Goal: Task Accomplishment & Management: Manage account settings

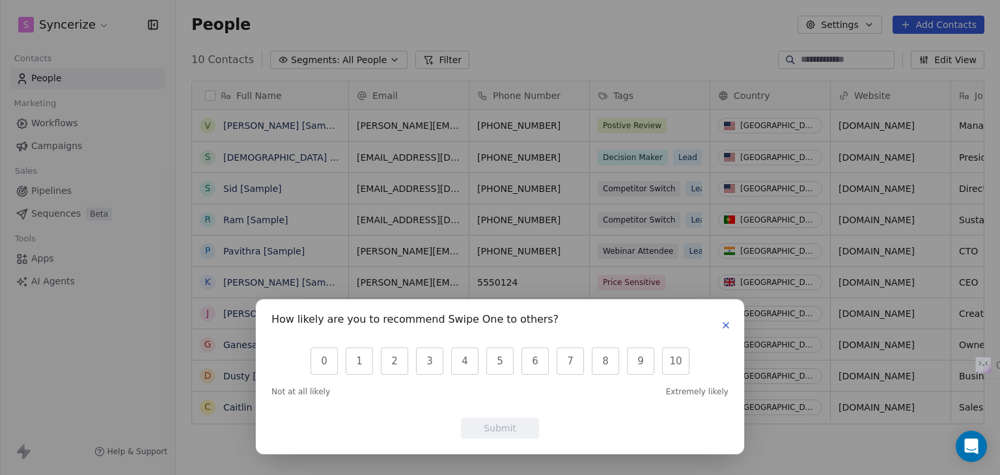
scroll to position [408, 814]
click at [717, 318] on div "How likely are you to recommend Swipe One to others?" at bounding box center [500, 325] width 457 height 21
click at [724, 325] on icon "button" at bounding box center [726, 325] width 10 height 10
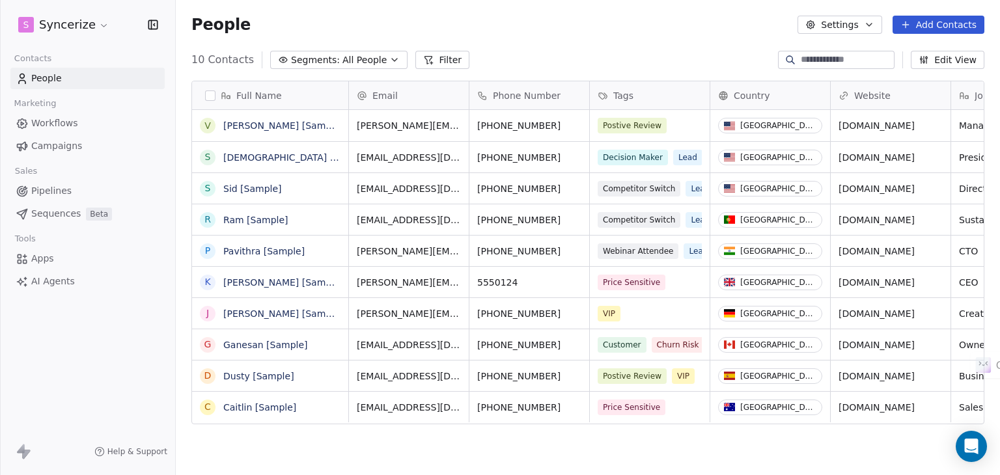
click at [85, 29] on html "S Syncerize Contacts People Marketing Workflows Campaigns Sales Pipelines Seque…" at bounding box center [500, 237] width 1000 height 475
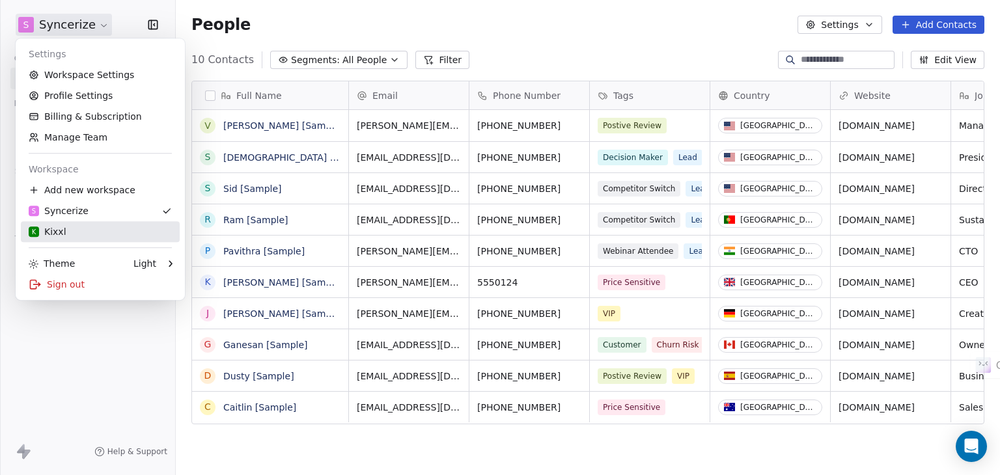
click at [79, 225] on div "K Kixxl" at bounding box center [100, 231] width 143 height 13
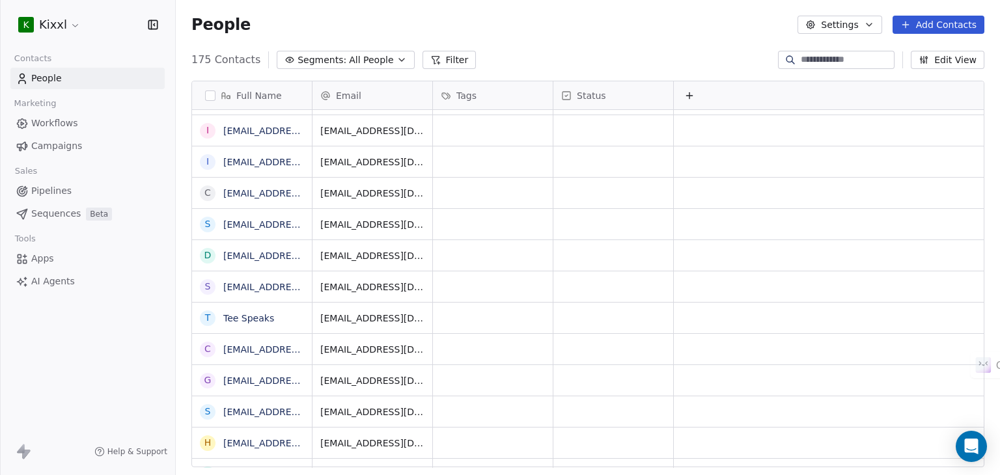
click at [58, 146] on span "Campaigns" at bounding box center [56, 146] width 51 height 14
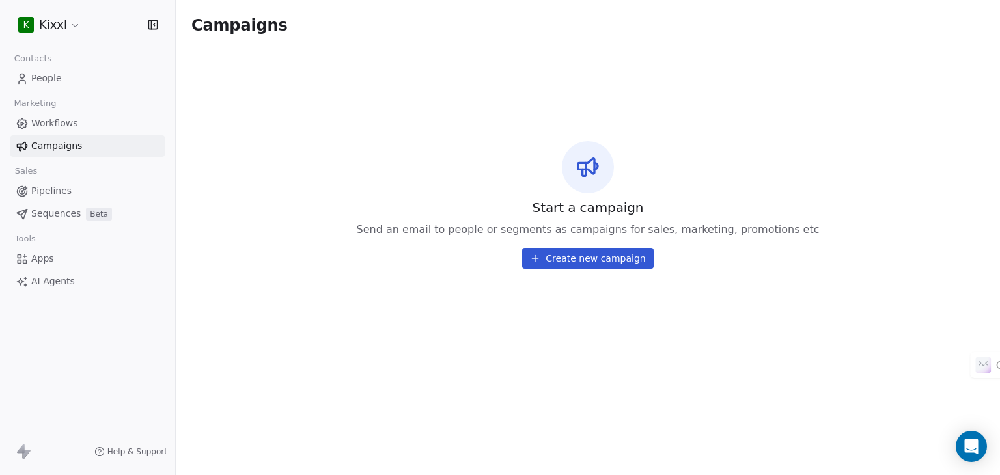
click at [61, 122] on span "Workflows" at bounding box center [54, 124] width 47 height 14
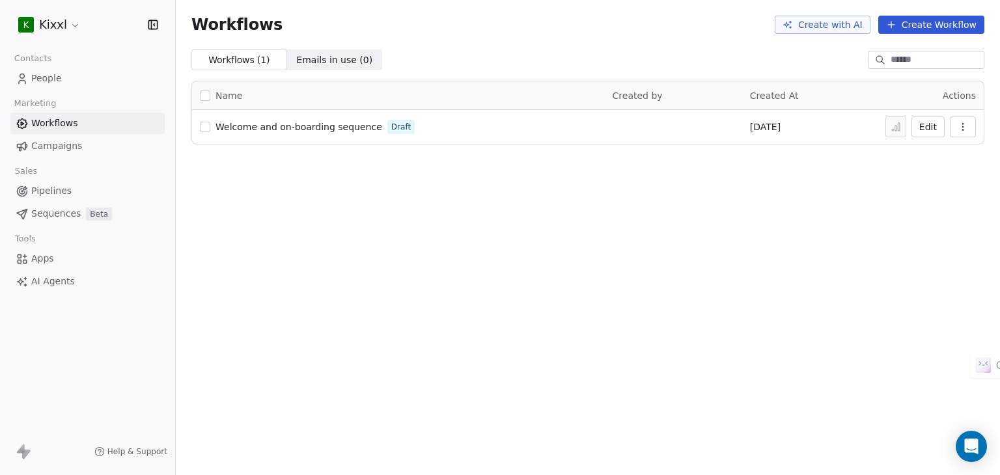
click at [281, 122] on span "Welcome and on-boarding sequence" at bounding box center [299, 127] width 167 height 10
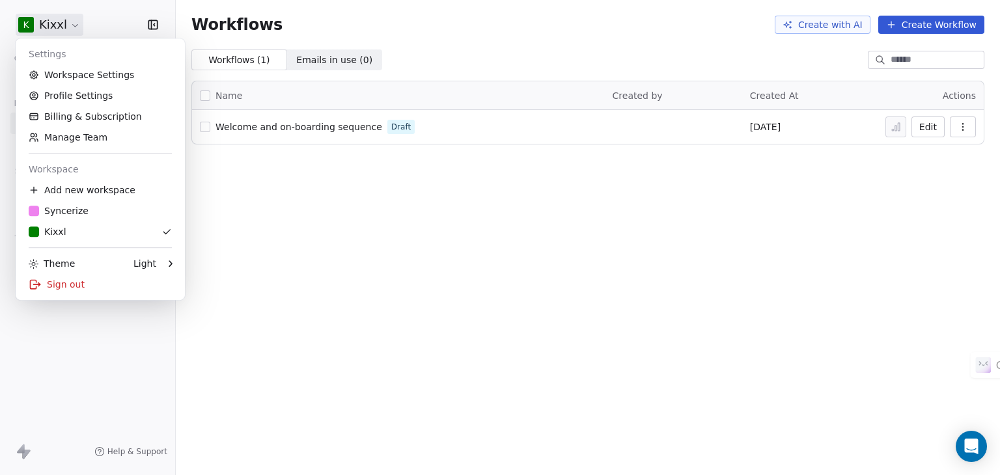
click at [61, 26] on html "K Kixxl Contacts People Marketing Workflows Campaigns Sales Pipelines Sequences…" at bounding box center [500, 237] width 1000 height 475
click at [70, 71] on link "Workspace Settings" at bounding box center [100, 74] width 159 height 21
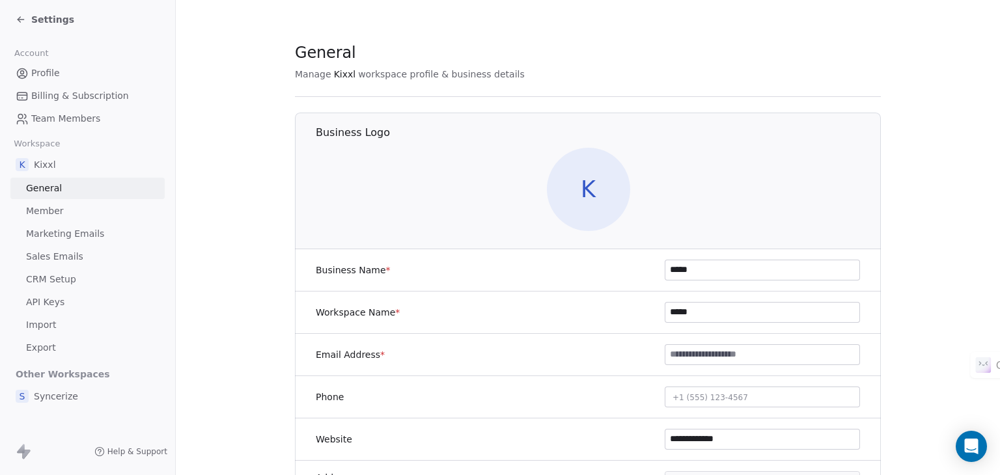
click at [57, 285] on span "CRM Setup" at bounding box center [51, 280] width 50 height 14
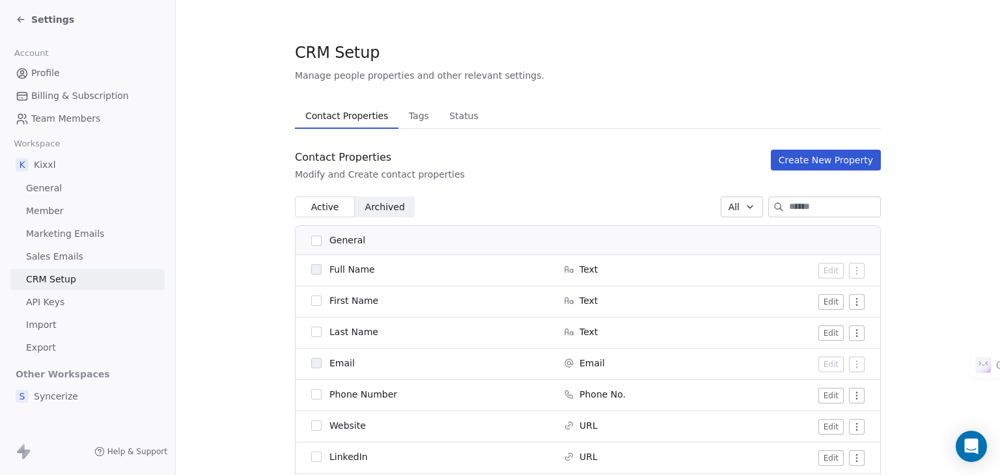
scroll to position [65, 0]
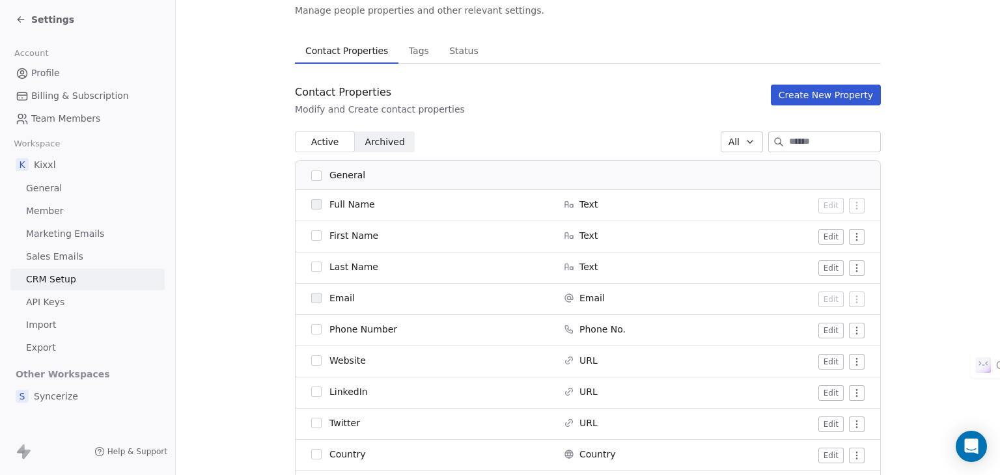
click at [846, 102] on button "Create New Property" at bounding box center [826, 95] width 110 height 21
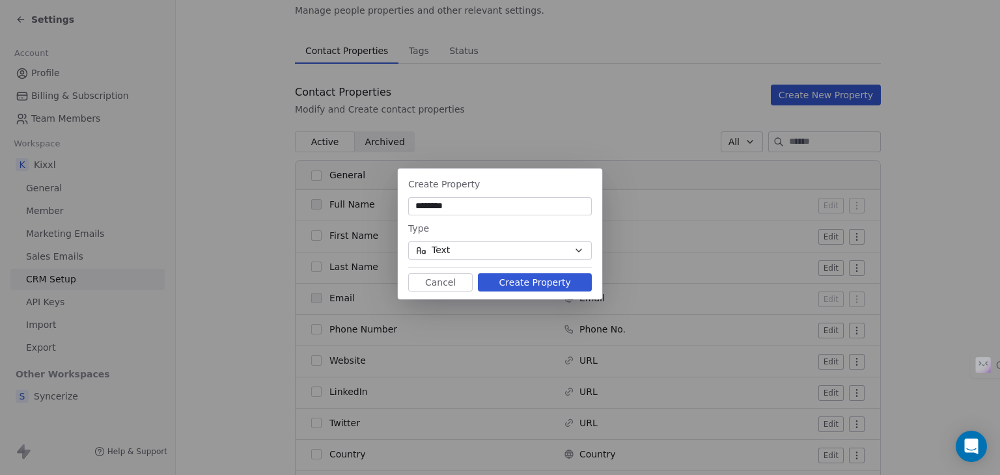
type input "********"
click at [557, 281] on button "Create Property" at bounding box center [535, 282] width 114 height 18
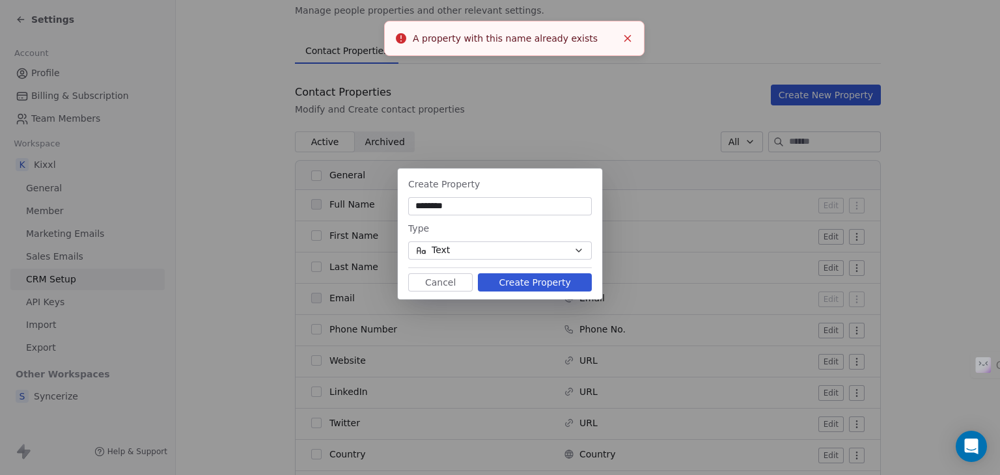
click at [454, 285] on button "Cancel" at bounding box center [440, 282] width 64 height 18
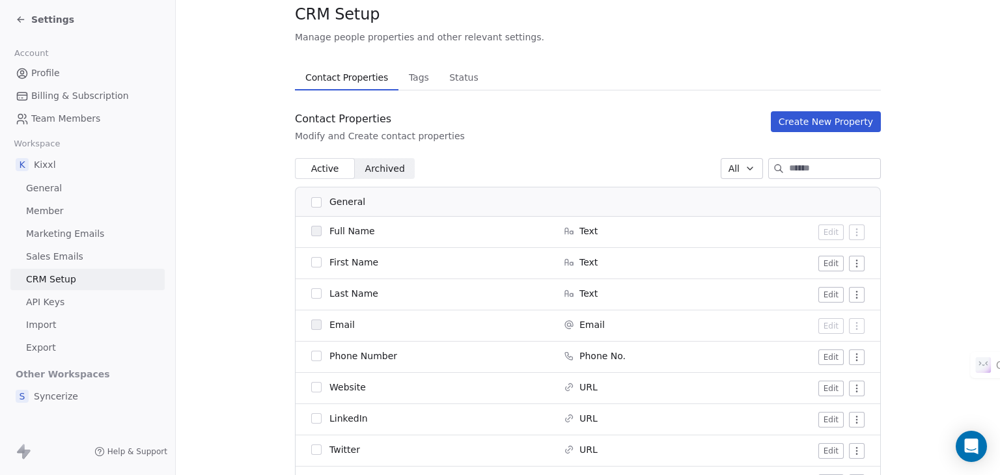
scroll to position [0, 0]
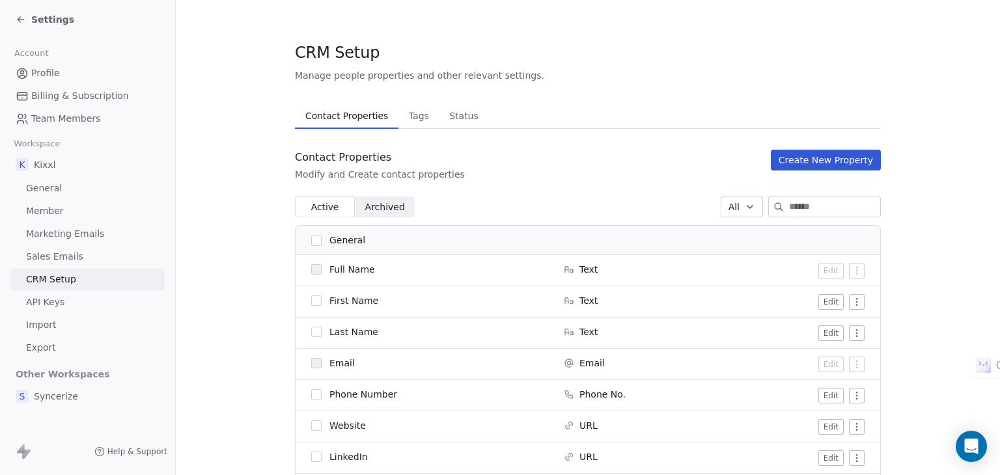
click at [813, 158] on button "Create New Property" at bounding box center [826, 160] width 110 height 21
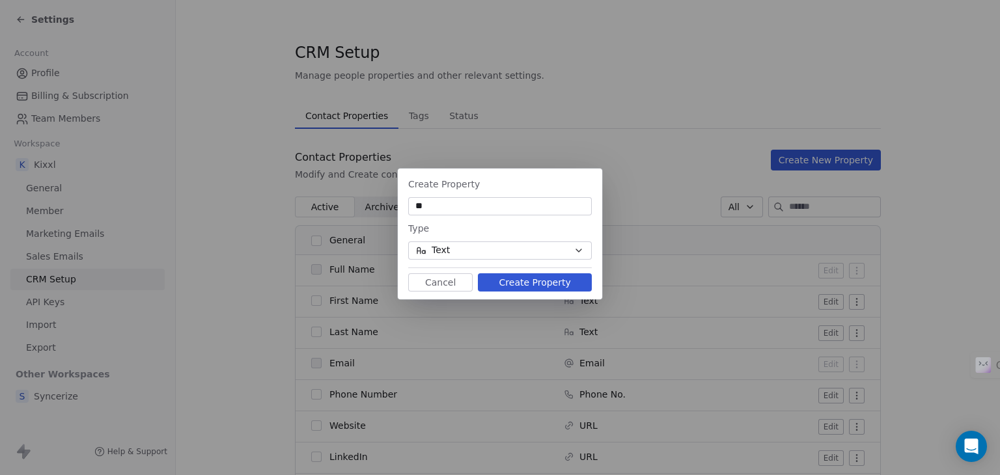
type input "*"
type input "**********"
click at [505, 253] on button "Text" at bounding box center [500, 251] width 184 height 18
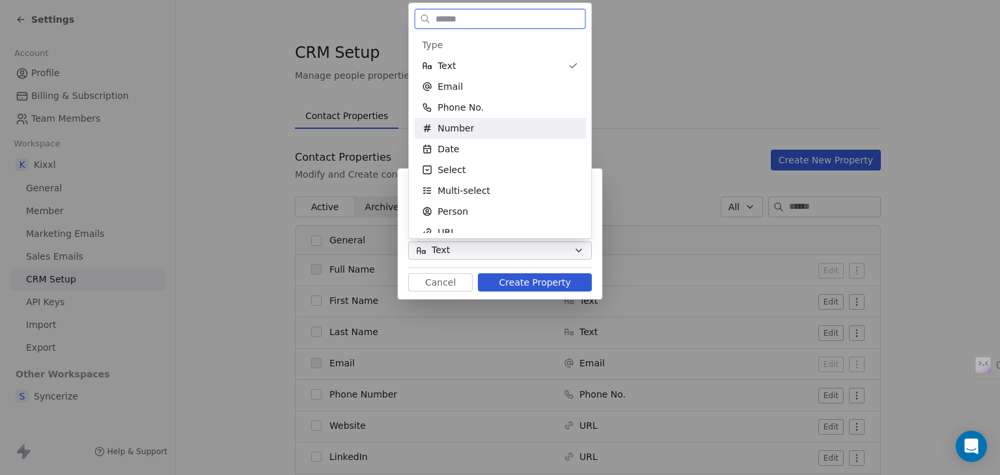
click at [489, 131] on div "Number" at bounding box center [500, 128] width 156 height 13
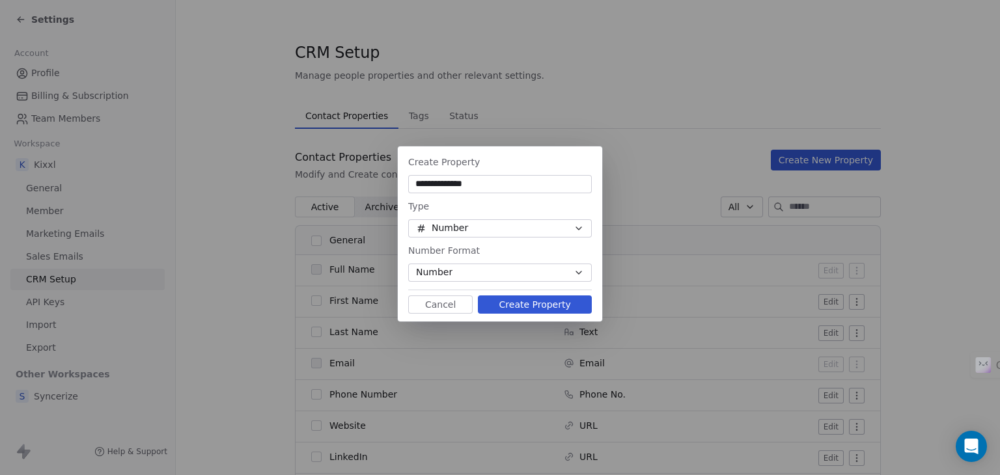
click at [539, 299] on button "Create Property" at bounding box center [535, 305] width 114 height 18
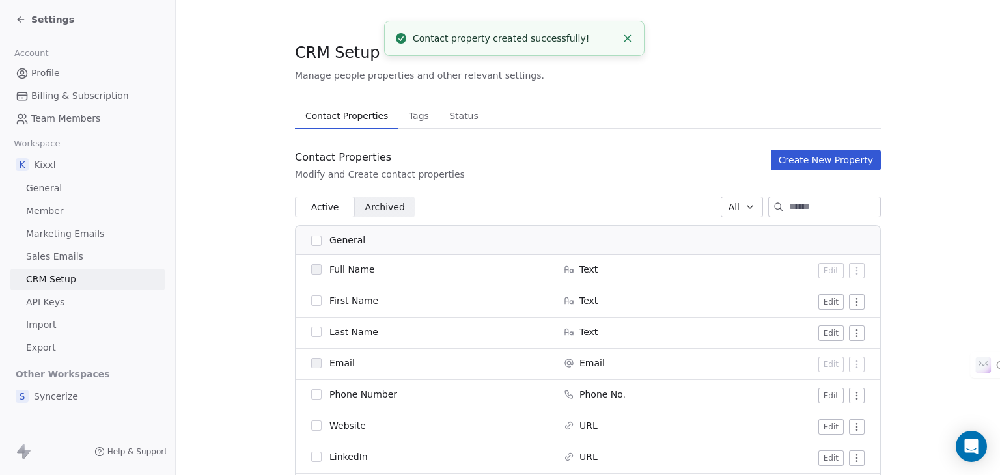
click at [799, 160] on button "Create New Property" at bounding box center [826, 160] width 110 height 21
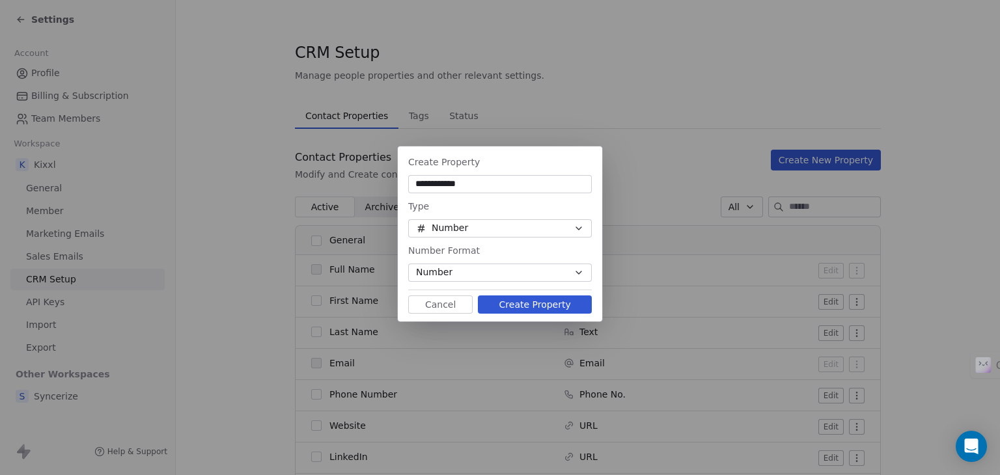
type input "**********"
click at [544, 308] on button "Create Property" at bounding box center [535, 305] width 114 height 18
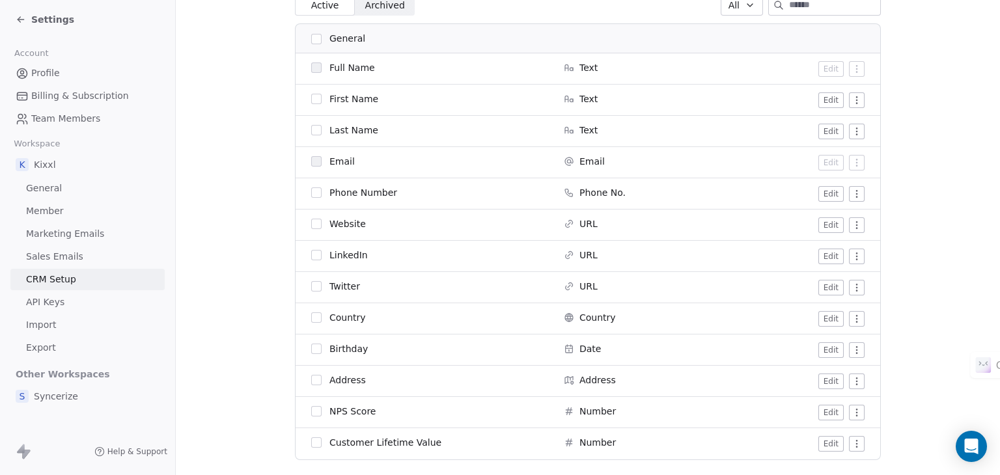
scroll to position [130, 0]
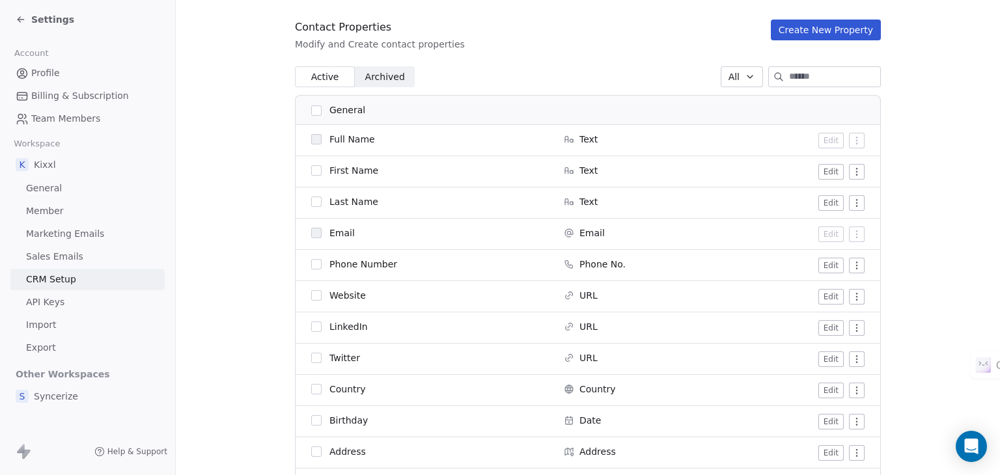
click at [815, 21] on button "Create New Property" at bounding box center [826, 30] width 110 height 21
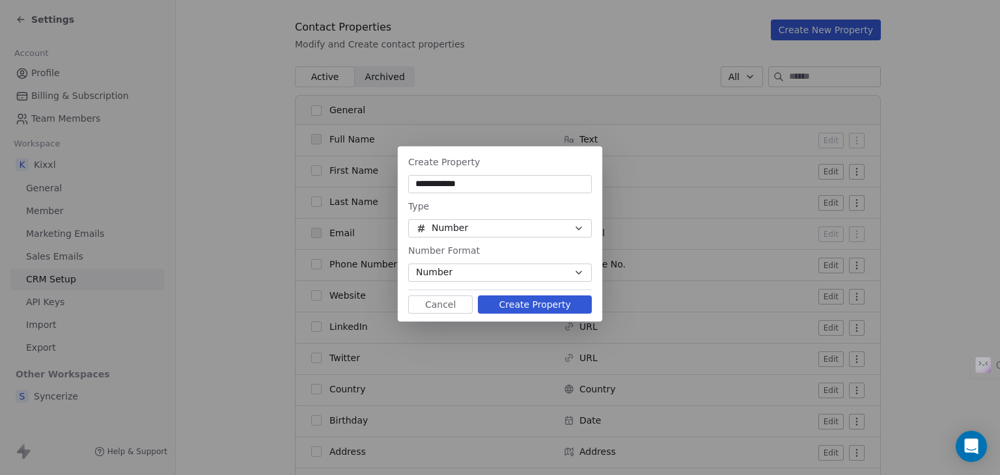
type input "**********"
click at [515, 225] on button "Number" at bounding box center [500, 228] width 184 height 18
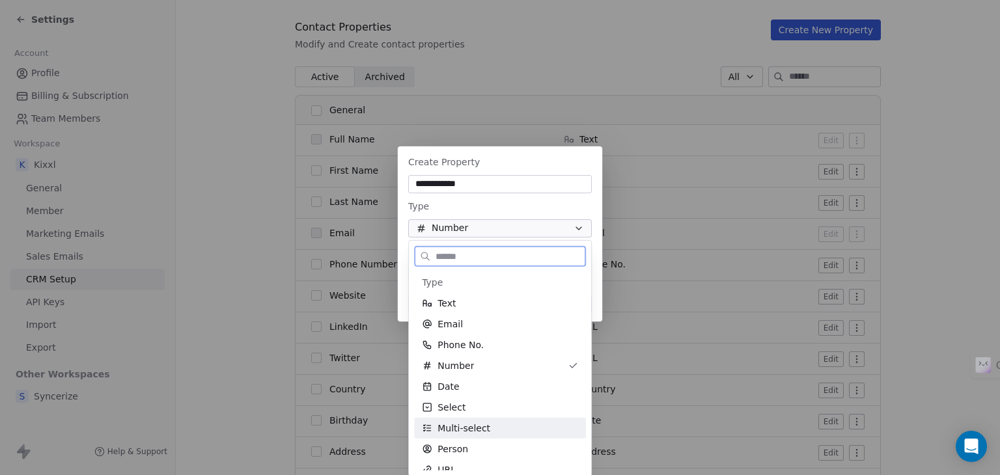
click at [495, 431] on div "Multi-select" at bounding box center [500, 428] width 156 height 13
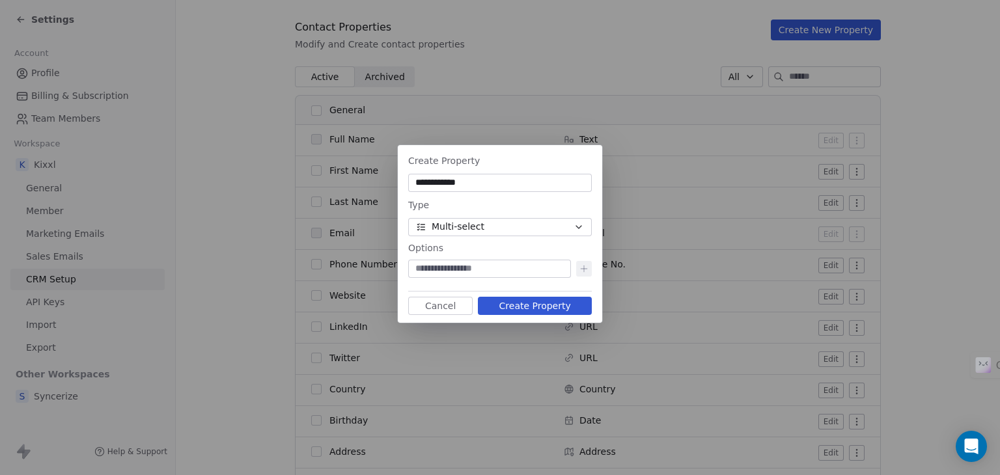
click at [510, 270] on input at bounding box center [490, 268] width 158 height 13
type input "****"
click at [584, 270] on icon at bounding box center [584, 269] width 0 height 6
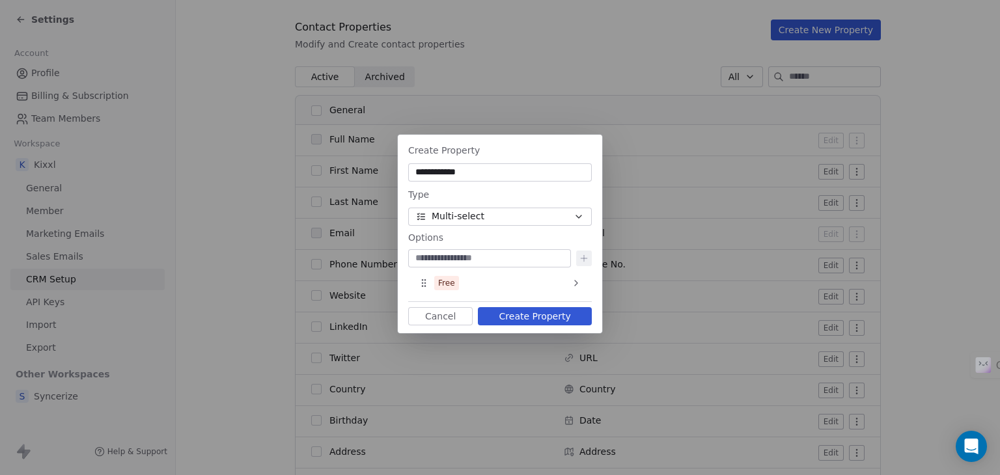
click at [477, 223] on button "Multi-select" at bounding box center [500, 217] width 184 height 18
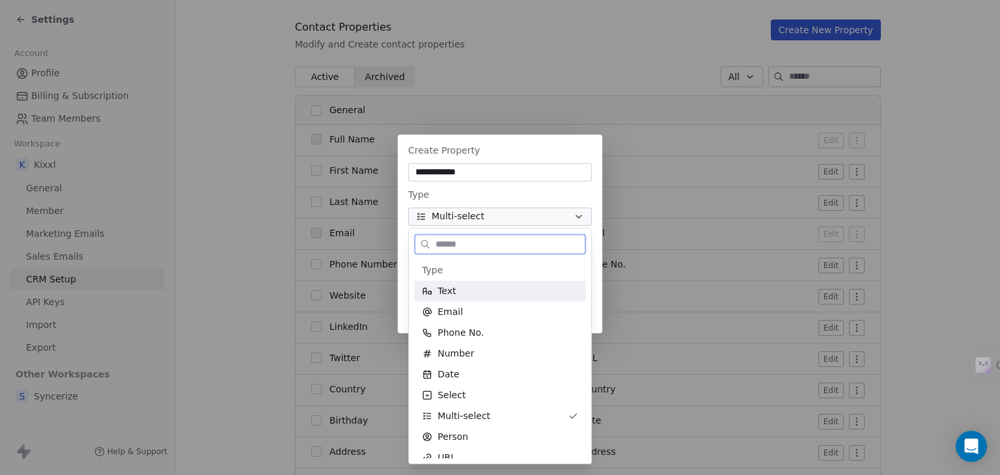
click at [458, 297] on div "Text" at bounding box center [500, 291] width 156 height 13
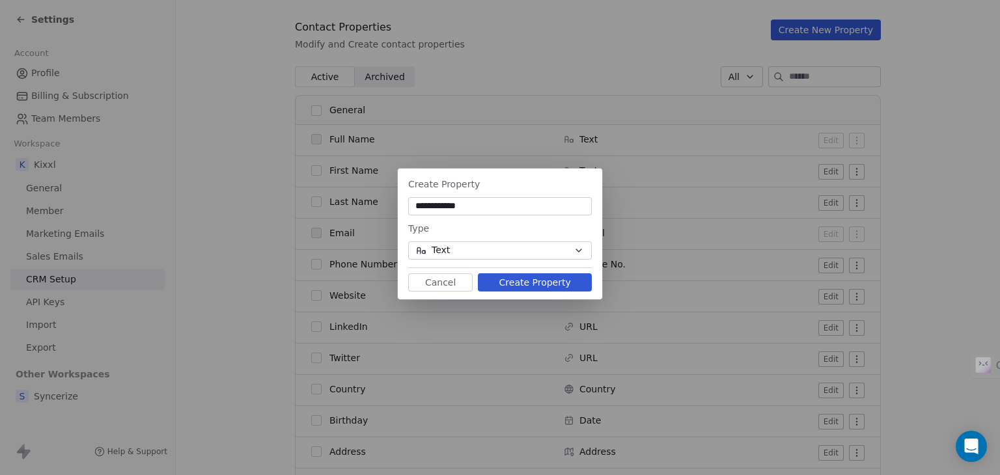
click at [522, 280] on button "Create Property" at bounding box center [535, 282] width 114 height 18
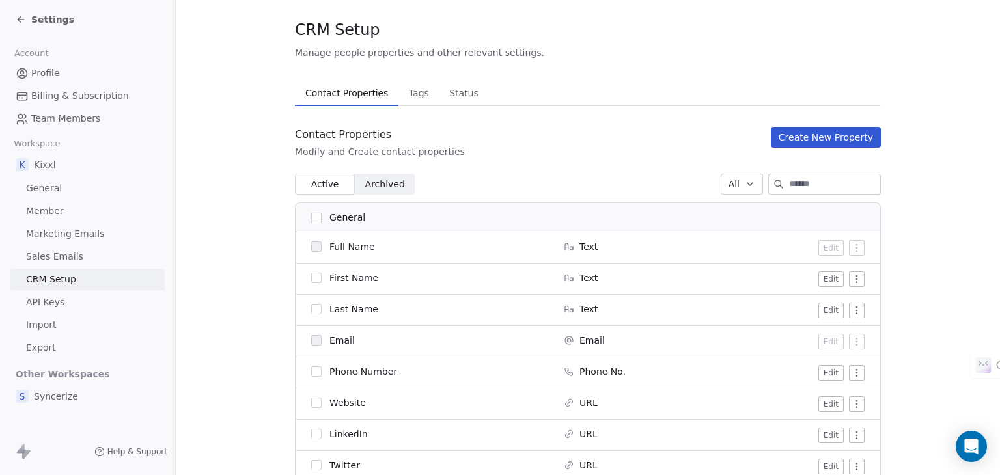
scroll to position [0, 0]
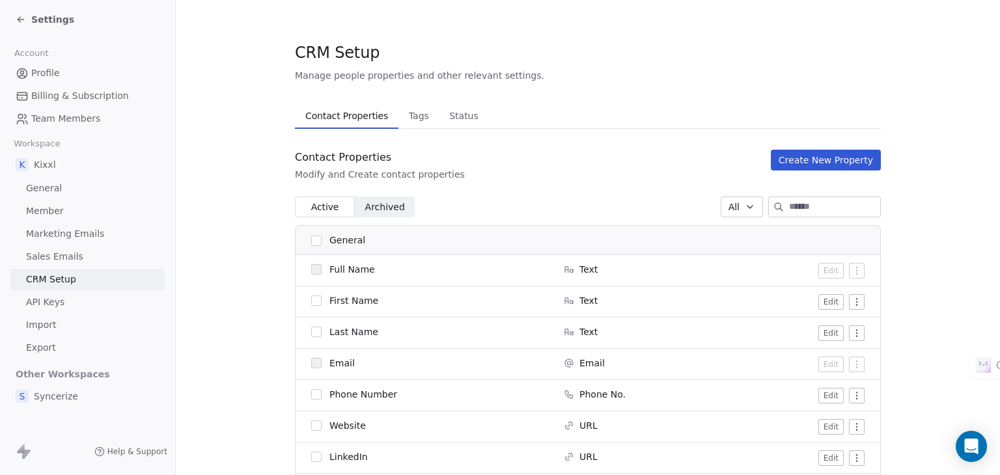
click at [408, 118] on span "Tags" at bounding box center [419, 116] width 31 height 18
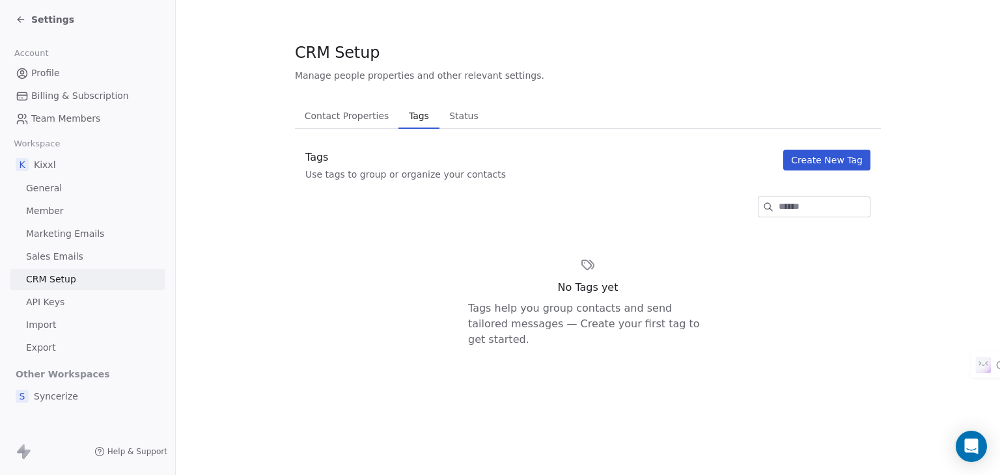
click at [830, 155] on button "Create New Tag" at bounding box center [826, 160] width 87 height 21
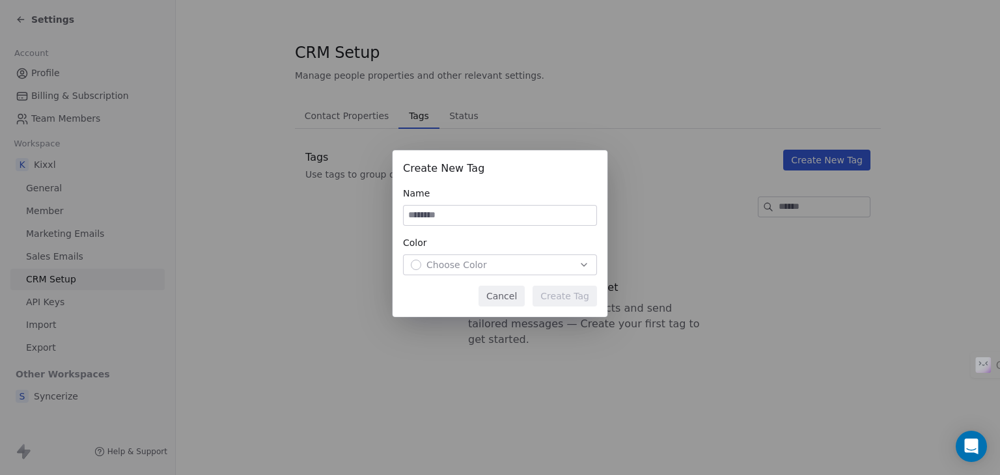
click at [509, 222] on input at bounding box center [500, 216] width 193 height 20
type input "**********"
click at [564, 264] on div "Choose Color" at bounding box center [500, 264] width 178 height 13
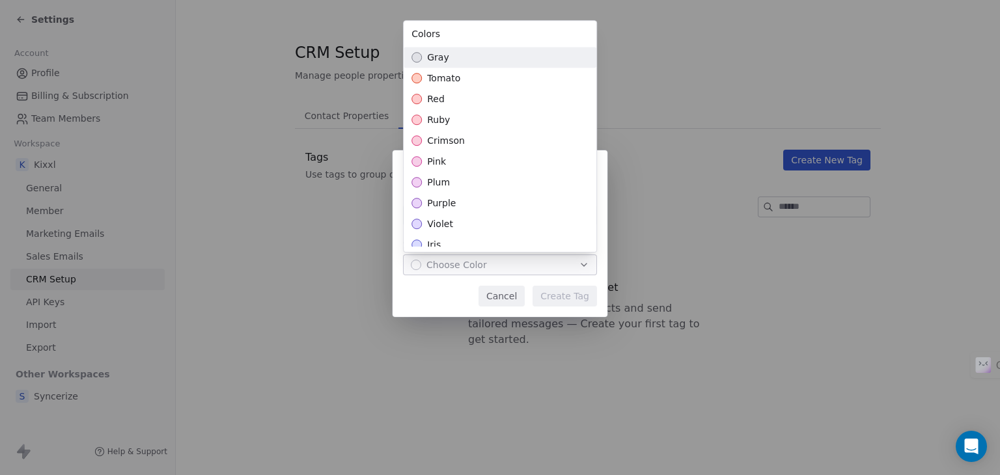
click at [425, 61] on div "gray" at bounding box center [500, 57] width 193 height 21
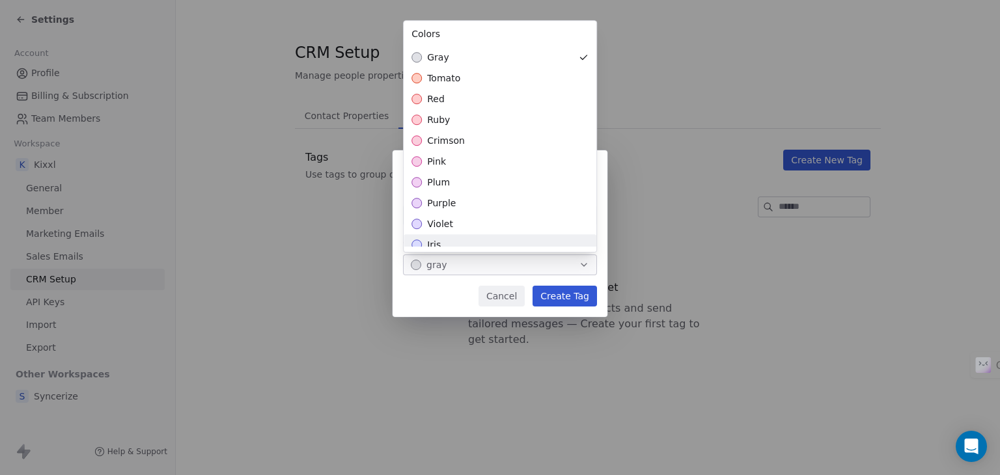
click at [560, 298] on div "**********" at bounding box center [500, 238] width 1000 height 216
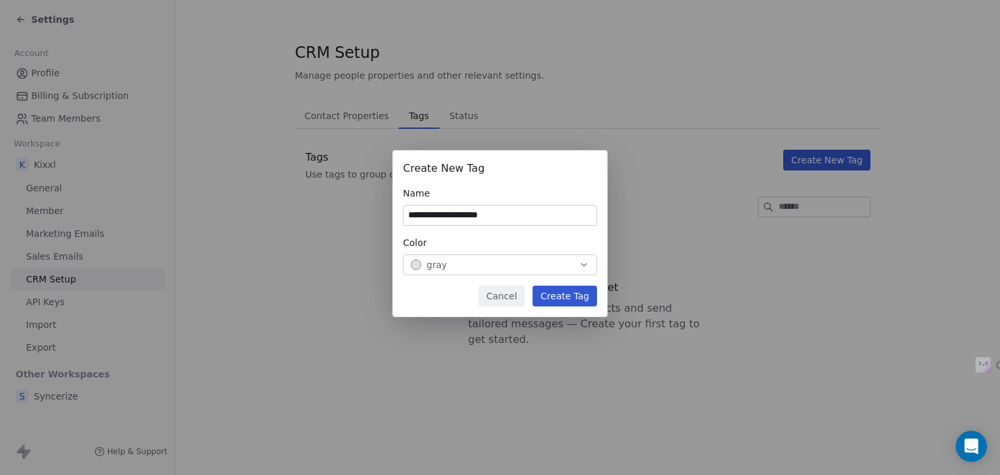
click at [570, 294] on button "Create Tag" at bounding box center [565, 296] width 64 height 21
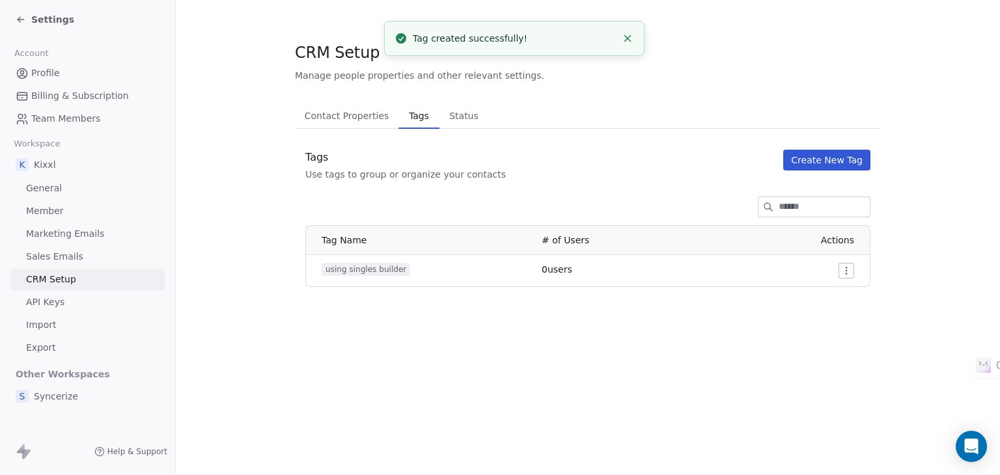
click at [818, 163] on button "Create New Tag" at bounding box center [826, 160] width 87 height 21
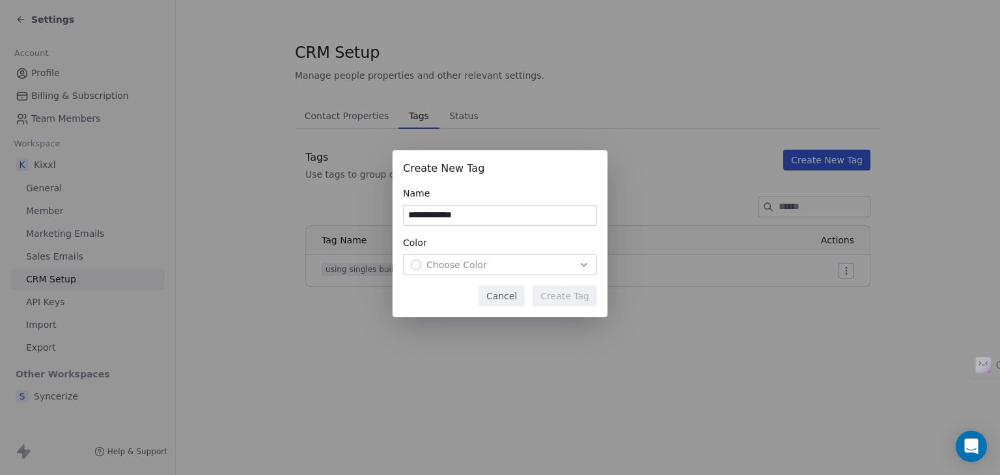
type input "**********"
click at [544, 269] on div "Choose Color" at bounding box center [500, 264] width 178 height 13
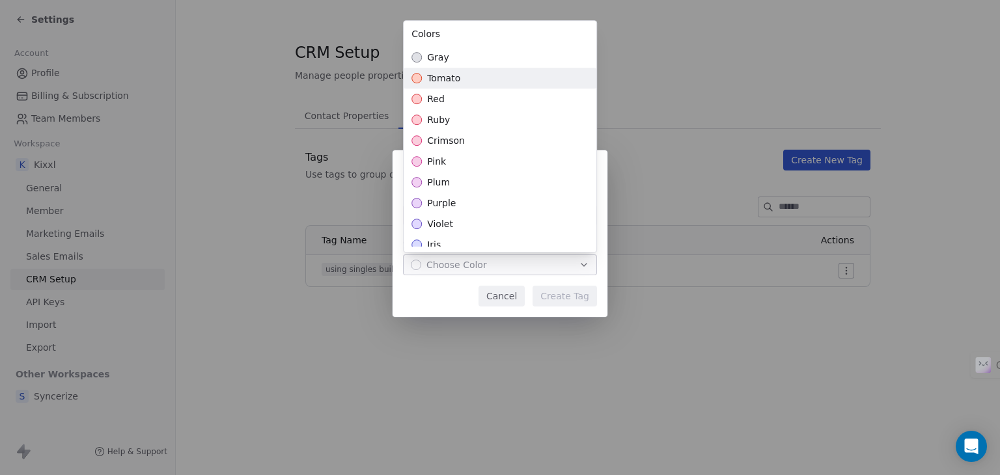
click at [456, 81] on span "tomato" at bounding box center [443, 78] width 33 height 13
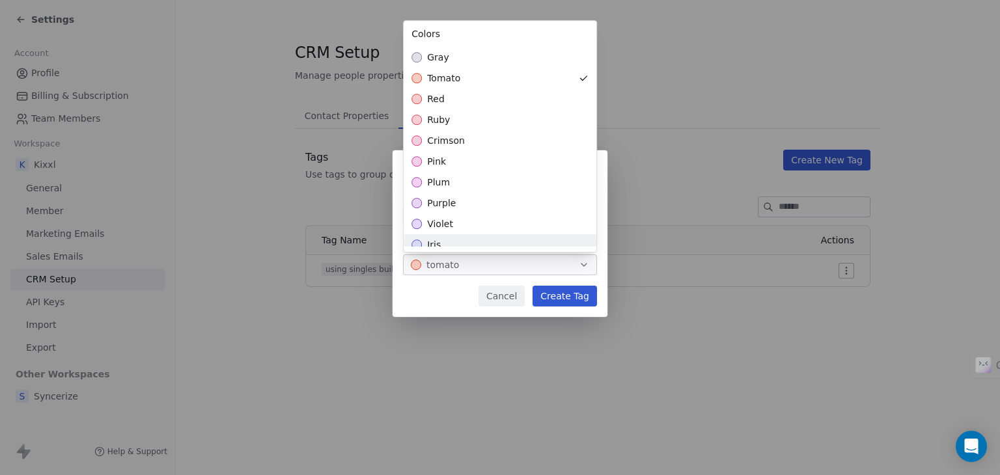
click at [576, 303] on div "**********" at bounding box center [500, 238] width 1000 height 216
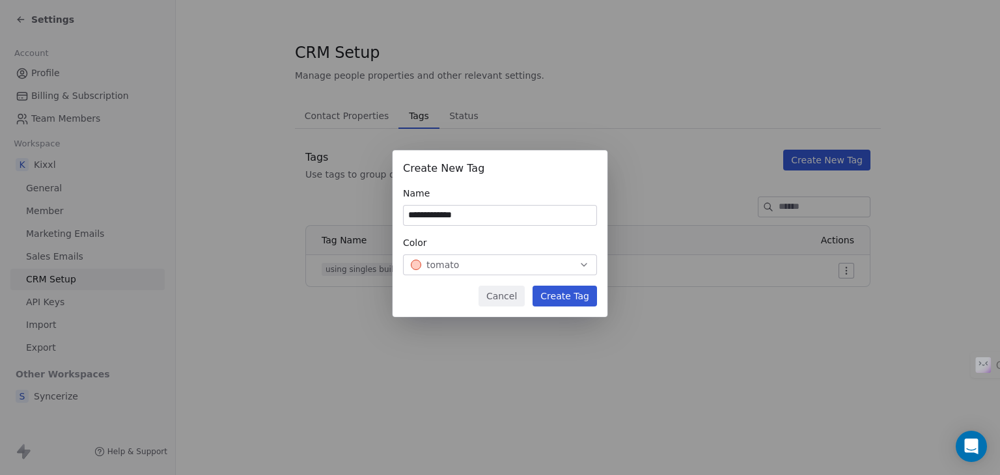
click at [572, 298] on button "Create Tag" at bounding box center [565, 296] width 64 height 21
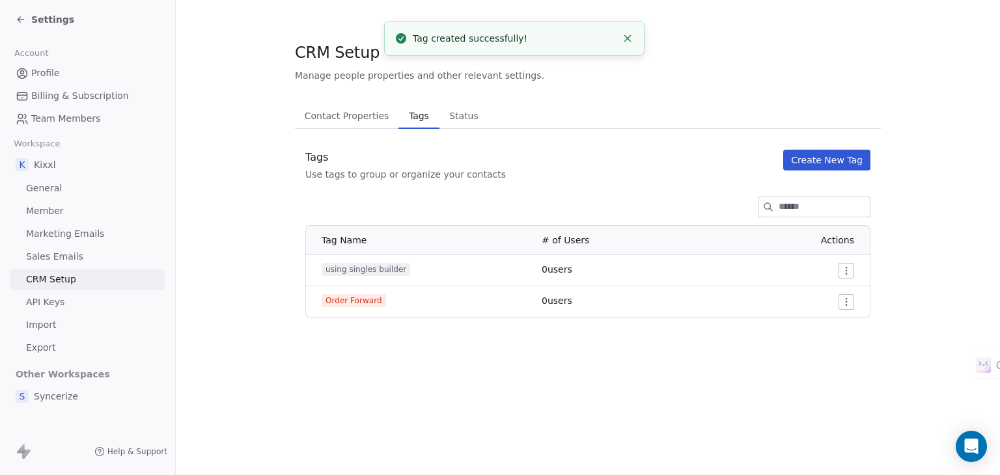
click at [839, 270] on html "Settings Account Profile Billing & Subscription Team Members Workspace K Kixxl …" at bounding box center [500, 237] width 1000 height 475
click at [893, 295] on html "Settings Account Profile Billing & Subscription Team Members Workspace K Kixxl …" at bounding box center [500, 237] width 1000 height 475
click at [846, 298] on html "Settings Account Profile Billing & Subscription Team Members Workspace K Kixxl …" at bounding box center [500, 237] width 1000 height 475
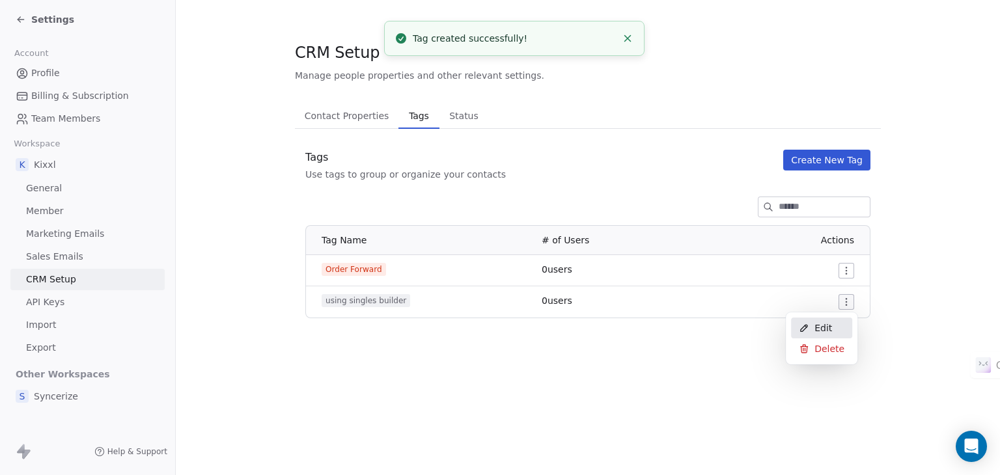
click at [807, 323] on icon at bounding box center [804, 328] width 10 height 10
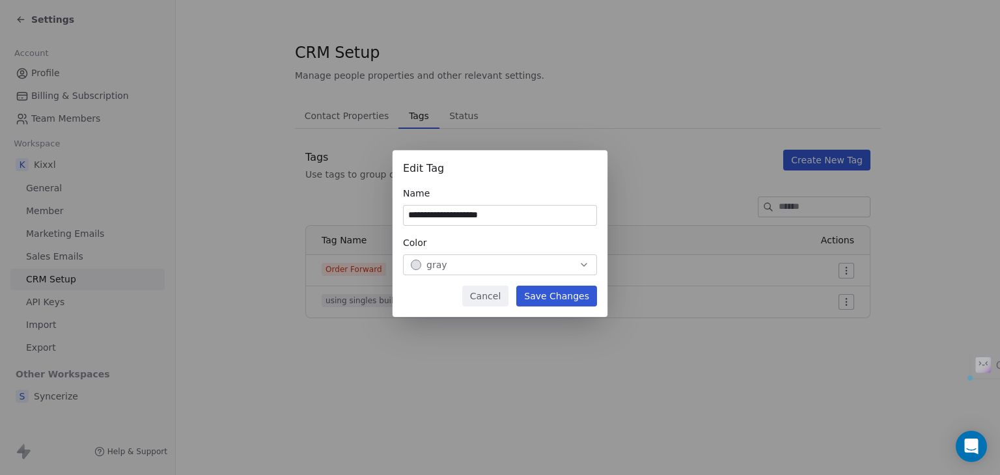
click at [425, 212] on input "**********" at bounding box center [500, 216] width 193 height 20
drag, startPoint x: 434, startPoint y: 217, endPoint x: 393, endPoint y: 216, distance: 41.0
click at [393, 216] on div "**********" at bounding box center [500, 233] width 215 height 167
type input "**********"
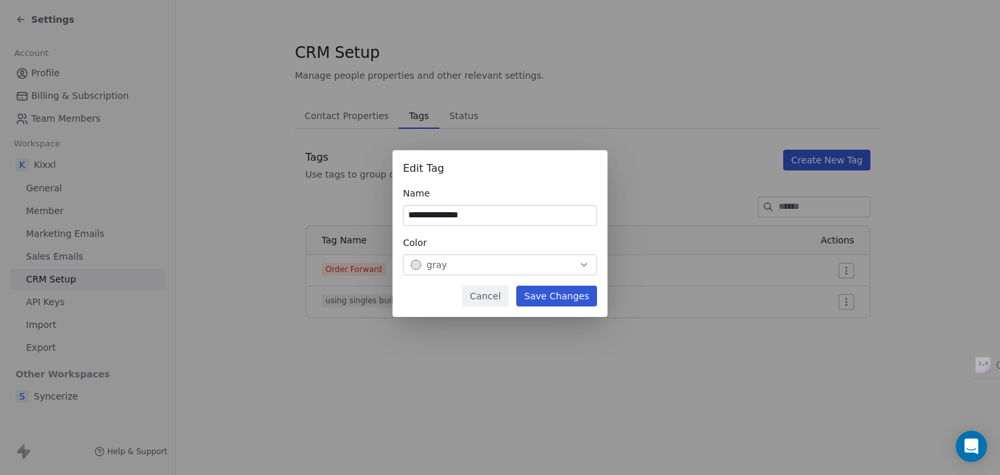
click at [563, 290] on button "Save Changes" at bounding box center [556, 296] width 81 height 21
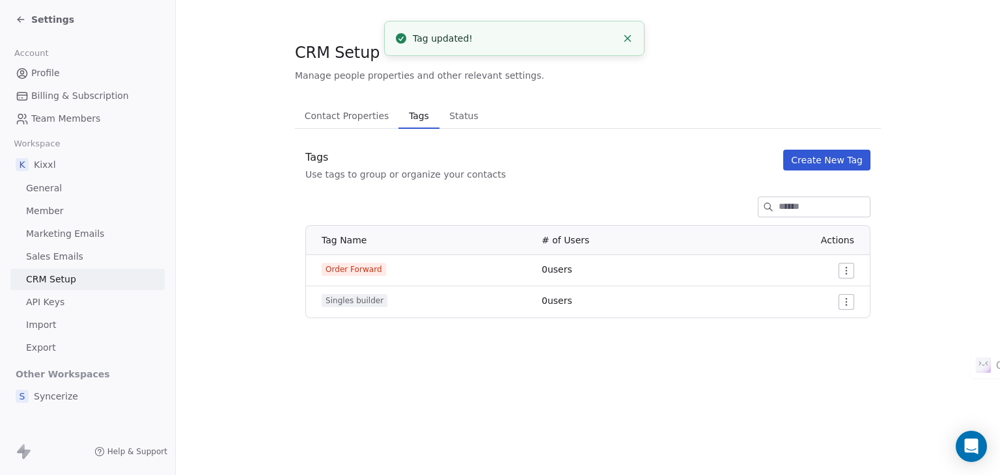
click at [843, 274] on html "Settings Account Profile Billing & Subscription Team Members Workspace K Kixxl …" at bounding box center [500, 237] width 1000 height 475
click at [819, 295] on span "Edit" at bounding box center [824, 296] width 18 height 13
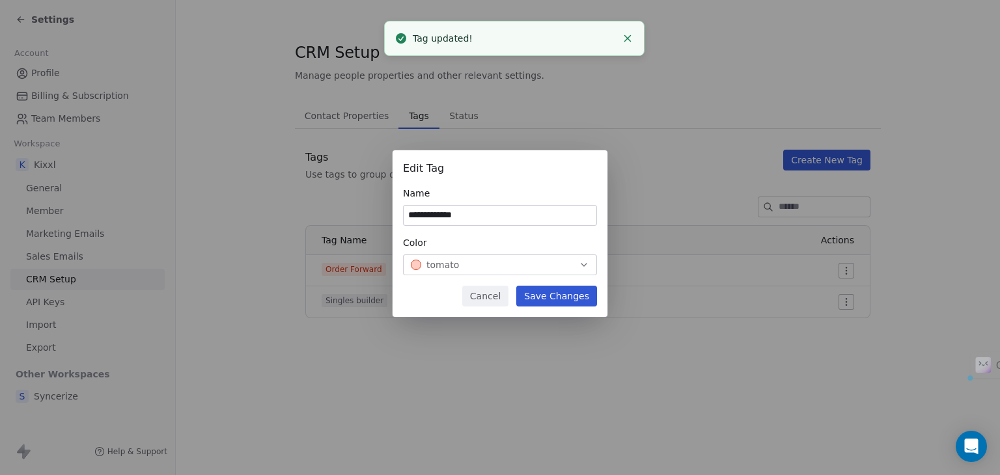
click at [503, 264] on div "tomato" at bounding box center [500, 264] width 178 height 13
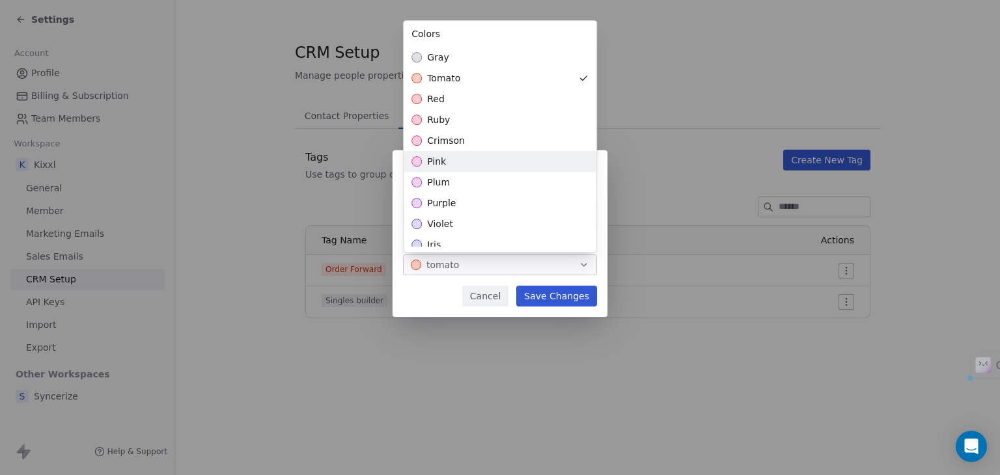
click at [448, 169] on div "pink" at bounding box center [500, 161] width 193 height 21
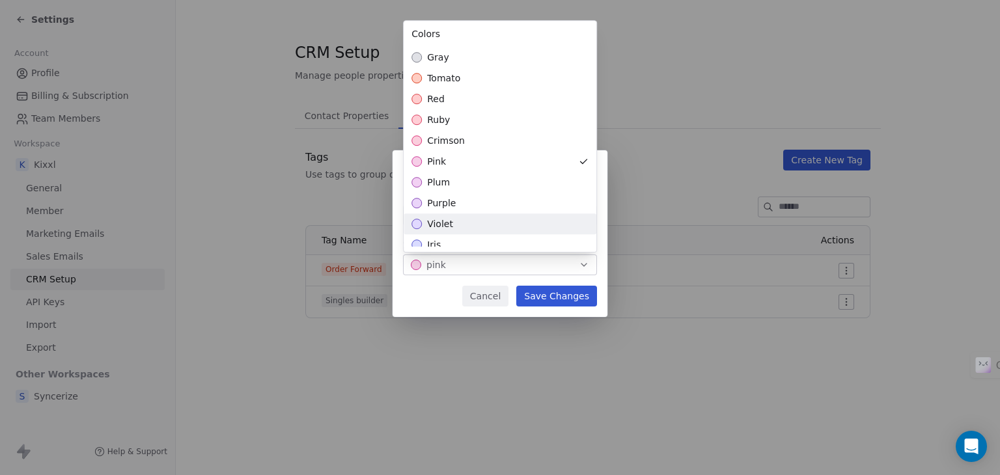
click at [564, 298] on div "**********" at bounding box center [500, 238] width 1000 height 216
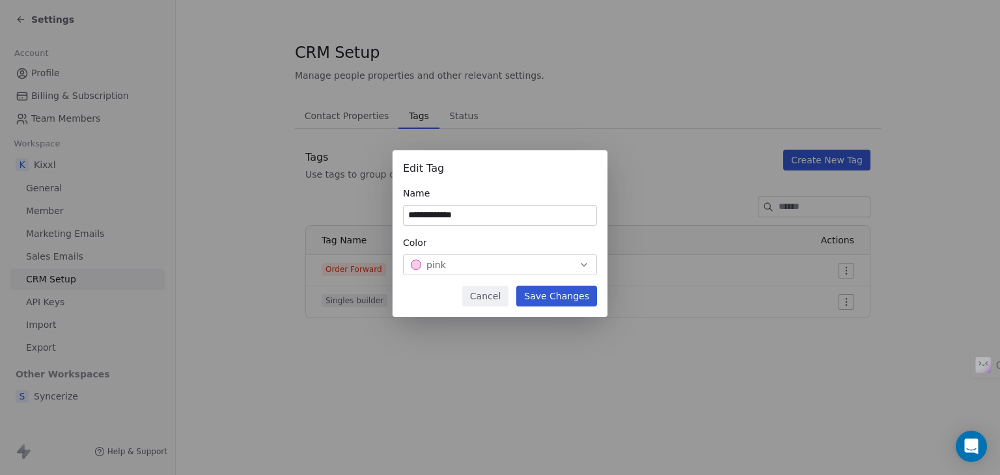
click at [544, 295] on button "Save Changes" at bounding box center [556, 296] width 81 height 21
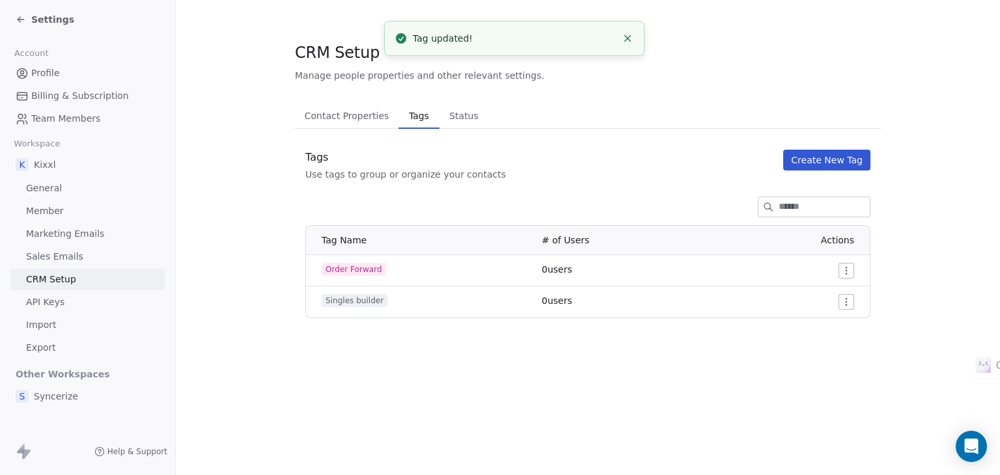
click at [823, 160] on button "Create New Tag" at bounding box center [826, 160] width 87 height 21
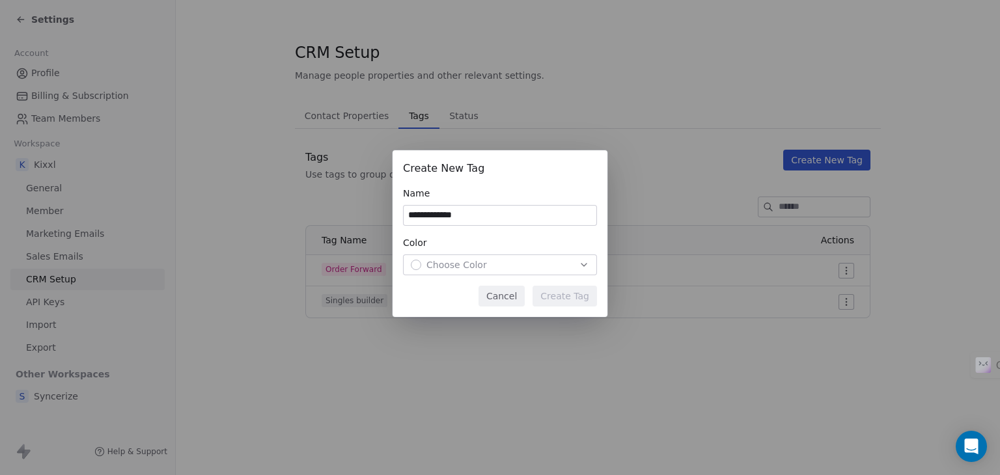
type input "**********"
click at [501, 253] on div "Color Choose Color" at bounding box center [500, 255] width 194 height 39
click at [484, 263] on div "Choose Color" at bounding box center [500, 264] width 178 height 13
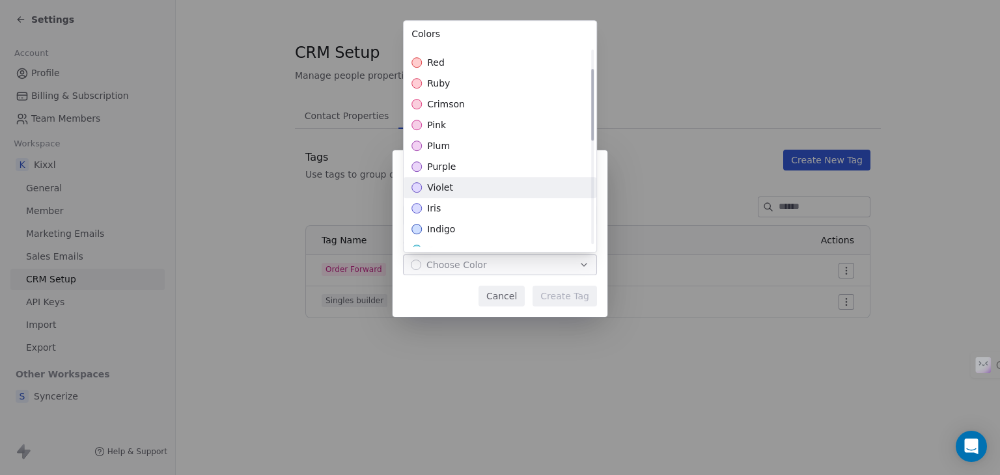
scroll to position [65, 0]
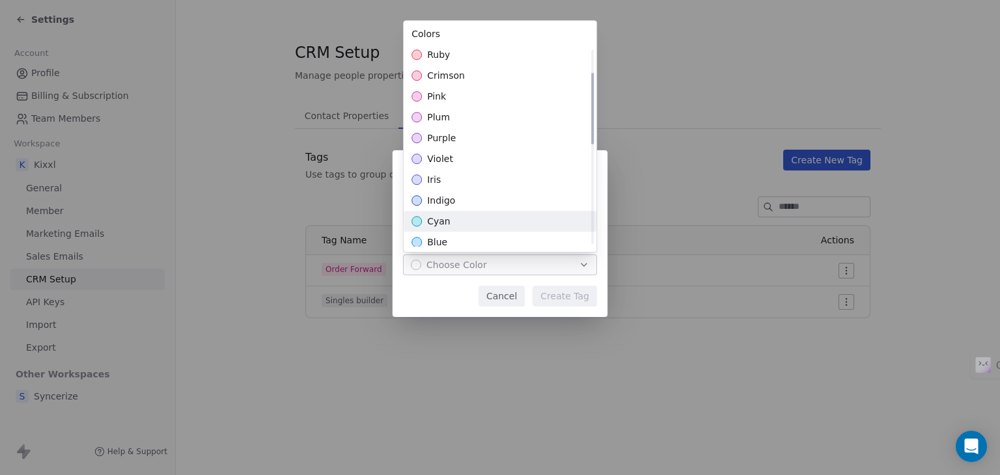
click at [440, 220] on span "cyan" at bounding box center [438, 221] width 23 height 13
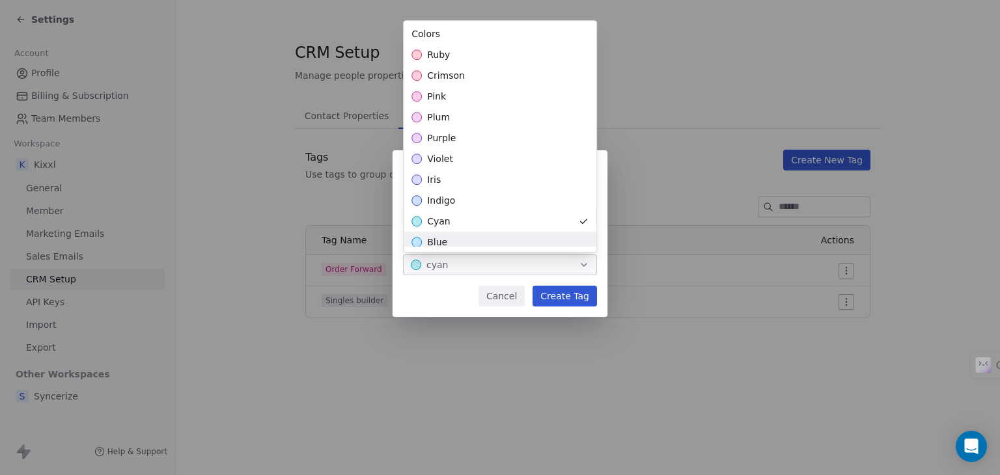
click at [564, 296] on div "**********" at bounding box center [500, 238] width 1000 height 216
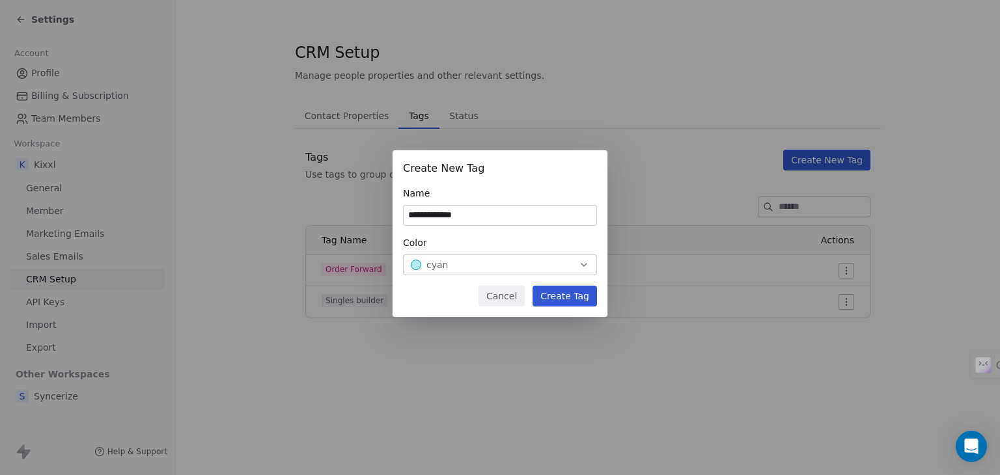
click at [567, 297] on button "Create Tag" at bounding box center [565, 296] width 64 height 21
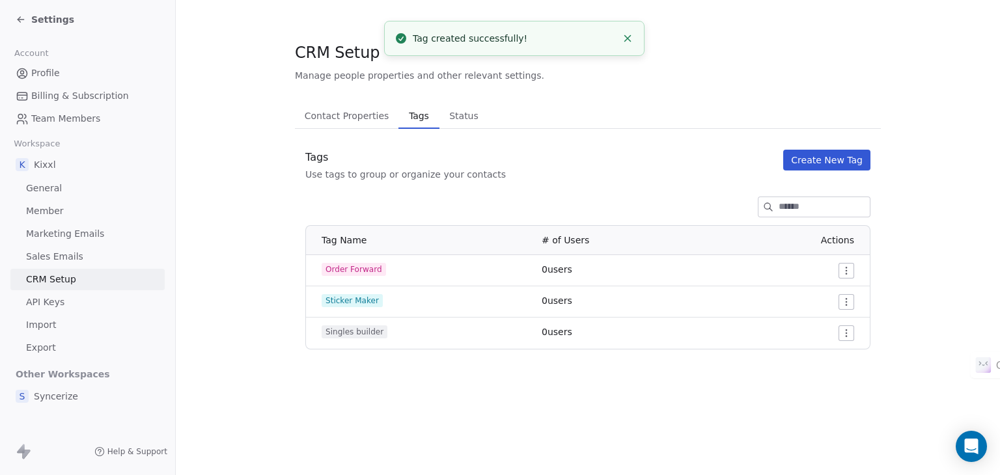
click at [804, 163] on button "Create New Tag" at bounding box center [826, 160] width 87 height 21
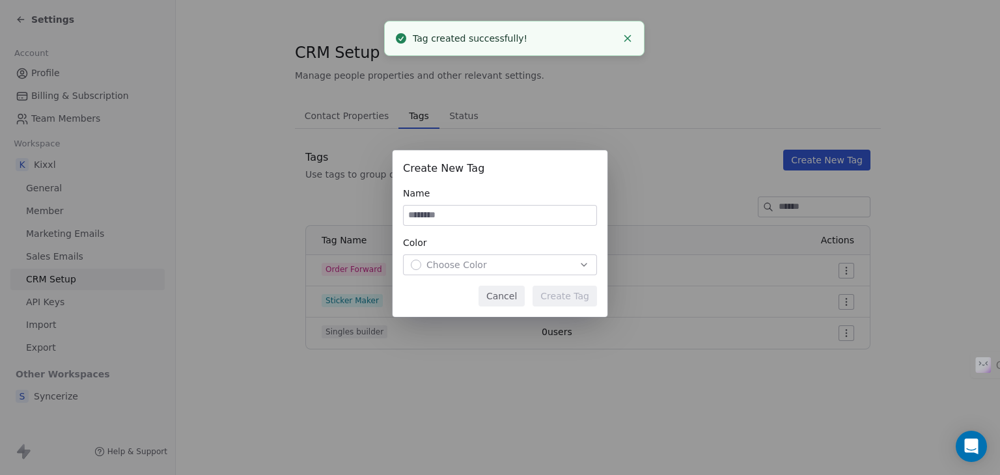
click at [523, 222] on input at bounding box center [500, 216] width 193 height 20
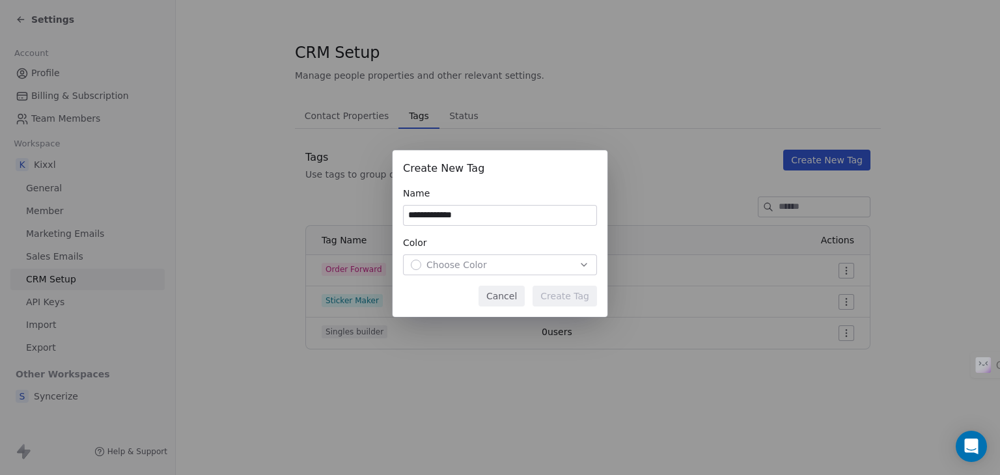
type input "**********"
click at [529, 268] on div "Choose Color" at bounding box center [500, 264] width 178 height 13
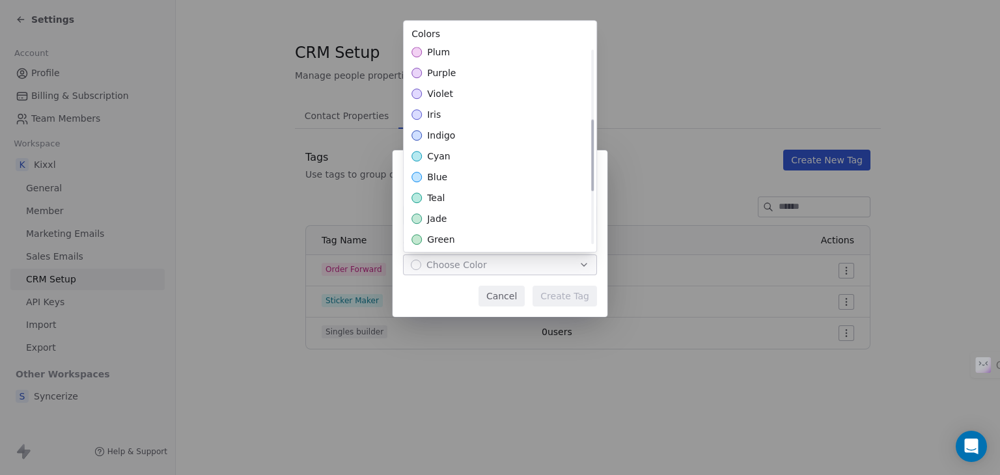
scroll to position [195, 0]
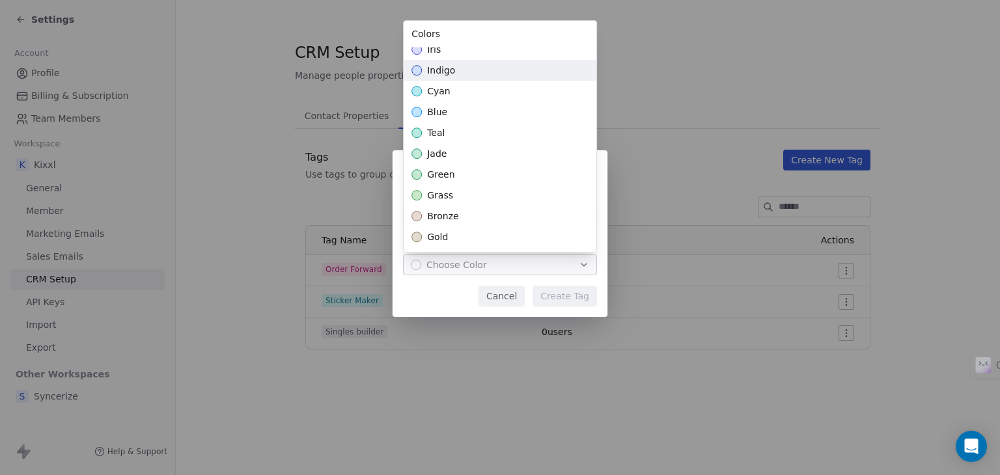
click at [448, 74] on span "indigo" at bounding box center [441, 70] width 28 height 13
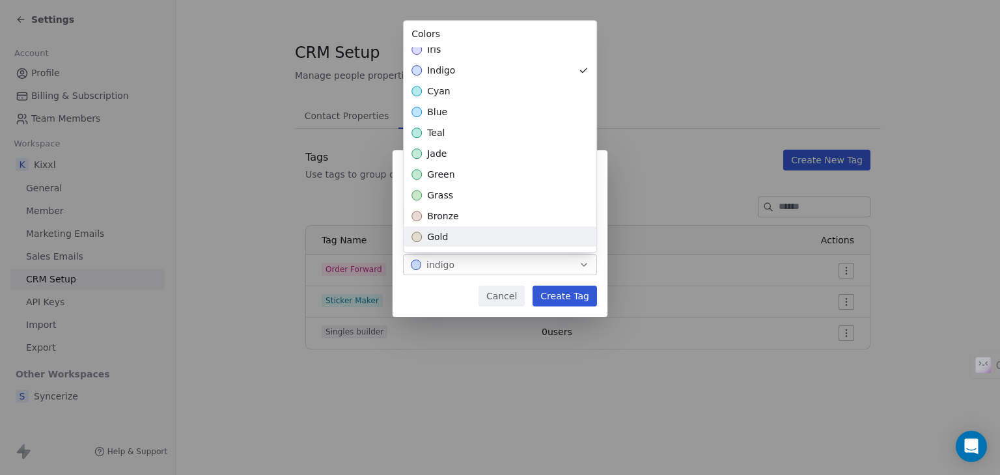
click at [563, 297] on div "**********" at bounding box center [500, 238] width 1000 height 216
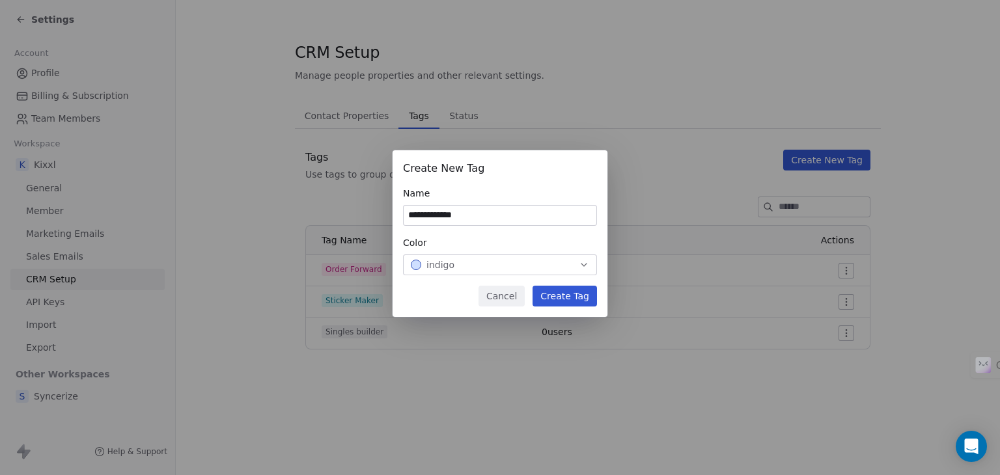
click at [563, 297] on button "Create Tag" at bounding box center [565, 296] width 64 height 21
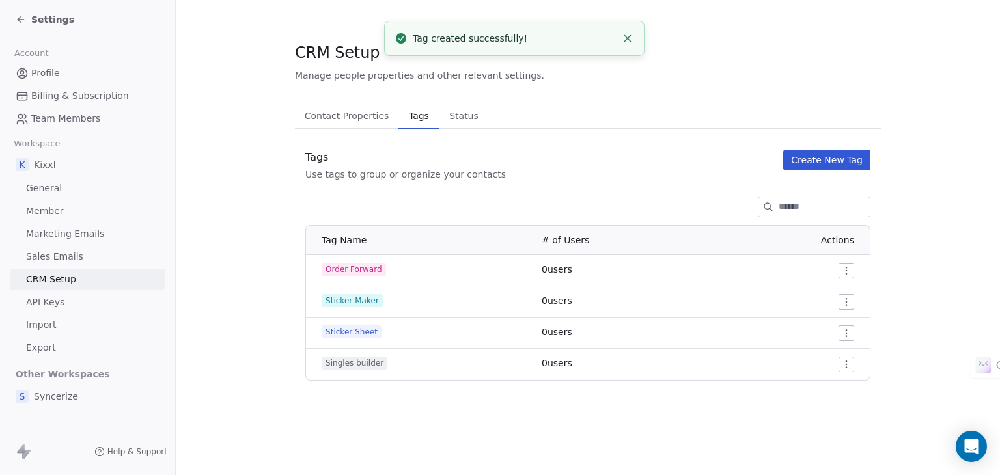
click at [836, 154] on button "Create New Tag" at bounding box center [826, 160] width 87 height 21
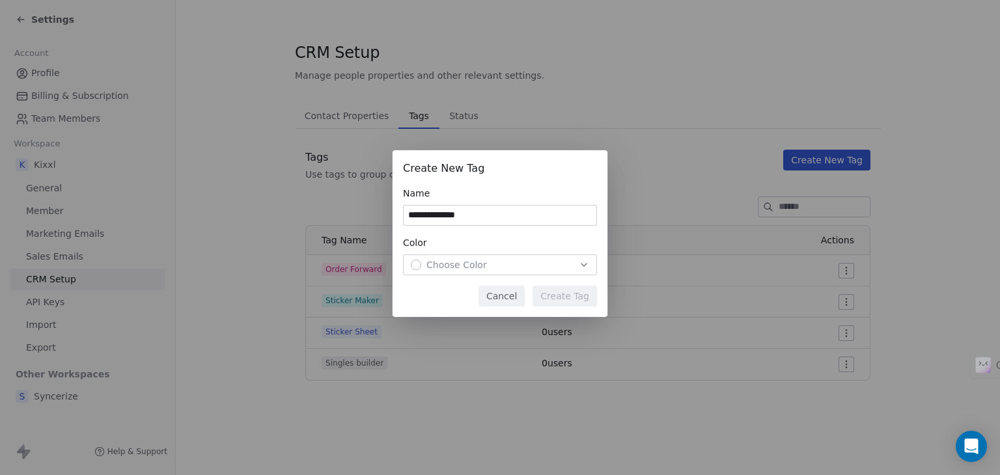
type input "**********"
click at [514, 274] on button "Choose Color" at bounding box center [500, 265] width 194 height 21
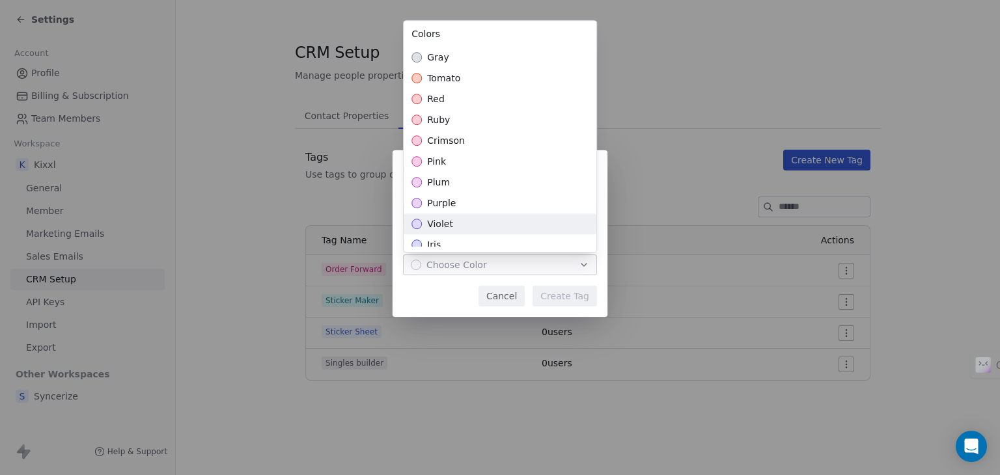
click at [427, 222] on span "violet" at bounding box center [440, 223] width 26 height 13
click at [567, 298] on div "**********" at bounding box center [500, 238] width 1000 height 216
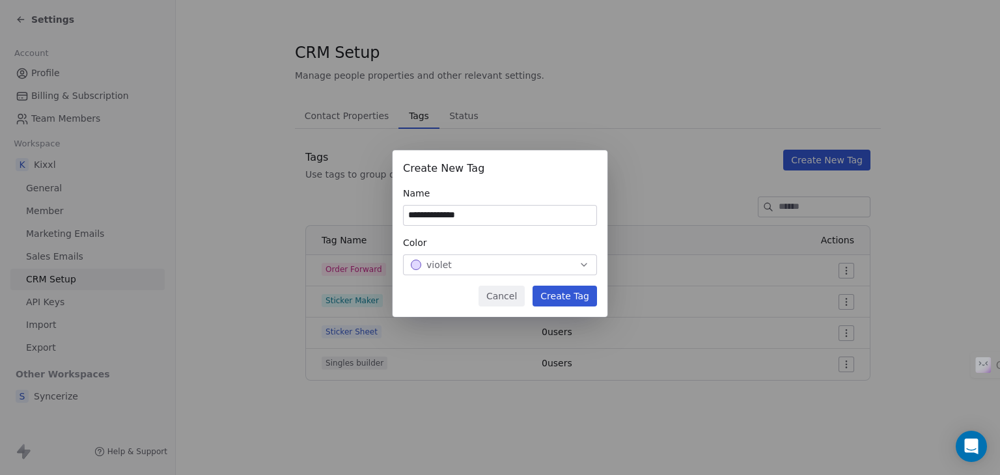
click at [570, 298] on button "Create Tag" at bounding box center [565, 296] width 64 height 21
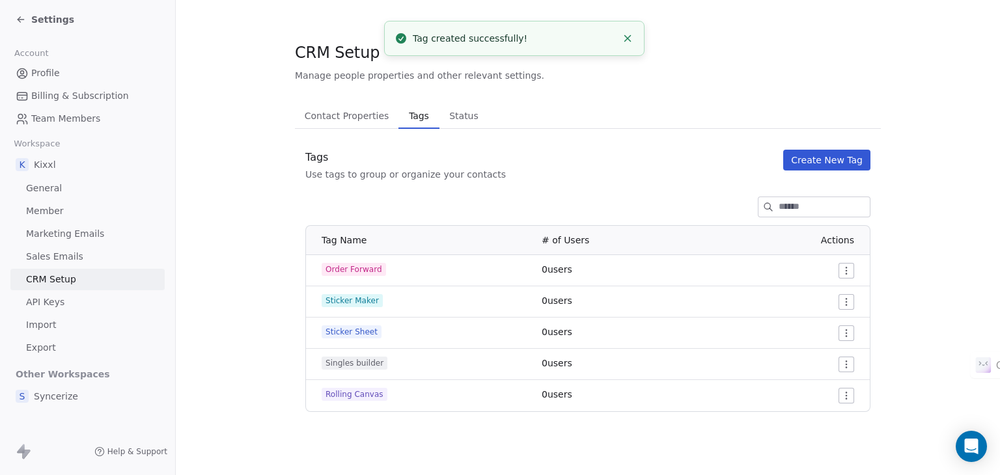
click at [837, 154] on button "Create New Tag" at bounding box center [826, 160] width 87 height 21
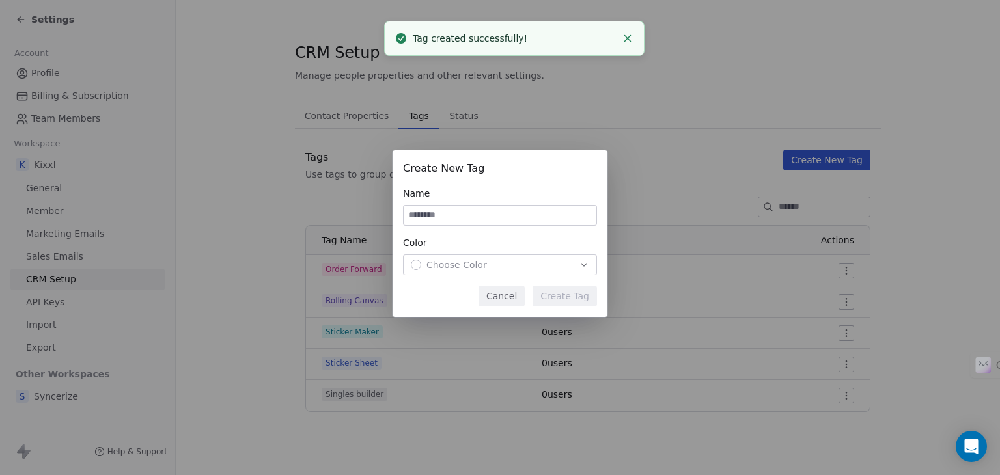
click at [505, 211] on input at bounding box center [500, 216] width 193 height 20
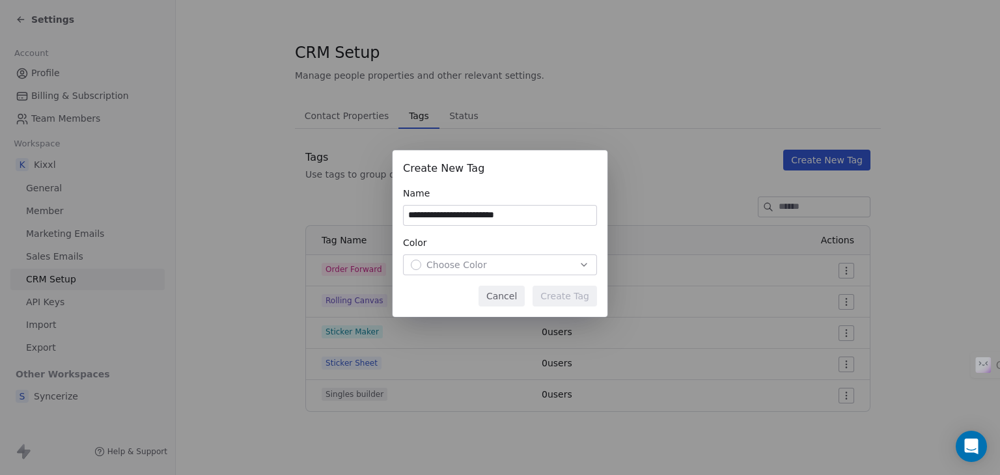
type input "**********"
click at [522, 264] on div "Choose Color" at bounding box center [500, 264] width 178 height 13
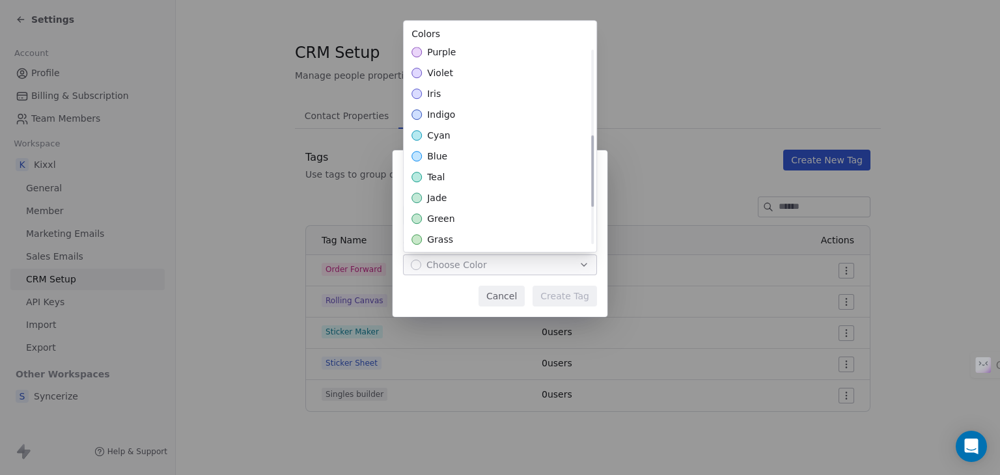
scroll to position [260, 0]
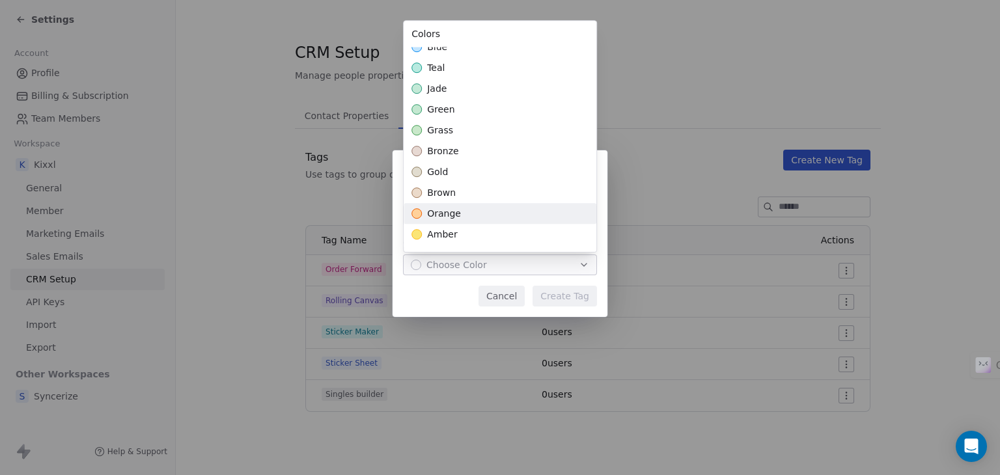
click at [471, 222] on div "orange" at bounding box center [500, 213] width 193 height 21
click at [567, 290] on div "**********" at bounding box center [500, 238] width 1000 height 216
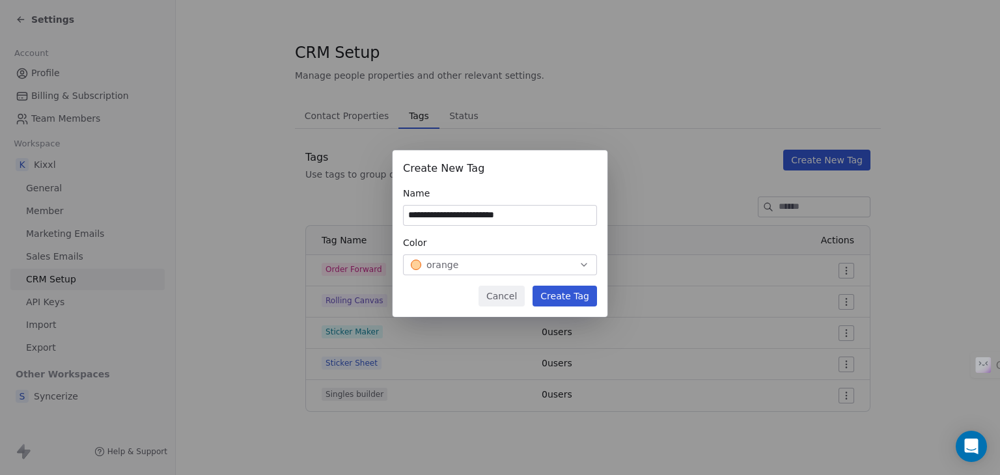
click at [568, 295] on button "Create Tag" at bounding box center [565, 296] width 64 height 21
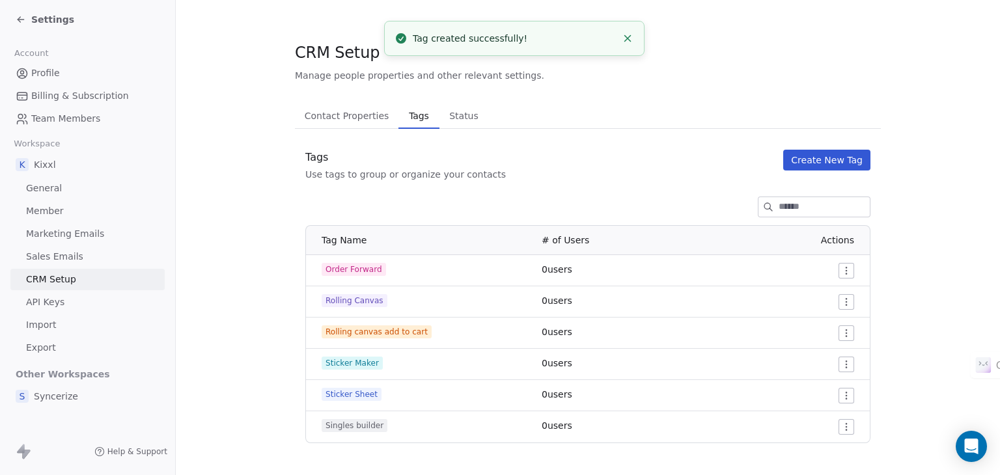
click at [815, 157] on button "Create New Tag" at bounding box center [826, 160] width 87 height 21
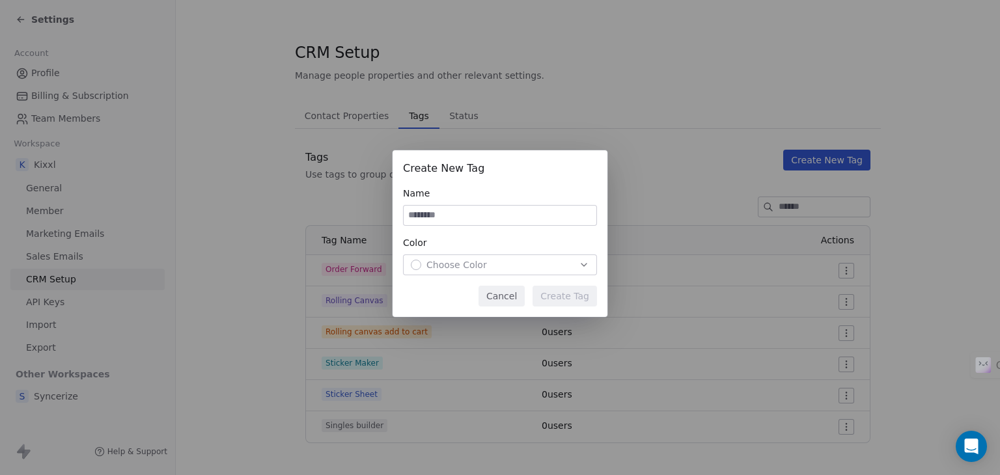
click at [506, 294] on button "Cancel" at bounding box center [502, 296] width 46 height 21
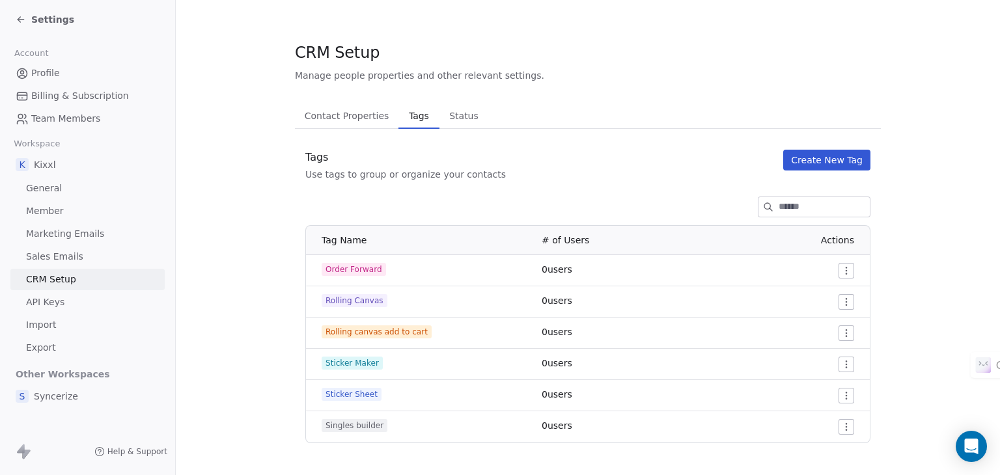
click at [444, 110] on span "Status" at bounding box center [464, 116] width 40 height 18
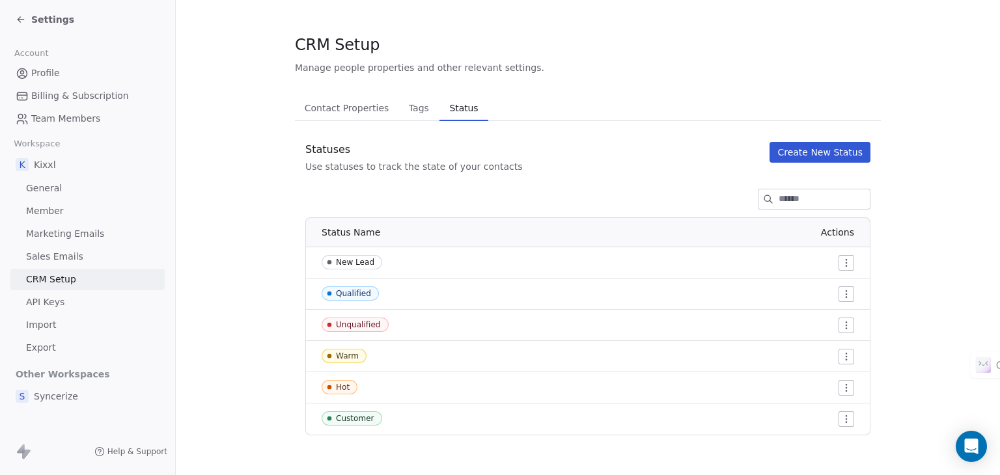
scroll to position [10, 0]
click at [332, 104] on span "Contact Properties" at bounding box center [346, 106] width 95 height 18
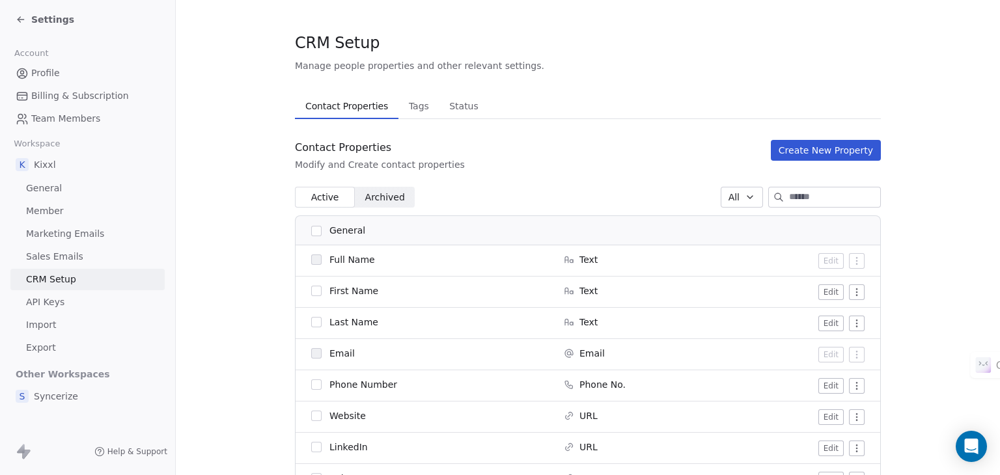
click at [79, 117] on span "Team Members" at bounding box center [65, 119] width 69 height 14
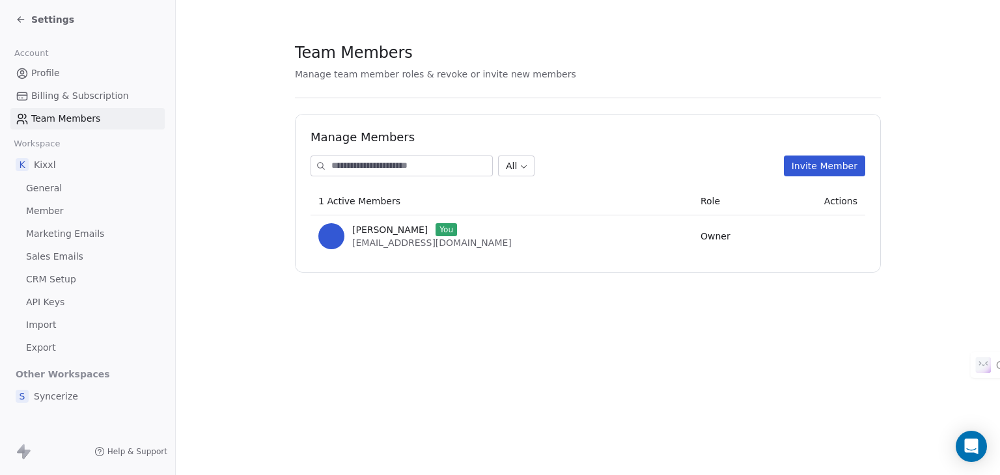
click at [18, 14] on icon at bounding box center [21, 19] width 10 height 10
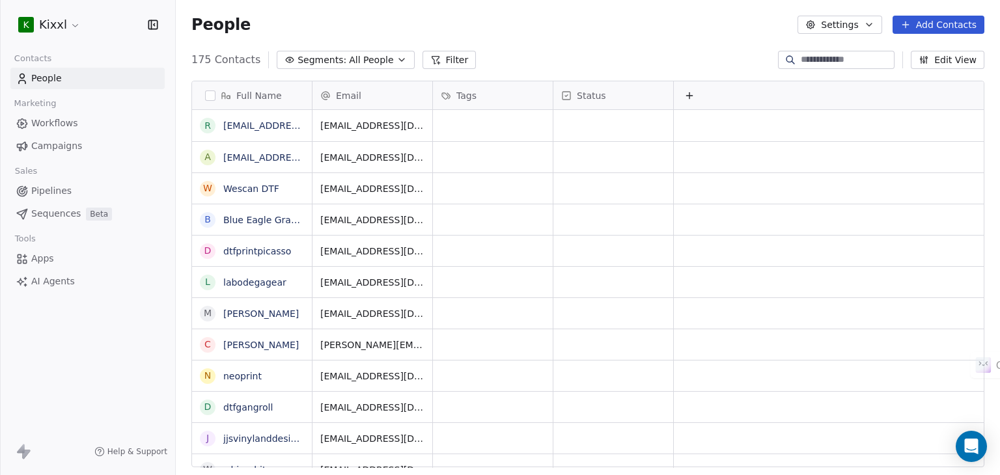
scroll to position [408, 814]
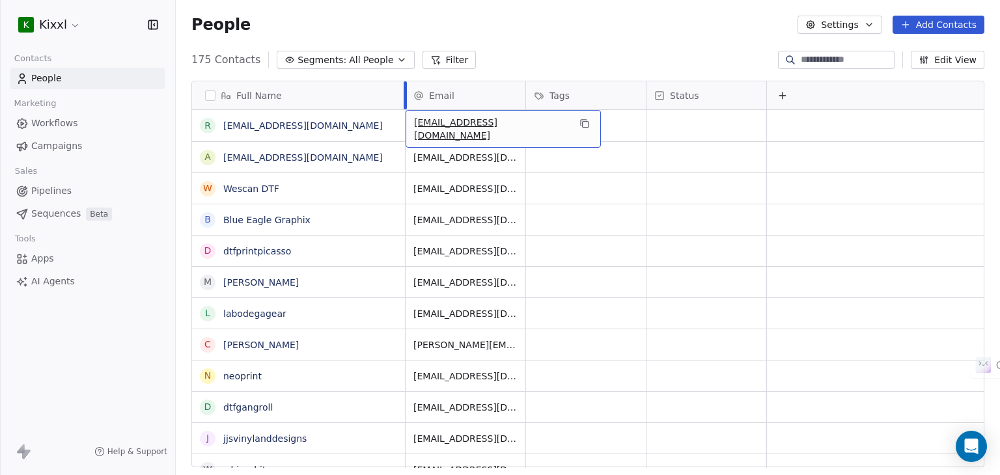
drag, startPoint x: 313, startPoint y: 89, endPoint x: 406, endPoint y: 90, distance: 93.1
click at [406, 90] on div at bounding box center [405, 95] width 3 height 28
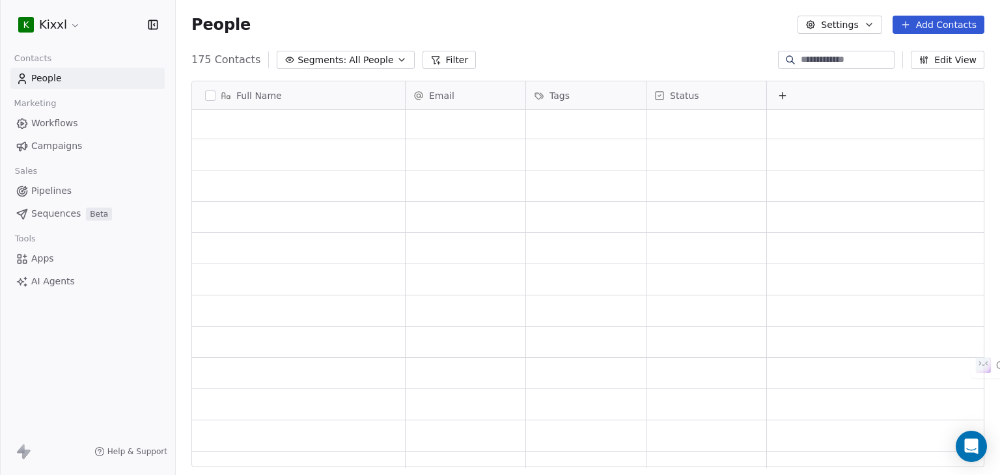
scroll to position [0, 0]
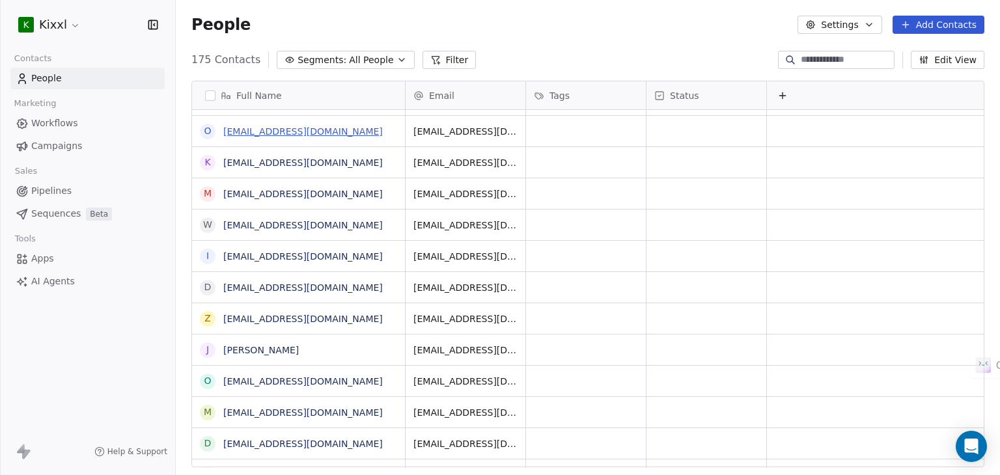
click at [284, 126] on link "odcaforders@gmail.com" at bounding box center [303, 131] width 160 height 10
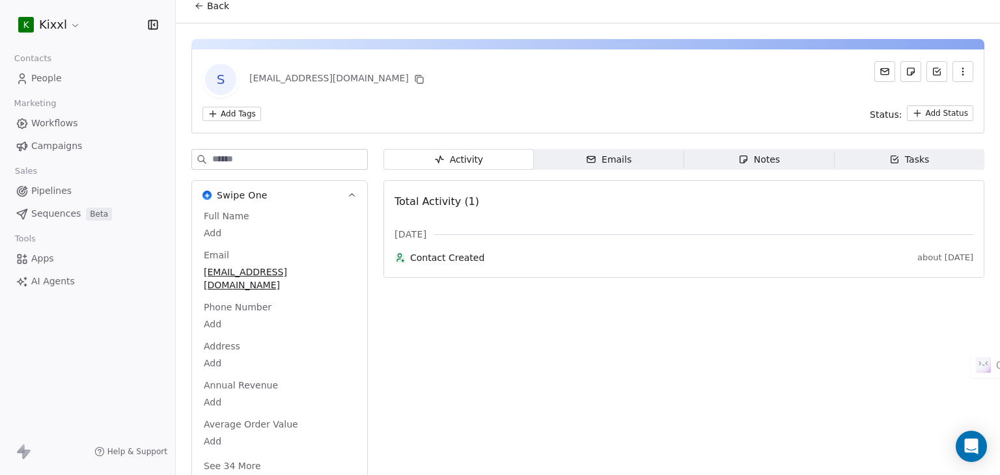
click at [242, 454] on button "See 34 More" at bounding box center [232, 465] width 73 height 23
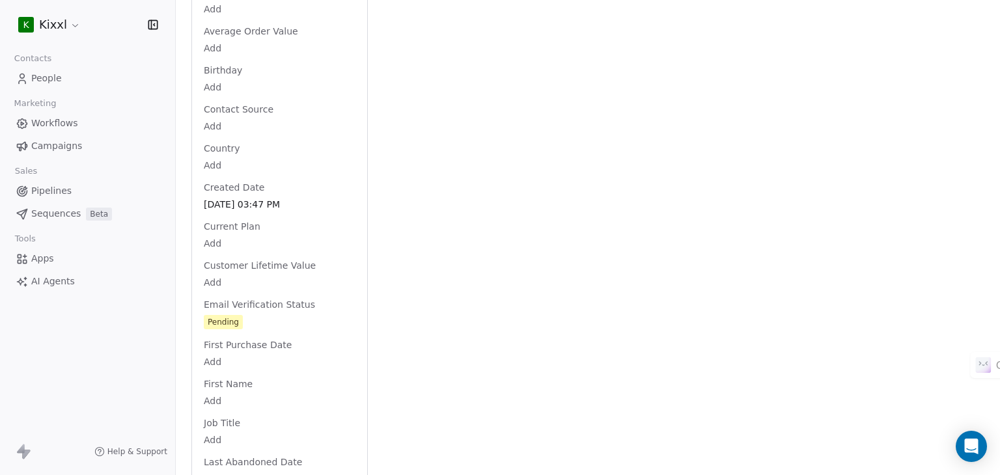
click at [64, 24] on html "K Kixxl Contacts People Marketing Workflows Campaigns Sales Pipelines Sequences…" at bounding box center [500, 237] width 1000 height 475
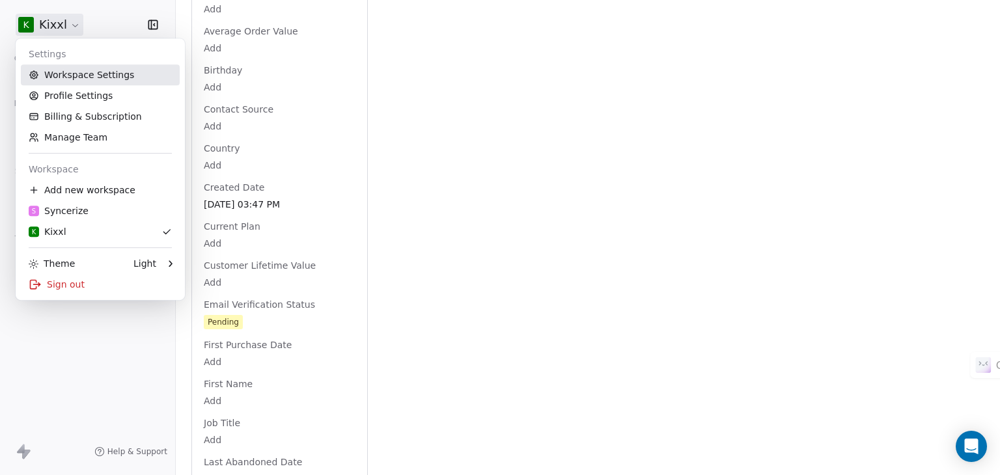
click at [83, 73] on link "Workspace Settings" at bounding box center [100, 74] width 159 height 21
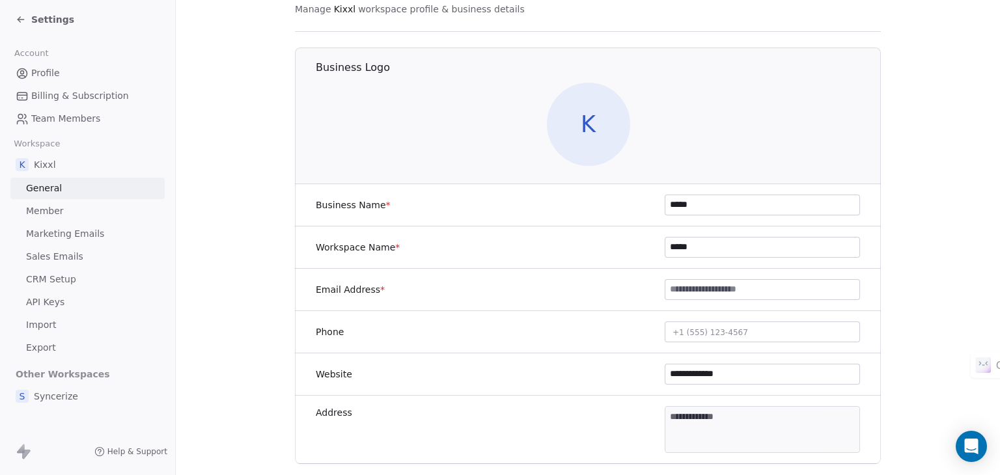
click at [61, 279] on span "CRM Setup" at bounding box center [51, 280] width 50 height 14
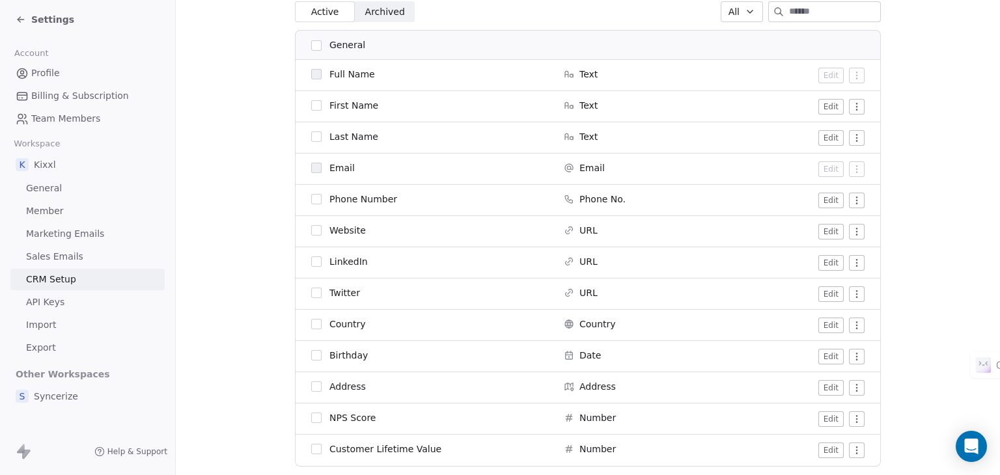
click at [829, 234] on button "Edit" at bounding box center [830, 232] width 25 height 16
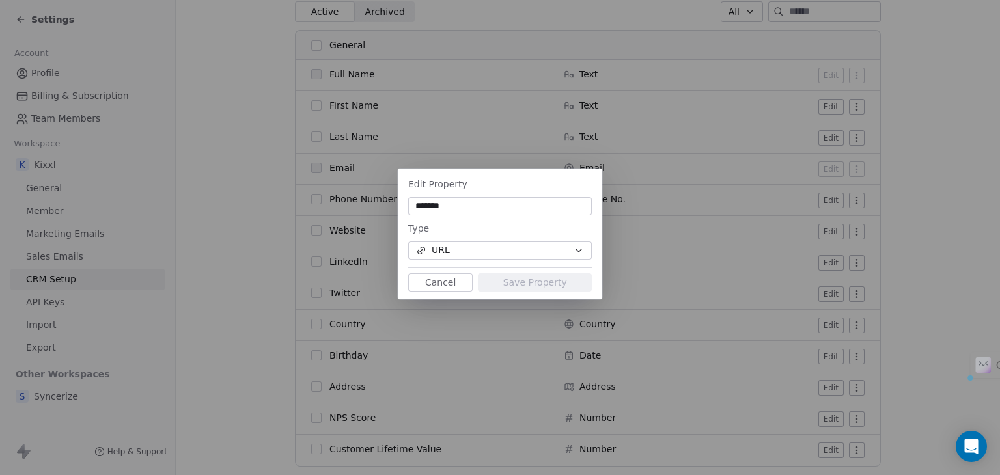
click at [710, 229] on div "Edit Property ******* Type URL Cancel Save Property" at bounding box center [500, 238] width 1000 height 180
click at [461, 283] on button "Cancel" at bounding box center [440, 282] width 64 height 18
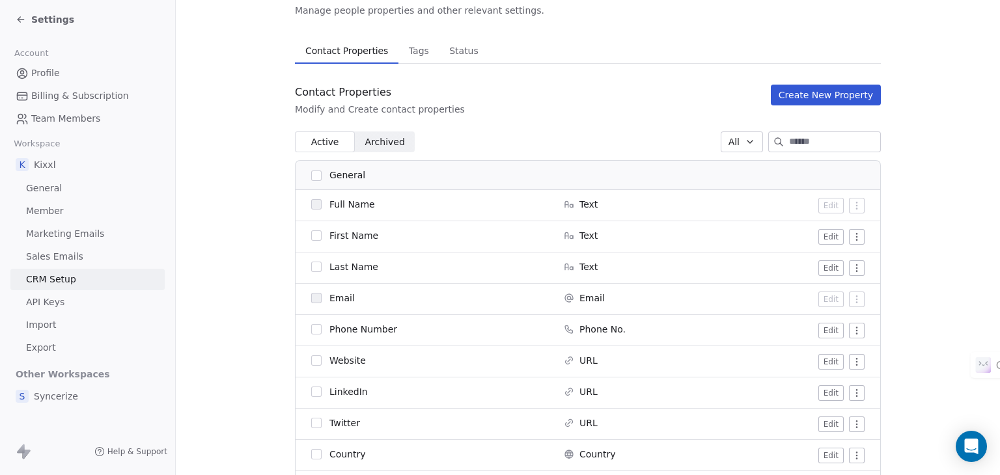
click at [23, 20] on icon at bounding box center [21, 20] width 6 height 0
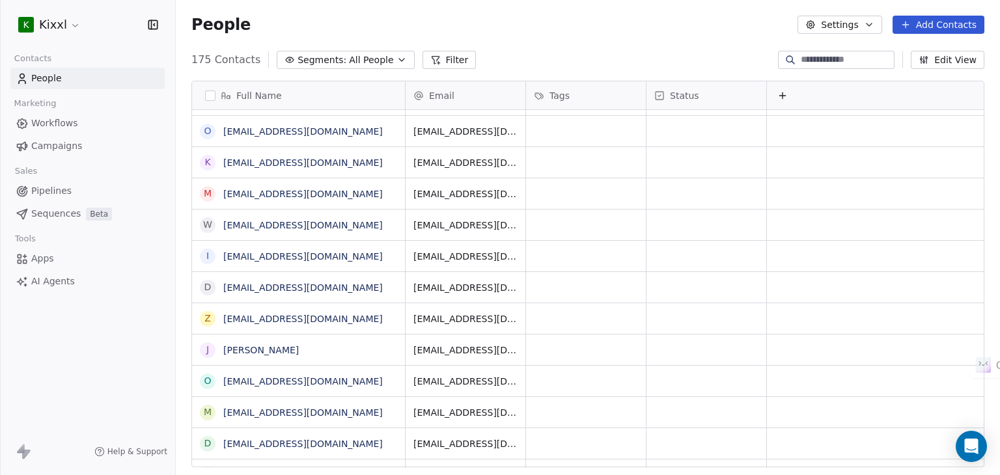
click at [925, 61] on icon "button" at bounding box center [924, 62] width 2 height 2
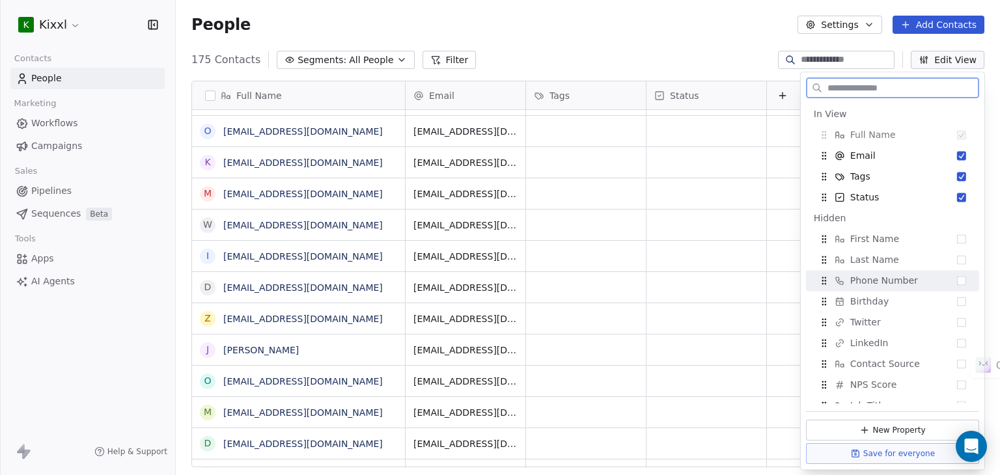
click at [957, 285] on button "Suggestions" at bounding box center [961, 280] width 9 height 9
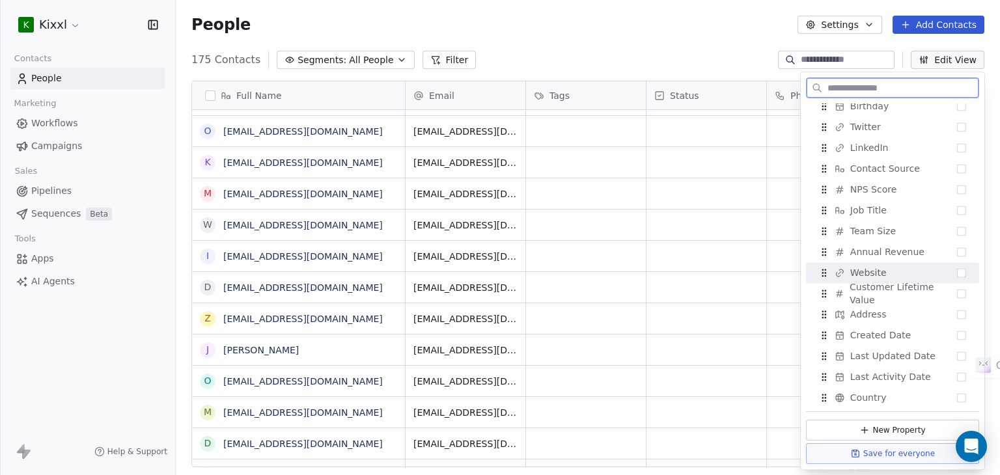
click at [957, 273] on button "Suggestions" at bounding box center [961, 272] width 9 height 9
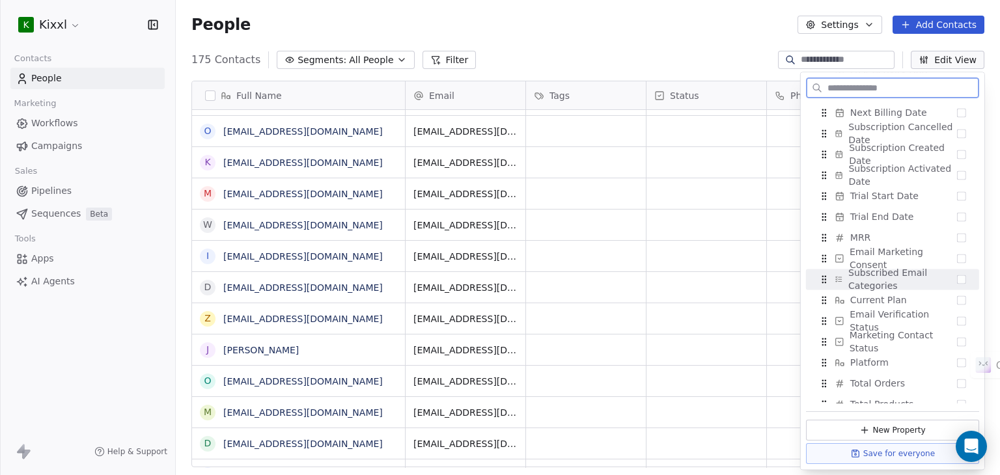
scroll to position [512, 0]
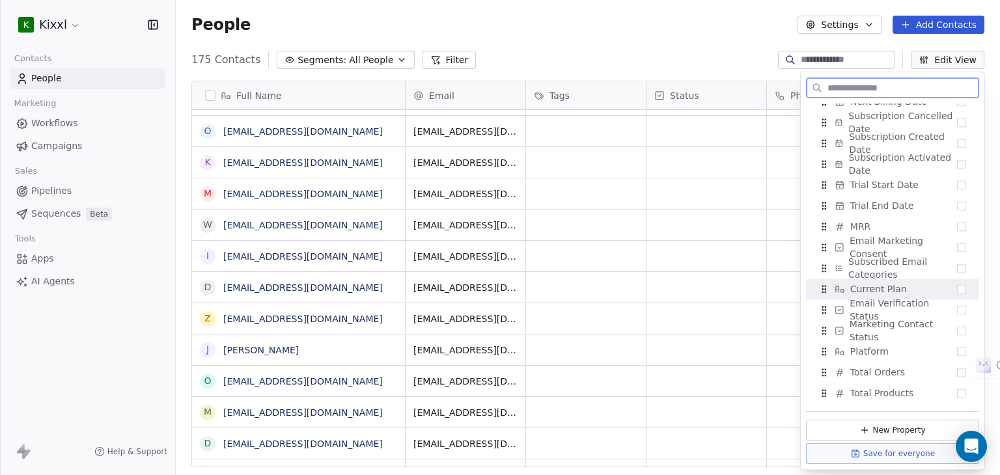
click at [957, 288] on button "Suggestions" at bounding box center [961, 289] width 9 height 9
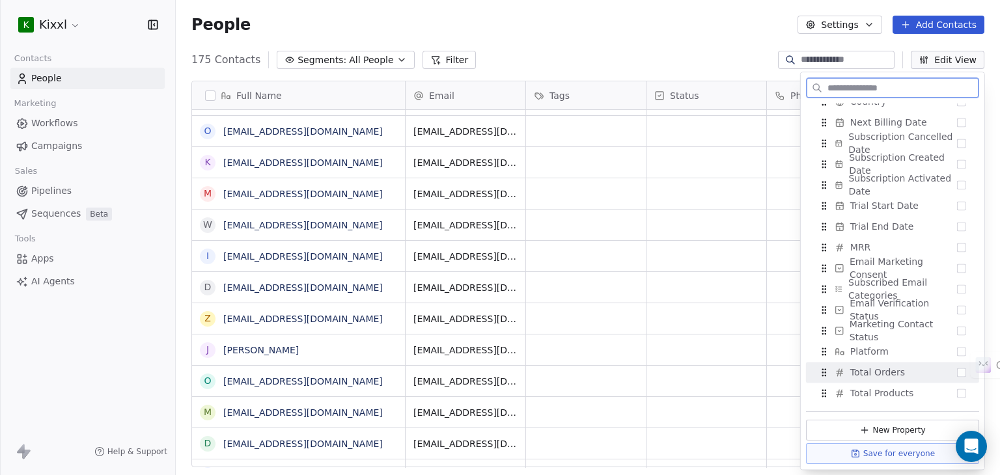
click at [957, 376] on button "Suggestions" at bounding box center [961, 372] width 9 height 9
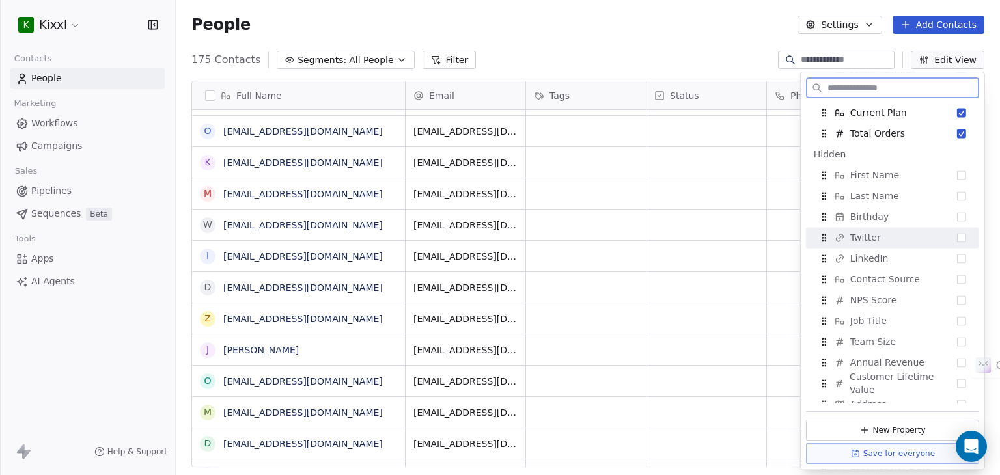
scroll to position [0, 0]
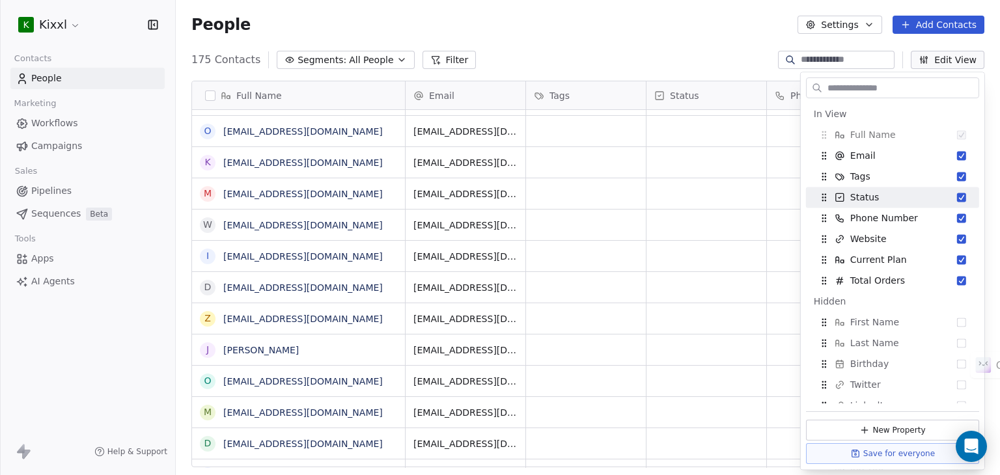
click at [679, 45] on div "People Settings Add Contacts" at bounding box center [588, 24] width 824 height 49
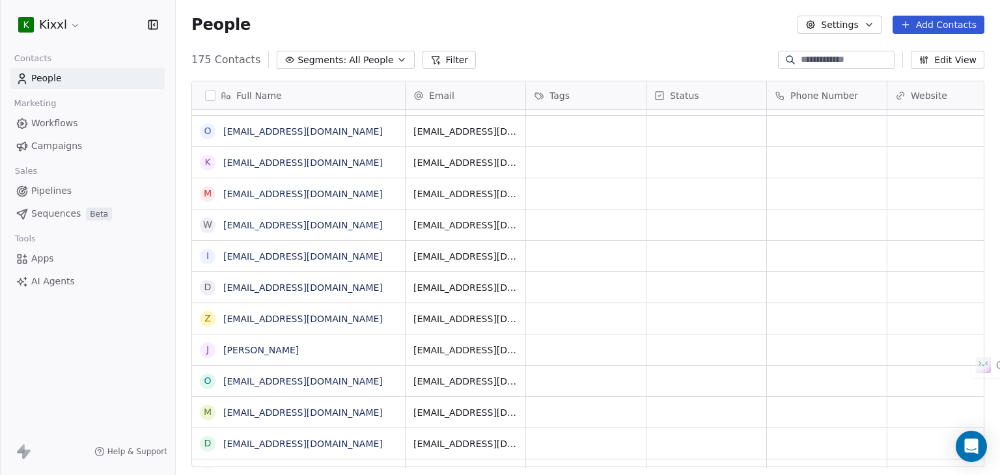
click at [941, 61] on button "Edit View" at bounding box center [948, 60] width 74 height 18
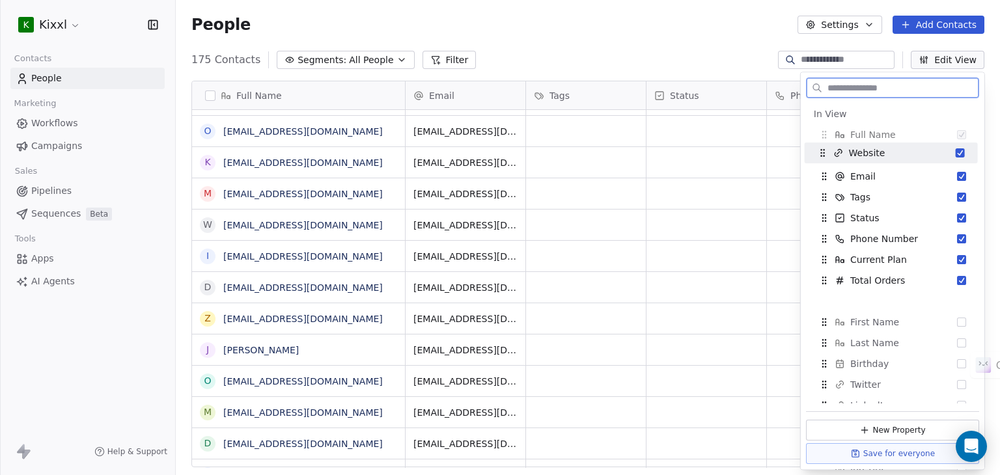
drag, startPoint x: 820, startPoint y: 242, endPoint x: 819, endPoint y: 156, distance: 86.0
click at [819, 156] on icon "Suggestions" at bounding box center [822, 153] width 10 height 10
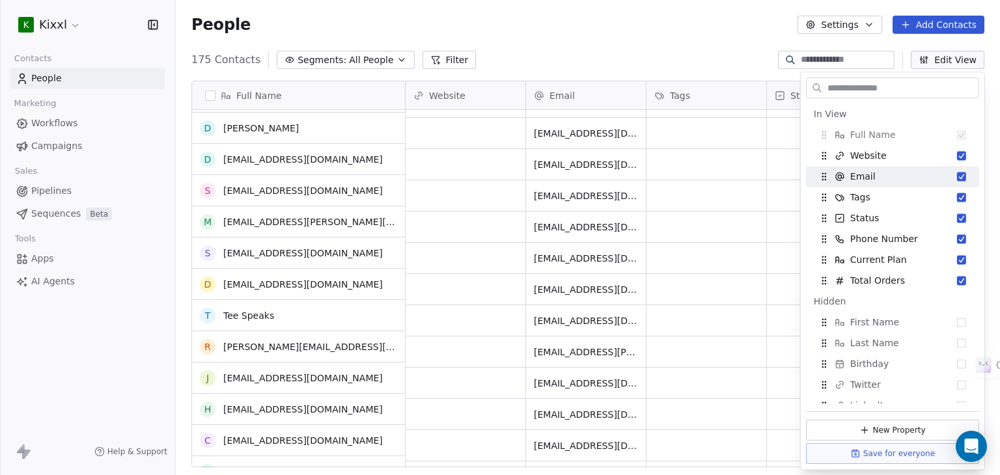
scroll to position [4524, 0]
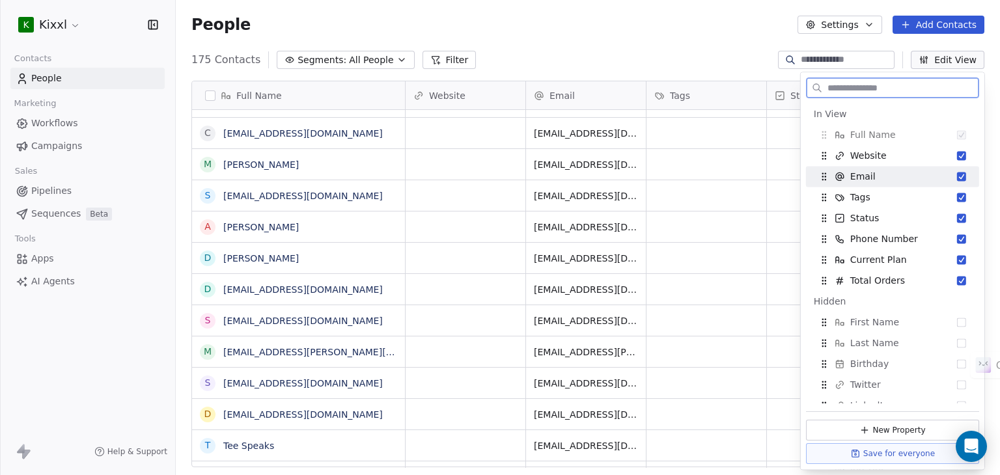
click at [75, 21] on html "K Kixxl Contacts People Marketing Workflows Campaigns Sales Pipelines Sequences…" at bounding box center [500, 237] width 1000 height 475
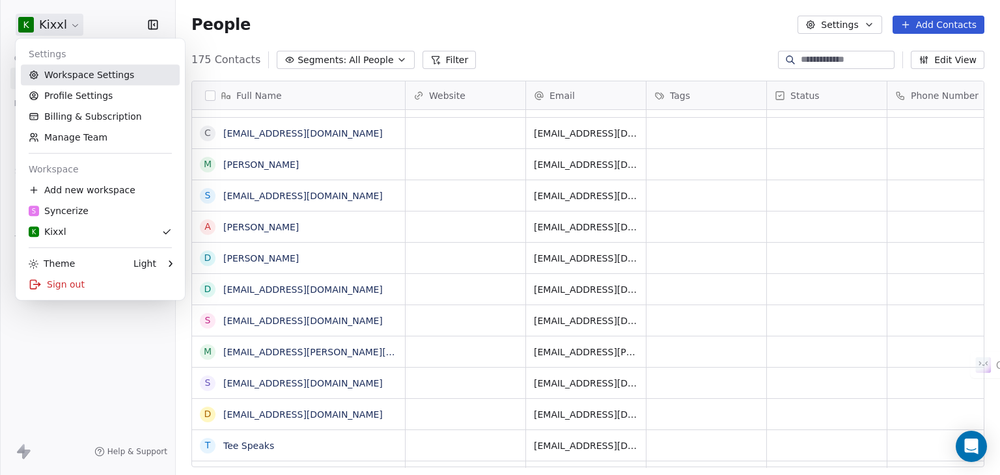
click at [93, 72] on link "Workspace Settings" at bounding box center [100, 74] width 159 height 21
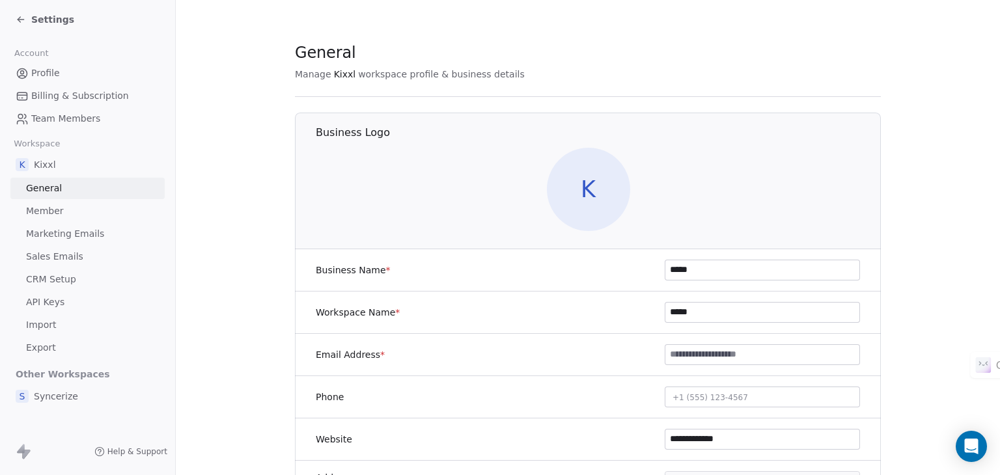
click at [61, 275] on span "CRM Setup" at bounding box center [51, 280] width 50 height 14
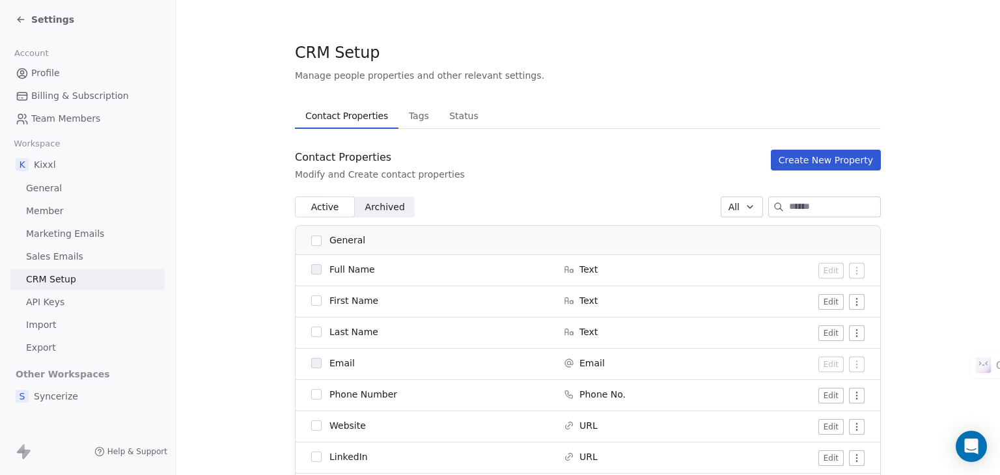
click at [815, 152] on button "Create New Property" at bounding box center [826, 160] width 110 height 21
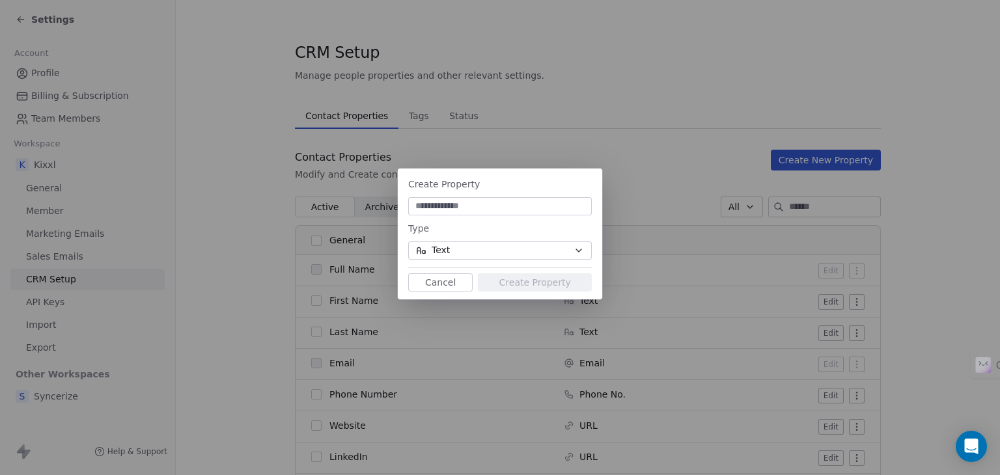
click at [456, 279] on button "Cancel" at bounding box center [440, 282] width 64 height 18
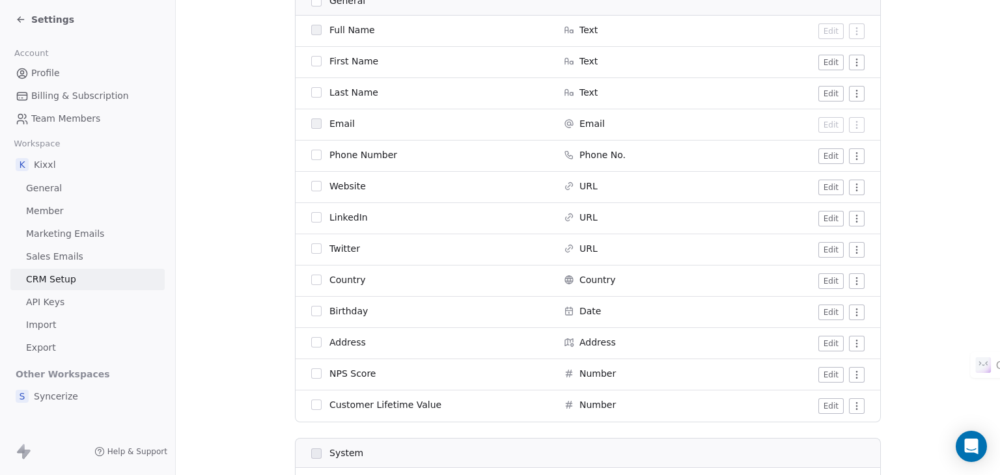
scroll to position [260, 0]
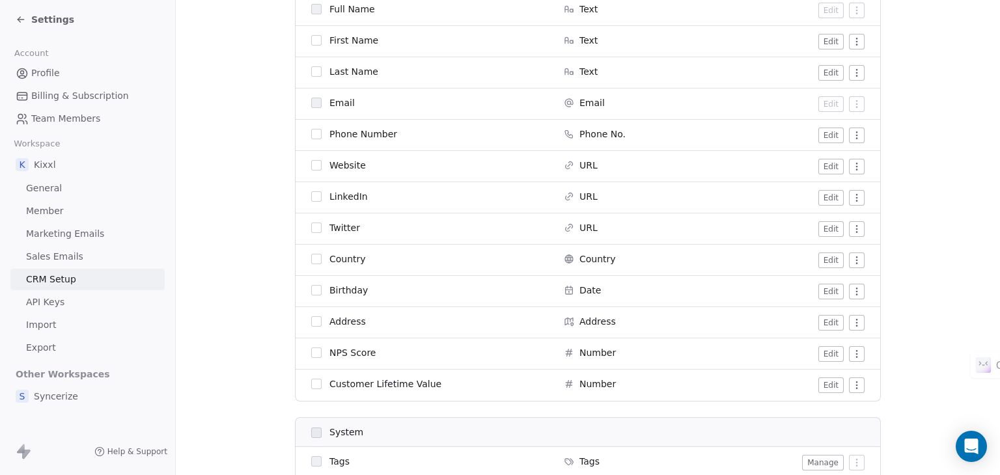
click at [826, 257] on button "Edit" at bounding box center [830, 261] width 25 height 16
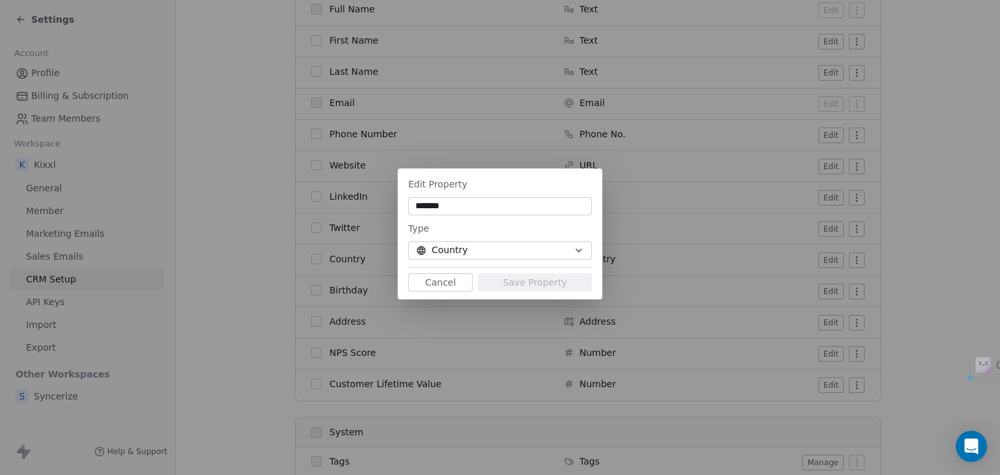
click at [520, 250] on button "Country" at bounding box center [500, 251] width 184 height 18
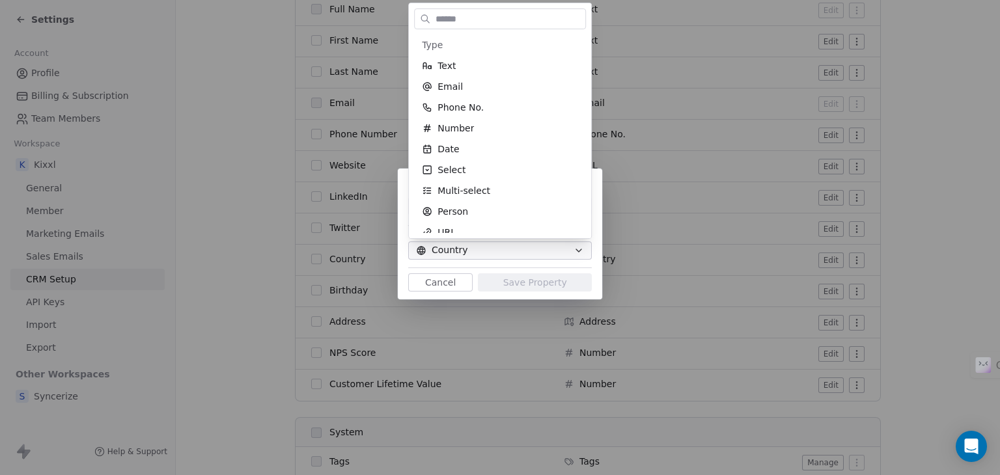
scroll to position [31, 0]
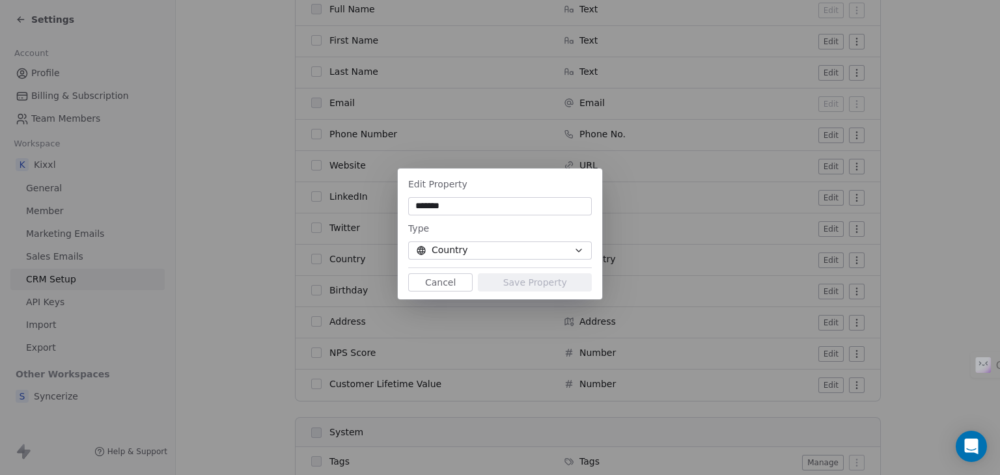
click at [698, 219] on div "Edit Property ******* Type Country Cancel Save Property" at bounding box center [500, 238] width 1000 height 180
click at [440, 284] on button "Cancel" at bounding box center [440, 282] width 64 height 18
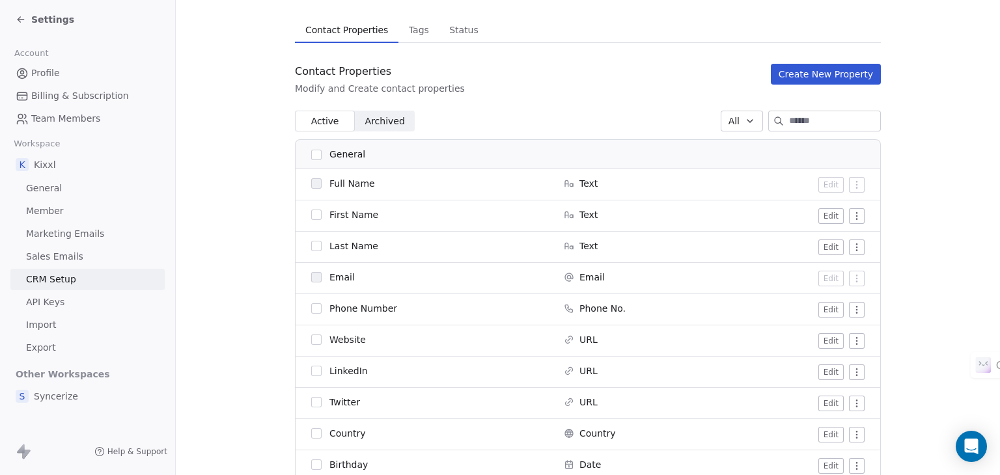
scroll to position [0, 0]
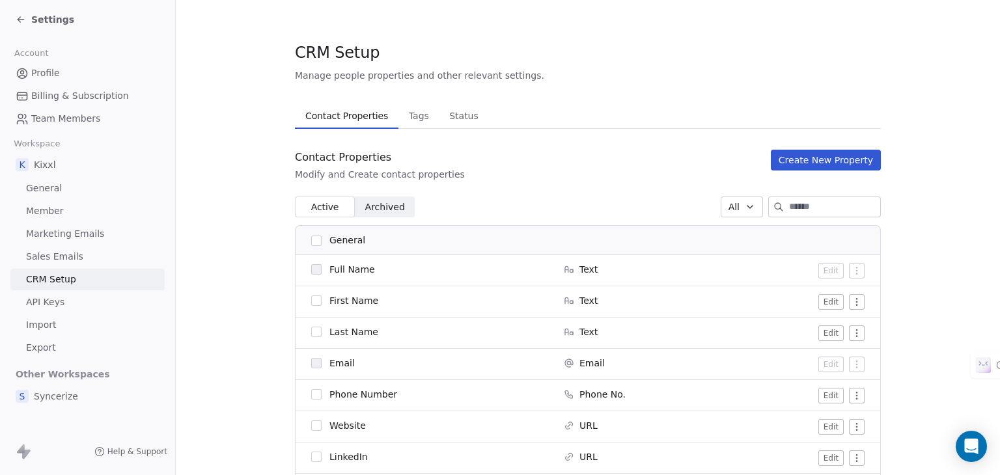
click at [816, 161] on button "Create New Property" at bounding box center [826, 160] width 110 height 21
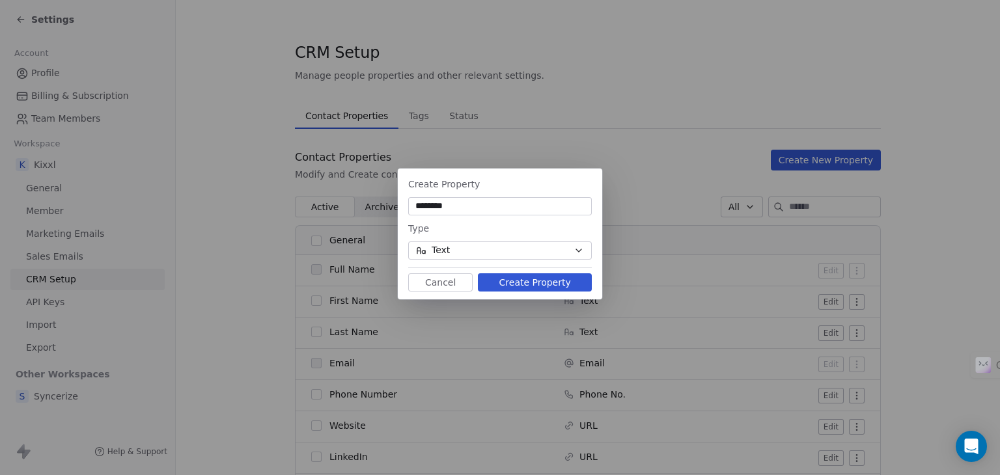
type input "********"
click at [557, 281] on button "Create Property" at bounding box center [535, 282] width 114 height 18
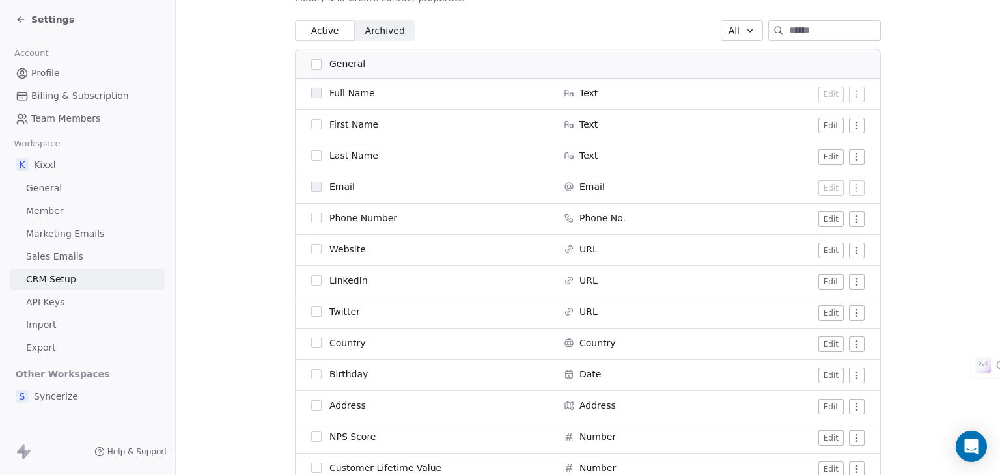
scroll to position [37, 0]
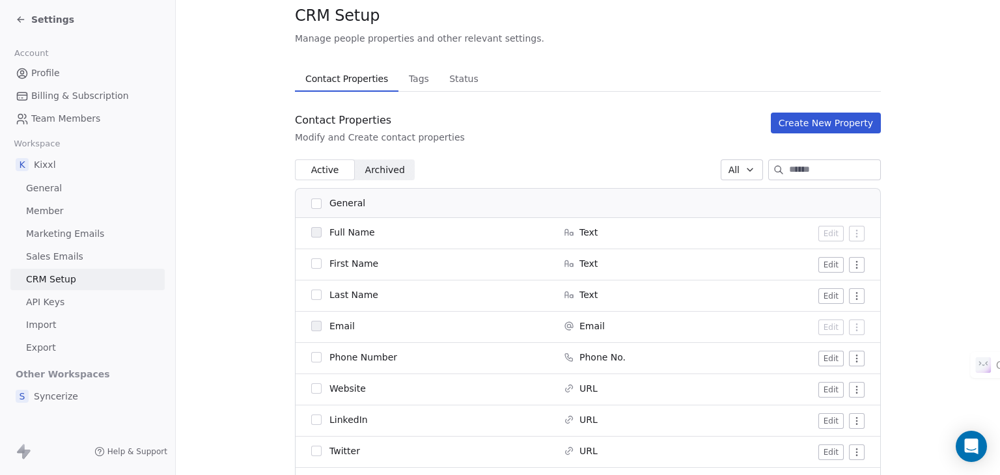
click at [824, 117] on button "Create New Property" at bounding box center [826, 123] width 110 height 21
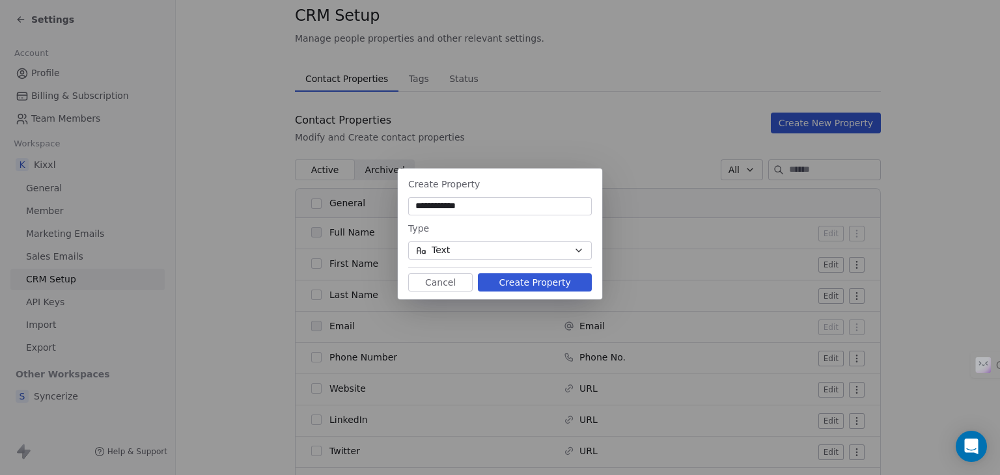
type input "**********"
click at [475, 254] on button "Text" at bounding box center [500, 251] width 184 height 18
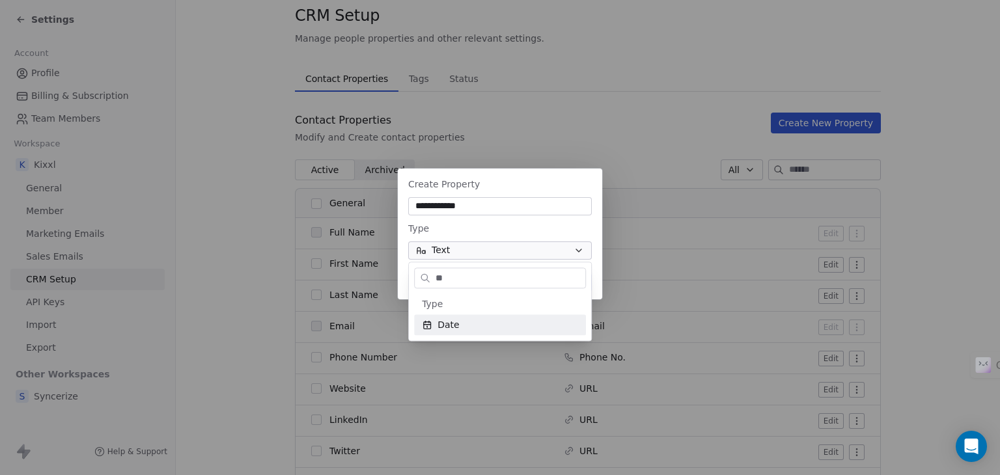
type input "**"
click at [450, 323] on span "Date" at bounding box center [448, 324] width 21 height 13
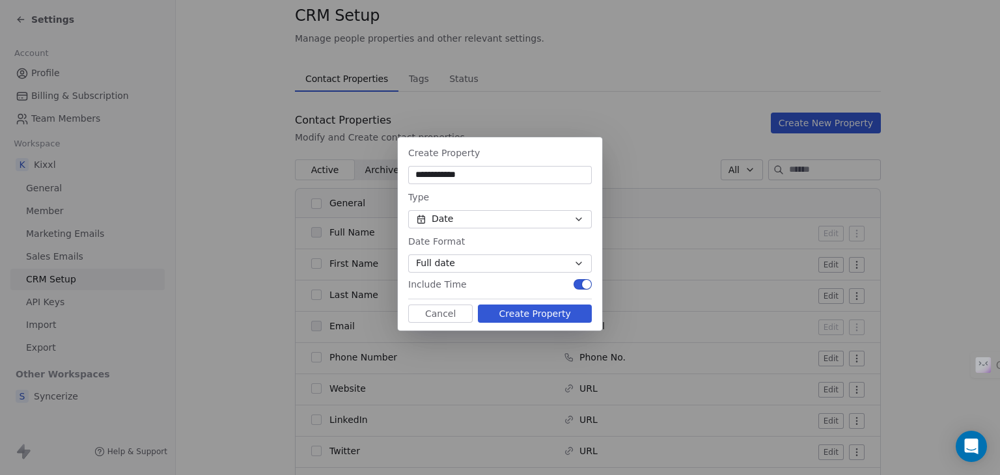
click at [535, 307] on button "Create Property" at bounding box center [535, 314] width 114 height 18
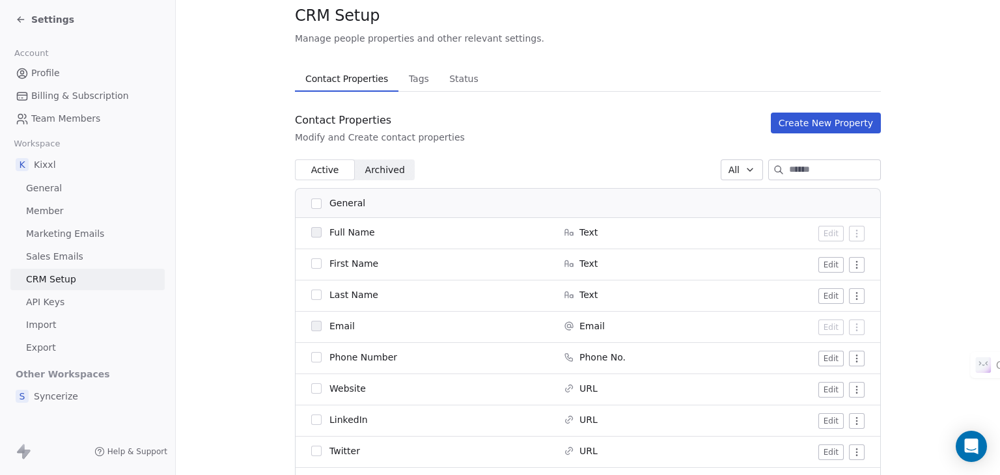
click at [404, 84] on span "Tags" at bounding box center [419, 79] width 31 height 18
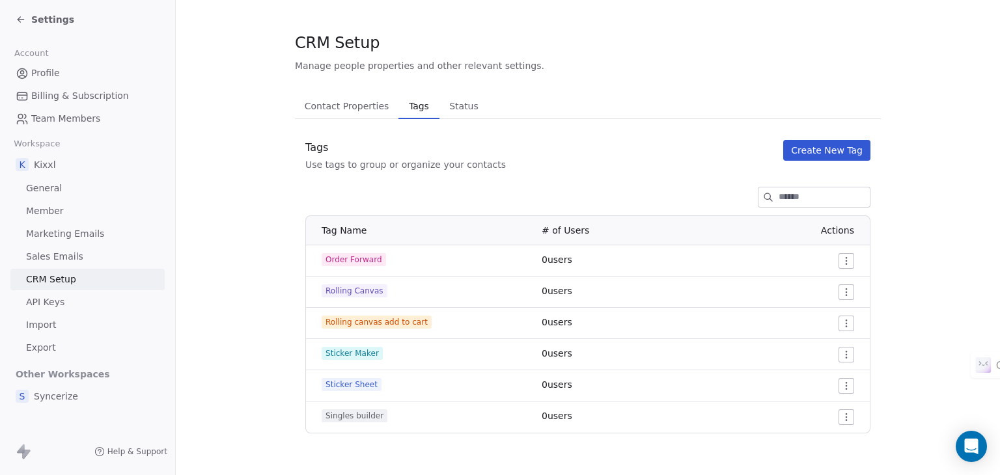
scroll to position [10, 0]
click at [357, 100] on span "Contact Properties" at bounding box center [346, 106] width 95 height 18
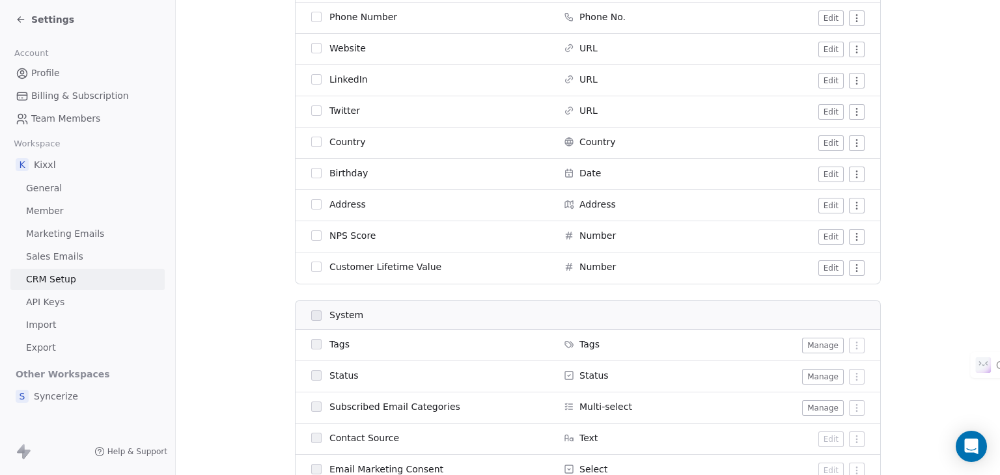
scroll to position [400, 0]
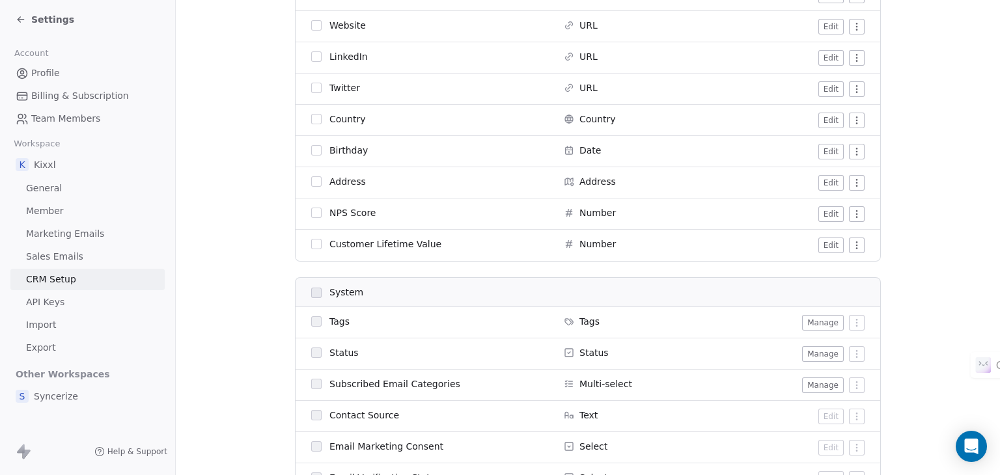
click at [29, 20] on div "Settings" at bounding box center [45, 19] width 59 height 13
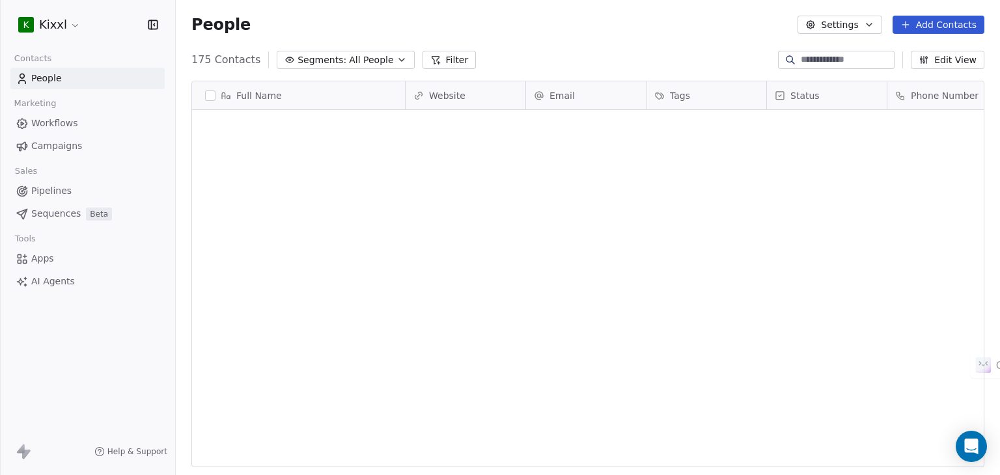
scroll to position [408, 814]
click at [365, 53] on span "All People" at bounding box center [371, 60] width 44 height 14
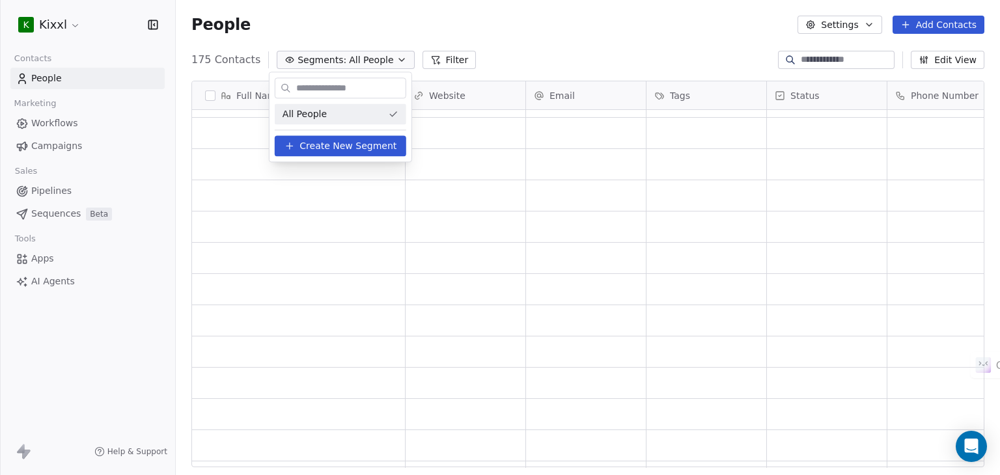
click at [523, 48] on html "K Kixxl Contacts People Marketing Workflows Campaigns Sales Pipelines Sequences…" at bounding box center [500, 237] width 1000 height 475
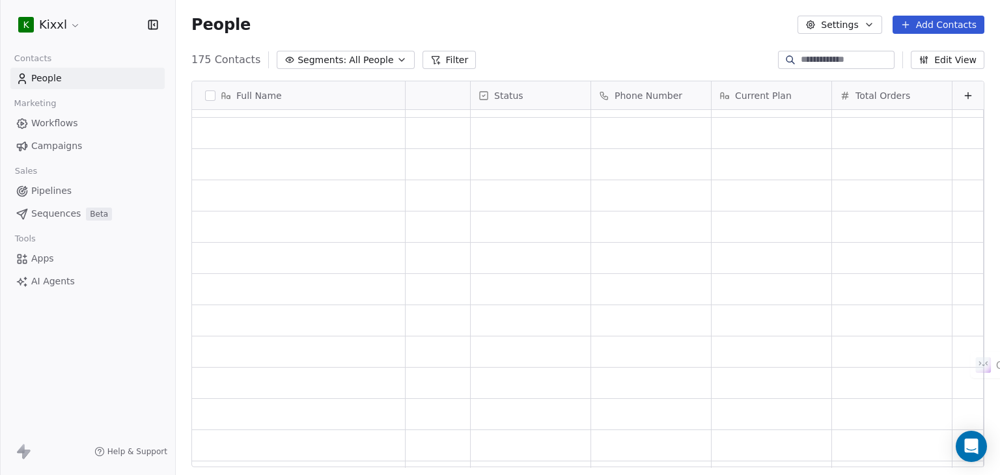
scroll to position [0, 0]
click at [633, 48] on div "People Settings Add Contacts" at bounding box center [588, 24] width 824 height 49
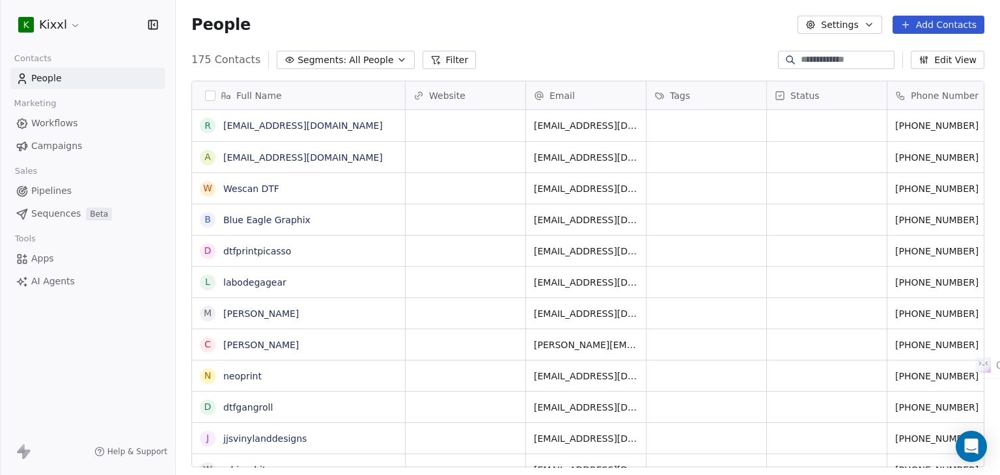
scroll to position [408, 814]
click at [947, 64] on button "Edit View" at bounding box center [948, 60] width 74 height 18
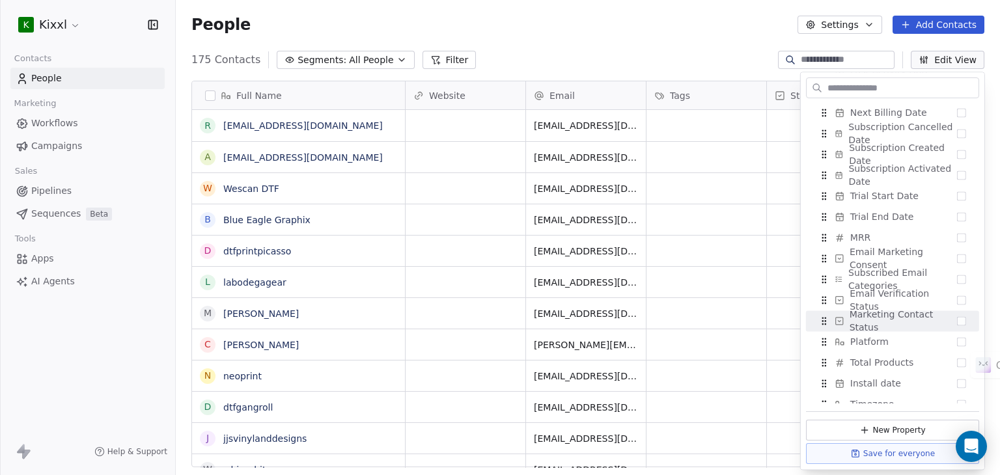
scroll to position [554, 0]
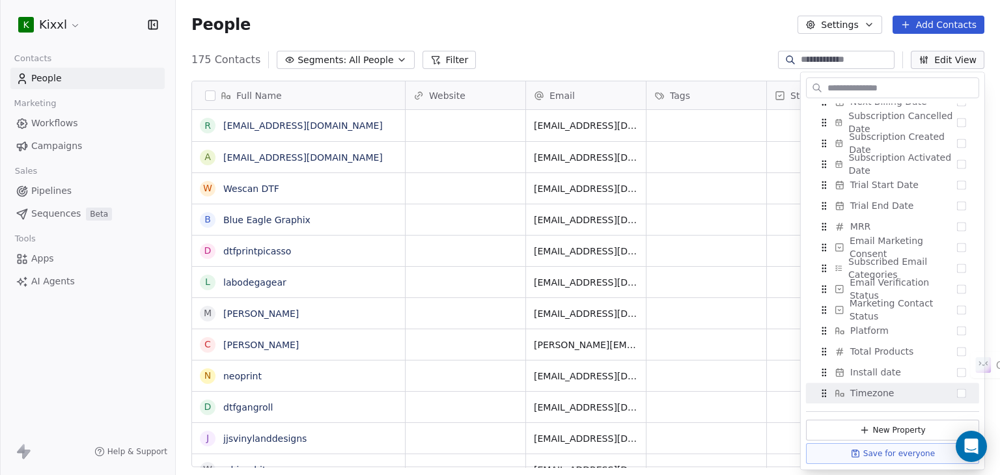
click at [579, 53] on div "175 Contacts Segments: All People Filter Edit View" at bounding box center [588, 59] width 824 height 21
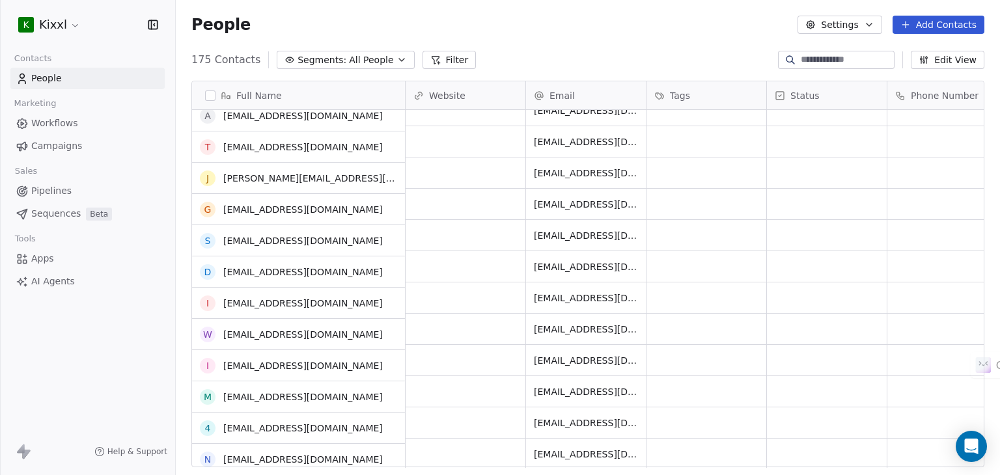
scroll to position [0, 0]
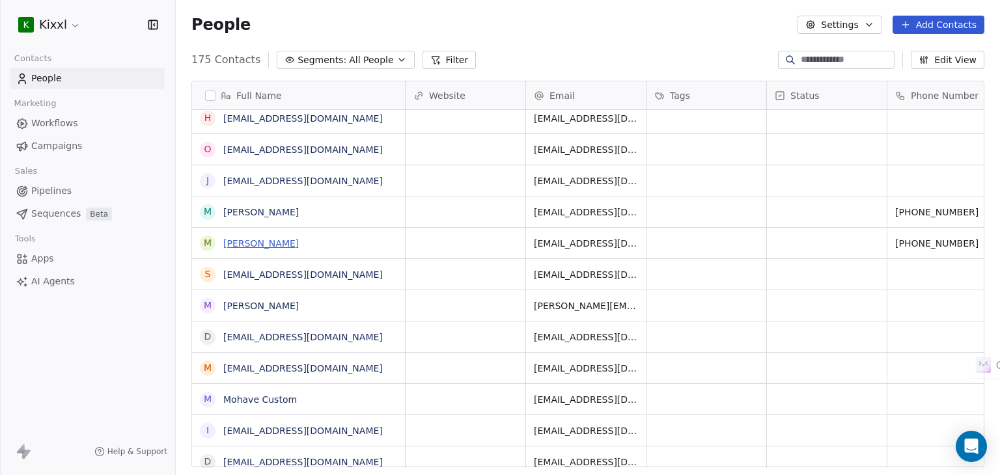
click at [258, 244] on link "Mark Sloan" at bounding box center [261, 243] width 76 height 10
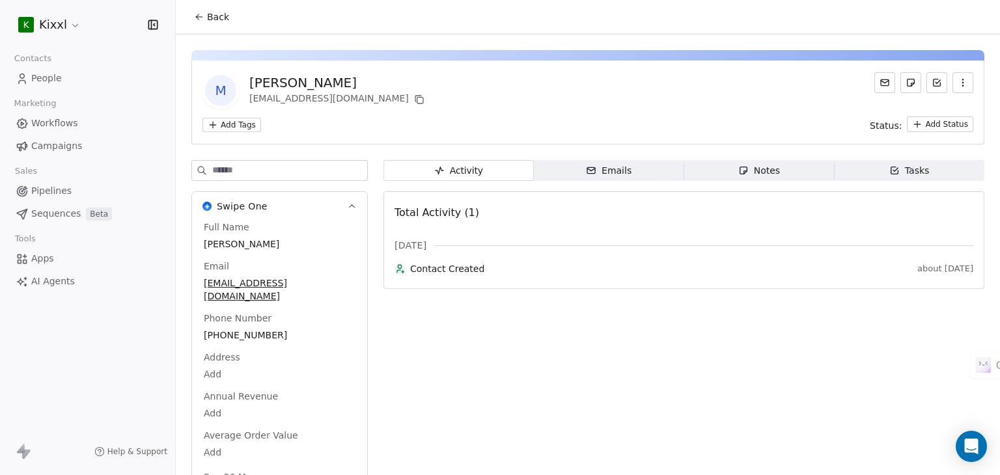
click at [199, 8] on button "Back" at bounding box center [211, 16] width 51 height 23
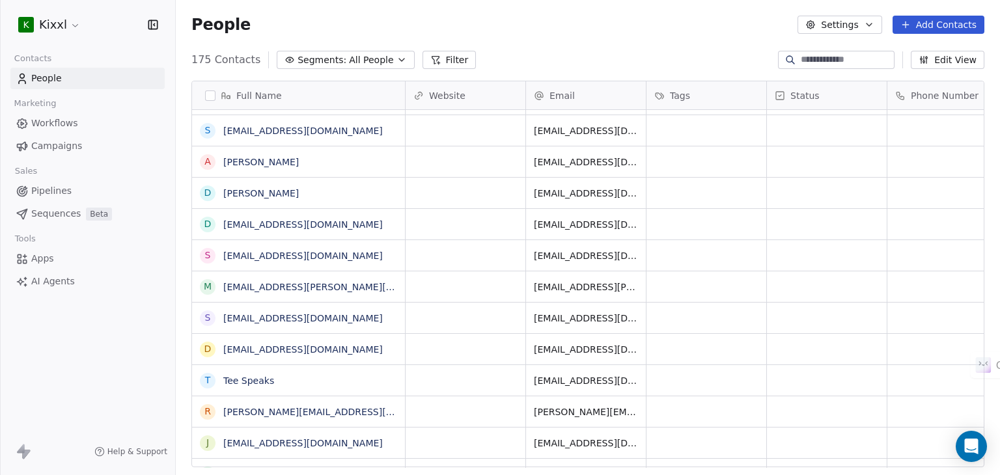
click at [214, 95] on button "button" at bounding box center [210, 96] width 10 height 10
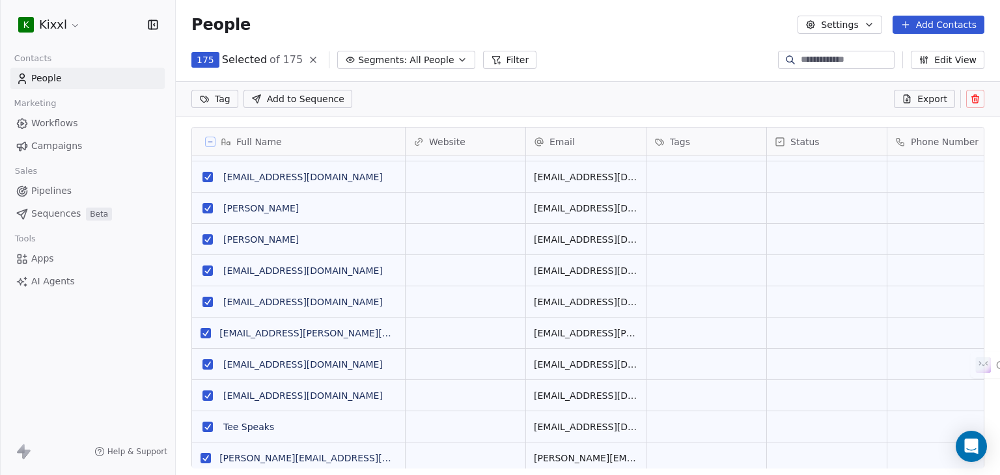
scroll to position [362, 814]
click at [976, 102] on icon at bounding box center [975, 99] width 10 height 10
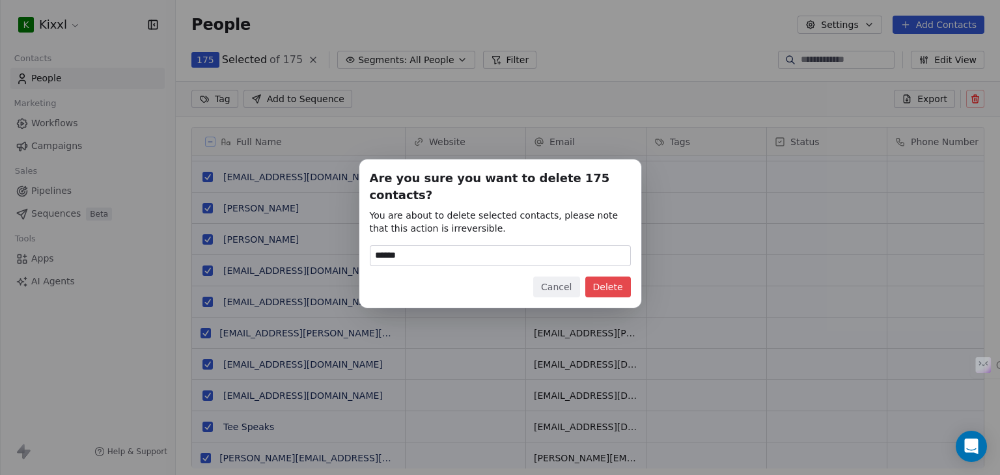
type input "******"
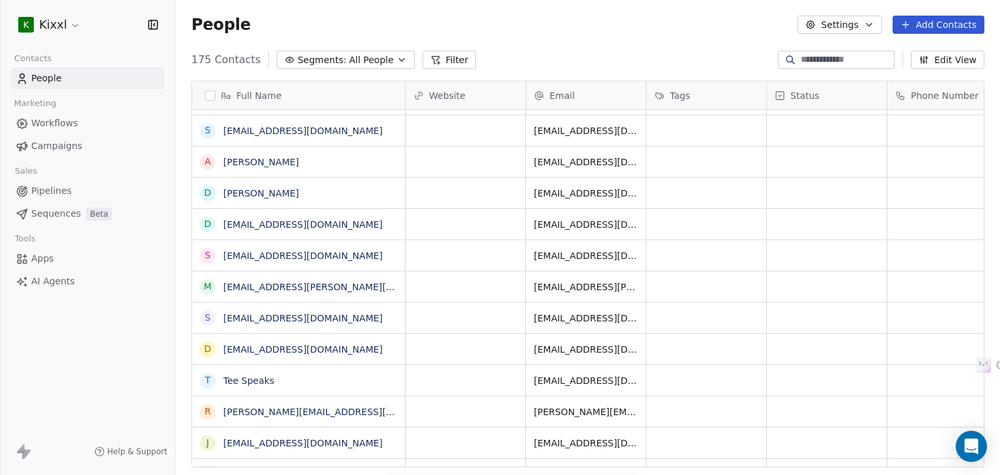
scroll to position [408, 814]
click at [208, 97] on button "button" at bounding box center [210, 96] width 10 height 10
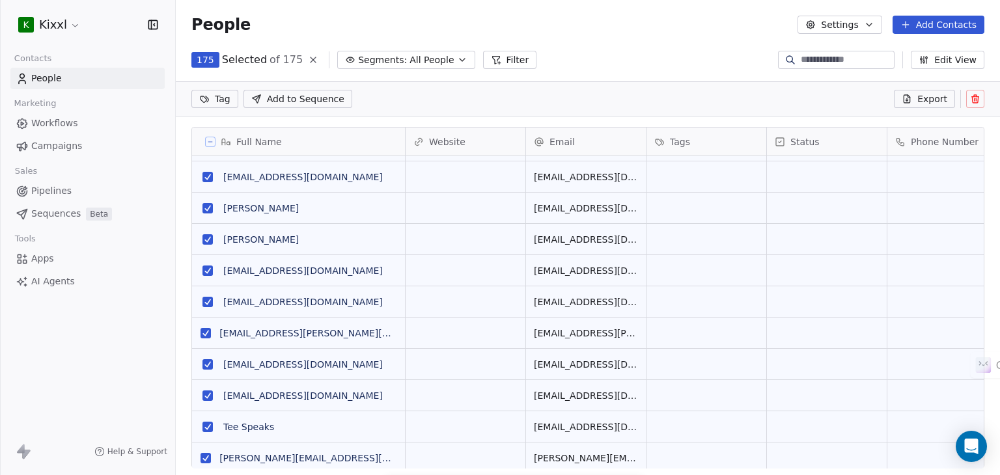
scroll to position [0, 0]
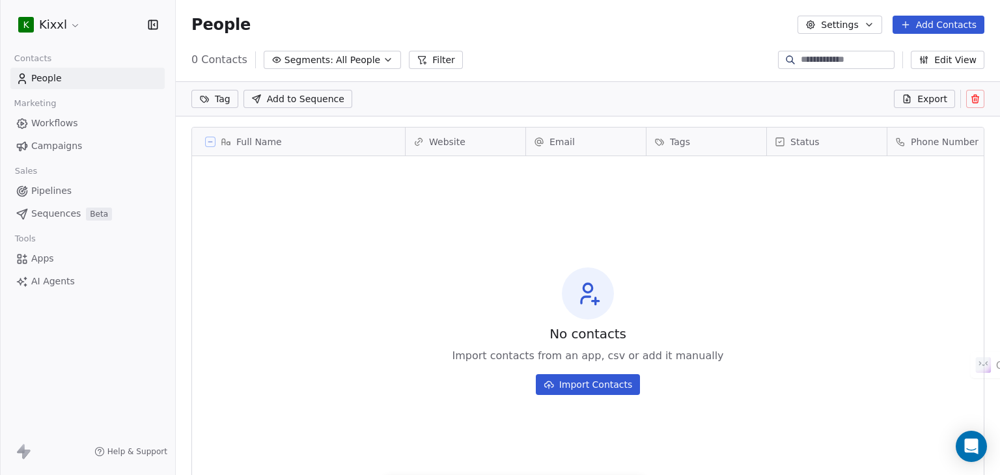
click at [207, 141] on icon at bounding box center [210, 142] width 7 height 7
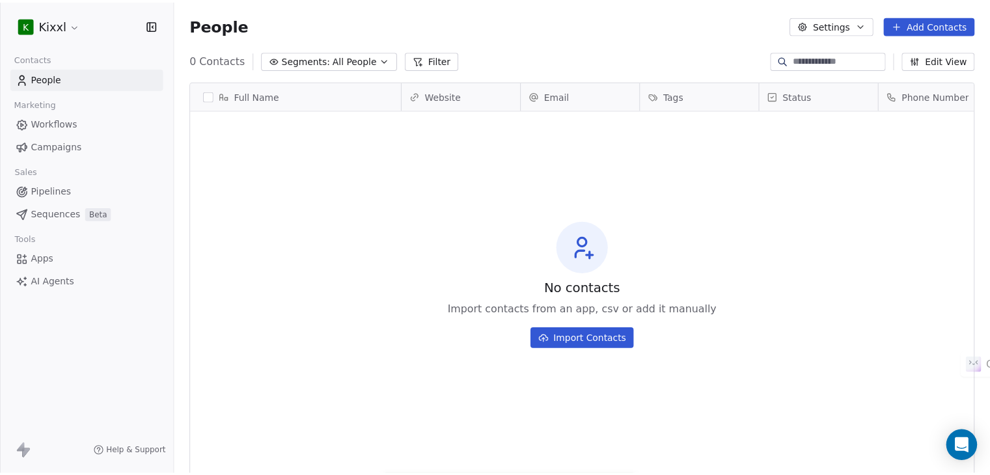
scroll to position [408, 814]
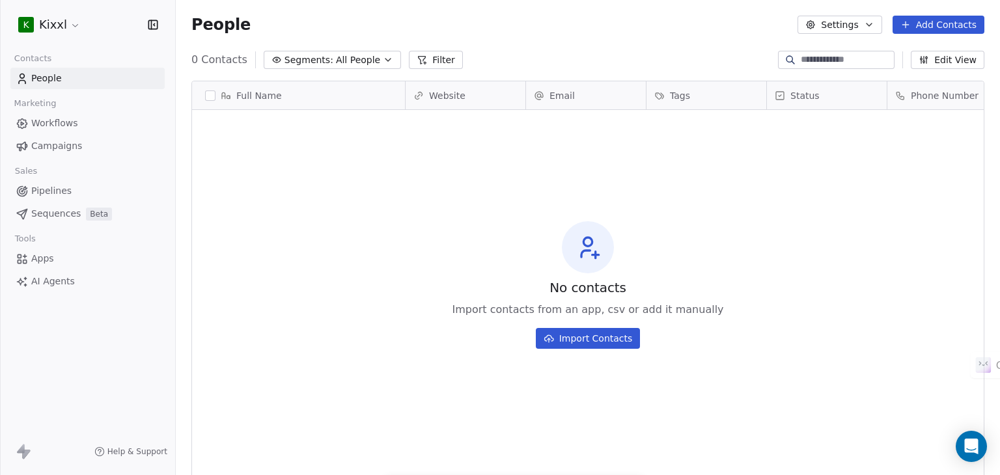
click at [565, 158] on div "No contacts Import contacts from an app, csv or add it manually Import Contacts" at bounding box center [588, 285] width 792 height 345
click at [609, 329] on button "Import Contacts" at bounding box center [588, 338] width 105 height 21
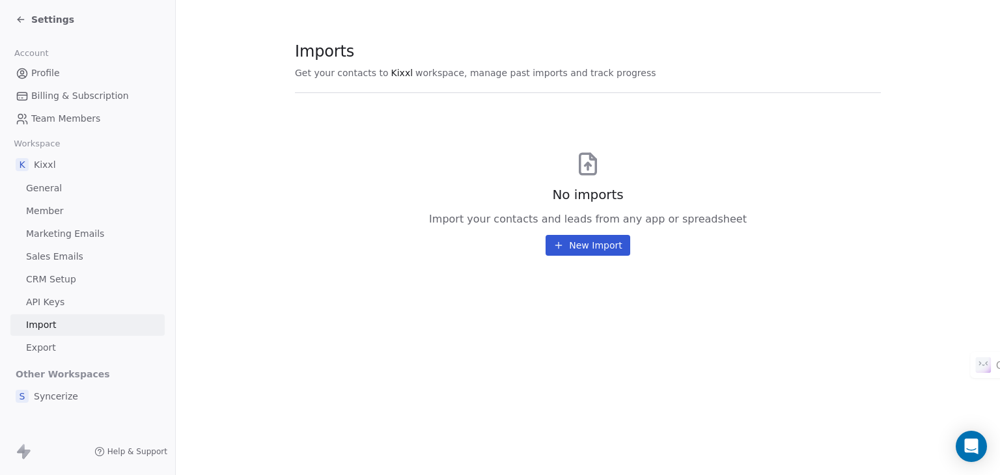
click at [612, 253] on button "New Import" at bounding box center [588, 245] width 84 height 21
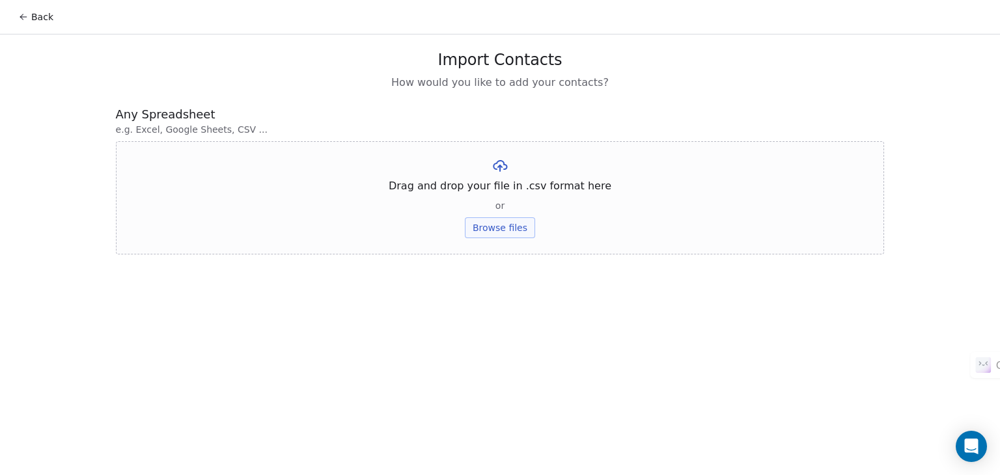
click at [500, 230] on button "Browse files" at bounding box center [500, 227] width 70 height 21
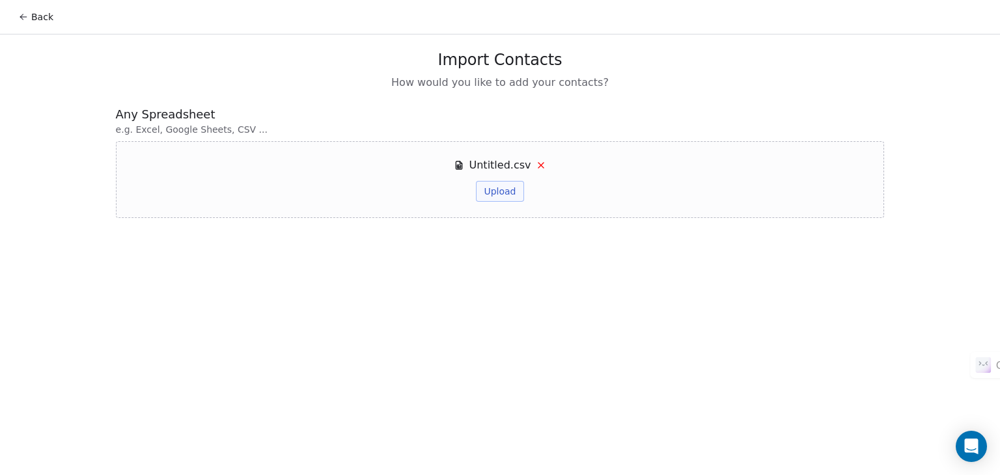
click at [497, 192] on button "Upload" at bounding box center [500, 191] width 48 height 21
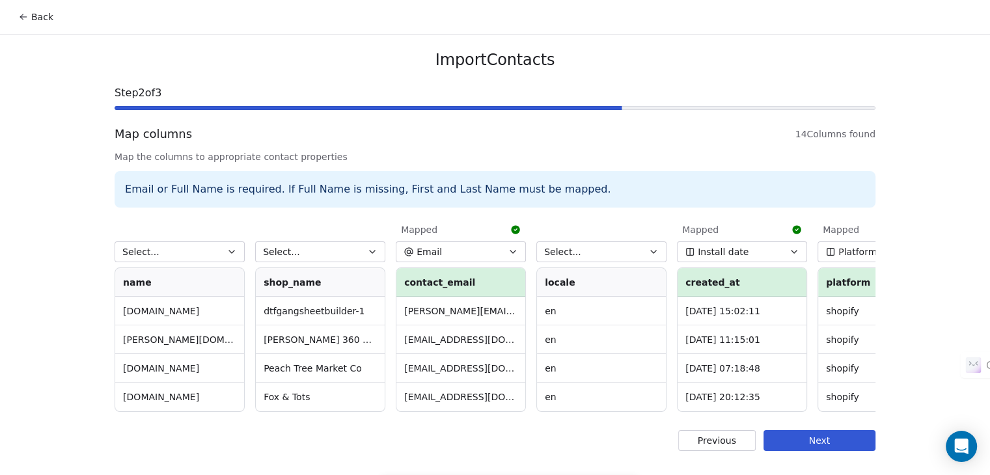
scroll to position [1, 0]
click at [188, 252] on button "Select..." at bounding box center [180, 252] width 130 height 21
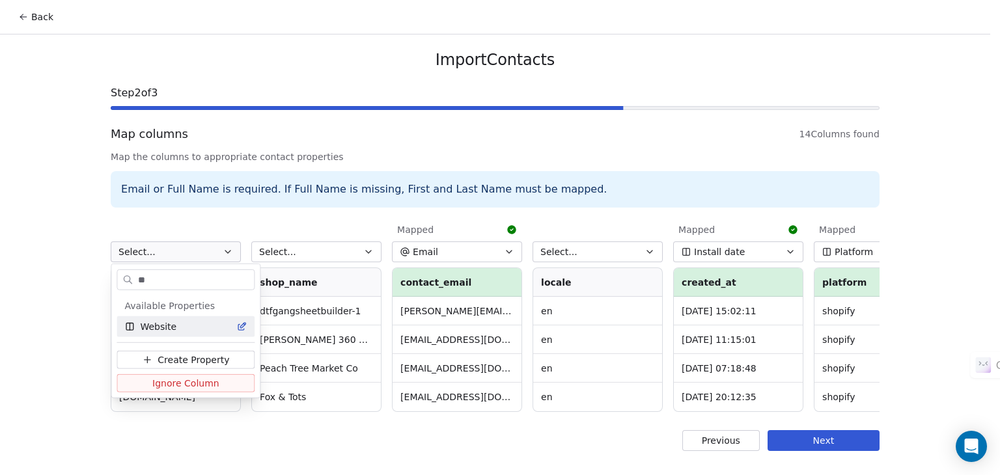
type input "**"
click at [163, 327] on span "Website" at bounding box center [158, 326] width 36 height 13
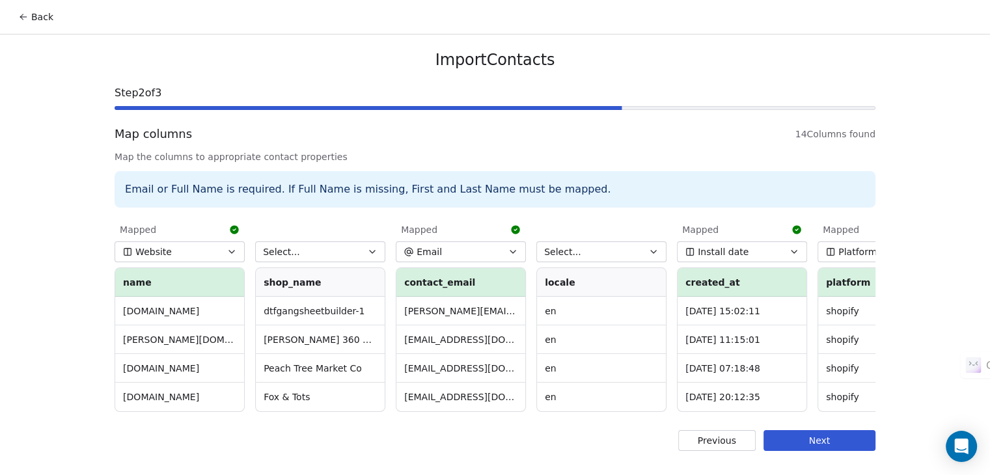
click at [334, 253] on button "Select..." at bounding box center [320, 252] width 130 height 21
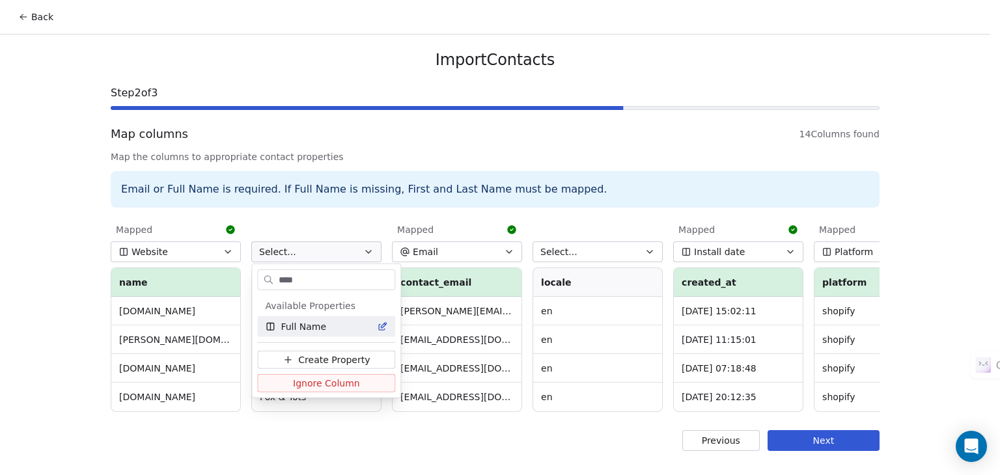
type input "****"
click at [307, 329] on span "Full Name" at bounding box center [304, 326] width 46 height 13
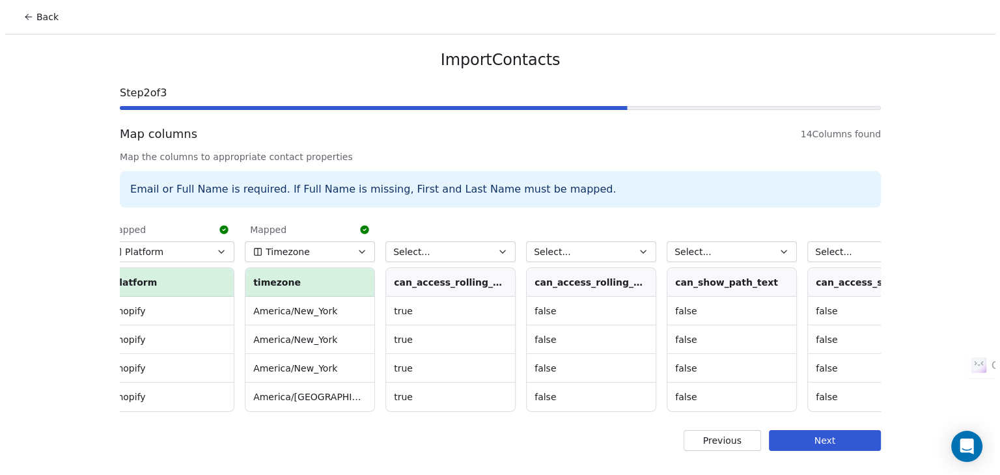
scroll to position [0, 765]
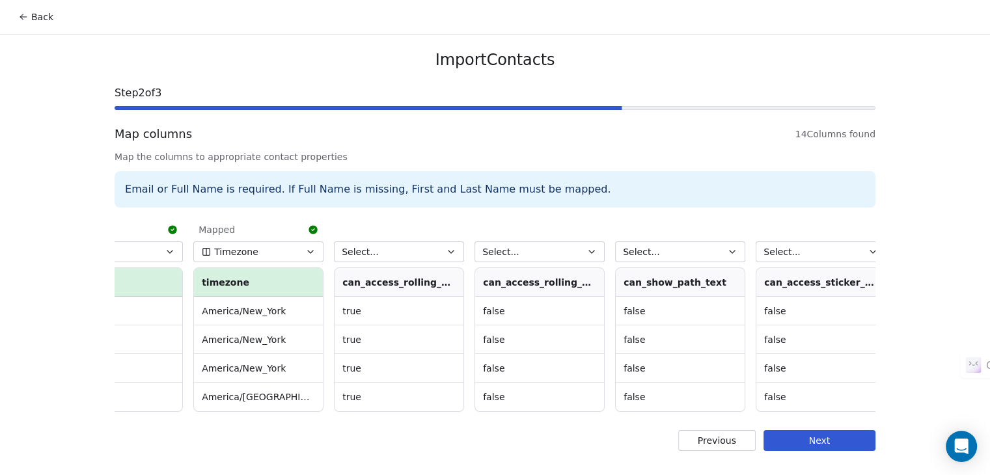
click at [419, 251] on button "Select..." at bounding box center [399, 252] width 130 height 21
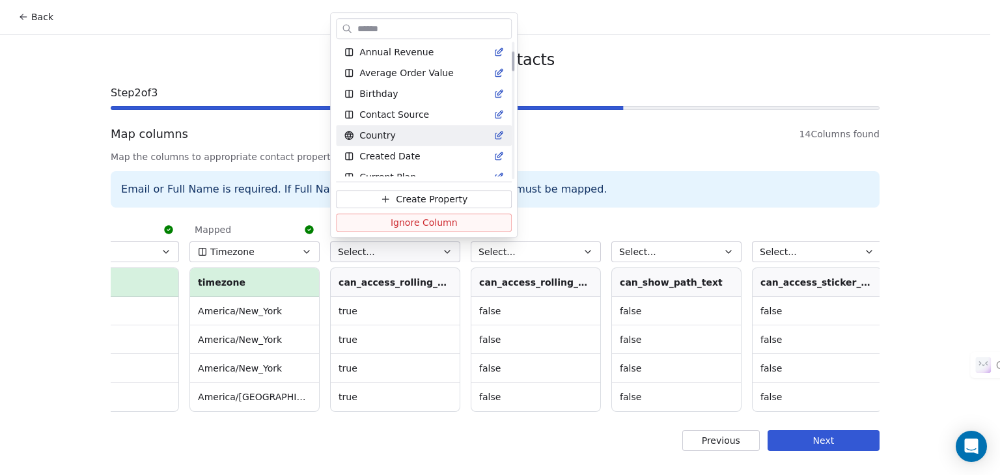
scroll to position [0, 0]
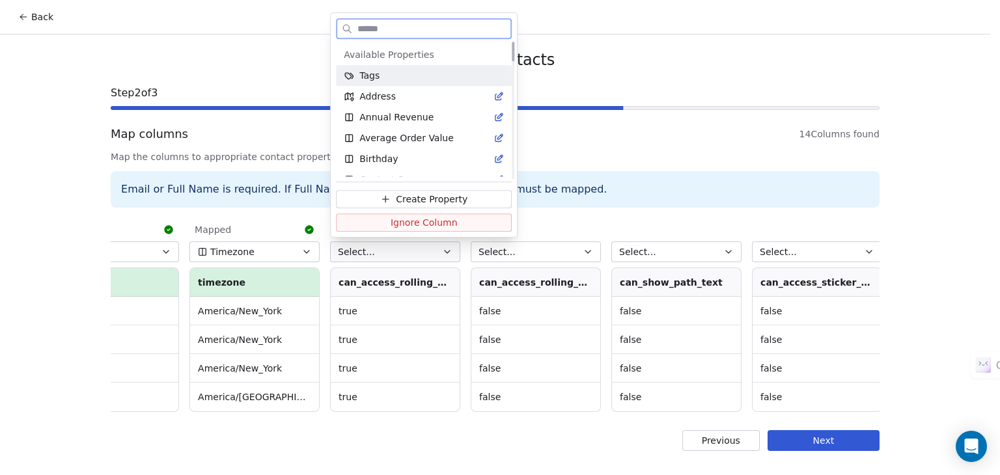
click at [361, 74] on span "Tags" at bounding box center [369, 75] width 20 height 13
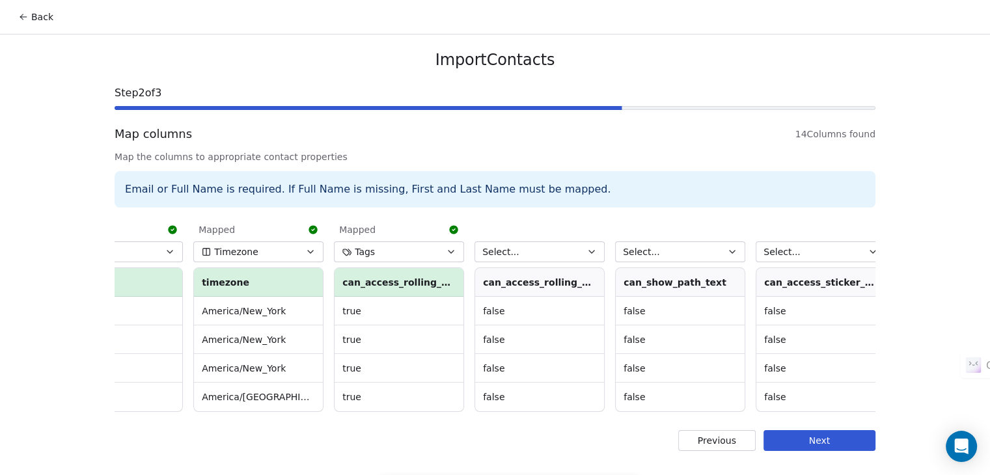
click at [403, 254] on button "Tags" at bounding box center [399, 252] width 130 height 21
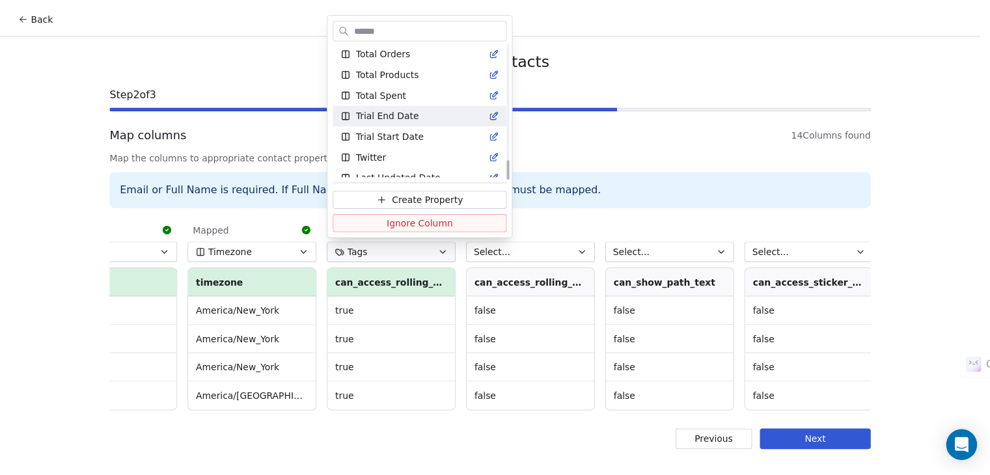
scroll to position [784, 0]
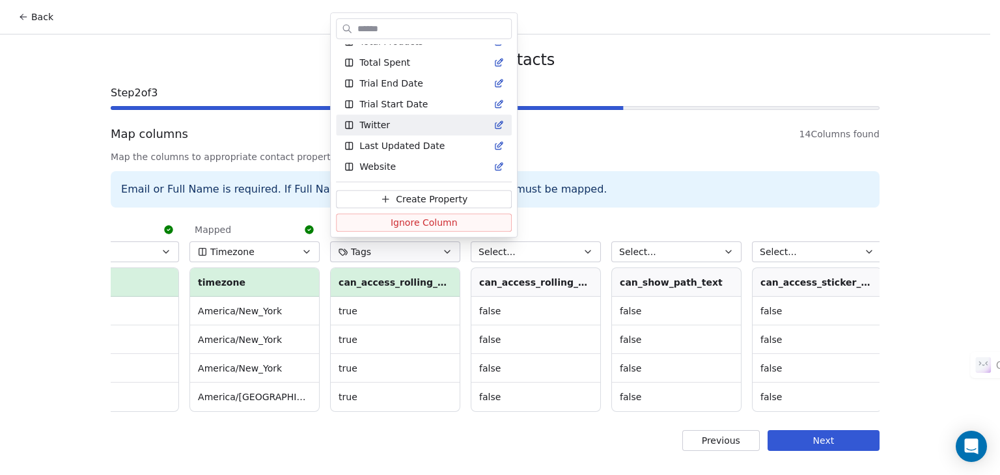
click at [600, 68] on html "Back Import Contacts Step 2 of 3 Map columns 14 Columns found Map the columns t…" at bounding box center [500, 237] width 1000 height 475
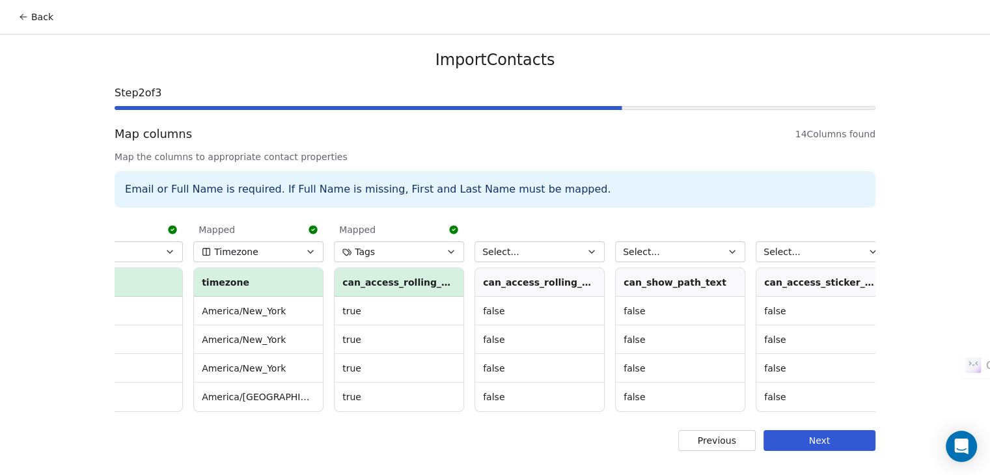
click at [522, 256] on button "Select..." at bounding box center [540, 252] width 130 height 21
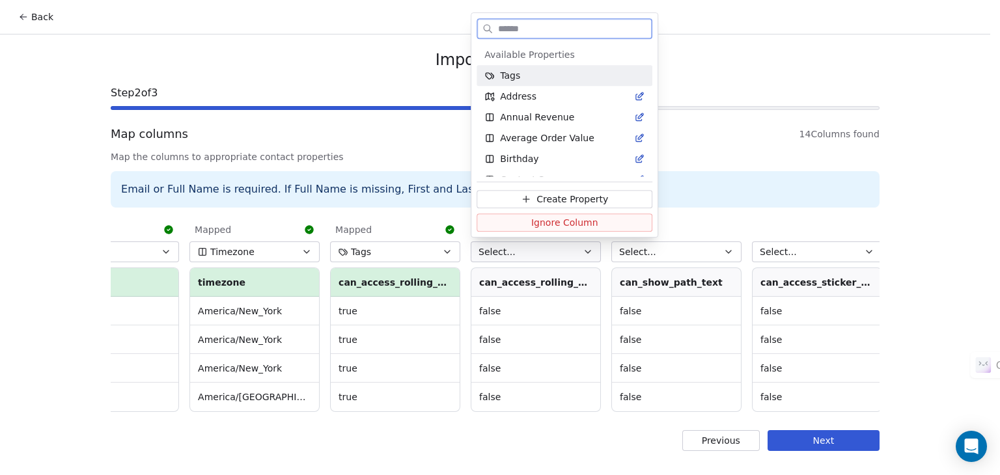
click at [518, 76] on div "Tags" at bounding box center [564, 75] width 160 height 13
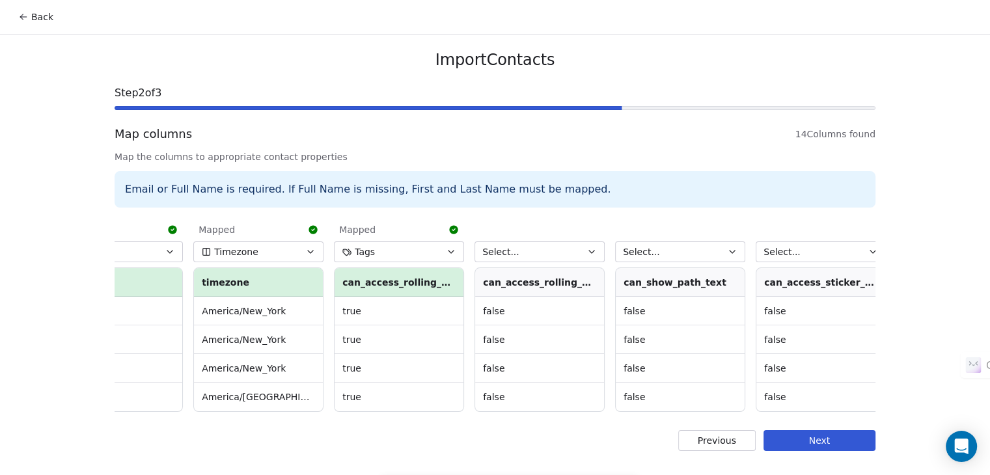
click at [650, 250] on span "Select..." at bounding box center [641, 251] width 37 height 13
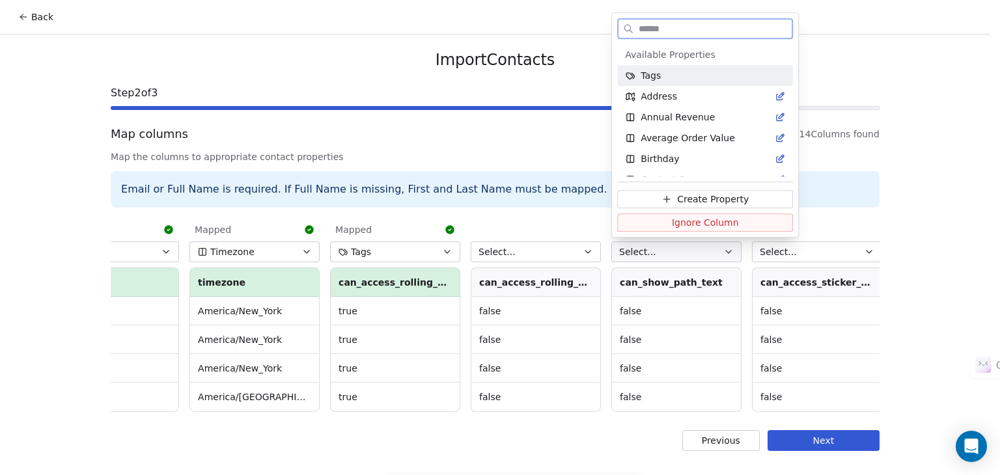
click at [643, 74] on span "Tags" at bounding box center [651, 75] width 20 height 13
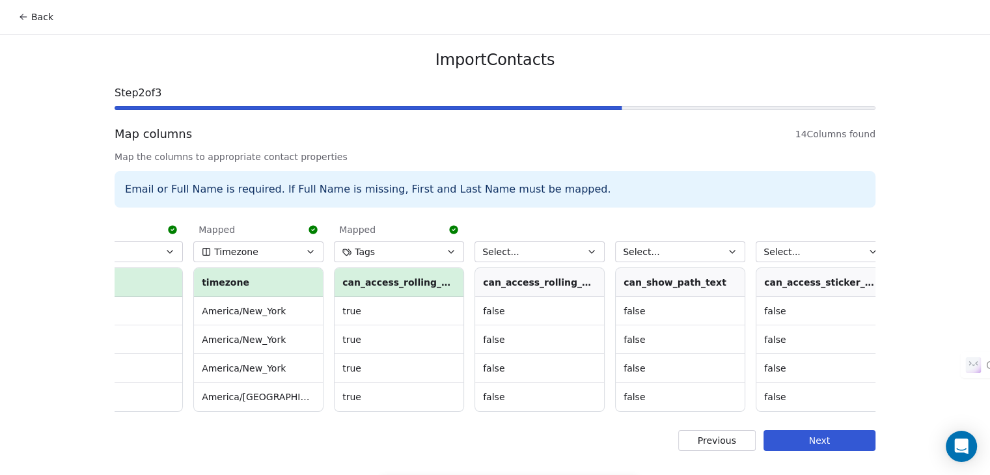
click at [546, 246] on button "Select..." at bounding box center [540, 252] width 130 height 21
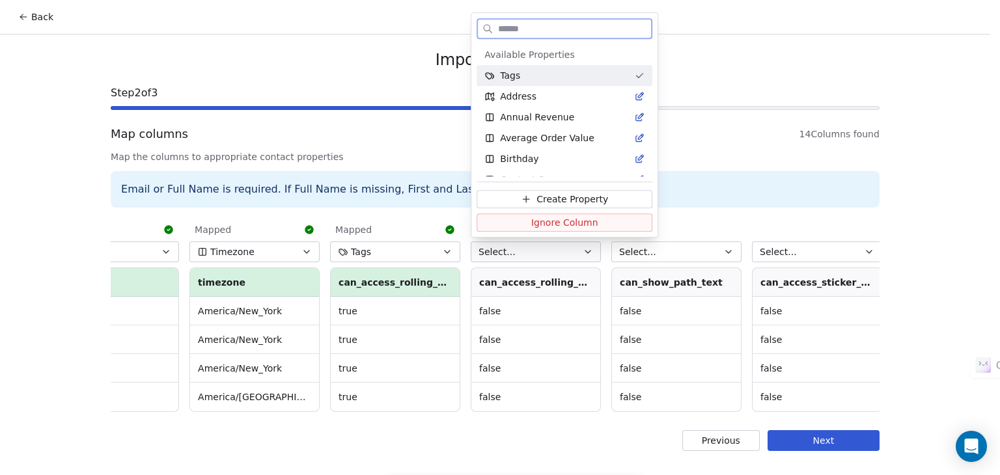
click at [542, 77] on div "Tags" at bounding box center [556, 75] width 145 height 13
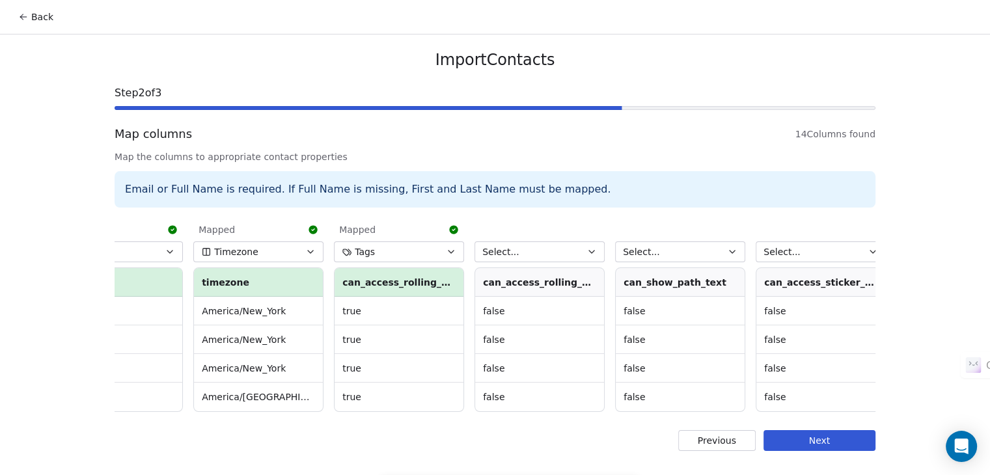
click at [551, 249] on button "Select..." at bounding box center [540, 252] width 130 height 21
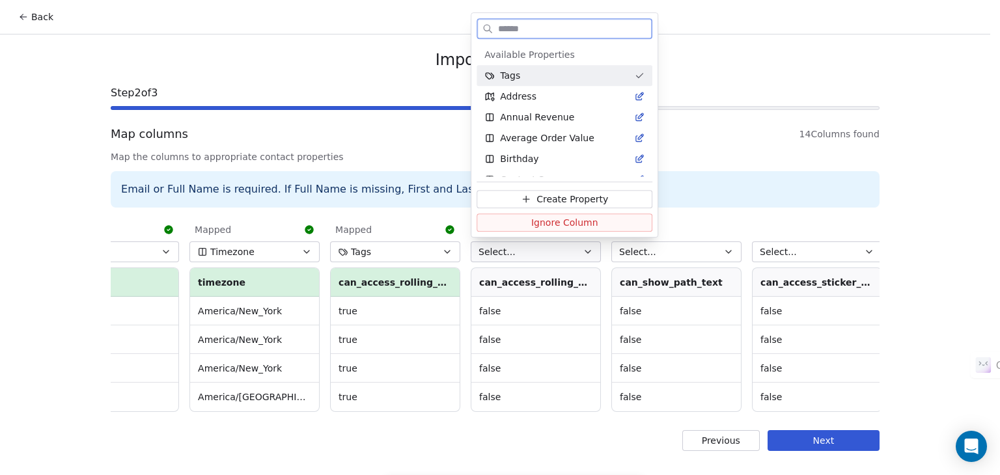
click at [518, 78] on div "Tags" at bounding box center [556, 75] width 145 height 13
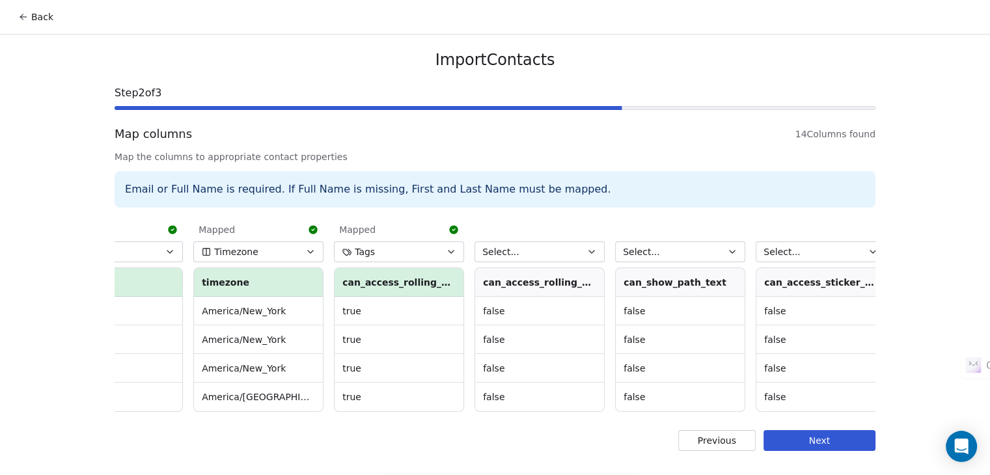
drag, startPoint x: 533, startPoint y: 255, endPoint x: 535, endPoint y: 242, distance: 13.7
click at [533, 256] on button "Select..." at bounding box center [540, 252] width 130 height 21
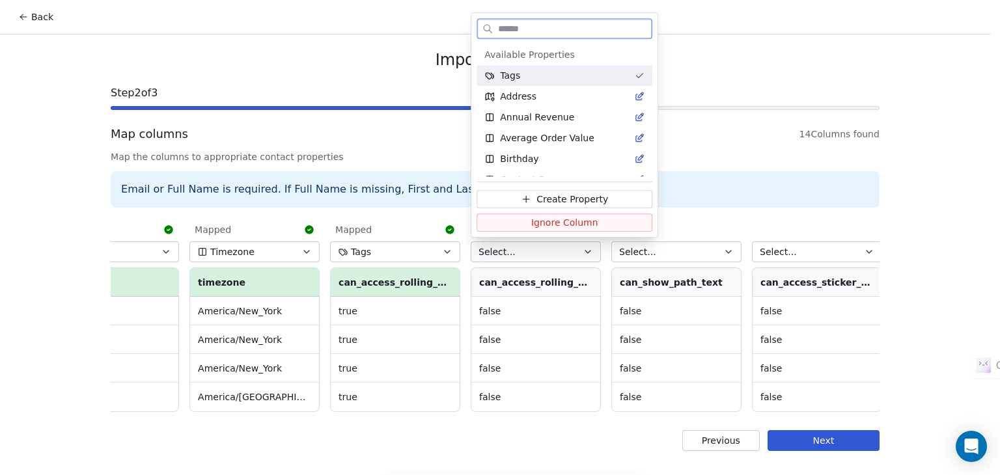
click at [535, 75] on div "Tags" at bounding box center [556, 75] width 145 height 13
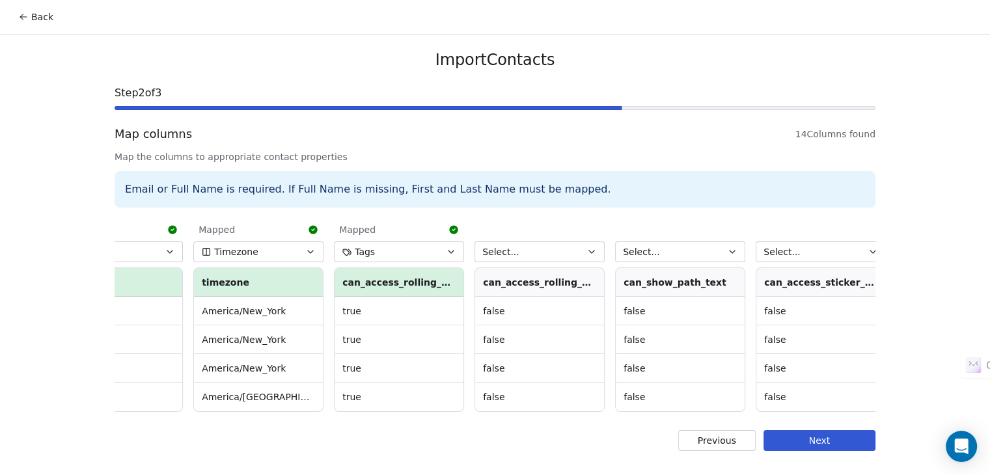
click at [22, 19] on icon at bounding box center [23, 17] width 10 height 10
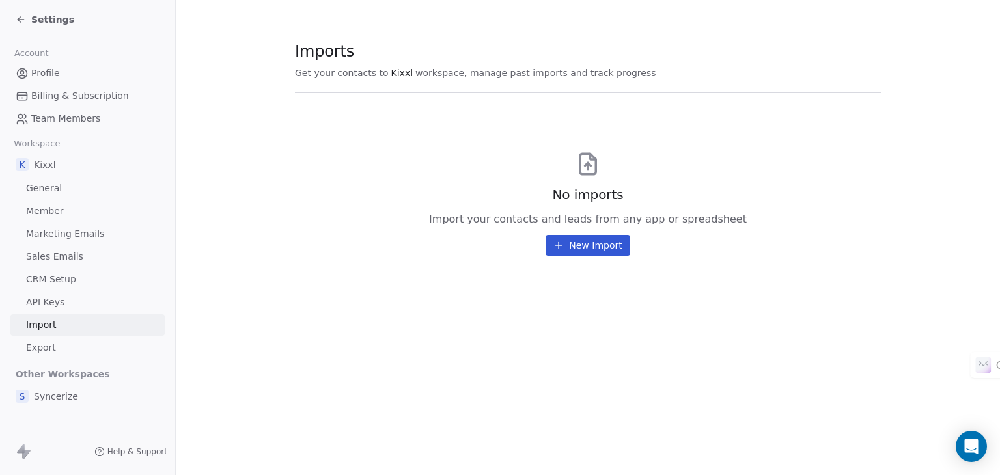
click at [36, 24] on span "Settings" at bounding box center [52, 19] width 43 height 13
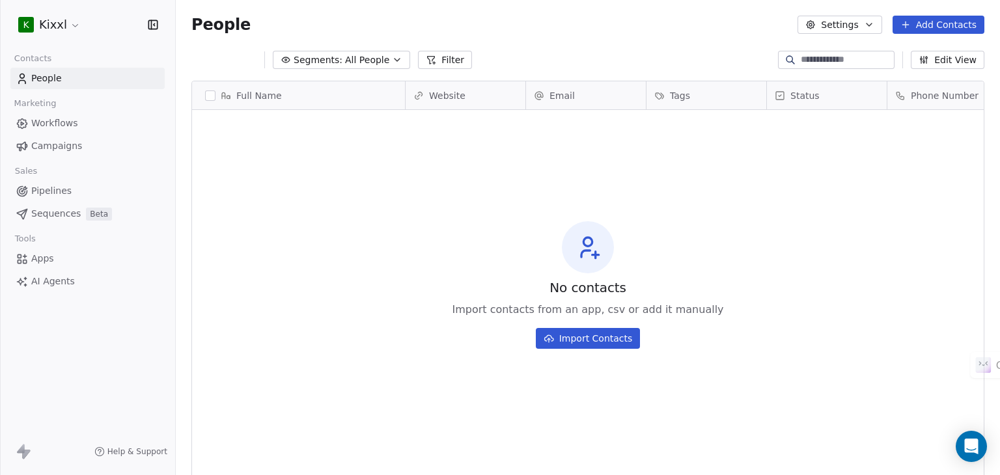
scroll to position [408, 814]
click at [65, 27] on html "K Kixxl Contacts People Marketing Workflows Campaigns Sales Pipelines Sequences…" at bounding box center [500, 237] width 1000 height 475
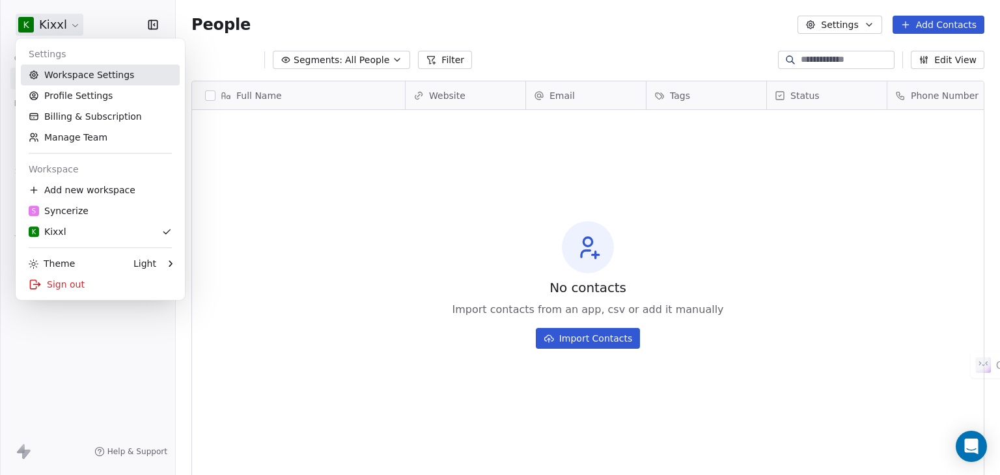
click at [97, 74] on link "Workspace Settings" at bounding box center [100, 74] width 159 height 21
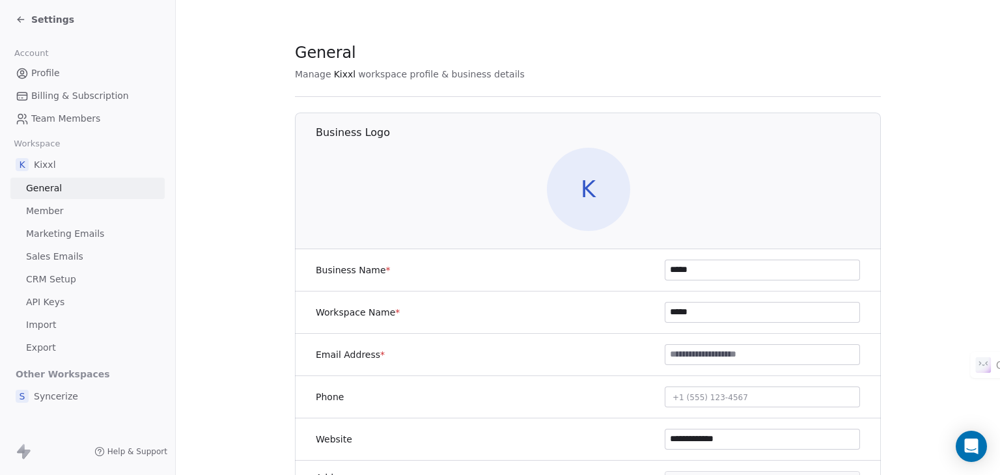
click at [77, 285] on link "CRM Setup" at bounding box center [87, 279] width 154 height 21
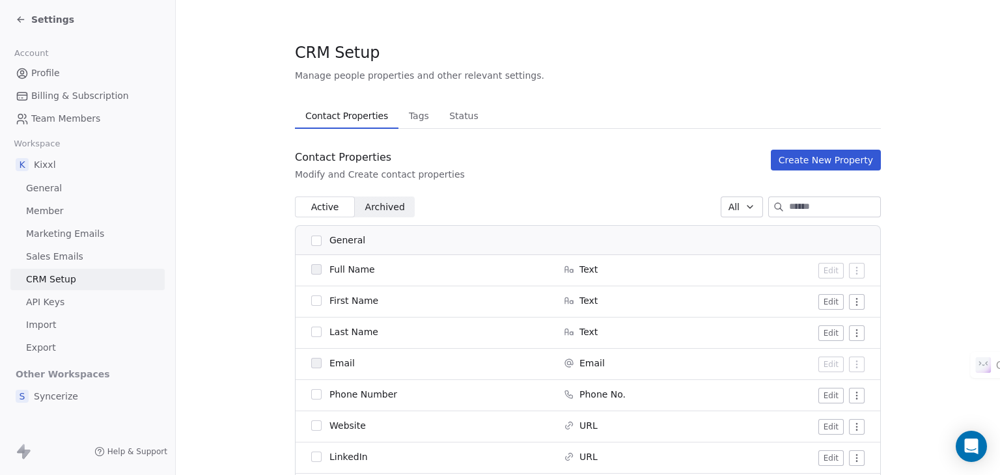
click at [444, 122] on span "Status" at bounding box center [464, 116] width 40 height 18
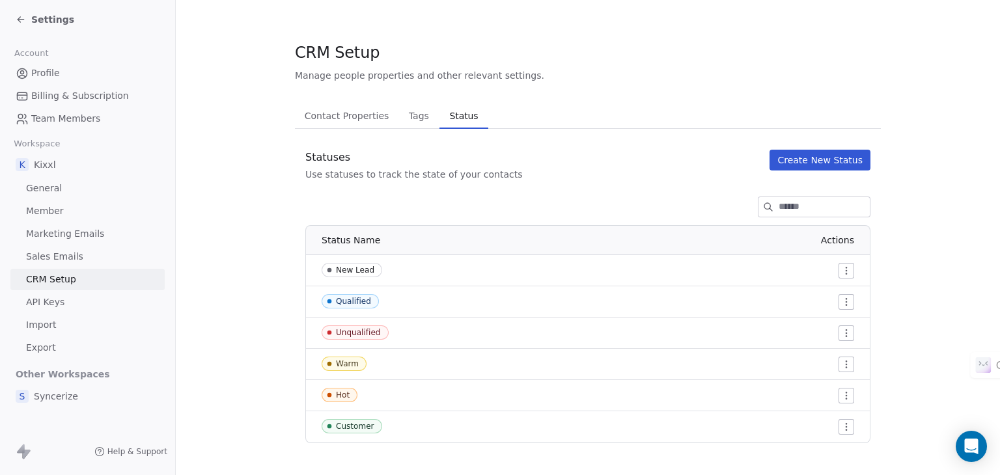
click at [407, 110] on span "Tags" at bounding box center [419, 116] width 31 height 18
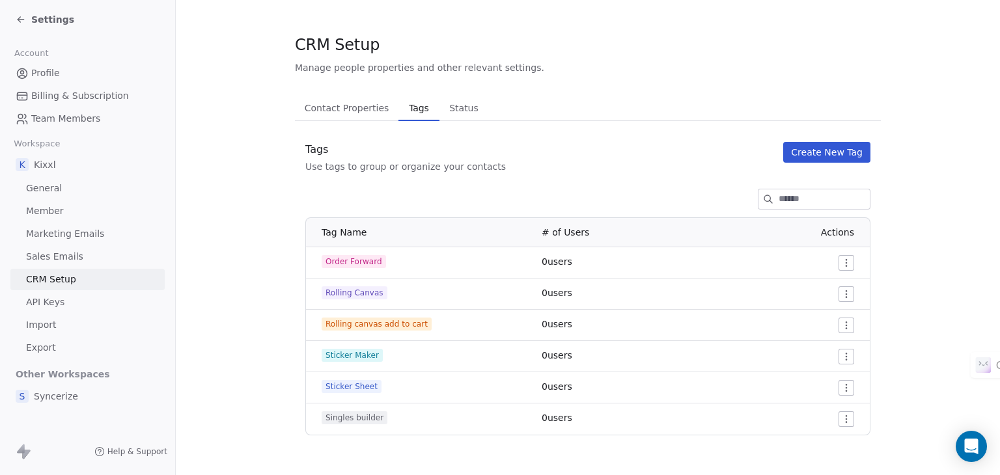
scroll to position [10, 0]
click at [842, 326] on html "Settings Account Profile Billing & Subscription Team Members Workspace K Kixxl …" at bounding box center [500, 237] width 1000 height 475
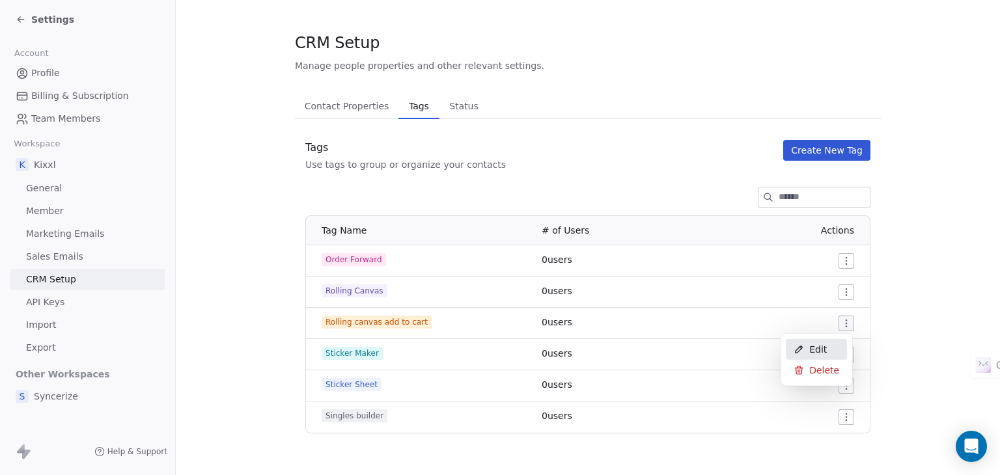
click at [809, 350] on div "Edit" at bounding box center [816, 349] width 61 height 21
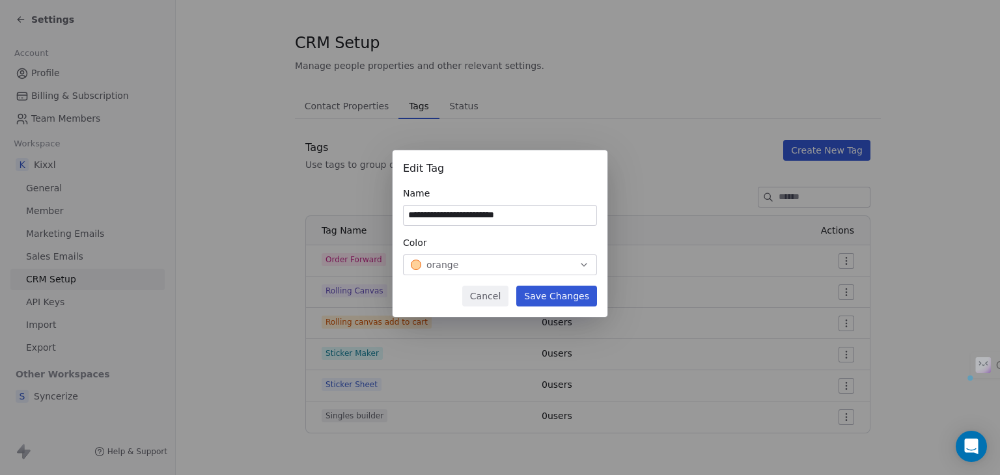
click at [441, 214] on input "**********" at bounding box center [500, 216] width 193 height 20
click at [443, 212] on input "**********" at bounding box center [500, 216] width 193 height 20
type input "**********"
click at [576, 298] on button "Save Changes" at bounding box center [556, 296] width 81 height 21
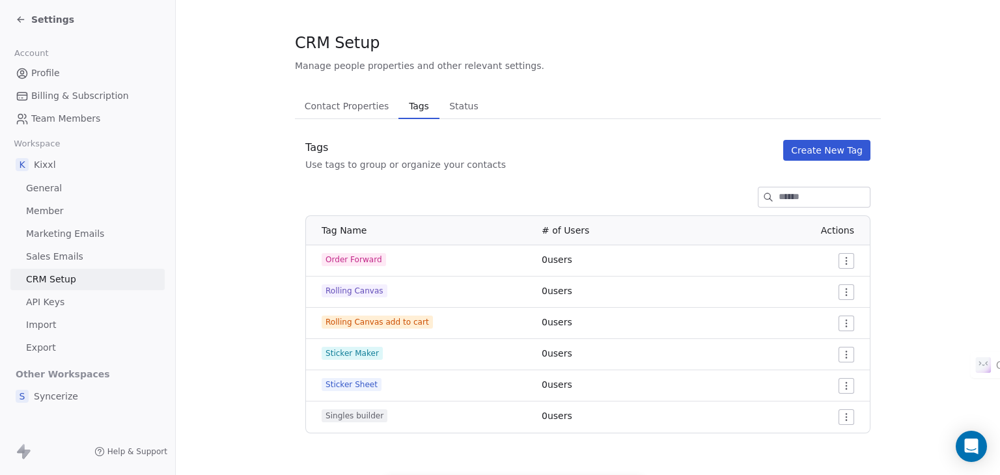
click at [844, 417] on html "Settings Account Profile Billing & Subscription Team Members Workspace K Kixxl …" at bounding box center [500, 237] width 1000 height 475
click at [809, 370] on span "Edit" at bounding box center [818, 370] width 18 height 13
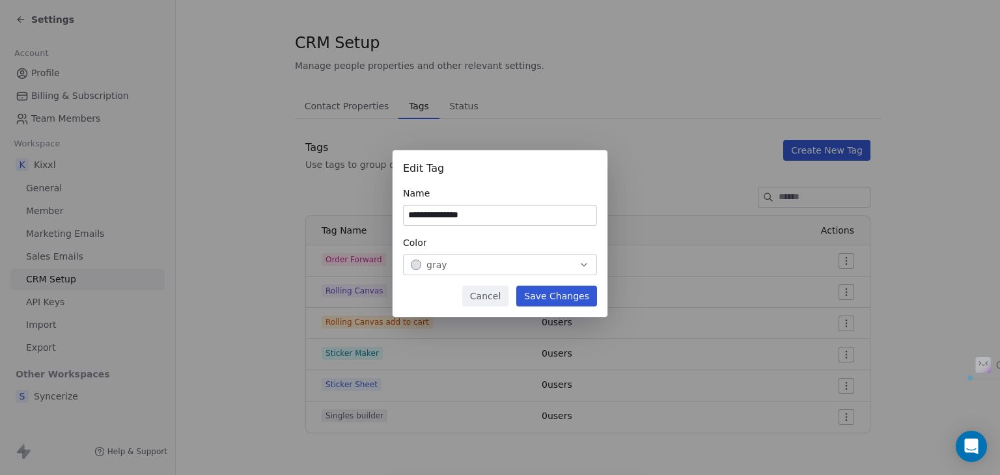
click at [441, 218] on input "**********" at bounding box center [500, 216] width 193 height 20
type input "**********"
click at [574, 296] on button "Save Changes" at bounding box center [556, 296] width 81 height 21
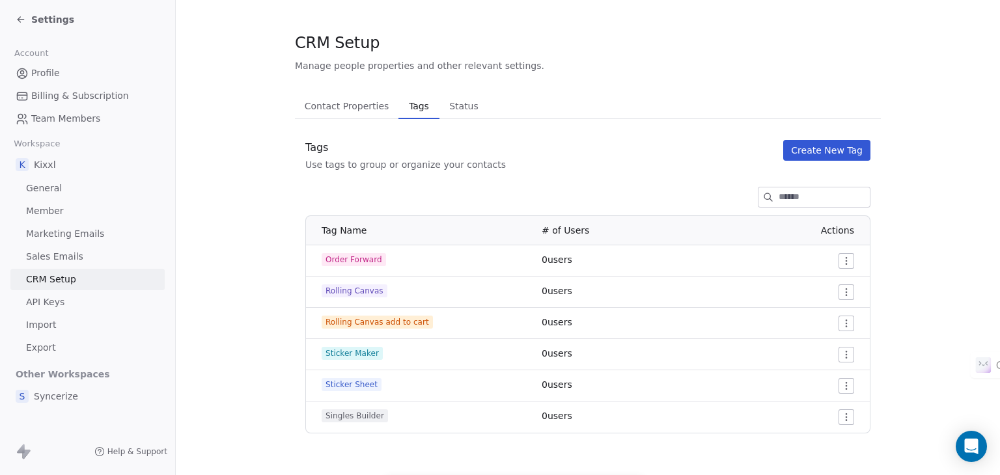
click at [844, 323] on html "Settings Account Profile Billing & Subscription Team Members Workspace K Kixxl …" at bounding box center [500, 237] width 1000 height 475
click at [806, 348] on div "Edit" at bounding box center [816, 349] width 61 height 21
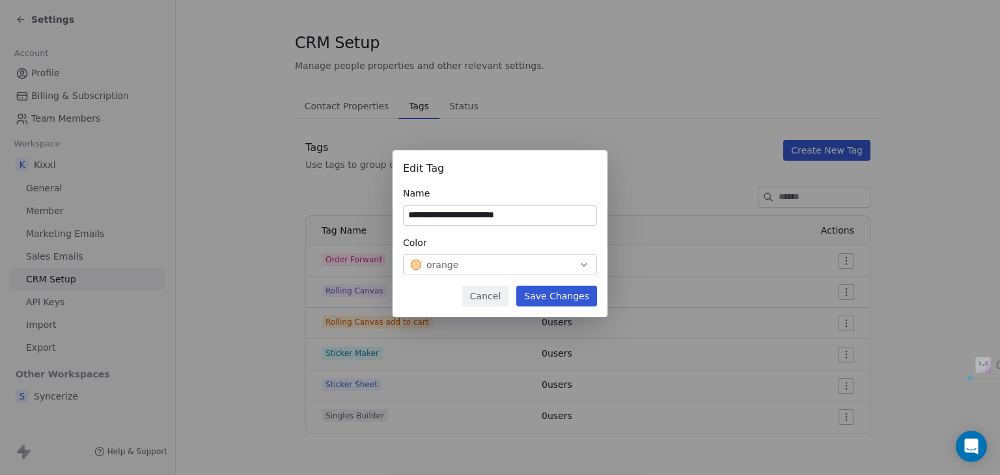
click at [475, 216] on input "**********" at bounding box center [500, 216] width 193 height 20
drag, startPoint x: 474, startPoint y: 214, endPoint x: 395, endPoint y: 219, distance: 78.9
click at [395, 213] on div "**********" at bounding box center [500, 233] width 215 height 167
type input "**********"
click at [571, 290] on button "Save Changes" at bounding box center [556, 296] width 81 height 21
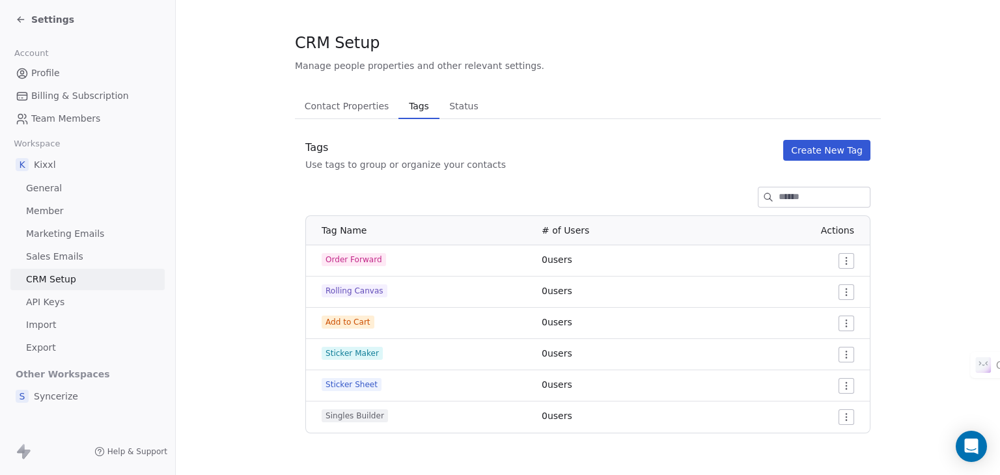
click at [843, 420] on html "Settings Account Profile Billing & Subscription Team Members Workspace K Kixxl …" at bounding box center [500, 237] width 1000 height 475
click at [815, 370] on span "Edit" at bounding box center [818, 370] width 18 height 13
click at [835, 154] on button "Create New Tag" at bounding box center [826, 150] width 87 height 21
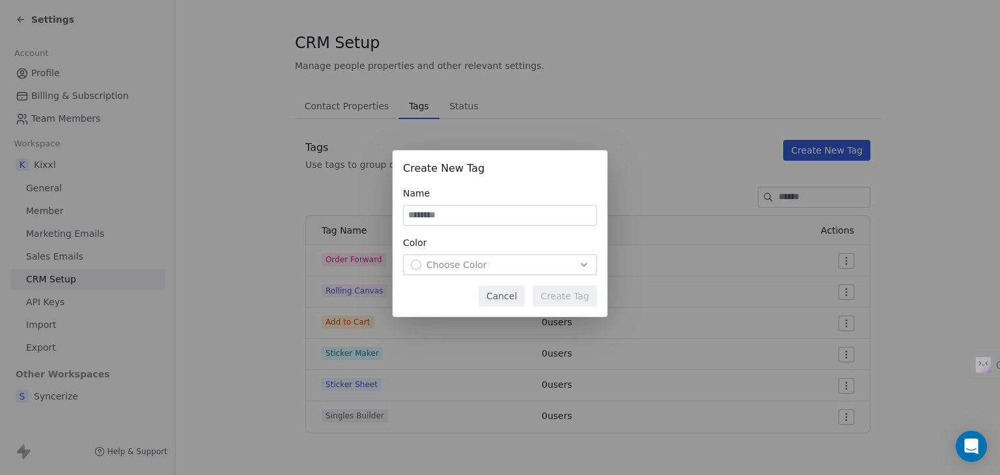
click at [516, 223] on input at bounding box center [500, 216] width 193 height 20
type input "*********"
click at [534, 258] on div "Choose Color" at bounding box center [500, 264] width 178 height 13
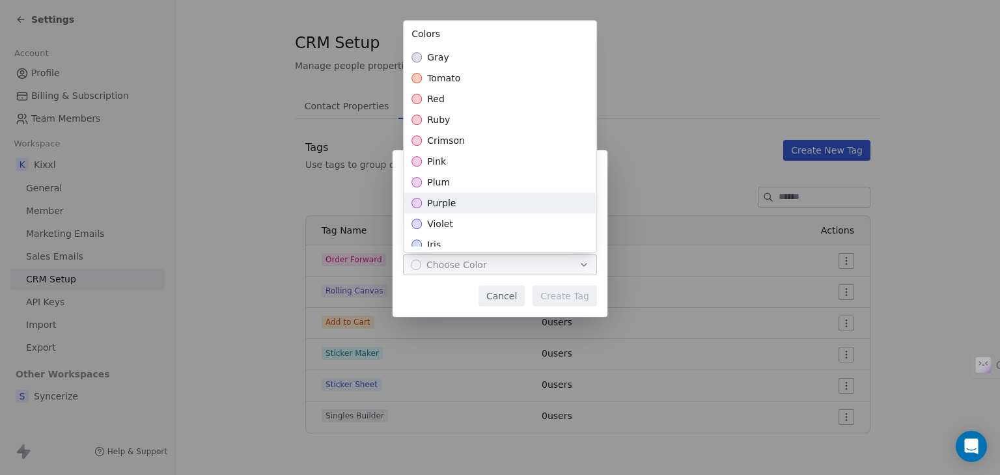
click at [440, 203] on span "purple" at bounding box center [441, 203] width 29 height 13
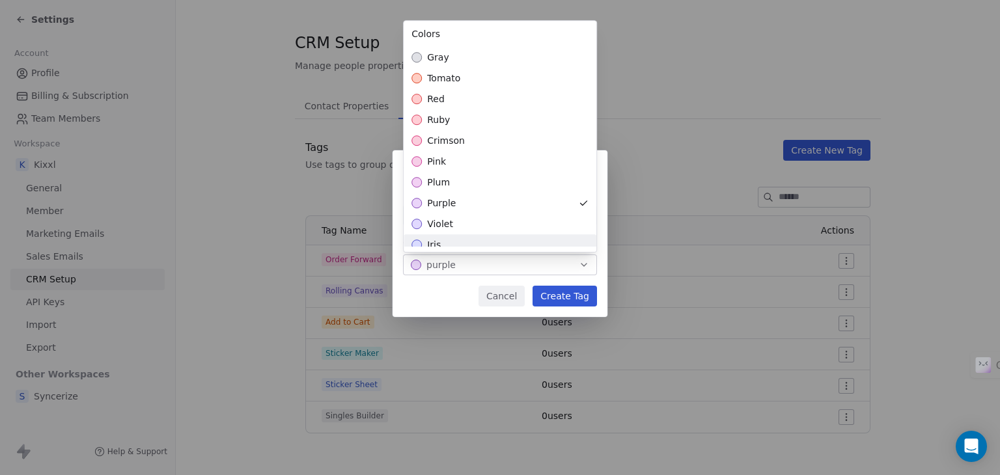
click at [566, 301] on div "Create New Tag Name ********* Color purple Cancel Create Tag" at bounding box center [500, 238] width 1000 height 216
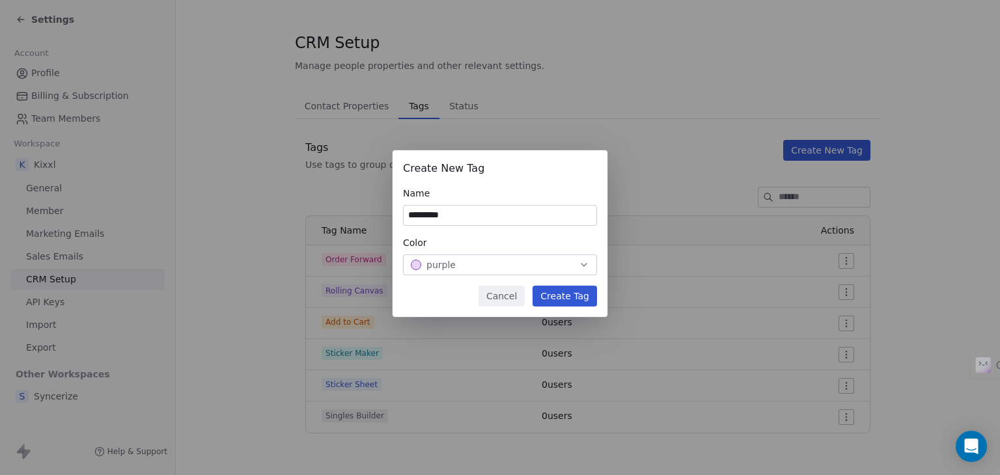
click at [580, 294] on button "Create Tag" at bounding box center [565, 296] width 64 height 21
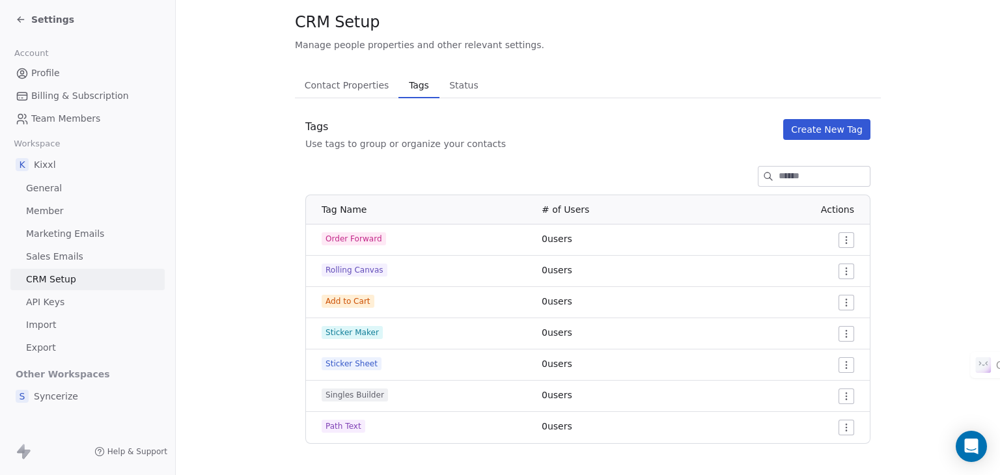
scroll to position [41, 0]
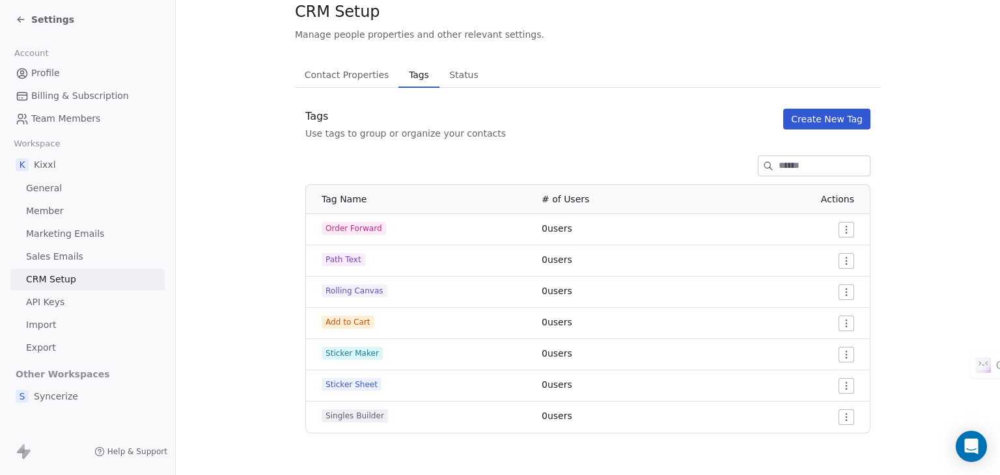
click at [33, 21] on span "Settings" at bounding box center [52, 19] width 43 height 13
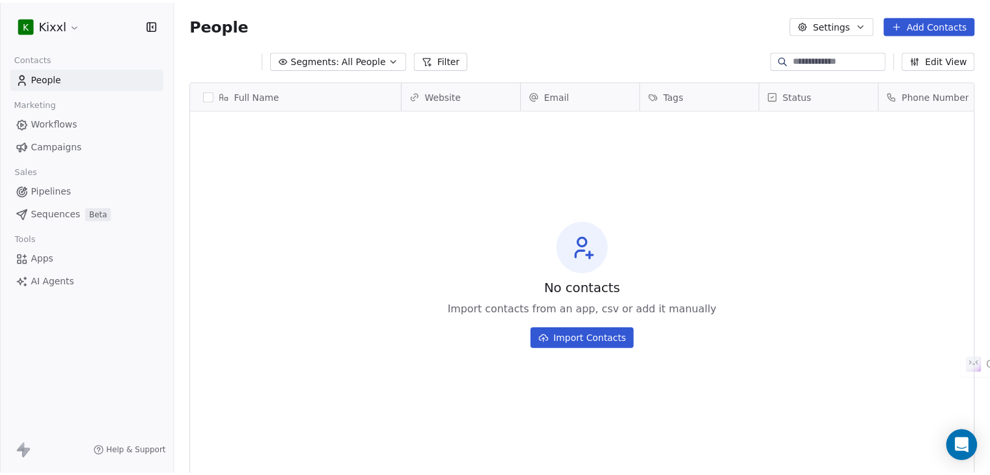
scroll to position [408, 814]
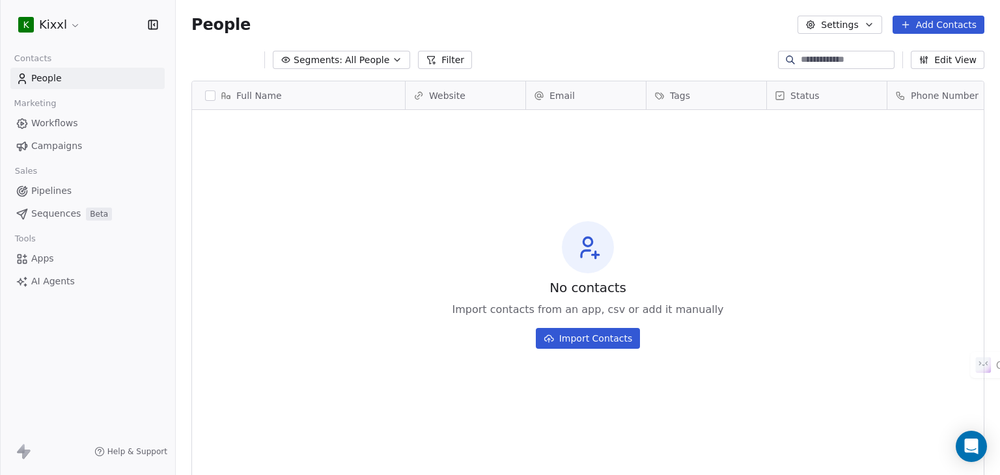
click at [603, 347] on button "Import Contacts" at bounding box center [588, 338] width 105 height 21
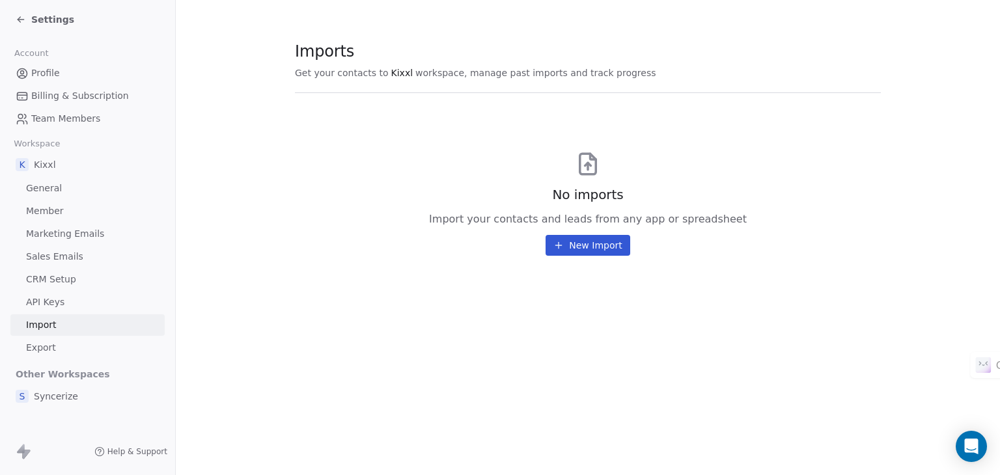
click at [574, 247] on button "New Import" at bounding box center [588, 245] width 84 height 21
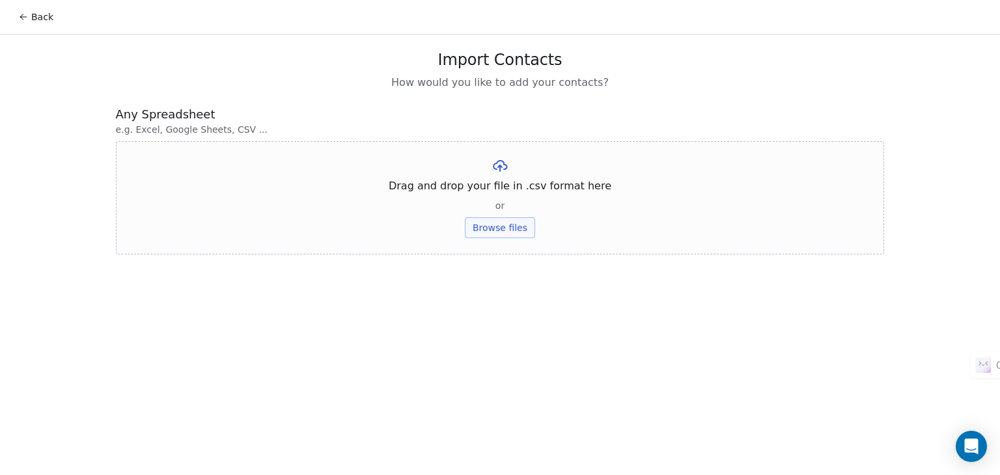
click at [490, 219] on button "Browse files" at bounding box center [500, 227] width 70 height 21
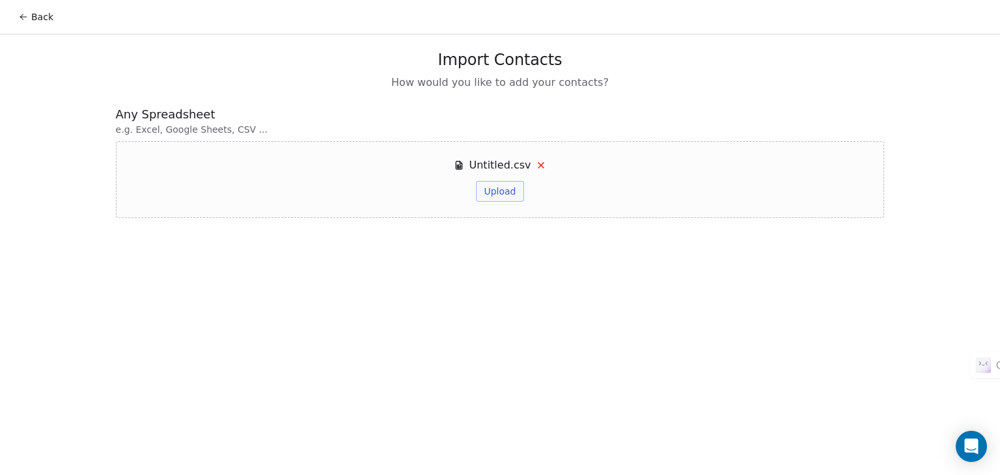
click at [508, 193] on button "Upload" at bounding box center [500, 191] width 48 height 21
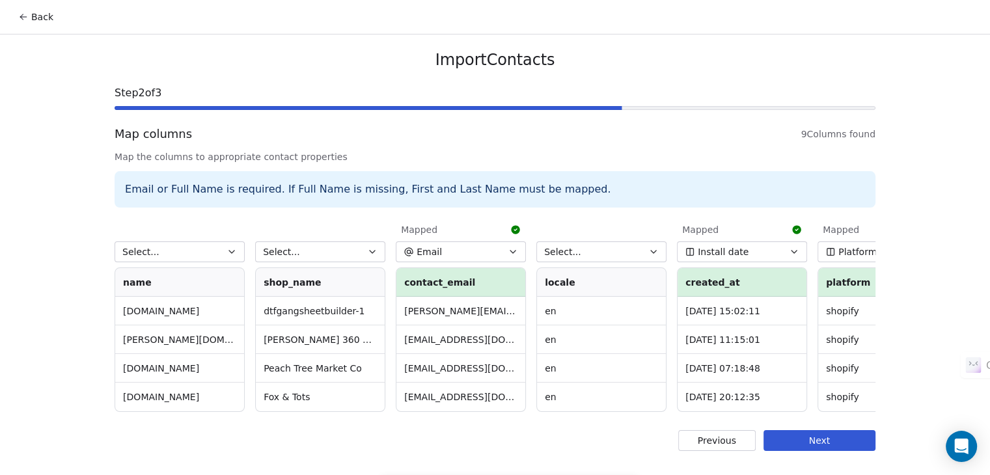
scroll to position [0, 486]
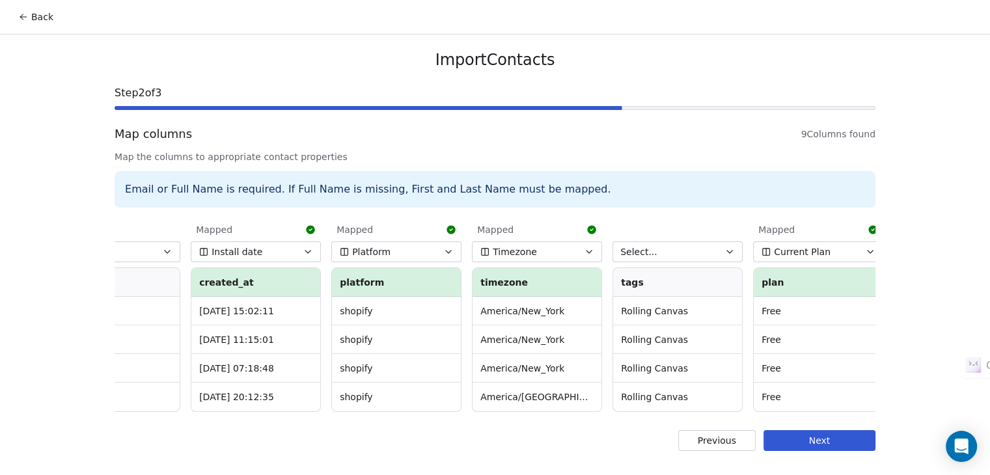
click at [661, 249] on button "Select..." at bounding box center [678, 252] width 130 height 21
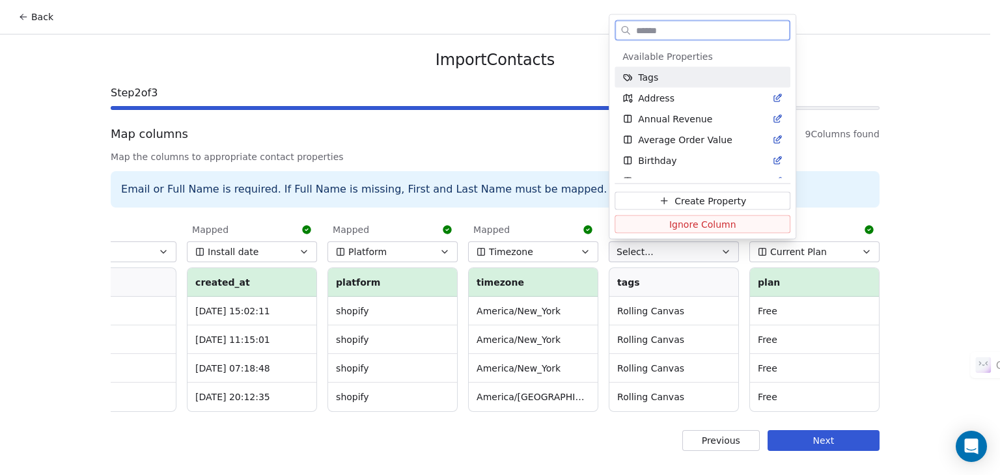
click at [656, 79] on span "Tags" at bounding box center [648, 77] width 20 height 13
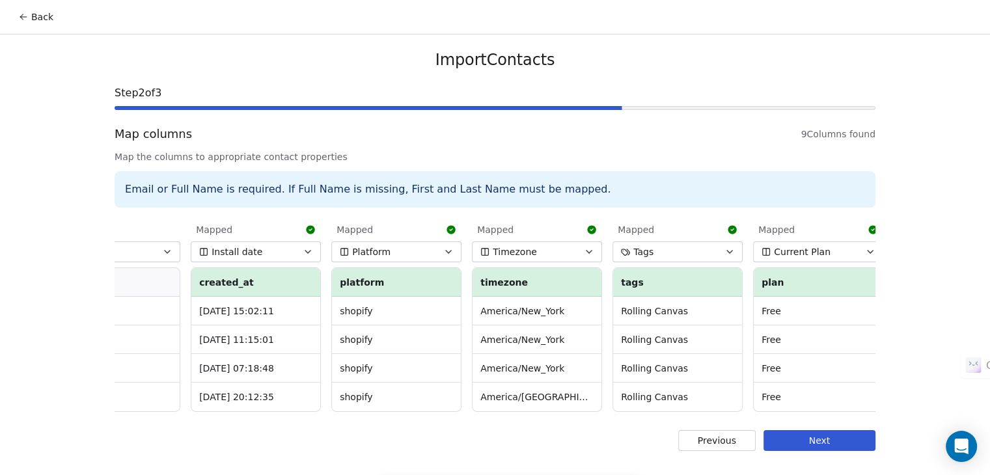
scroll to position [0, 0]
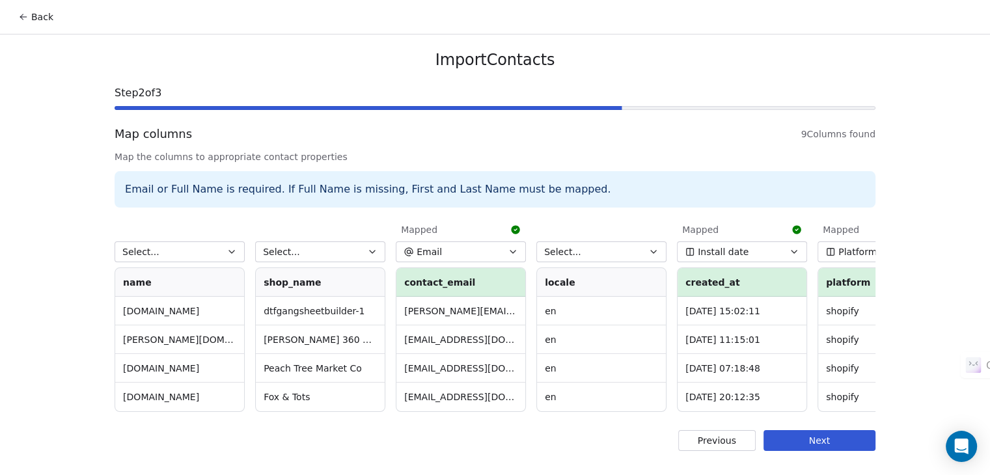
click at [188, 251] on button "Select..." at bounding box center [180, 252] width 130 height 21
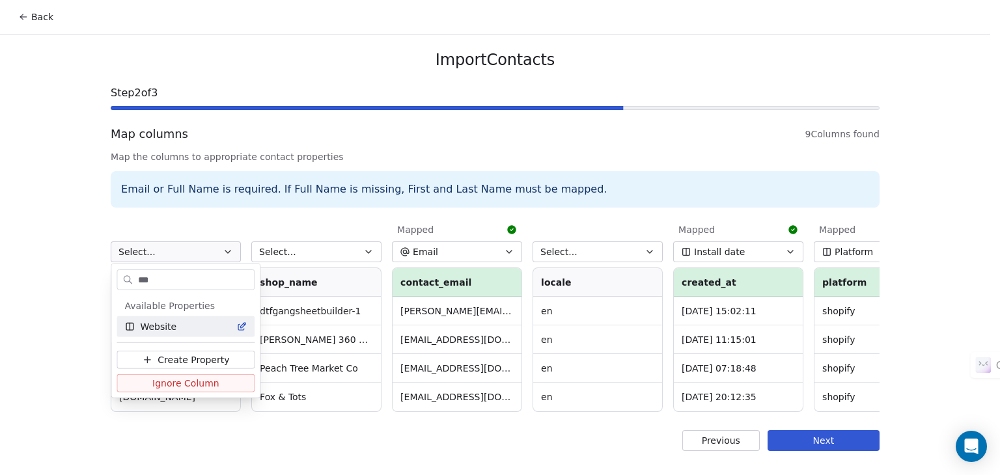
type input "***"
click at [152, 327] on span "Website" at bounding box center [158, 326] width 36 height 13
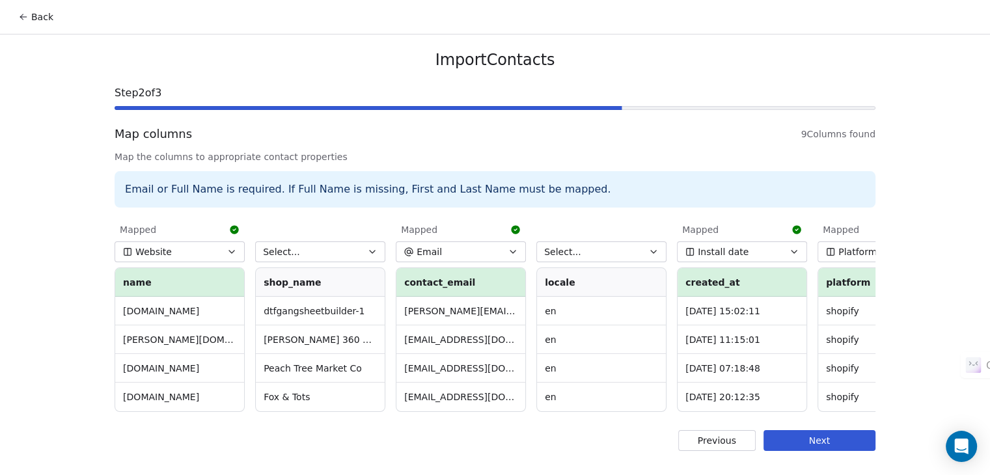
click at [314, 247] on button "Select..." at bounding box center [320, 252] width 130 height 21
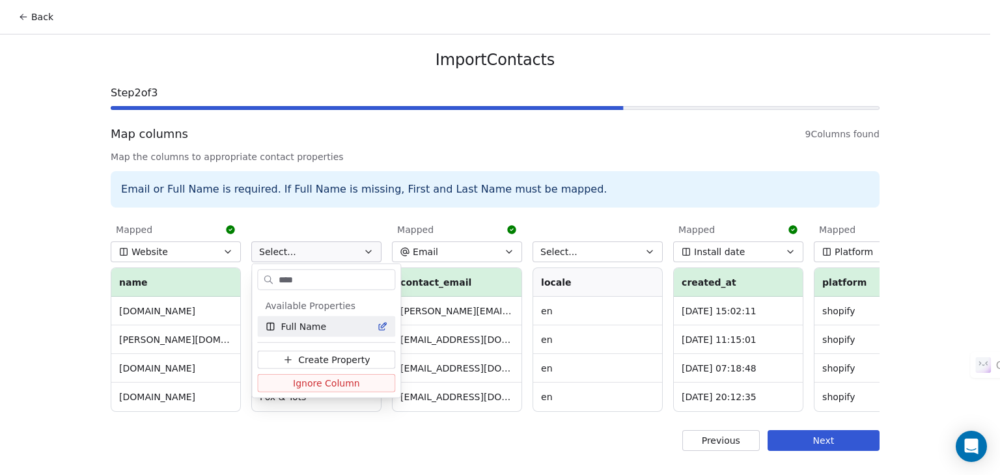
type input "****"
click at [305, 322] on span "Full Name" at bounding box center [304, 326] width 46 height 13
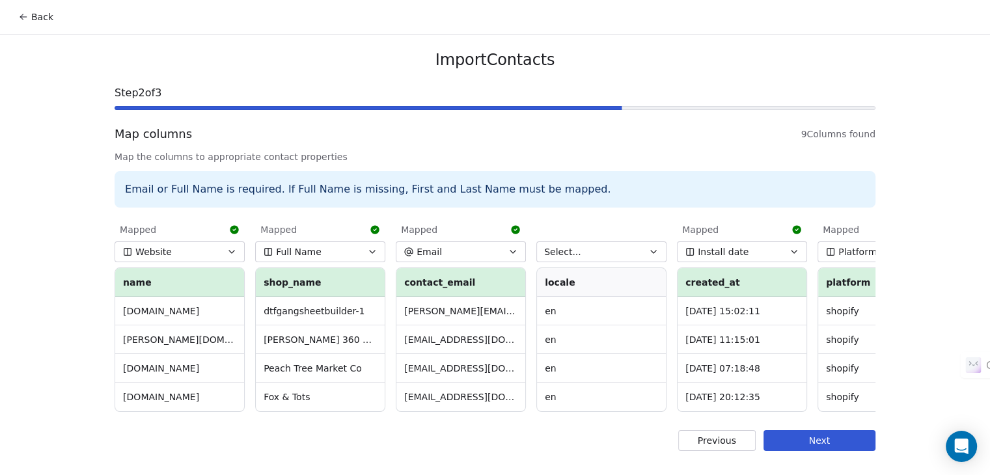
scroll to position [0, 486]
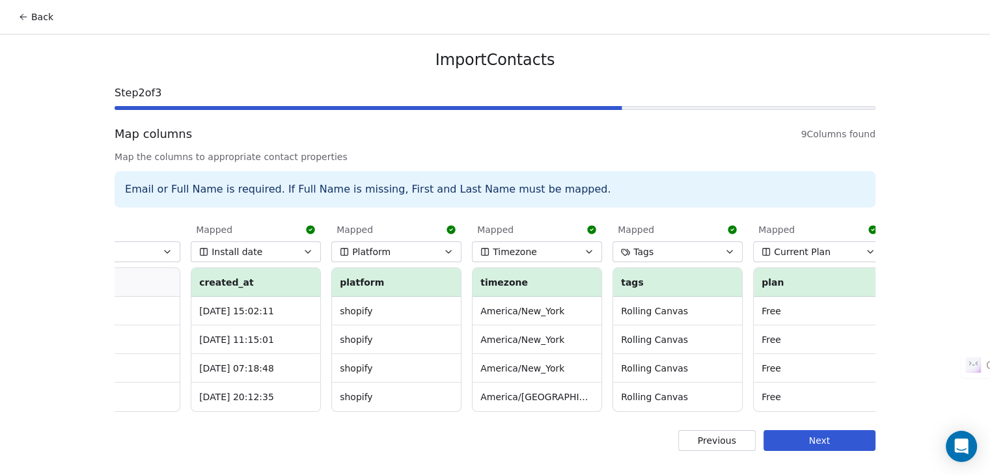
click at [804, 310] on td "Free" at bounding box center [818, 311] width 129 height 29
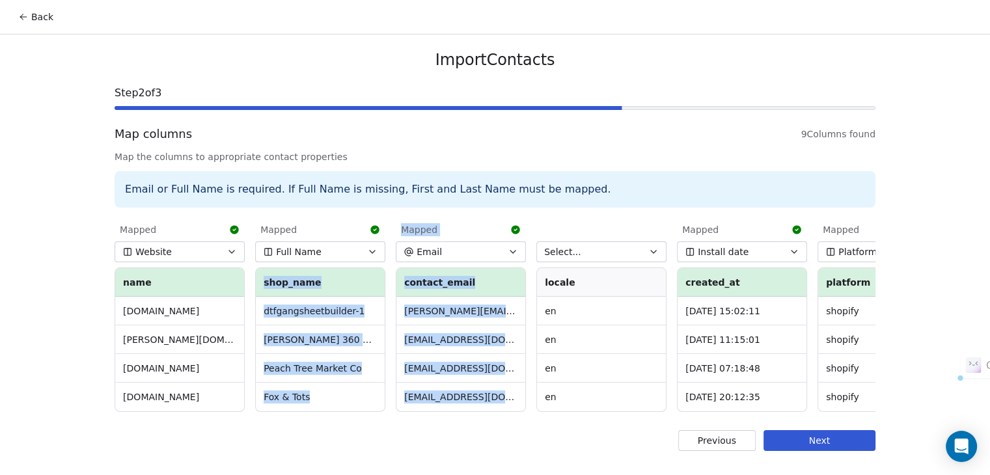
drag, startPoint x: 334, startPoint y: 426, endPoint x: 578, endPoint y: 419, distance: 244.3
click at [578, 419] on div "Import Contacts Step 2 of 3 Map columns 9 Columns found Map the columns to appr…" at bounding box center [495, 251] width 792 height 432
click at [842, 443] on button "Next" at bounding box center [820, 440] width 112 height 21
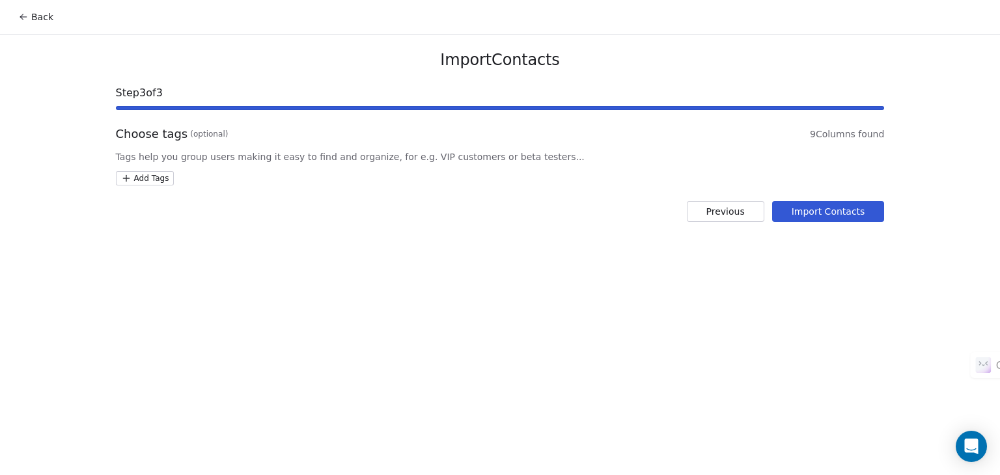
click at [808, 214] on button "Import Contacts" at bounding box center [828, 211] width 113 height 21
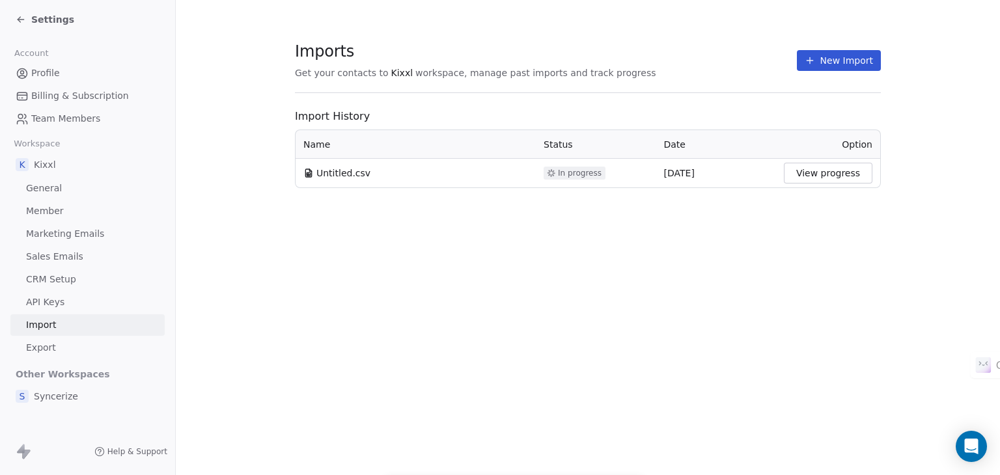
click at [825, 173] on button "View progress" at bounding box center [828, 173] width 89 height 21
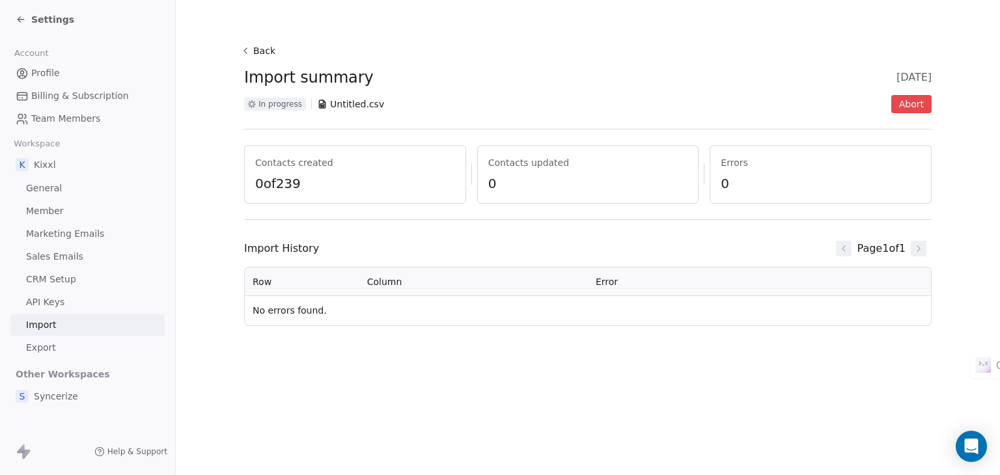
click at [249, 44] on button "Back" at bounding box center [260, 50] width 42 height 23
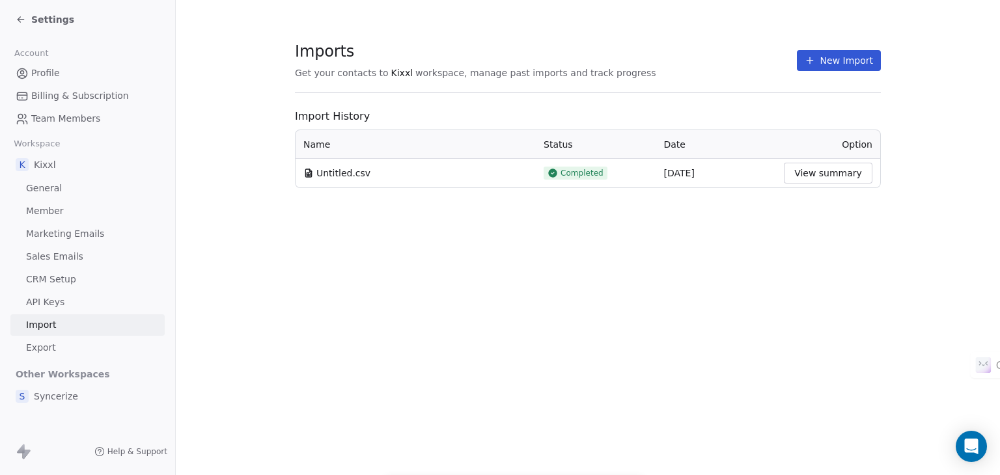
click at [29, 29] on div "Settings" at bounding box center [87, 19] width 175 height 39
click at [25, 14] on icon at bounding box center [21, 19] width 10 height 10
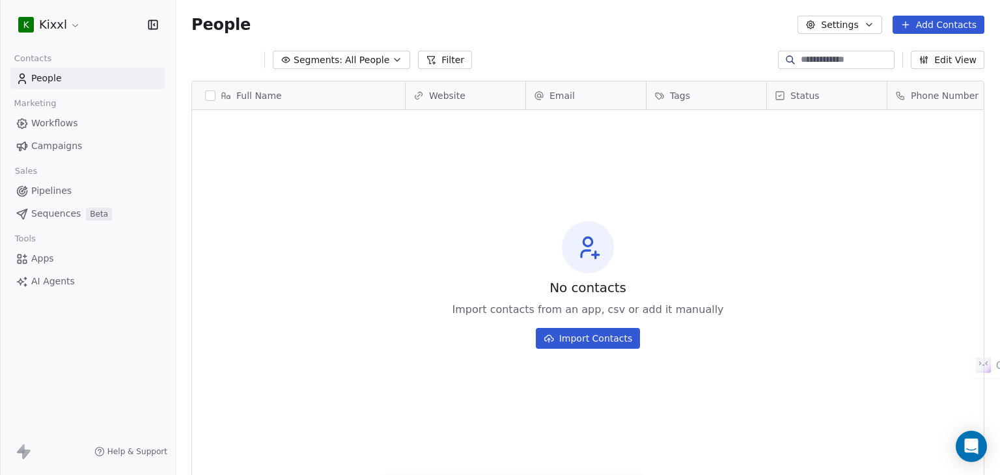
scroll to position [408, 814]
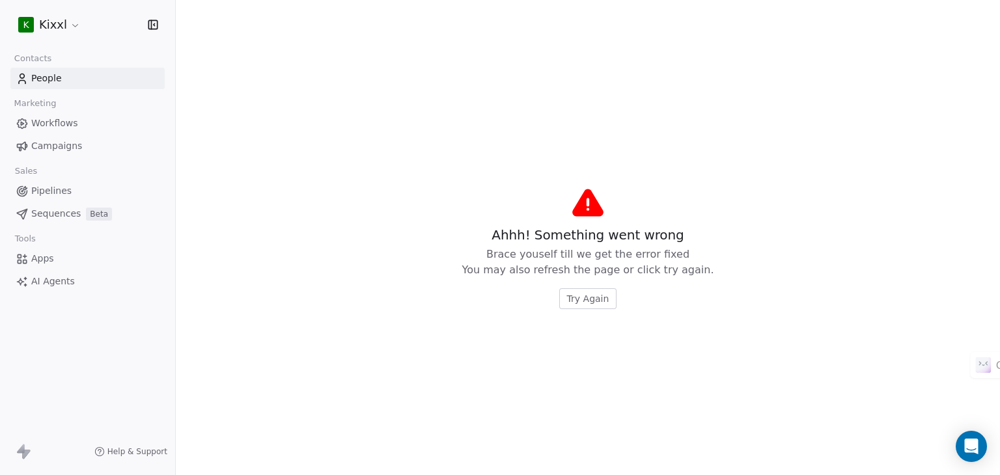
drag, startPoint x: 765, startPoint y: 97, endPoint x: 783, endPoint y: 105, distance: 19.8
click at [581, 303] on span "Try Again" at bounding box center [588, 298] width 42 height 13
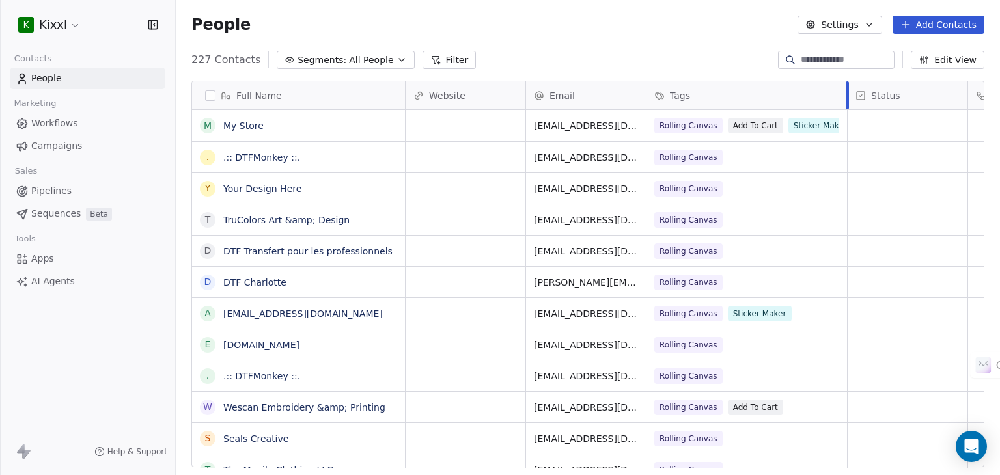
drag, startPoint x: 766, startPoint y: 97, endPoint x: 836, endPoint y: 100, distance: 70.4
click at [846, 100] on div at bounding box center [847, 95] width 3 height 28
click at [678, 100] on span "Tags" at bounding box center [680, 95] width 20 height 13
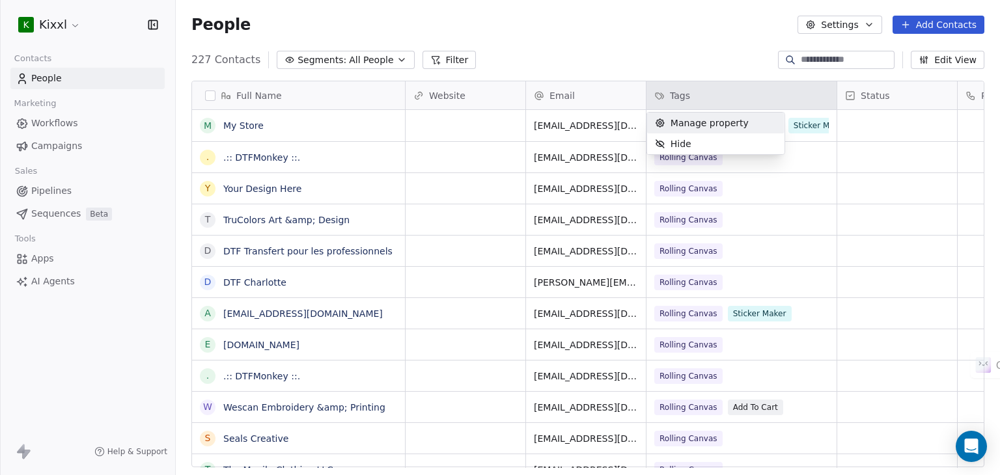
click at [679, 102] on html "K Kixxl Contacts People Marketing Workflows Campaigns Sales Pipelines Sequences…" at bounding box center [500, 237] width 1000 height 475
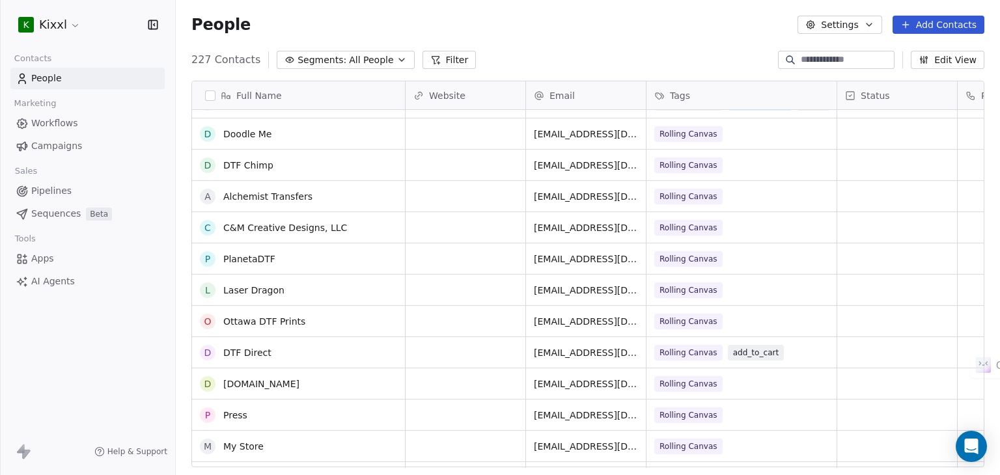
scroll to position [5584, 0]
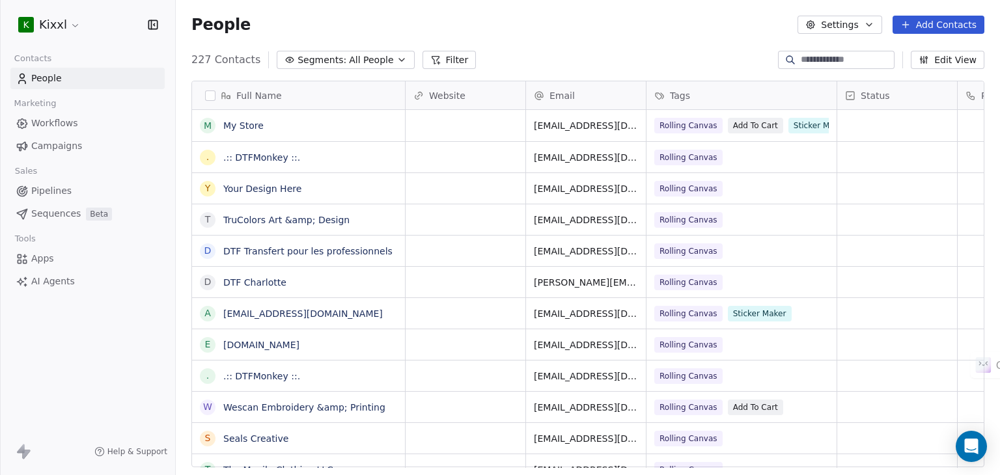
click at [44, 77] on span "People" at bounding box center [46, 79] width 31 height 14
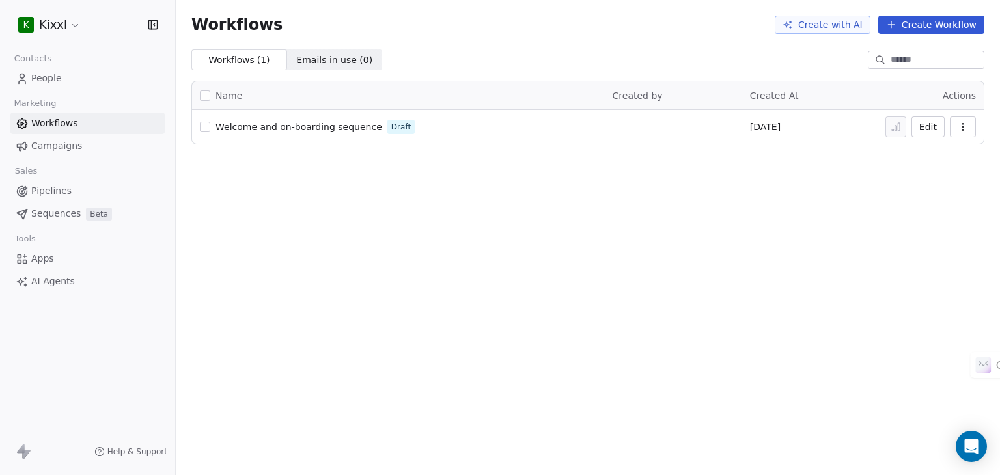
click at [46, 76] on span "People" at bounding box center [46, 79] width 31 height 14
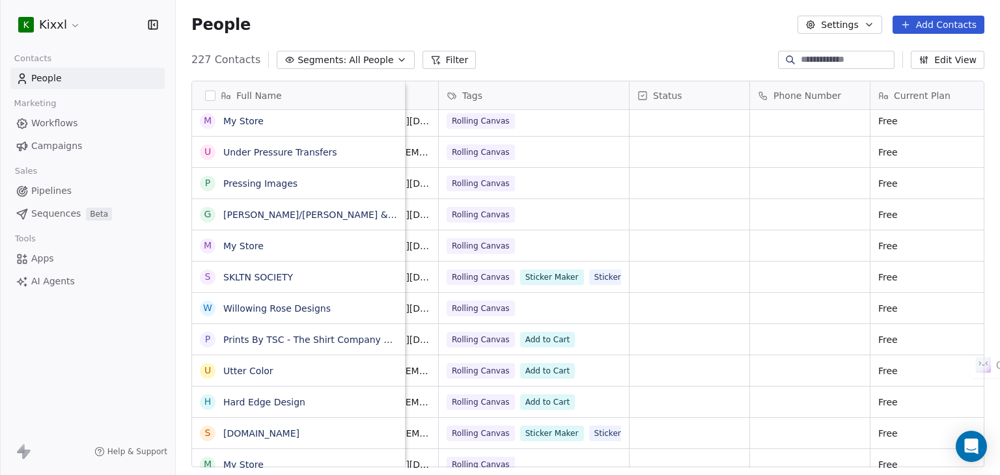
scroll to position [0, 208]
click at [239, 117] on link "My Store" at bounding box center [243, 121] width 40 height 10
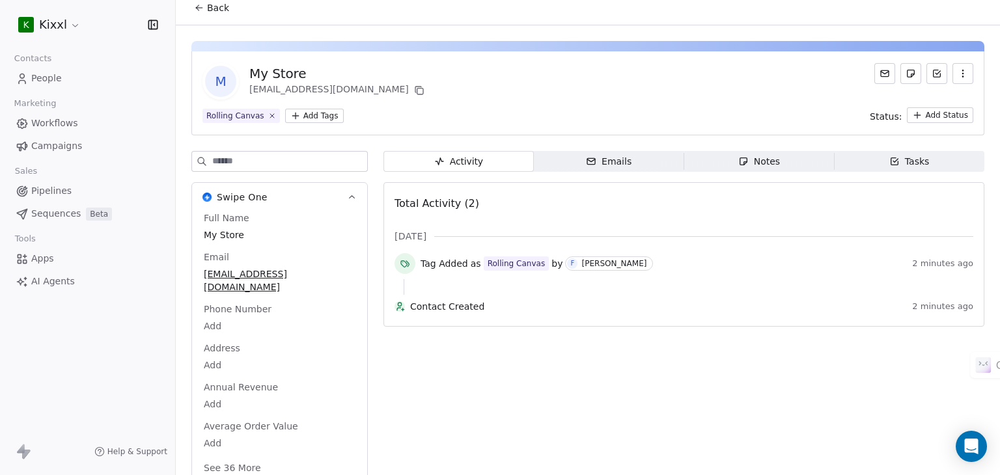
scroll to position [11, 0]
click at [244, 454] on button "See 36 More" at bounding box center [232, 465] width 73 height 23
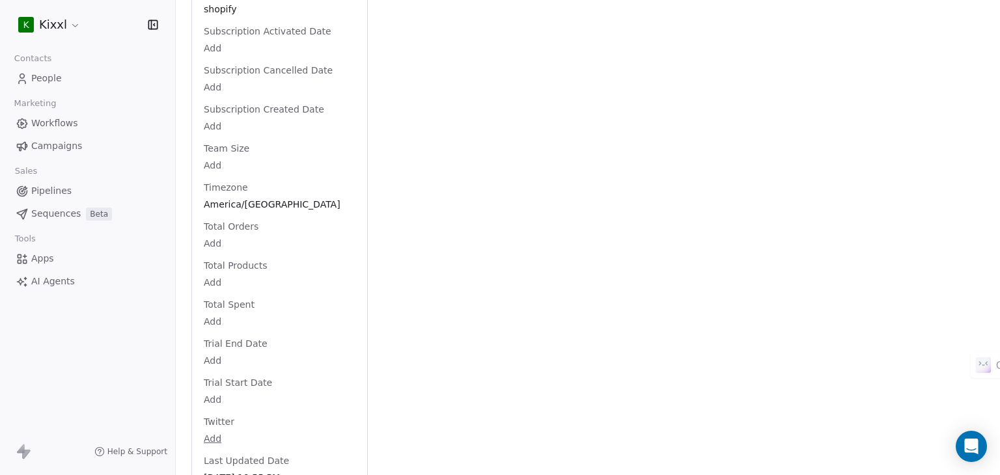
scroll to position [0, 0]
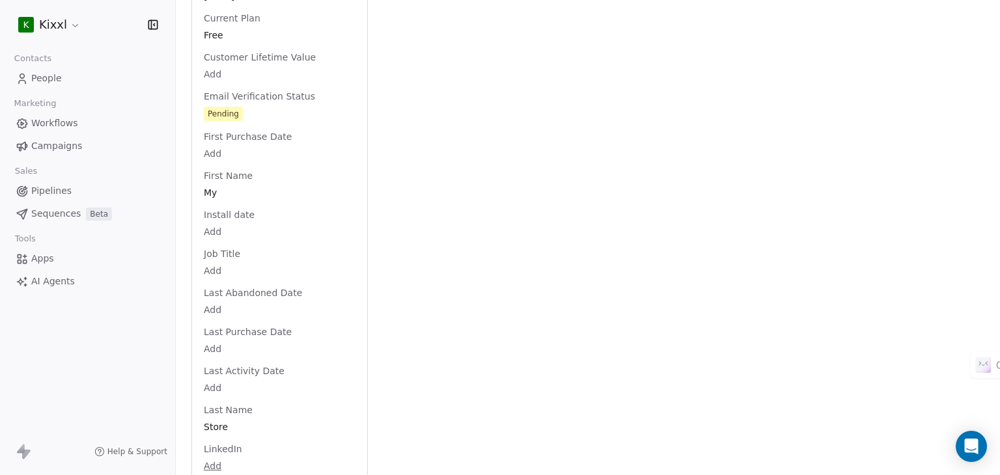
click at [214, 218] on html "K Kixxl Contacts People Marketing Workflows Campaigns Sales Pipelines Sequences…" at bounding box center [500, 237] width 1000 height 475
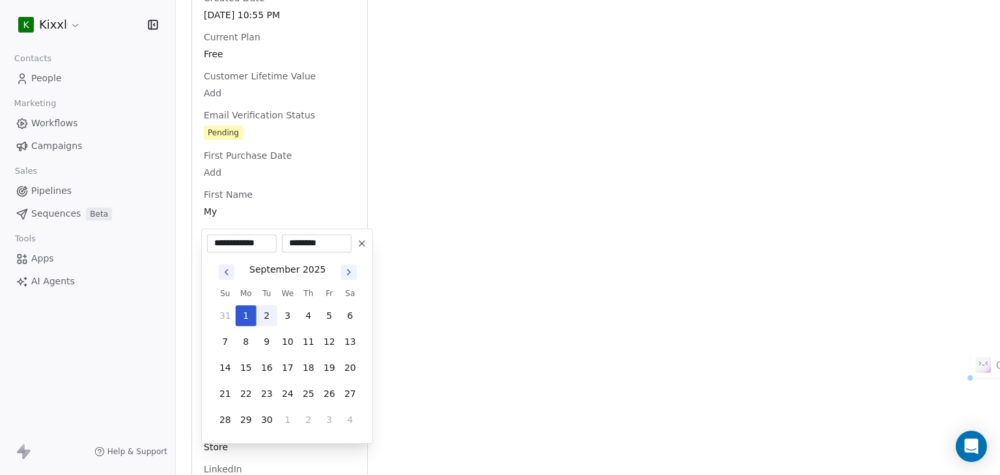
click at [267, 311] on button "2" at bounding box center [267, 315] width 21 height 21
click at [286, 315] on button "3" at bounding box center [287, 315] width 21 height 21
type input "**********"
click at [314, 212] on html "K Kixxl Contacts People Marketing Workflows Campaigns Sales Pipelines Sequences…" at bounding box center [500, 237] width 1000 height 475
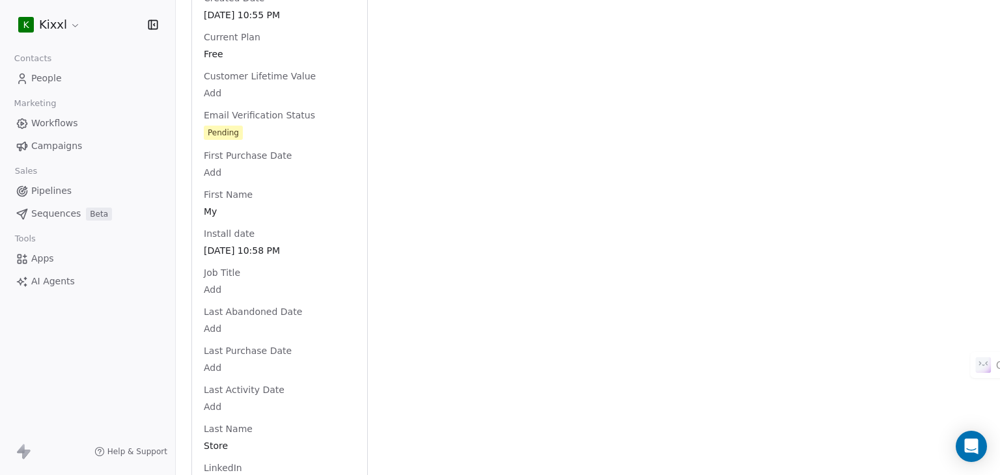
click at [284, 244] on span "Sep 03, 2025 10:58 PM" at bounding box center [280, 250] width 152 height 13
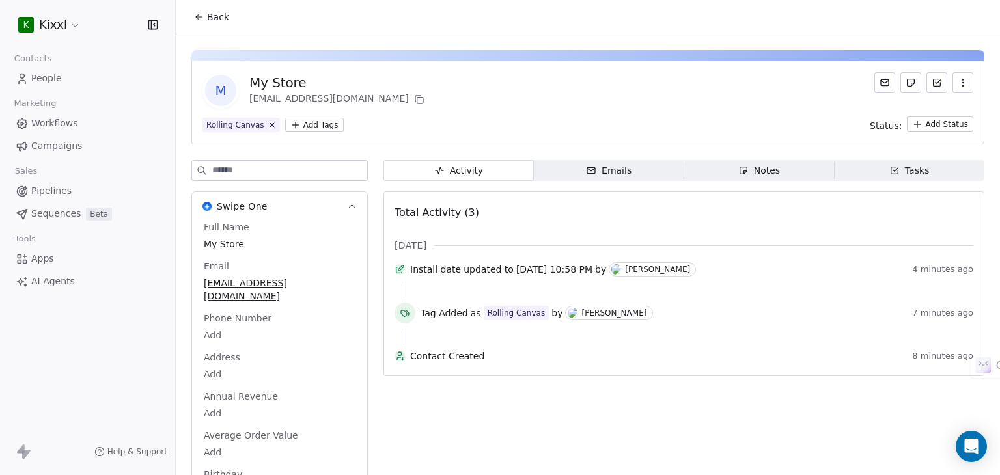
click at [203, 14] on icon at bounding box center [199, 17] width 10 height 10
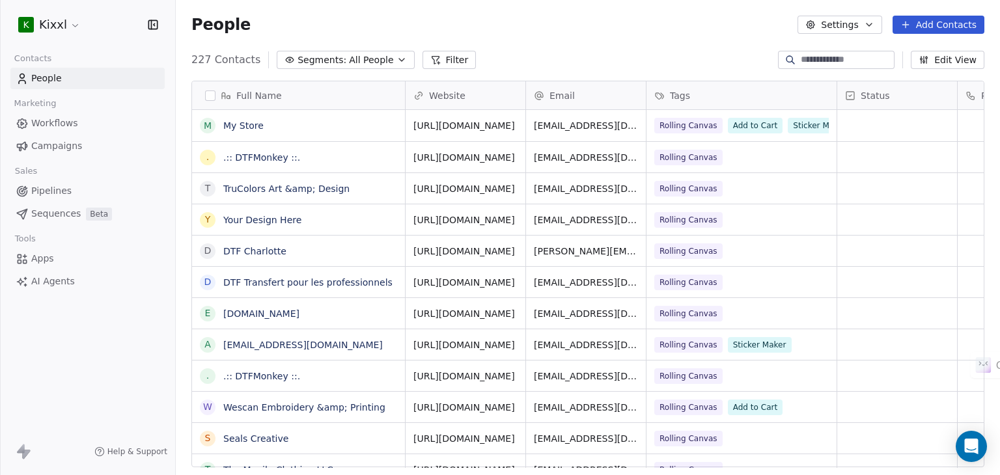
scroll to position [0, 376]
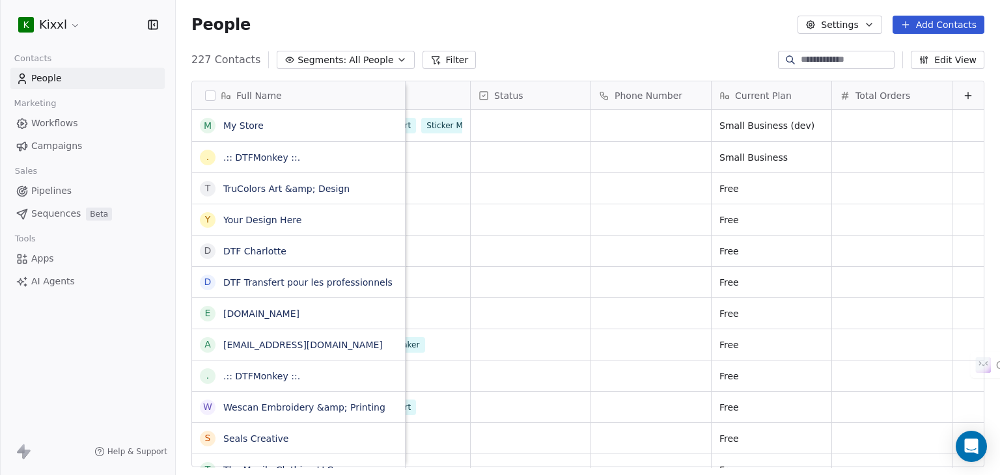
click at [939, 59] on button "Edit View" at bounding box center [948, 60] width 74 height 18
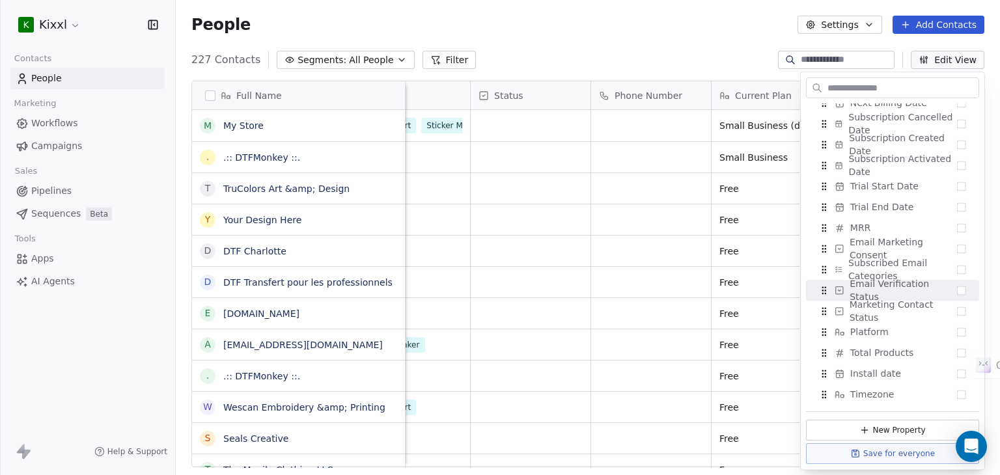
scroll to position [554, 0]
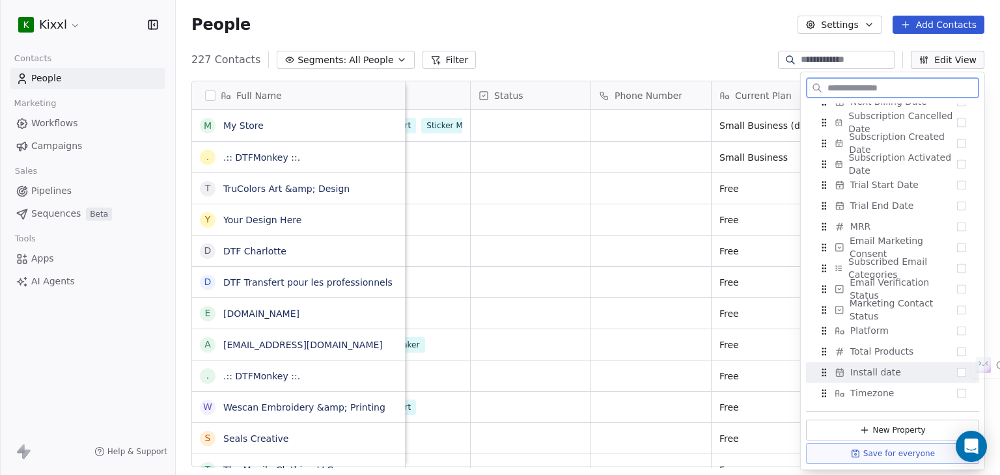
click at [957, 373] on button "Suggestions" at bounding box center [961, 372] width 9 height 9
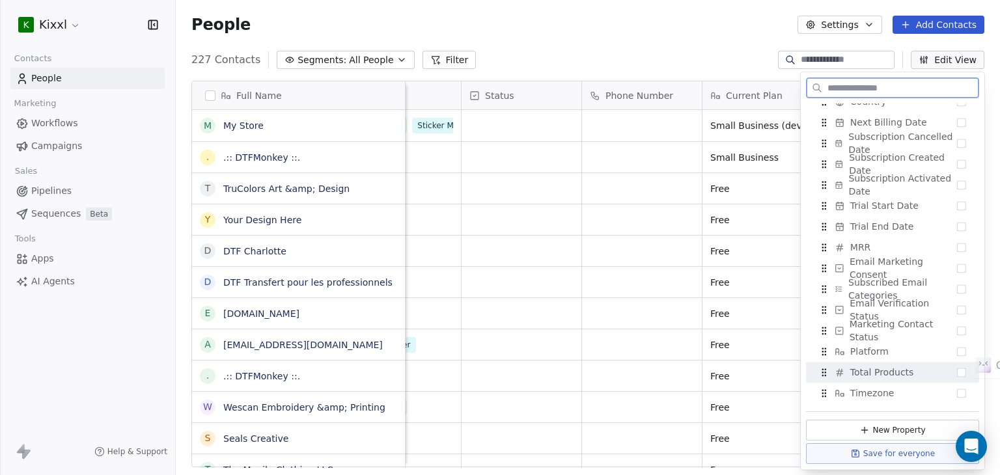
click at [953, 378] on div "Total Products" at bounding box center [892, 372] width 163 height 21
click at [957, 376] on button "Suggestions" at bounding box center [961, 372] width 9 height 9
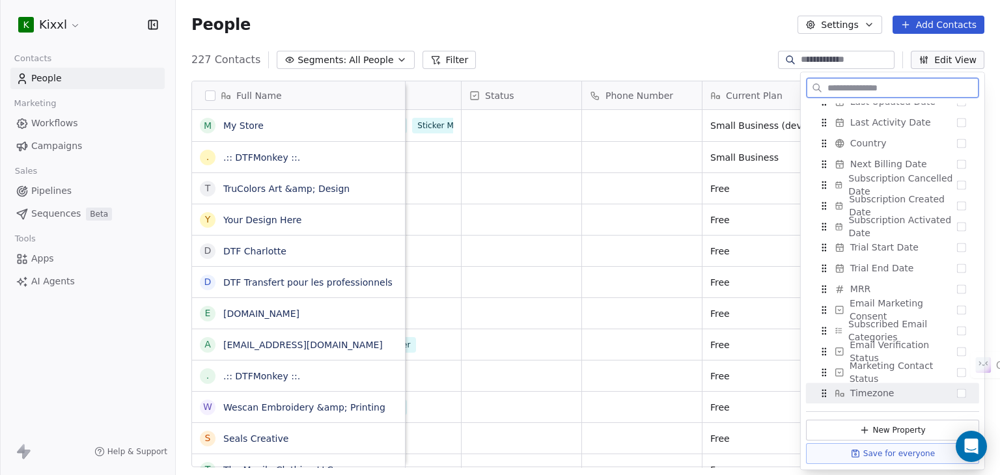
click at [957, 393] on button "Suggestions" at bounding box center [961, 393] width 9 height 9
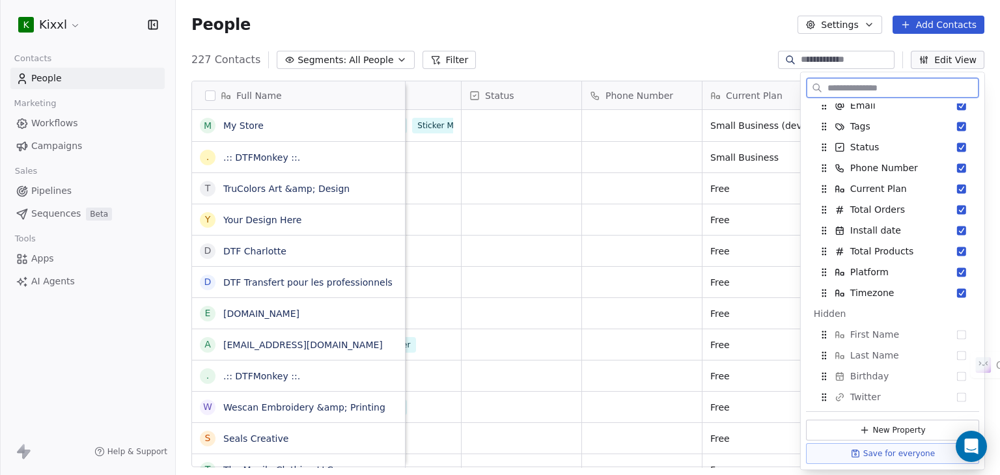
scroll to position [0, 0]
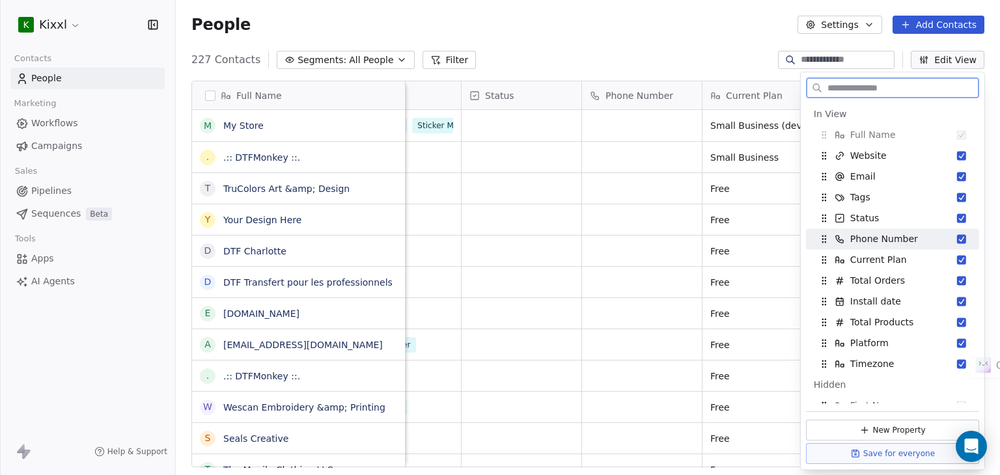
click at [957, 240] on button "Suggestions" at bounding box center [961, 238] width 9 height 9
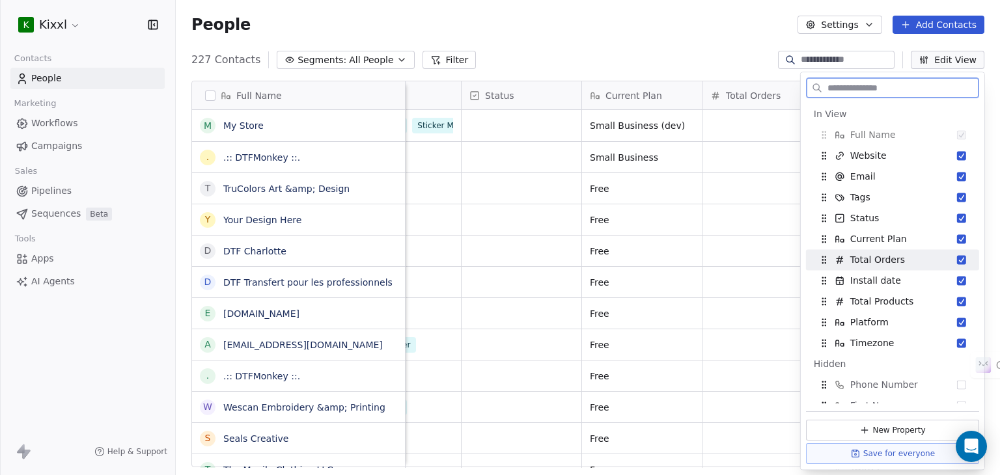
click at [957, 261] on button "Suggestions" at bounding box center [961, 259] width 9 height 9
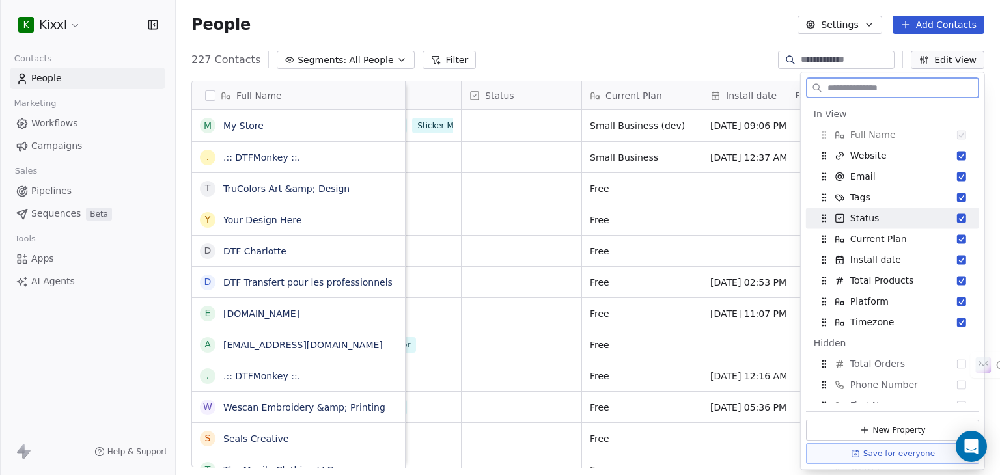
click at [957, 217] on button "Suggestions" at bounding box center [961, 218] width 9 height 9
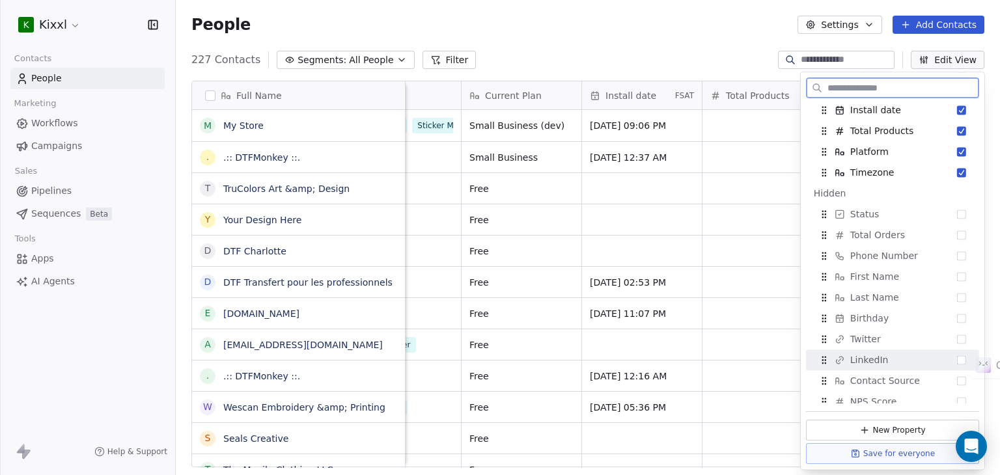
scroll to position [130, 0]
click at [888, 454] on button "Save for everyone" at bounding box center [892, 453] width 173 height 21
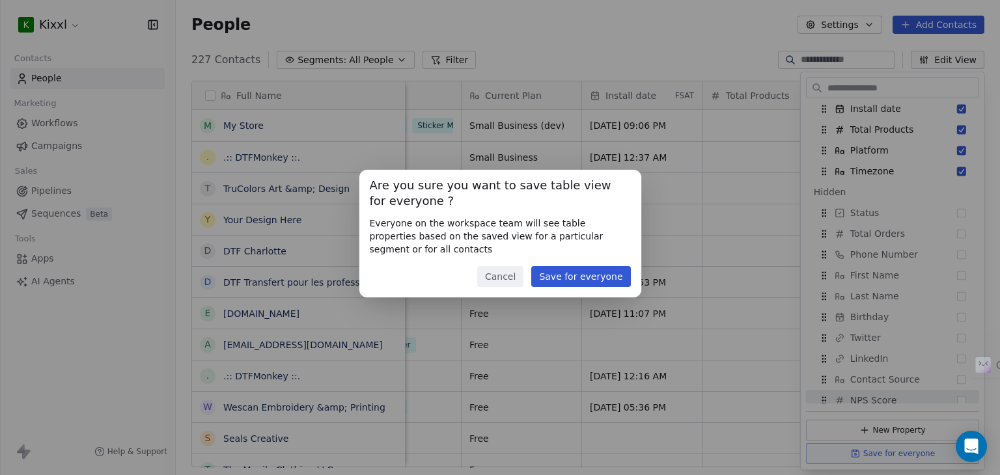
click at [579, 270] on button "Save for everyone" at bounding box center [580, 276] width 99 height 21
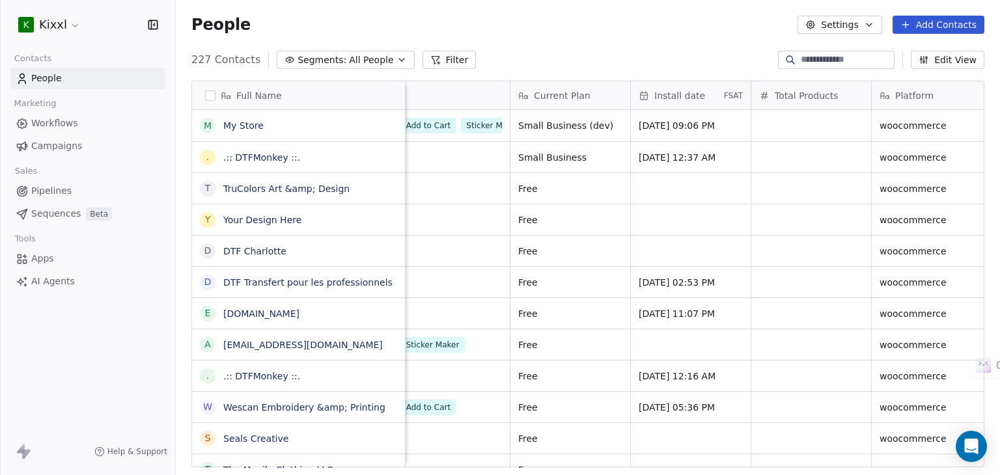
scroll to position [0, 318]
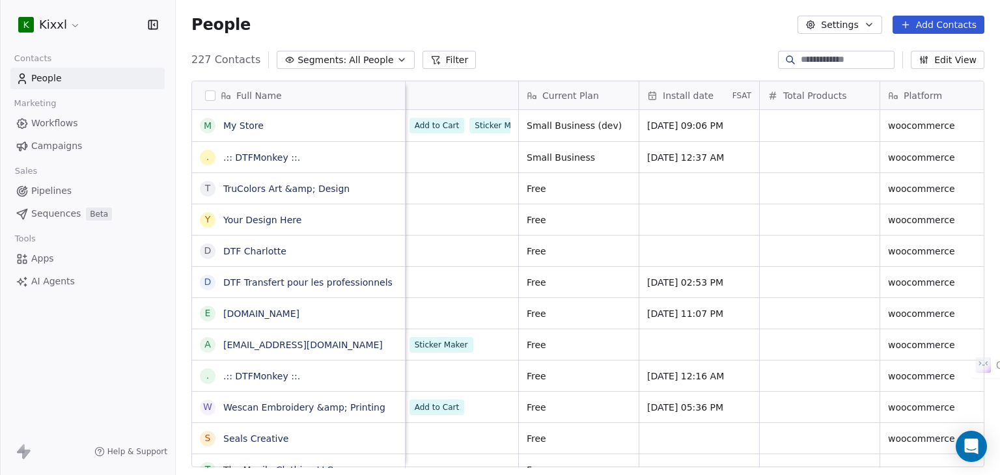
click at [740, 96] on span "FSAT" at bounding box center [741, 96] width 19 height 10
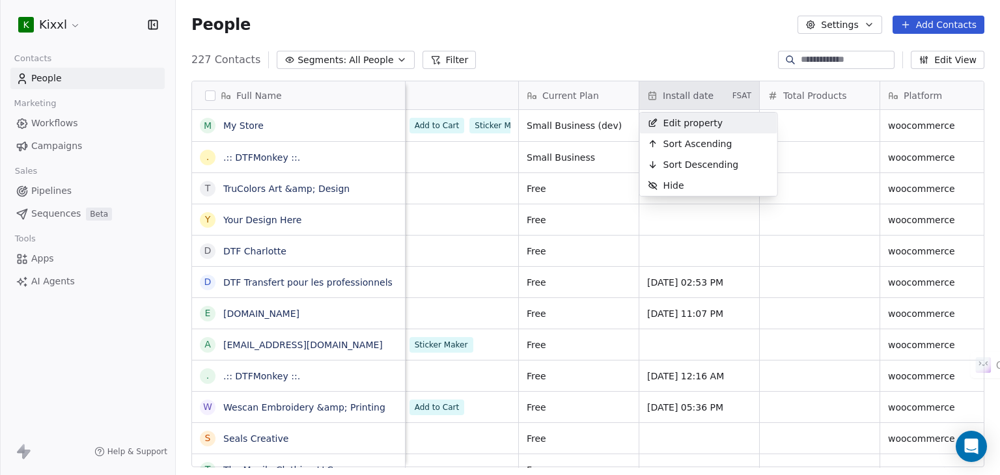
click at [706, 58] on html "K Kixxl Contacts People Marketing Workflows Campaigns Sales Pipelines Sequences…" at bounding box center [500, 237] width 1000 height 475
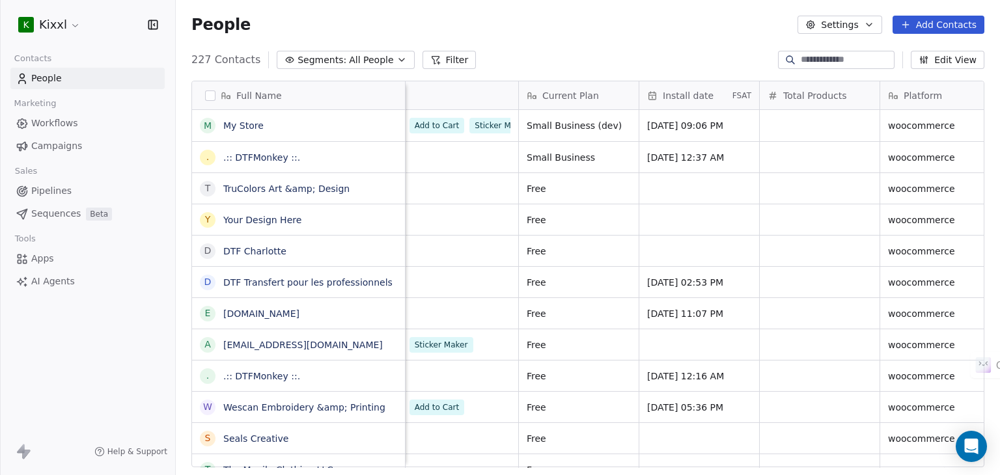
click at [862, 94] on div "Total Products" at bounding box center [819, 95] width 102 height 13
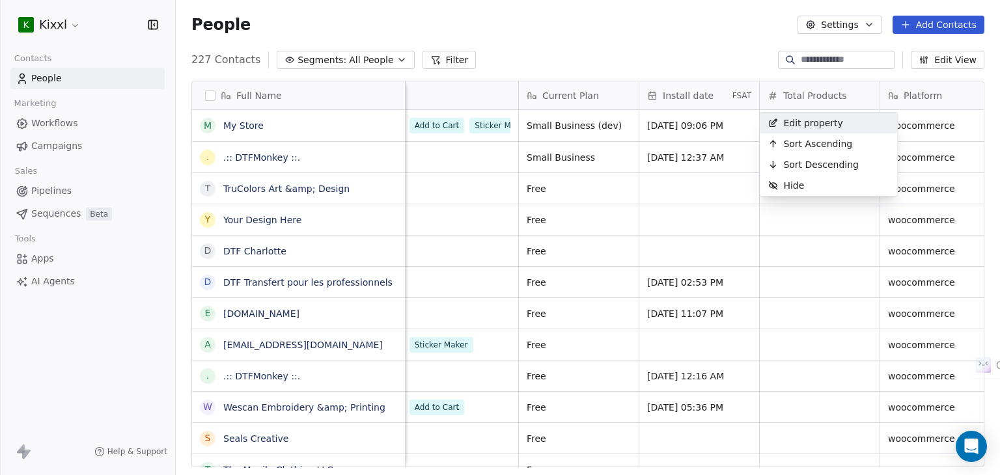
click at [738, 92] on html "K Kixxl Contacts People Marketing Workflows Campaigns Sales Pipelines Sequences…" at bounding box center [500, 237] width 1000 height 475
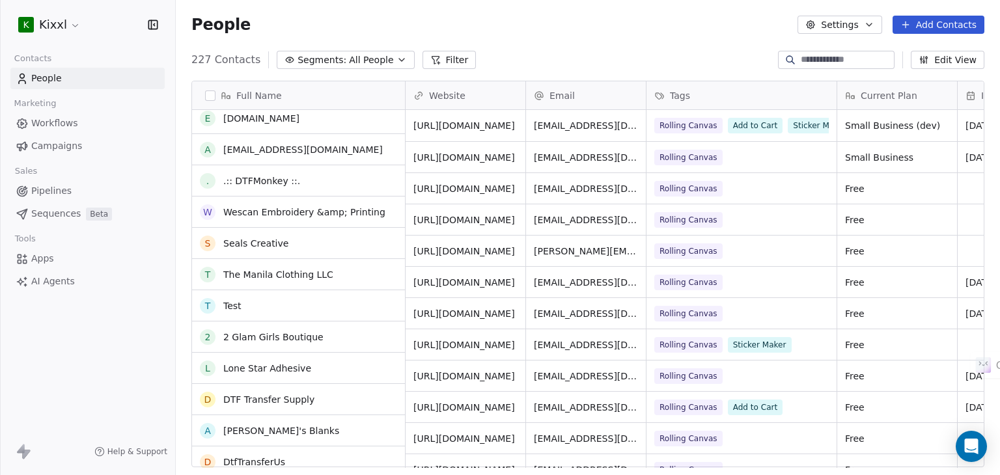
scroll to position [0, 0]
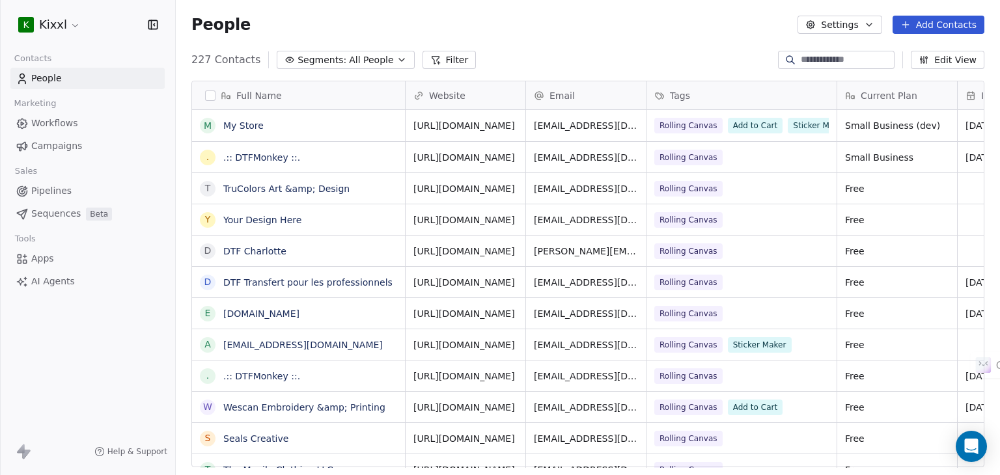
click at [216, 100] on div "Full Name" at bounding box center [297, 95] width 195 height 13
click at [208, 94] on html "K Kixxl Contacts People Marketing Workflows Campaigns Sales Pipelines Sequences…" at bounding box center [500, 237] width 1000 height 475
click at [208, 95] on button "button" at bounding box center [210, 96] width 10 height 10
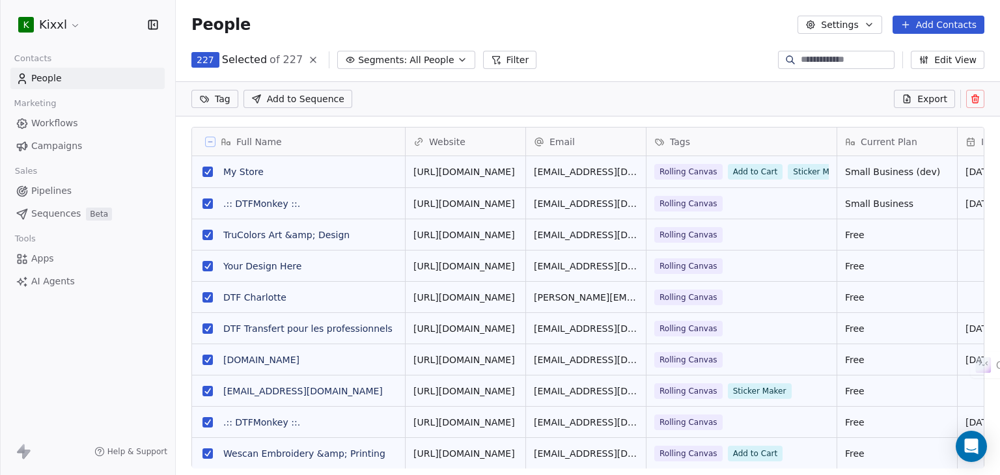
scroll to position [362, 814]
click at [976, 99] on icon at bounding box center [976, 99] width 0 height 3
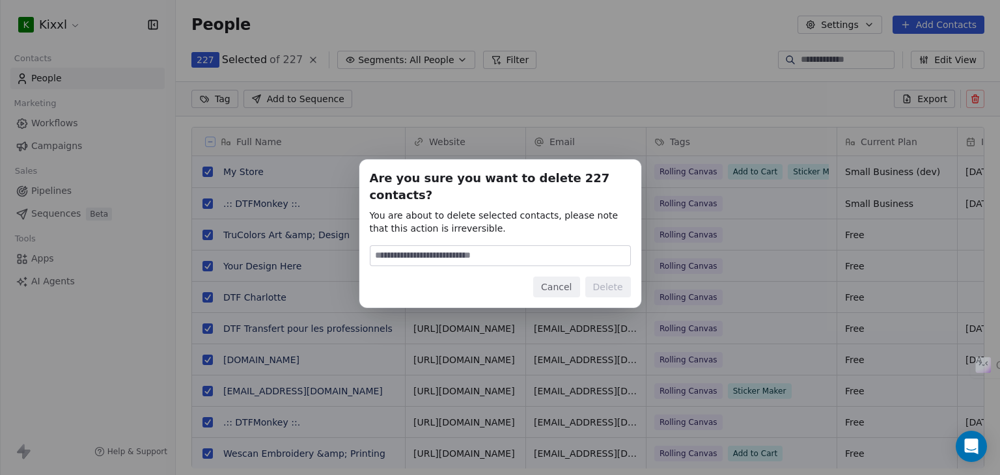
click at [497, 246] on input at bounding box center [500, 256] width 260 height 20
type input "******"
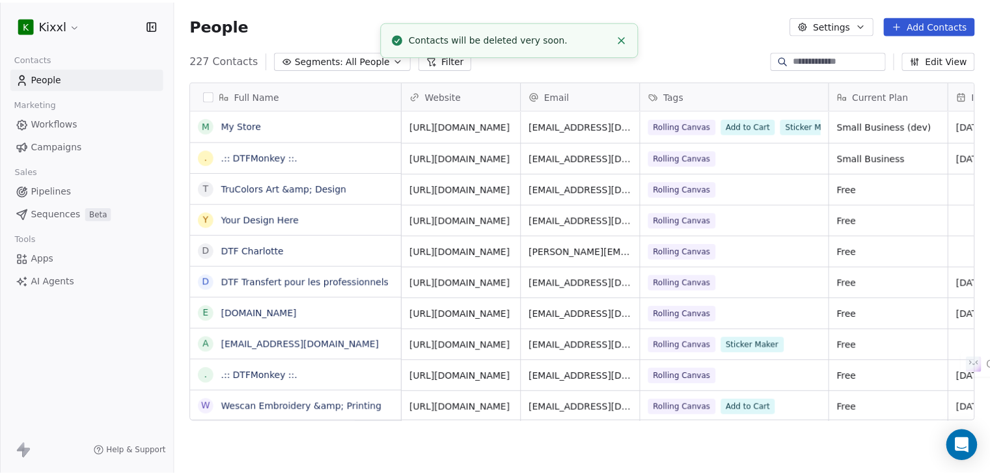
scroll to position [408, 814]
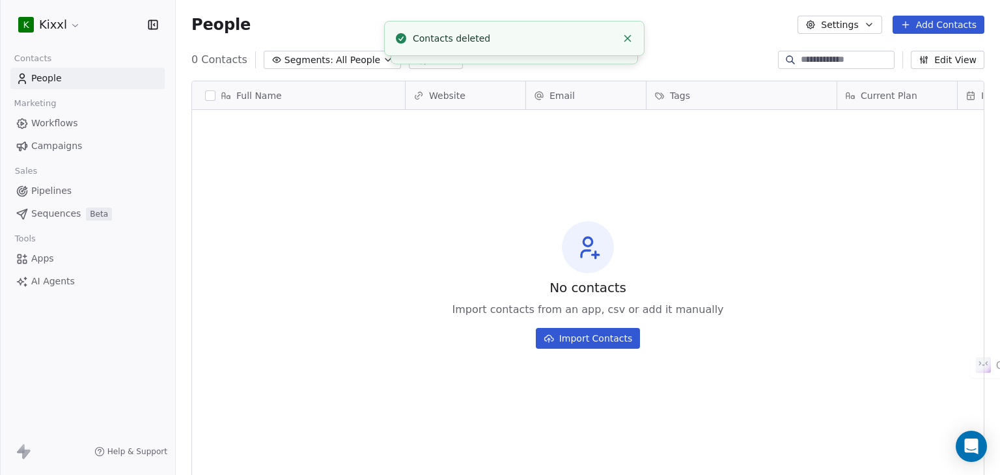
click at [863, 27] on button "Settings" at bounding box center [840, 25] width 84 height 18
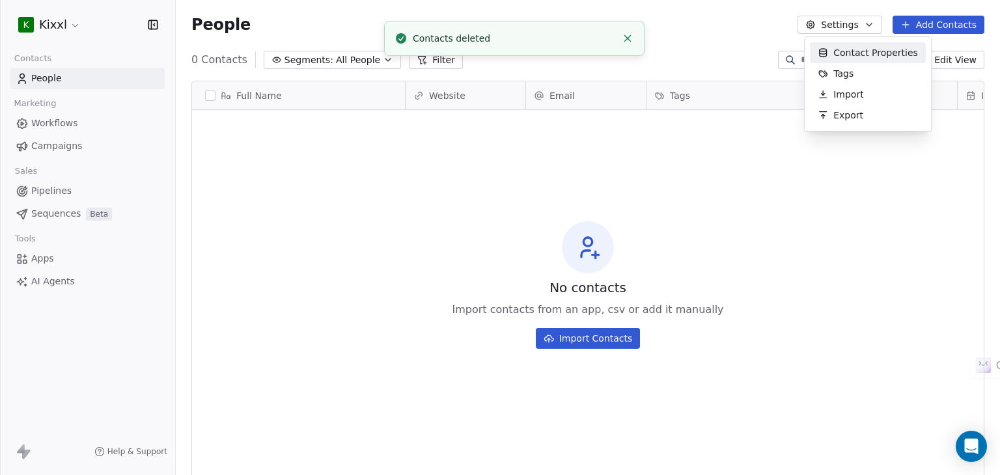
click at [580, 341] on html "K Kixxl Contacts People Marketing Workflows Campaigns Sales Pipelines Sequences…" at bounding box center [500, 237] width 1000 height 475
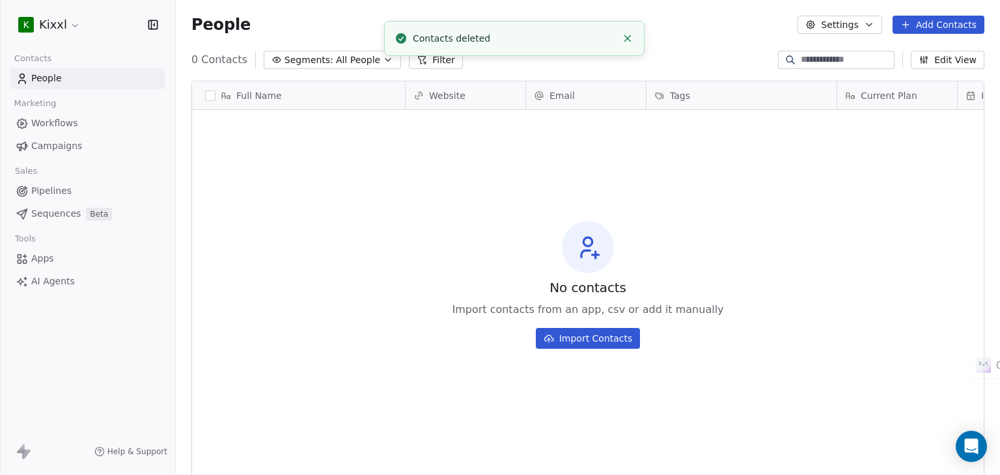
click at [591, 339] on button "Import Contacts" at bounding box center [588, 338] width 105 height 21
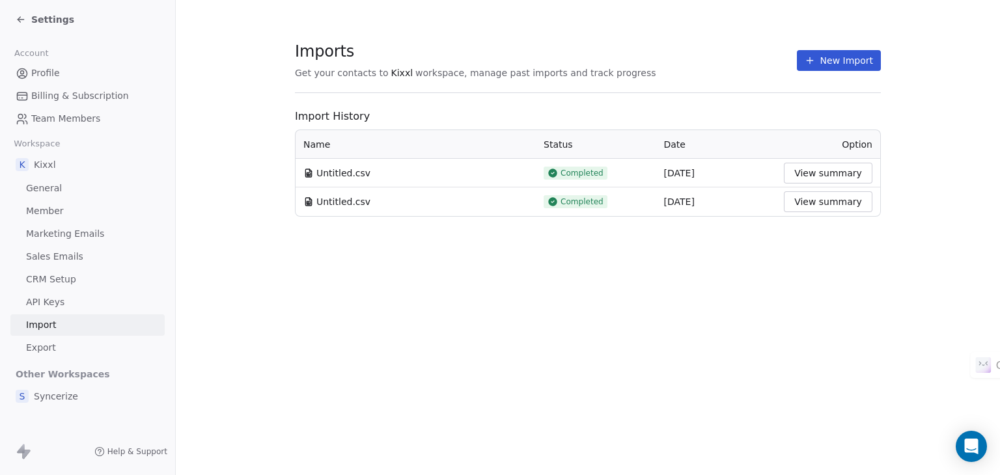
click at [716, 173] on div "[DATE]" at bounding box center [716, 173] width 105 height 13
click at [387, 167] on div "Untitled.csv" at bounding box center [415, 173] width 225 height 13
click at [850, 57] on button "New Import" at bounding box center [839, 60] width 84 height 21
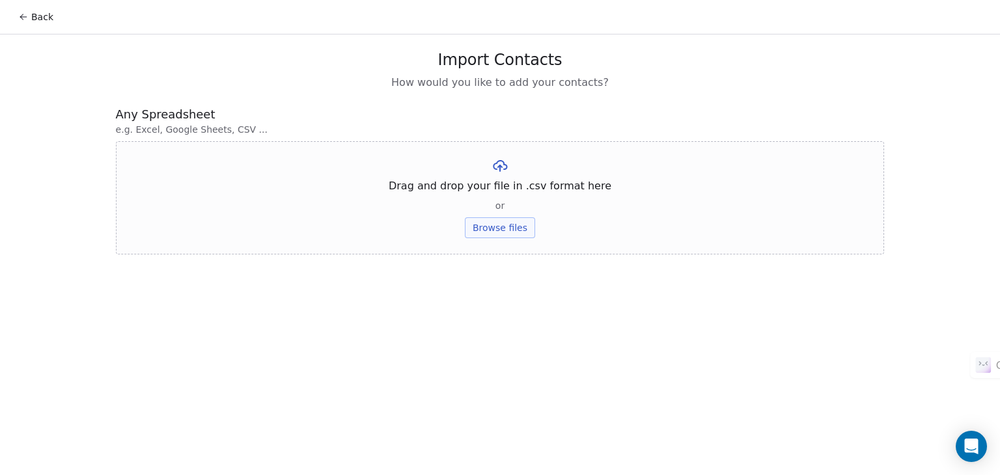
click at [520, 218] on div "Drag and drop your file in .csv format here or Browse files" at bounding box center [500, 197] width 769 height 113
click at [518, 226] on button "Browse files" at bounding box center [500, 227] width 70 height 21
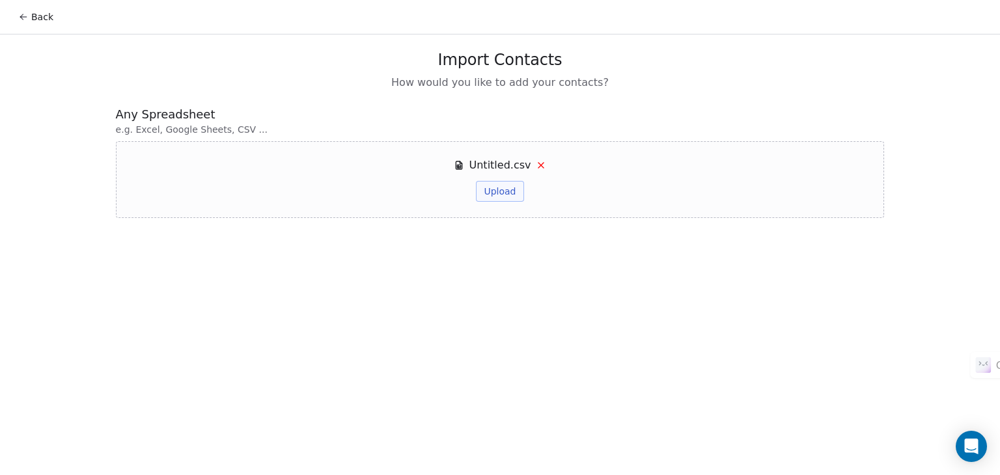
click at [510, 196] on button "Upload" at bounding box center [500, 191] width 48 height 21
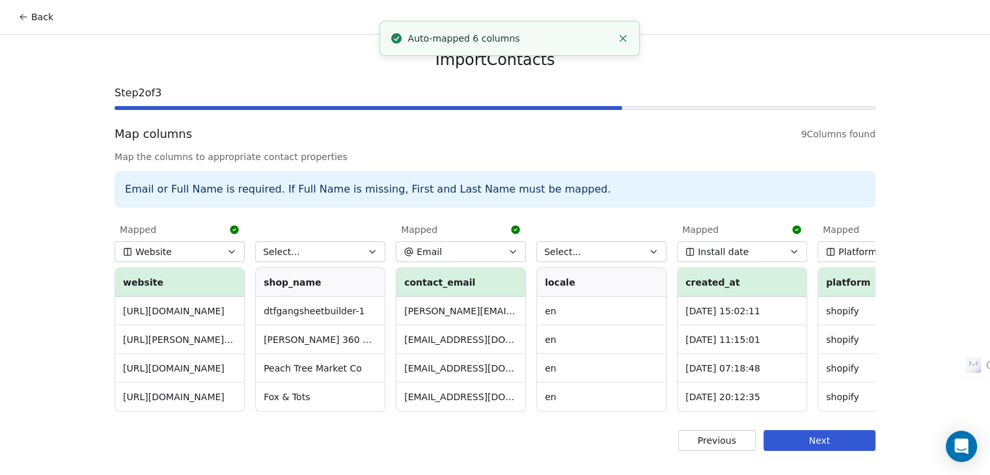
click at [318, 252] on button "Select..." at bounding box center [320, 252] width 130 height 21
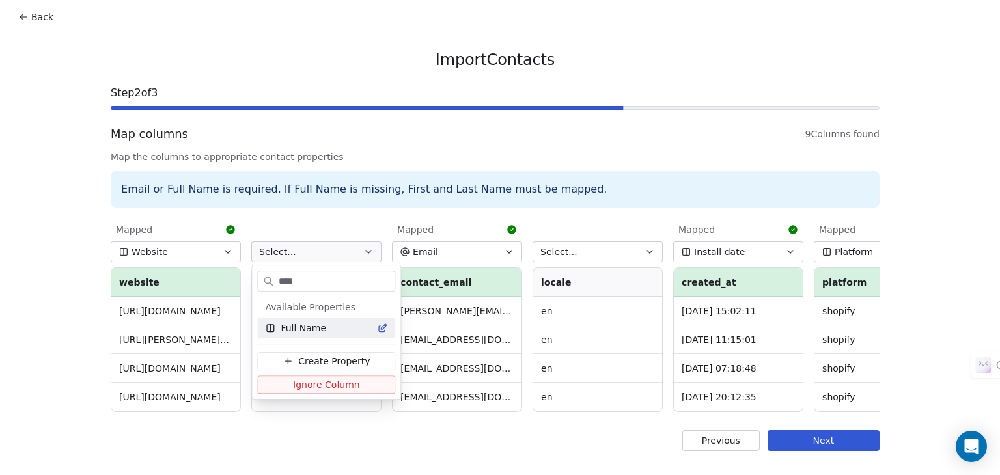
type input "****"
click at [323, 323] on div "Full Name" at bounding box center [326, 328] width 122 height 13
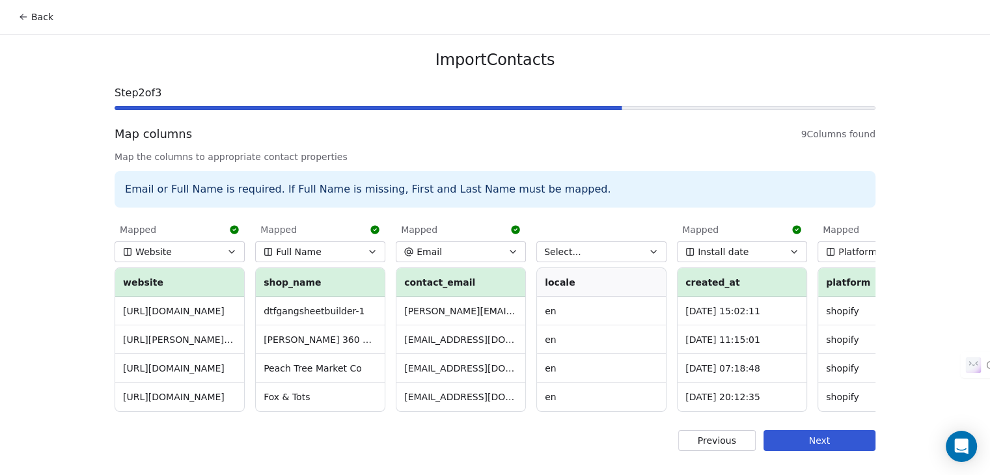
scroll to position [0, 486]
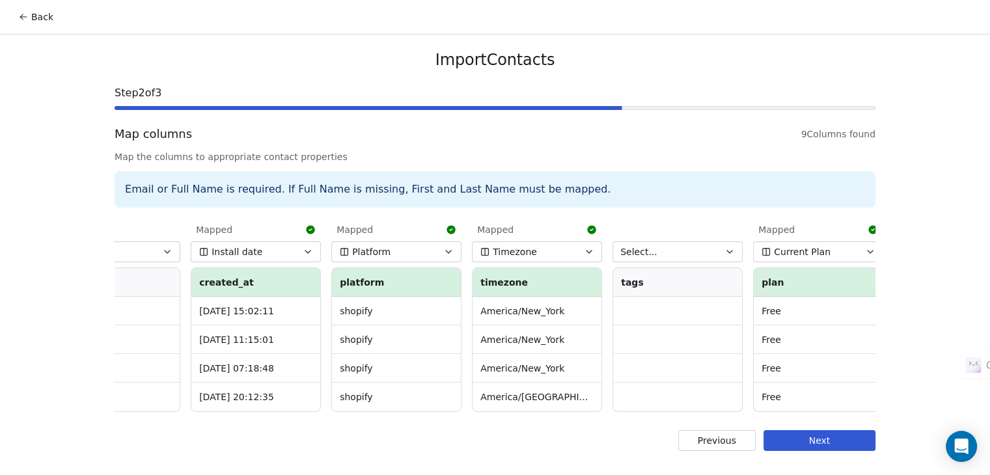
click at [695, 254] on button "Select..." at bounding box center [678, 252] width 130 height 21
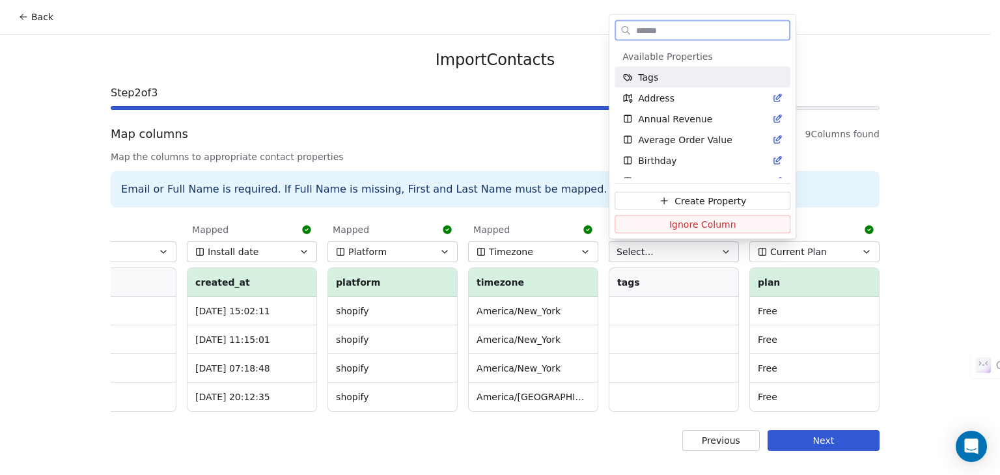
click at [658, 76] on div "Tags" at bounding box center [702, 77] width 160 height 13
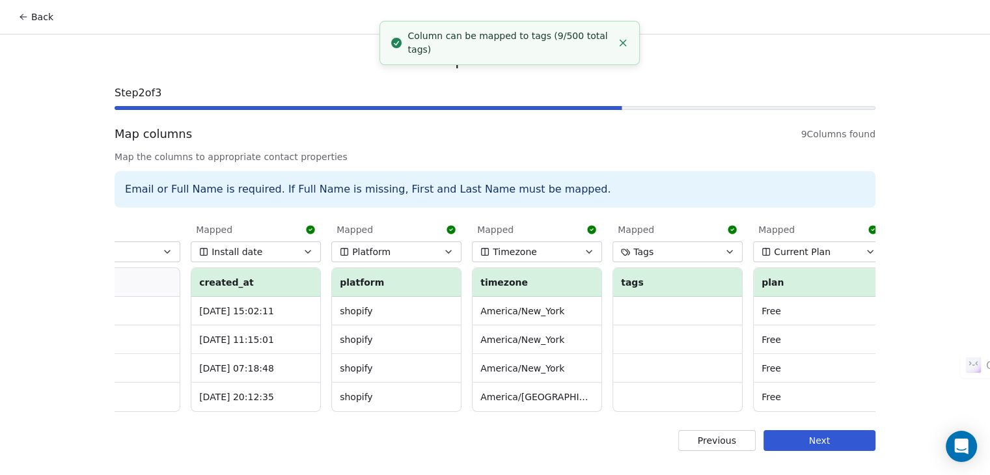
click at [737, 162] on span "Map the columns to appropriate contact properties" at bounding box center [495, 156] width 761 height 13
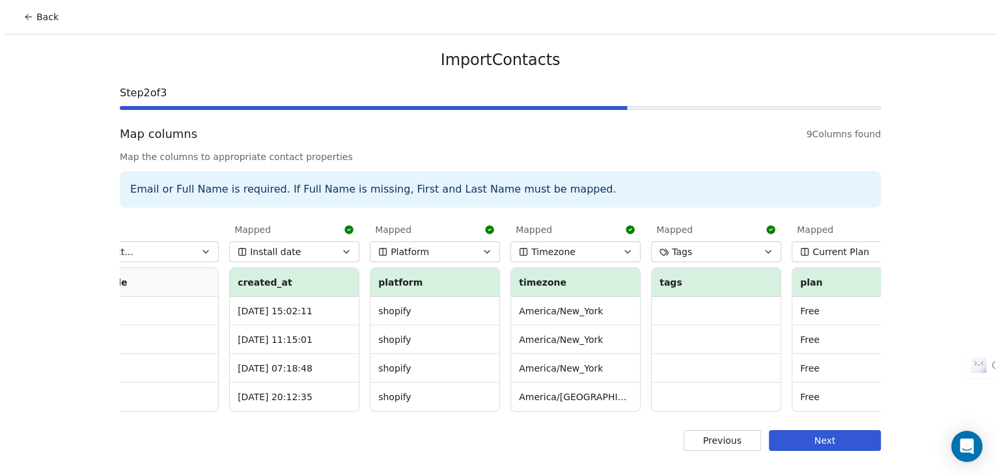
scroll to position [0, 475]
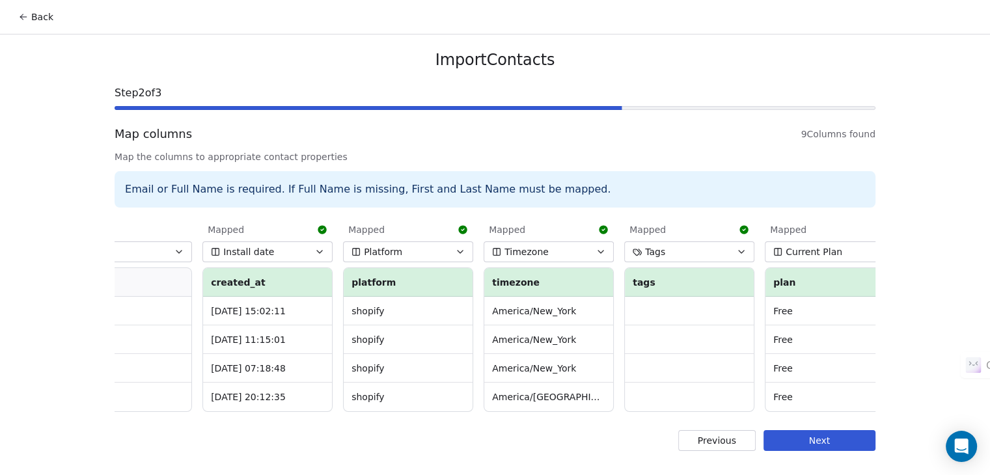
click at [815, 449] on button "Next" at bounding box center [820, 440] width 112 height 21
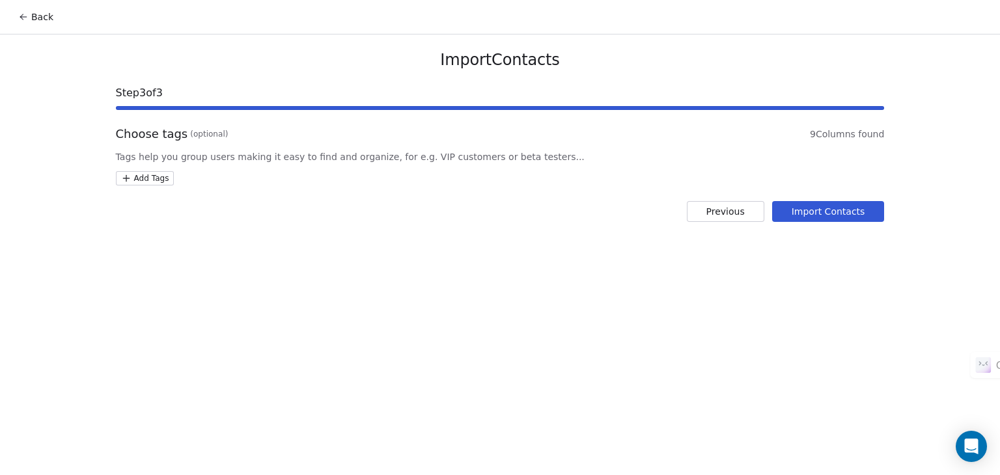
click at [826, 219] on button "Import Contacts" at bounding box center [828, 211] width 113 height 21
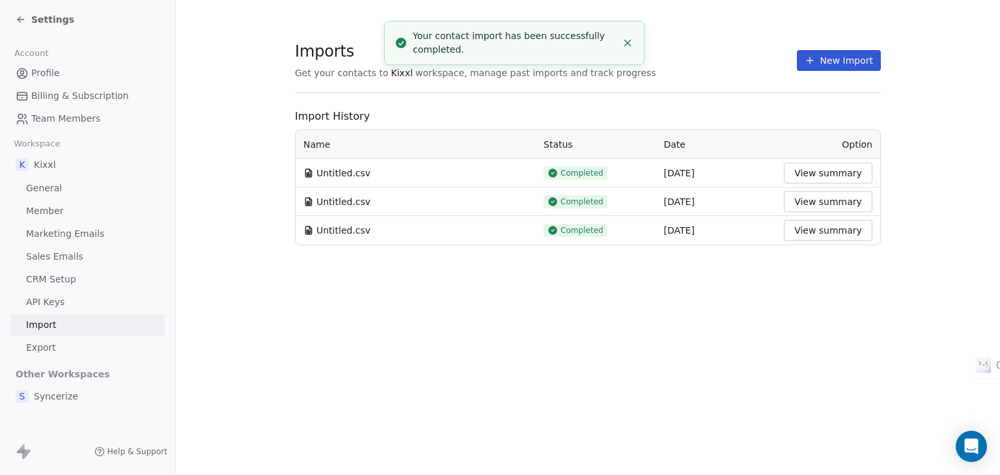
click at [39, 14] on span "Settings" at bounding box center [52, 19] width 43 height 13
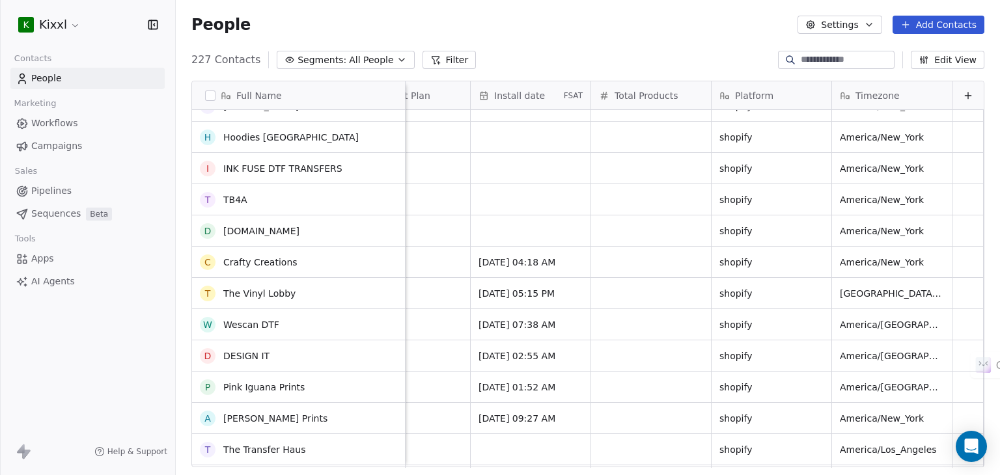
scroll to position [3646, 0]
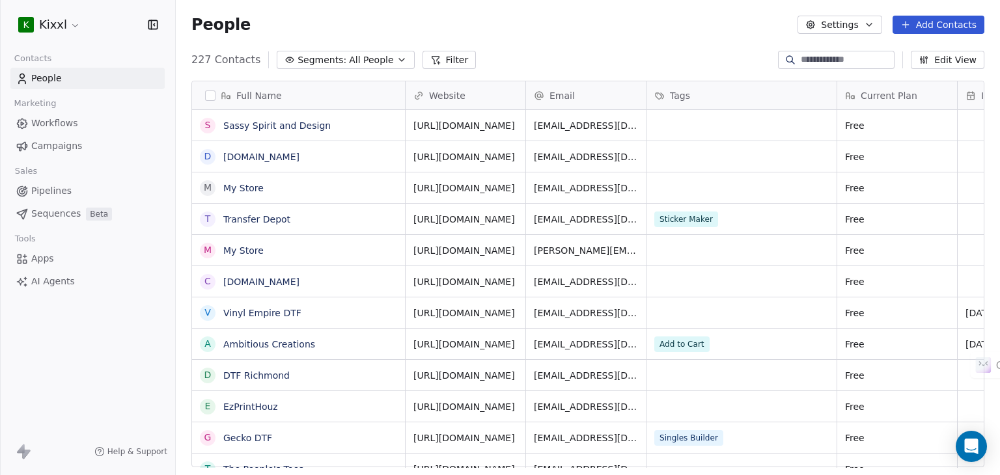
click at [954, 54] on button "Edit View" at bounding box center [948, 60] width 74 height 18
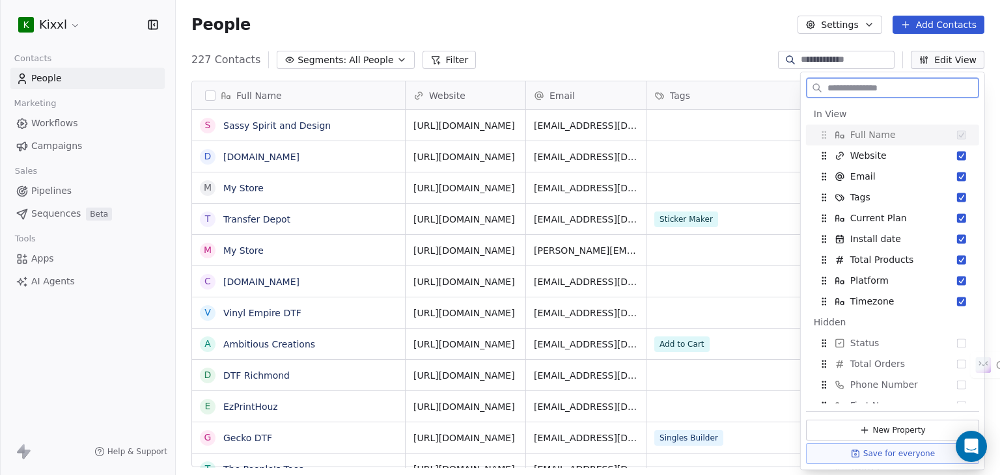
click at [950, 61] on button "Edit View" at bounding box center [948, 60] width 74 height 18
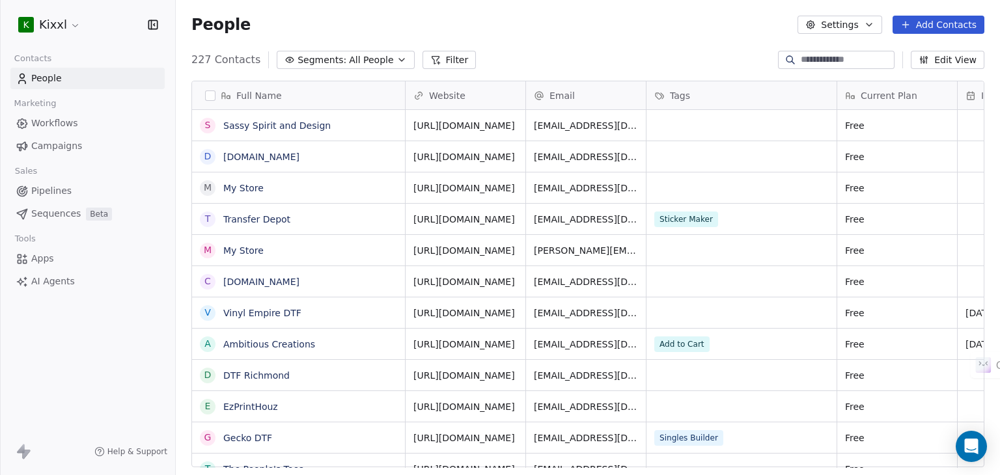
click at [430, 59] on icon at bounding box center [435, 60] width 10 height 10
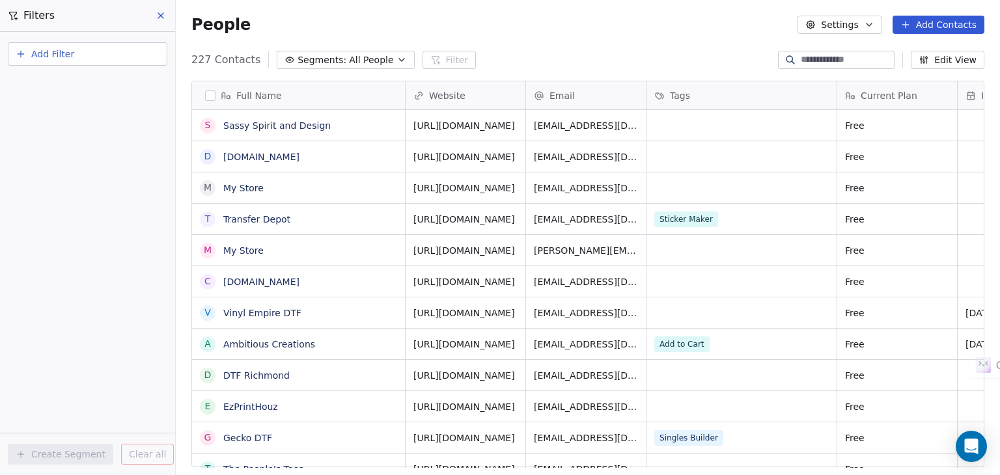
click at [355, 61] on span "All People" at bounding box center [371, 60] width 44 height 14
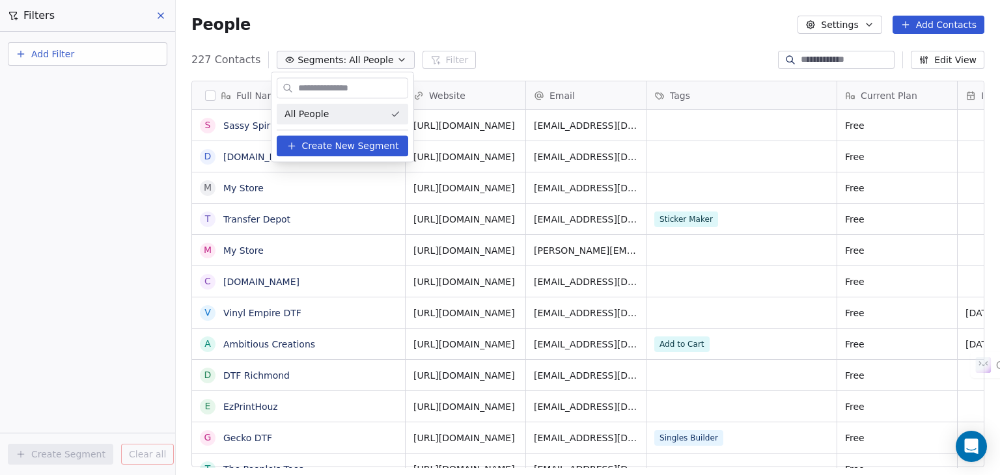
click at [161, 18] on html "K Kixxl Contacts People Marketing Workflows Campaigns Sales Pipelines Sequences…" at bounding box center [500, 237] width 1000 height 475
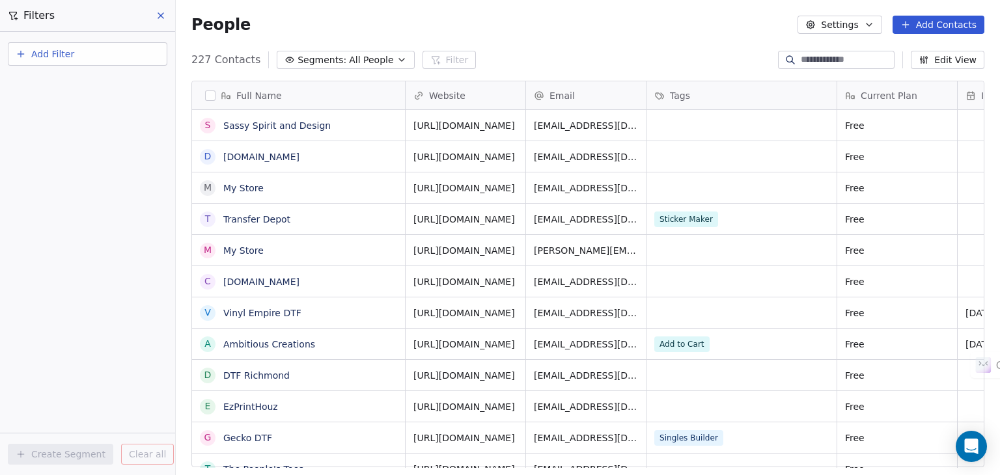
click at [329, 56] on span "Segments:" at bounding box center [322, 60] width 49 height 14
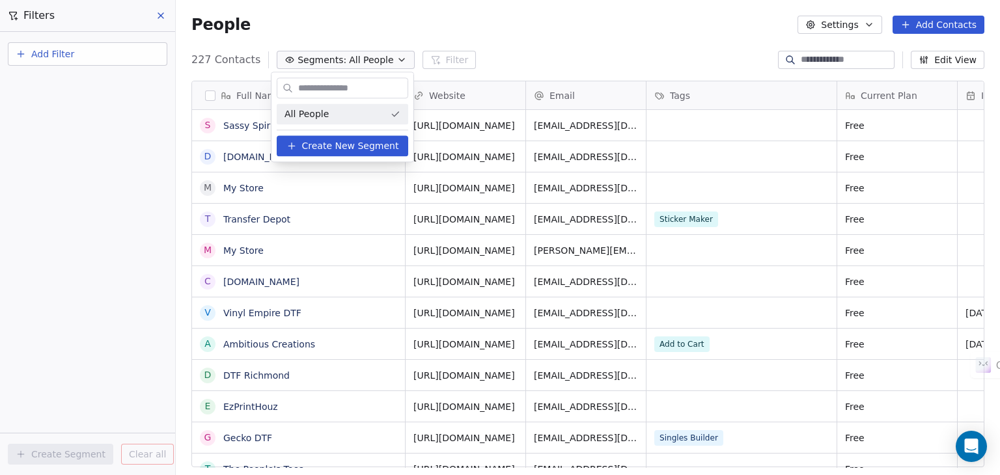
click at [370, 150] on span "Create New Segment" at bounding box center [350, 146] width 97 height 14
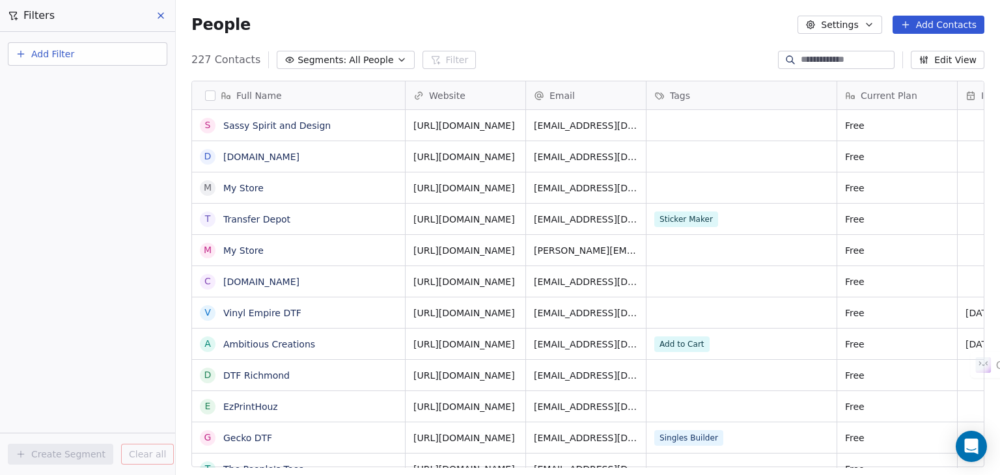
click at [158, 14] on icon at bounding box center [161, 15] width 10 height 10
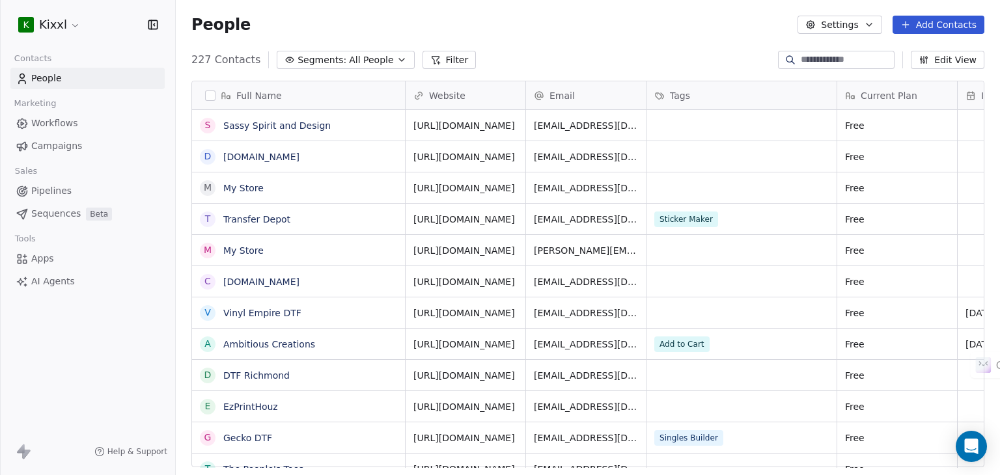
click at [302, 57] on span "Segments:" at bounding box center [322, 60] width 49 height 14
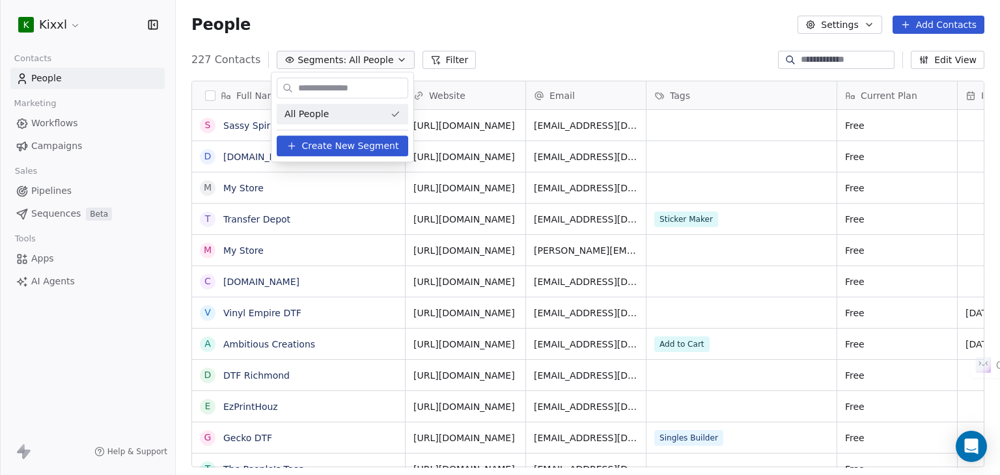
click at [337, 145] on span "Create New Segment" at bounding box center [350, 146] width 97 height 14
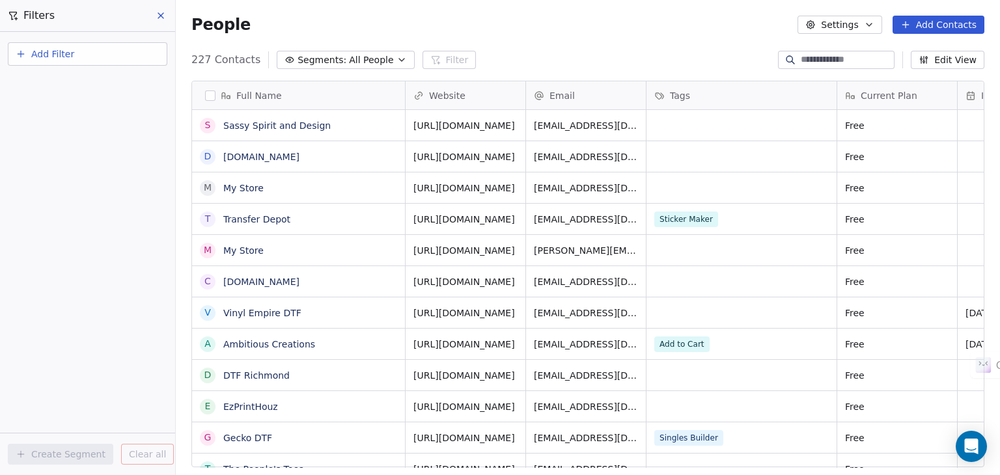
click at [68, 58] on span "Add Filter" at bounding box center [52, 55] width 43 height 14
click at [69, 83] on span "Contact properties" at bounding box center [63, 84] width 85 height 14
type input "**"
click at [53, 128] on span "Current Plan" at bounding box center [49, 131] width 57 height 13
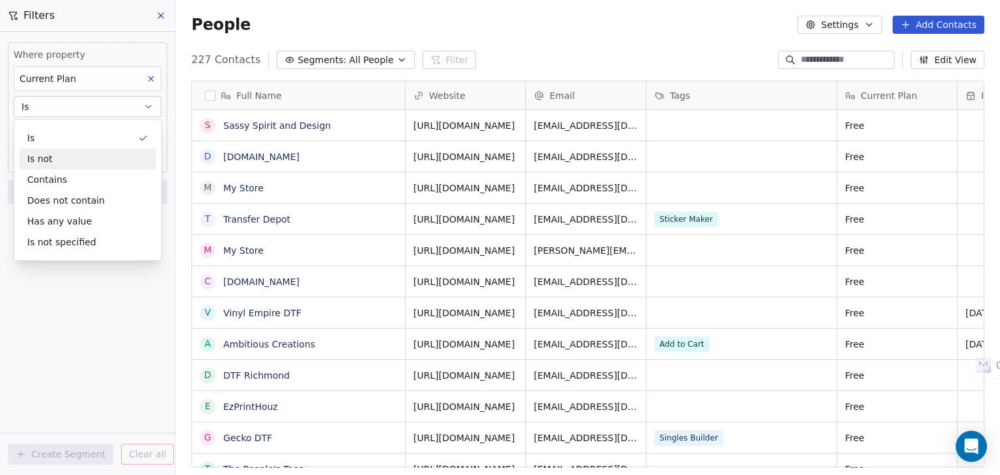
click at [62, 167] on div "Is not" at bounding box center [88, 158] width 137 height 21
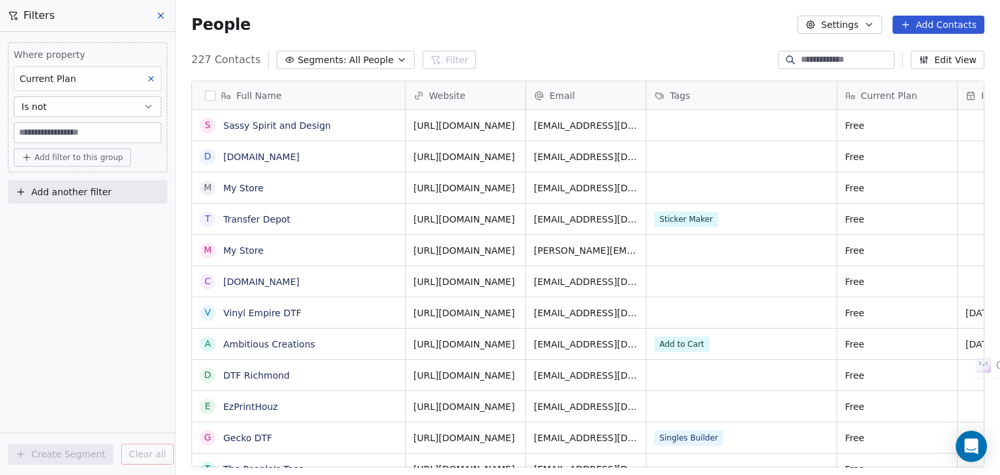
click at [79, 131] on input at bounding box center [87, 133] width 146 height 20
type input "****"
click at [114, 244] on div "Where property Current Plan Is not **** Add filter to this group Add another fi…" at bounding box center [87, 253] width 175 height 443
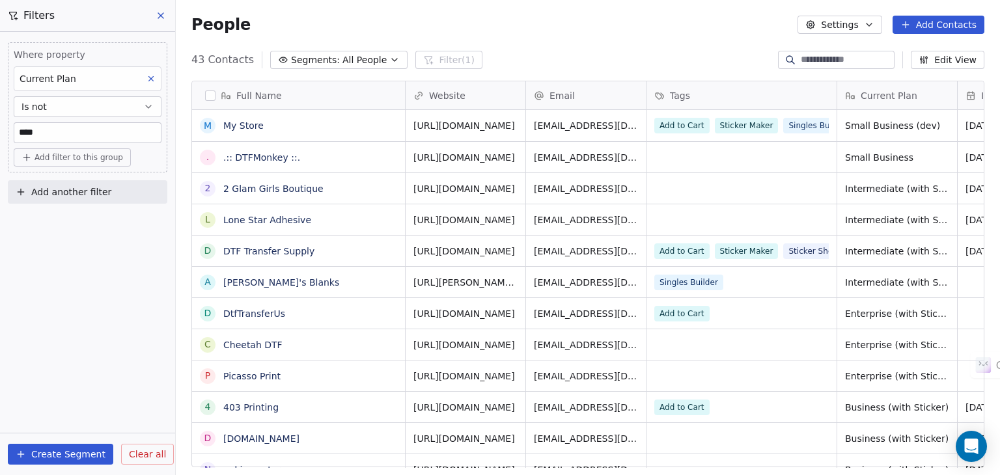
click at [87, 451] on button "Create Segment" at bounding box center [60, 454] width 105 height 21
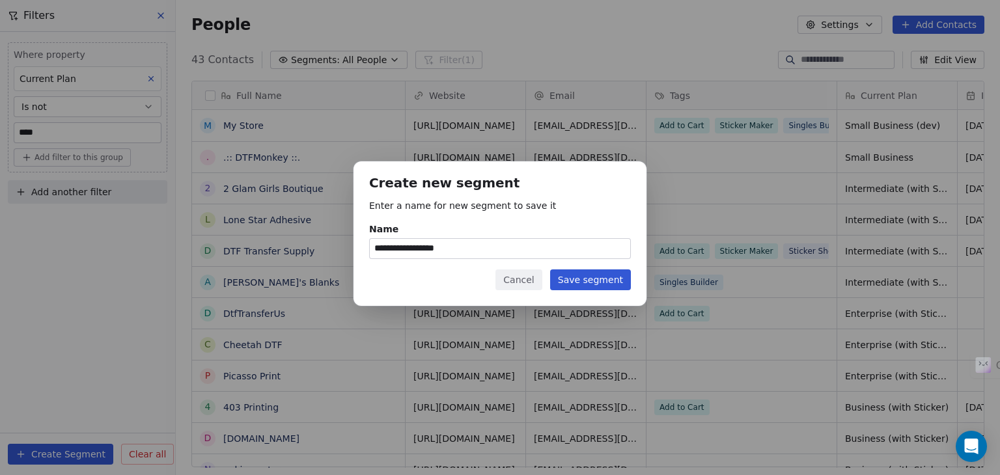
type input "**********"
click at [609, 285] on button "Save segment" at bounding box center [590, 280] width 81 height 21
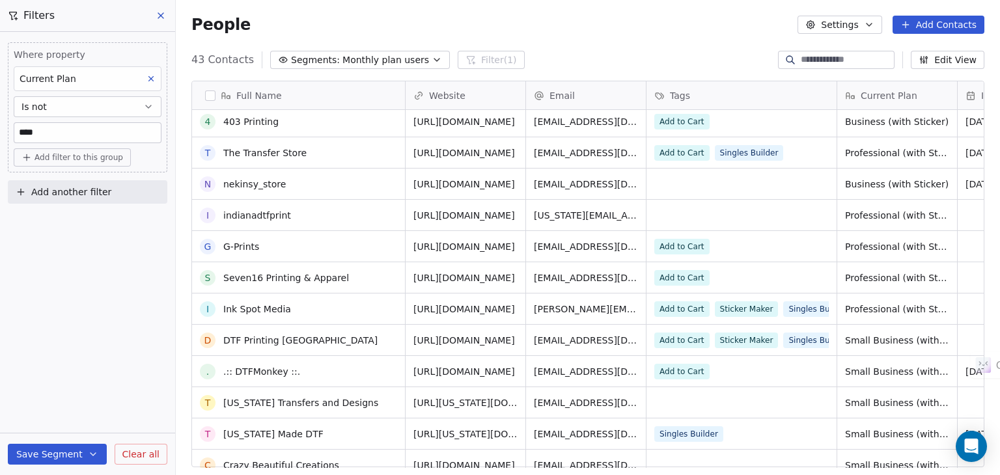
scroll to position [326, 0]
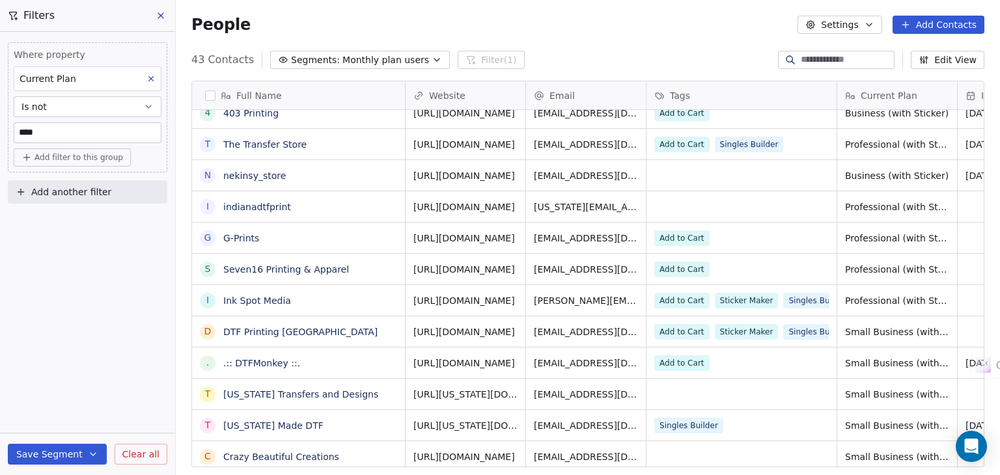
click at [495, 178] on span "https://nekinsy-store.myshopify.com" at bounding box center [464, 175] width 102 height 13
click at [495, 177] on span "https://nekinsy-store.myshopify.com" at bounding box center [464, 175] width 102 height 13
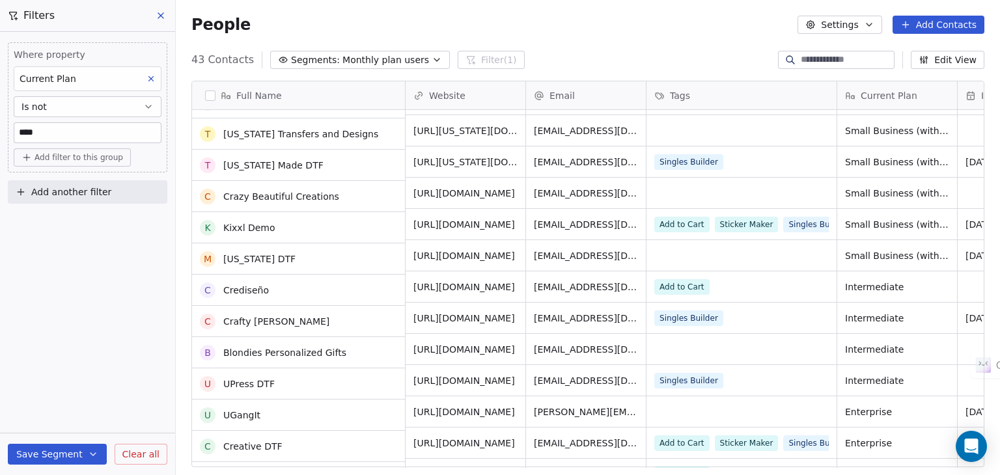
scroll to position [620, 0]
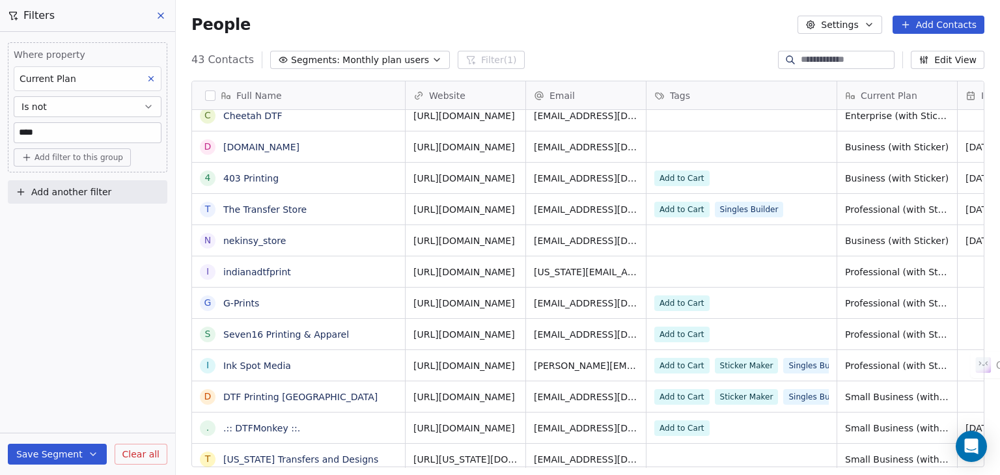
click at [419, 149] on span "https://dtfprinters-com.myshopify.com" at bounding box center [464, 147] width 102 height 13
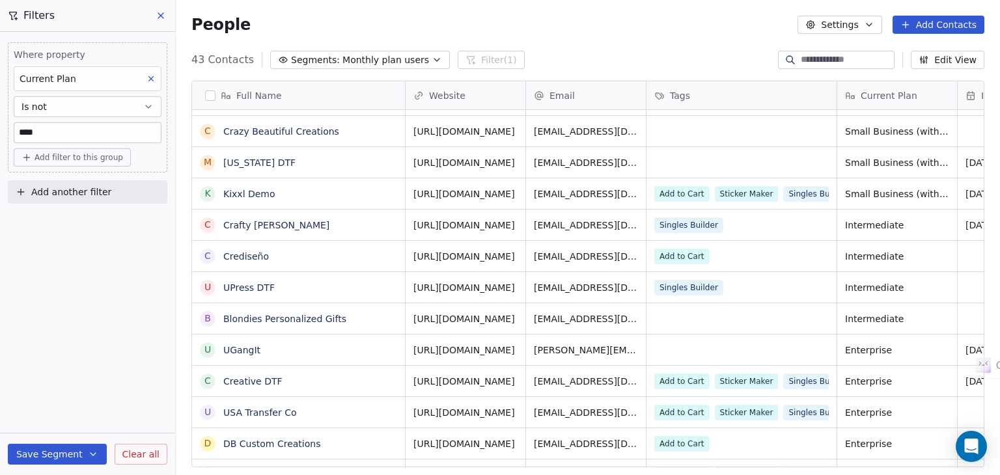
click at [475, 168] on span "https://modfirst-llc.myshopify.com" at bounding box center [464, 162] width 102 height 13
click at [475, 167] on span "https://modfirst-llc.myshopify.com" at bounding box center [464, 162] width 102 height 13
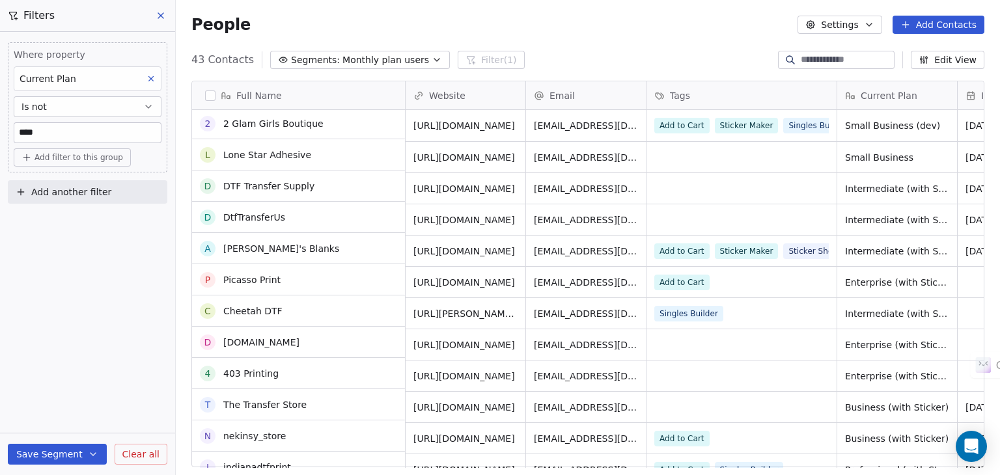
scroll to position [0, 0]
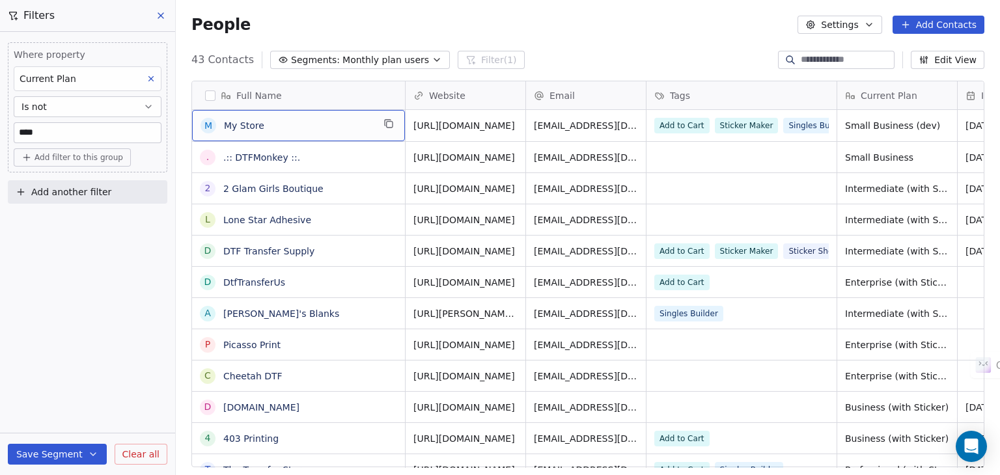
click at [212, 96] on button "button" at bounding box center [210, 96] width 10 height 10
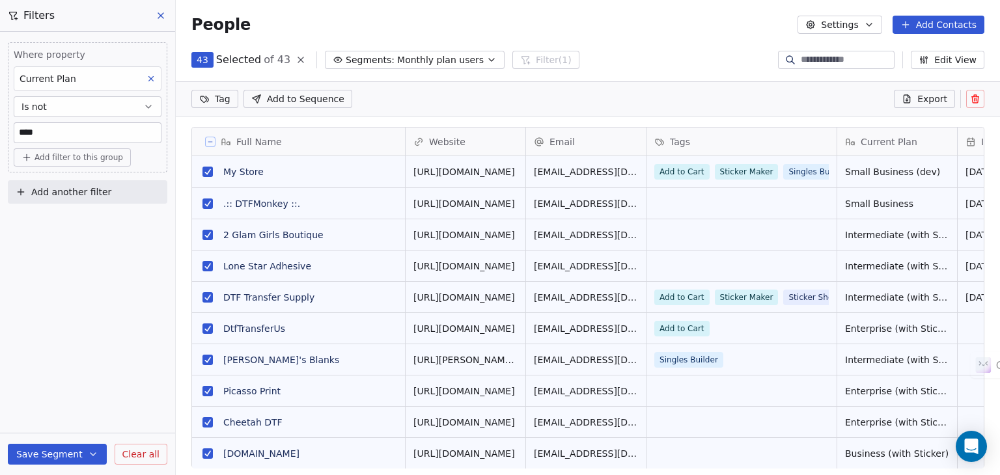
scroll to position [362, 814]
click at [212, 138] on button at bounding box center [210, 142] width 10 height 10
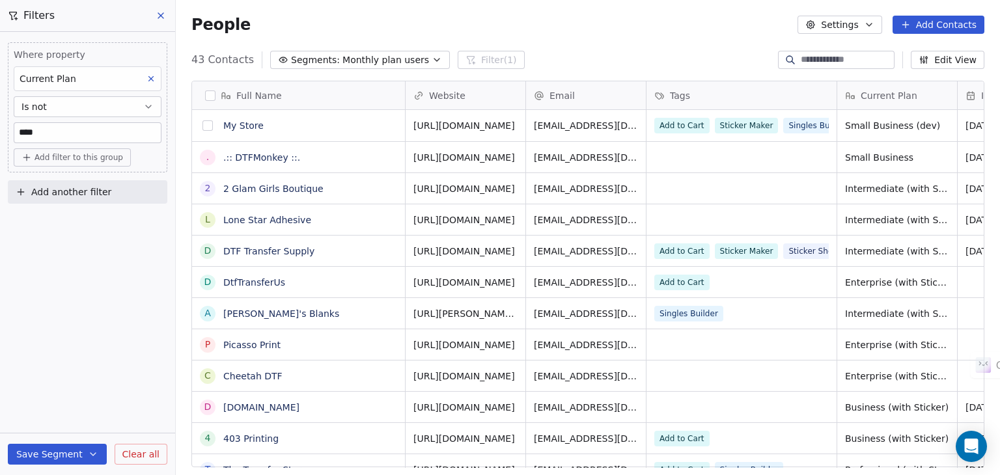
click at [208, 127] on button "grid" at bounding box center [207, 125] width 10 height 10
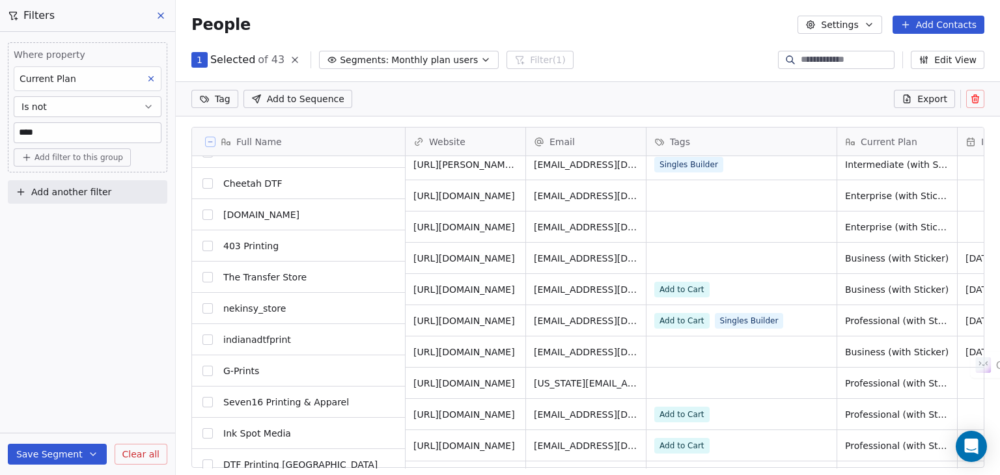
scroll to position [260, 0]
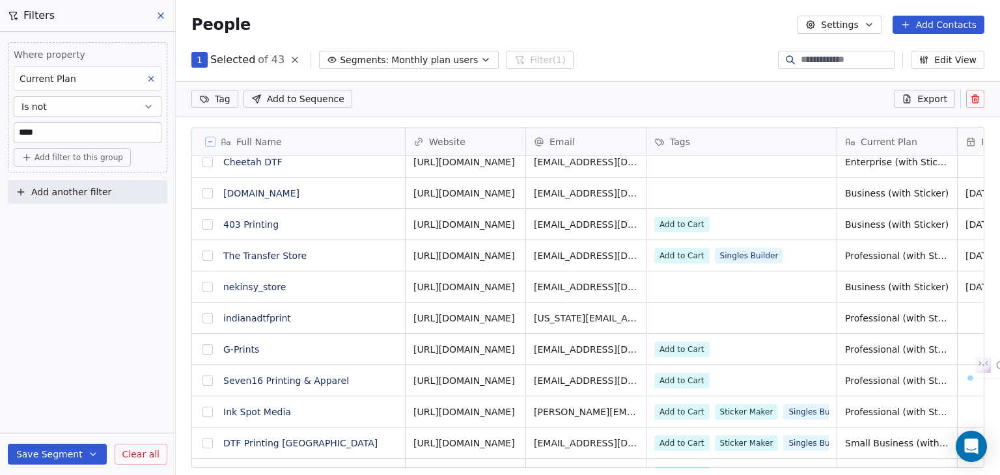
drag, startPoint x: 414, startPoint y: 193, endPoint x: 510, endPoint y: 194, distance: 95.7
click at [510, 194] on span "https://dtfprinters-com.myshopify.com" at bounding box center [464, 193] width 102 height 13
click at [209, 193] on button "grid" at bounding box center [207, 193] width 10 height 10
click at [203, 287] on button "grid" at bounding box center [207, 287] width 10 height 10
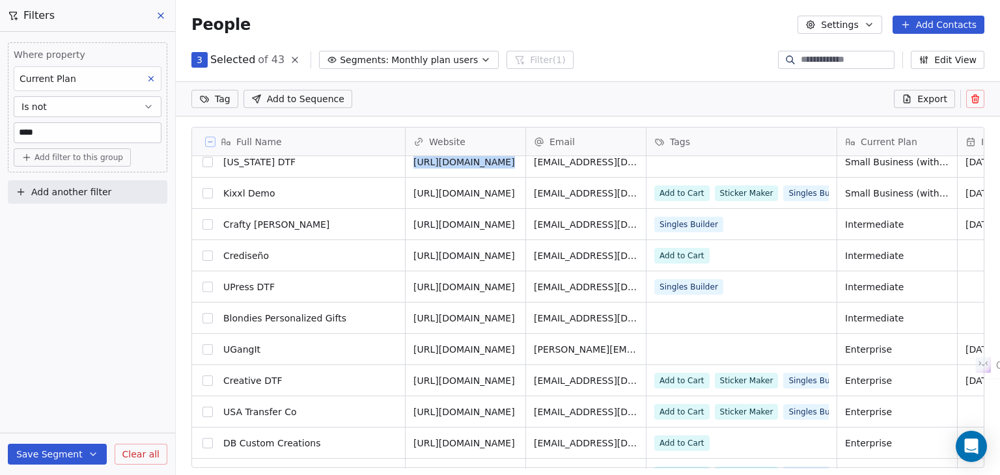
scroll to position [716, 0]
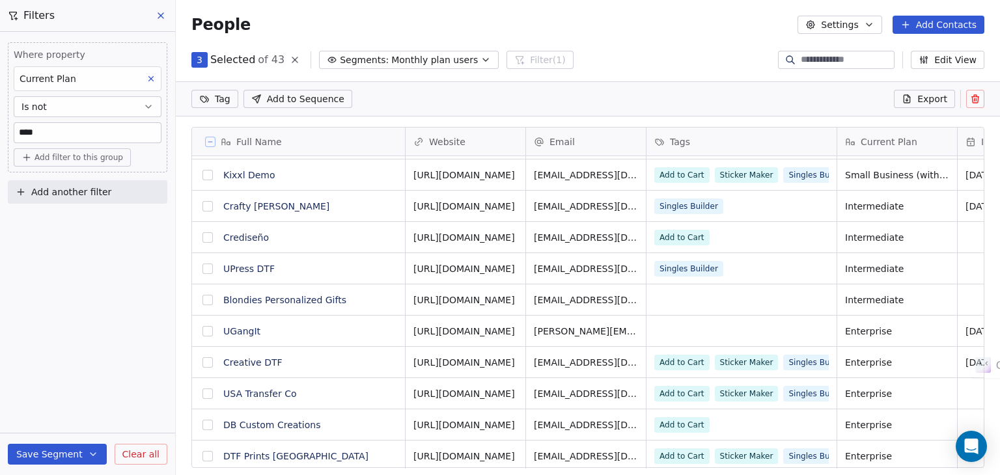
click at [448, 237] on span "https://aviuqg-at.myshopify.com" at bounding box center [464, 237] width 102 height 13
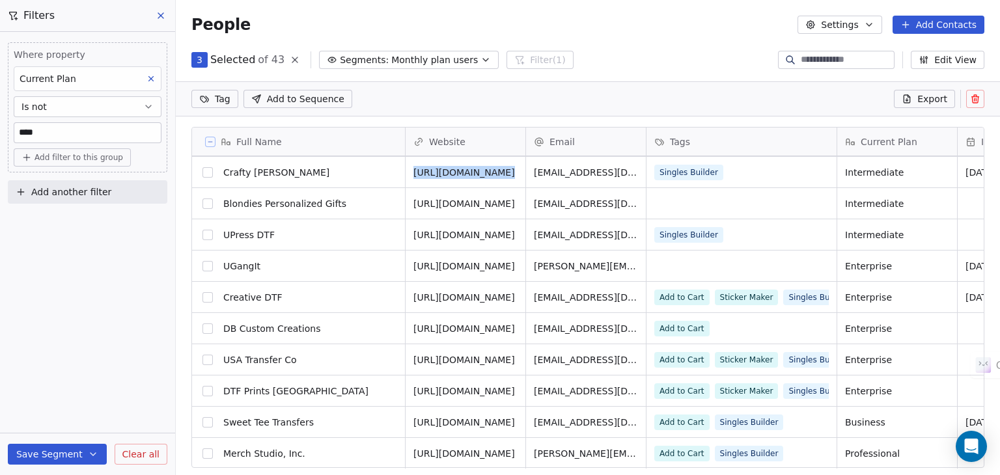
scroll to position [781, 0]
drag, startPoint x: 414, startPoint y: 298, endPoint x: 508, endPoint y: 297, distance: 93.8
click at [508, 297] on div "[URL][DOMAIN_NAME]" at bounding box center [466, 297] width 120 height 31
click at [445, 297] on span "[URL][DOMAIN_NAME]" at bounding box center [464, 297] width 102 height 13
drag, startPoint x: 445, startPoint y: 297, endPoint x: 509, endPoint y: 296, distance: 63.8
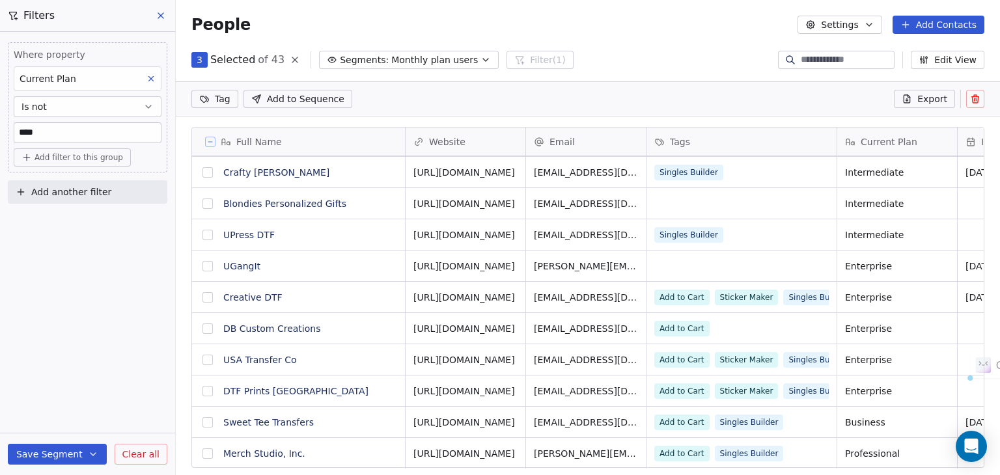
click at [509, 296] on span "[URL][DOMAIN_NAME]" at bounding box center [464, 297] width 102 height 13
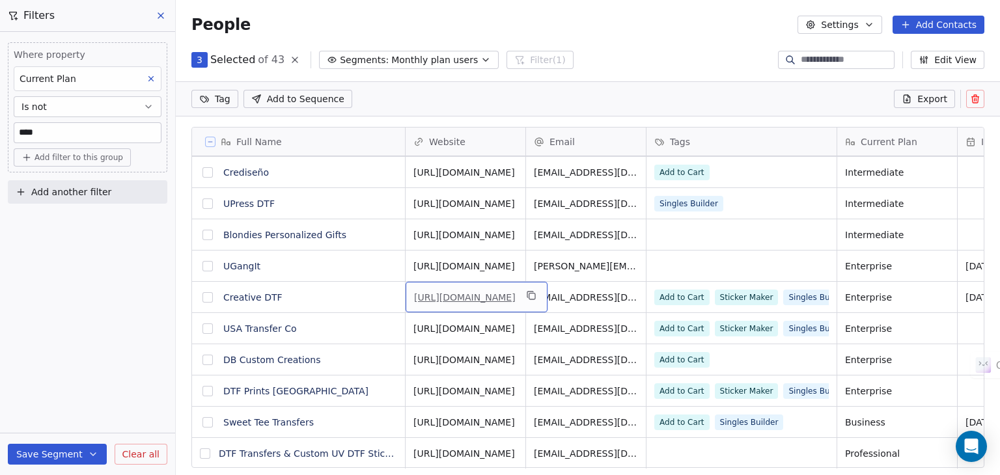
drag, startPoint x: 443, startPoint y: 301, endPoint x: 477, endPoint y: 299, distance: 33.3
click at [536, 295] on icon "grid" at bounding box center [531, 295] width 10 height 10
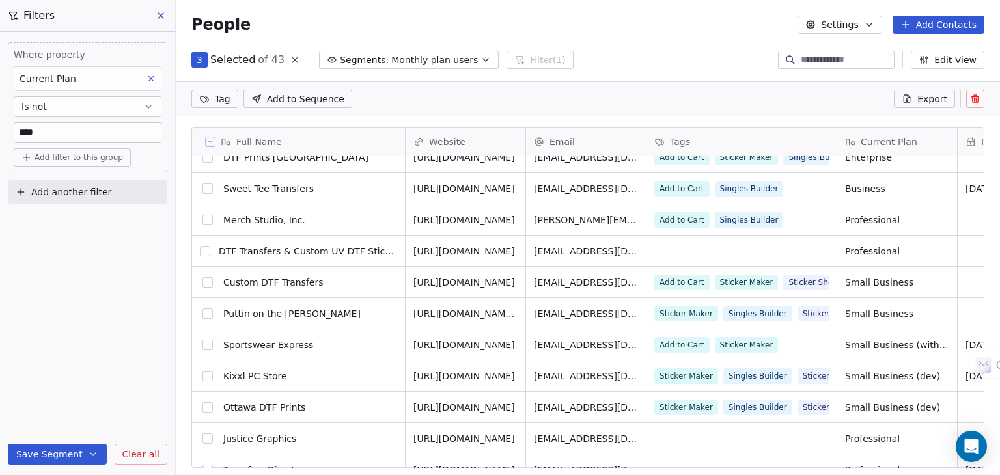
scroll to position [1031, 0]
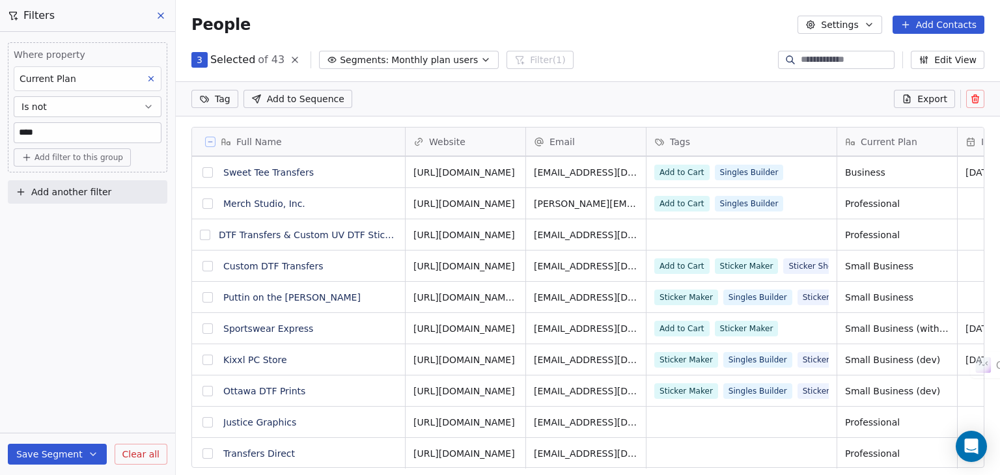
click at [464, 391] on span "https://northerntransfers.co" at bounding box center [464, 391] width 102 height 13
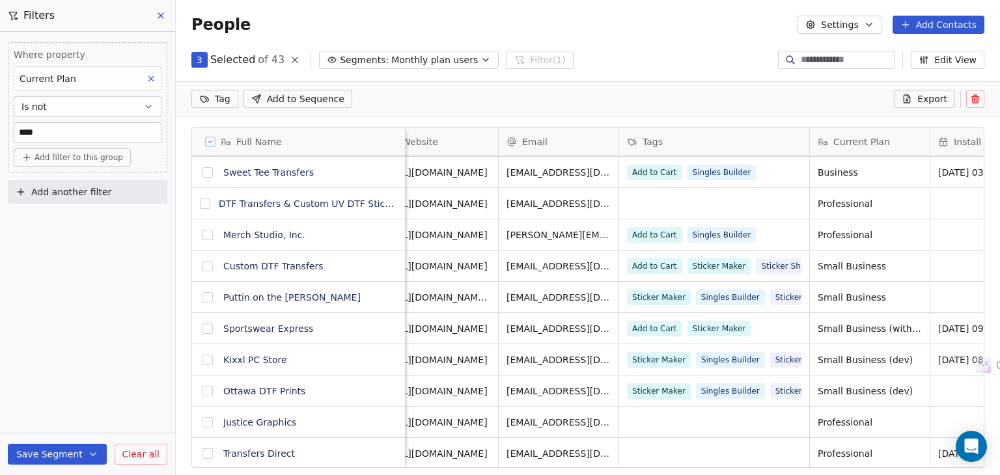
scroll to position [0, 0]
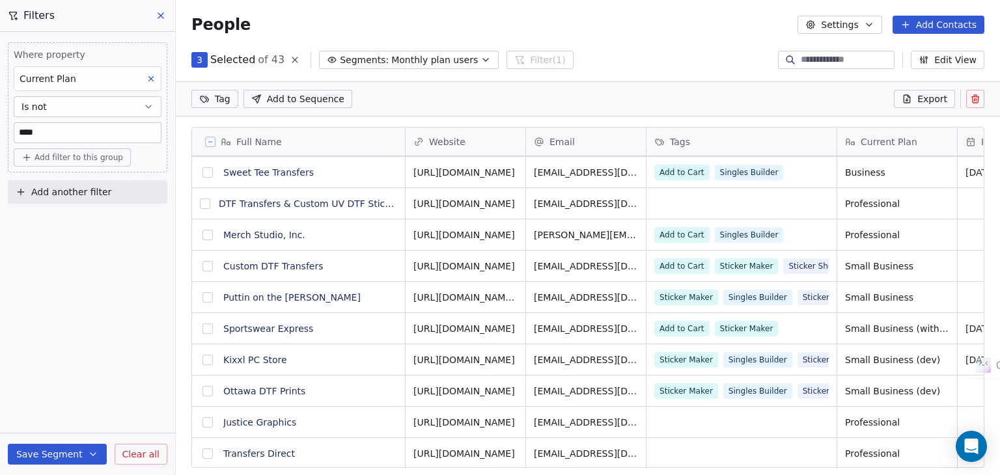
click at [207, 393] on button "grid" at bounding box center [207, 391] width 10 height 10
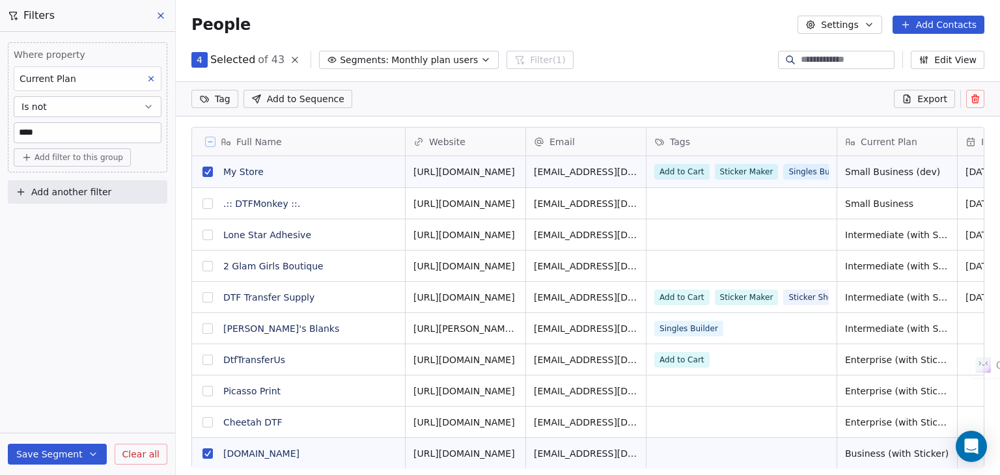
click at [977, 91] on button at bounding box center [975, 99] width 18 height 18
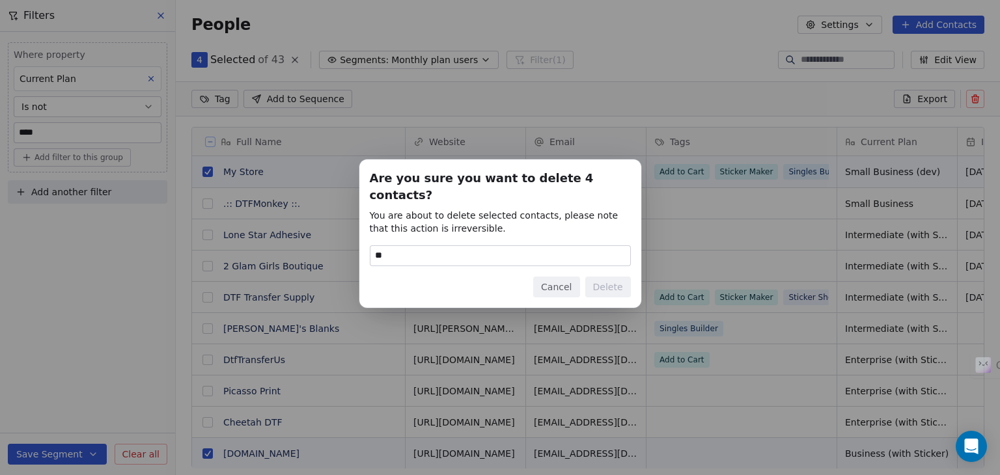
type input "******"
click at [622, 282] on button "Delete" at bounding box center [608, 287] width 46 height 21
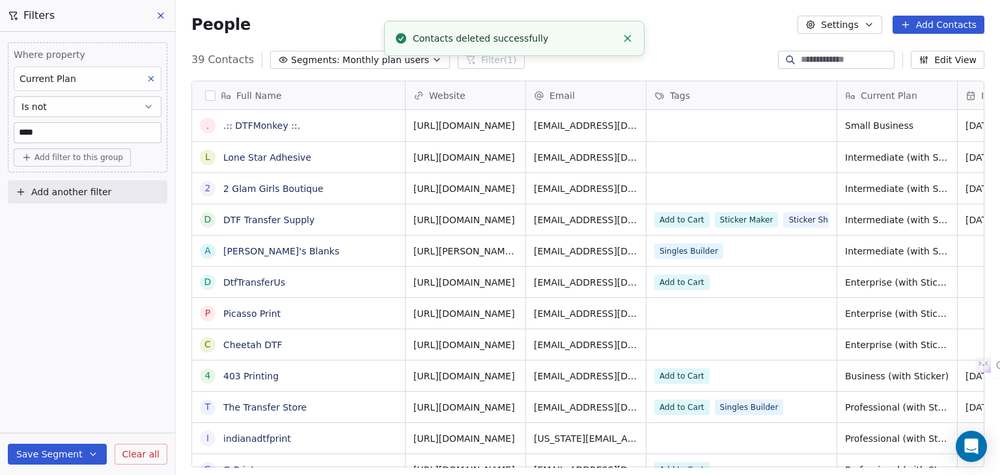
click at [344, 58] on span "Monthly plan users" at bounding box center [385, 60] width 87 height 14
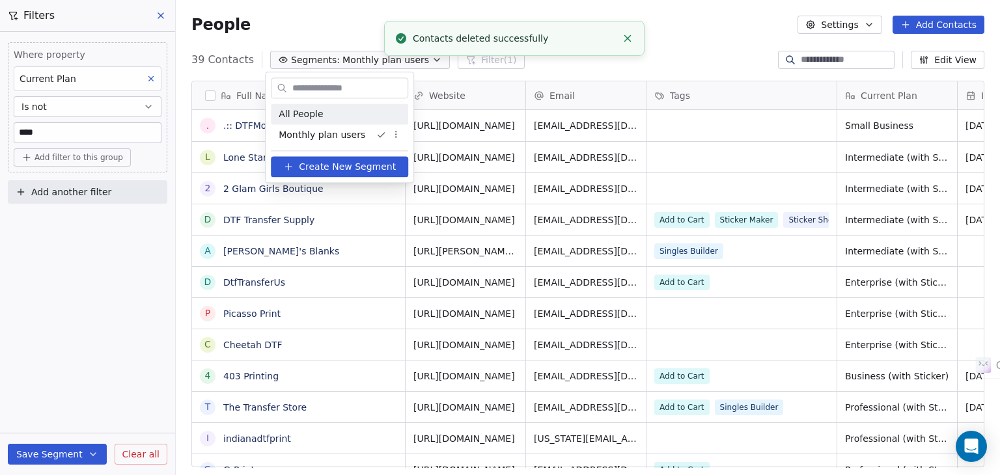
click at [296, 113] on span "All People" at bounding box center [301, 114] width 44 height 14
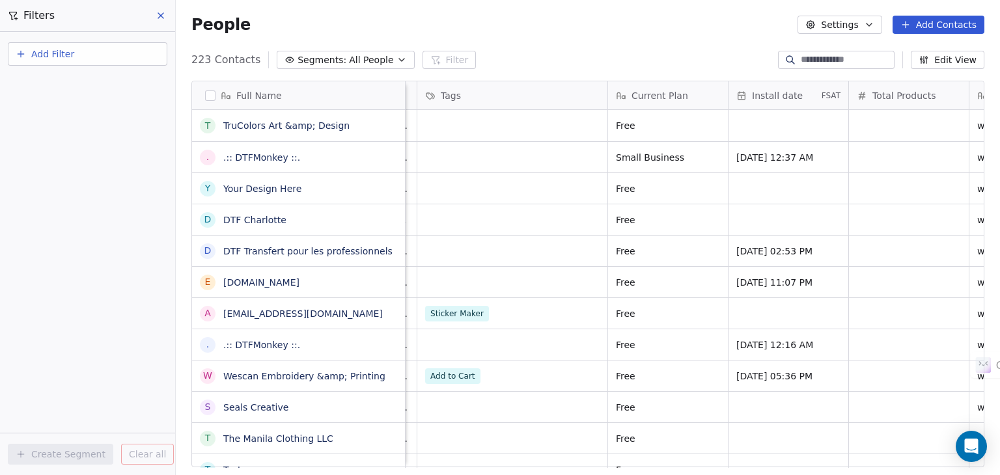
scroll to position [0, 0]
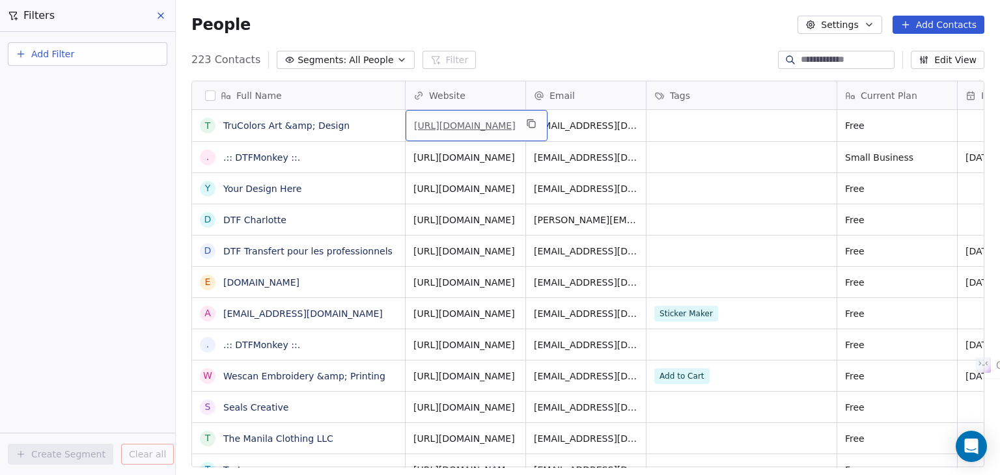
click at [516, 128] on link "https://trucolorsartanddesign.com" at bounding box center [465, 125] width 102 height 10
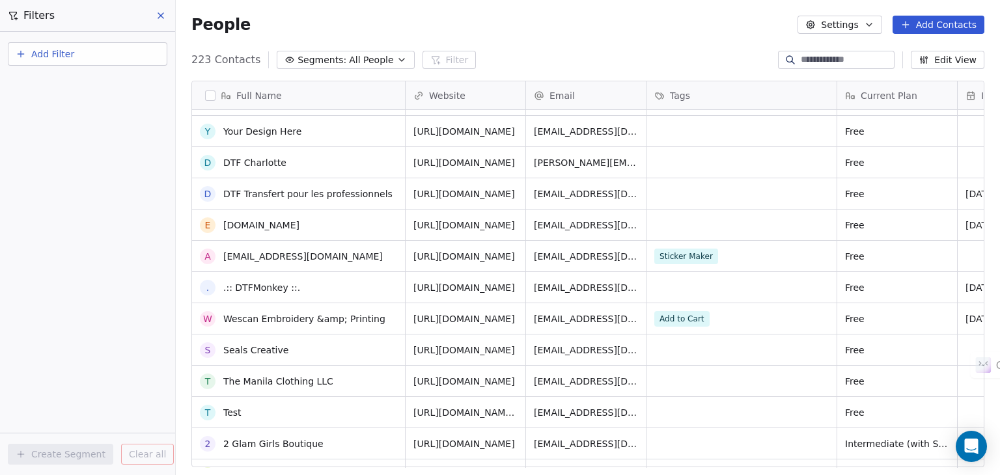
scroll to position [65, 0]
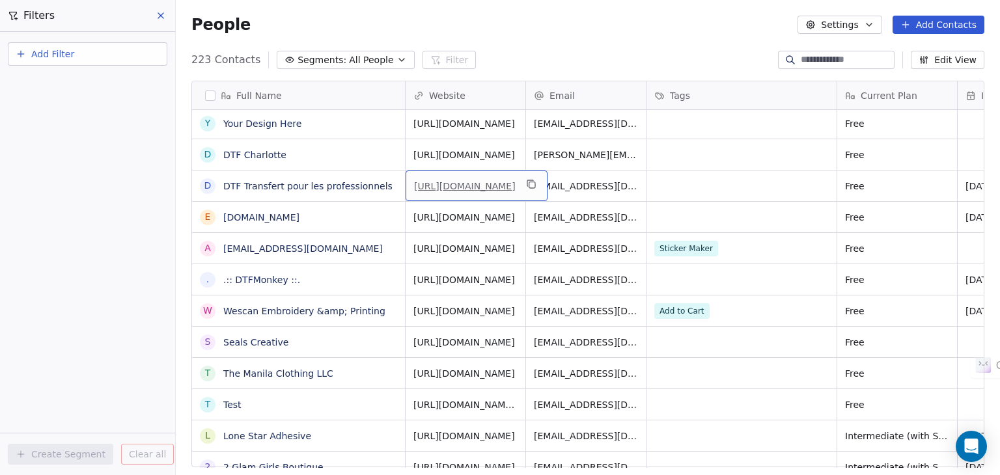
click at [494, 184] on link "[URL][DOMAIN_NAME]" at bounding box center [465, 186] width 102 height 10
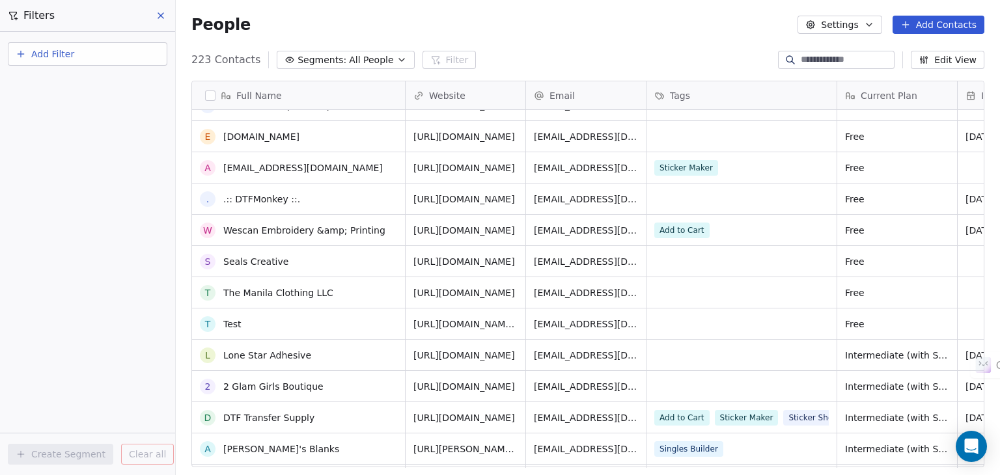
scroll to position [195, 0]
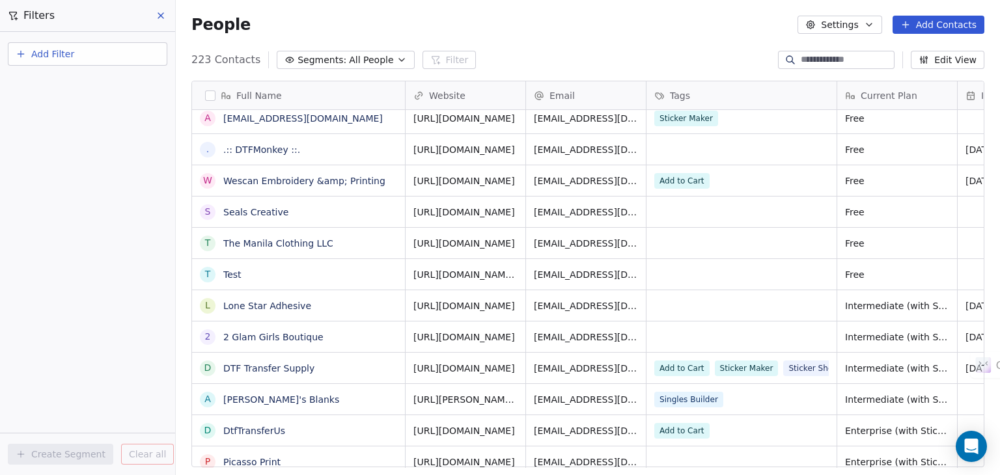
click at [953, 59] on button "Edit View" at bounding box center [948, 60] width 74 height 18
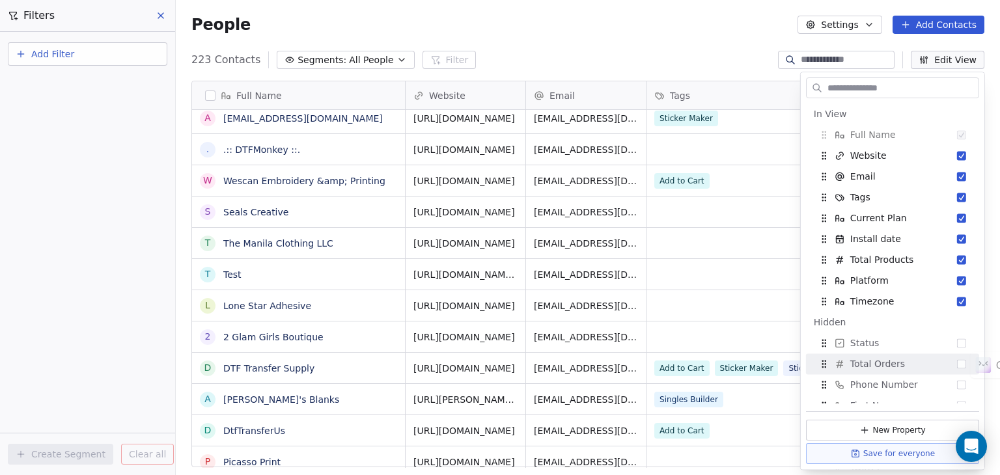
scroll to position [130, 0]
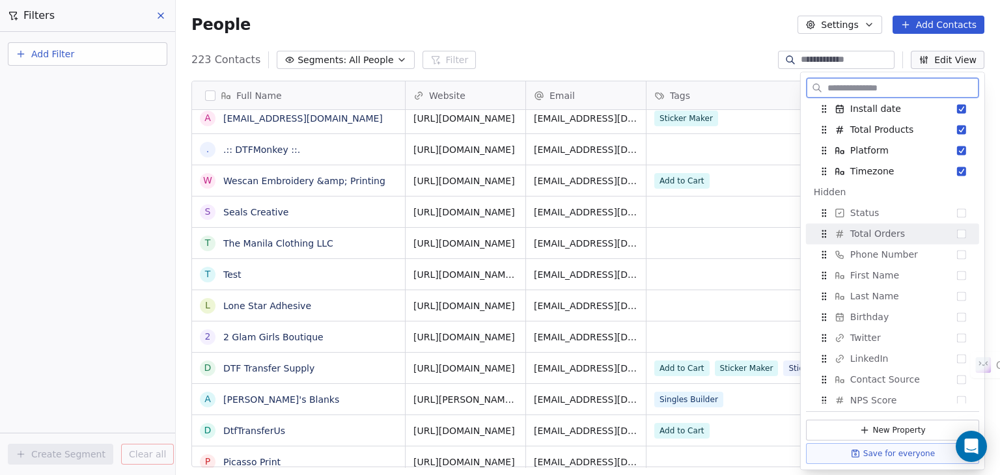
click at [957, 234] on button "Suggestions" at bounding box center [961, 233] width 9 height 9
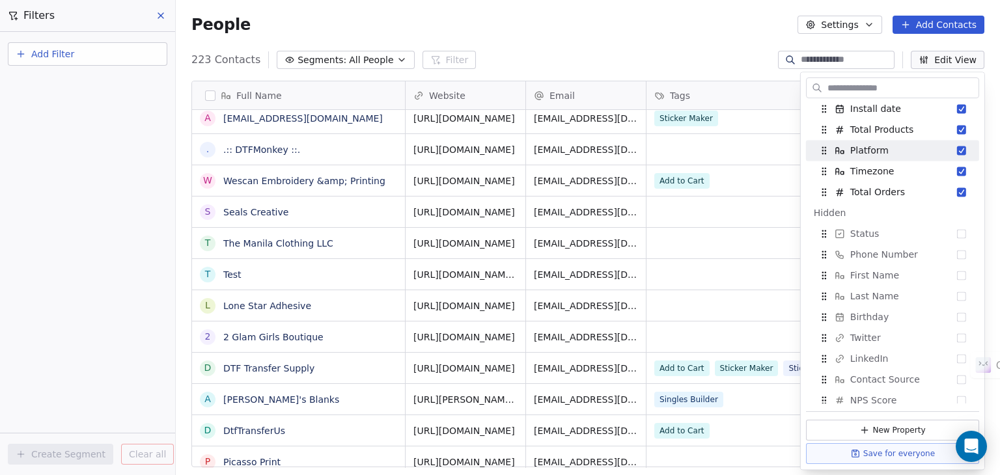
click at [714, 48] on div "People Settings Add Contacts" at bounding box center [588, 24] width 824 height 49
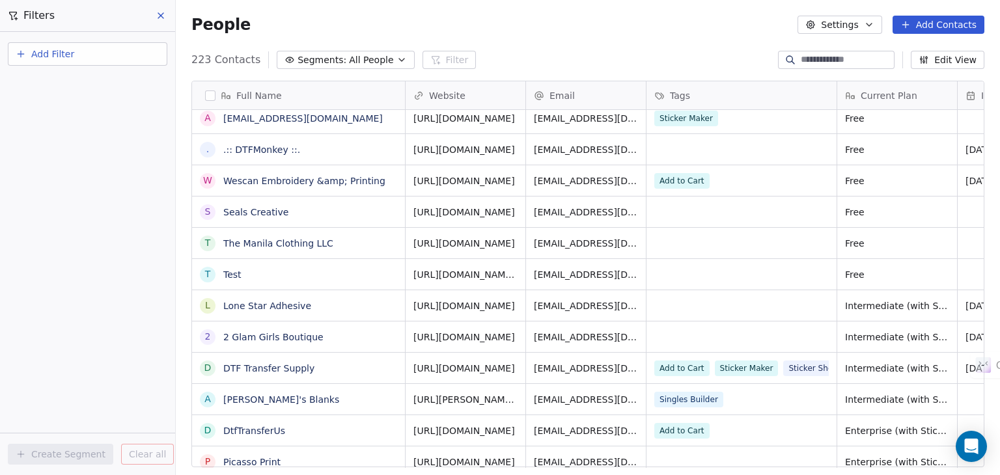
click at [304, 59] on span "Segments:" at bounding box center [322, 60] width 49 height 14
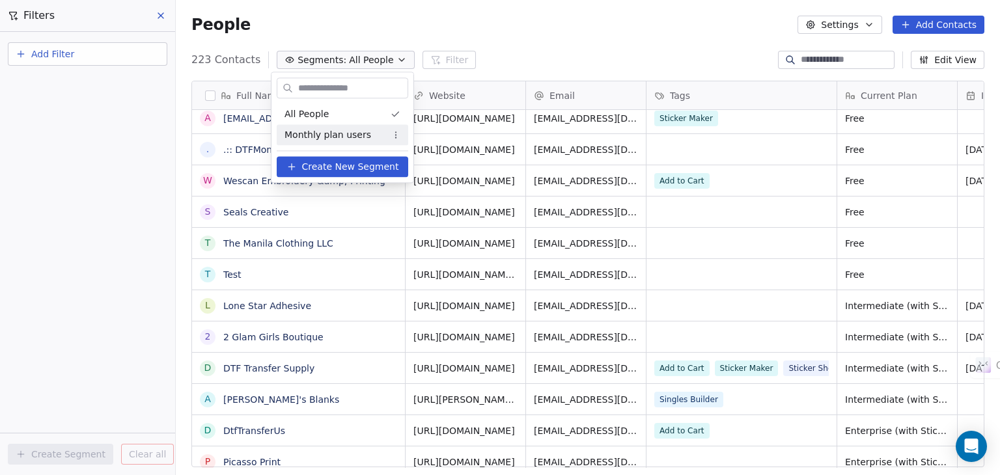
click at [318, 132] on span "Monthly plan users" at bounding box center [328, 135] width 87 height 14
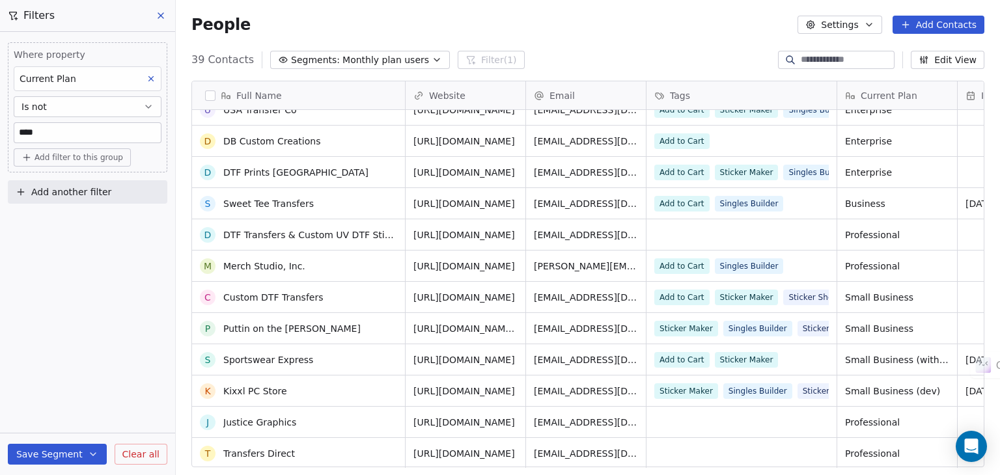
scroll to position [860, 0]
click at [0, 0] on button "grid" at bounding box center [0, 0] width 0 height 0
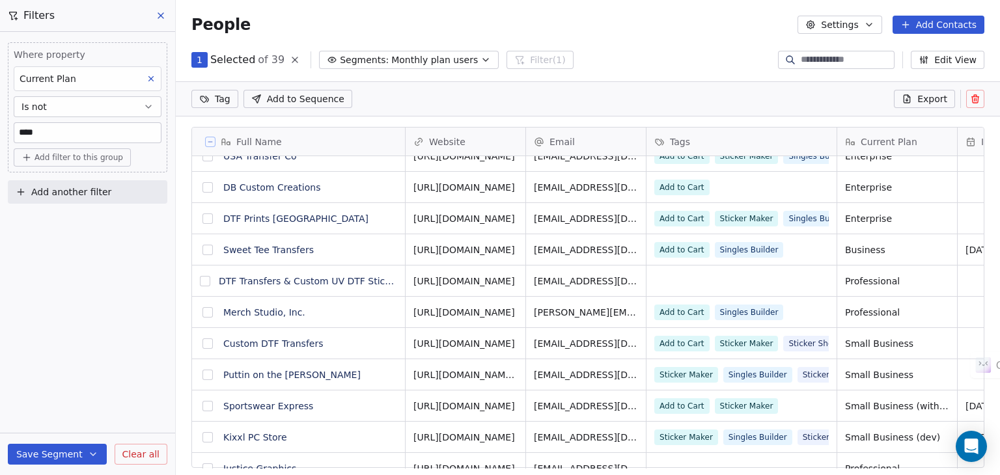
scroll to position [362, 814]
click at [974, 104] on button at bounding box center [975, 99] width 18 height 18
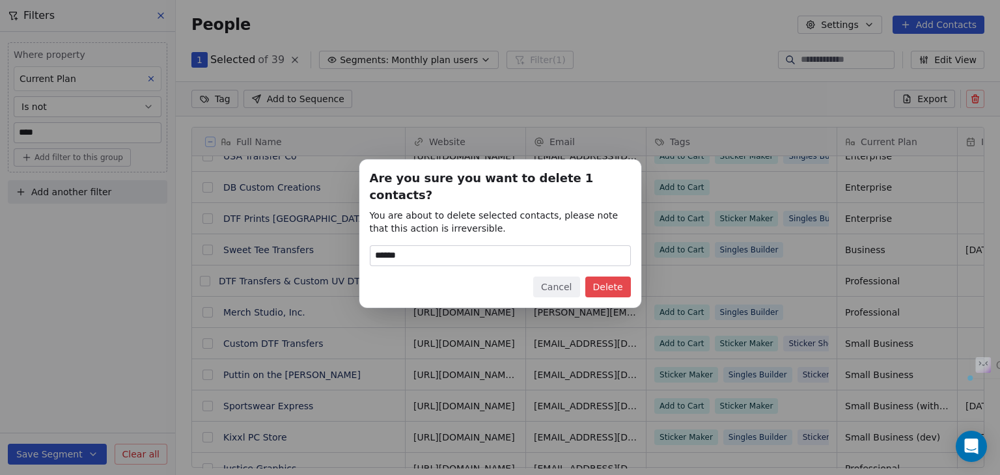
click at [604, 279] on button "Delete" at bounding box center [608, 287] width 46 height 21
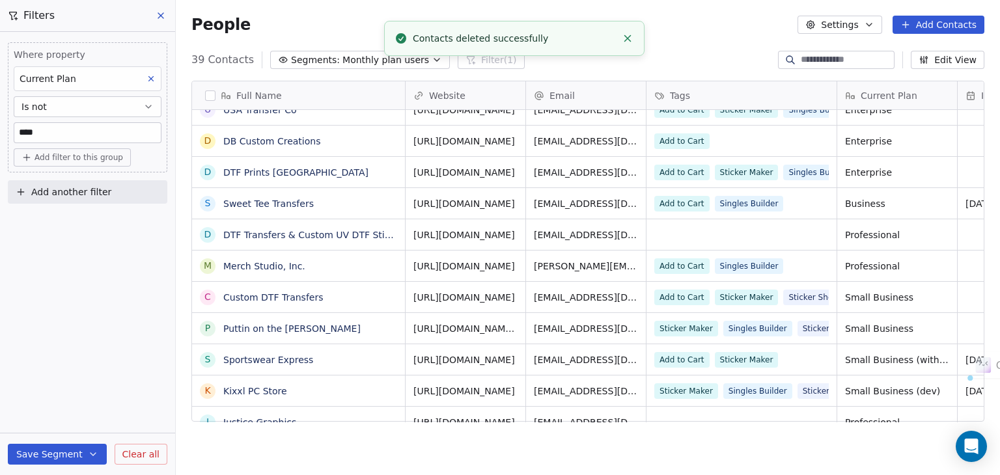
scroll to position [10, 10]
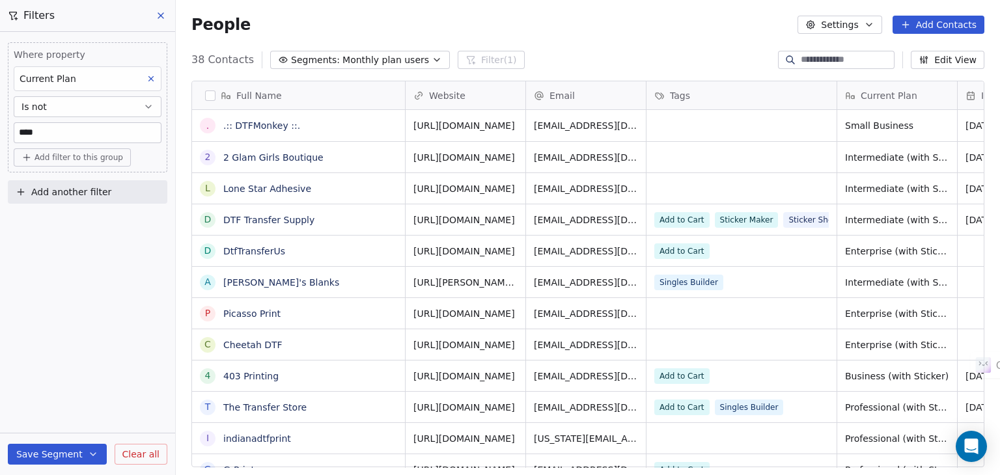
click at [357, 61] on span "Monthly plan users" at bounding box center [385, 60] width 87 height 14
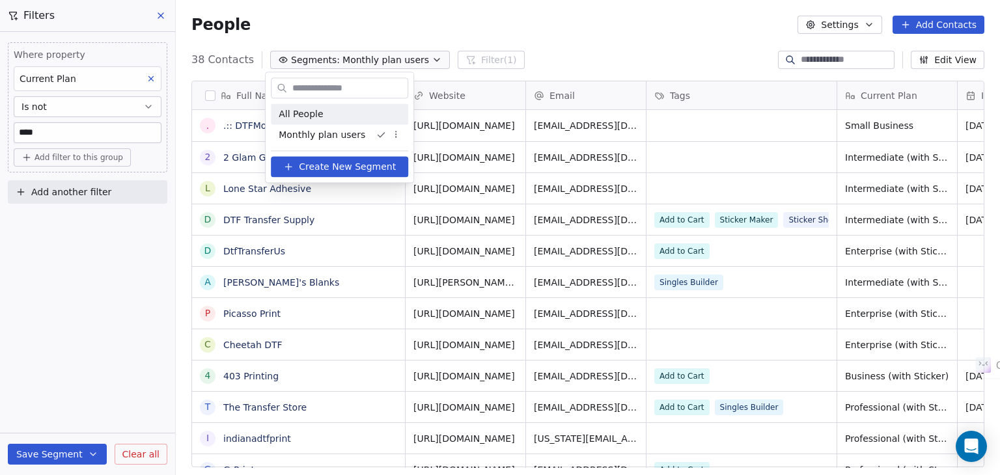
click at [313, 111] on span "All People" at bounding box center [301, 114] width 44 height 14
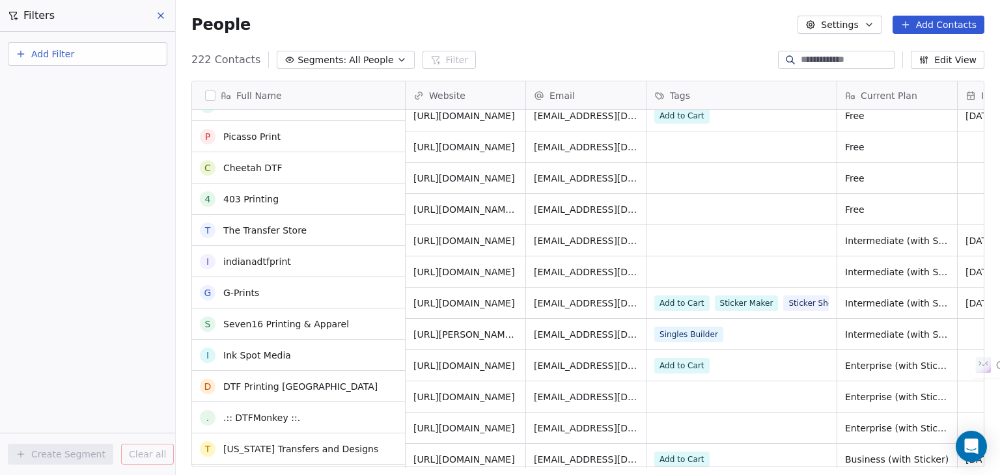
scroll to position [260, 0]
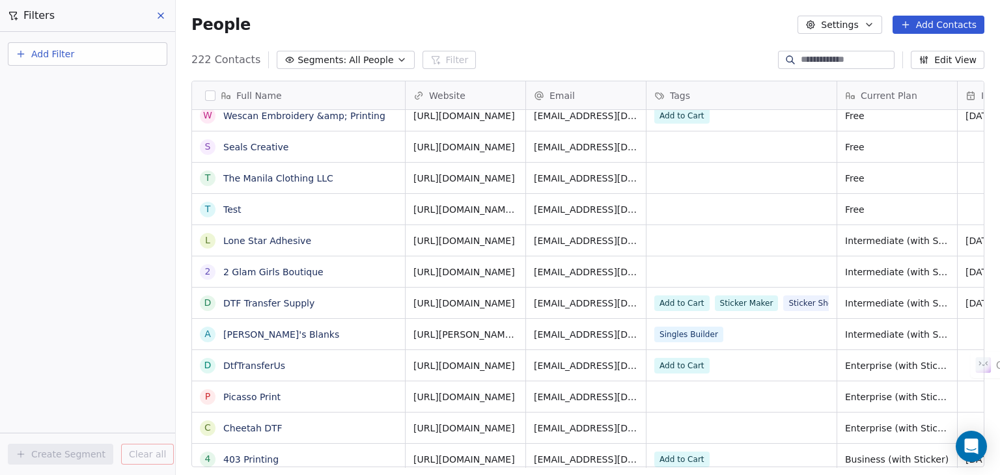
click at [822, 61] on input at bounding box center [846, 59] width 91 height 13
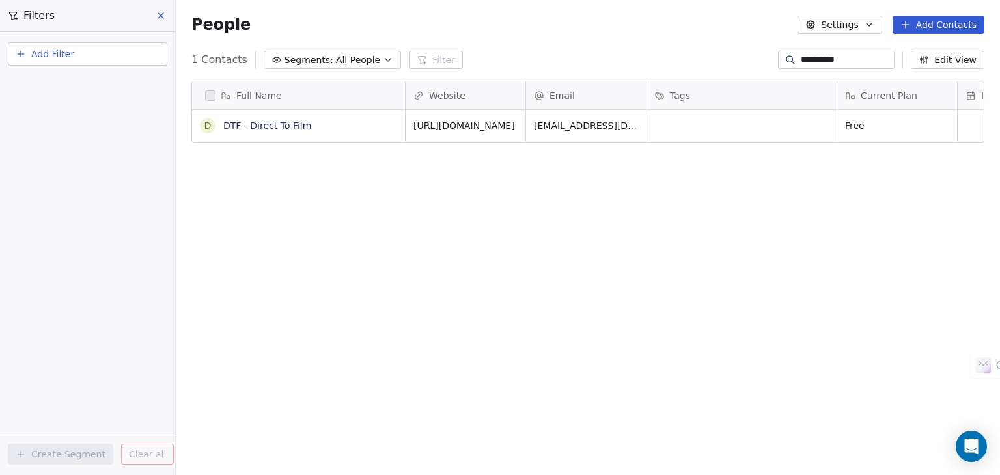
scroll to position [408, 814]
click at [0, 0] on button "grid" at bounding box center [0, 0] width 0 height 0
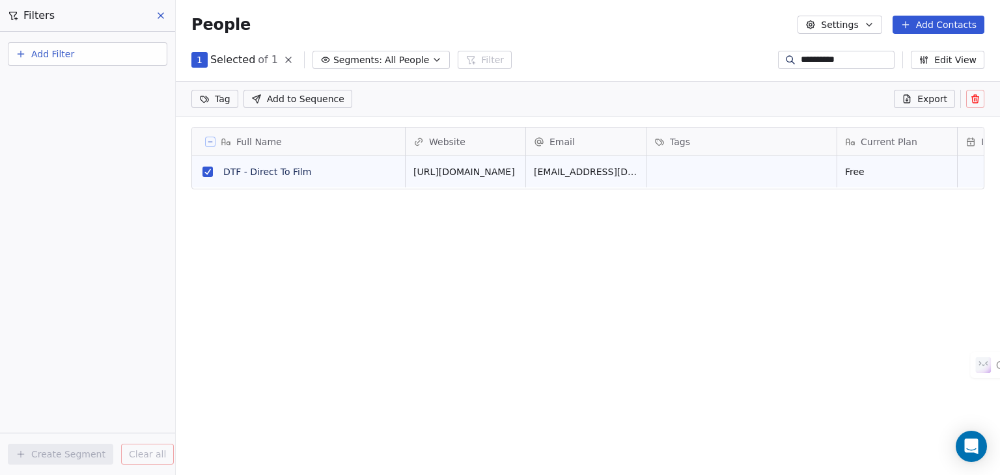
scroll to position [362, 814]
click at [971, 99] on icon at bounding box center [975, 99] width 10 height 10
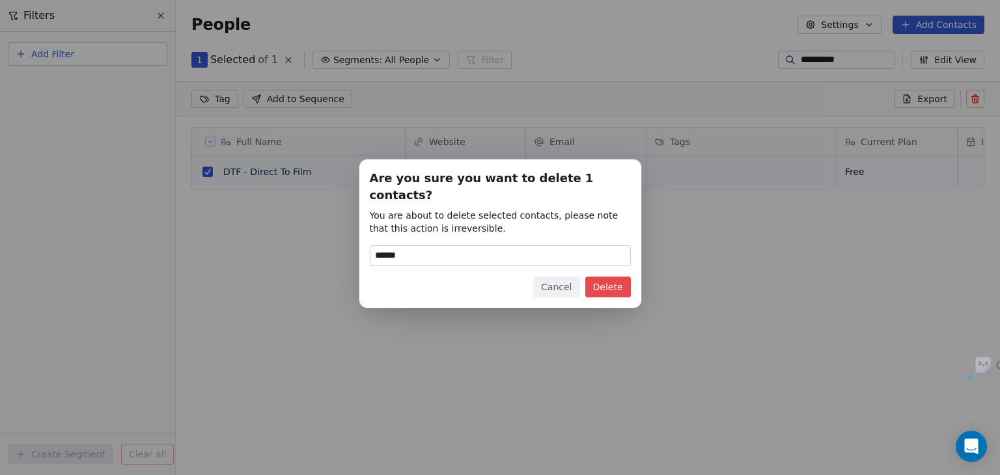
click at [612, 282] on button "Delete" at bounding box center [608, 287] width 46 height 21
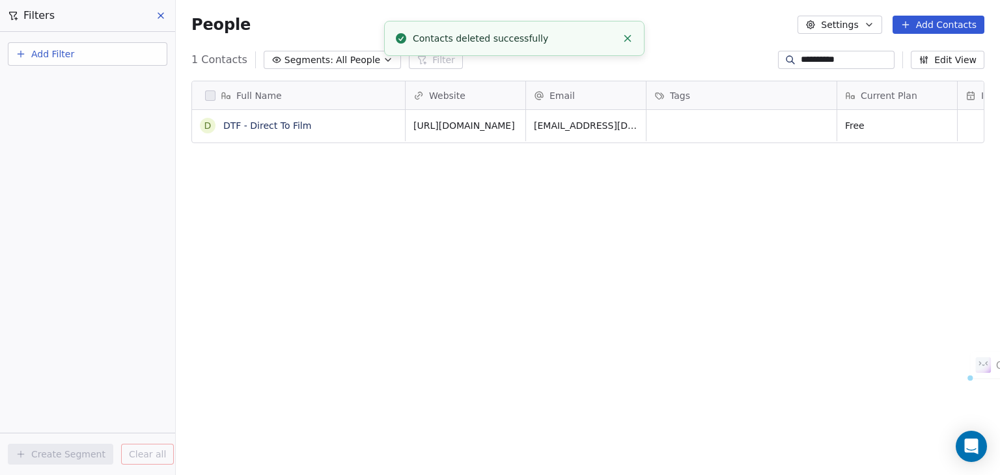
scroll to position [10, 10]
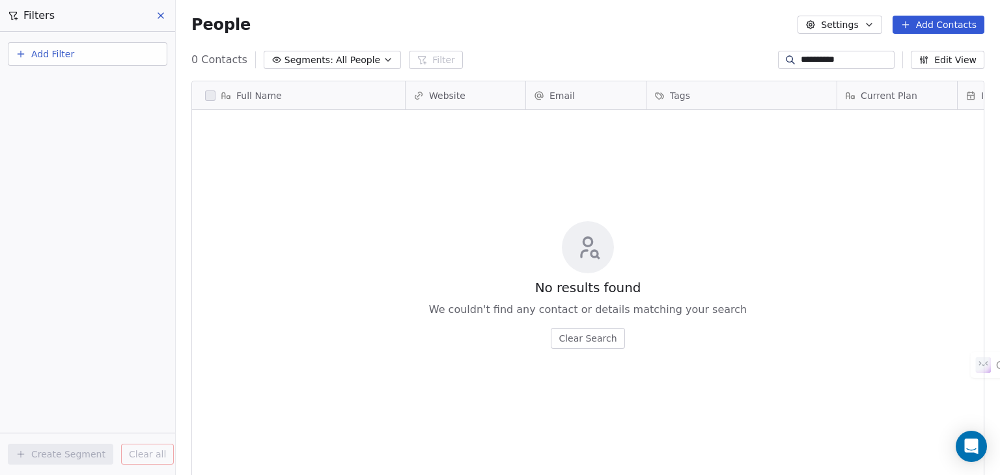
click at [850, 61] on input "**********" at bounding box center [846, 59] width 91 height 13
click at [850, 62] on input "**********" at bounding box center [846, 59] width 91 height 13
click at [846, 64] on input "*****" at bounding box center [846, 59] width 91 height 13
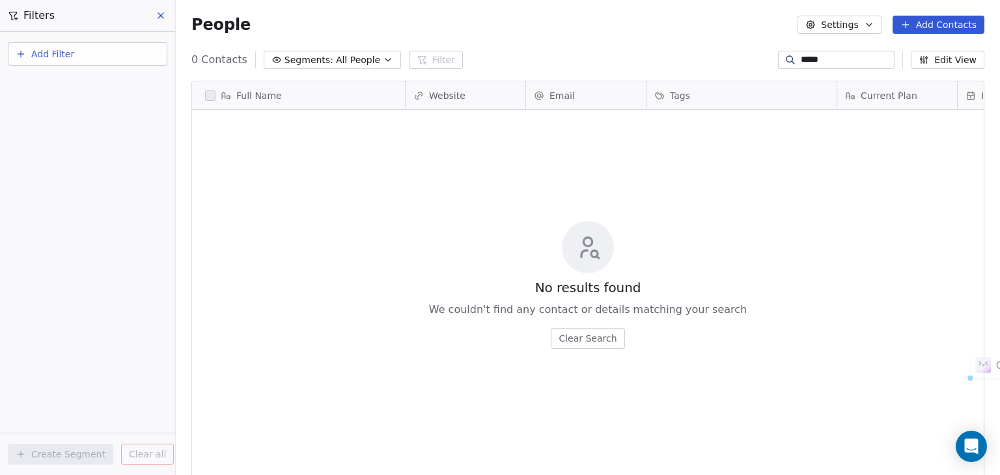
click at [846, 64] on input "*****" at bounding box center [846, 59] width 91 height 13
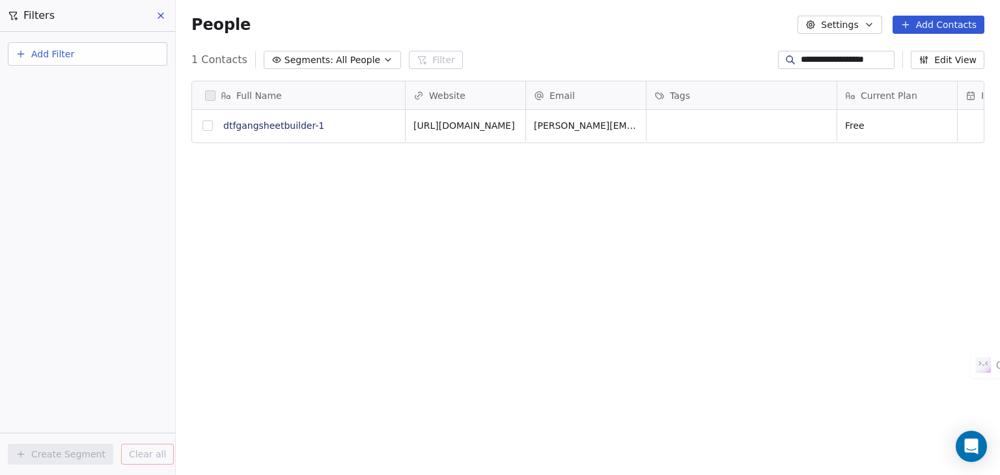
type input "**********"
click at [208, 126] on button "grid" at bounding box center [207, 125] width 10 height 10
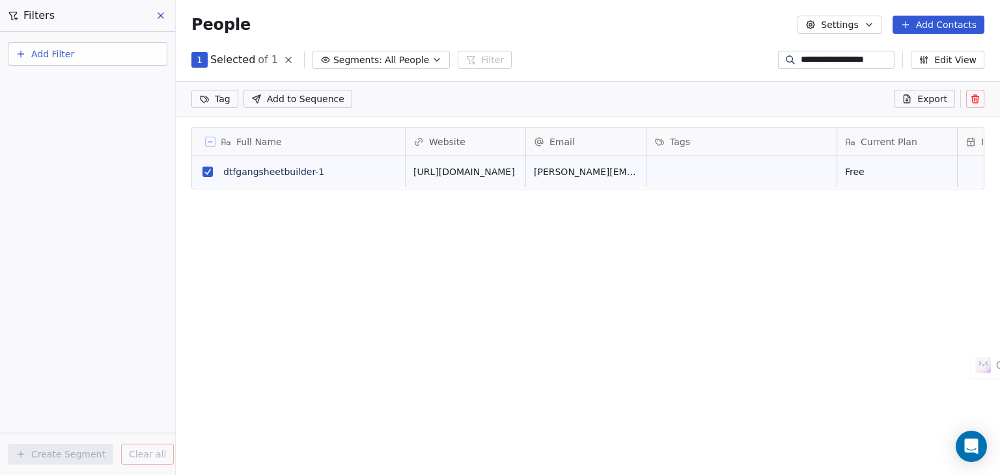
click at [977, 102] on icon at bounding box center [975, 100] width 6 height 6
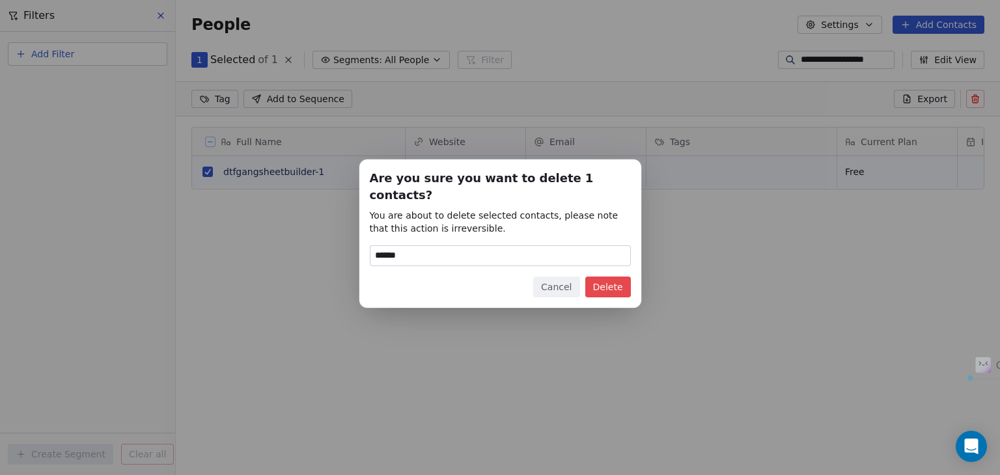
click at [607, 277] on button "Delete" at bounding box center [608, 287] width 46 height 21
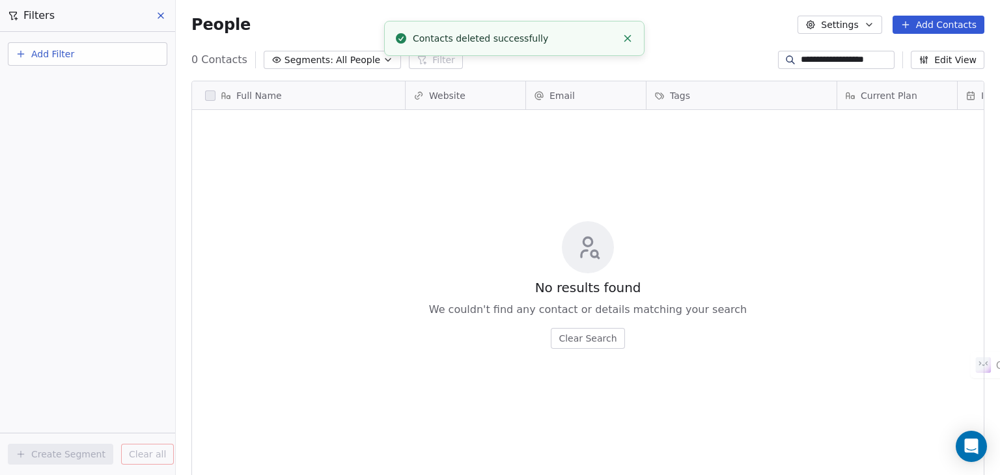
click at [833, 52] on div "**********" at bounding box center [836, 60] width 117 height 18
click at [831, 52] on div "**********" at bounding box center [836, 60] width 117 height 18
click at [820, 63] on input "**********" at bounding box center [846, 59] width 91 height 13
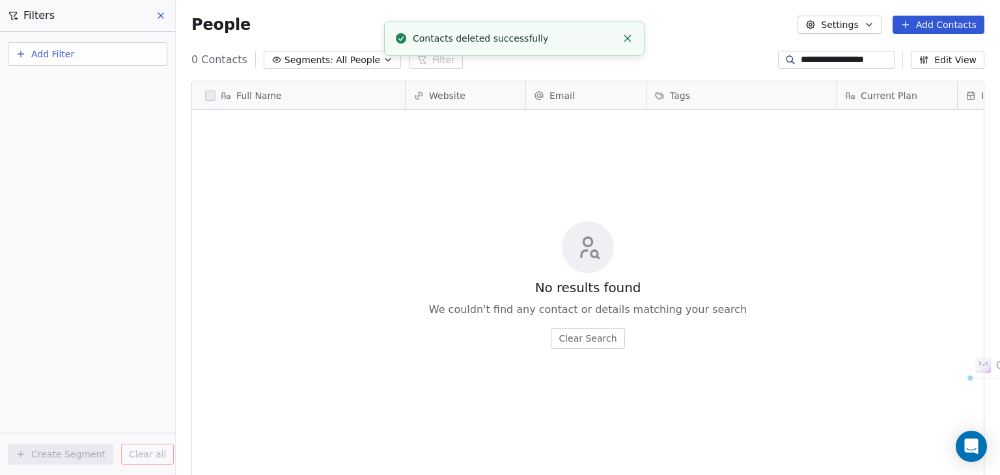
click at [820, 63] on input "**********" at bounding box center [846, 59] width 91 height 13
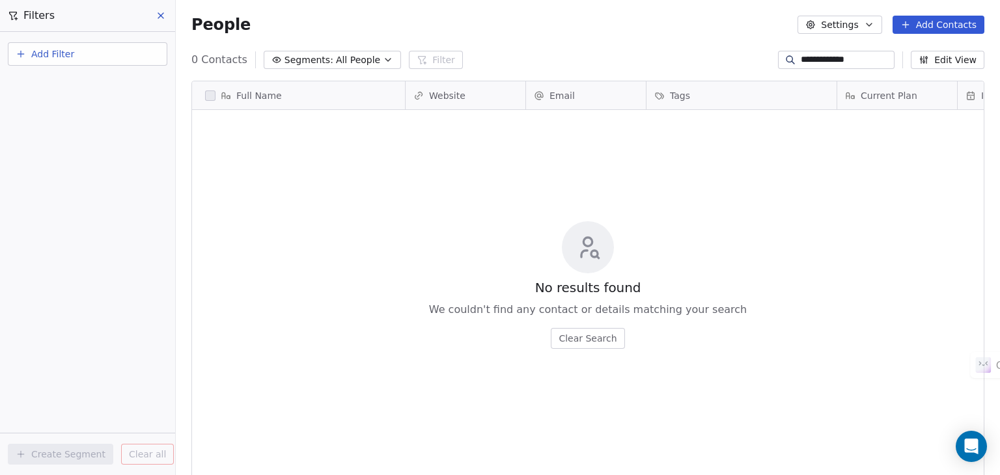
type input "**********"
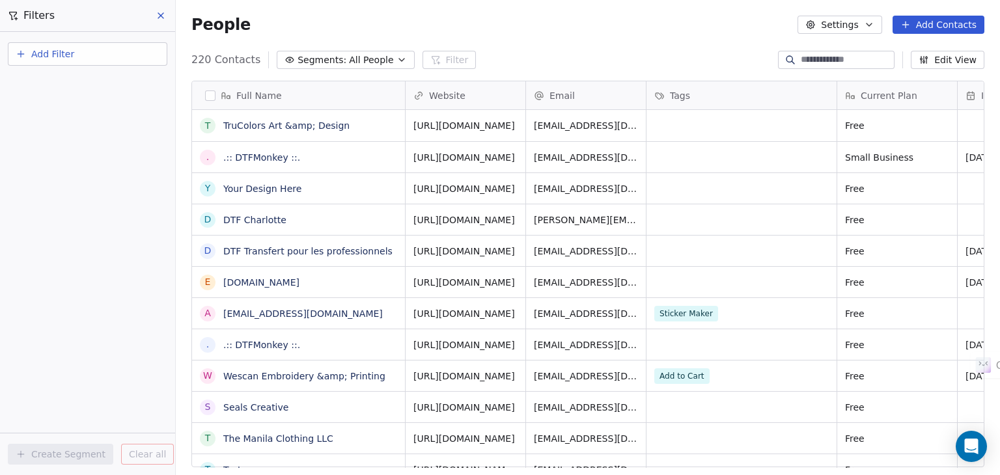
click at [825, 55] on input at bounding box center [846, 59] width 91 height 13
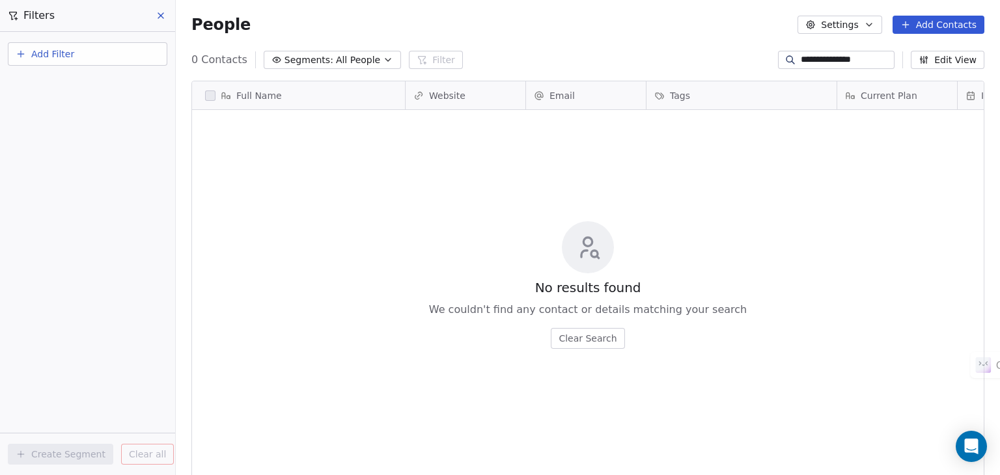
scroll to position [408, 814]
drag, startPoint x: 792, startPoint y: 60, endPoint x: 785, endPoint y: 61, distance: 6.5
click at [785, 61] on div "**********" at bounding box center [836, 60] width 117 height 18
click at [820, 59] on input "**********" at bounding box center [846, 59] width 91 height 13
click at [861, 63] on input "**********" at bounding box center [846, 59] width 91 height 13
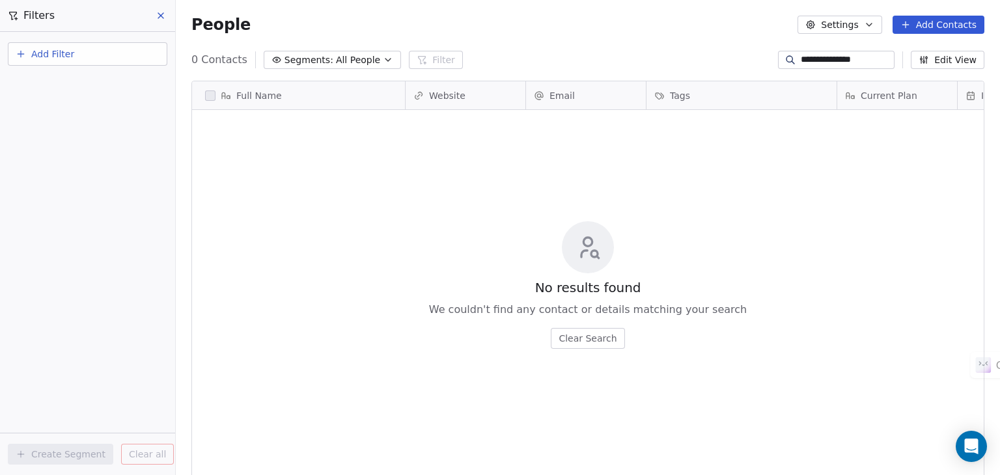
click at [861, 63] on input "**********" at bounding box center [846, 59] width 91 height 13
click at [839, 56] on input "**********" at bounding box center [846, 59] width 91 height 13
click at [839, 57] on input "**********" at bounding box center [846, 59] width 91 height 13
click at [838, 57] on input "**********" at bounding box center [846, 59] width 91 height 13
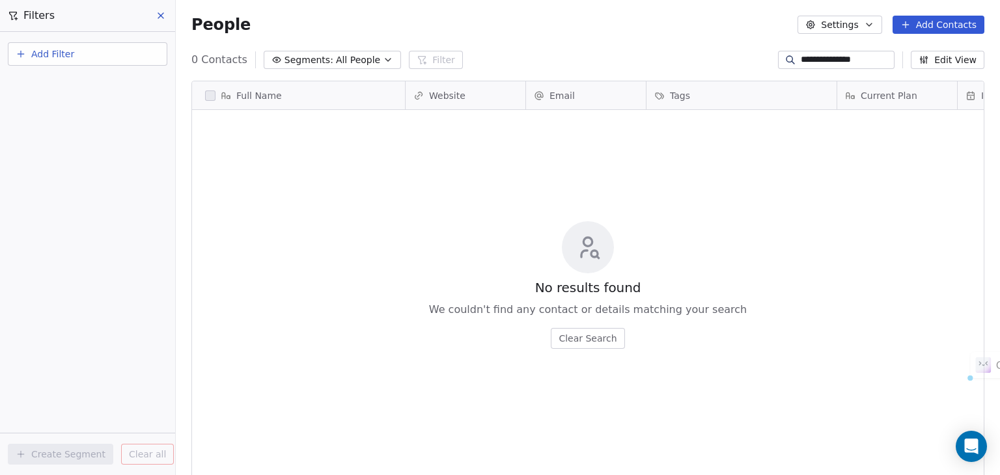
paste input "**********"
type input "**********"
drag, startPoint x: 781, startPoint y: 61, endPoint x: 753, endPoint y: 64, distance: 28.2
click at [753, 64] on div "**********" at bounding box center [588, 59] width 824 height 21
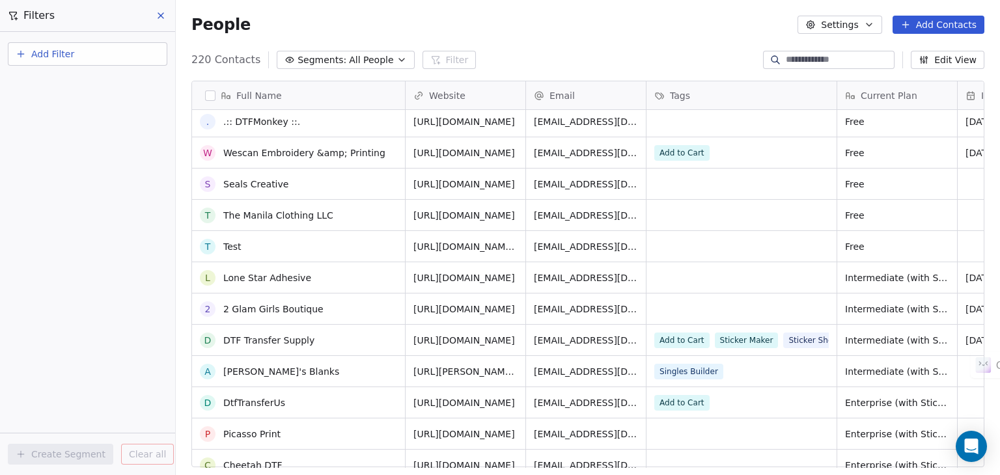
scroll to position [326, 0]
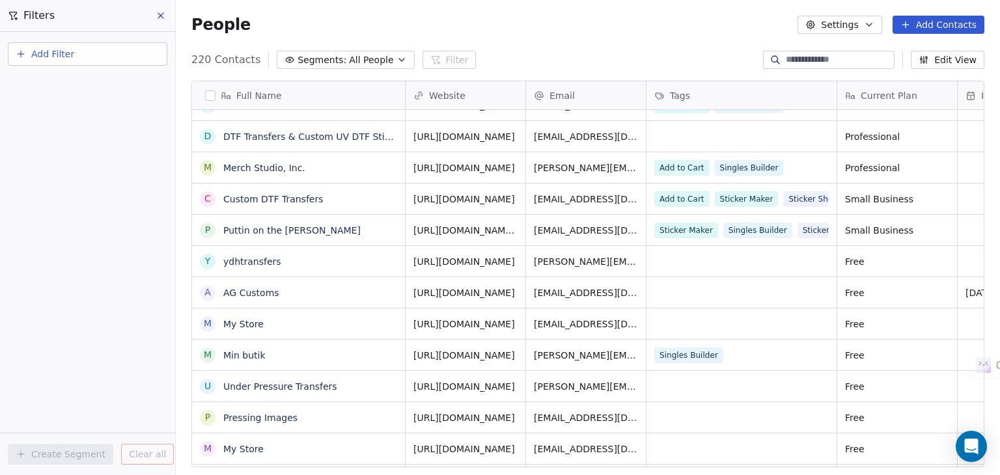
click at [810, 62] on input at bounding box center [839, 59] width 106 height 13
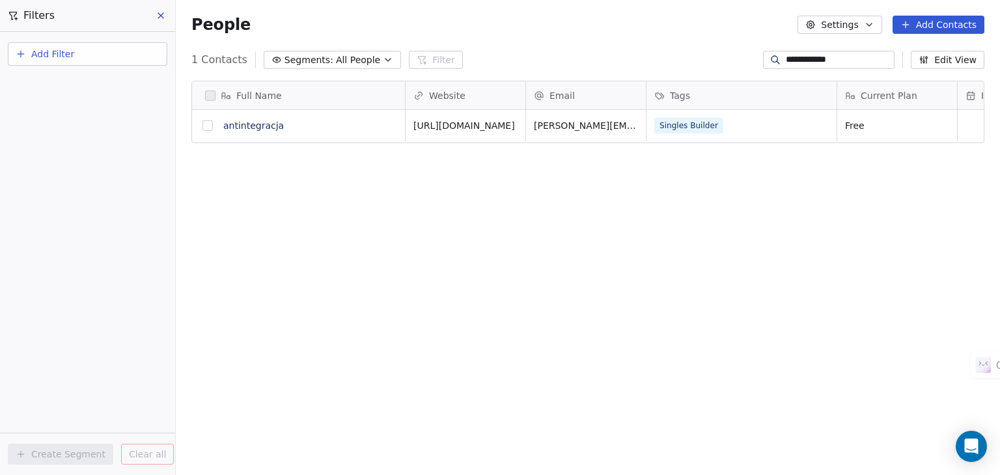
click at [204, 126] on button "grid" at bounding box center [207, 125] width 10 height 10
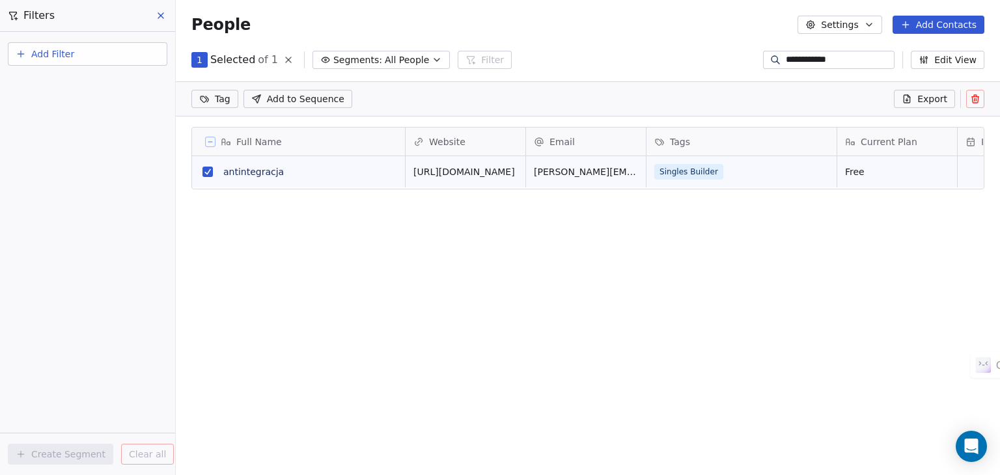
click at [979, 98] on icon at bounding box center [975, 99] width 10 height 10
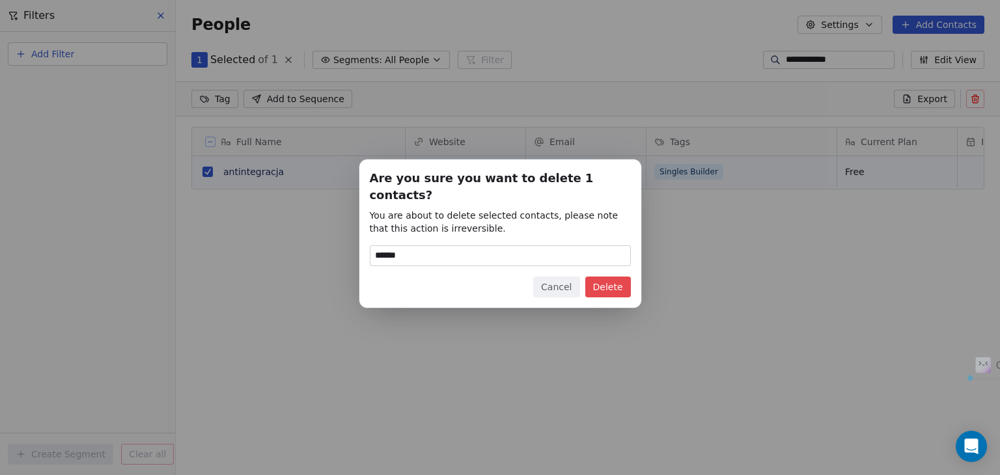
click at [615, 279] on button "Delete" at bounding box center [608, 287] width 46 height 21
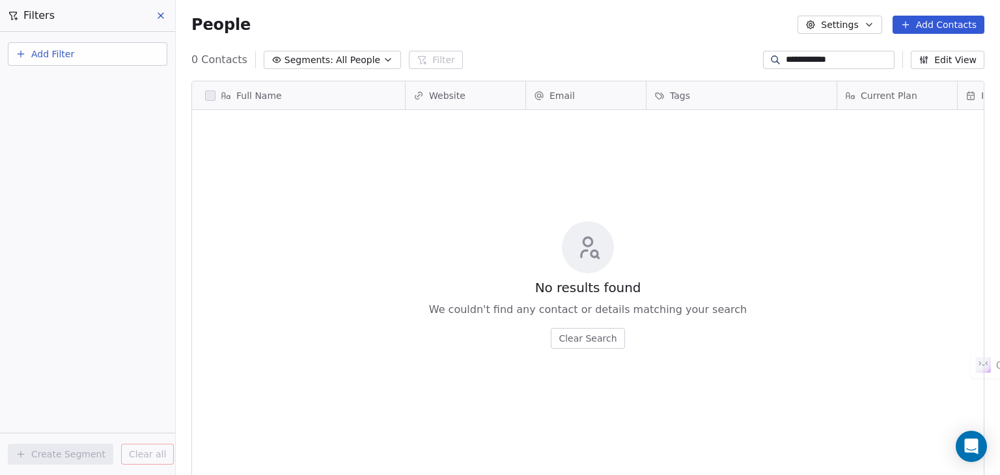
click at [802, 56] on input "**********" at bounding box center [839, 59] width 106 height 13
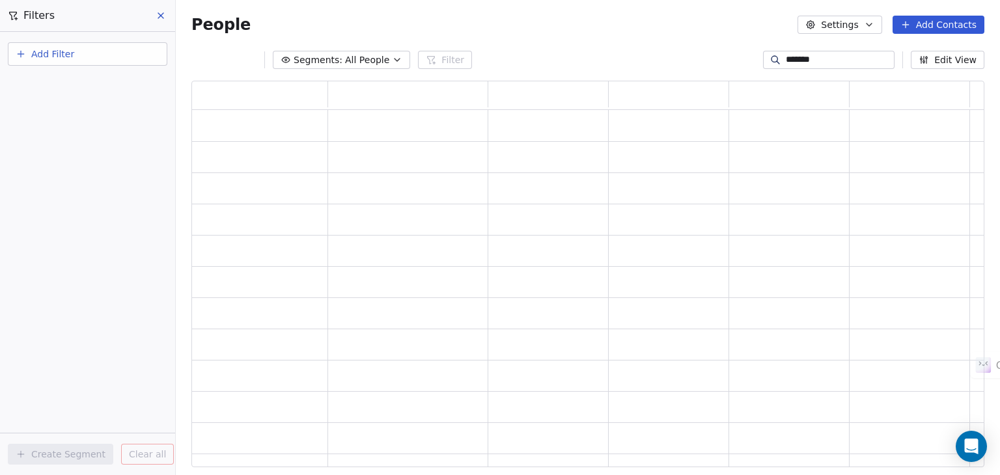
scroll to position [10, 10]
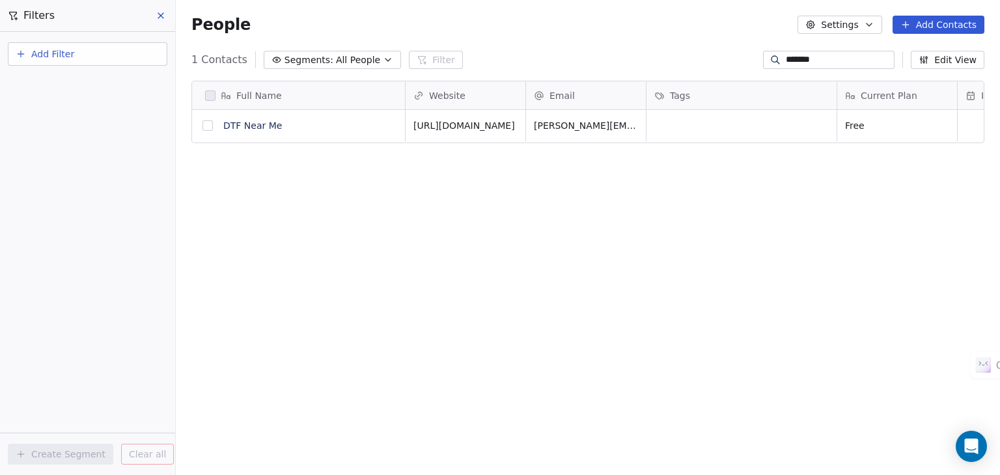
type input "*******"
click at [208, 128] on button "grid" at bounding box center [207, 125] width 10 height 10
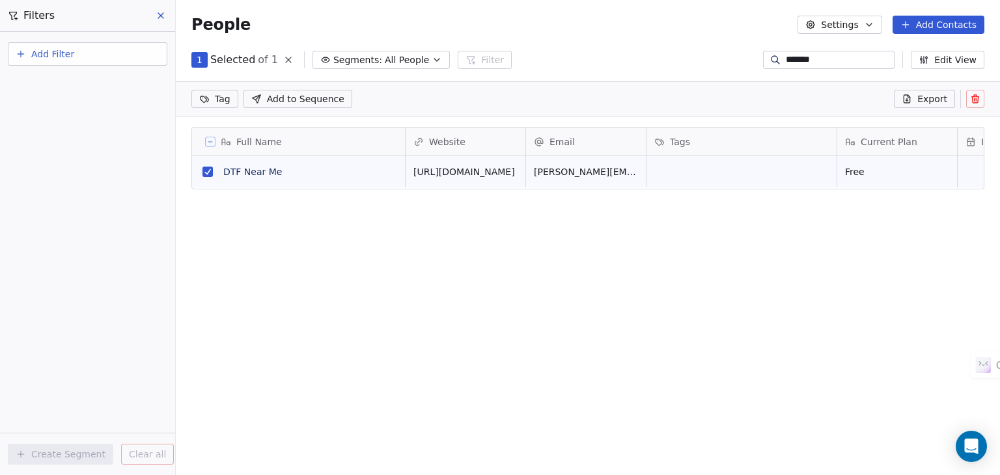
click at [975, 97] on icon at bounding box center [975, 97] width 7 height 0
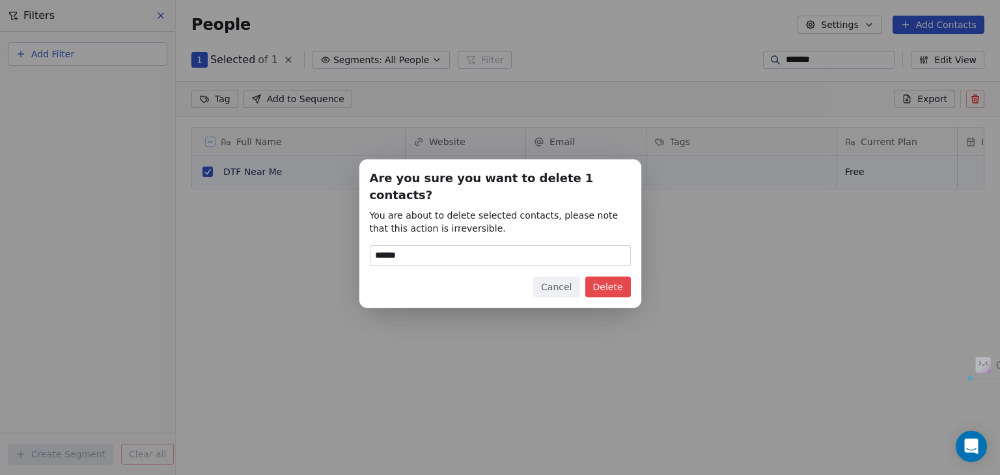
click at [615, 277] on button "Delete" at bounding box center [608, 287] width 46 height 21
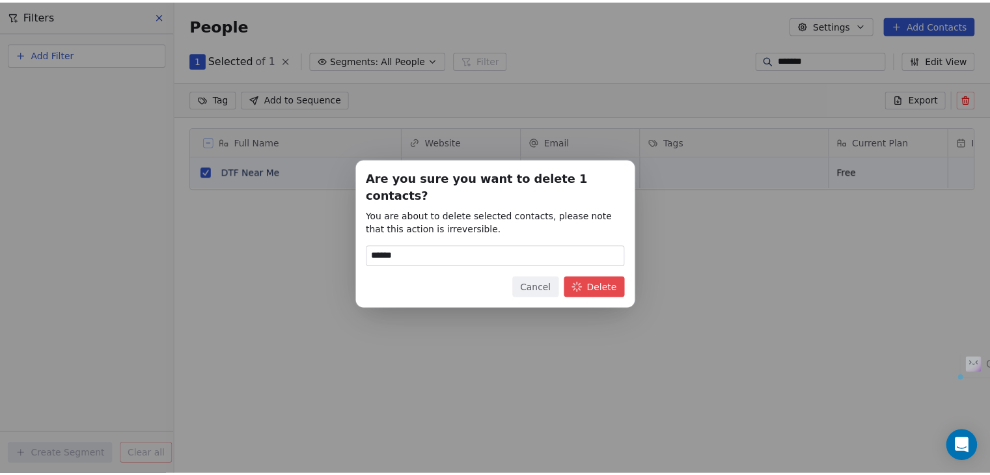
scroll to position [408, 814]
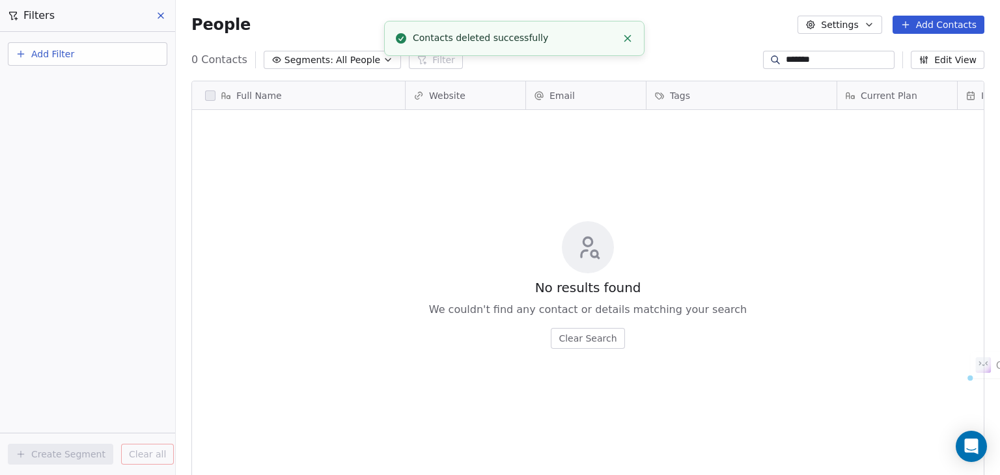
click at [626, 40] on icon "Close toast" at bounding box center [628, 39] width 12 height 12
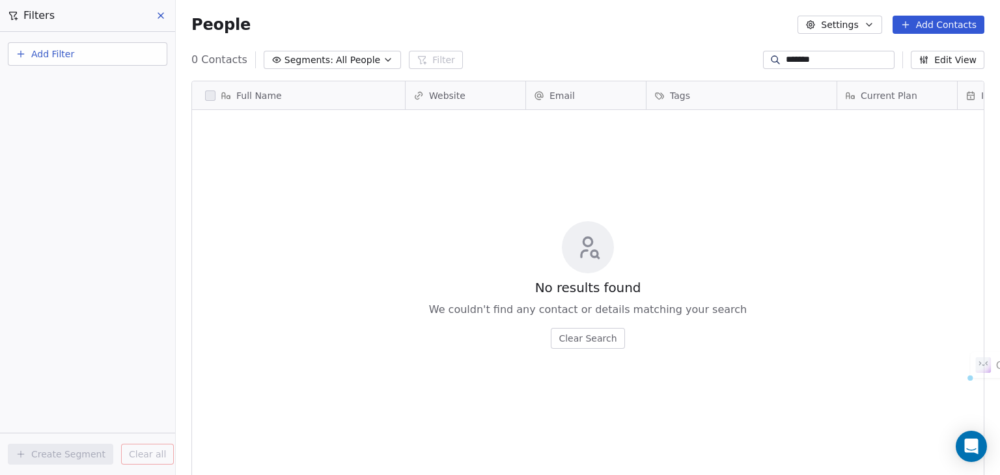
click at [826, 63] on input "*******" at bounding box center [839, 59] width 106 height 13
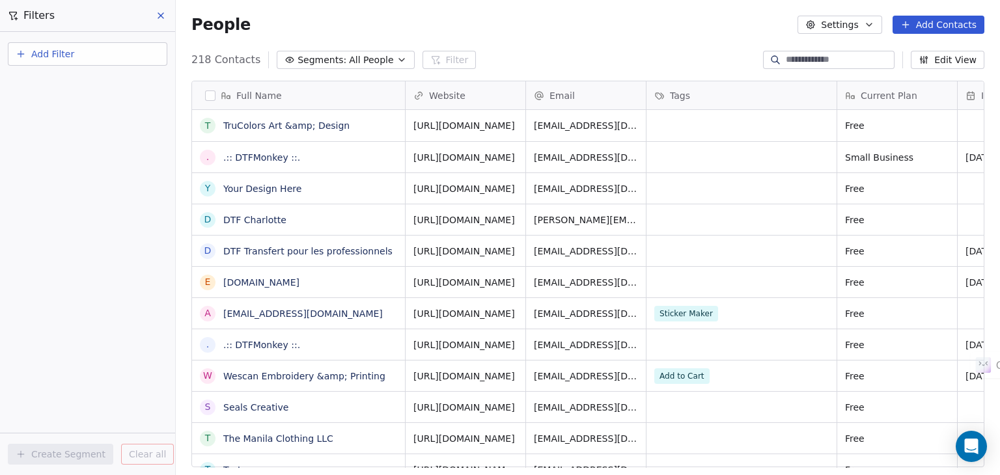
click at [816, 29] on icon "button" at bounding box center [810, 25] width 10 height 10
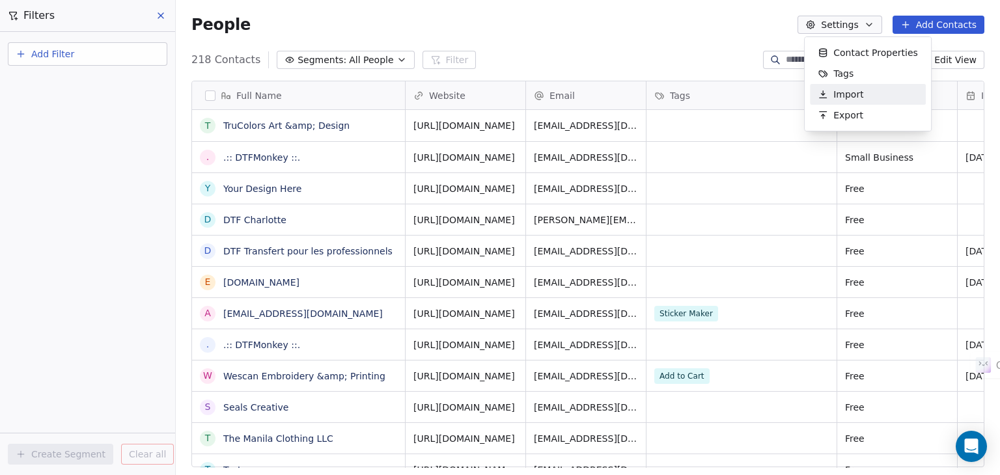
click at [826, 98] on icon "Suggestions" at bounding box center [823, 98] width 7 height 0
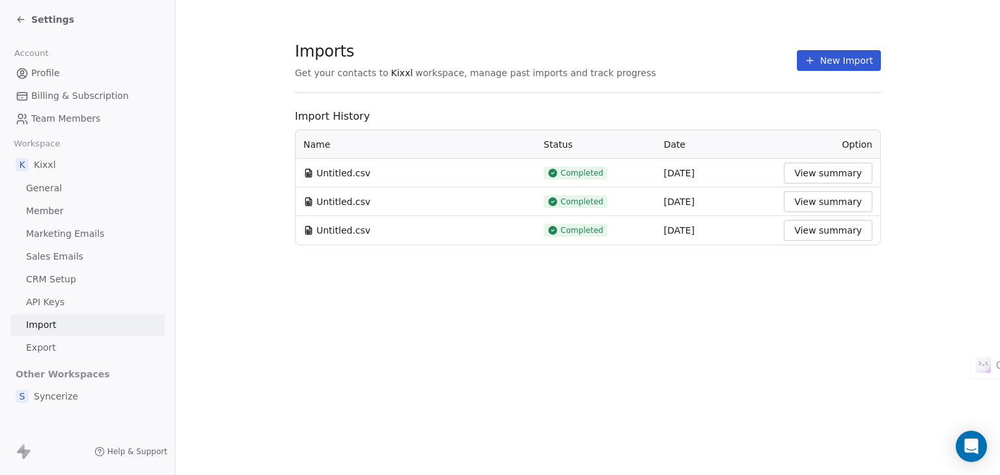
click at [815, 63] on icon at bounding box center [810, 60] width 10 height 10
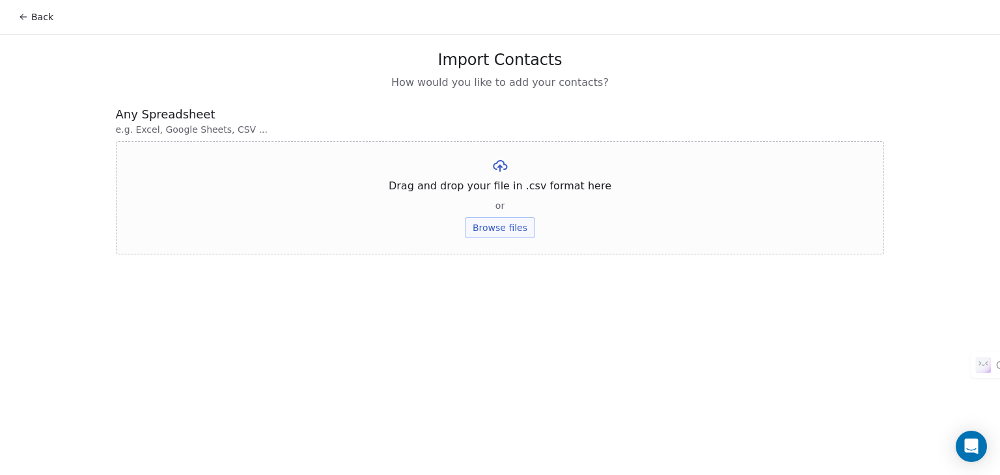
click at [494, 230] on button "Browse files" at bounding box center [500, 227] width 70 height 21
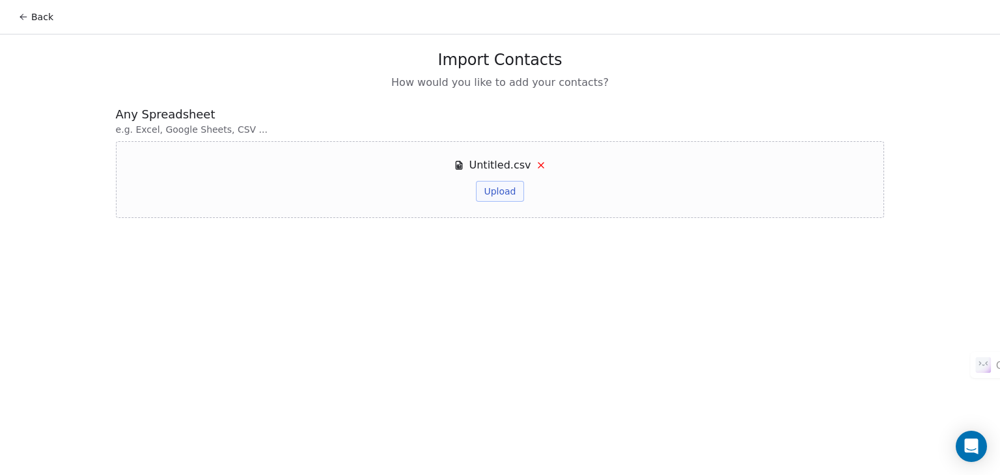
click at [500, 188] on button "Upload" at bounding box center [500, 191] width 48 height 21
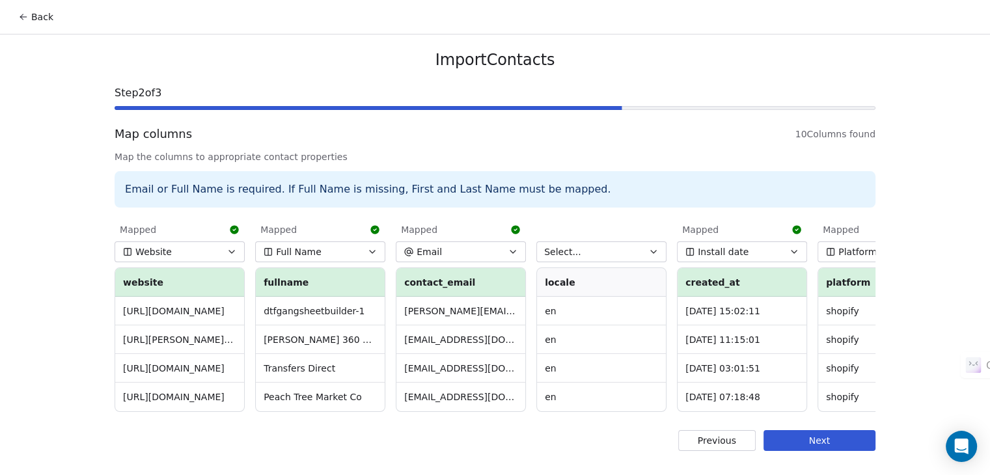
click at [808, 451] on button "Next" at bounding box center [820, 440] width 112 height 21
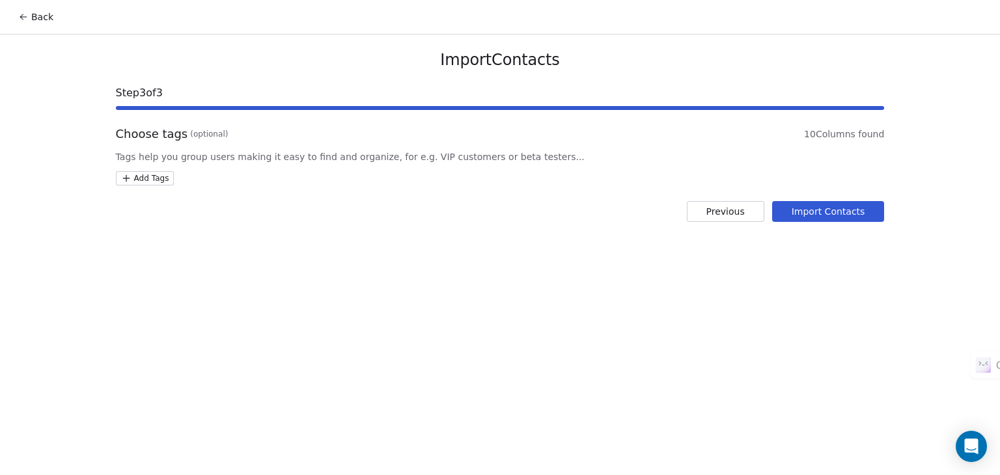
click at [809, 209] on button "Import Contacts" at bounding box center [828, 211] width 113 height 21
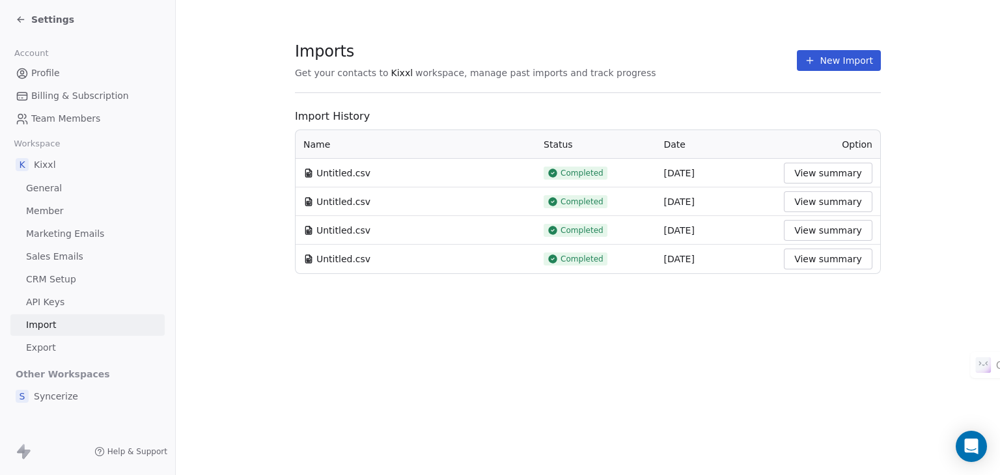
click at [55, 188] on span "General" at bounding box center [44, 189] width 36 height 14
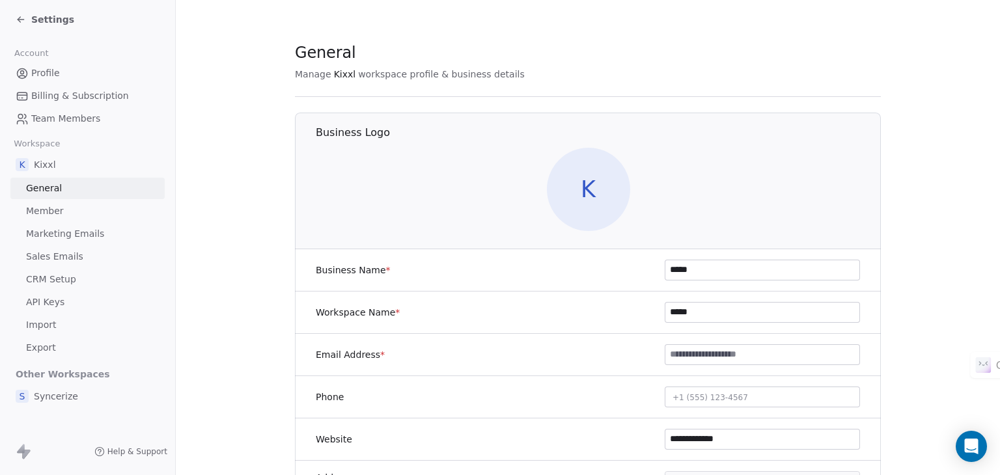
click at [592, 172] on span "K" at bounding box center [588, 189] width 83 height 83
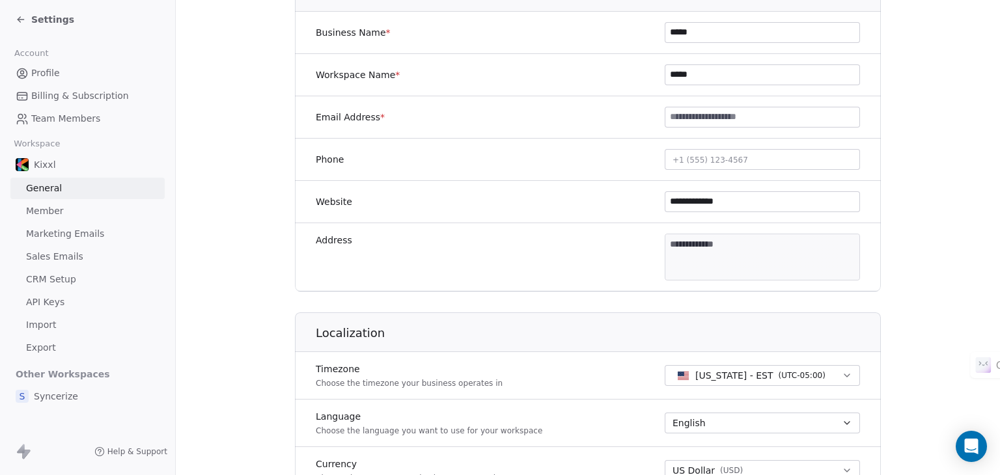
scroll to position [260, 0]
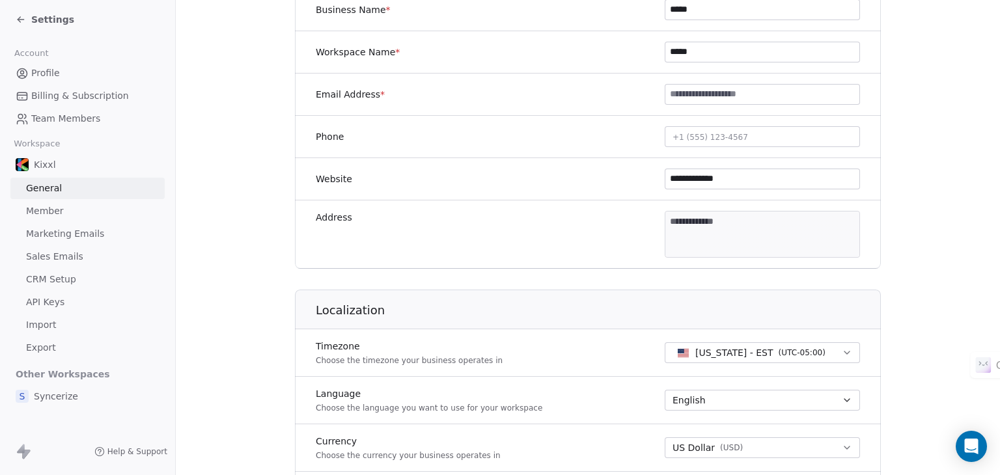
click at [707, 138] on span "+1 (555) 123-4567" at bounding box center [711, 137] width 76 height 9
click at [909, 118] on html "**********" at bounding box center [500, 237] width 1000 height 475
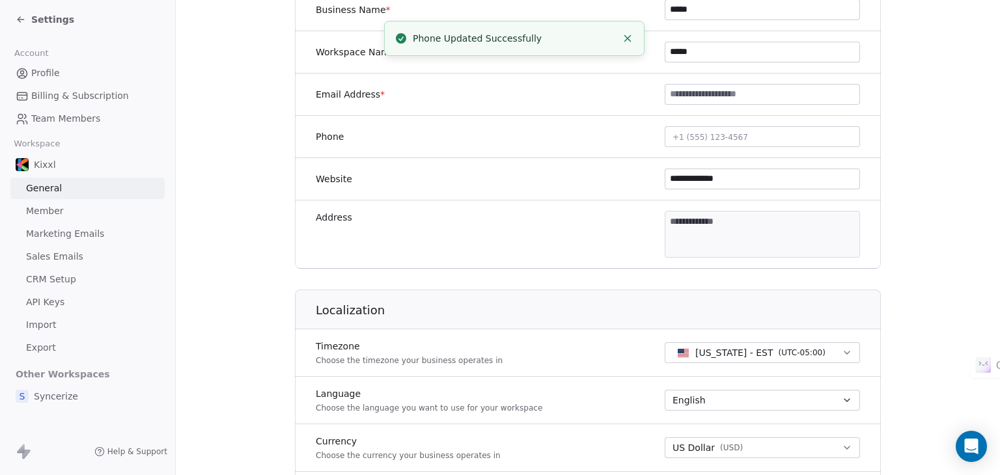
click at [732, 94] on input at bounding box center [762, 95] width 194 height 20
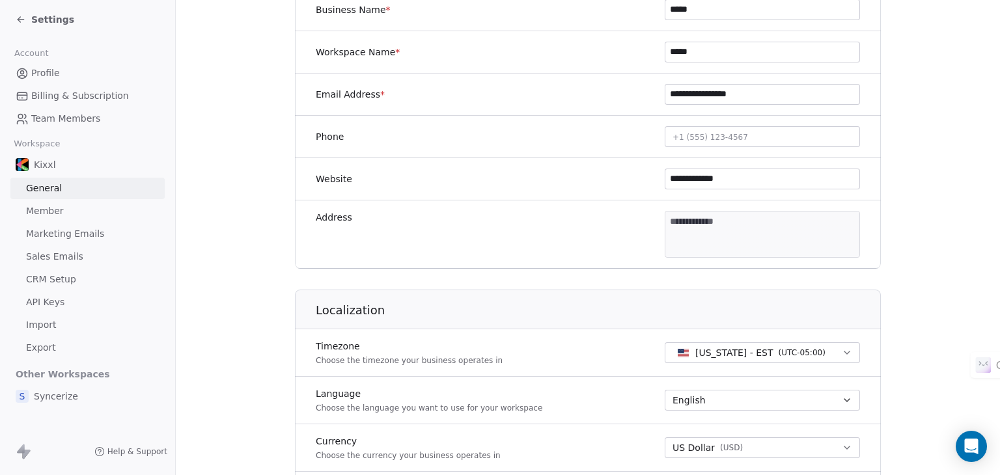
type input "**********"
click at [690, 133] on span "+1 (555) 123-4567" at bounding box center [711, 137] width 76 height 9
type input "**********"
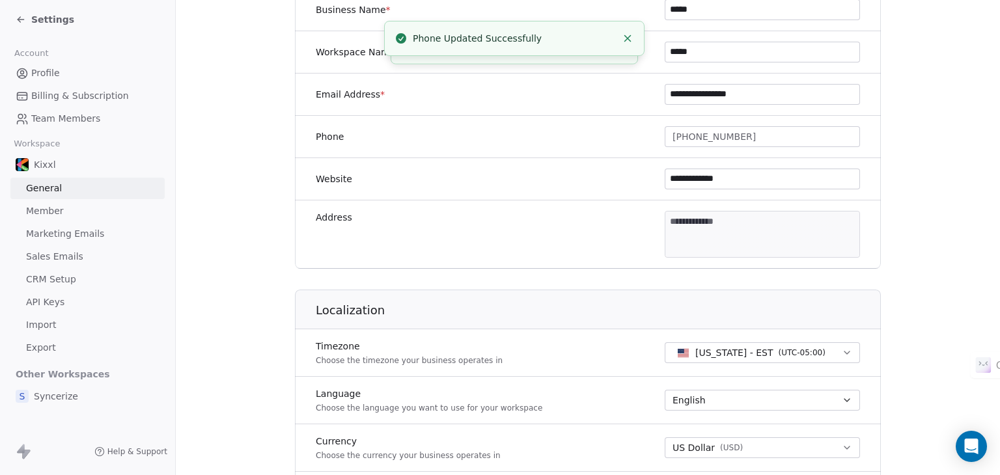
click at [710, 232] on body "**********" at bounding box center [500, 237] width 1000 height 475
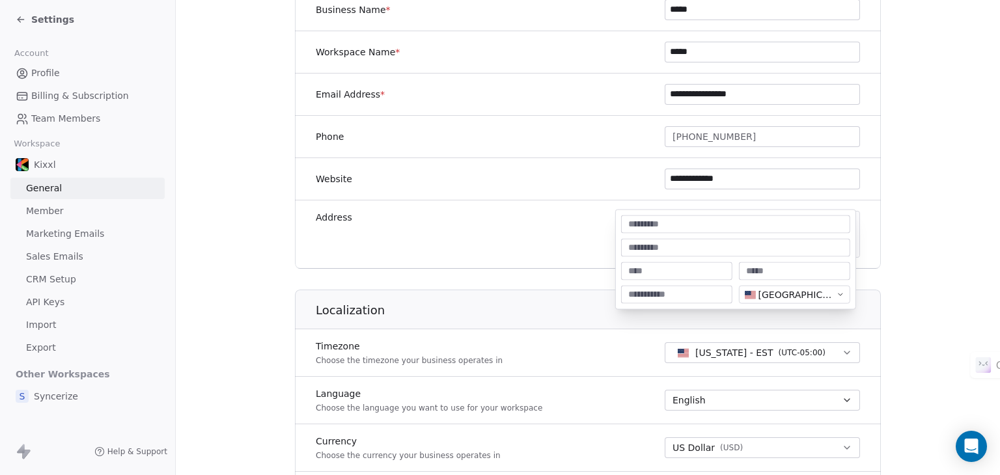
click at [891, 247] on html "**********" at bounding box center [500, 237] width 1000 height 475
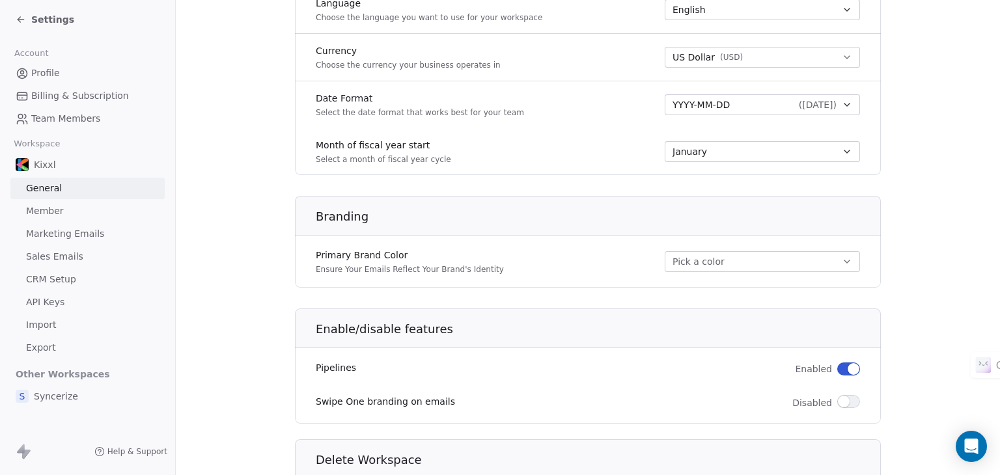
scroll to position [742, 0]
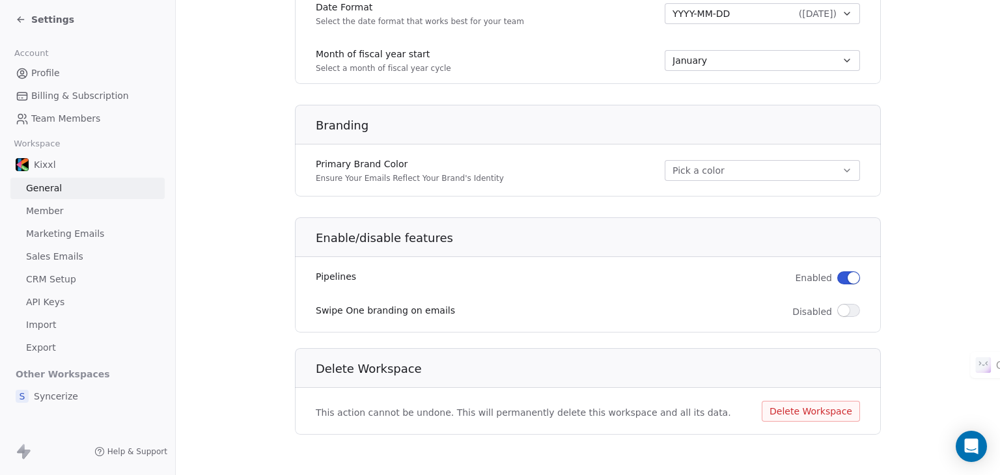
click at [753, 167] on button "Pick a color" at bounding box center [762, 170] width 195 height 21
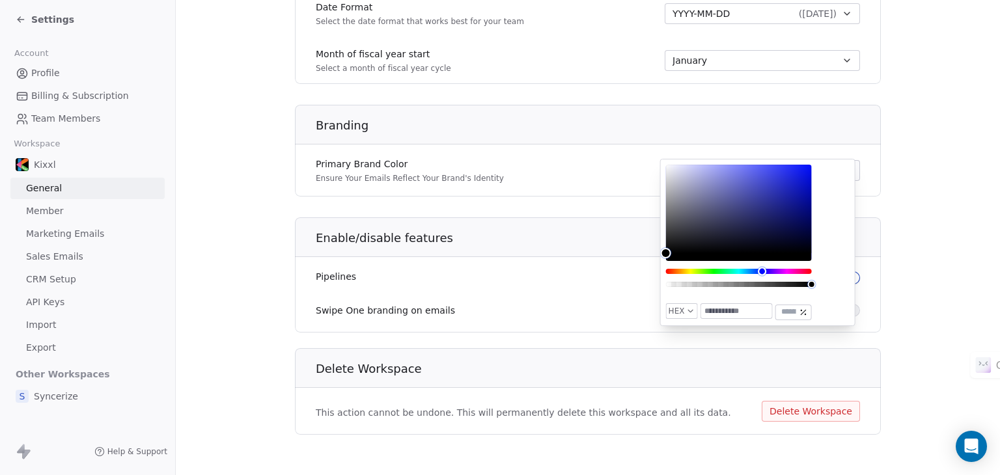
drag, startPoint x: 754, startPoint y: 270, endPoint x: 762, endPoint y: 270, distance: 7.8
click at [762, 270] on div "Hue" at bounding box center [739, 271] width 146 height 5
type input "*******"
drag, startPoint x: 774, startPoint y: 197, endPoint x: 799, endPoint y: 176, distance: 32.3
click at [799, 176] on div "Color" at bounding box center [739, 209] width 146 height 89
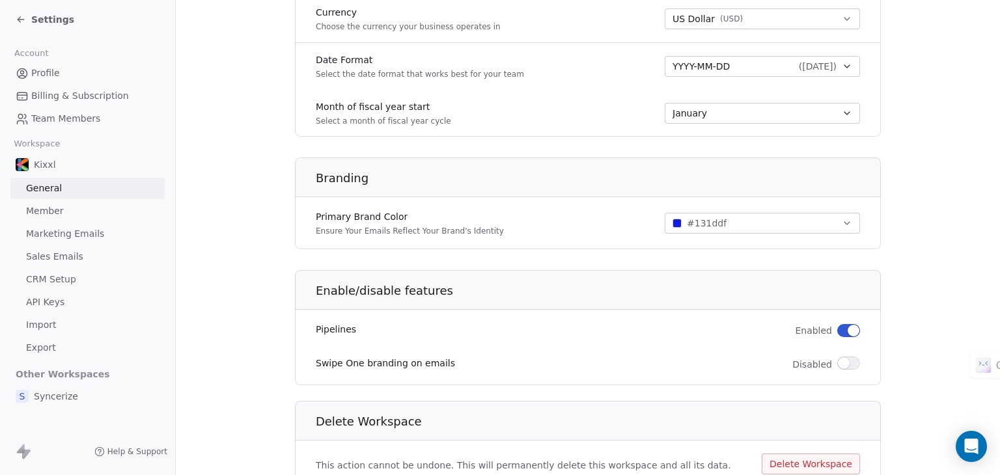
scroll to position [547, 0]
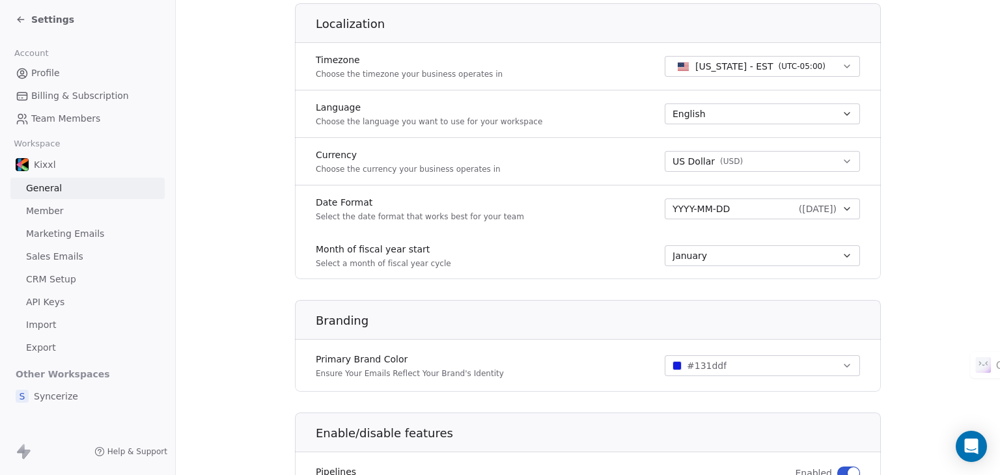
click at [36, 206] on span "Member" at bounding box center [45, 211] width 38 height 14
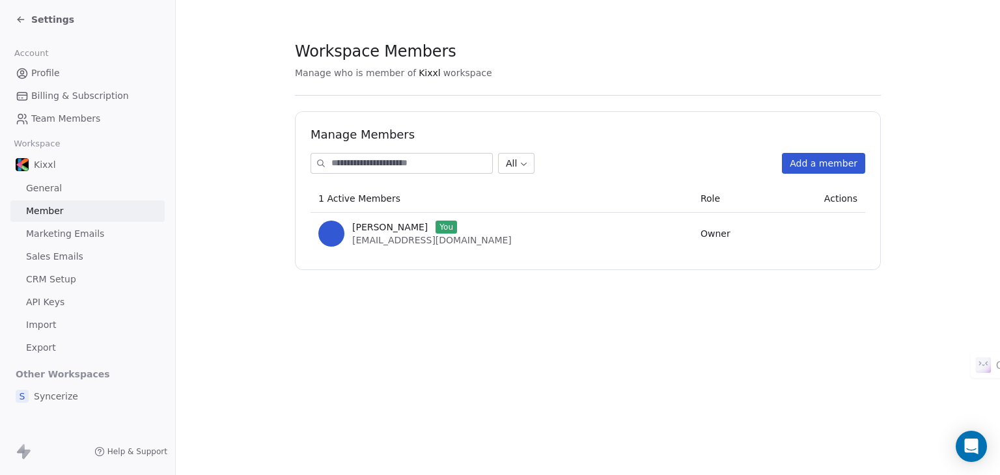
click at [81, 232] on span "Marketing Emails" at bounding box center [65, 234] width 78 height 14
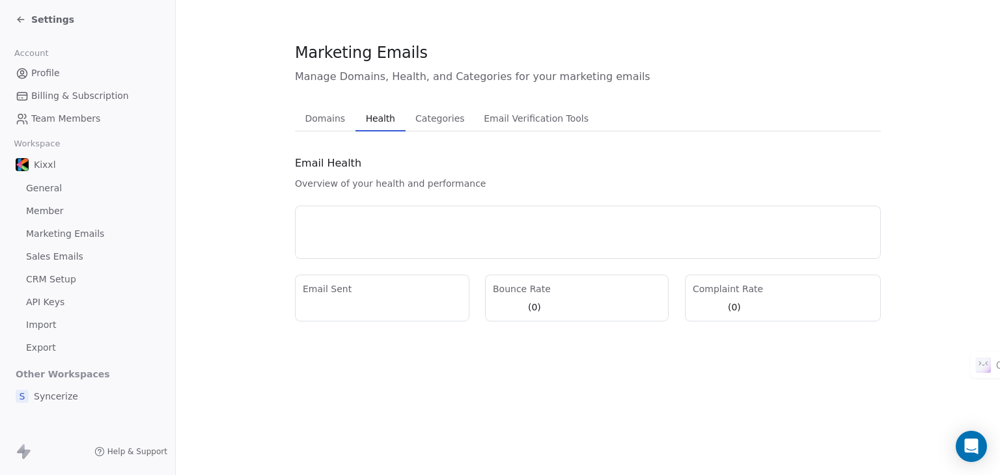
click at [374, 115] on span "Health" at bounding box center [381, 118] width 40 height 18
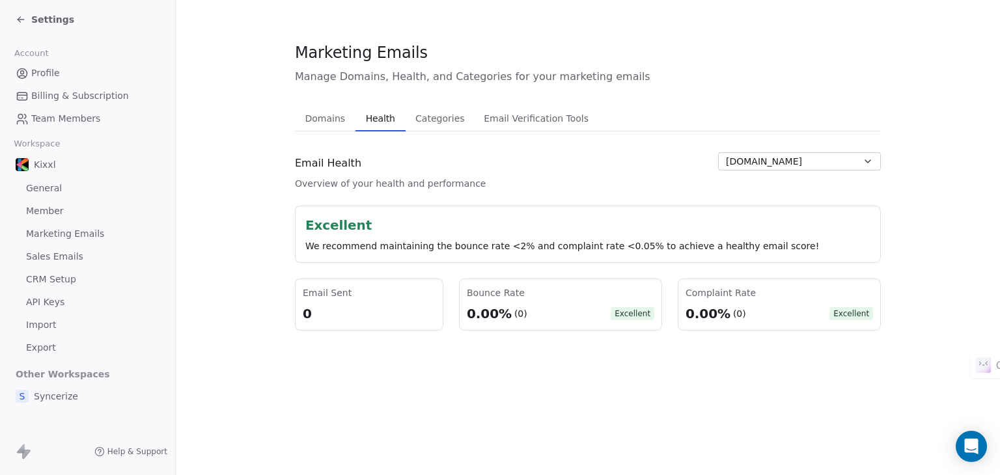
click at [331, 120] on span "Domains" at bounding box center [325, 118] width 51 height 18
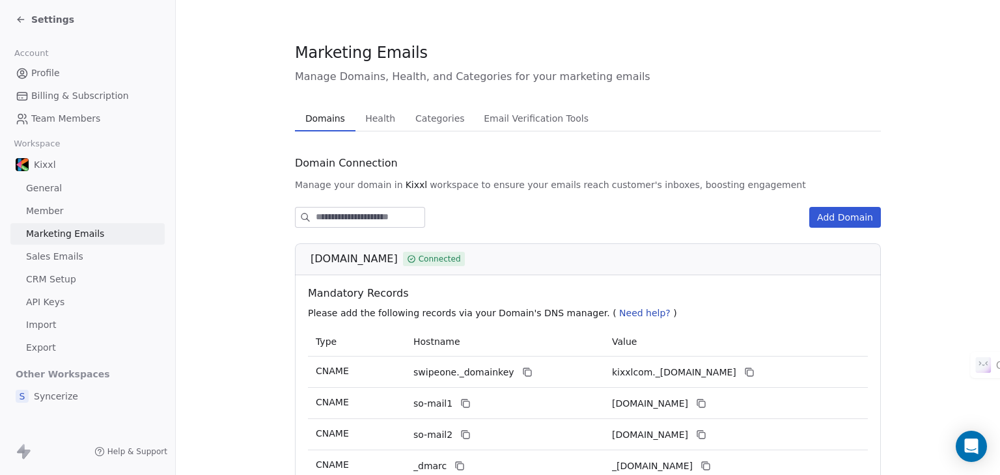
click at [379, 122] on span "Health" at bounding box center [380, 118] width 40 height 18
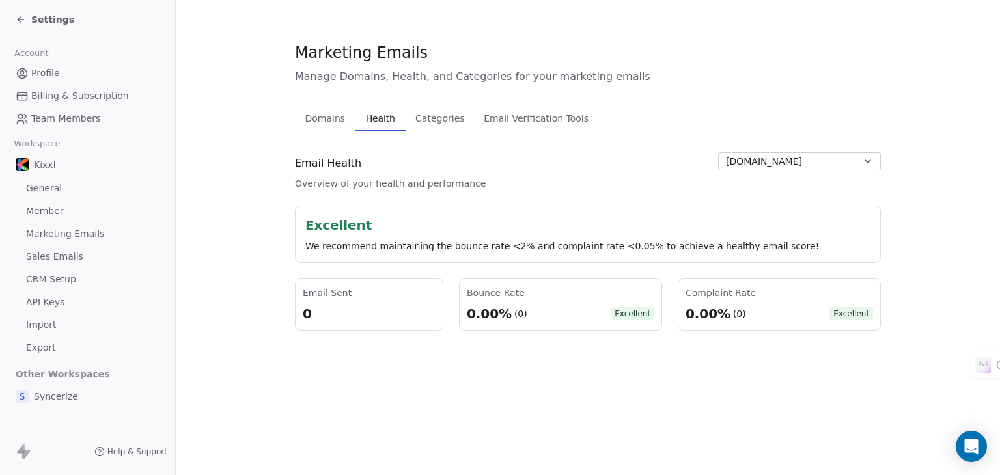
click at [425, 120] on span "Categories" at bounding box center [439, 118] width 59 height 18
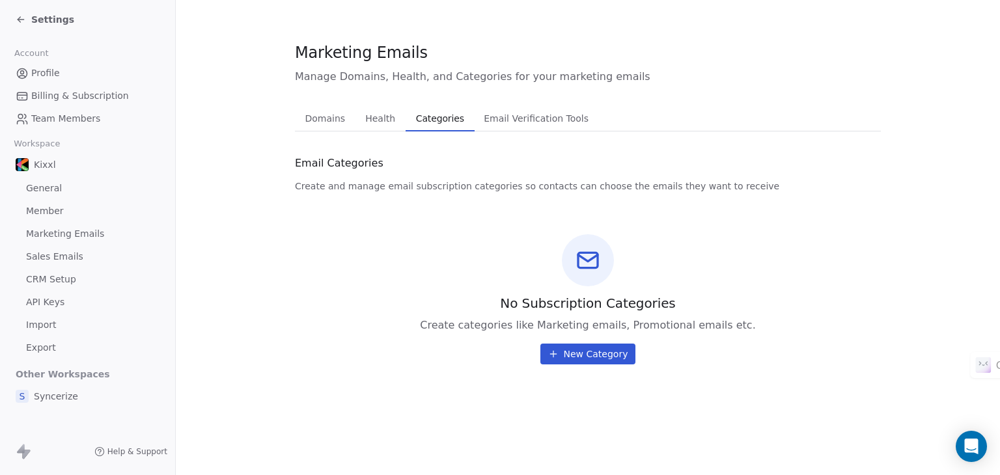
click at [506, 109] on span "Email Verification Tools" at bounding box center [536, 118] width 115 height 18
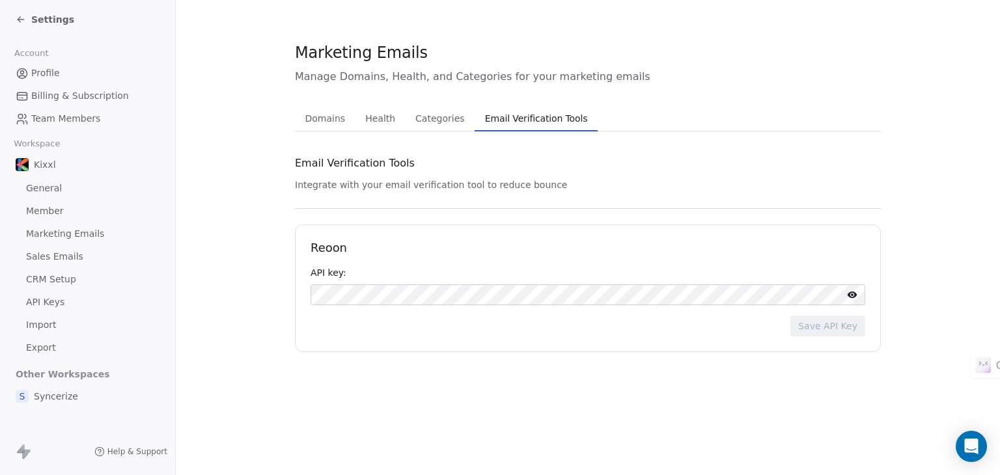
click at [441, 106] on button "Categories Categories" at bounding box center [440, 118] width 69 height 26
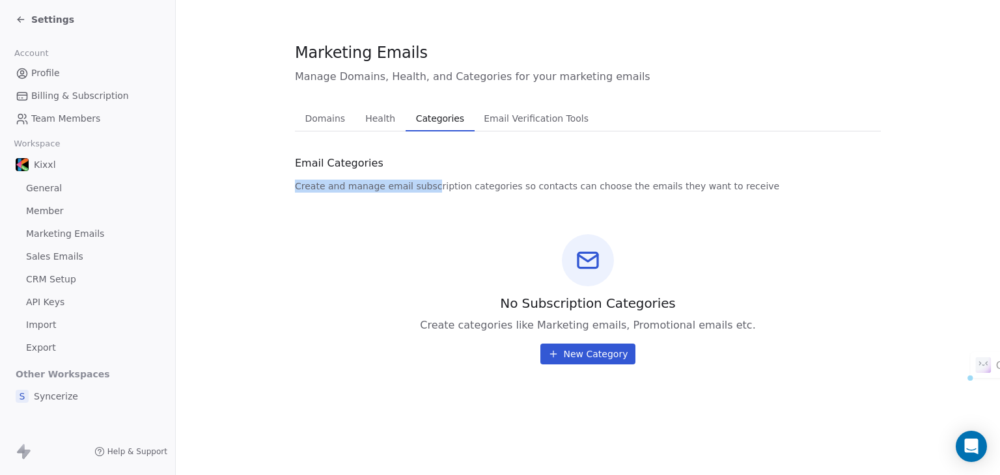
drag, startPoint x: 314, startPoint y: 186, endPoint x: 425, endPoint y: 189, distance: 110.7
click at [425, 189] on span "Create and manage email subscription categories so contacts can choose the emai…" at bounding box center [537, 186] width 484 height 13
click at [473, 186] on span "Create and manage email subscription categories so contacts can choose the emai…" at bounding box center [537, 186] width 484 height 13
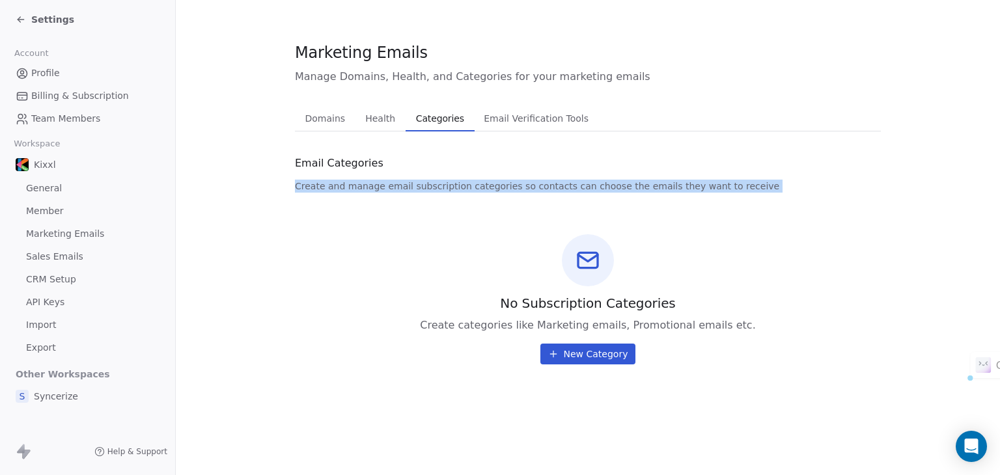
click at [473, 186] on span "Create and manage email subscription categories so contacts can choose the emai…" at bounding box center [537, 186] width 484 height 13
click at [532, 188] on span "Create and manage email subscription categories so contacts can choose the emai…" at bounding box center [537, 186] width 484 height 13
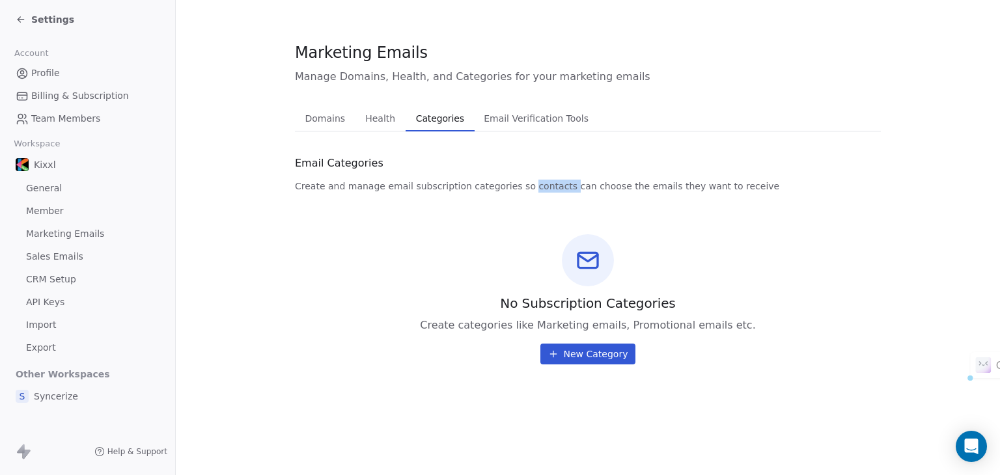
click at [532, 188] on span "Create and manage email subscription categories so contacts can choose the emai…" at bounding box center [537, 186] width 484 height 13
click at [61, 236] on span "Marketing Emails" at bounding box center [65, 234] width 78 height 14
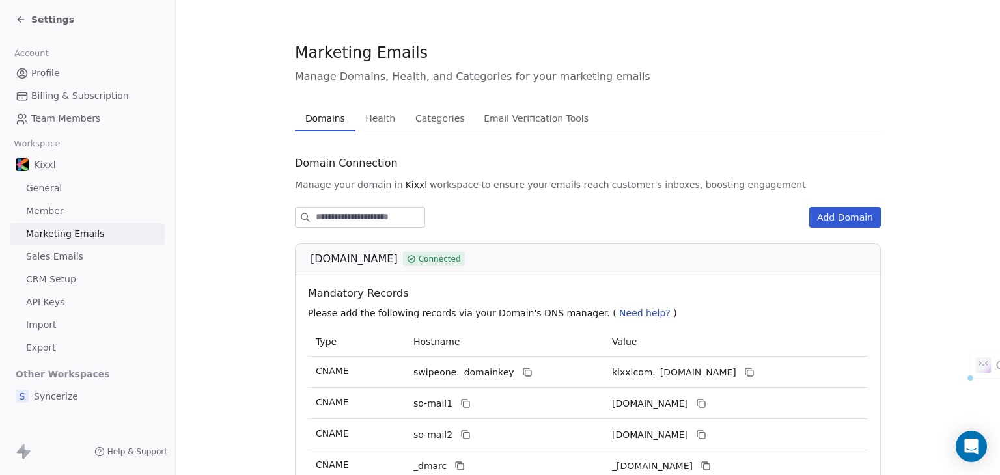
click at [60, 258] on span "Sales Emails" at bounding box center [54, 257] width 57 height 14
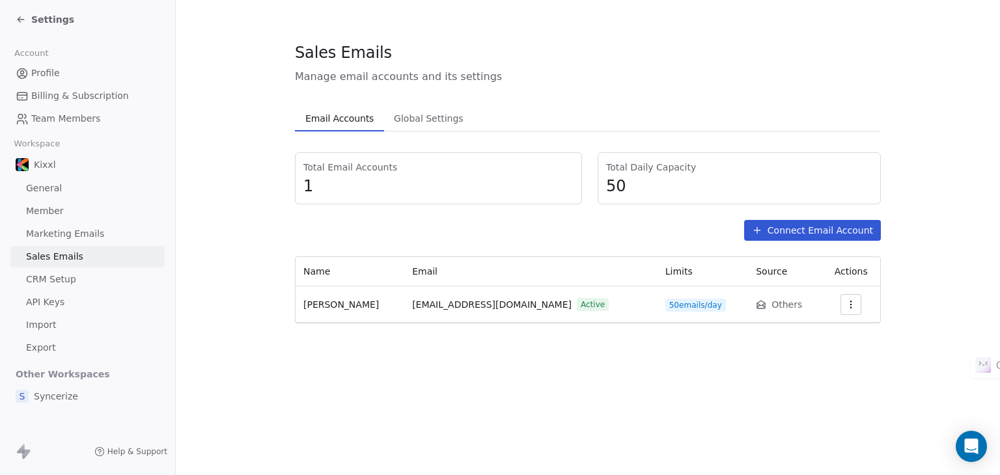
click at [665, 305] on span "50 emails/day" at bounding box center [695, 305] width 61 height 13
click at [665, 306] on span "50 emails/day" at bounding box center [695, 305] width 61 height 13
click at [665, 307] on span "50 emails/day" at bounding box center [695, 305] width 61 height 13
click at [846, 303] on icon "button" at bounding box center [851, 304] width 10 height 10
click at [826, 327] on span "Settings" at bounding box center [825, 334] width 37 height 14
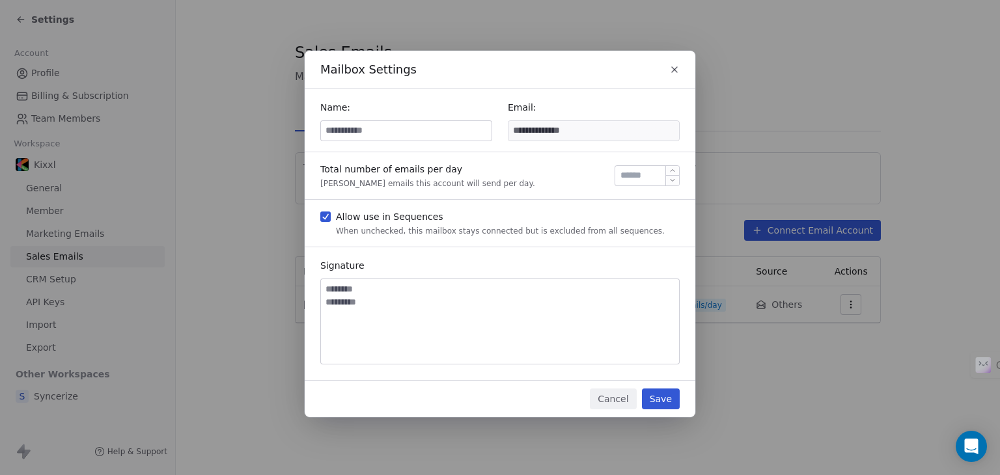
click at [631, 180] on input "**" at bounding box center [647, 176] width 59 height 10
drag, startPoint x: 621, startPoint y: 179, endPoint x: 633, endPoint y: 176, distance: 12.2
click at [633, 176] on input "**" at bounding box center [647, 176] width 59 height 10
type input "***"
click at [665, 397] on button "Save" at bounding box center [661, 399] width 38 height 21
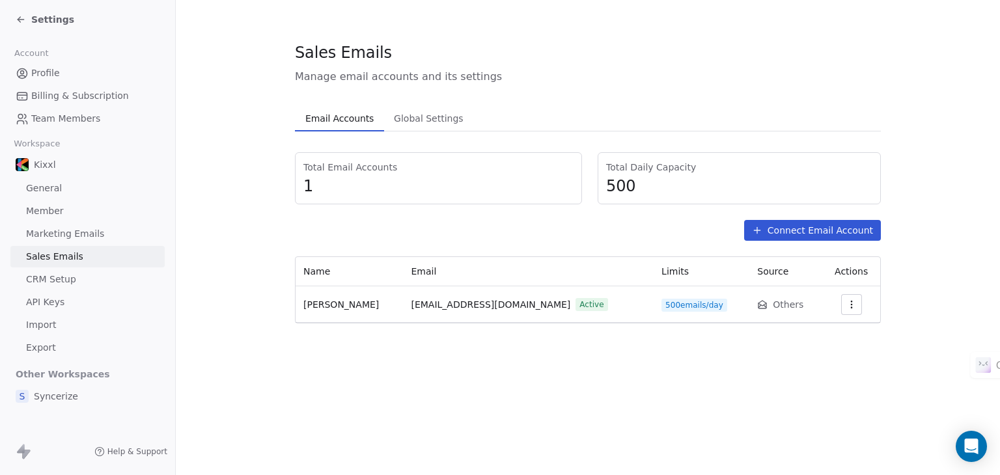
click at [849, 305] on button "button" at bounding box center [851, 304] width 21 height 21
click at [812, 333] on span "Settings" at bounding box center [825, 334] width 37 height 14
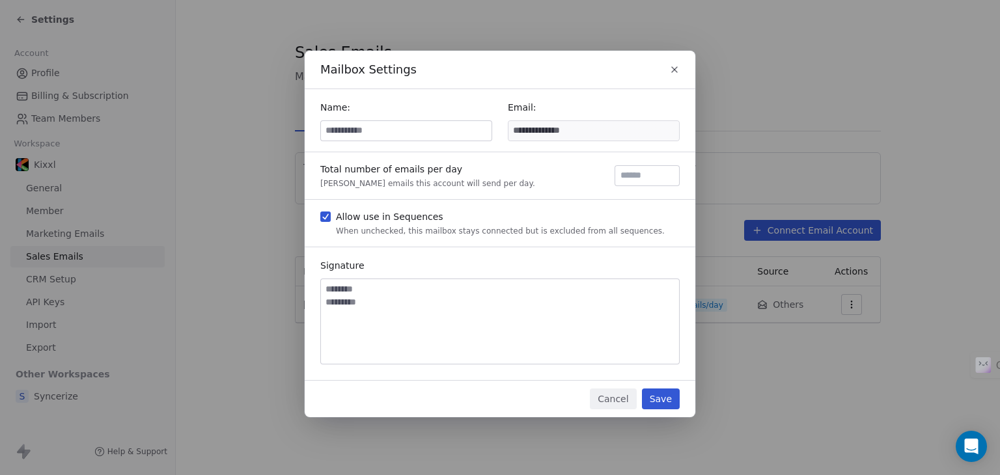
click at [422, 131] on input at bounding box center [406, 131] width 171 height 20
type input "*****"
click at [659, 403] on button "Save" at bounding box center [661, 399] width 38 height 21
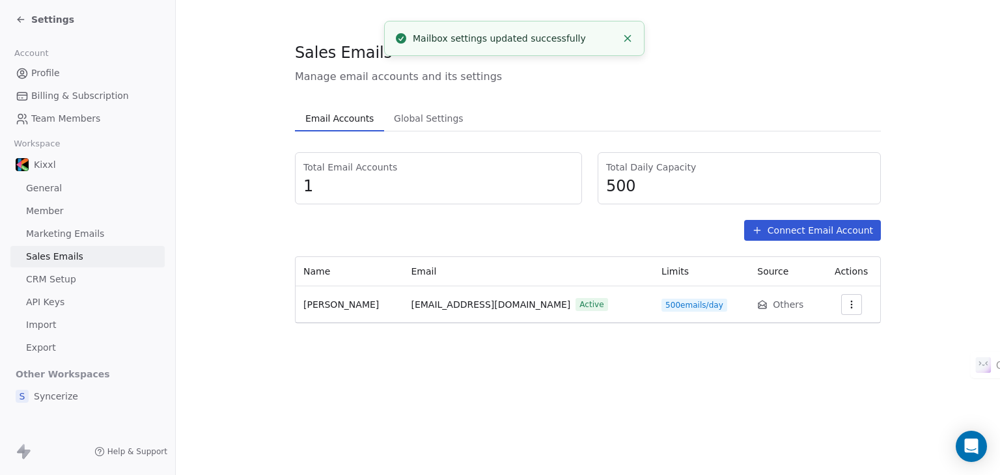
click at [333, 308] on span "[PERSON_NAME]" at bounding box center [341, 304] width 76 height 10
click at [411, 354] on section "Sales Emails Manage email accounts and its settings Email Accounts Email Accoun…" at bounding box center [588, 182] width 824 height 365
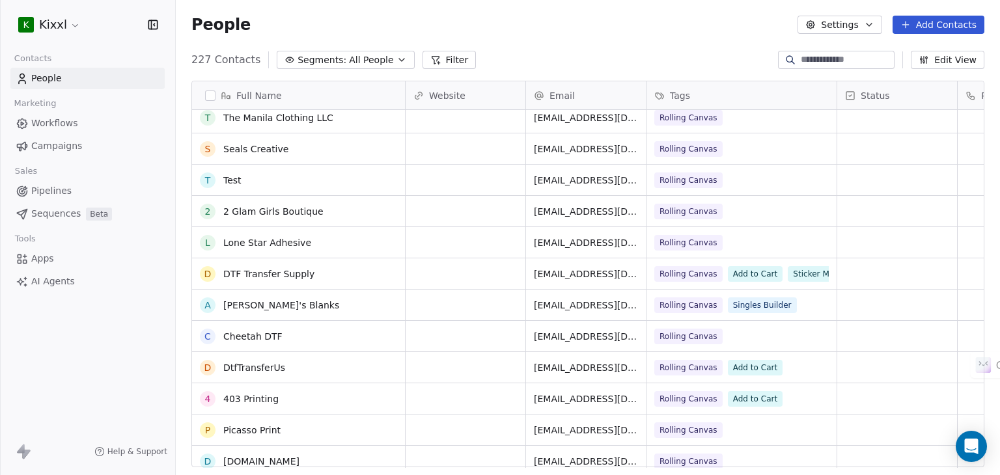
scroll to position [326, 0]
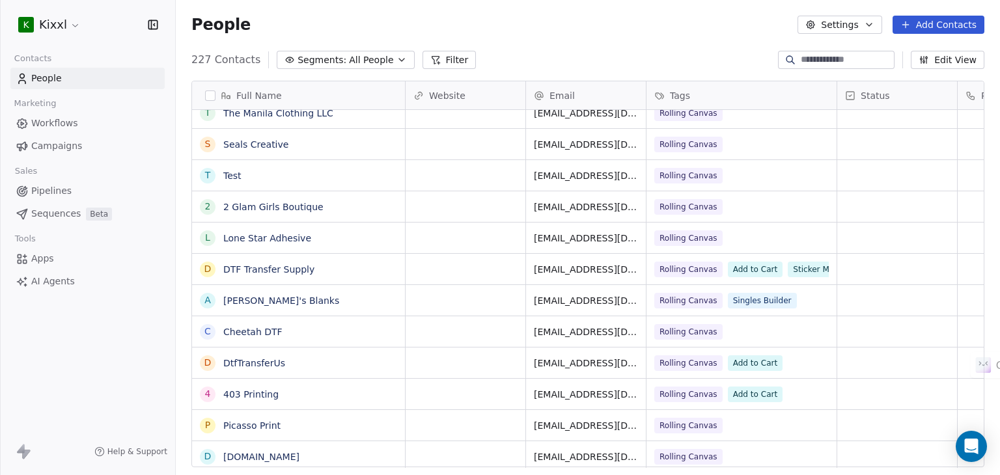
click at [49, 25] on html "K Kixxl Contacts People Marketing Workflows Campaigns Sales Pipelines Sequences…" at bounding box center [500, 237] width 1000 height 475
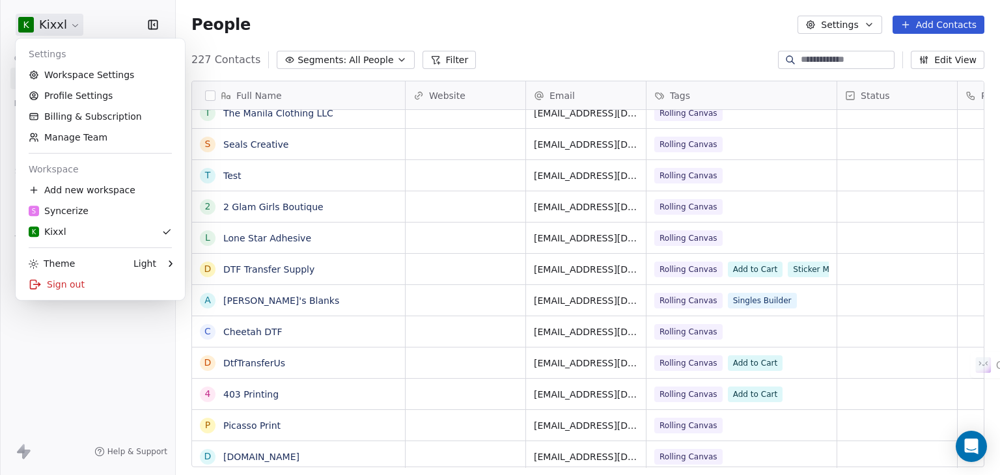
click at [859, 19] on html "K Kixxl Contacts People Marketing Workflows Campaigns Sales Pipelines Sequences…" at bounding box center [500, 237] width 1000 height 475
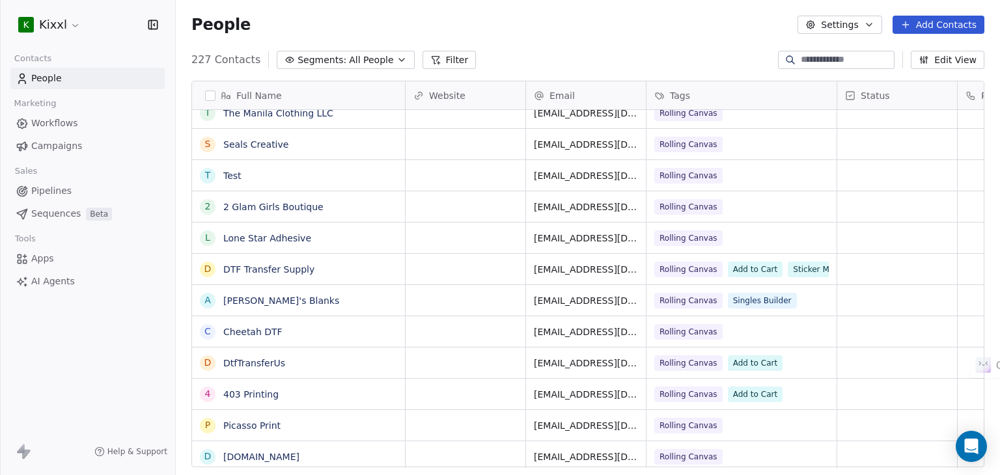
click at [856, 23] on button "Settings" at bounding box center [840, 25] width 84 height 18
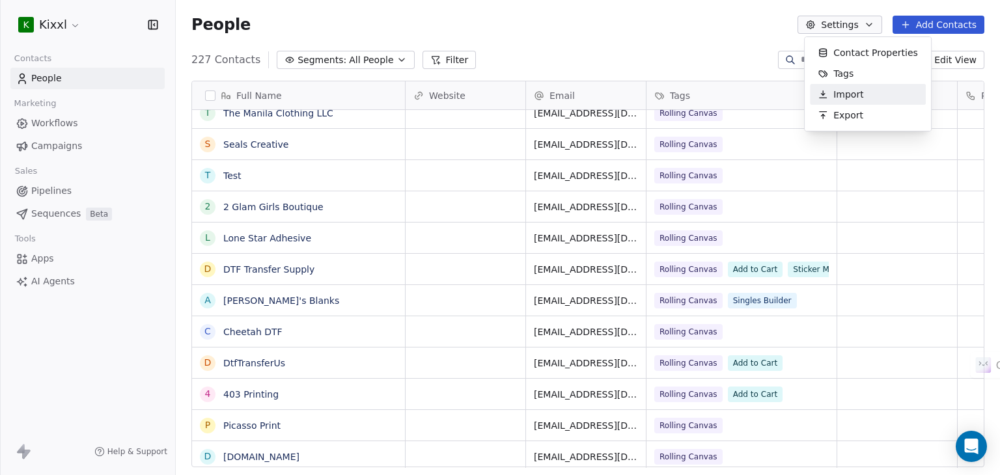
click at [845, 88] on span "Import" at bounding box center [848, 95] width 30 height 14
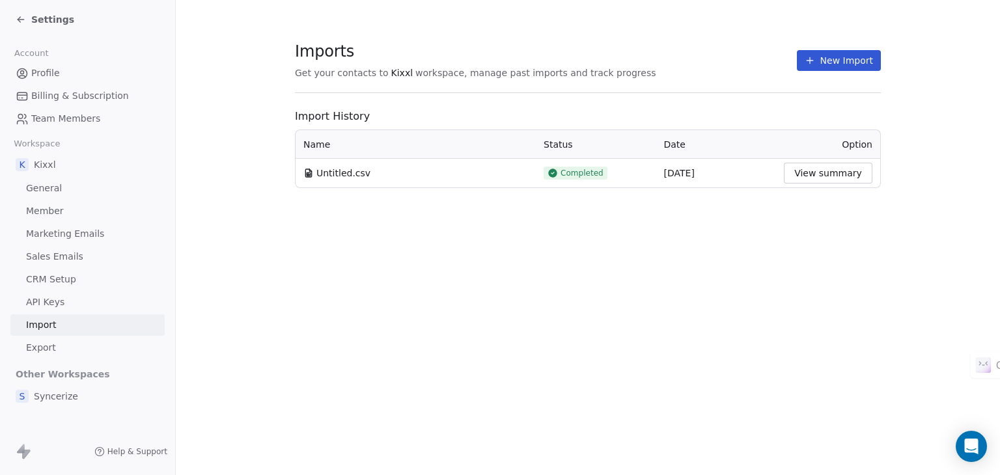
click at [812, 174] on button "View summary" at bounding box center [828, 173] width 89 height 21
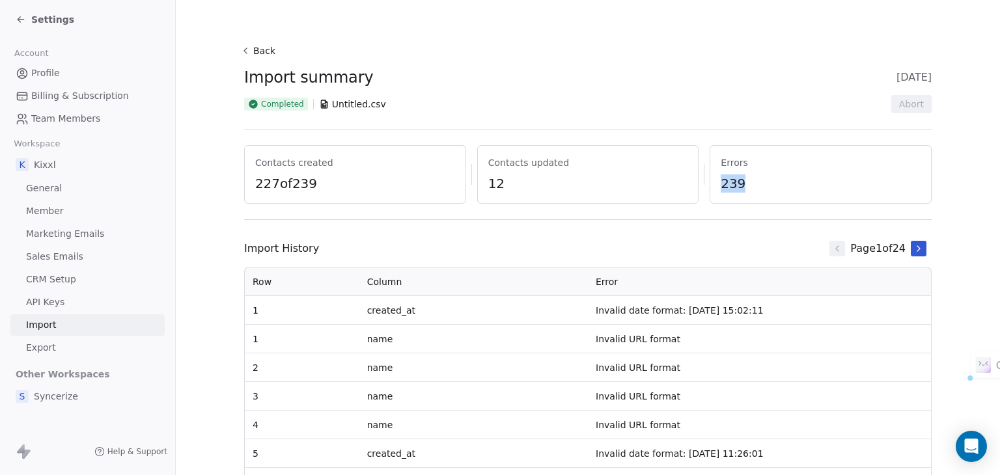
drag, startPoint x: 715, startPoint y: 184, endPoint x: 740, endPoint y: 184, distance: 24.7
click at [740, 184] on div "Errors 239" at bounding box center [821, 174] width 222 height 59
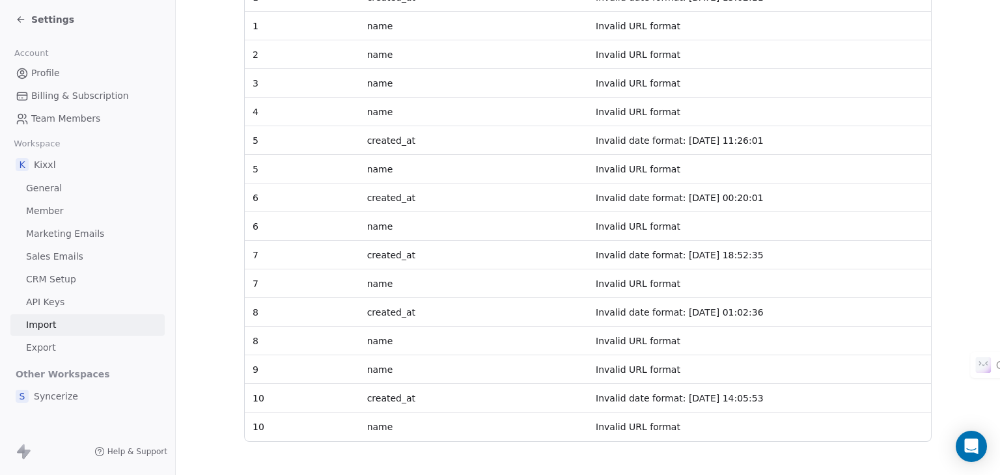
scroll to position [321, 0]
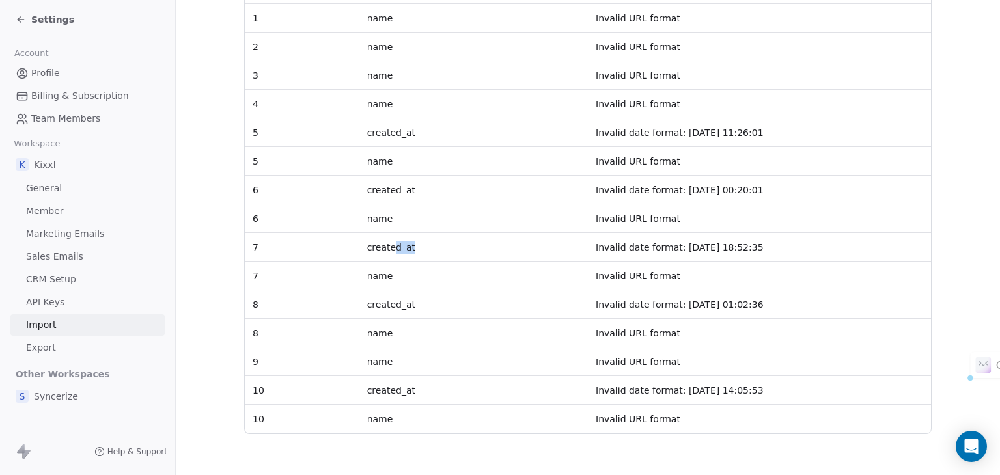
drag, startPoint x: 401, startPoint y: 248, endPoint x: 445, endPoint y: 251, distance: 44.4
click at [430, 247] on td "created_at" at bounding box center [473, 247] width 229 height 29
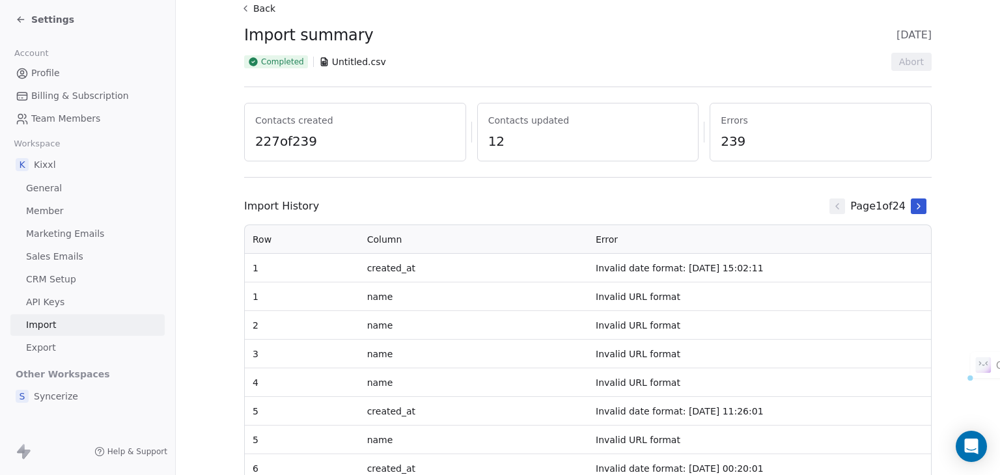
scroll to position [65, 0]
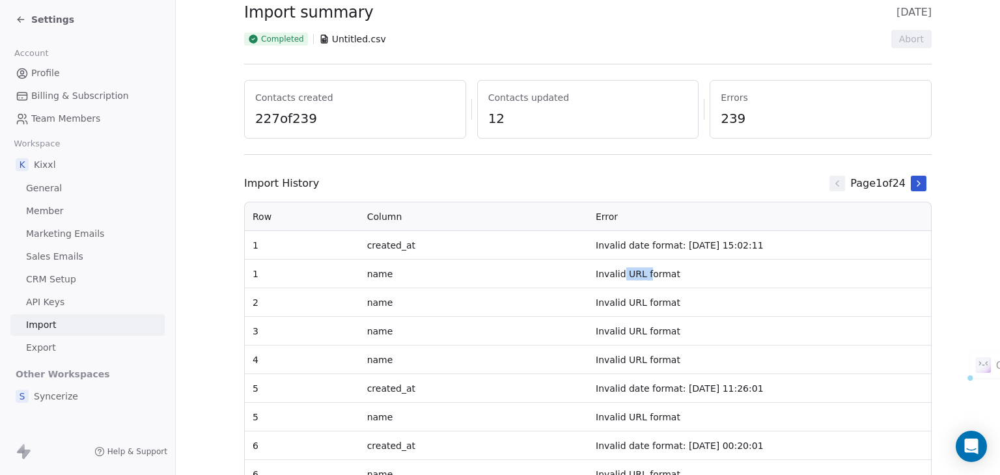
drag, startPoint x: 617, startPoint y: 272, endPoint x: 688, endPoint y: 272, distance: 70.3
click at [652, 272] on td "Invalid URL format" at bounding box center [759, 274] width 343 height 29
click at [913, 183] on icon at bounding box center [918, 183] width 10 height 10
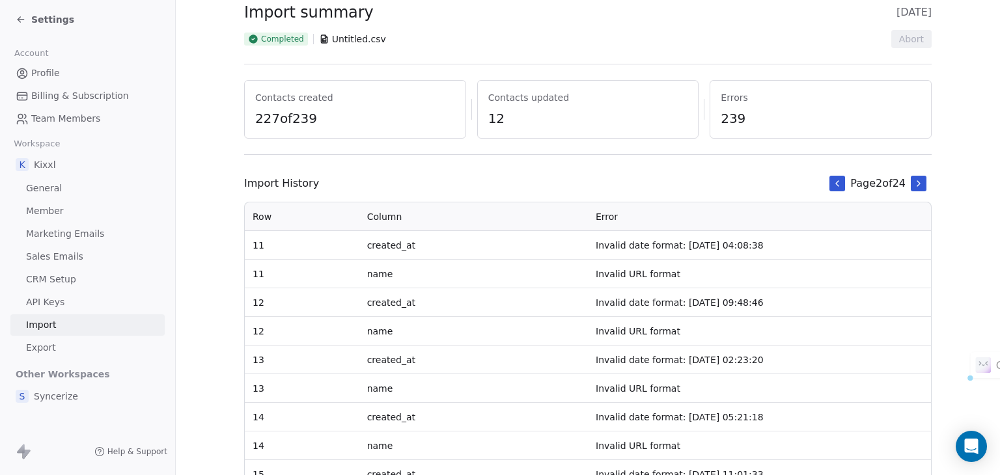
click at [913, 188] on icon at bounding box center [918, 183] width 10 height 10
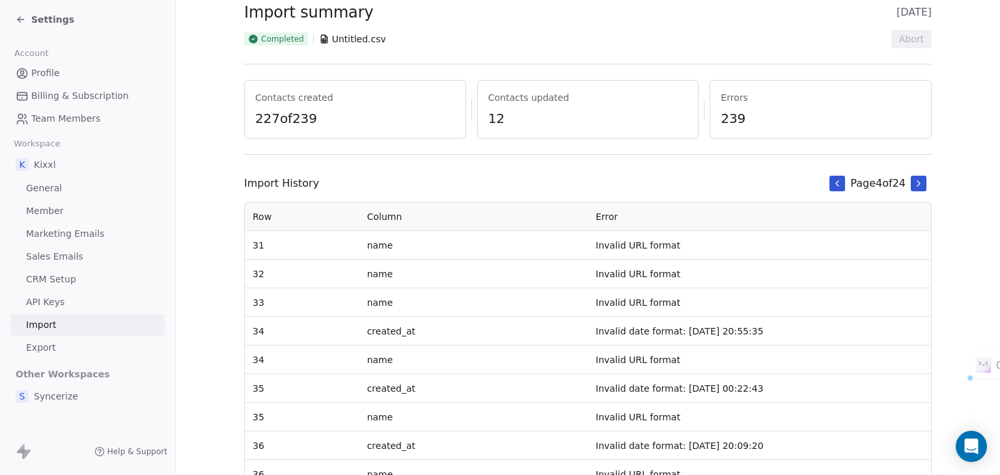
click at [913, 188] on icon at bounding box center [918, 183] width 10 height 10
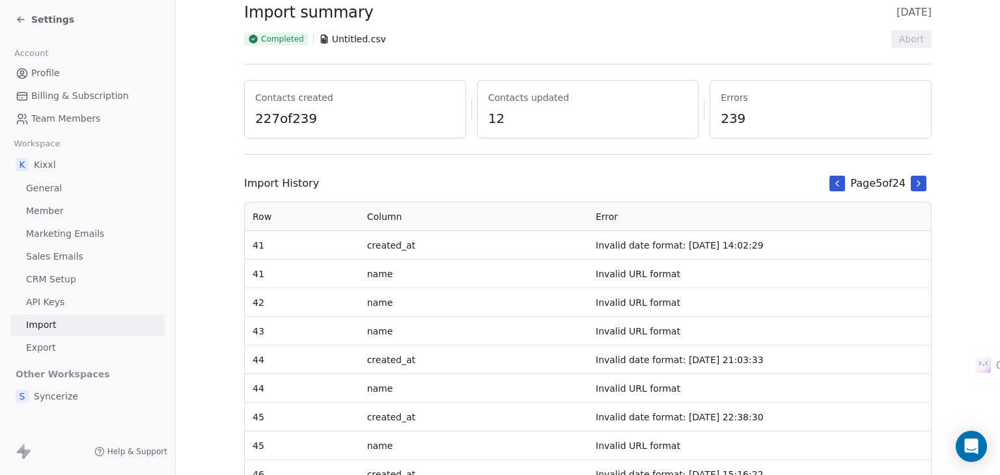
click at [913, 188] on icon at bounding box center [918, 183] width 10 height 10
click at [913, 187] on icon at bounding box center [918, 183] width 10 height 10
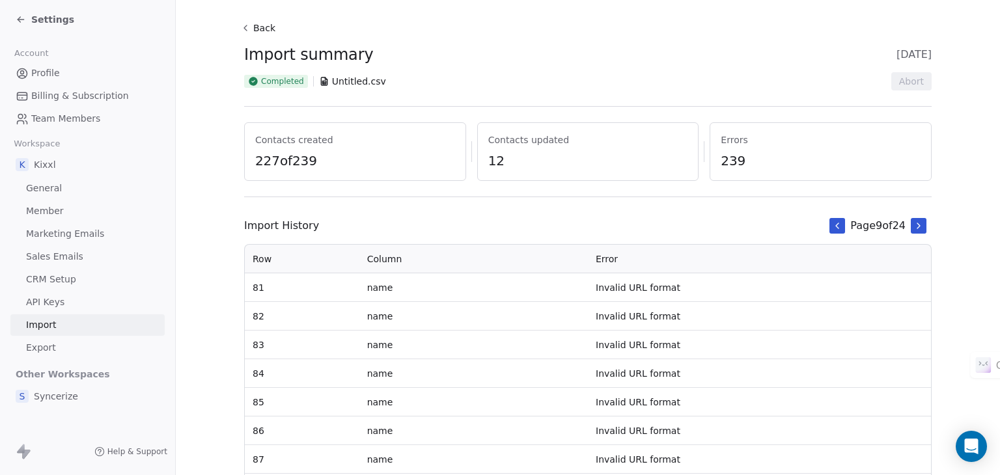
scroll to position [0, 0]
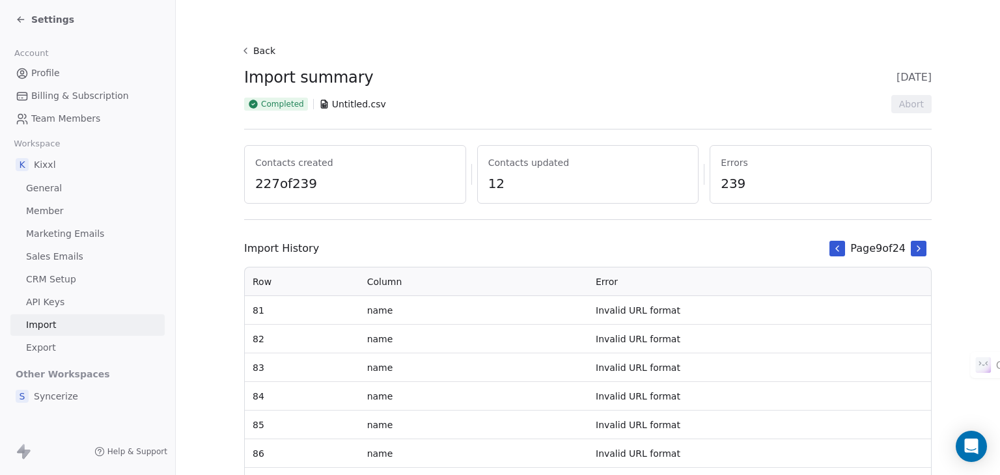
click at [256, 50] on button "Back" at bounding box center [260, 50] width 42 height 23
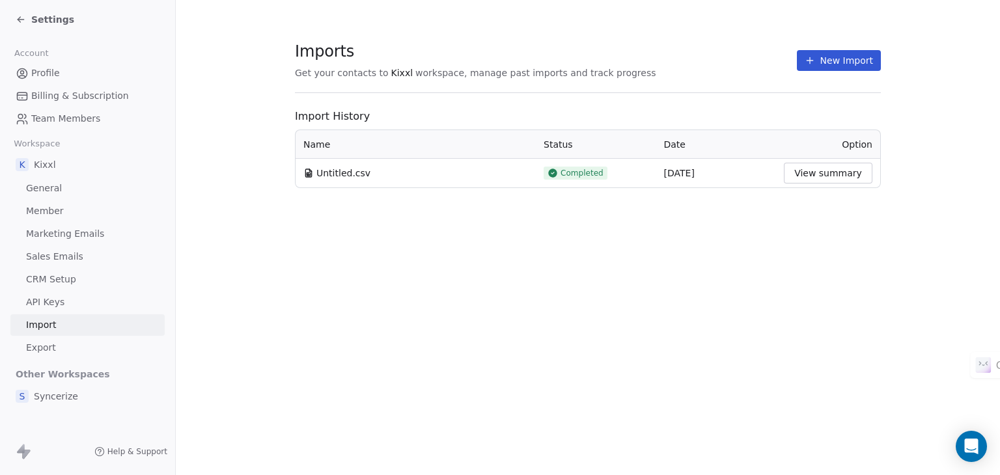
click at [820, 67] on button "New Import" at bounding box center [839, 60] width 84 height 21
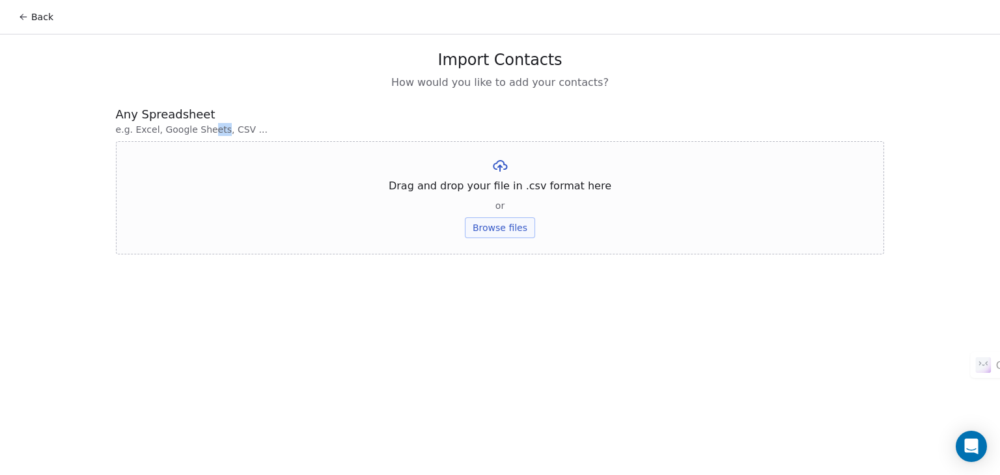
drag, startPoint x: 205, startPoint y: 130, endPoint x: 218, endPoint y: 130, distance: 13.0
click at [218, 131] on span "e.g. Excel, Google Sheets, CSV ..." at bounding box center [500, 129] width 769 height 13
click at [227, 129] on span "e.g. Excel, Google Sheets, CSV ..." at bounding box center [500, 129] width 769 height 13
click at [227, 128] on span "e.g. Excel, Google Sheets, CSV ..." at bounding box center [500, 129] width 769 height 13
click at [477, 87] on span "How would you like to add your contacts?" at bounding box center [499, 83] width 217 height 16
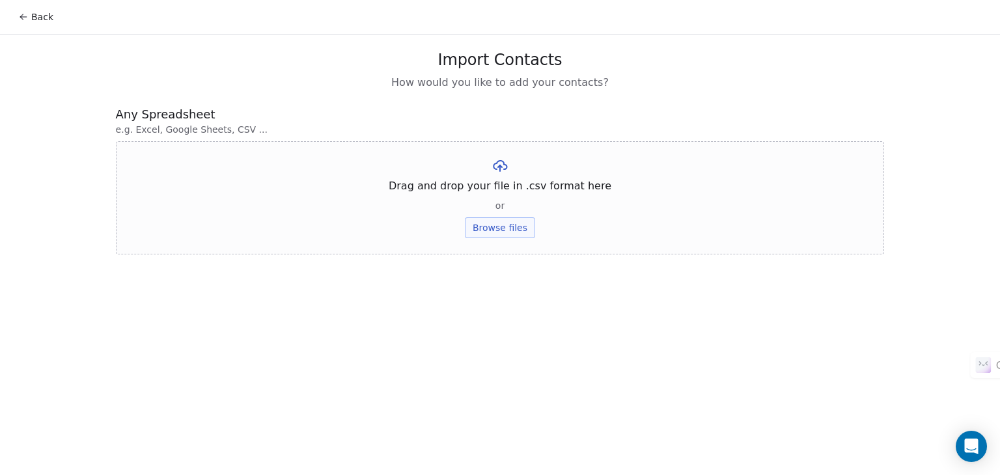
click at [35, 18] on button "Back" at bounding box center [35, 16] width 51 height 23
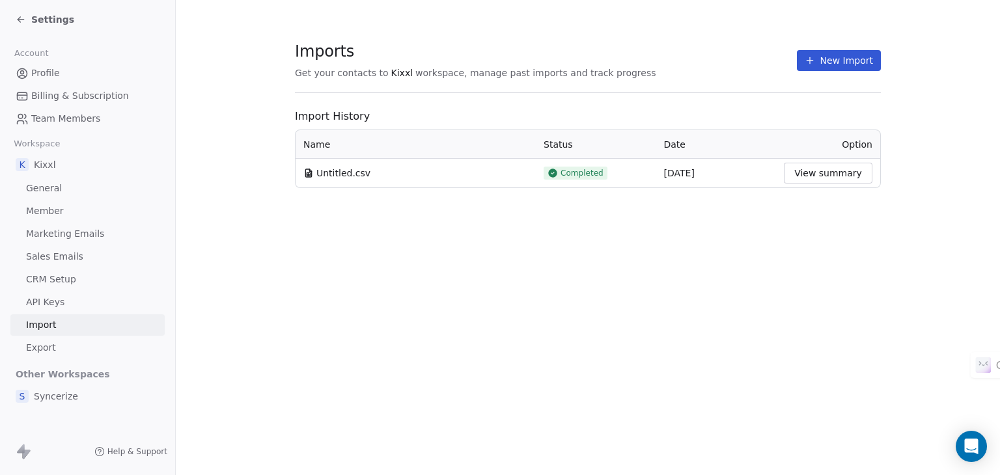
drag, startPoint x: 658, startPoint y: 173, endPoint x: 719, endPoint y: 175, distance: 60.6
click at [695, 175] on td "[DATE]" at bounding box center [716, 173] width 120 height 29
click at [42, 16] on span "Settings" at bounding box center [52, 19] width 43 height 13
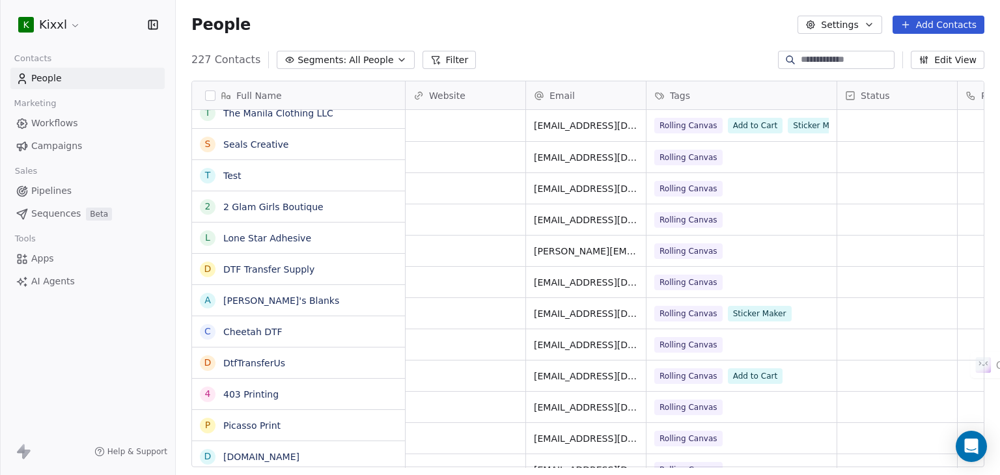
scroll to position [408, 814]
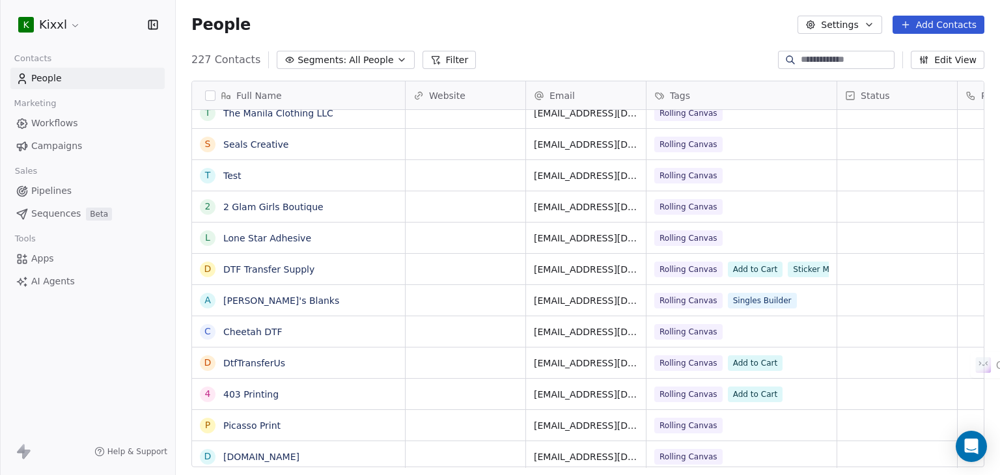
click at [57, 24] on html "K Kixxl Contacts People Marketing Workflows Campaigns Sales Pipelines Sequences…" at bounding box center [500, 237] width 1000 height 475
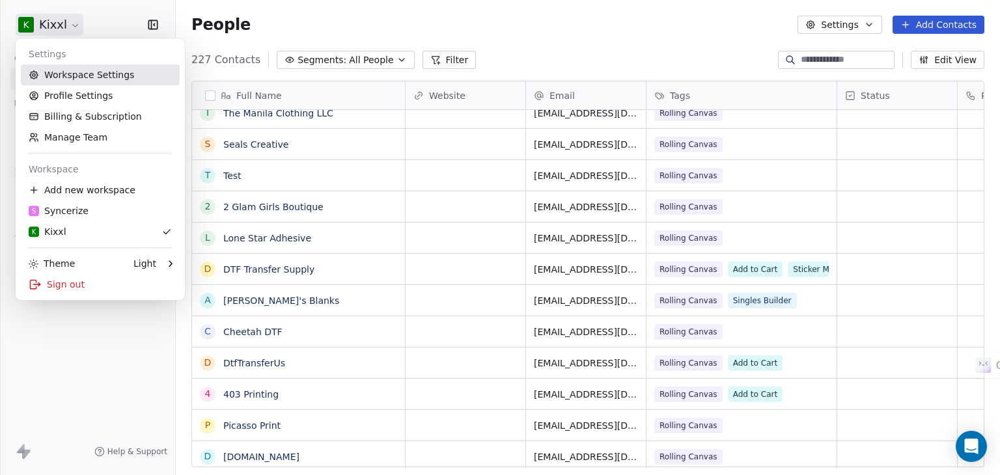
click at [63, 70] on link "Workspace Settings" at bounding box center [100, 74] width 159 height 21
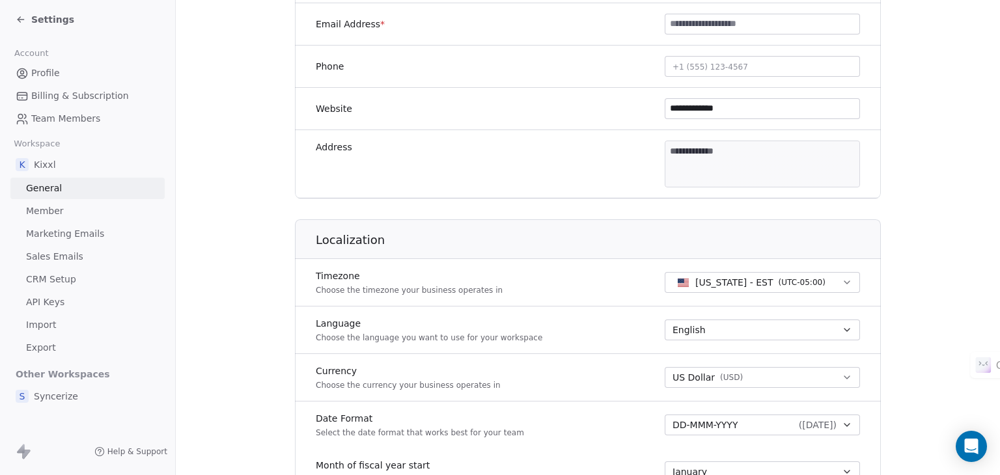
scroll to position [521, 0]
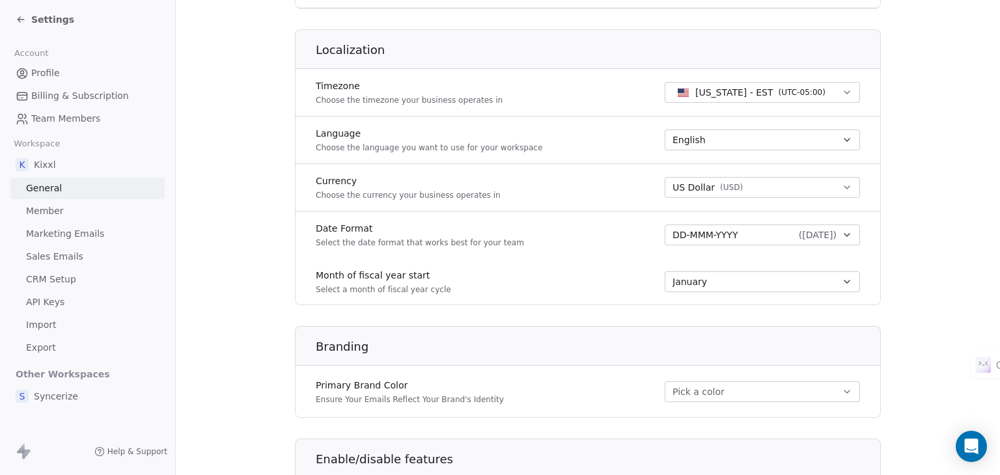
click at [761, 238] on div "DD-MMM-YYYY ( [DATE] )" at bounding box center [755, 235] width 164 height 13
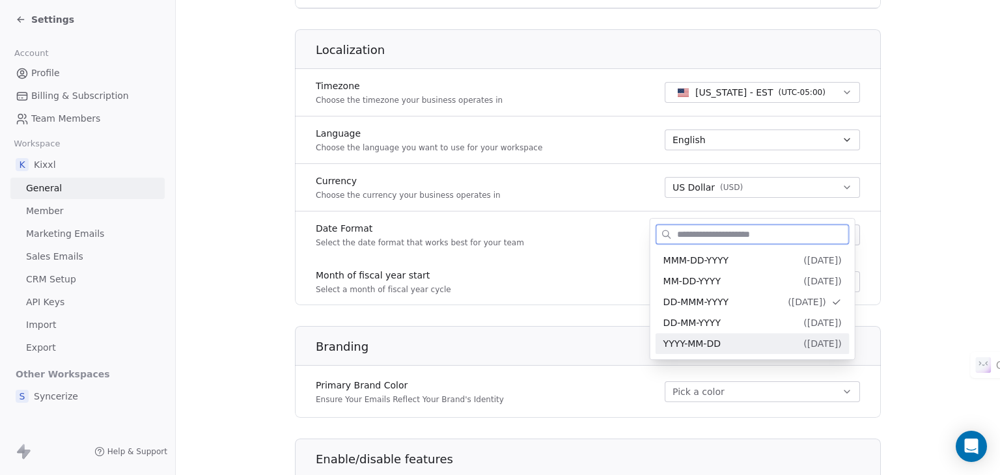
click at [726, 345] on div "YYYY-MM-DD ( [DATE] )" at bounding box center [752, 344] width 178 height 14
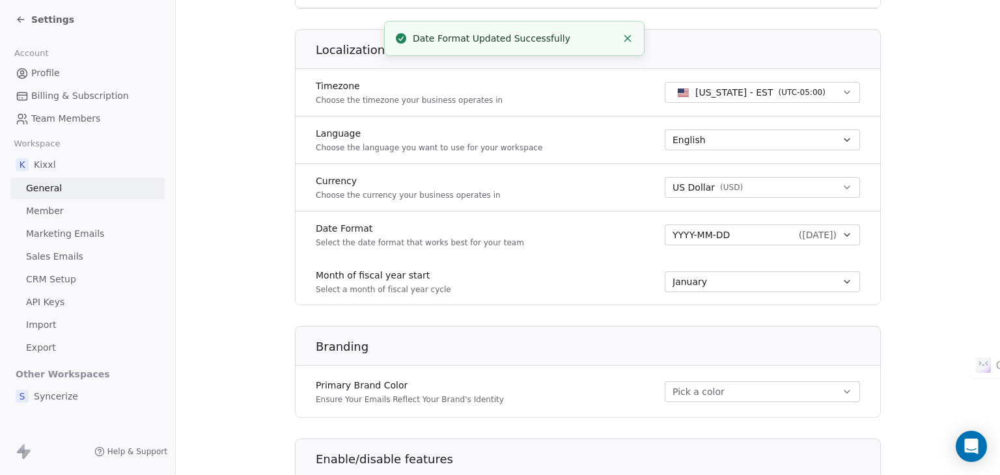
click at [895, 267] on section "**********" at bounding box center [588, 88] width 824 height 1219
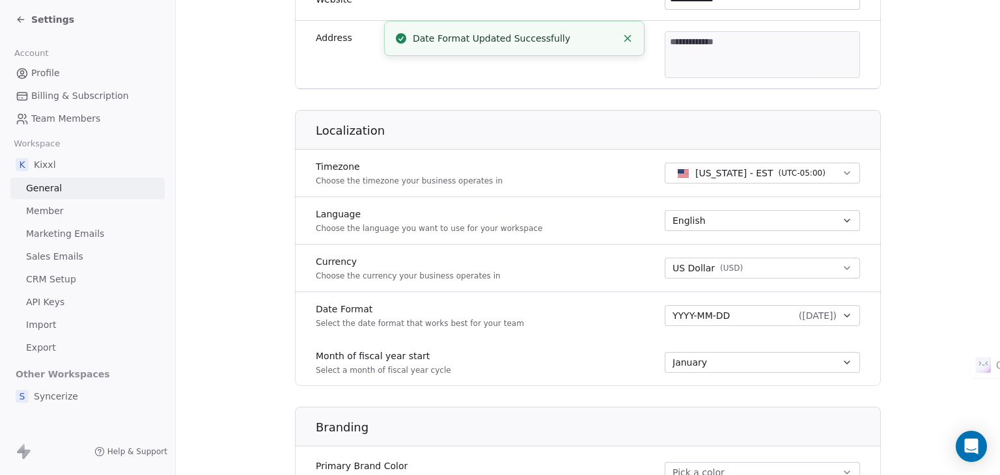
scroll to position [260, 0]
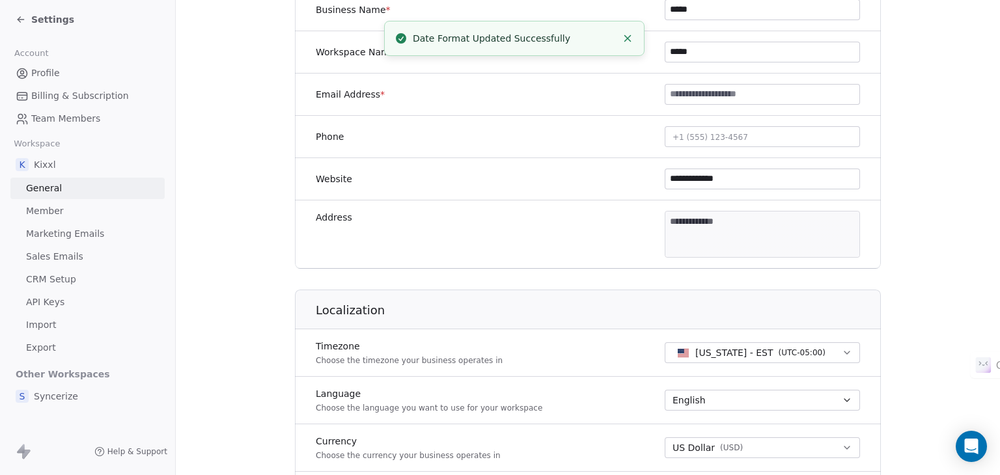
click at [49, 12] on div "Settings" at bounding box center [90, 19] width 149 height 18
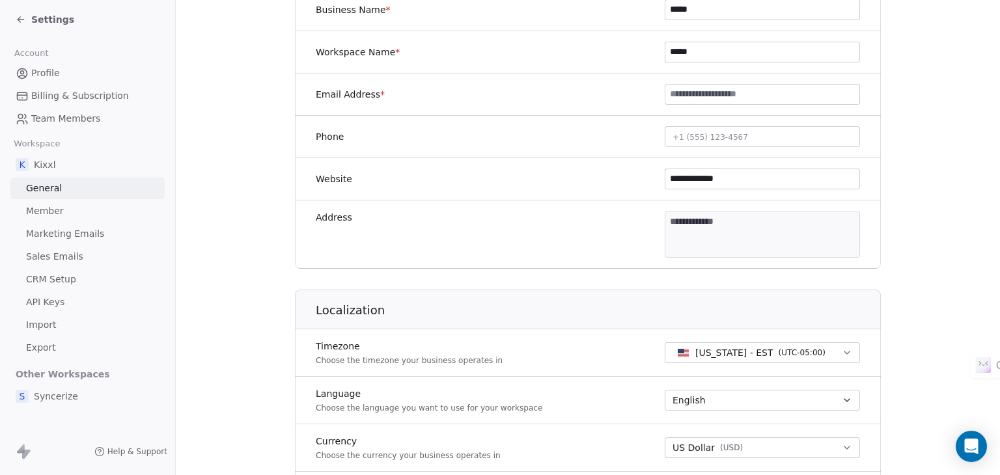
click at [48, 18] on span "Settings" at bounding box center [52, 19] width 43 height 13
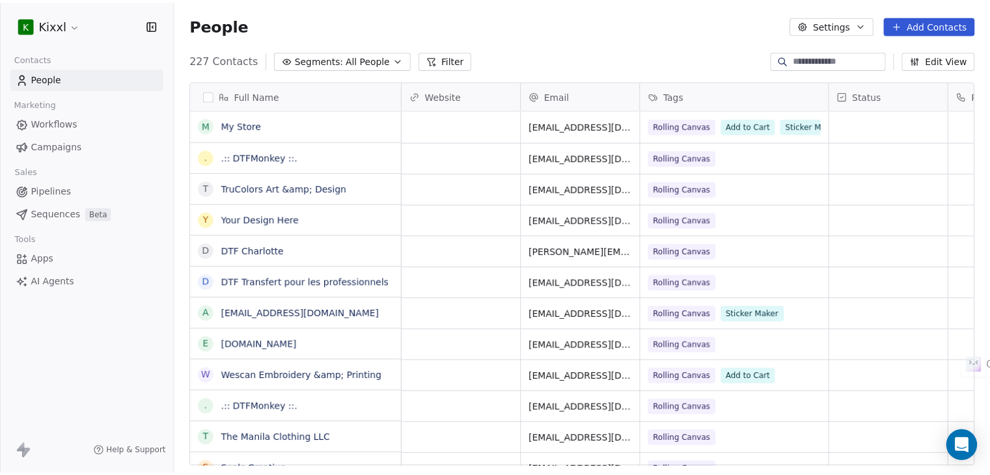
scroll to position [408, 814]
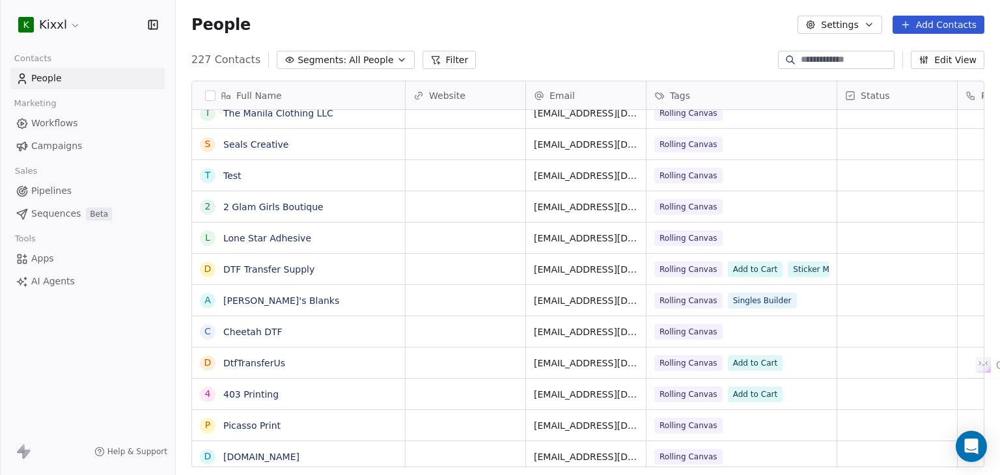
click at [852, 20] on button "Settings" at bounding box center [840, 25] width 84 height 18
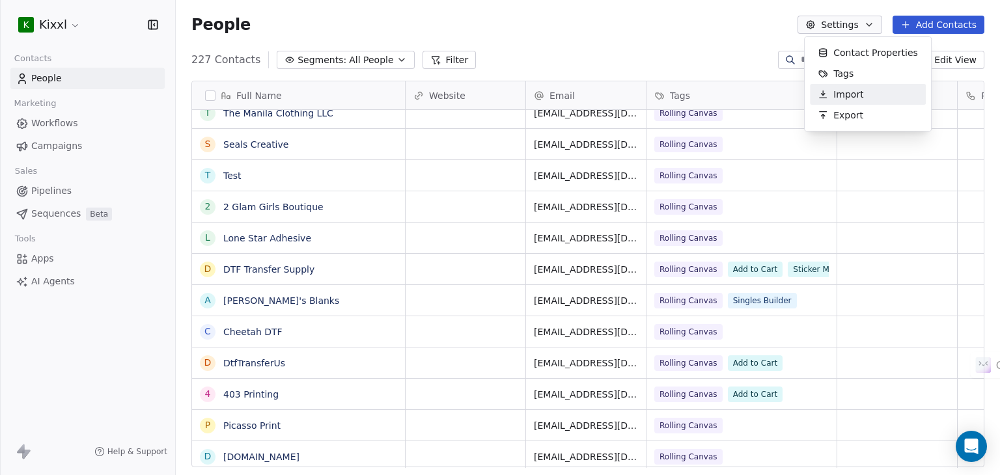
click at [844, 92] on span "Import" at bounding box center [848, 95] width 30 height 14
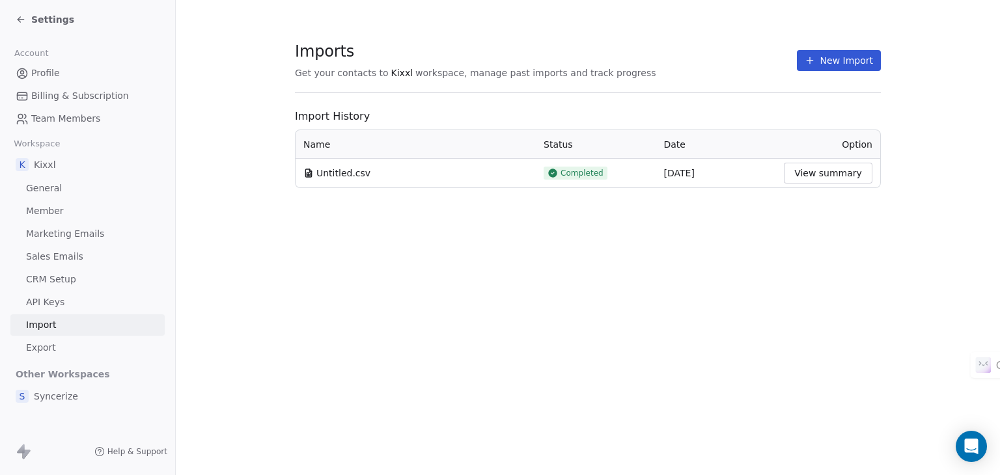
drag, startPoint x: 849, startPoint y: 55, endPoint x: 847, endPoint y: 62, distance: 6.8
click at [848, 55] on button "New Import" at bounding box center [839, 60] width 84 height 21
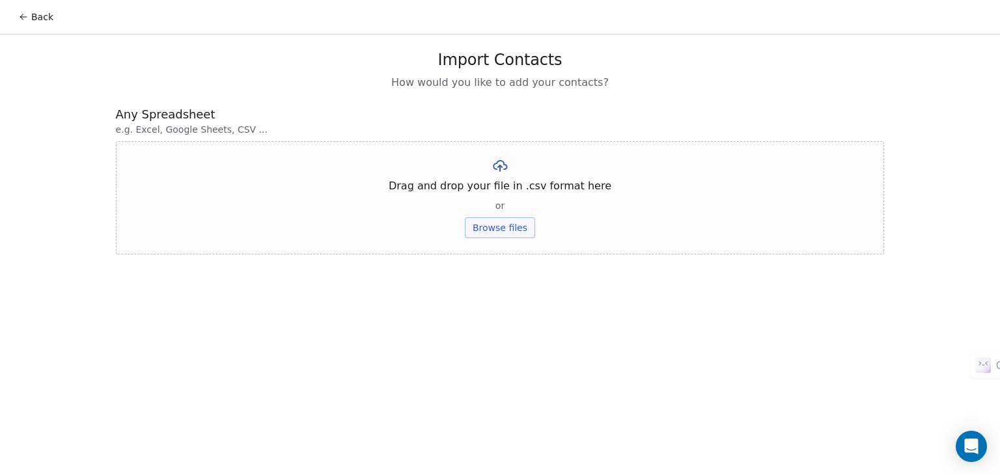
click at [522, 222] on button "Browse files" at bounding box center [500, 227] width 70 height 21
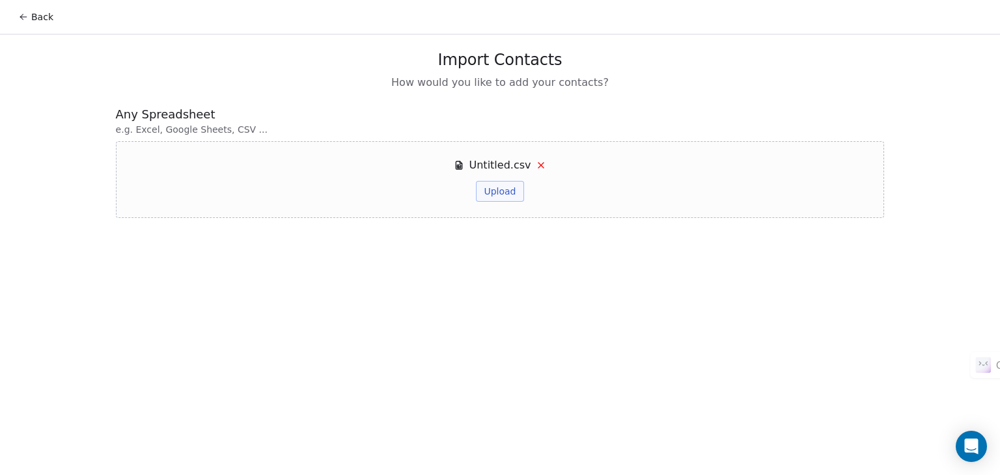
click at [497, 190] on button "Upload" at bounding box center [500, 191] width 48 height 21
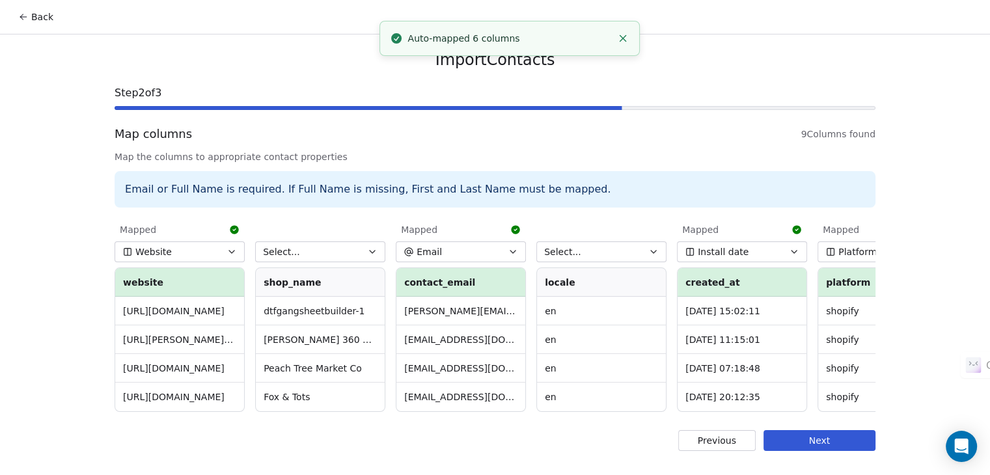
click at [331, 253] on button "Select..." at bounding box center [320, 252] width 130 height 21
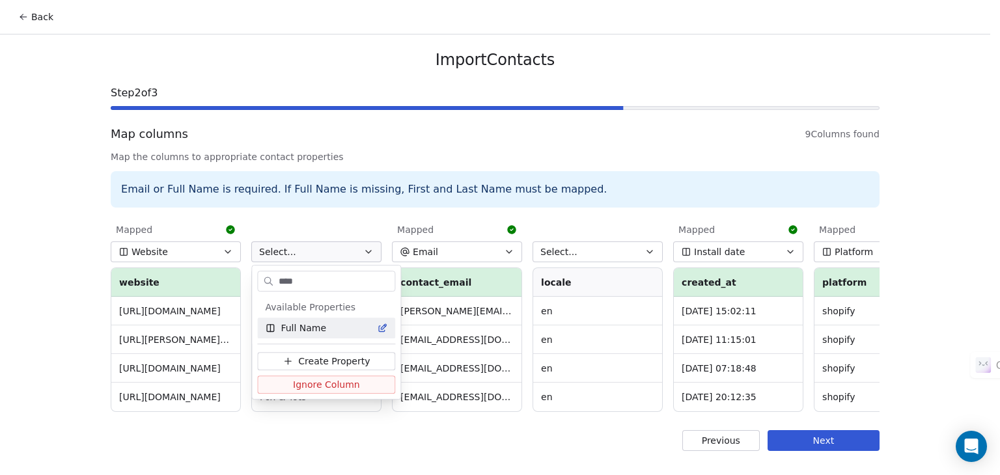
type input "****"
click at [316, 328] on span "Full Name" at bounding box center [304, 328] width 46 height 13
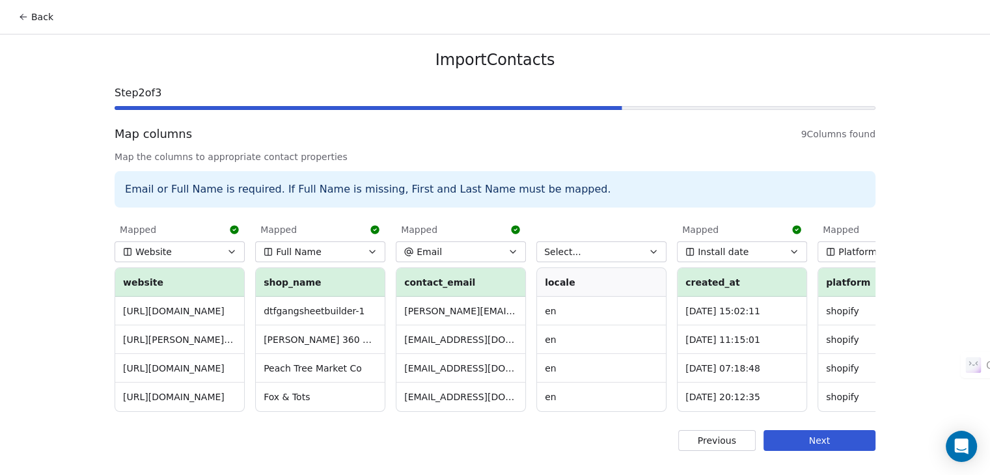
scroll to position [0, 486]
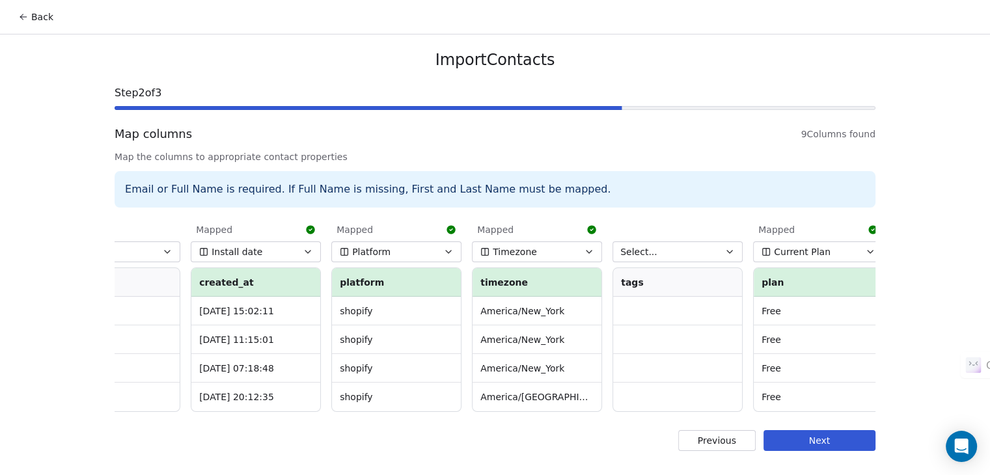
click at [688, 256] on button "Select..." at bounding box center [678, 252] width 130 height 21
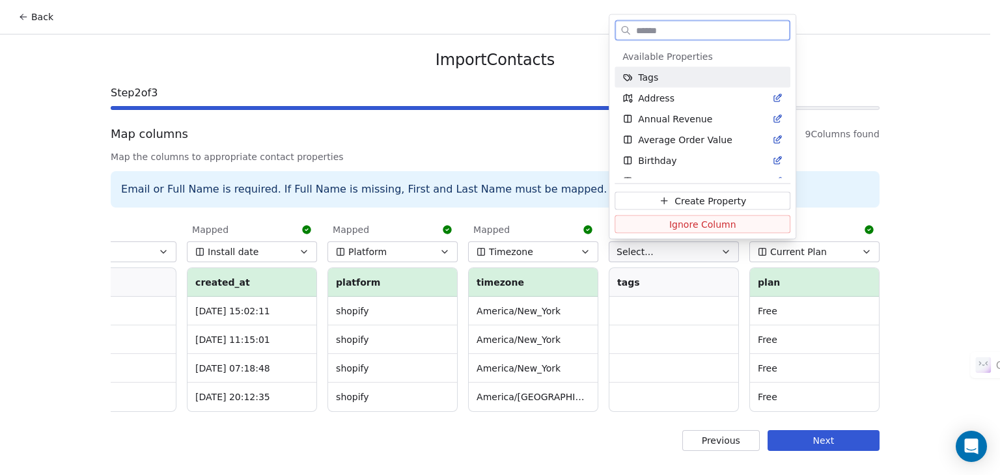
click at [638, 79] on span "Tags" at bounding box center [648, 77] width 20 height 13
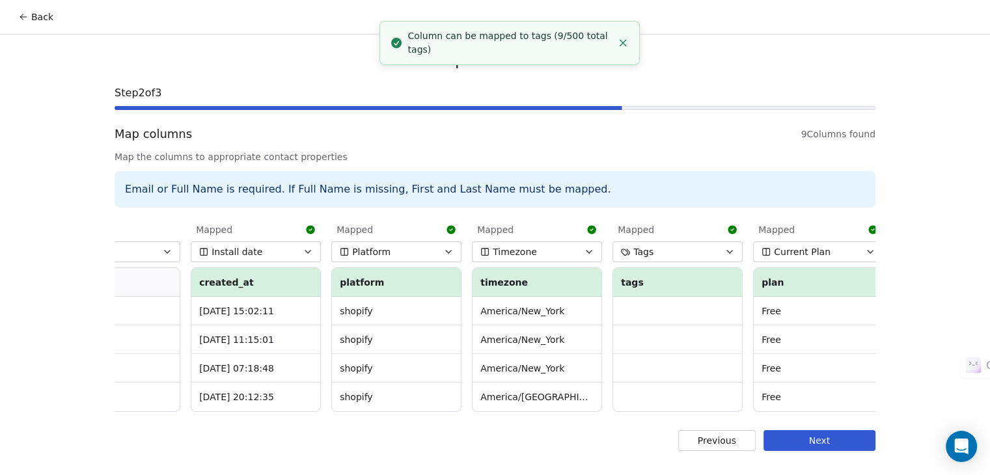
scroll to position [1, 0]
click at [825, 445] on button "Next" at bounding box center [820, 440] width 112 height 21
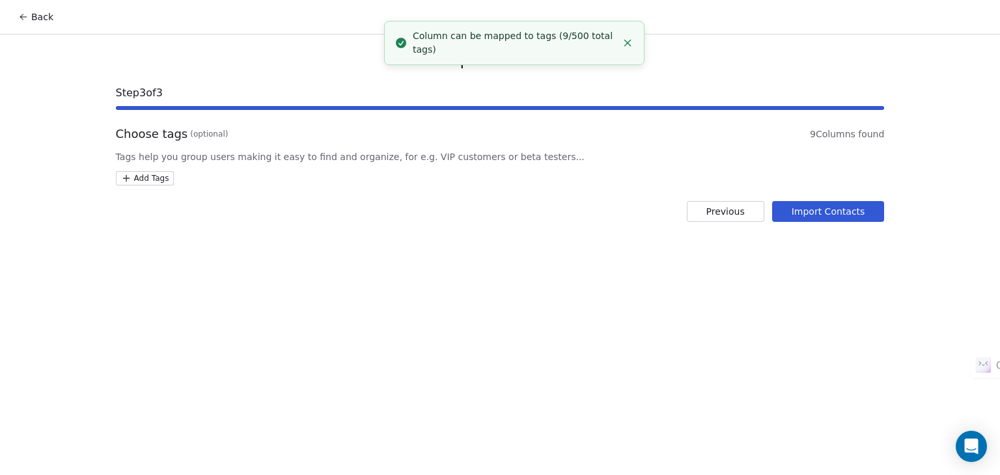
click at [797, 212] on button "Import Contacts" at bounding box center [828, 211] width 113 height 21
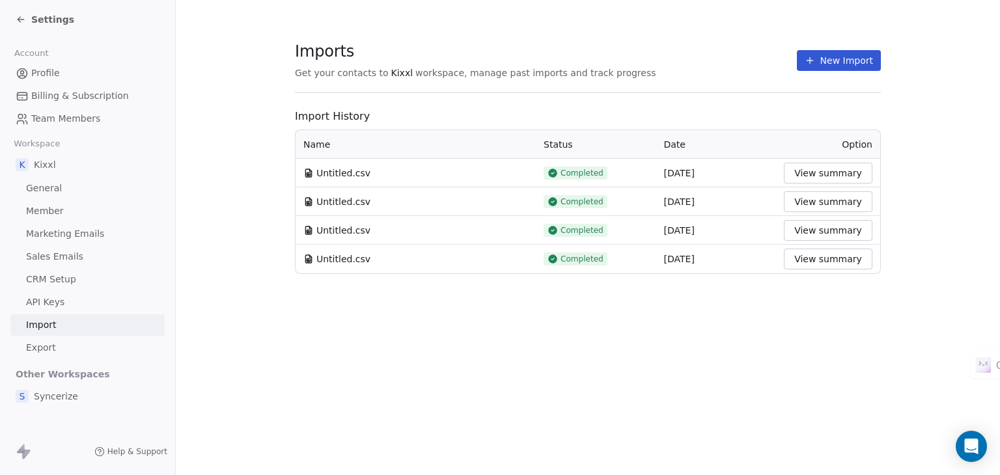
click at [35, 71] on span "Profile" at bounding box center [45, 73] width 29 height 14
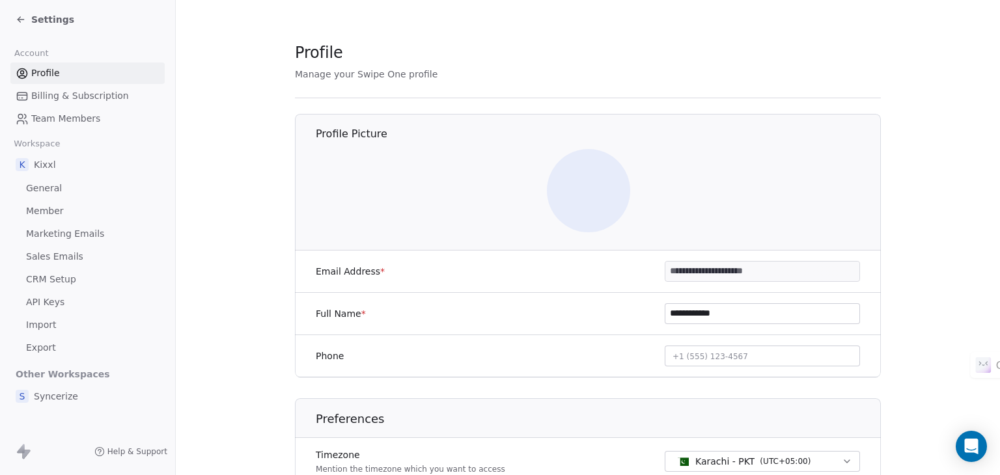
click at [28, 19] on div "Settings" at bounding box center [45, 19] width 59 height 13
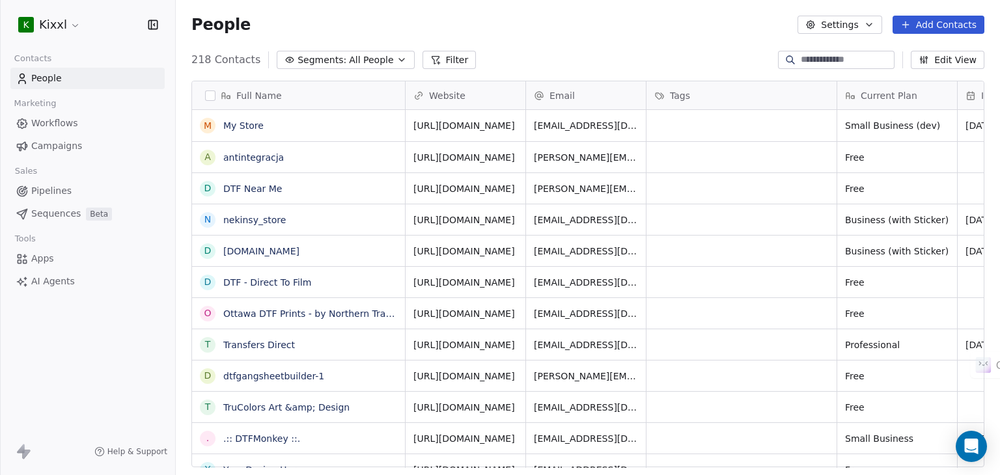
click at [807, 57] on input at bounding box center [846, 59] width 91 height 13
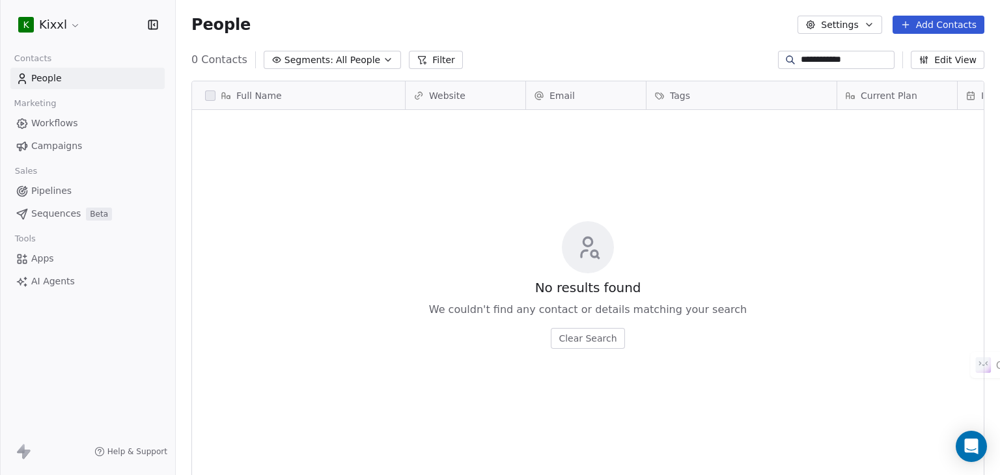
scroll to position [408, 814]
click at [807, 61] on input "**********" at bounding box center [846, 59] width 91 height 13
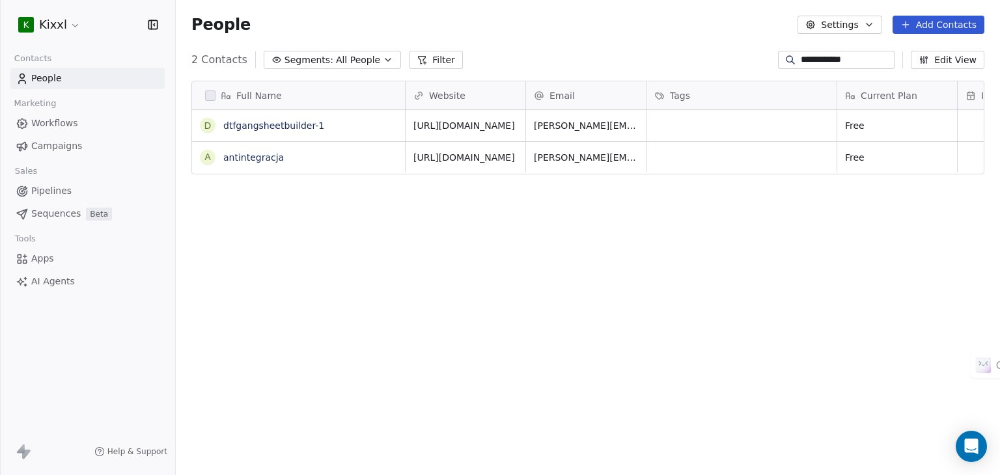
scroll to position [0, 0]
type input "**********"
click at [206, 124] on button "grid" at bounding box center [207, 125] width 10 height 10
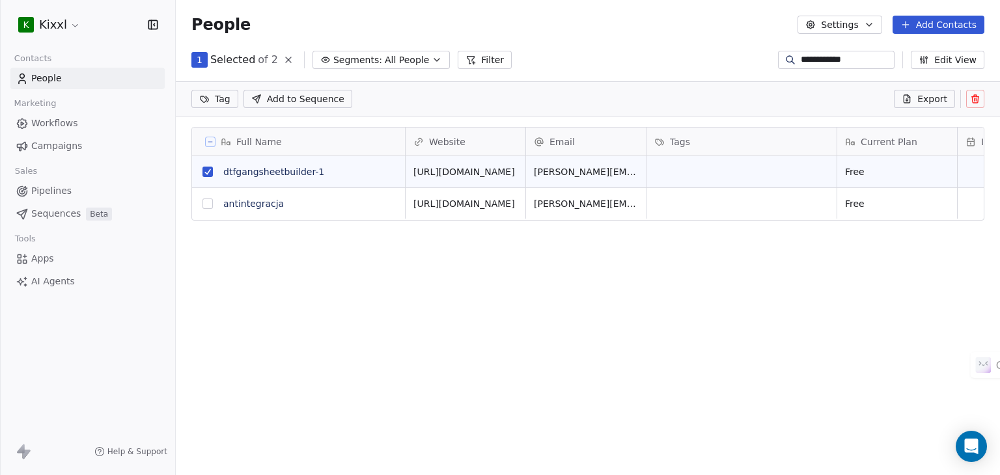
click at [204, 204] on button "grid" at bounding box center [207, 204] width 10 height 10
click at [974, 97] on icon at bounding box center [975, 99] width 10 height 10
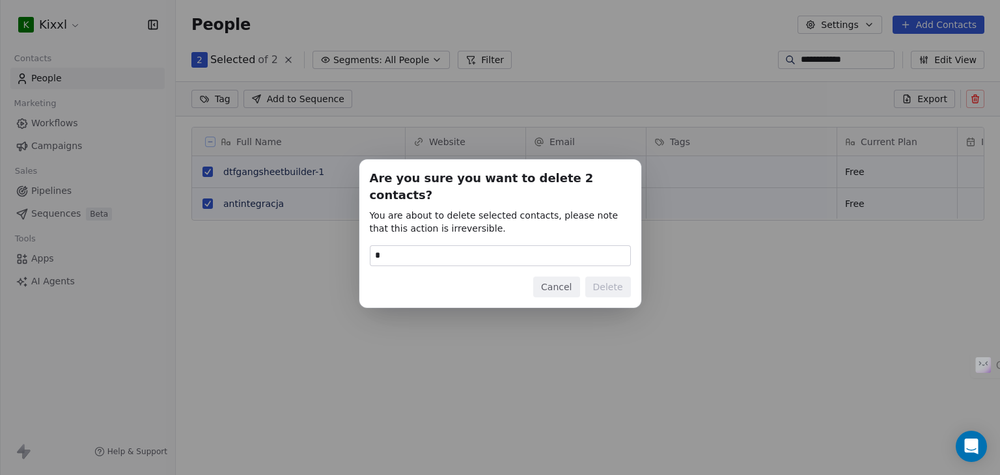
type input "******"
click at [617, 282] on button "Delete" at bounding box center [608, 287] width 46 height 21
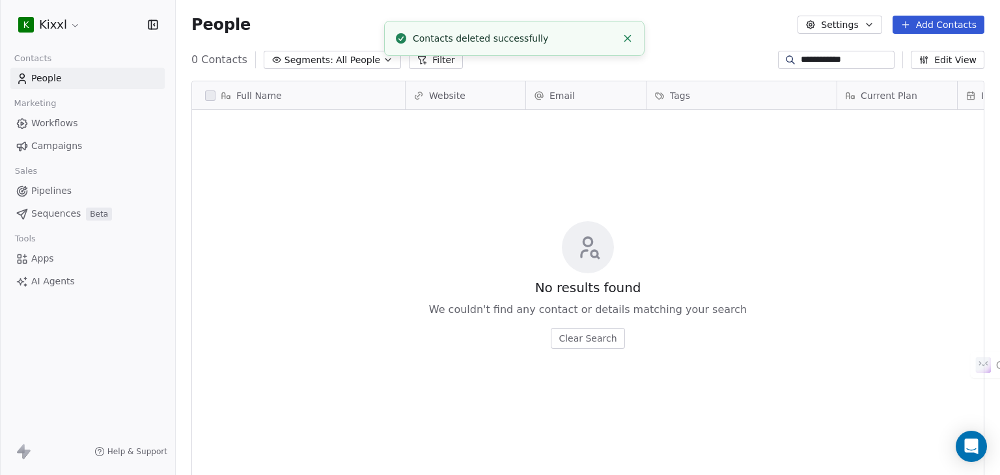
click at [801, 61] on input "**********" at bounding box center [846, 59] width 91 height 13
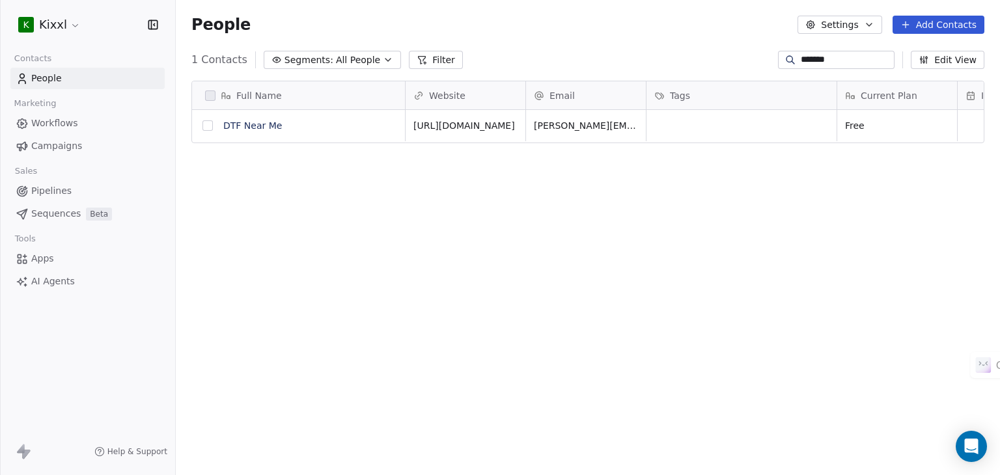
type input "*******"
click at [0, 0] on button "grid" at bounding box center [0, 0] width 0 height 0
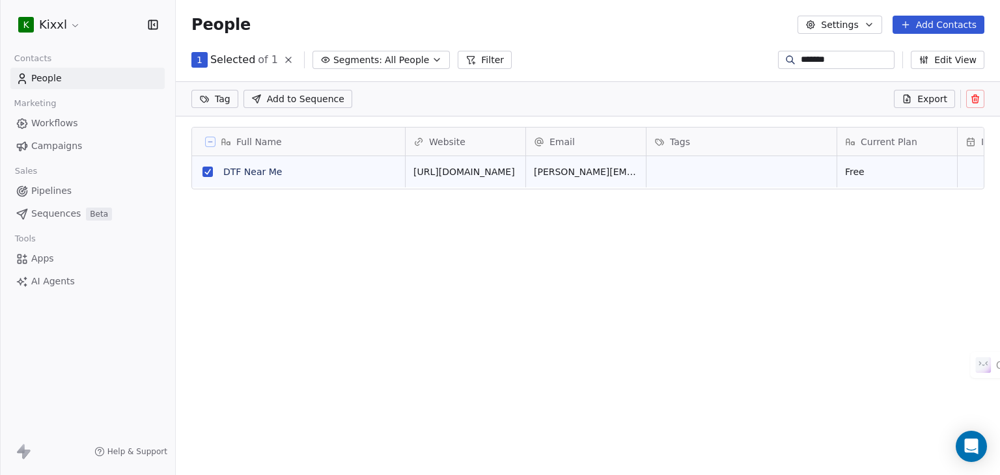
click at [973, 97] on icon at bounding box center [975, 97] width 7 height 0
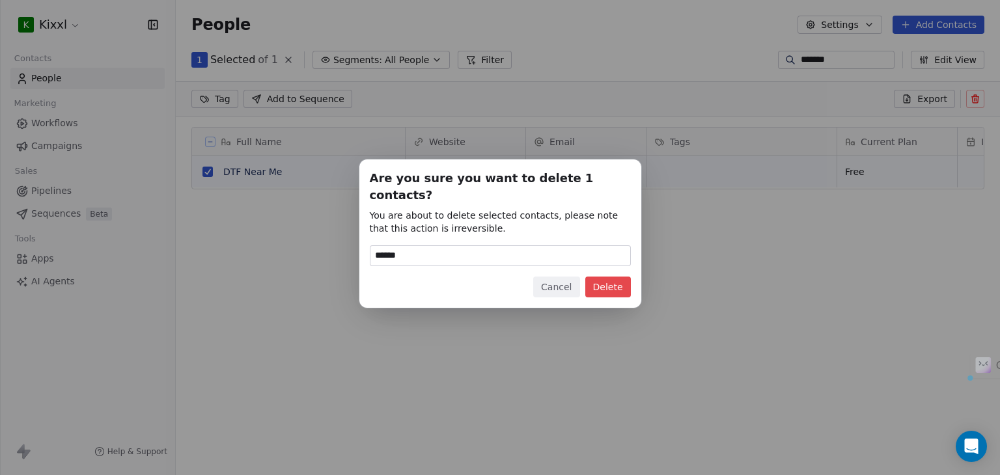
click at [635, 274] on div "Are you sure you want to delete 1 contacts? You are about to delete selected co…" at bounding box center [500, 234] width 282 height 148
click at [611, 277] on button "Delete" at bounding box center [608, 287] width 46 height 21
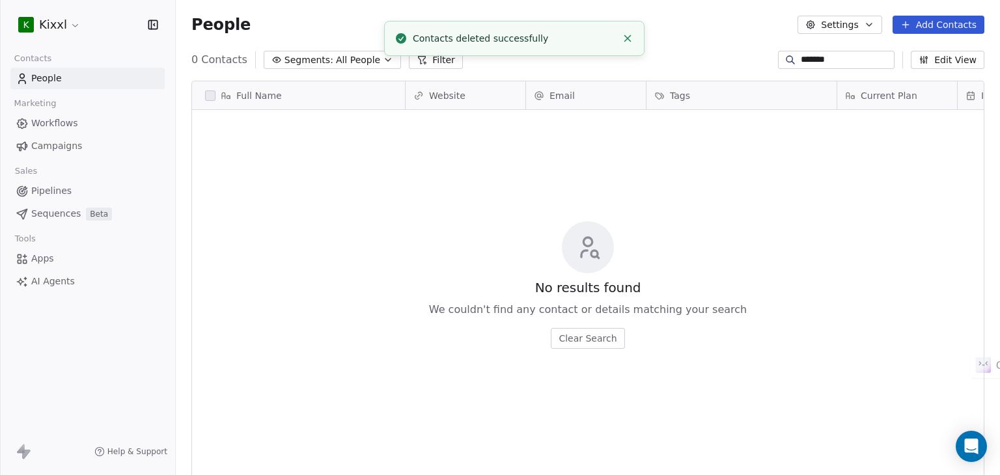
click at [837, 61] on input "*******" at bounding box center [846, 59] width 91 height 13
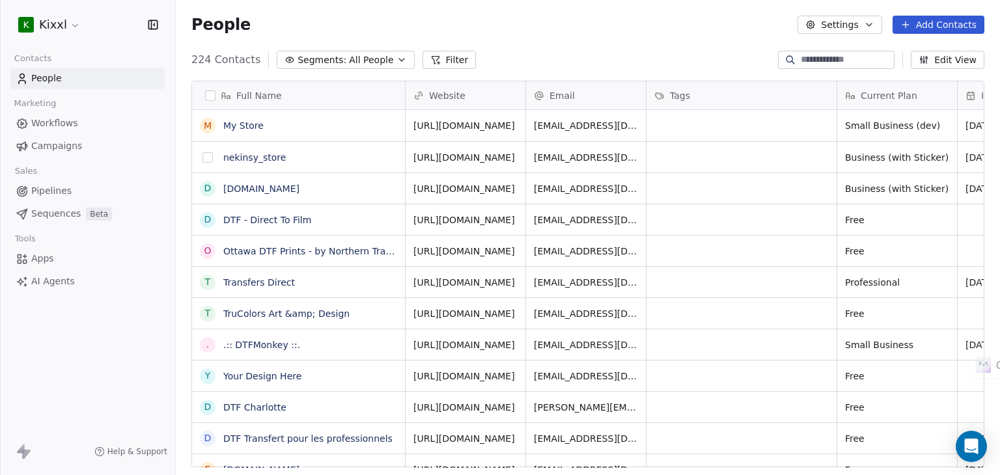
click at [207, 160] on button "grid" at bounding box center [207, 157] width 10 height 10
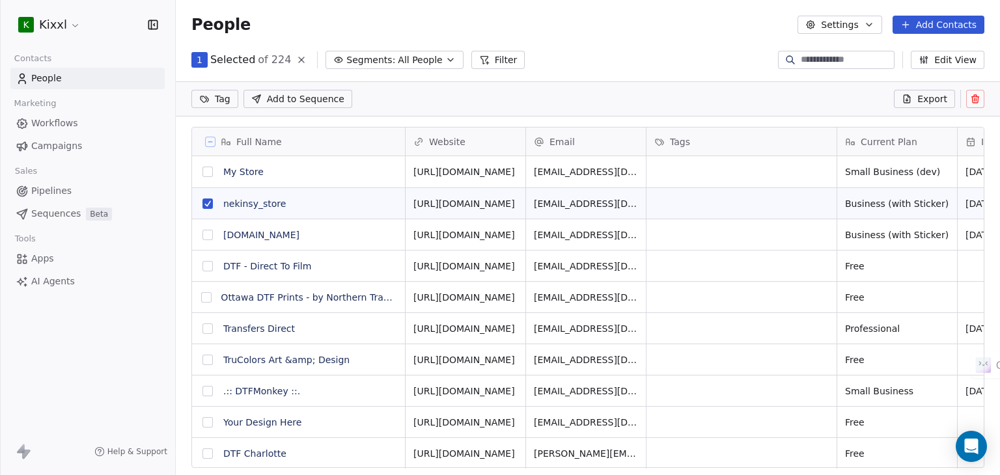
click at [206, 236] on button "grid" at bounding box center [207, 235] width 10 height 10
click at [205, 269] on button "grid" at bounding box center [207, 266] width 10 height 10
click at [206, 295] on button "grid" at bounding box center [206, 297] width 10 height 10
click at [208, 326] on button "grid" at bounding box center [207, 329] width 10 height 10
click at [207, 174] on button "grid" at bounding box center [207, 172] width 10 height 10
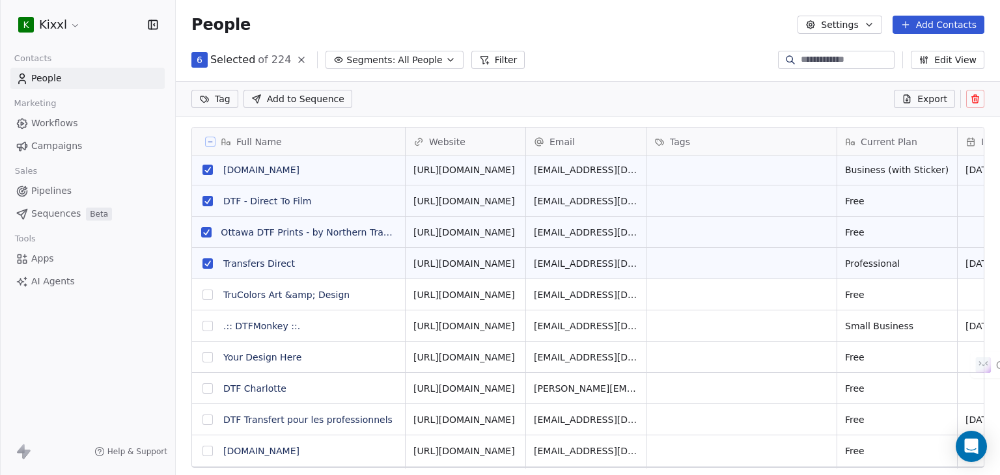
click at [973, 100] on icon at bounding box center [975, 99] width 10 height 10
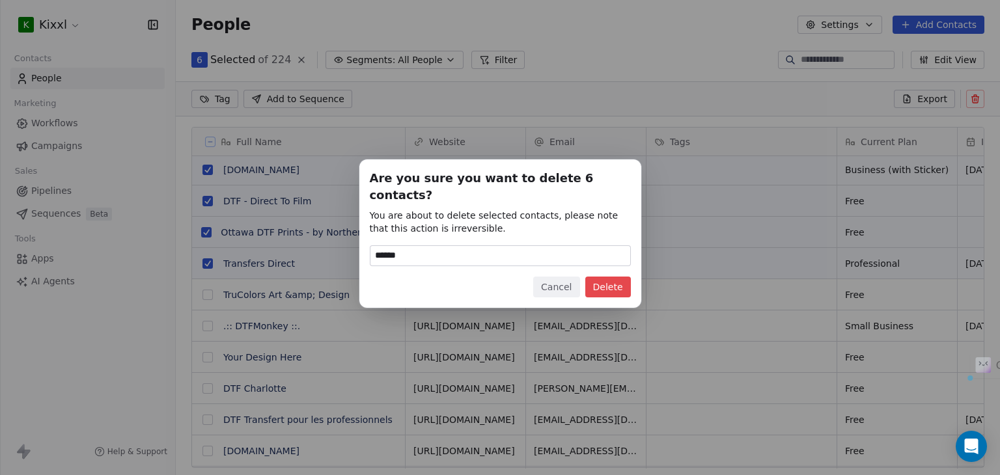
click at [609, 277] on button "Delete" at bounding box center [608, 287] width 46 height 21
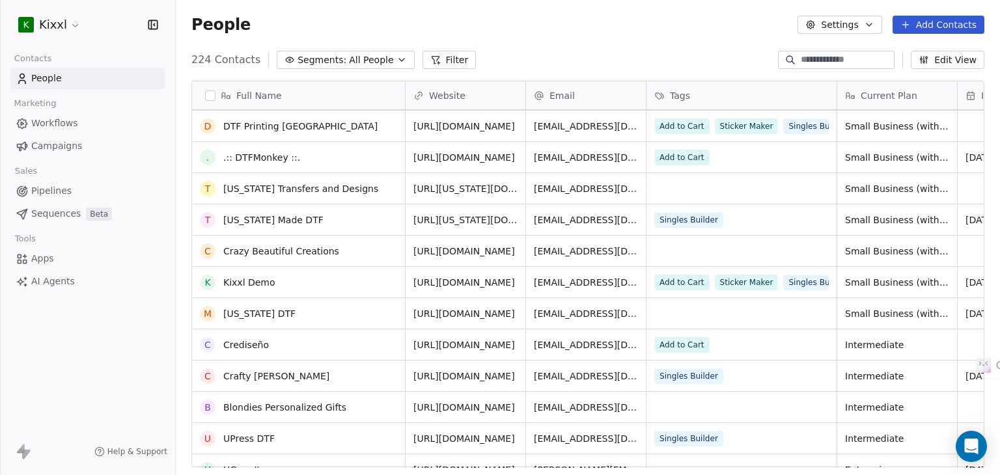
scroll to position [846, 0]
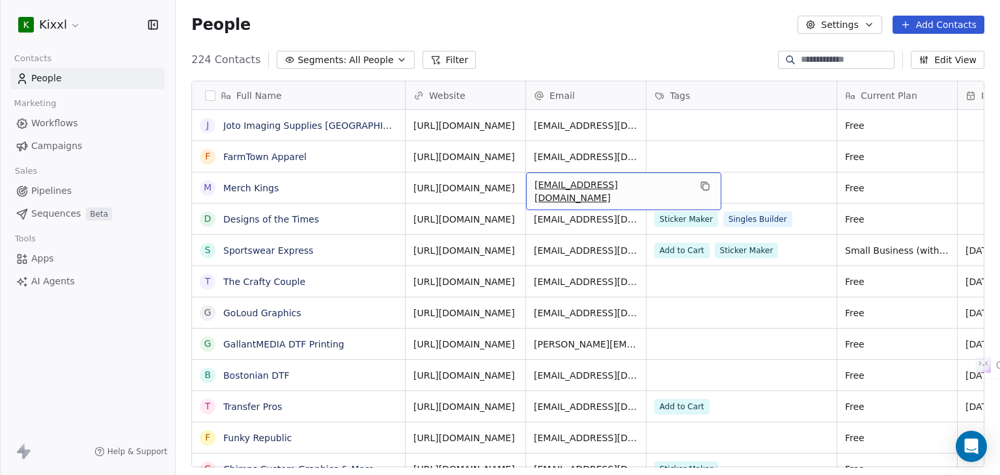
drag, startPoint x: 632, startPoint y: 177, endPoint x: 581, endPoint y: 174, distance: 50.9
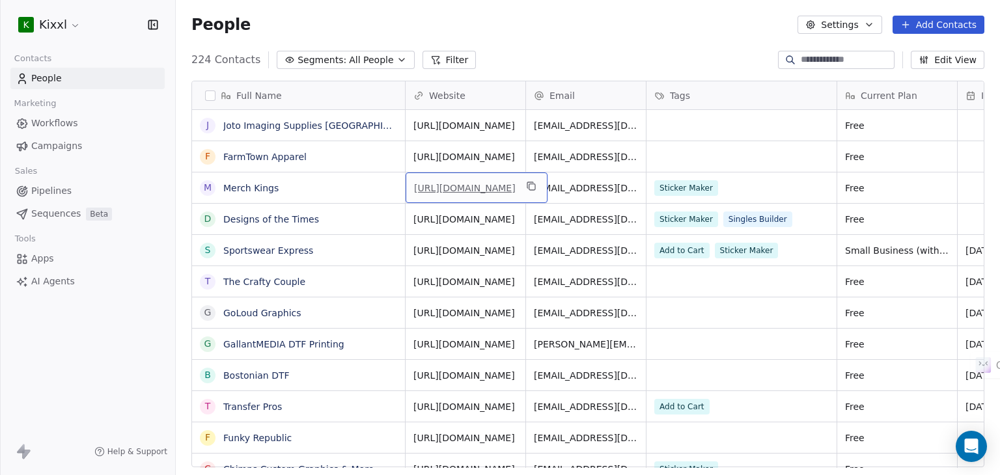
click at [479, 188] on link "[URL][DOMAIN_NAME]" at bounding box center [465, 188] width 102 height 10
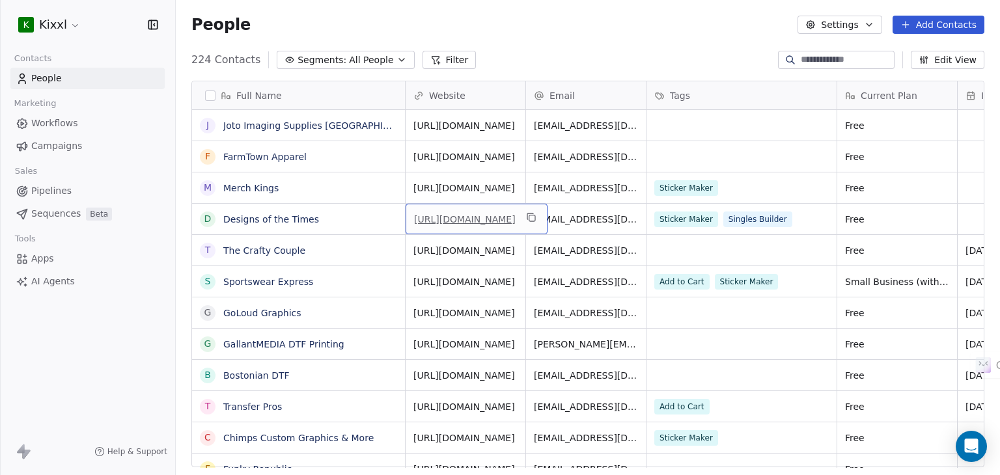
click at [516, 214] on link "[URL][DOMAIN_NAME]" at bounding box center [465, 219] width 102 height 10
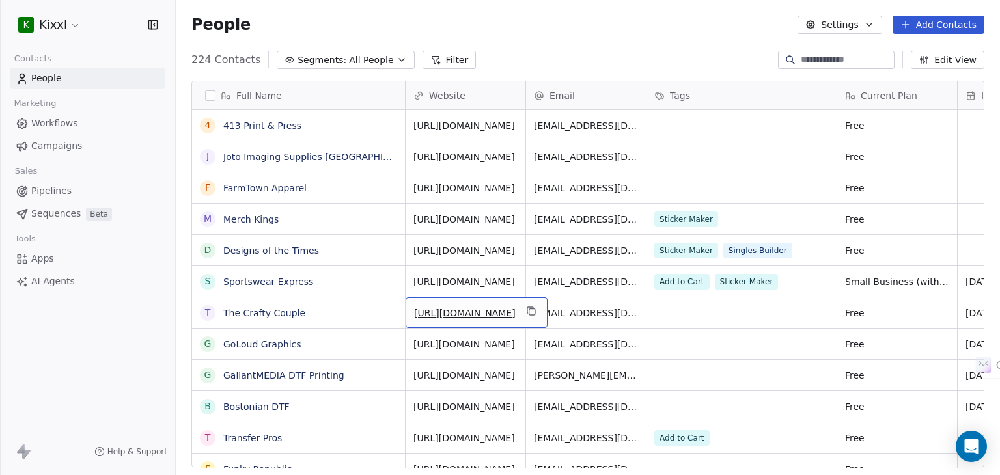
click at [477, 308] on link "[URL][DOMAIN_NAME]" at bounding box center [465, 313] width 102 height 10
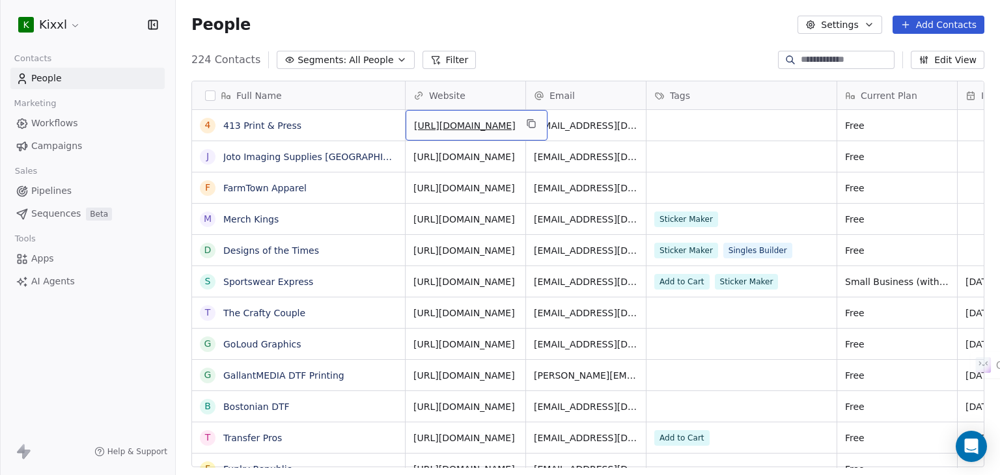
scroll to position [3125, 0]
click at [456, 124] on link "[URL][DOMAIN_NAME]" at bounding box center [465, 126] width 102 height 10
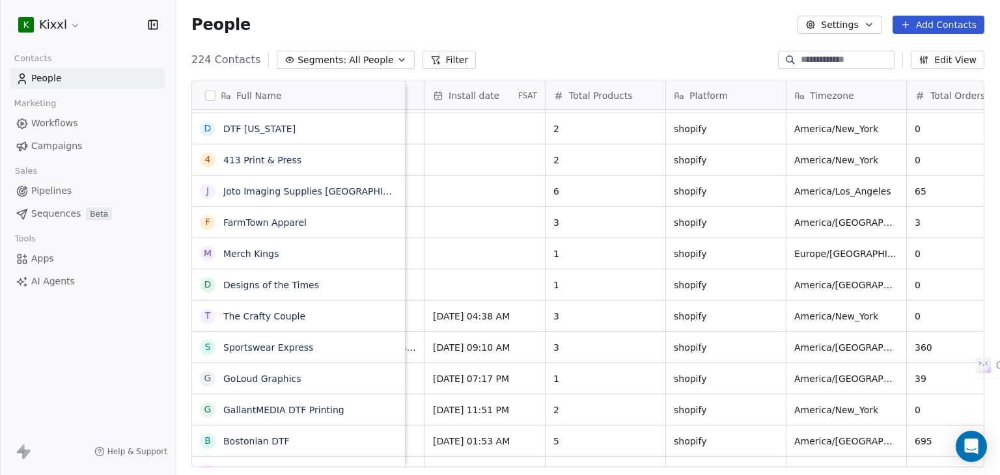
scroll to position [10, 617]
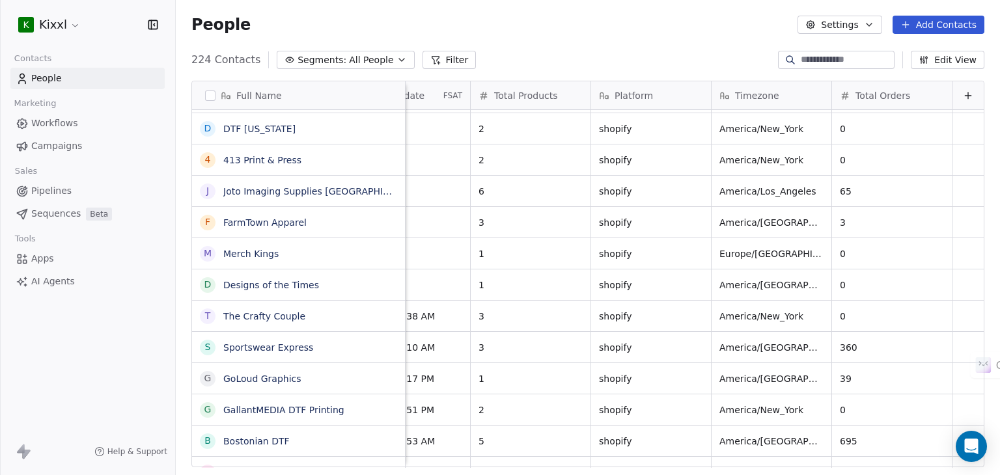
click at [857, 92] on div "Total Orders" at bounding box center [892, 95] width 120 height 28
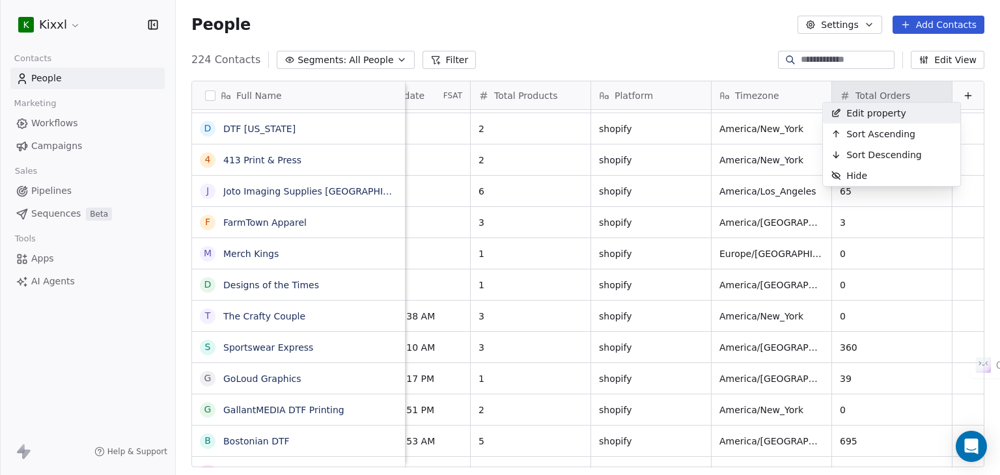
click at [857, 89] on html "K Kixxl Contacts People Marketing Workflows Campaigns Sales Pipelines Sequences…" at bounding box center [500, 237] width 1000 height 475
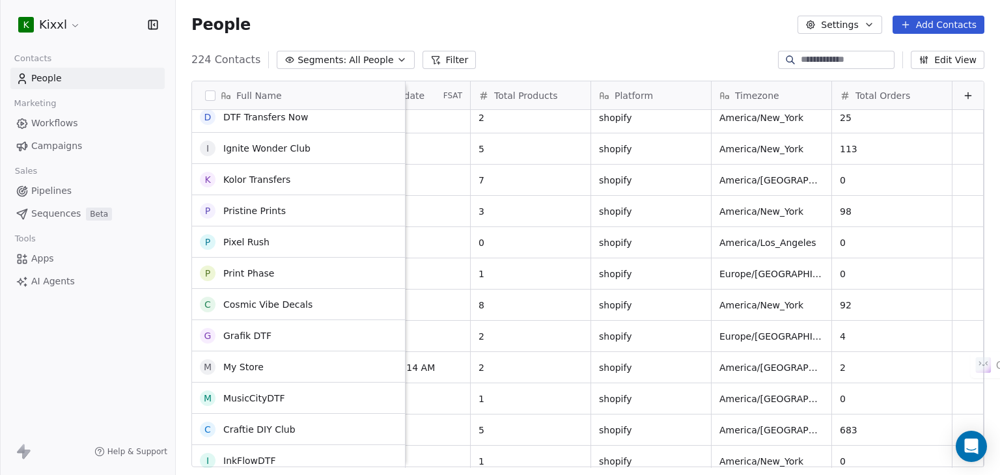
scroll to position [2344, 0]
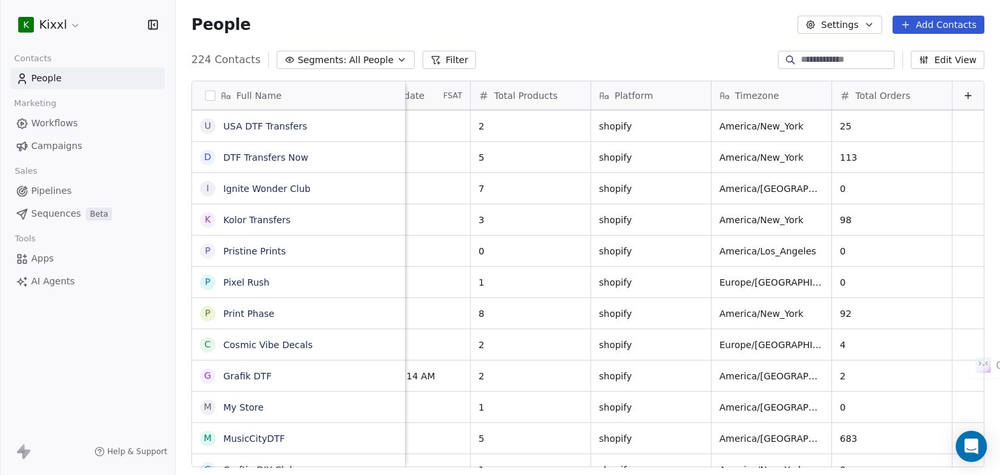
click at [865, 89] on span "Total Orders" at bounding box center [883, 95] width 55 height 13
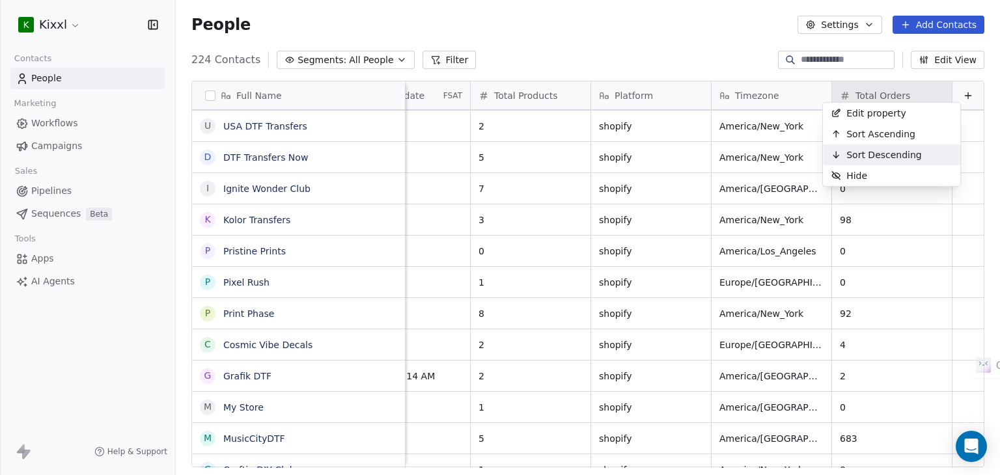
click at [859, 154] on span "Sort Descending" at bounding box center [884, 154] width 76 height 13
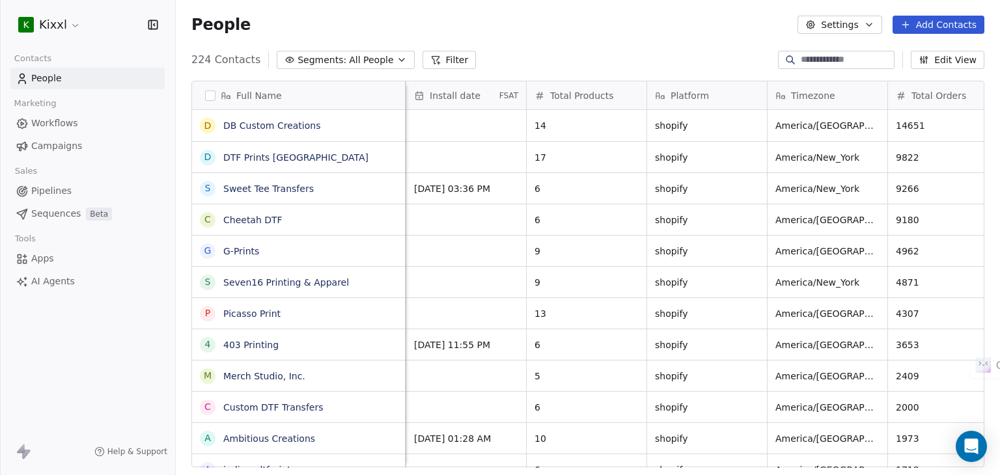
scroll to position [0, 617]
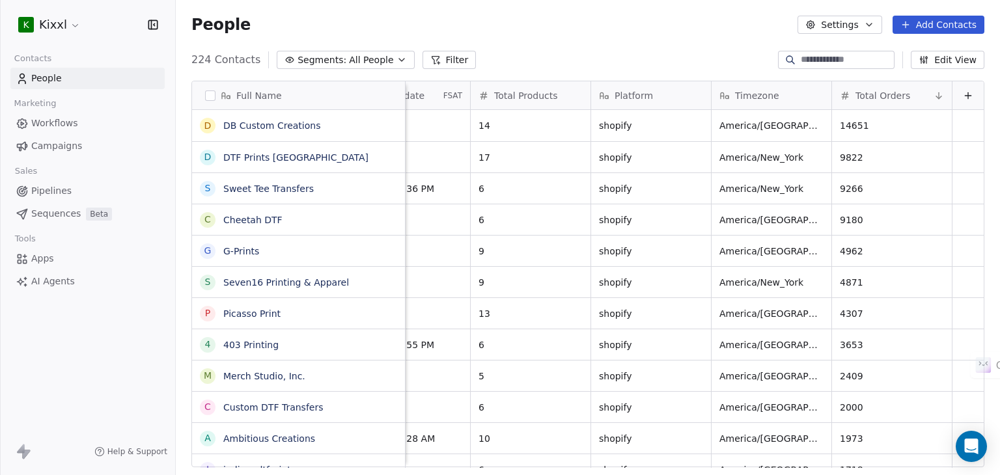
click at [954, 63] on button "Edit View" at bounding box center [948, 60] width 74 height 18
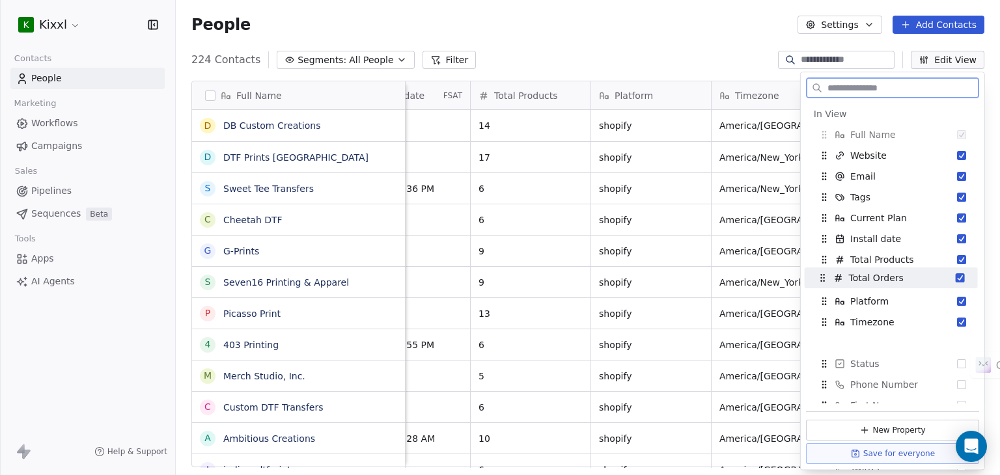
drag, startPoint x: 826, startPoint y: 323, endPoint x: 824, endPoint y: 279, distance: 44.3
click at [824, 279] on icon "Suggestions" at bounding box center [824, 278] width 1 height 1
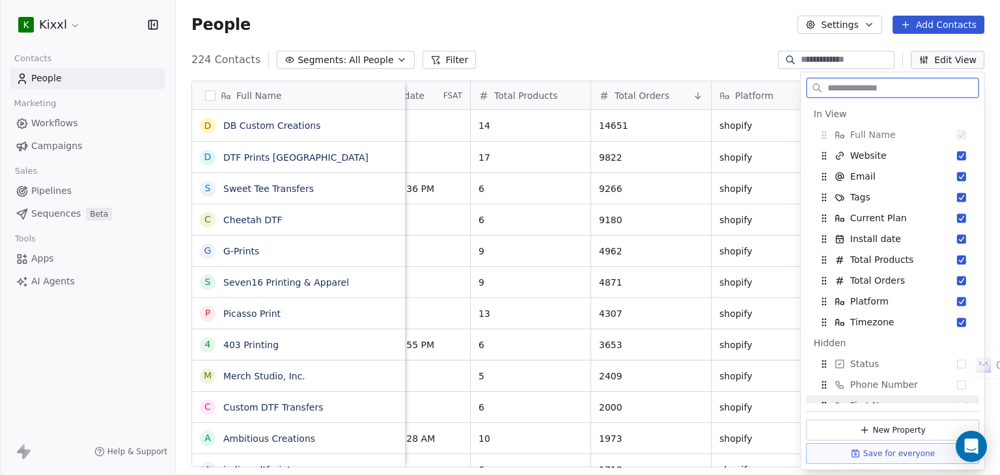
click at [897, 454] on button "Save for everyone" at bounding box center [892, 453] width 173 height 21
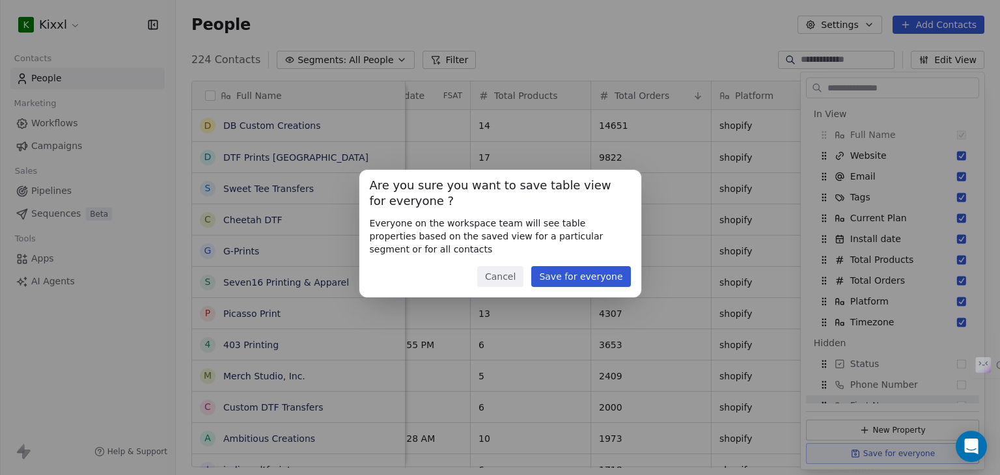
click at [591, 274] on button "Save for everyone" at bounding box center [580, 276] width 99 height 21
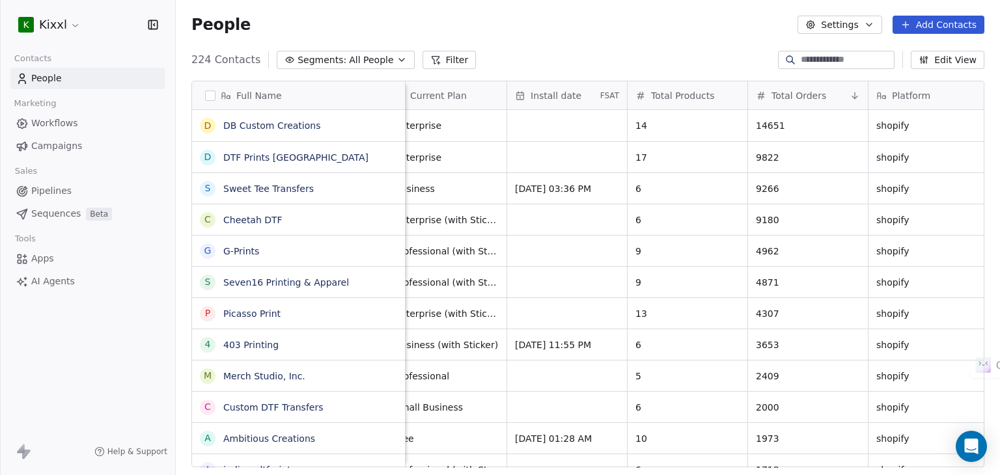
scroll to position [0, 450]
click at [932, 64] on button "Edit View" at bounding box center [948, 60] width 74 height 18
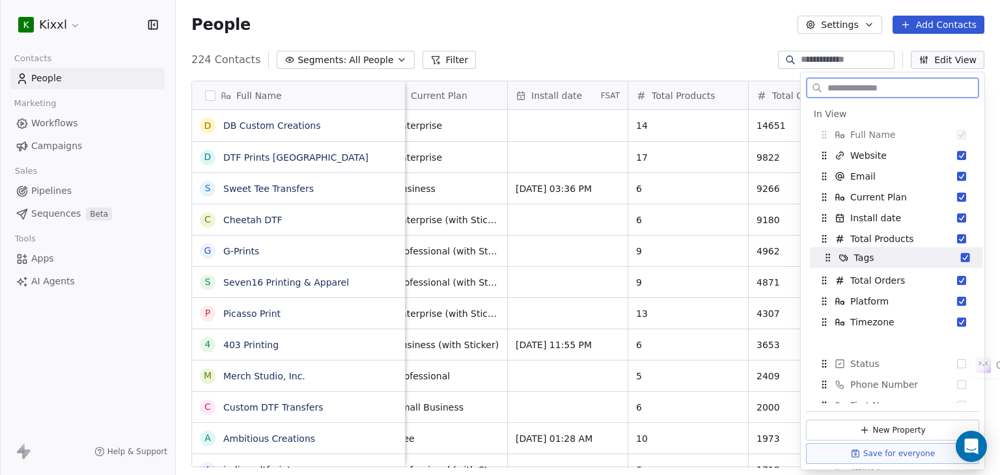
drag, startPoint x: 824, startPoint y: 197, endPoint x: 828, endPoint y: 258, distance: 60.7
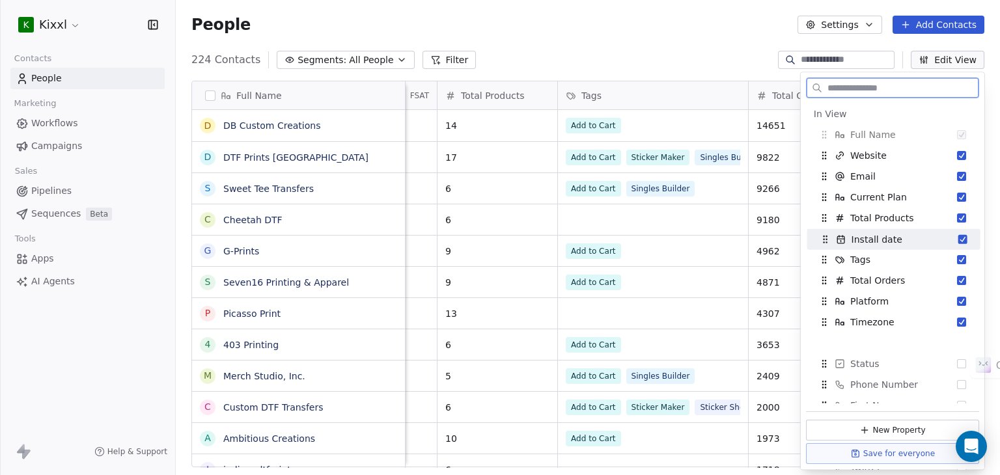
drag, startPoint x: 824, startPoint y: 217, endPoint x: 826, endPoint y: 237, distance: 19.6
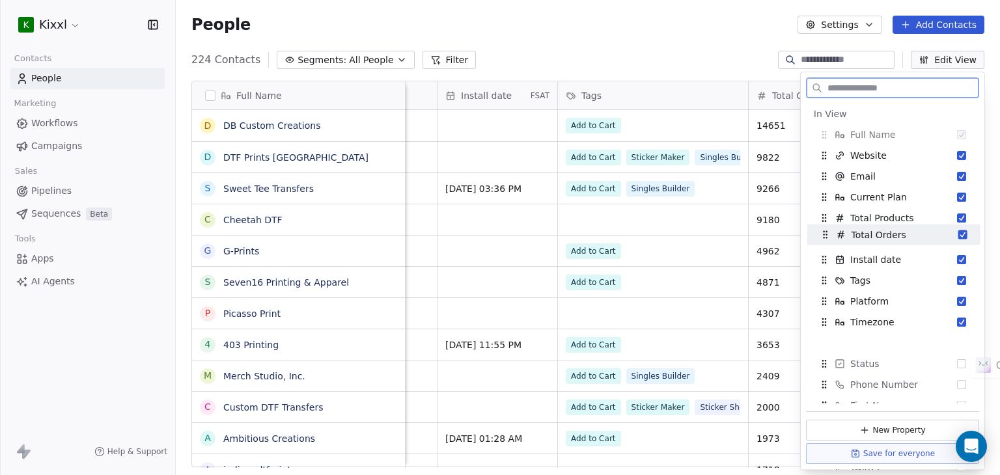
drag, startPoint x: 826, startPoint y: 281, endPoint x: 828, endPoint y: 235, distance: 46.2
click at [828, 235] on icon "Suggestions" at bounding box center [825, 235] width 10 height 10
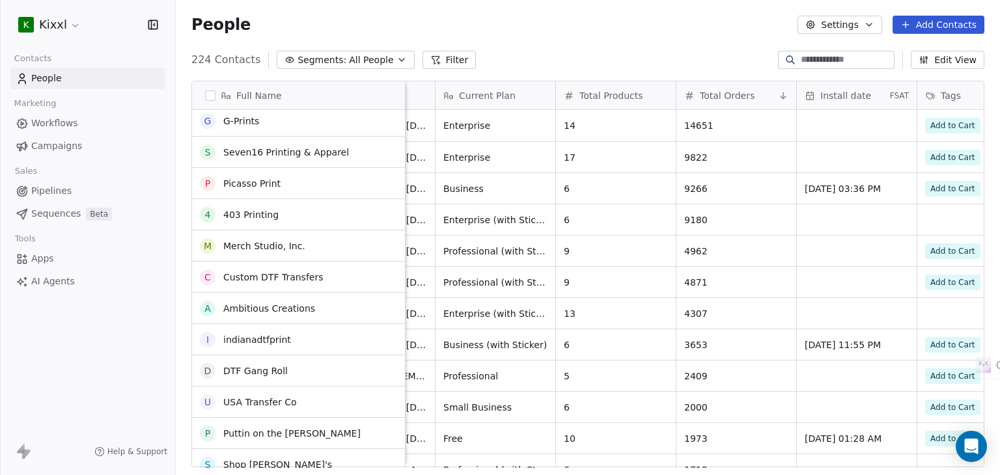
scroll to position [0, 0]
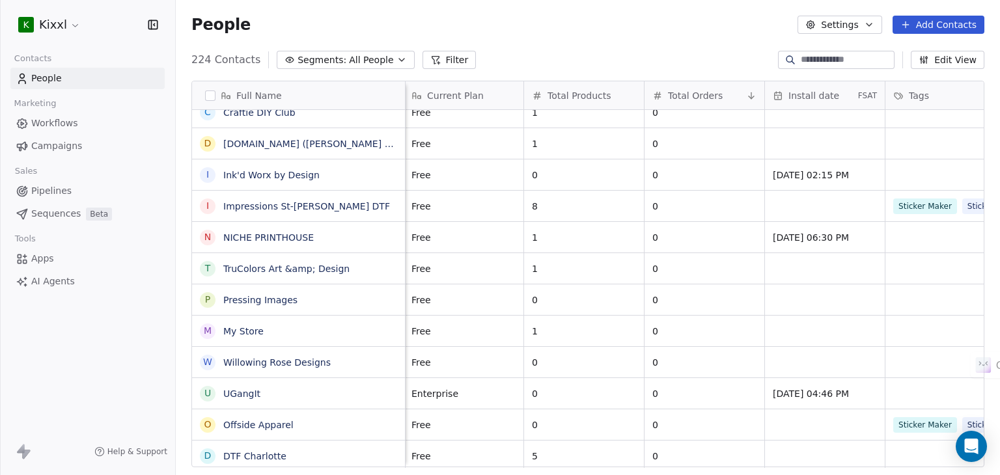
click at [580, 89] on span "Total Products" at bounding box center [580, 95] width 64 height 13
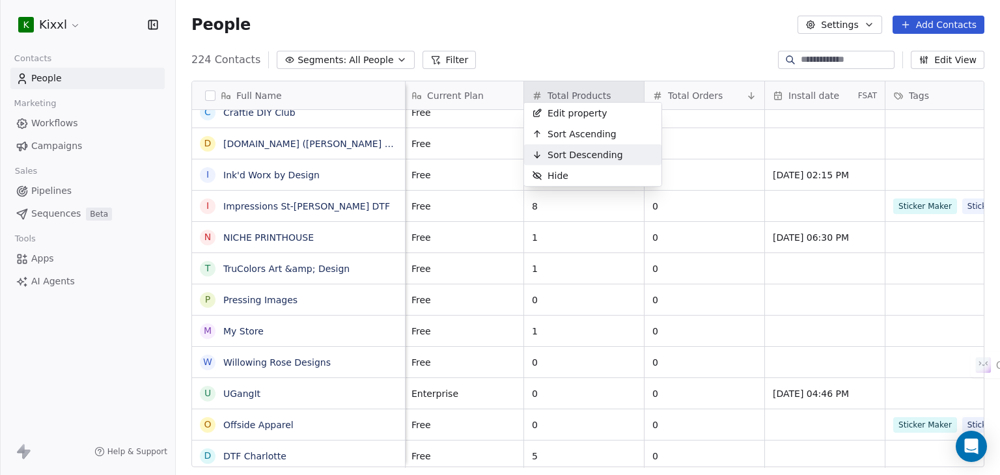
click at [566, 151] on span "Sort Descending" at bounding box center [586, 154] width 76 height 13
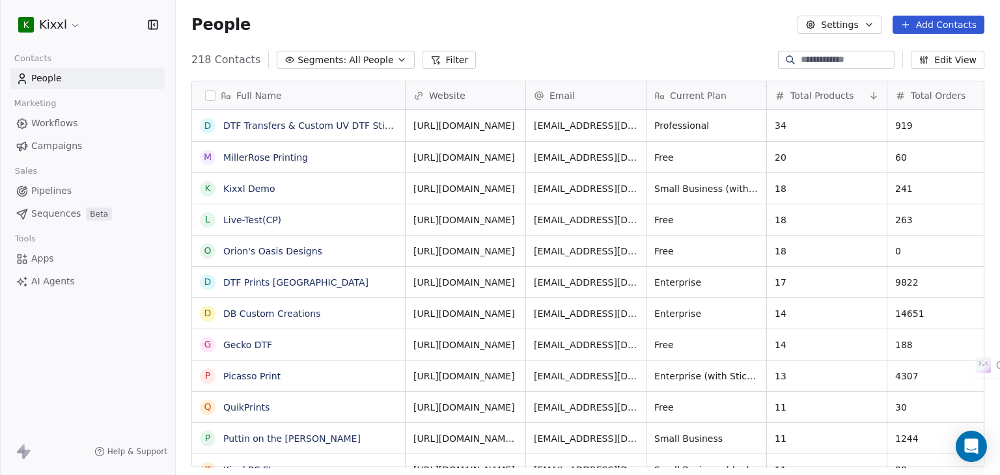
click at [397, 55] on icon "button" at bounding box center [402, 60] width 10 height 10
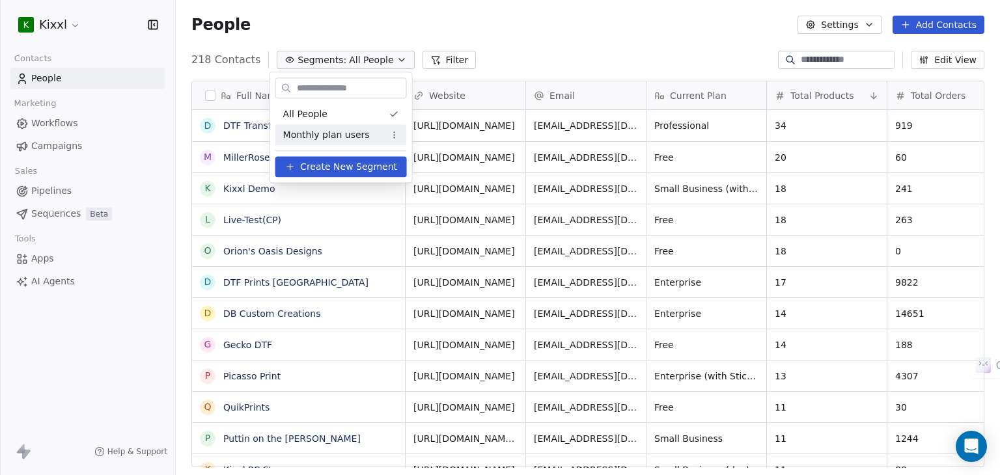
click at [326, 170] on span "Create New Segment" at bounding box center [348, 167] width 97 height 14
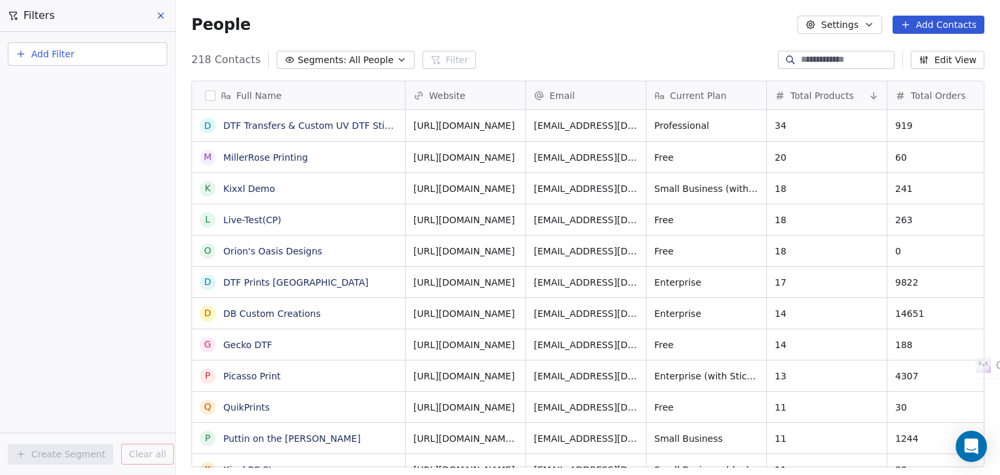
click at [57, 57] on span "Add Filter" at bounding box center [52, 55] width 43 height 14
click at [82, 86] on span "Contact properties" at bounding box center [63, 84] width 85 height 14
type input "***"
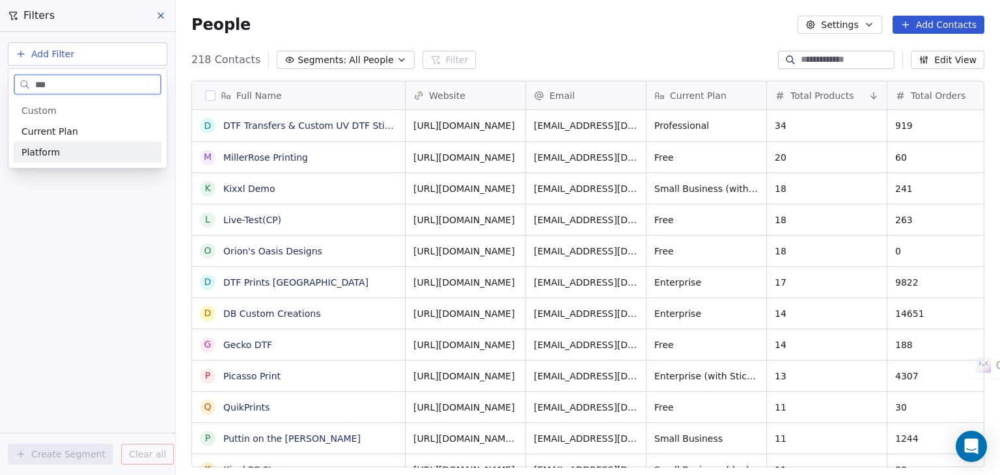
click at [33, 151] on span "Platform" at bounding box center [40, 152] width 38 height 13
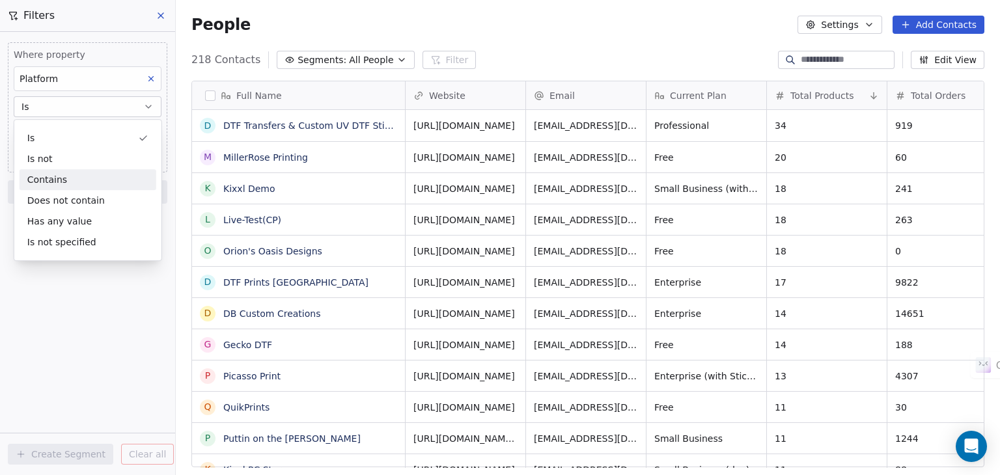
click at [55, 176] on div "Contains" at bounding box center [88, 179] width 137 height 21
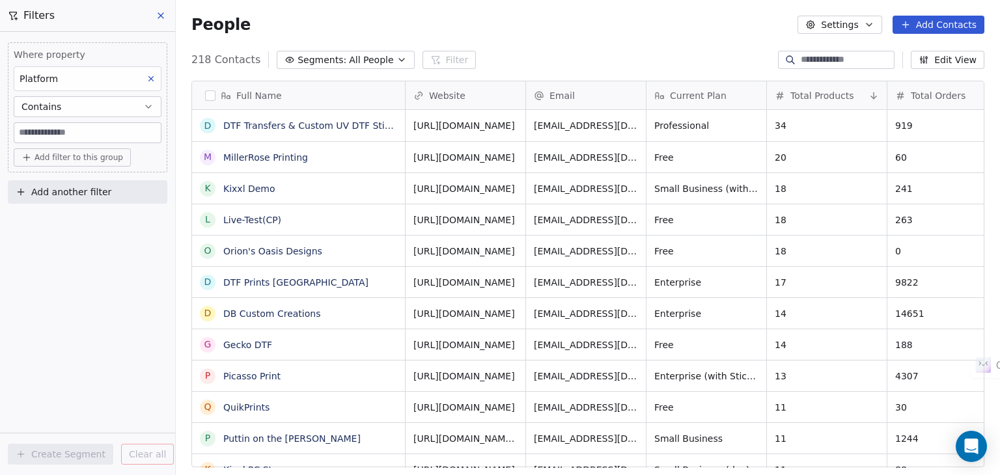
click at [76, 133] on input at bounding box center [87, 133] width 146 height 20
drag, startPoint x: 23, startPoint y: 128, endPoint x: 17, endPoint y: 129, distance: 6.5
click at [17, 129] on input "**********" at bounding box center [87, 133] width 146 height 20
type input "**********"
click at [70, 193] on span "Add another filter" at bounding box center [71, 193] width 80 height 14
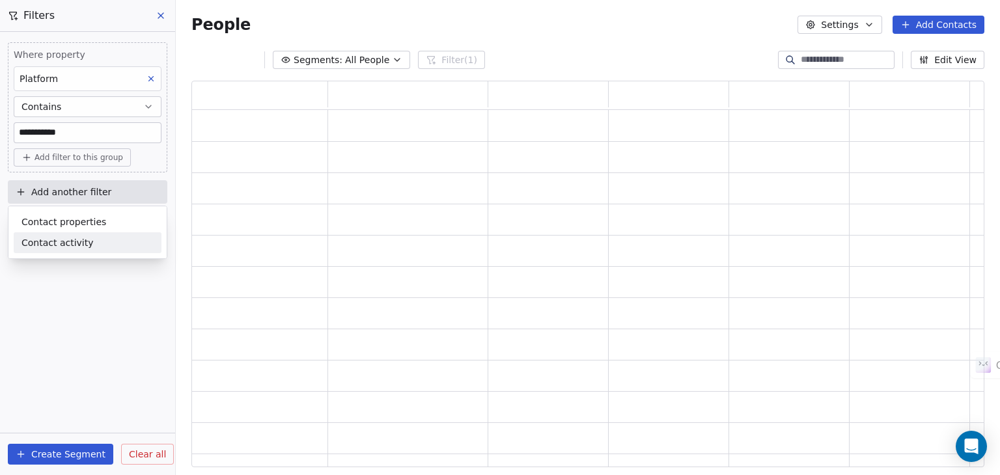
click at [69, 291] on html "**********" at bounding box center [500, 237] width 1000 height 475
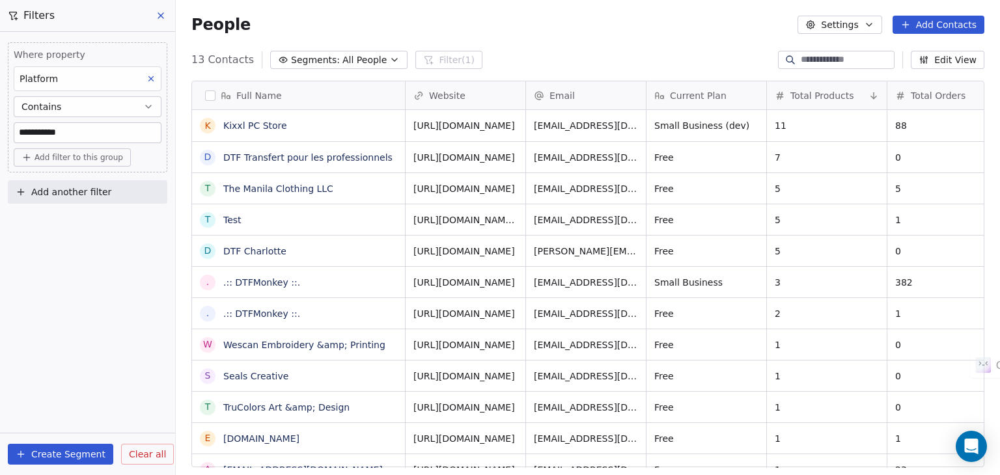
click at [57, 462] on button "Create Segment" at bounding box center [60, 454] width 105 height 21
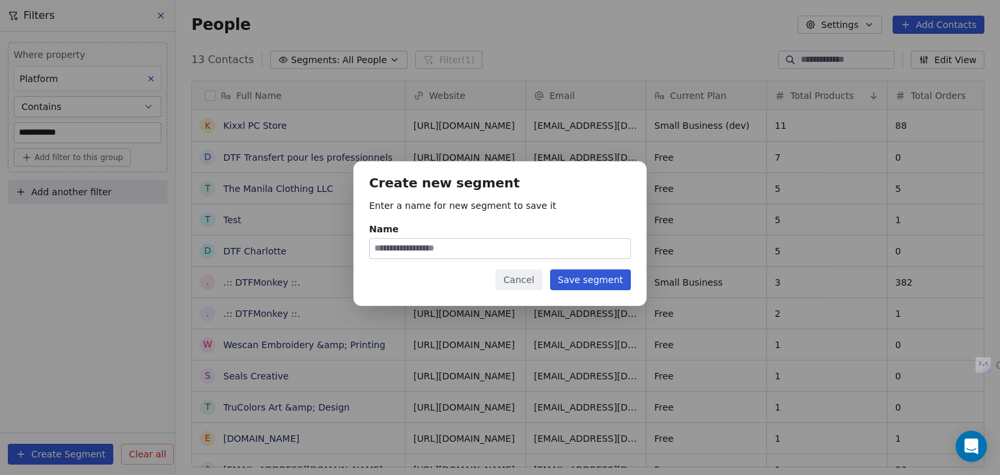
click at [443, 251] on input "Name" at bounding box center [500, 249] width 260 height 20
type input "**********"
click at [592, 282] on button "Save segment" at bounding box center [590, 280] width 81 height 21
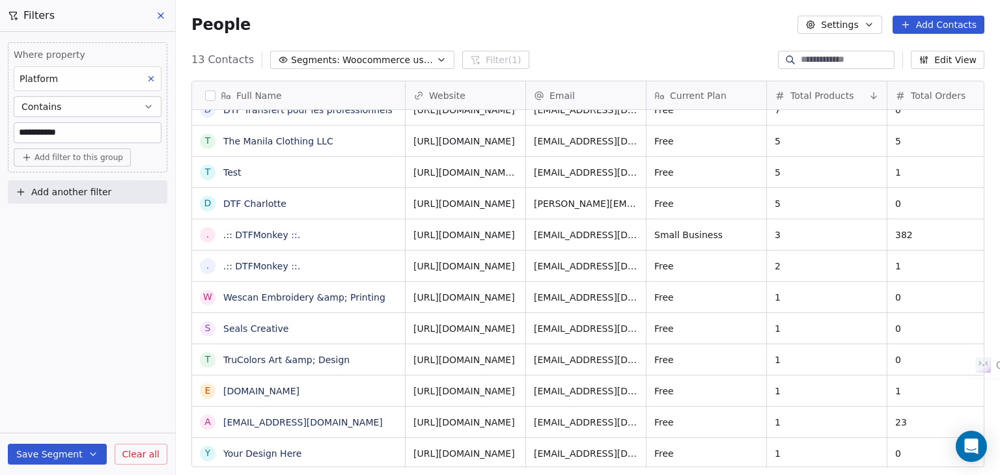
scroll to position [10, 0]
click at [510, 417] on link "https://hatfieldmccoydtf.com" at bounding box center [465, 422] width 102 height 10
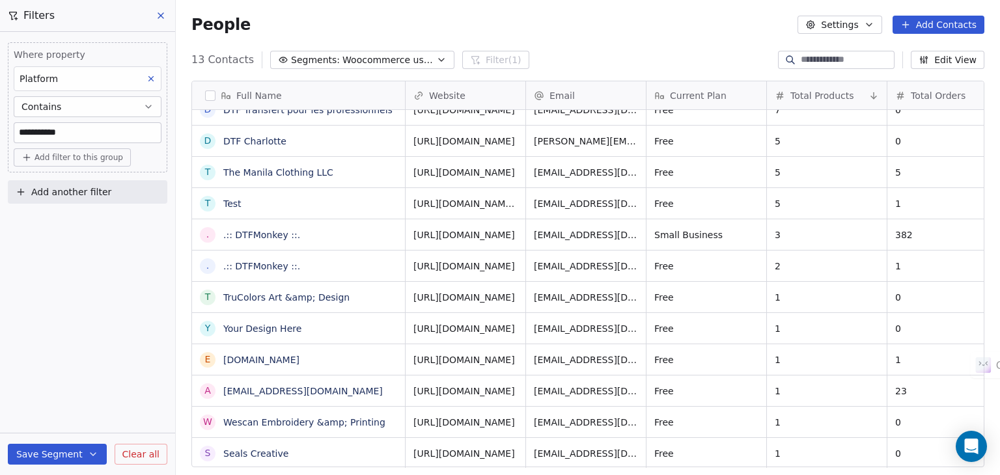
click at [66, 453] on button "Save Segment" at bounding box center [57, 454] width 99 height 21
click at [86, 331] on div "**********" at bounding box center [87, 253] width 175 height 443
click at [320, 58] on span "Segments:" at bounding box center [315, 60] width 49 height 14
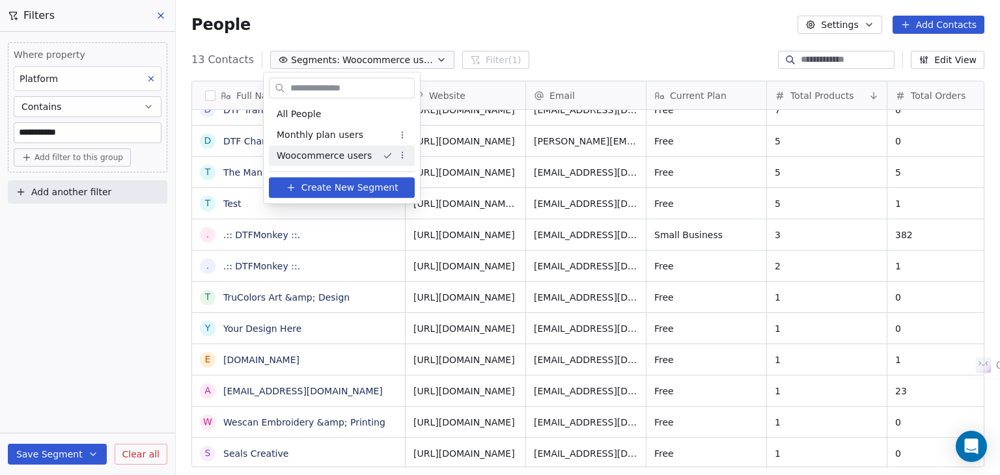
click at [339, 182] on span "Create New Segment" at bounding box center [349, 188] width 97 height 14
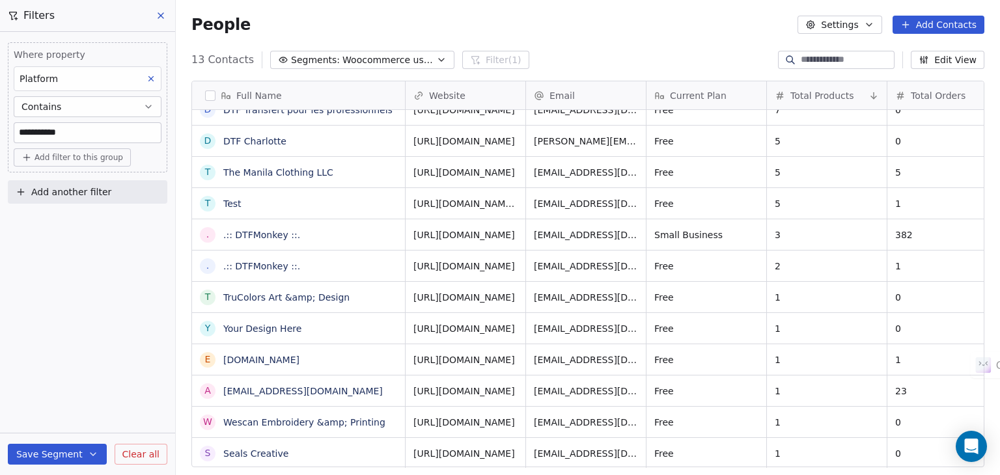
click at [63, 136] on input "**********" at bounding box center [87, 133] width 146 height 20
drag, startPoint x: 21, startPoint y: 132, endPoint x: 10, endPoint y: 134, distance: 10.6
click at [10, 134] on div "Where property Platform Contains ******* Add filter to this group" at bounding box center [88, 107] width 160 height 130
click at [23, 131] on input "*******" at bounding box center [87, 133] width 146 height 20
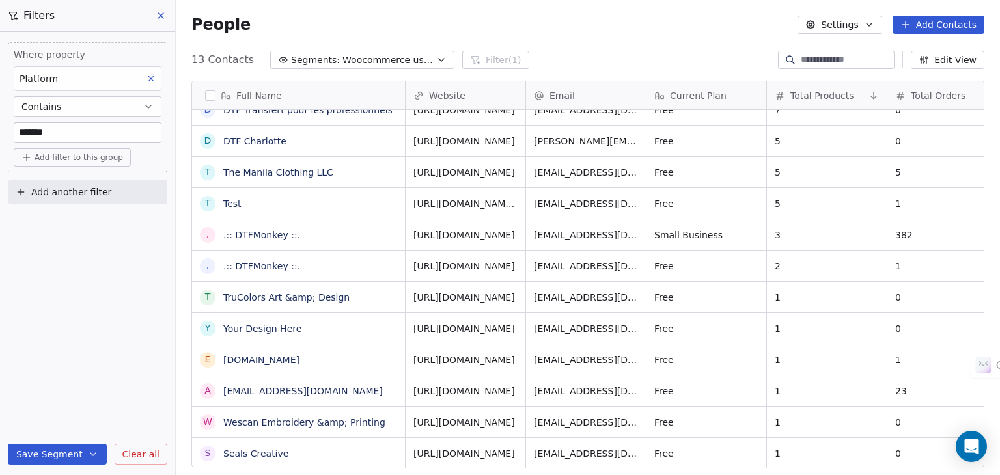
type input "*******"
click at [76, 449] on button "Save Segment" at bounding box center [57, 454] width 99 height 21
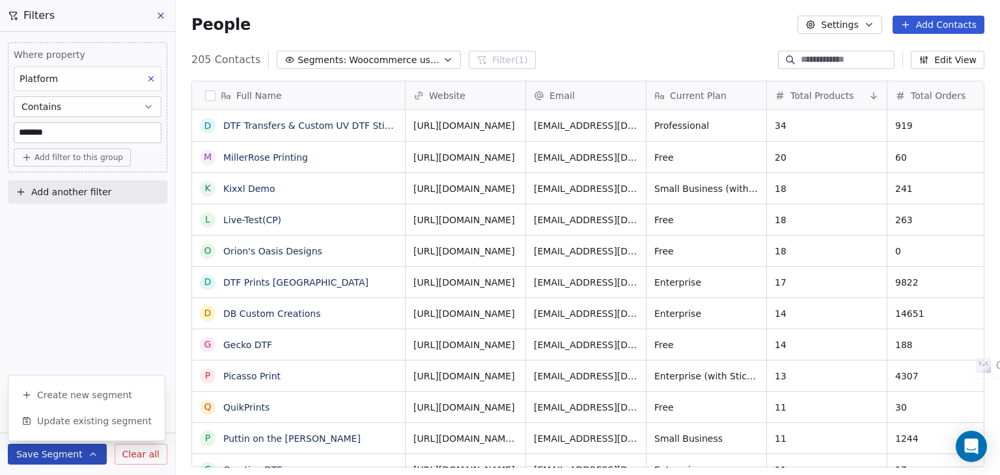
scroll to position [408, 814]
click at [77, 397] on span "Create new segment" at bounding box center [84, 395] width 95 height 13
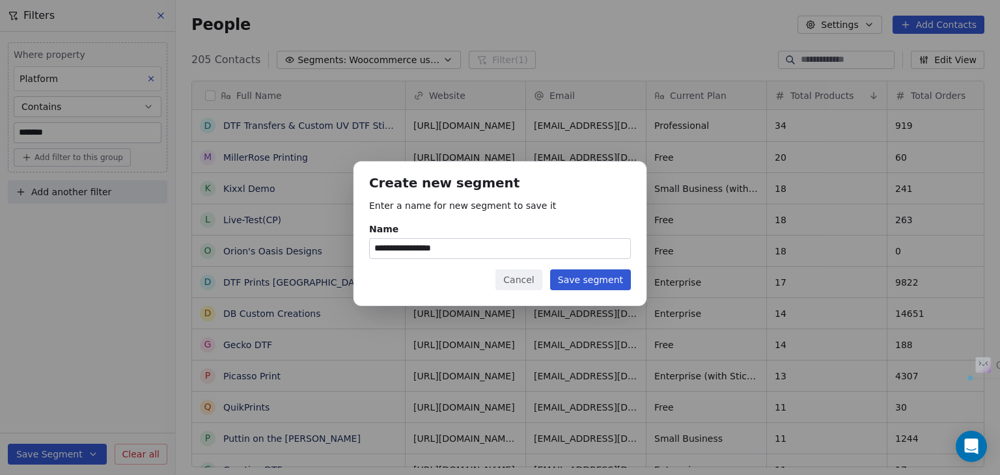
click at [479, 244] on input "**********" at bounding box center [500, 249] width 260 height 20
type input "**********"
click at [610, 281] on button "Save segment" at bounding box center [590, 280] width 81 height 21
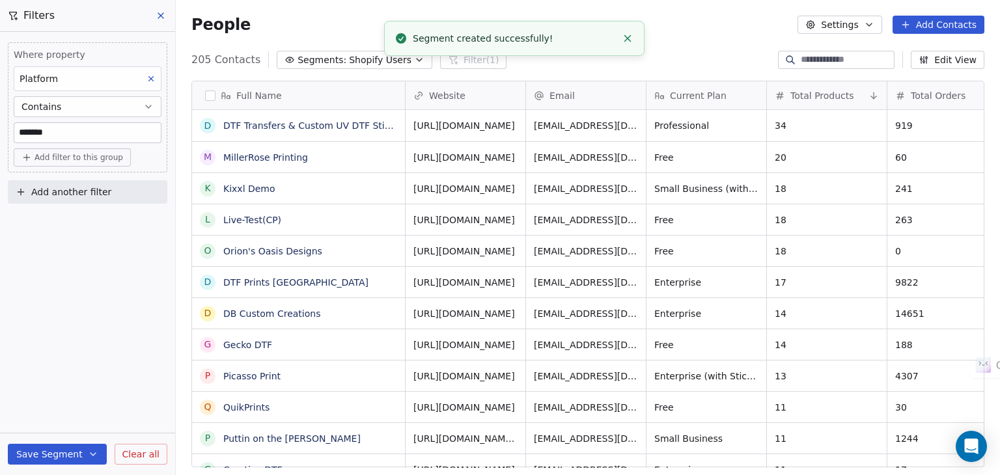
click at [349, 55] on span "Shopify Users" at bounding box center [380, 60] width 63 height 14
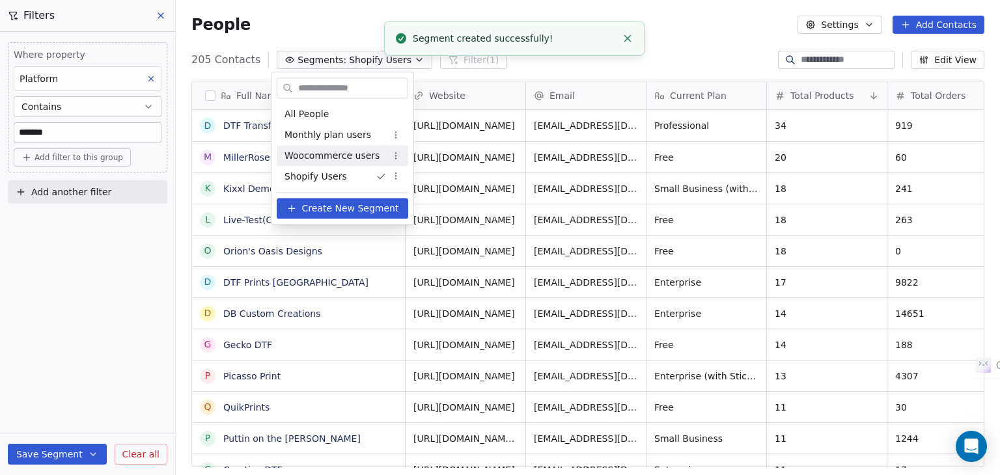
click at [339, 162] on span "Woocommerce users" at bounding box center [332, 156] width 95 height 14
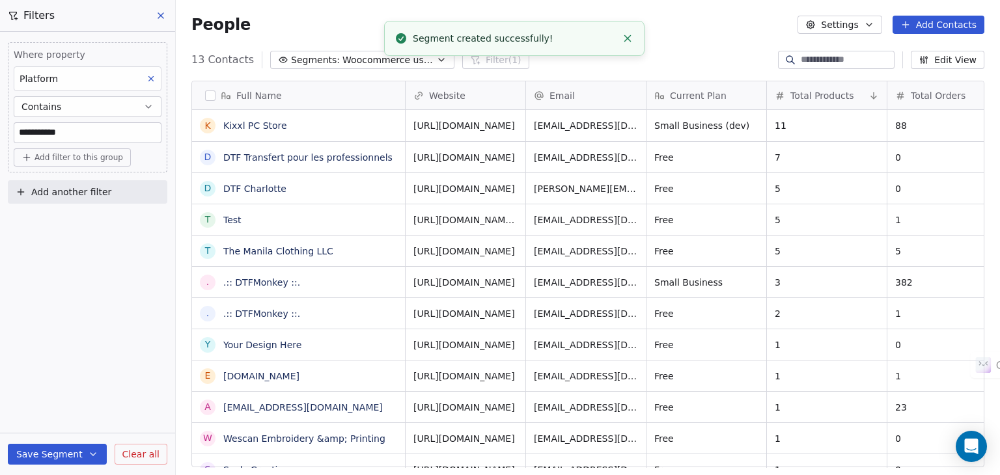
click at [342, 64] on span "Woocommerce users" at bounding box center [387, 60] width 91 height 14
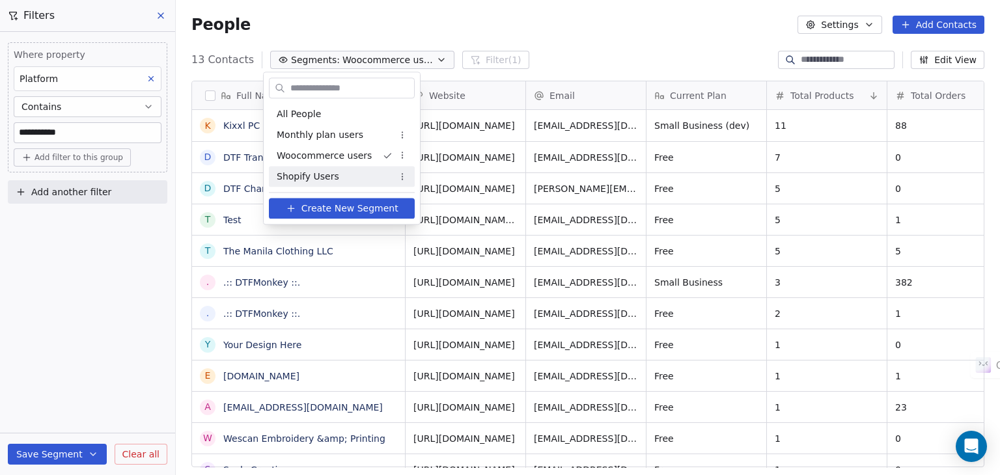
click at [333, 177] on div "Shopify Users" at bounding box center [342, 176] width 146 height 21
type input "*******"
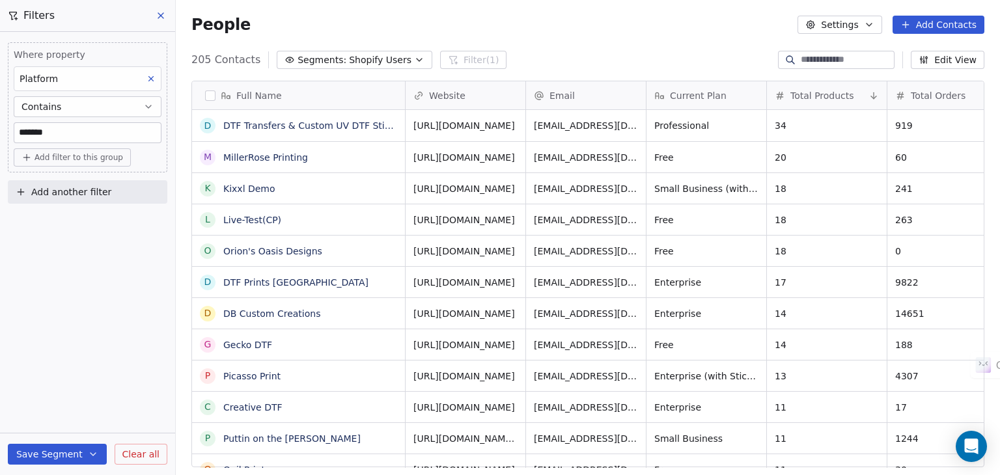
click at [158, 18] on icon at bounding box center [161, 15] width 10 height 10
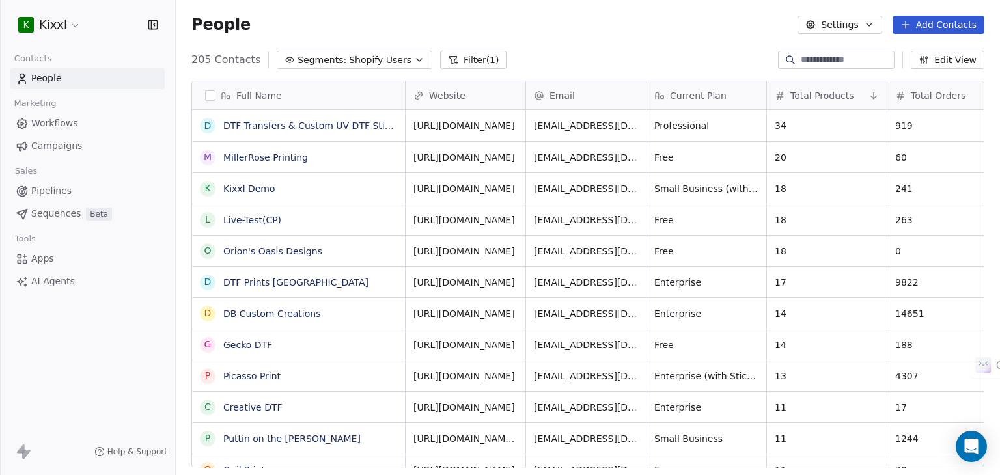
click at [53, 143] on span "Campaigns" at bounding box center [56, 146] width 51 height 14
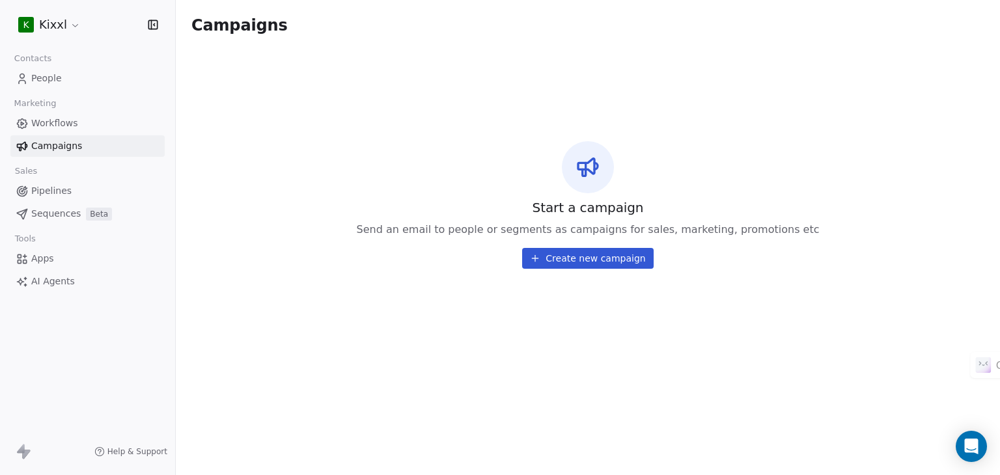
click at [587, 264] on button "Create new campaign" at bounding box center [587, 258] width 131 height 21
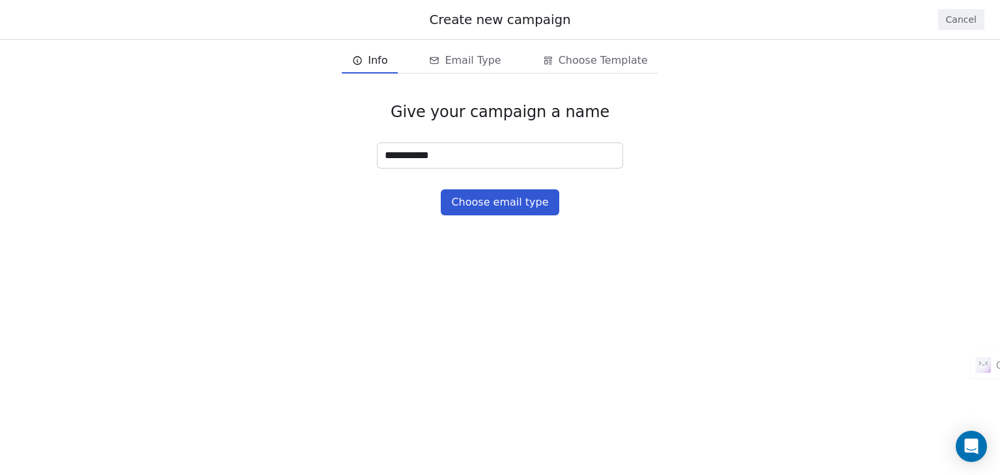
type input "**********"
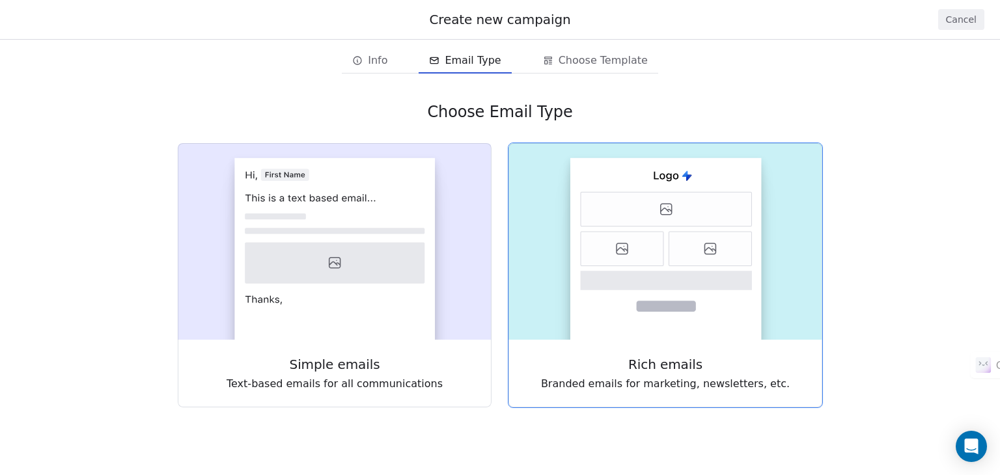
click at [738, 324] on rect at bounding box center [665, 249] width 191 height 182
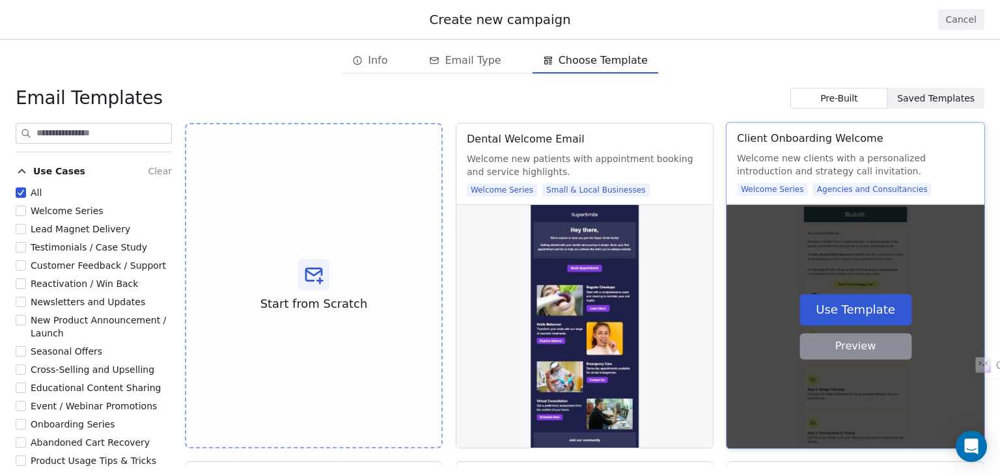
click at [880, 298] on button "Use Template" at bounding box center [856, 309] width 112 height 31
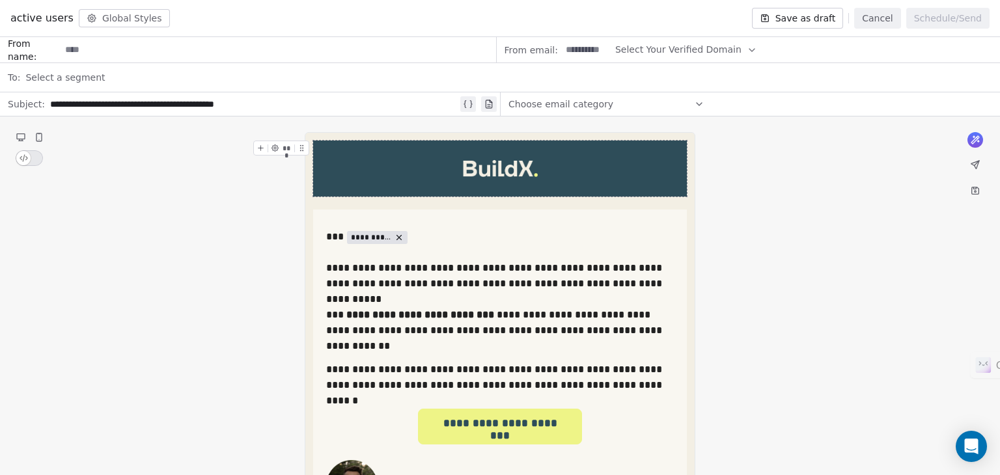
click at [583, 107] on span "Choose email category" at bounding box center [560, 104] width 105 height 13
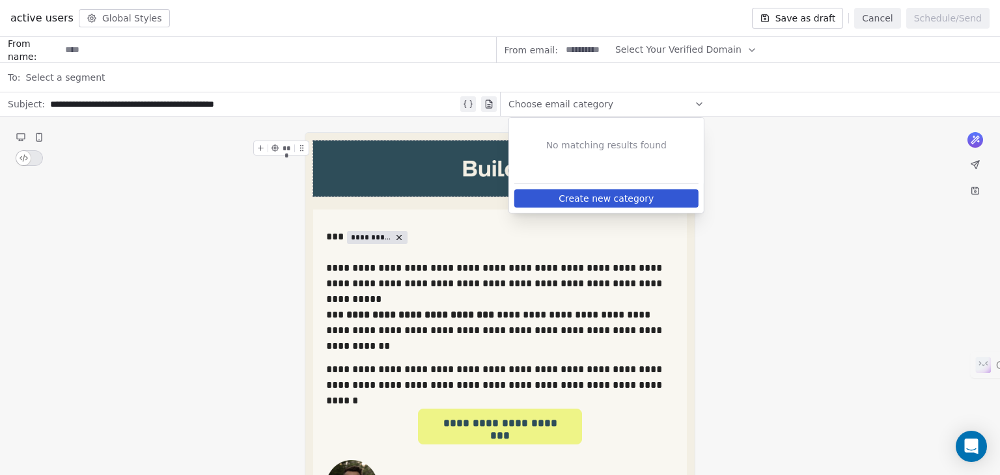
click at [595, 101] on span "Choose email category" at bounding box center [560, 104] width 105 height 13
click at [315, 110] on div "**********" at bounding box center [254, 104] width 408 height 16
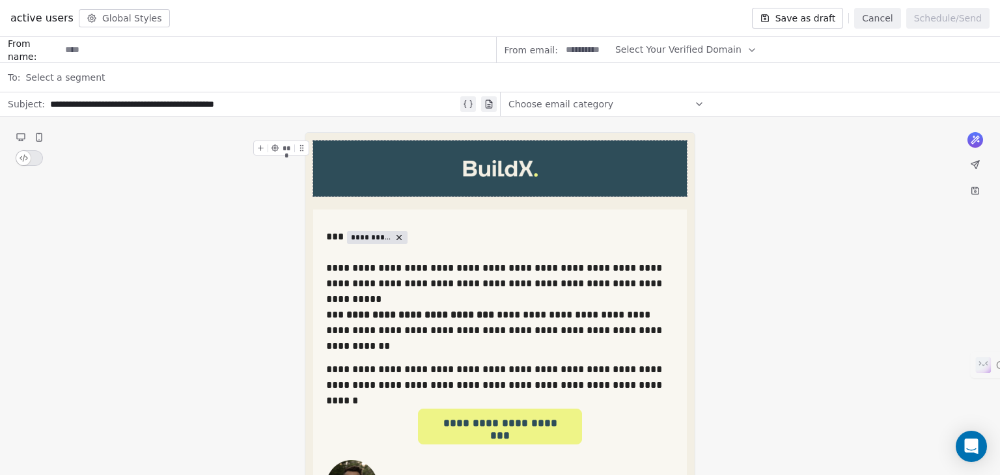
click at [706, 51] on span "Select Your Verified Domain" at bounding box center [678, 50] width 126 height 14
click at [666, 72] on div "@kixxl.com" at bounding box center [675, 81] width 118 height 21
click at [309, 43] on input at bounding box center [278, 50] width 435 height 24
type input "*********"
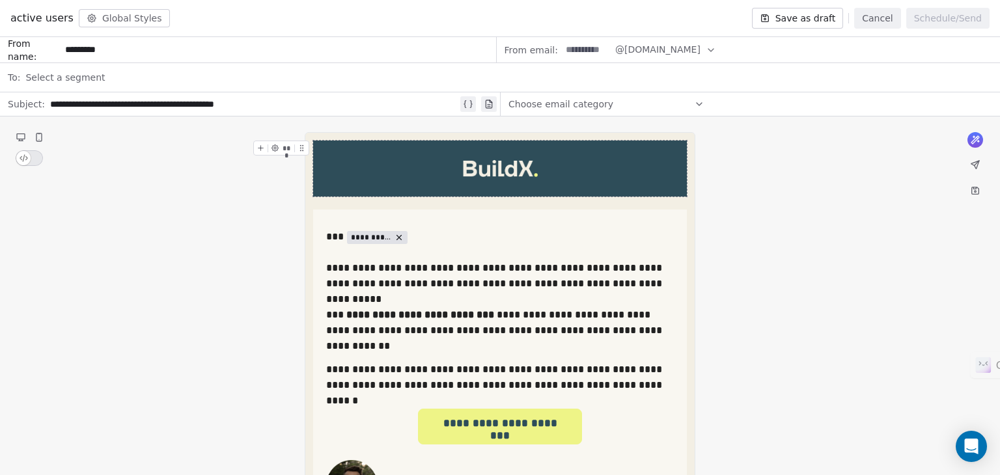
click at [568, 45] on input at bounding box center [586, 50] width 51 height 24
type input "*******"
click at [811, 76] on div "Select a segment" at bounding box center [508, 77] width 967 height 29
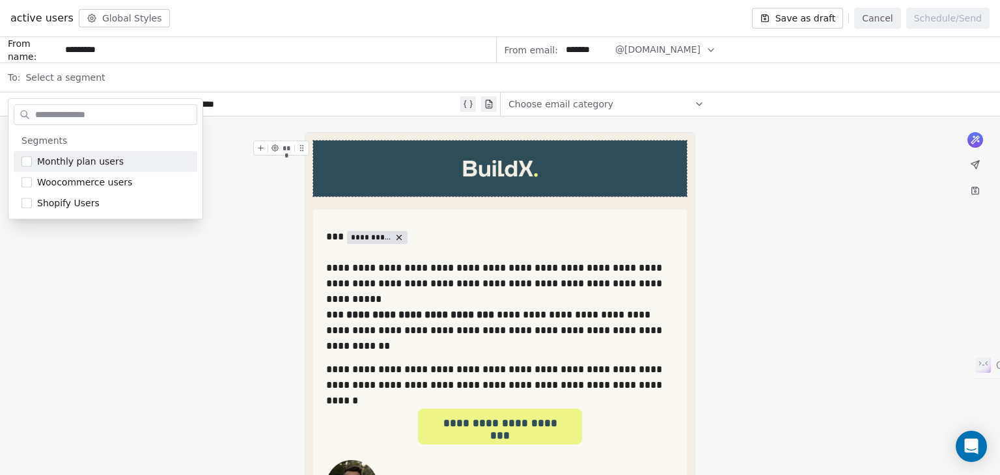
click at [137, 77] on div "Select a segment" at bounding box center [508, 77] width 967 height 29
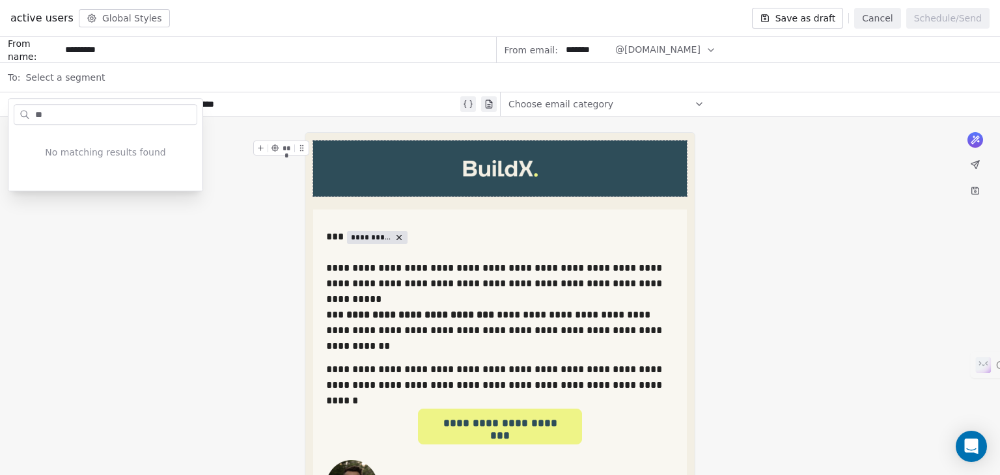
type input "*"
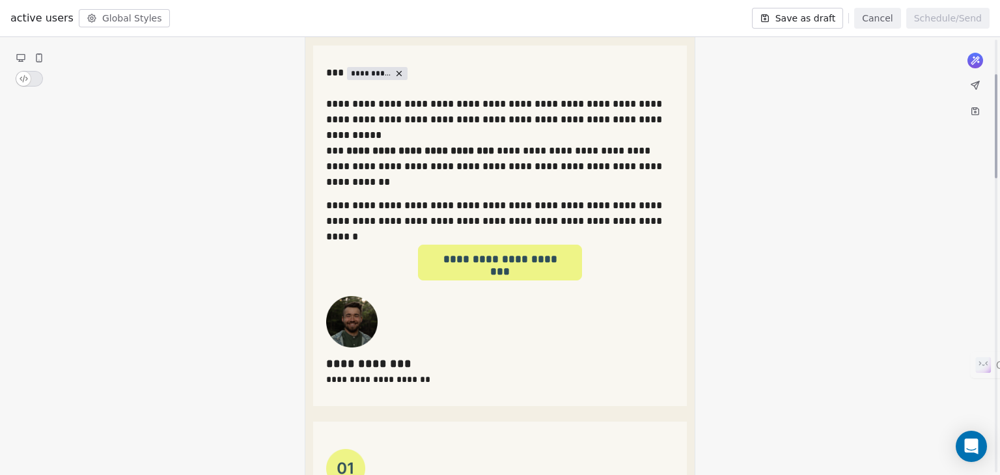
scroll to position [145, 0]
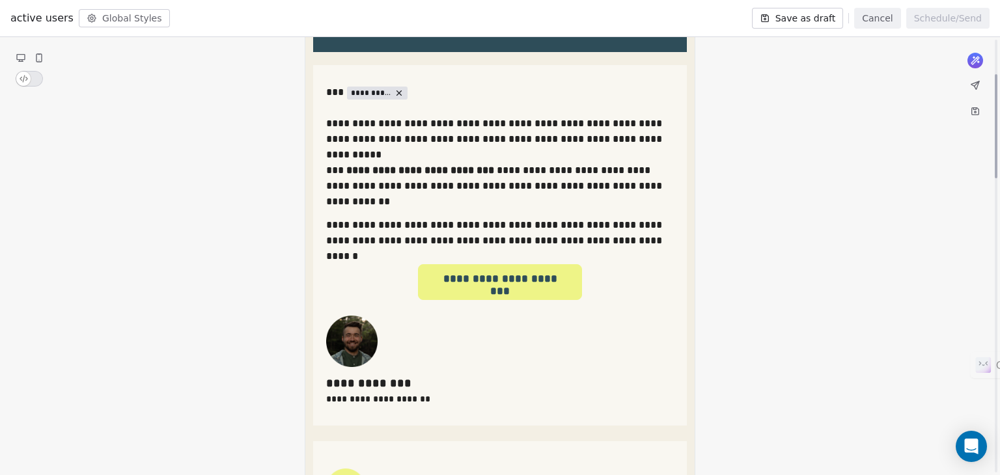
click at [870, 24] on button "Cancel" at bounding box center [877, 18] width 46 height 21
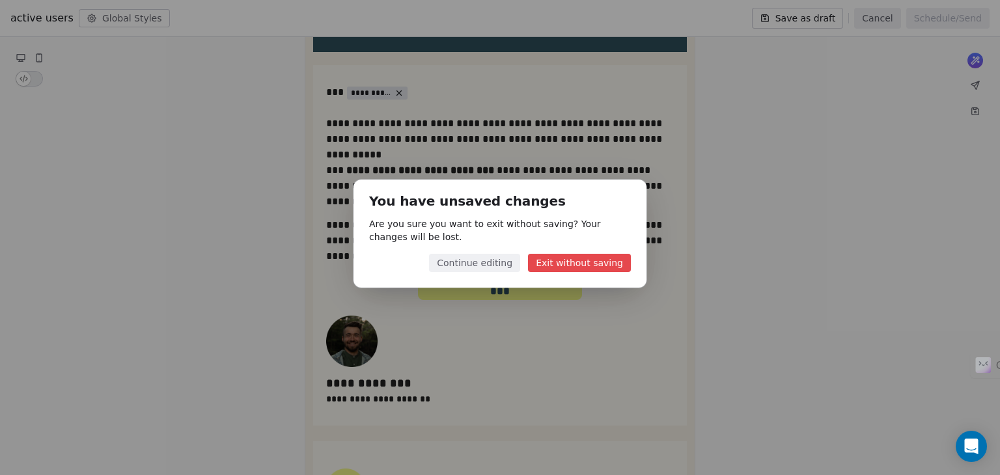
click at [594, 258] on button "Exit without saving" at bounding box center [579, 263] width 103 height 18
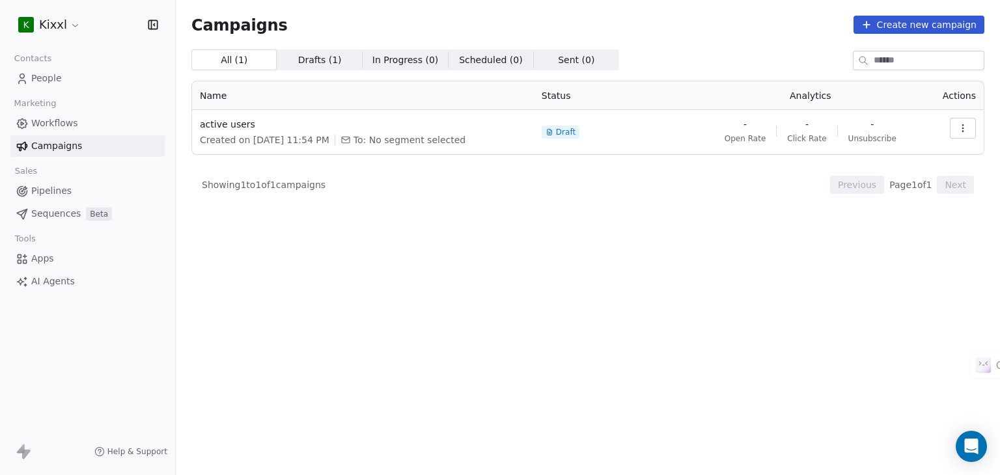
click at [966, 130] on icon "button" at bounding box center [963, 128] width 10 height 10
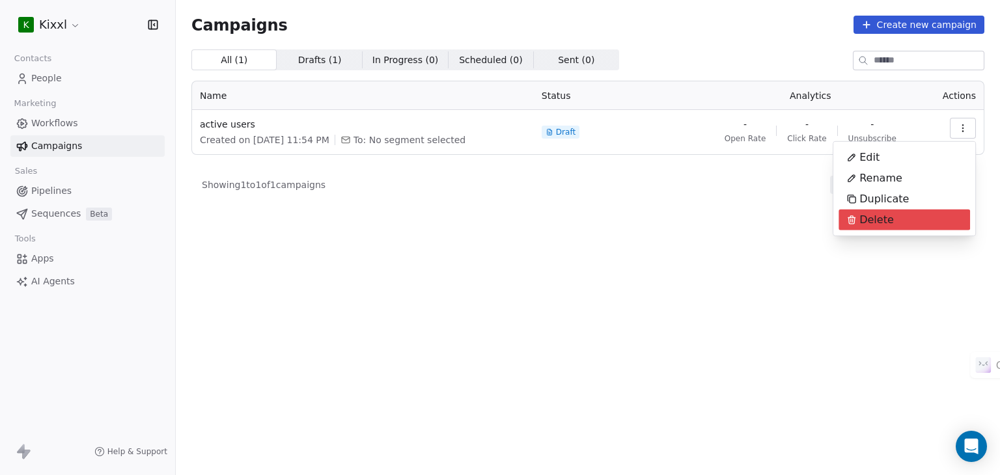
click at [864, 216] on span "Delete" at bounding box center [876, 220] width 35 height 16
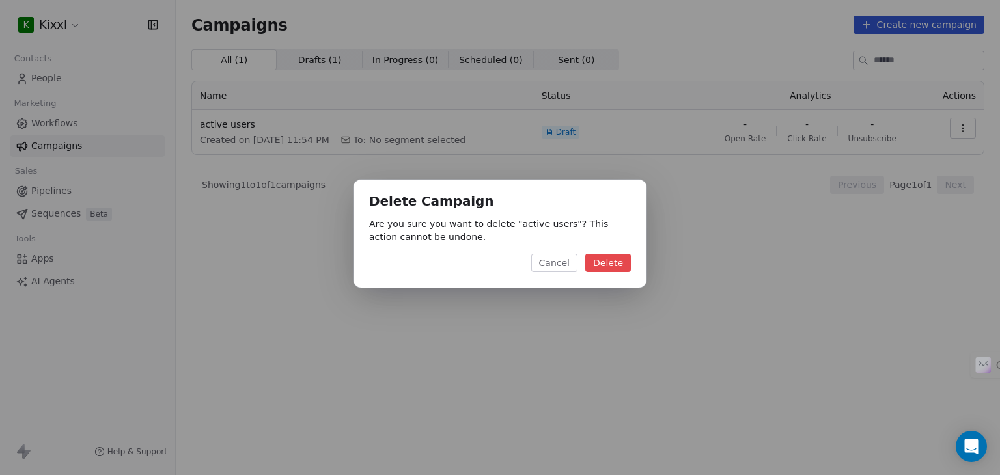
click at [616, 258] on button "Delete" at bounding box center [608, 263] width 46 height 18
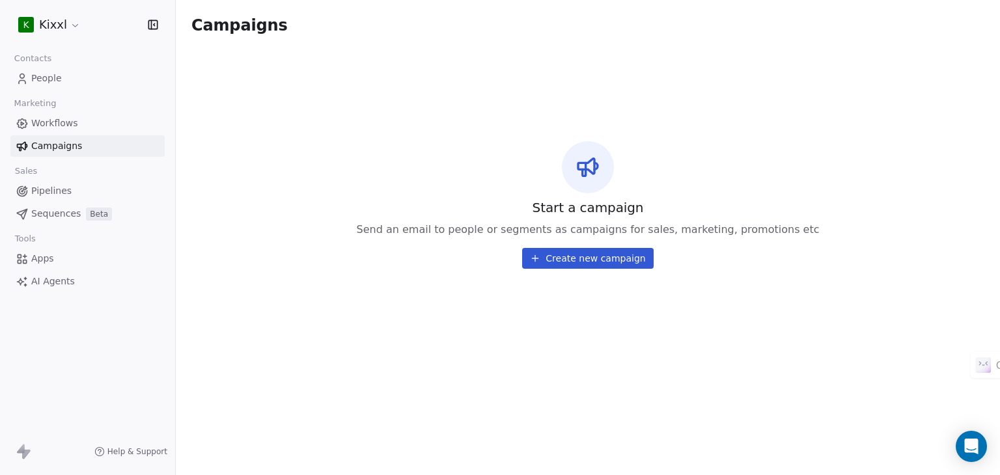
click at [66, 120] on span "Workflows" at bounding box center [54, 124] width 47 height 14
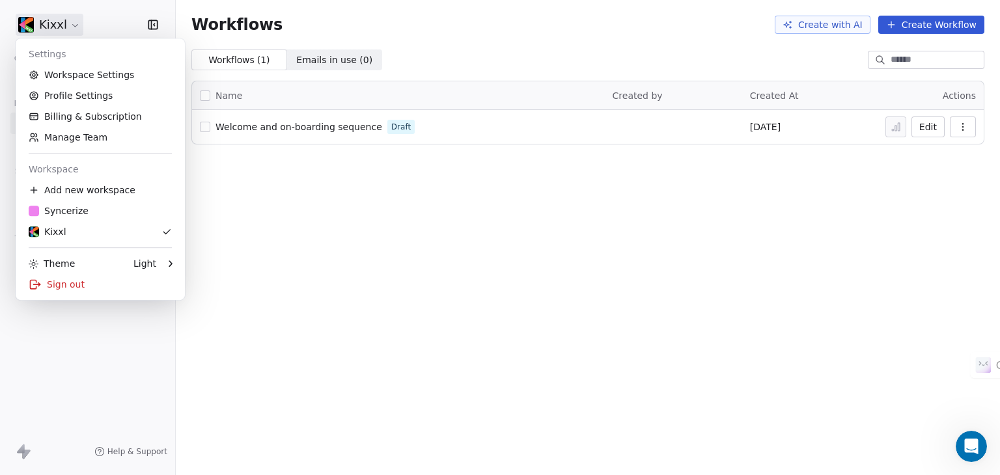
click at [46, 20] on html "Kixxl Contacts People Marketing Workflows Campaigns Sales Pipelines Sequences B…" at bounding box center [500, 237] width 1000 height 475
click at [78, 79] on link "Workspace Settings" at bounding box center [100, 74] width 159 height 21
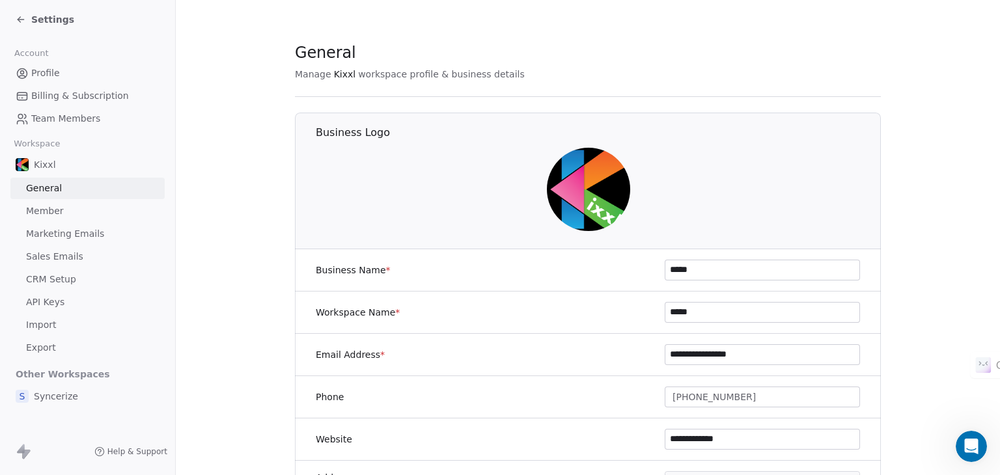
click at [58, 279] on span "CRM Setup" at bounding box center [51, 280] width 50 height 14
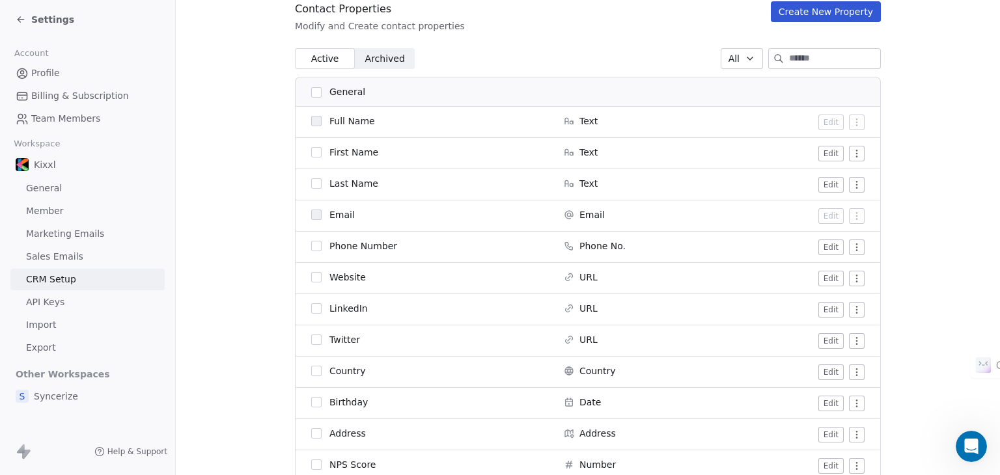
scroll to position [130, 0]
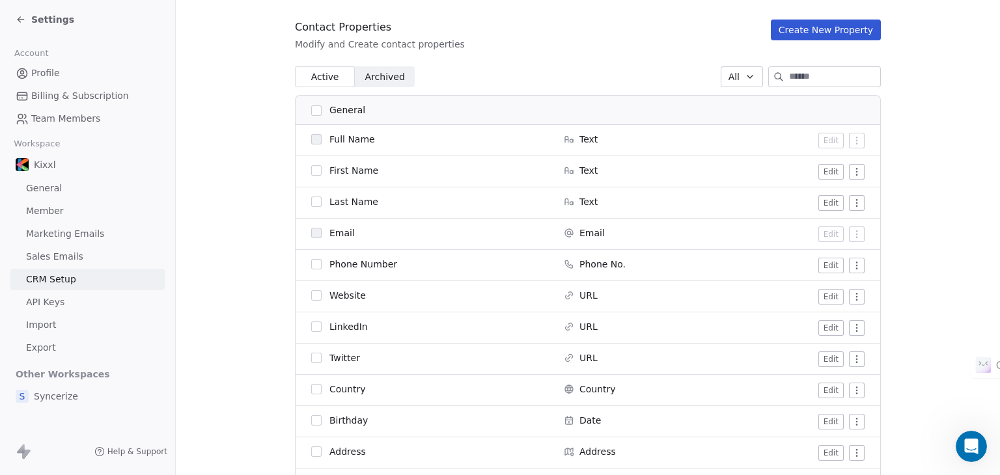
click at [311, 175] on span at bounding box center [316, 172] width 10 height 10
click at [314, 167] on button "button" at bounding box center [316, 170] width 10 height 10
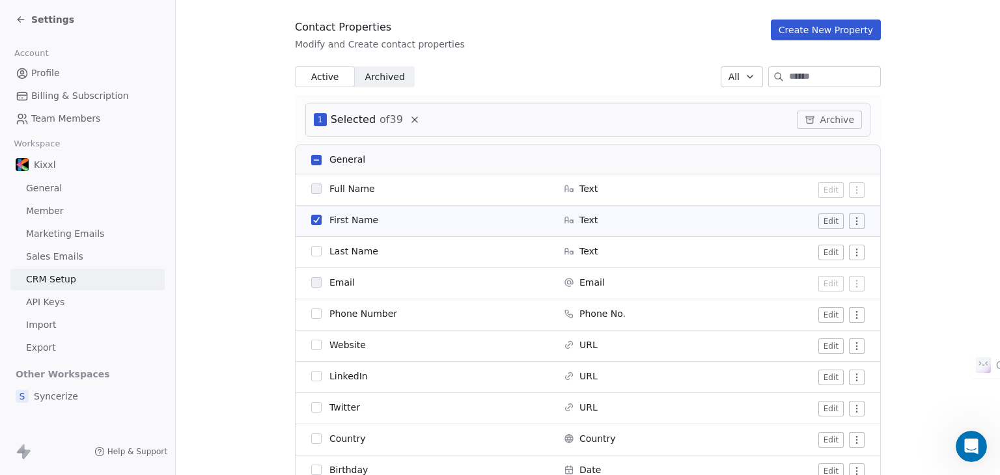
click at [311, 248] on button "button" at bounding box center [316, 251] width 10 height 10
click at [311, 221] on button "button" at bounding box center [316, 220] width 10 height 10
click at [311, 242] on td "Last Name" at bounding box center [426, 252] width 260 height 31
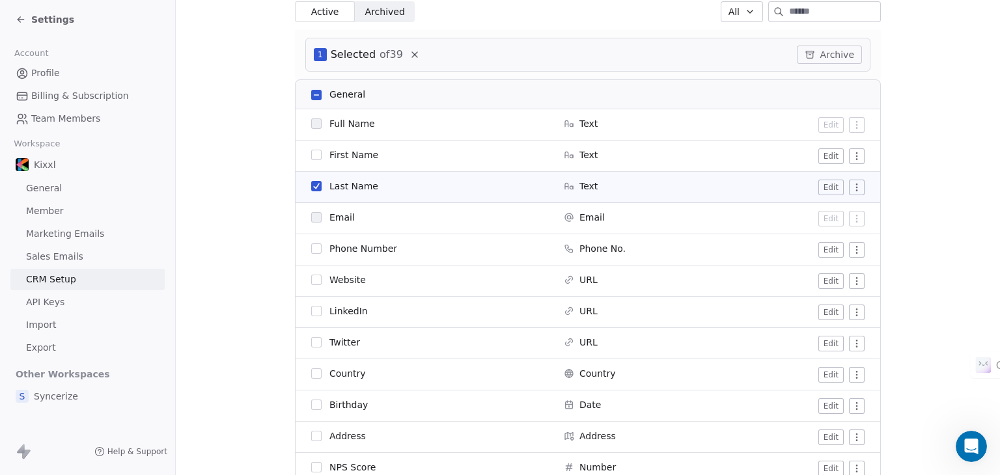
click at [311, 186] on button "button" at bounding box center [316, 186] width 10 height 10
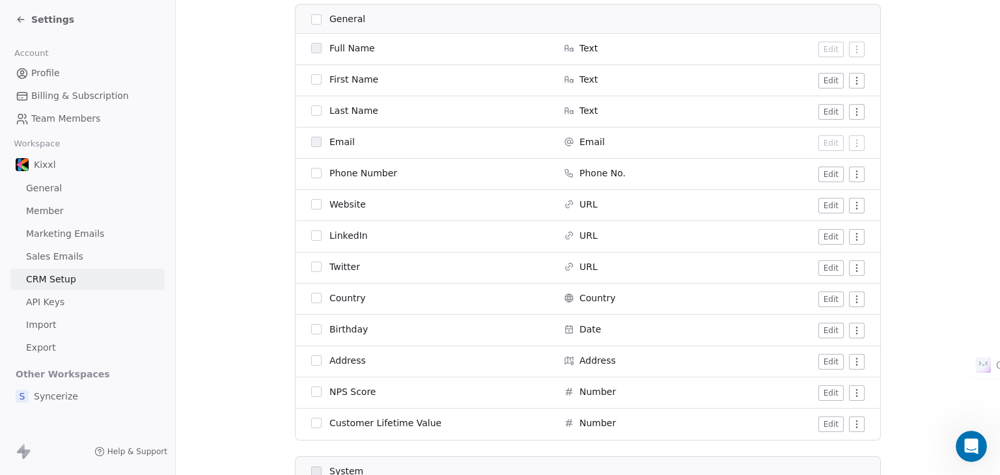
scroll to position [259, 0]
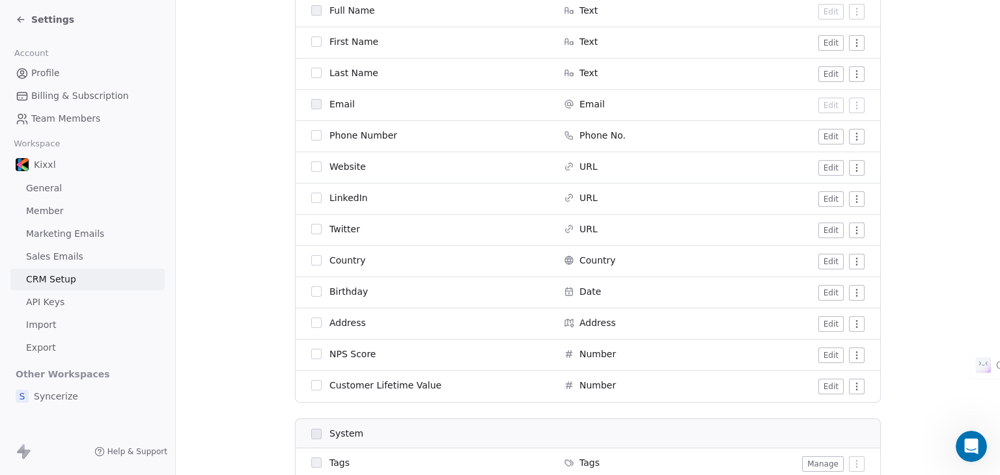
click at [311, 193] on button "button" at bounding box center [316, 198] width 10 height 10
click at [313, 228] on button "button" at bounding box center [316, 229] width 10 height 10
click at [311, 292] on button "button" at bounding box center [316, 291] width 10 height 10
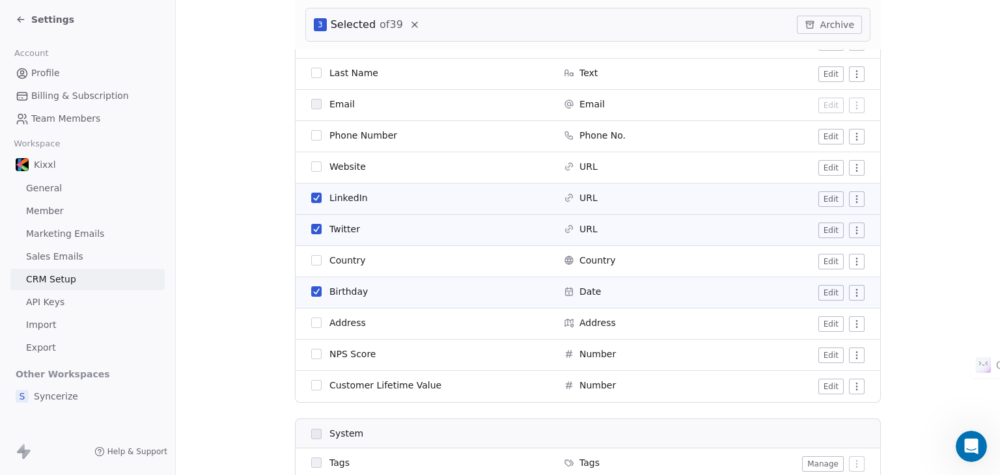
click at [311, 357] on button "button" at bounding box center [316, 354] width 10 height 10
click at [311, 386] on button "button" at bounding box center [316, 385] width 10 height 10
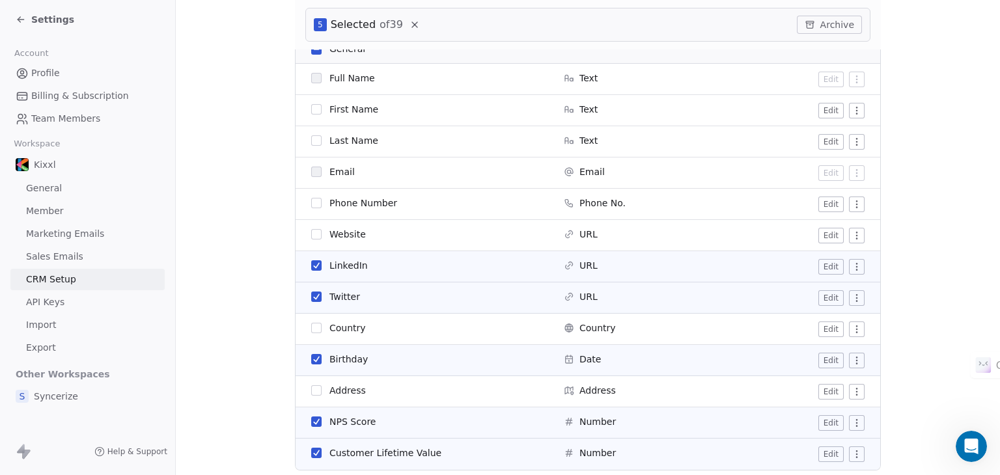
scroll to position [178, 0]
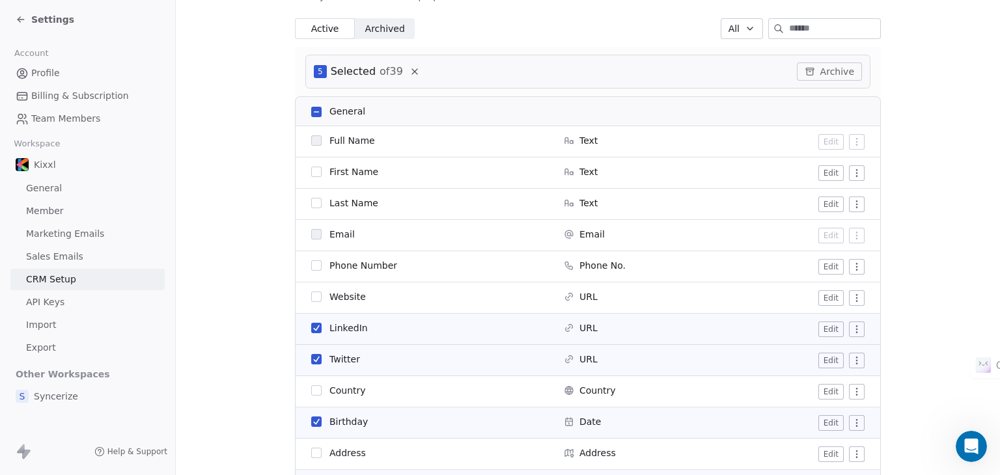
click at [822, 74] on button "Archive" at bounding box center [829, 72] width 65 height 18
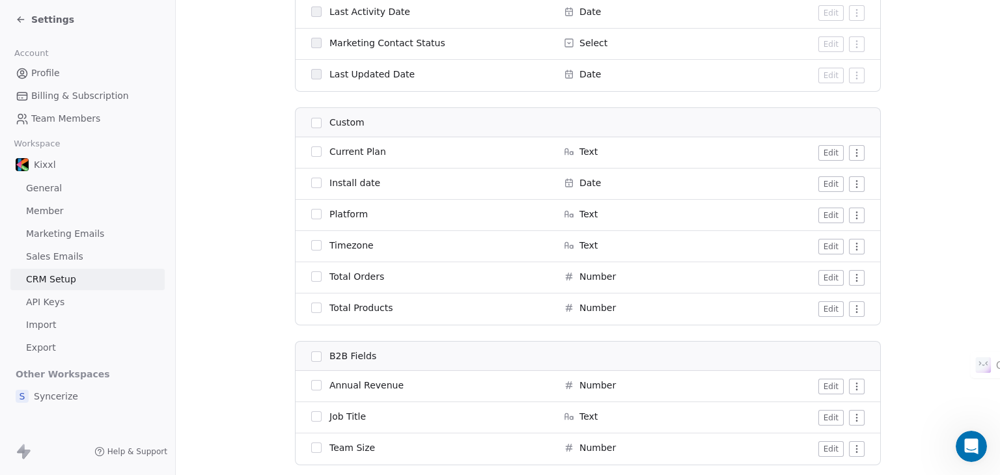
scroll to position [895, 0]
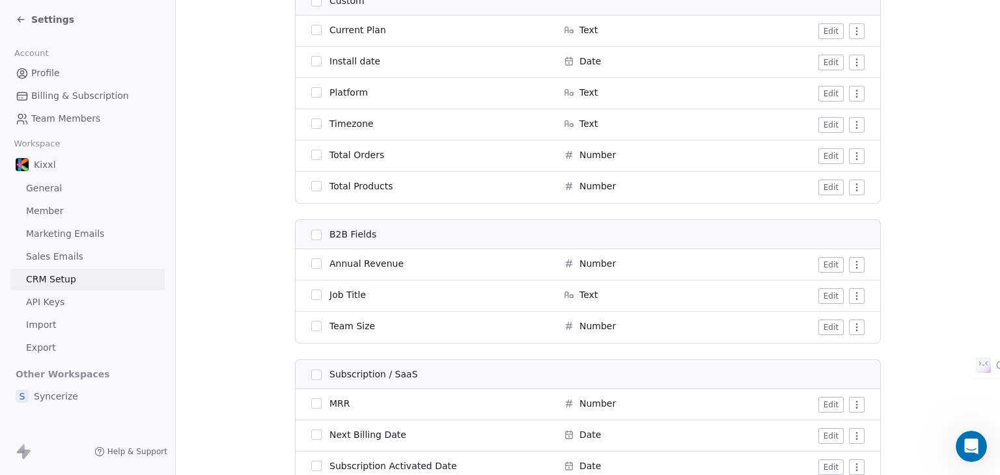
click at [311, 240] on th "B2B Fields" at bounding box center [426, 234] width 260 height 29
click at [315, 233] on button "button" at bounding box center [316, 235] width 10 height 10
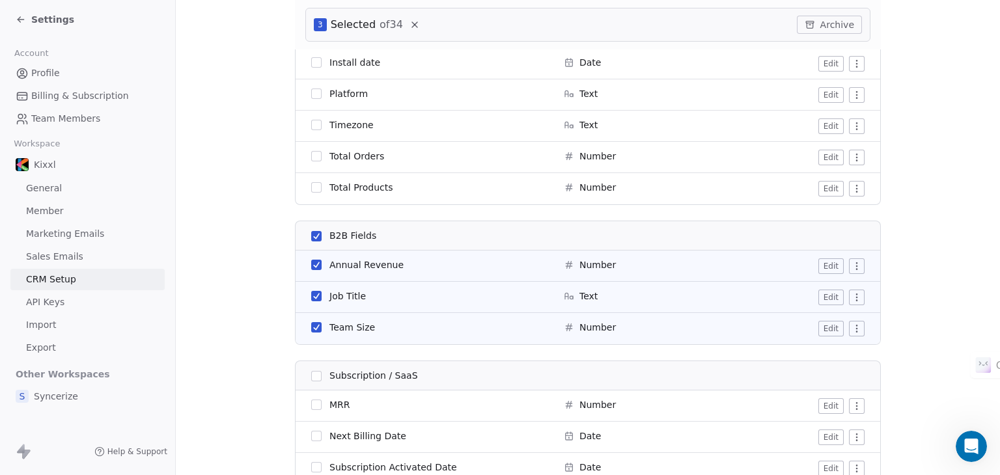
scroll to position [944, 0]
click at [823, 20] on button "Archive" at bounding box center [829, 25] width 65 height 18
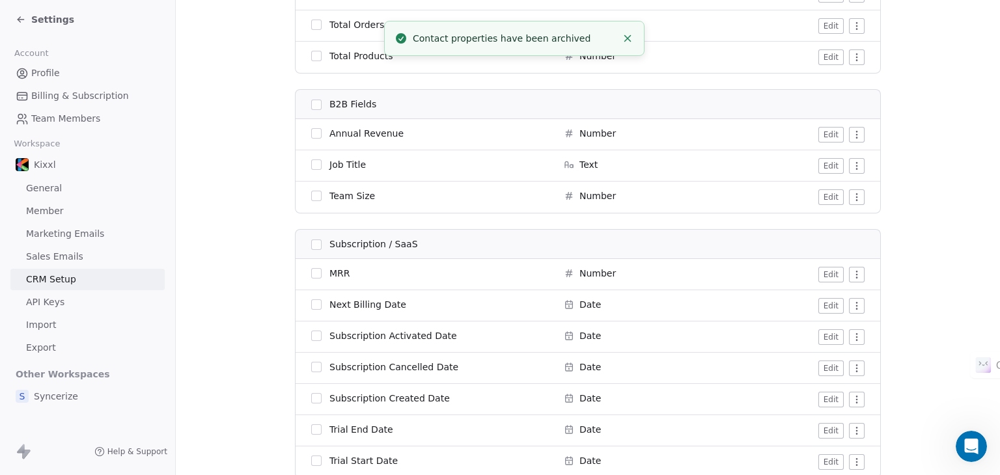
scroll to position [945, 0]
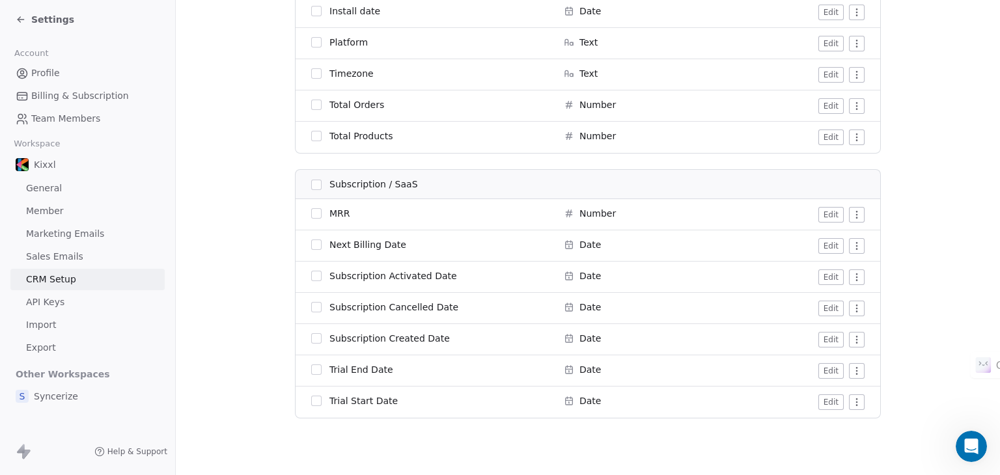
click at [311, 183] on button "button" at bounding box center [316, 185] width 10 height 10
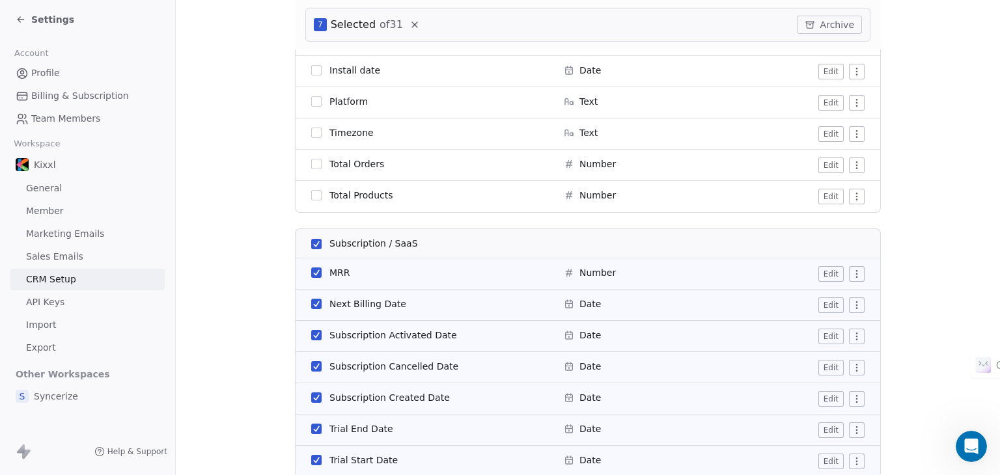
scroll to position [864, 0]
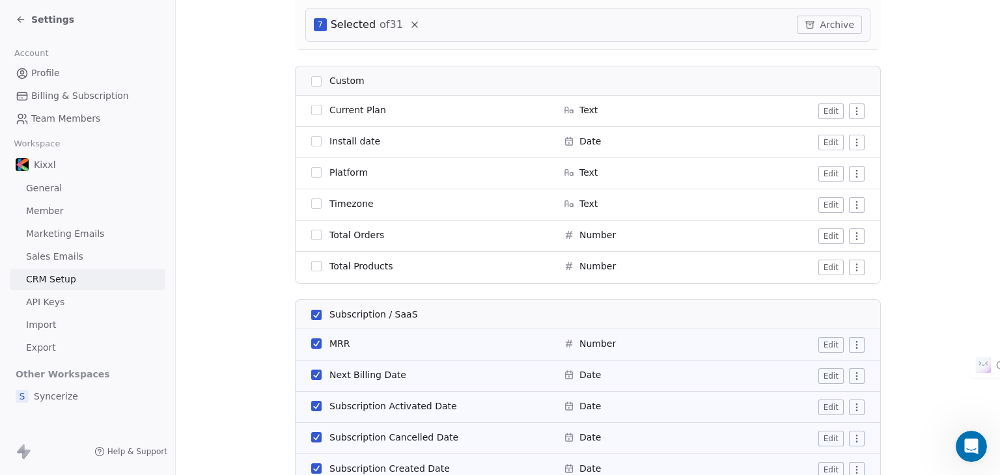
click at [825, 24] on button "Archive" at bounding box center [829, 25] width 65 height 18
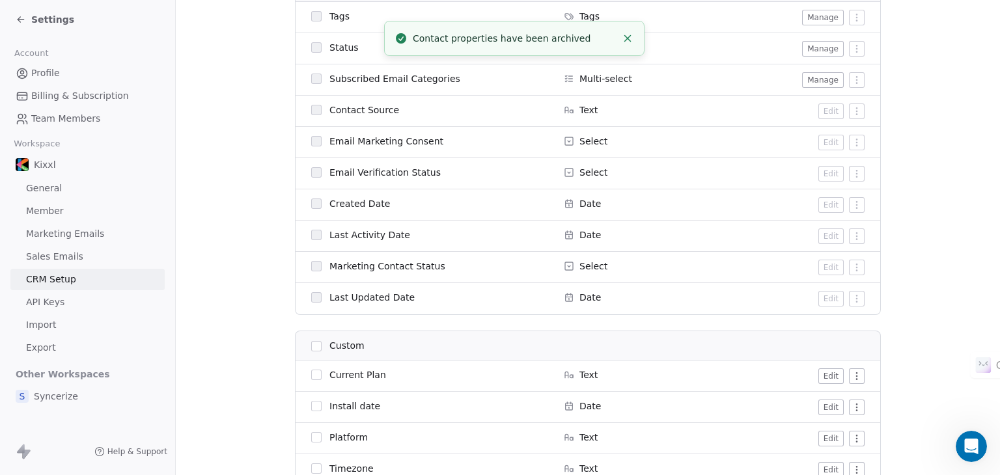
scroll to position [354, 0]
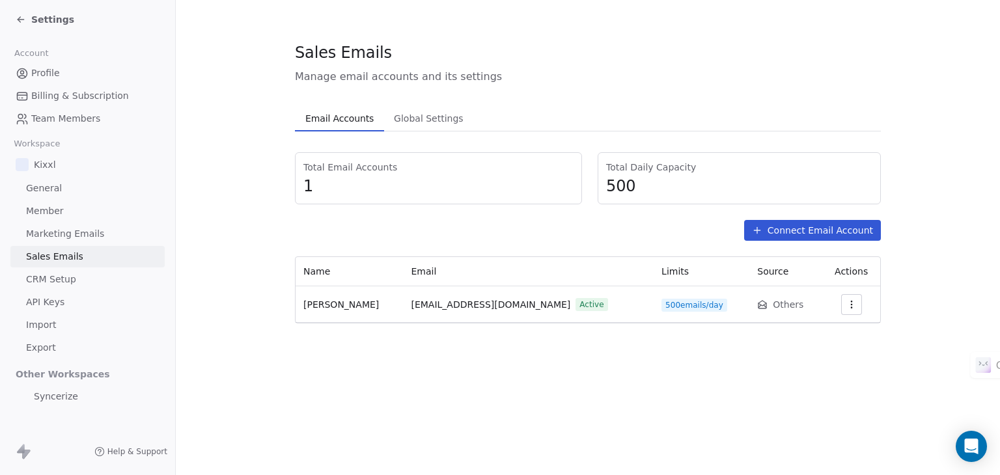
click at [326, 310] on span "[PERSON_NAME]" at bounding box center [341, 304] width 76 height 10
click at [627, 373] on div "Sales Emails Manage email accounts and its settings Email Accounts Email Accoun…" at bounding box center [588, 237] width 824 height 475
click at [428, 115] on span "Global Settings" at bounding box center [429, 118] width 80 height 18
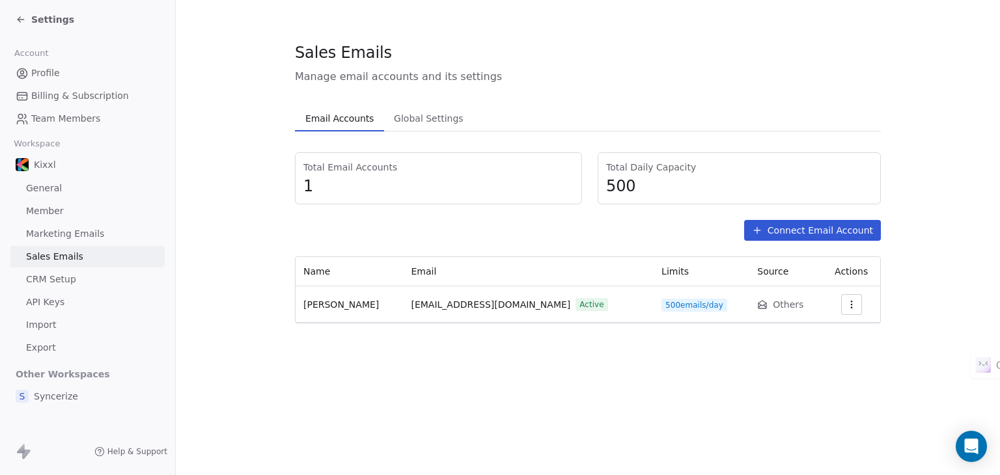
click at [352, 120] on span "Email Accounts" at bounding box center [339, 118] width 79 height 18
click at [846, 305] on icon "button" at bounding box center [851, 304] width 10 height 10
click at [733, 303] on html "Settings Account Profile Billing & Subscription Team Members Workspace Kixxl Ge…" at bounding box center [500, 237] width 1000 height 475
click at [841, 305] on button "button" at bounding box center [851, 304] width 21 height 21
click at [828, 326] on div "Settings" at bounding box center [817, 333] width 68 height 21
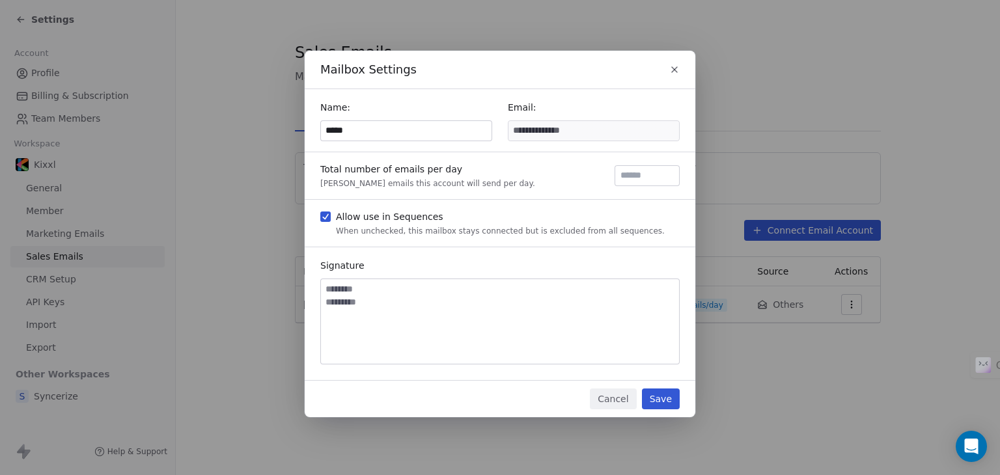
click at [383, 296] on textarea at bounding box center [500, 321] width 358 height 85
type textarea "******** *********"
click at [658, 399] on button "Save" at bounding box center [661, 399] width 38 height 21
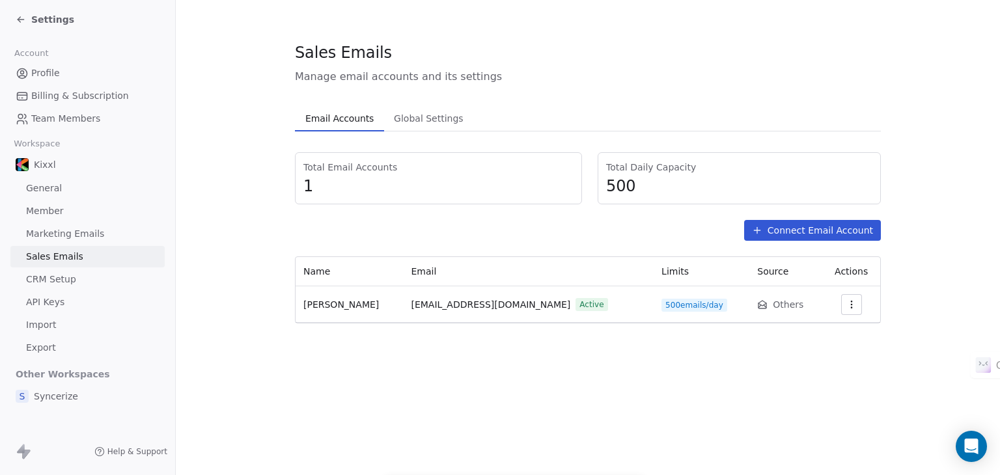
click at [326, 308] on span "[PERSON_NAME]" at bounding box center [341, 304] width 76 height 10
click at [511, 365] on div "Sales Emails Manage email accounts and its settings Email Accounts Email Accoun…" at bounding box center [588, 237] width 824 height 475
click at [984, 444] on div "Open Intercom Messenger" at bounding box center [971, 447] width 35 height 35
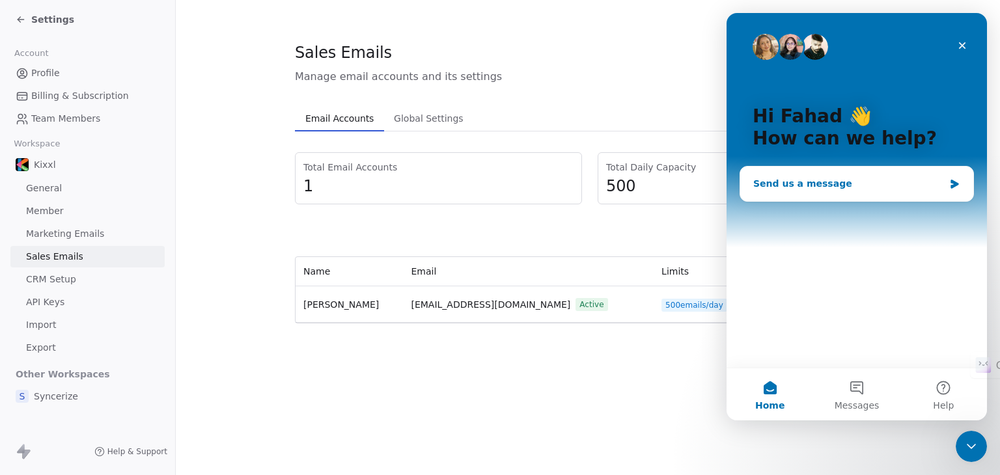
click at [833, 199] on div "Send us a message" at bounding box center [856, 184] width 233 height 35
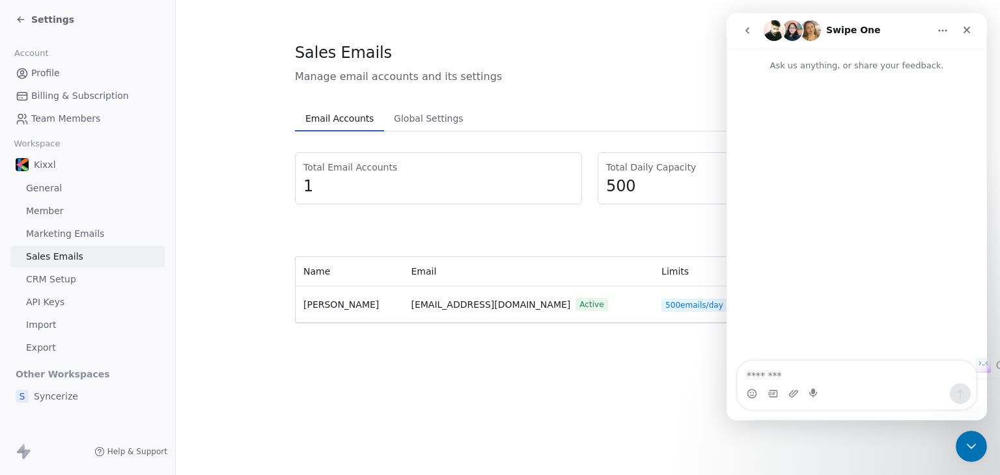
click at [850, 381] on textarea "Message…" at bounding box center [857, 372] width 238 height 22
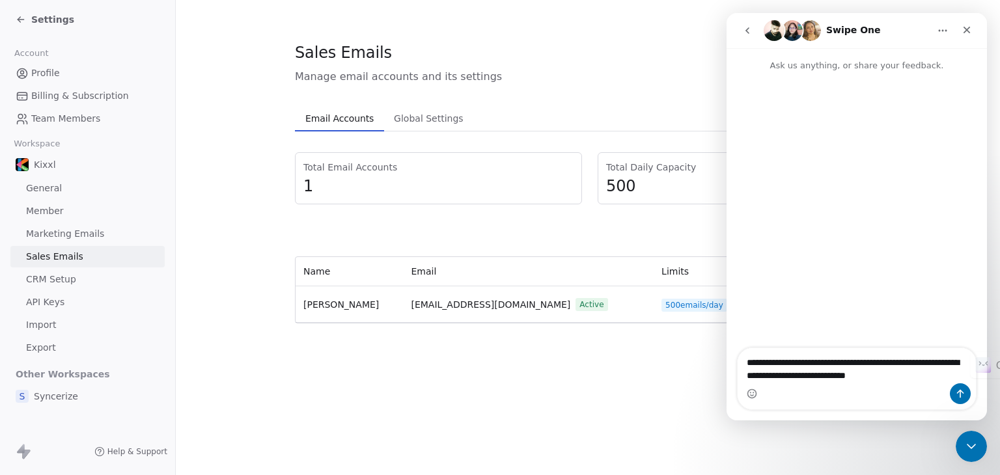
type textarea "**********"
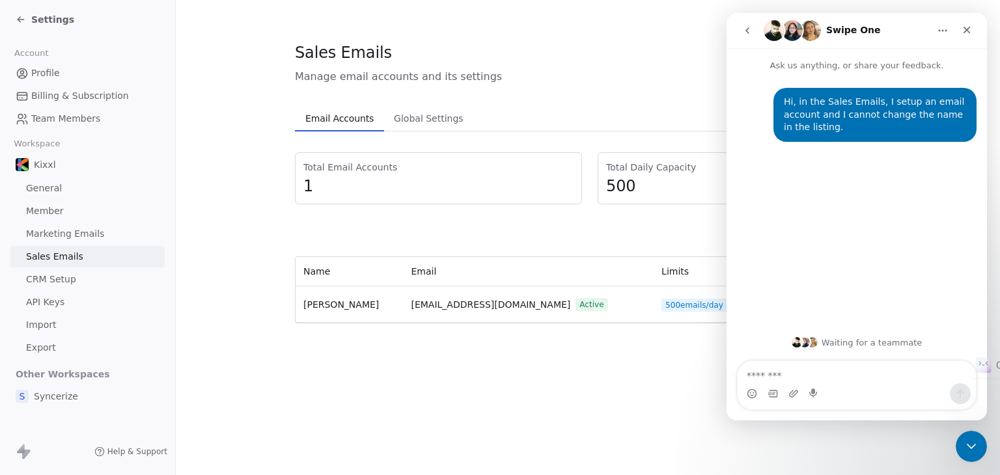
click at [489, 370] on div "Sales Emails Manage email accounts and its settings Email Accounts Email Accoun…" at bounding box center [588, 237] width 824 height 475
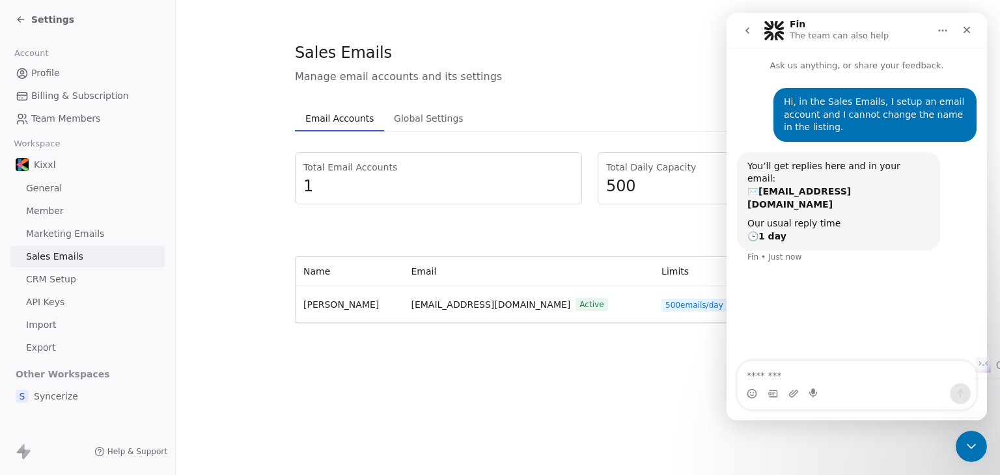
click at [738, 335] on div "Hi, in the Sales Emails, I setup an email account and I cannot change the name …" at bounding box center [857, 217] width 260 height 290
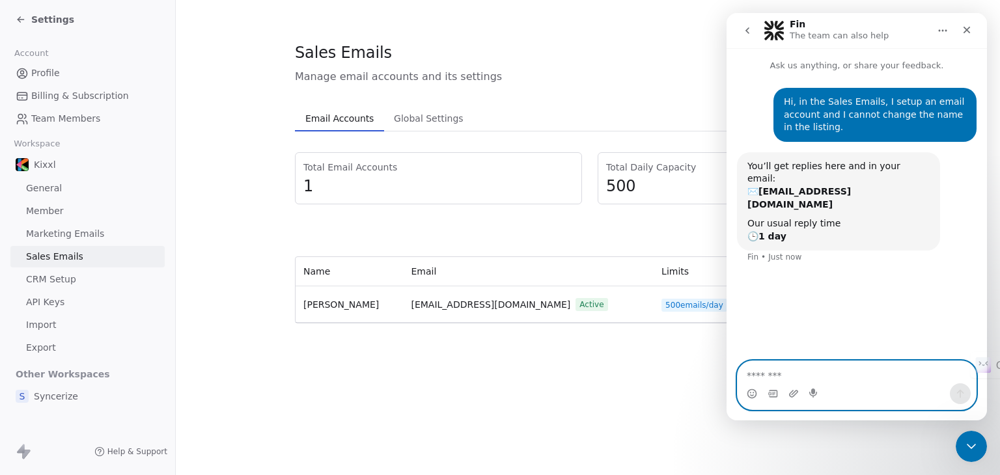
click at [762, 370] on textarea "Message…" at bounding box center [857, 372] width 238 height 22
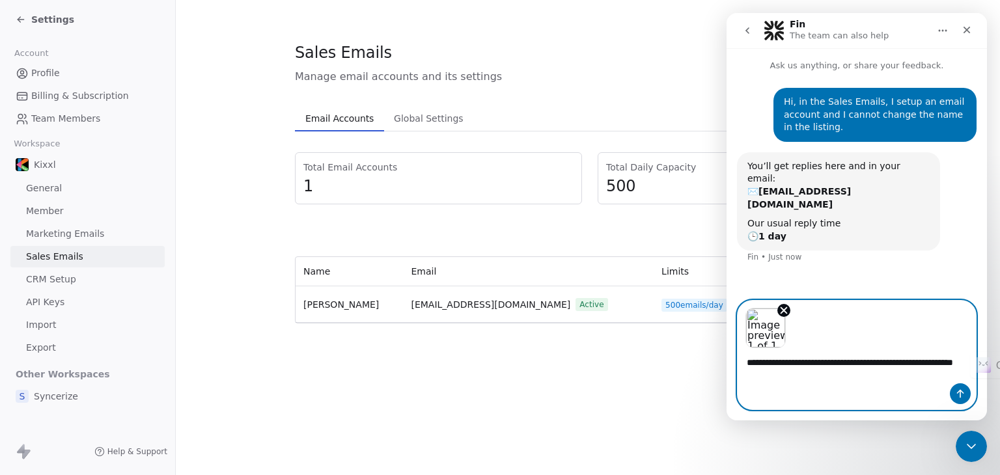
type textarea "**********"
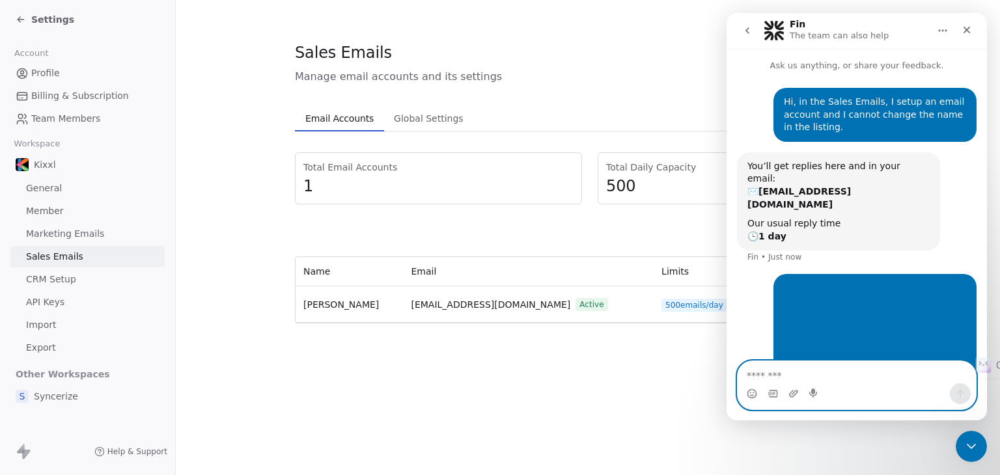
scroll to position [31, 0]
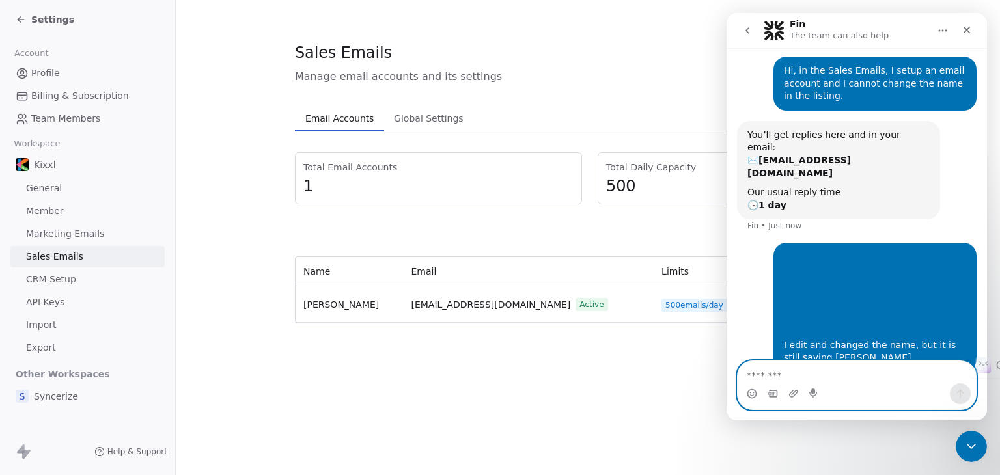
click at [408, 115] on span "Global Settings" at bounding box center [429, 118] width 80 height 18
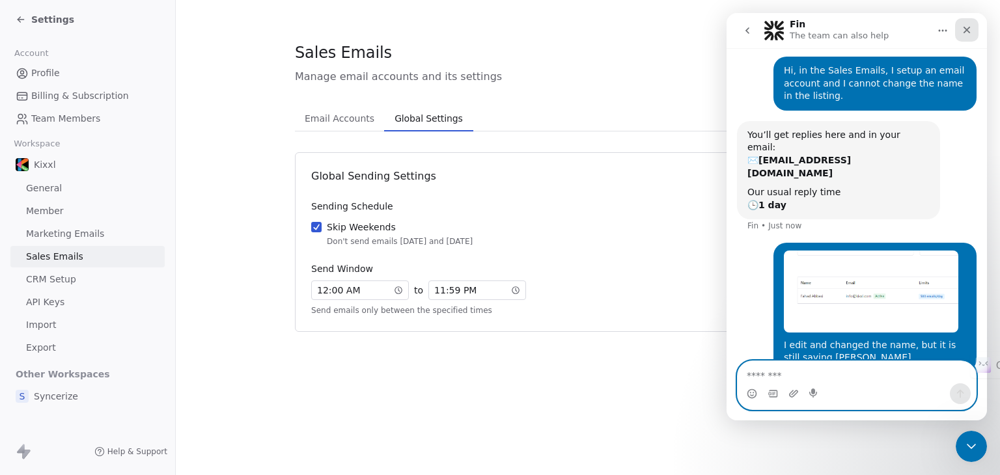
click at [973, 31] on div "Close" at bounding box center [966, 29] width 23 height 23
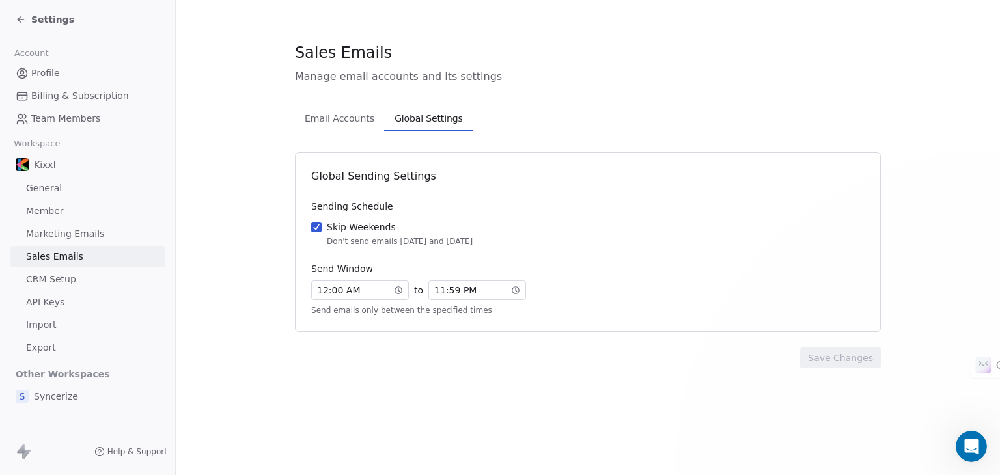
scroll to position [31, 0]
click at [72, 281] on span "CRM Setup" at bounding box center [51, 280] width 50 height 14
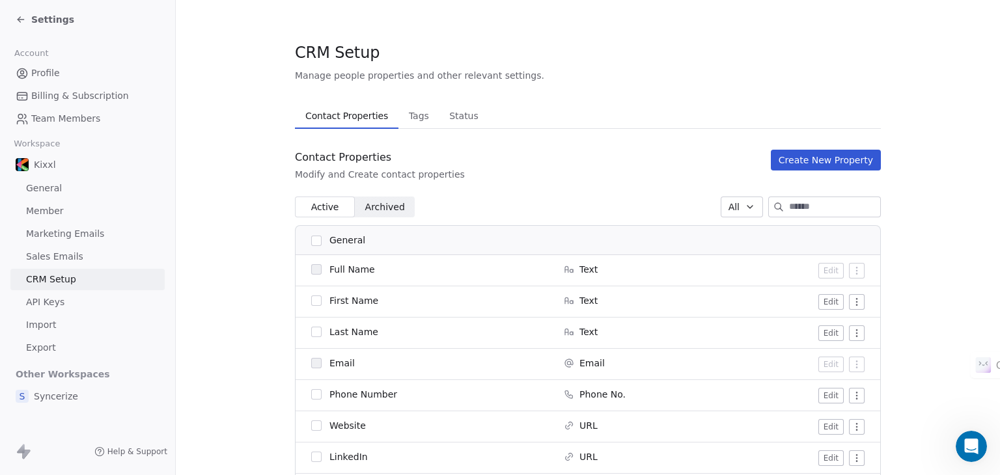
click at [78, 300] on link "API Keys" at bounding box center [87, 302] width 154 height 21
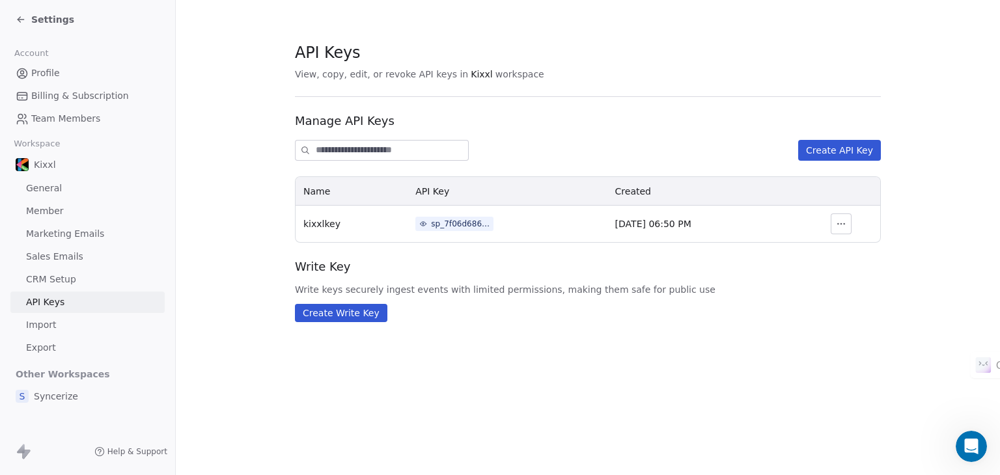
click at [57, 326] on link "Import" at bounding box center [87, 324] width 154 height 21
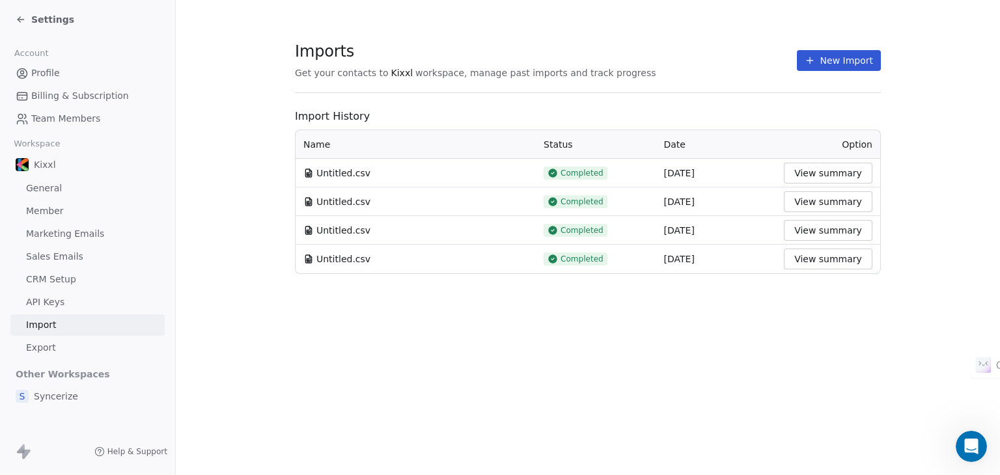
click at [53, 340] on link "Export" at bounding box center [87, 347] width 154 height 21
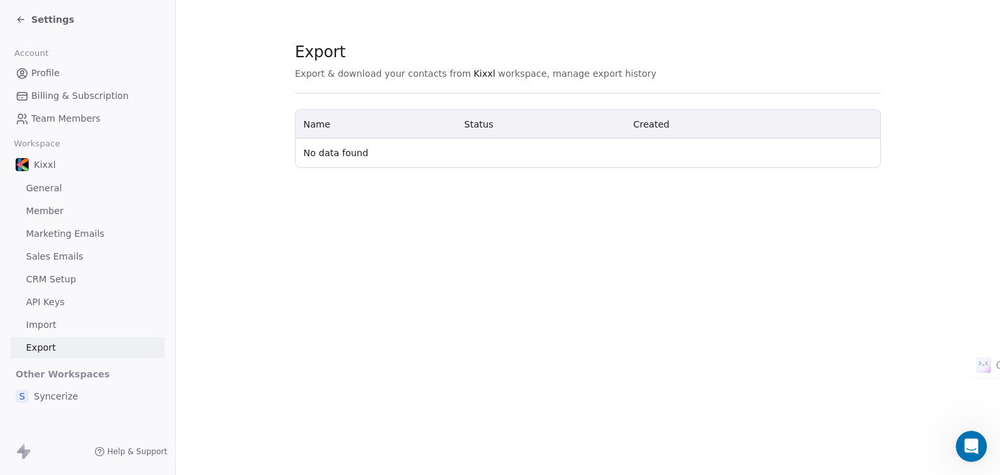
click at [46, 189] on span "General" at bounding box center [44, 189] width 36 height 14
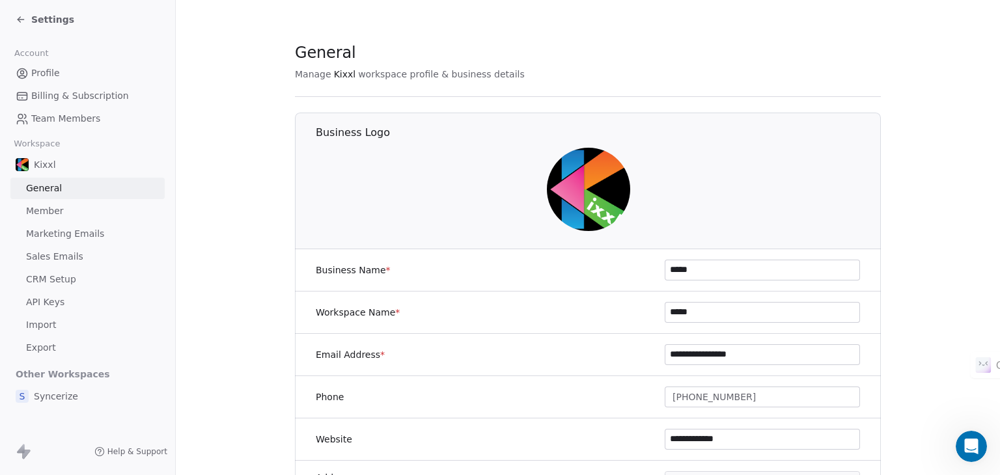
click at [47, 81] on link "Profile" at bounding box center [87, 73] width 154 height 21
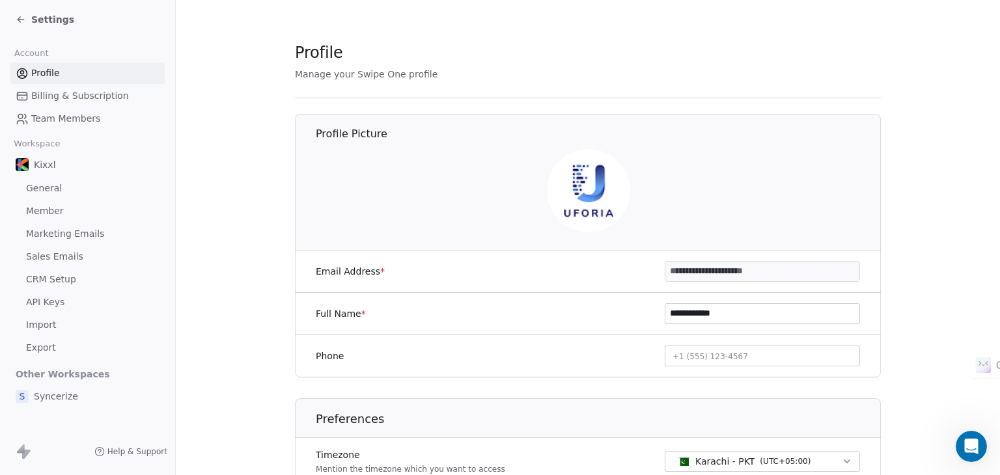
click at [734, 314] on input "**********" at bounding box center [762, 314] width 194 height 20
click at [906, 228] on section "**********" at bounding box center [588, 274] width 824 height 548
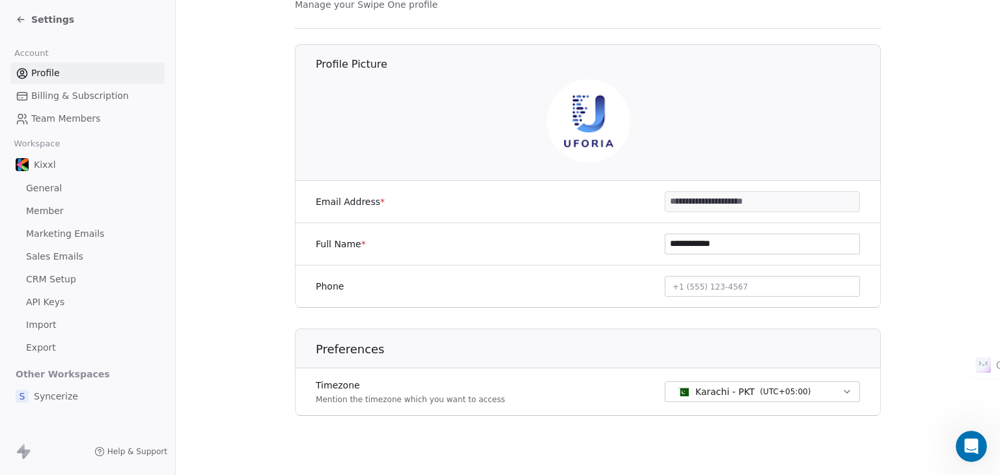
scroll to position [72, 0]
click at [764, 231] on div "**********" at bounding box center [762, 241] width 195 height 21
click at [764, 230] on div "**********" at bounding box center [588, 242] width 586 height 42
click at [762, 230] on div "**********" at bounding box center [588, 242] width 586 height 42
click at [584, 128] on img at bounding box center [588, 118] width 83 height 83
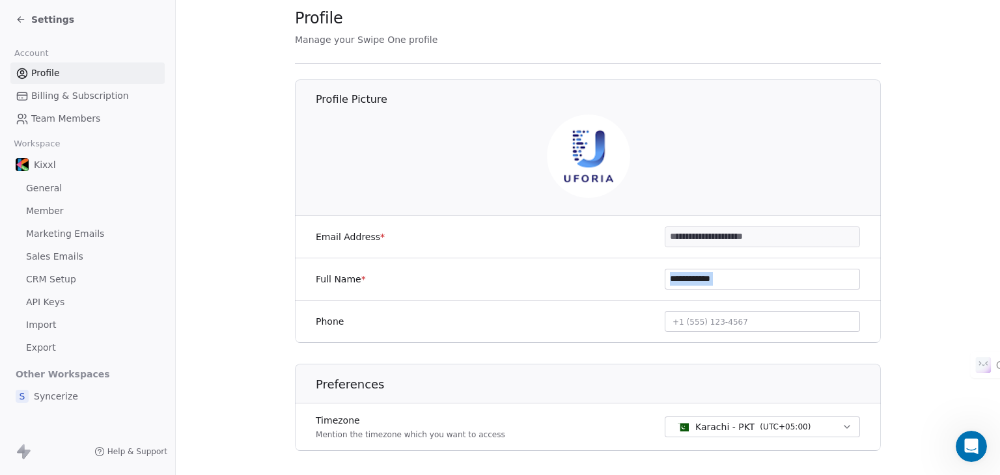
scroll to position [0, 0]
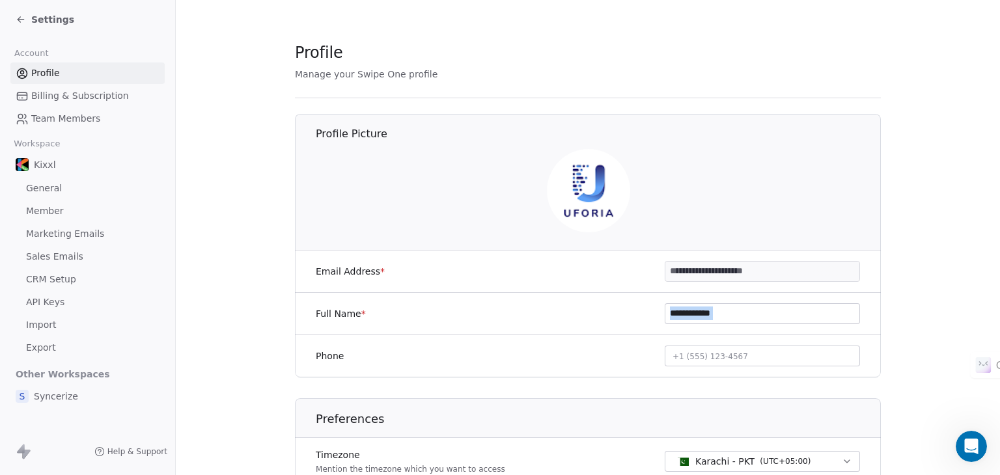
click at [53, 185] on span "General" at bounding box center [44, 189] width 36 height 14
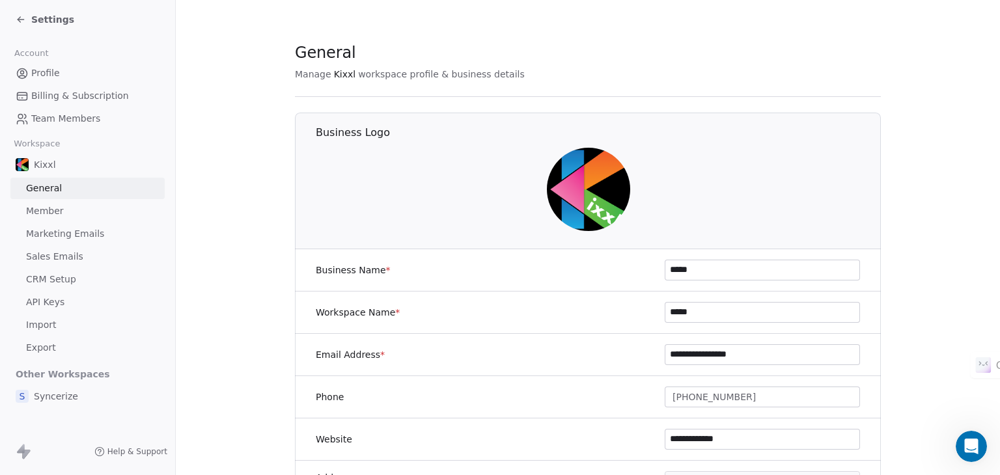
click at [59, 121] on span "Team Members" at bounding box center [65, 119] width 69 height 14
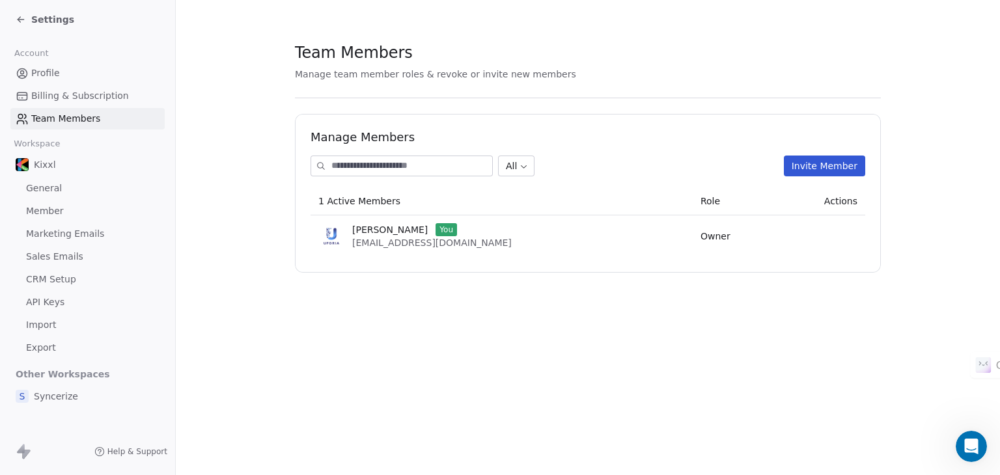
click at [64, 104] on link "Billing & Subscription" at bounding box center [87, 95] width 154 height 21
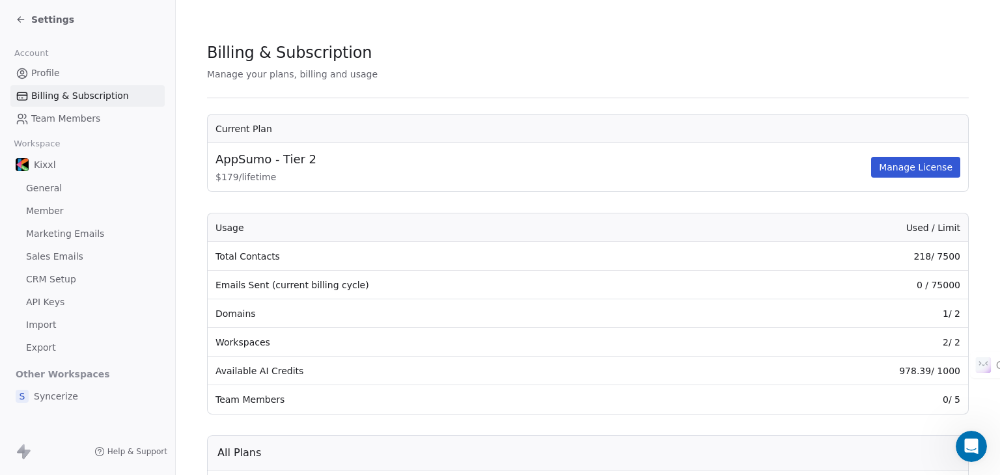
click at [53, 71] on span "Profile" at bounding box center [45, 73] width 29 height 14
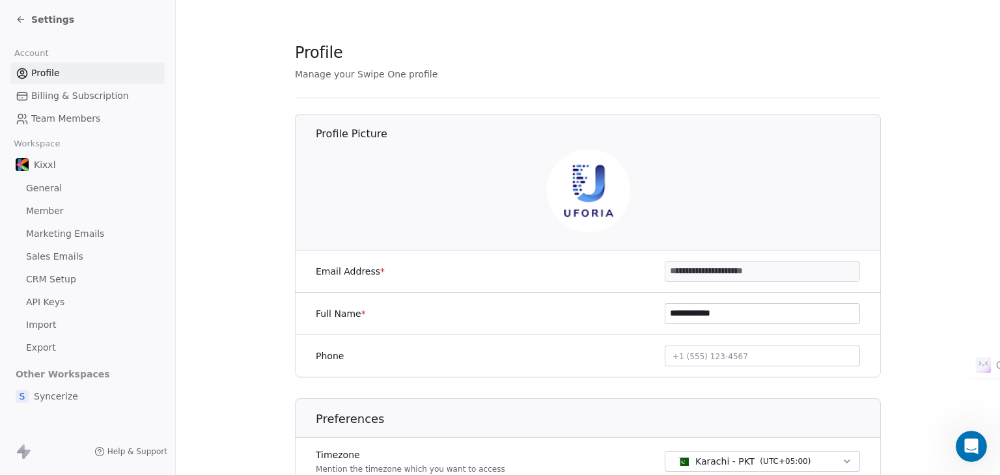
click at [82, 93] on span "Billing & Subscription" at bounding box center [80, 96] width 98 height 14
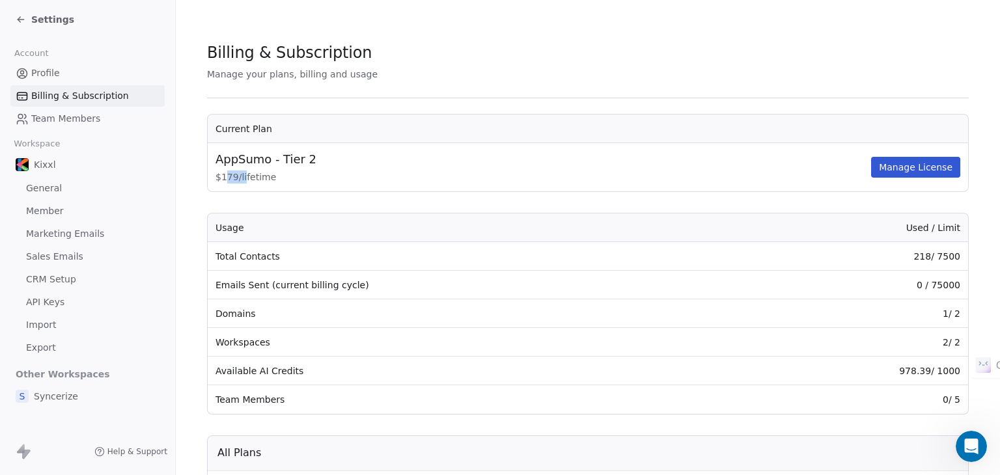
click at [260, 188] on td "AppSumo - Tier 2 $ 179 / lifetime Manage License" at bounding box center [588, 167] width 760 height 48
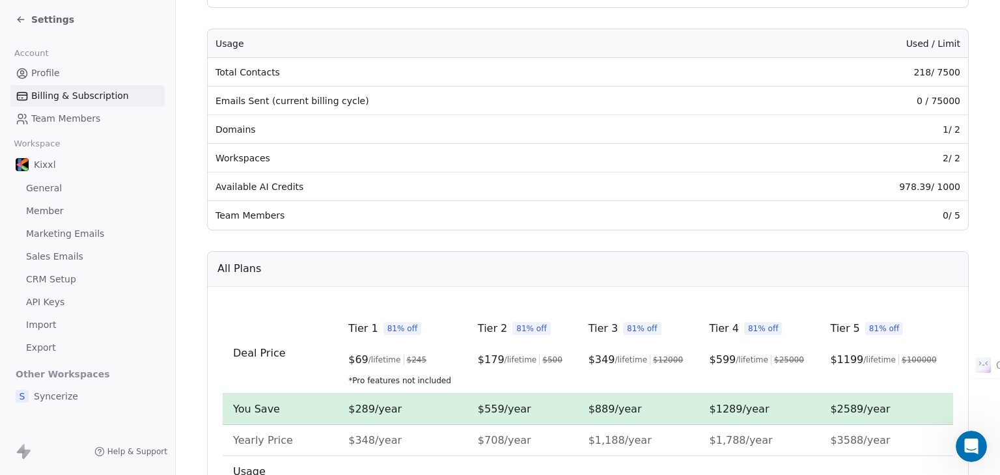
scroll to position [326, 0]
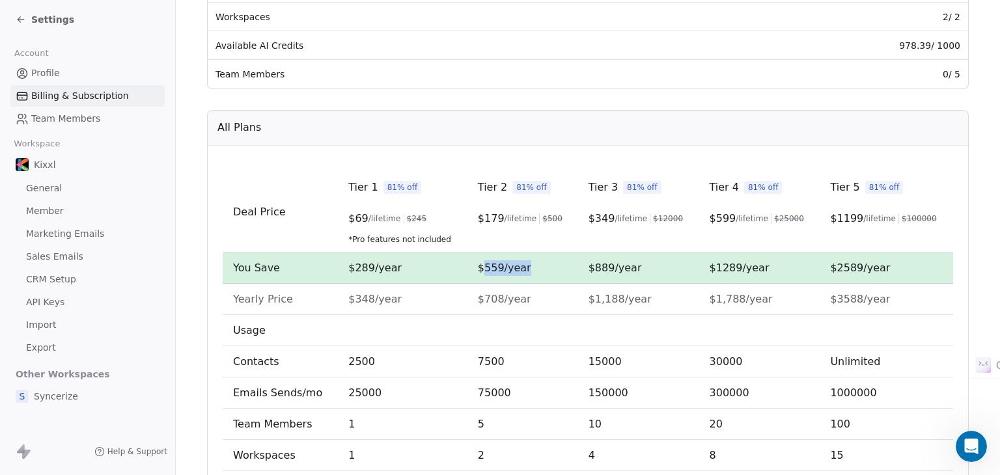
drag, startPoint x: 482, startPoint y: 268, endPoint x: 542, endPoint y: 264, distance: 60.1
click at [540, 264] on td "$559/year" at bounding box center [522, 268] width 111 height 31
click at [496, 302] on span "$708/year" at bounding box center [504, 299] width 53 height 12
drag, startPoint x: 485, startPoint y: 208, endPoint x: 497, endPoint y: 206, distance: 12.4
click at [497, 206] on td "Tier 2 81% off $ 179 /lifetime $ 500" at bounding box center [522, 212] width 111 height 81
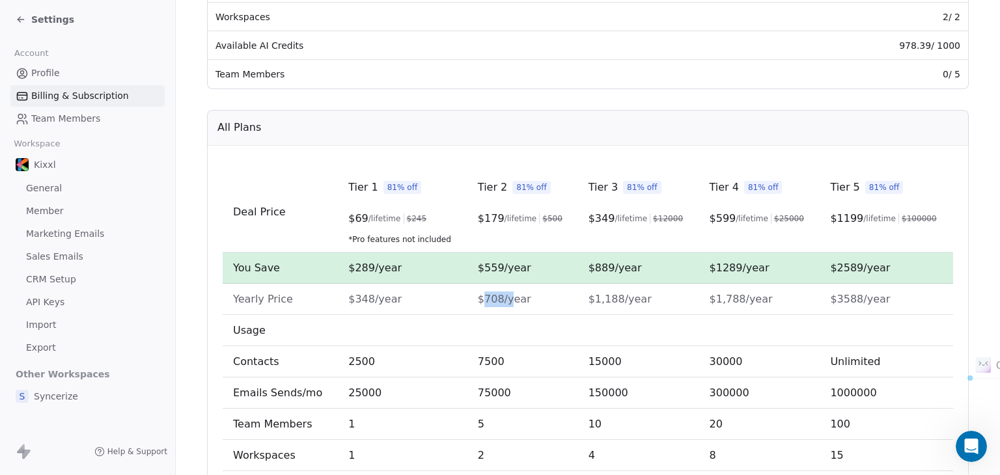
drag, startPoint x: 482, startPoint y: 298, endPoint x: 507, endPoint y: 299, distance: 24.8
click at [507, 299] on span "$708/year" at bounding box center [504, 299] width 53 height 12
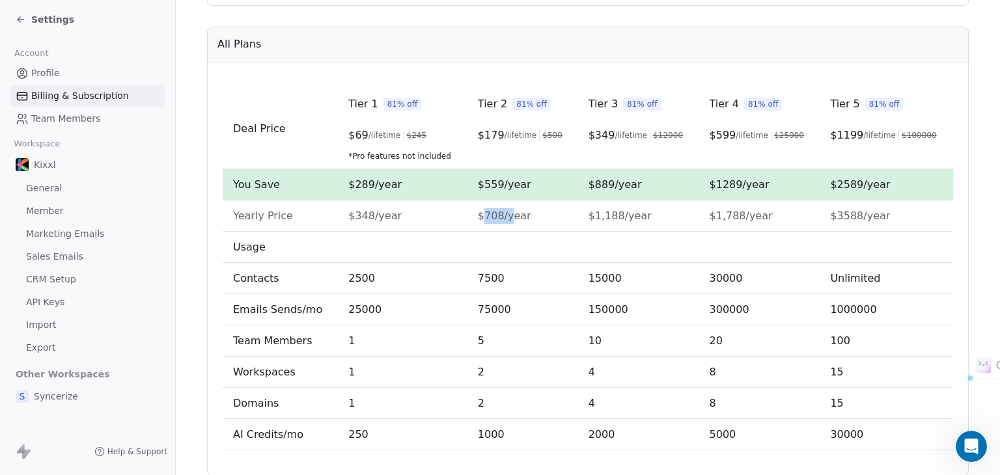
scroll to position [386, 0]
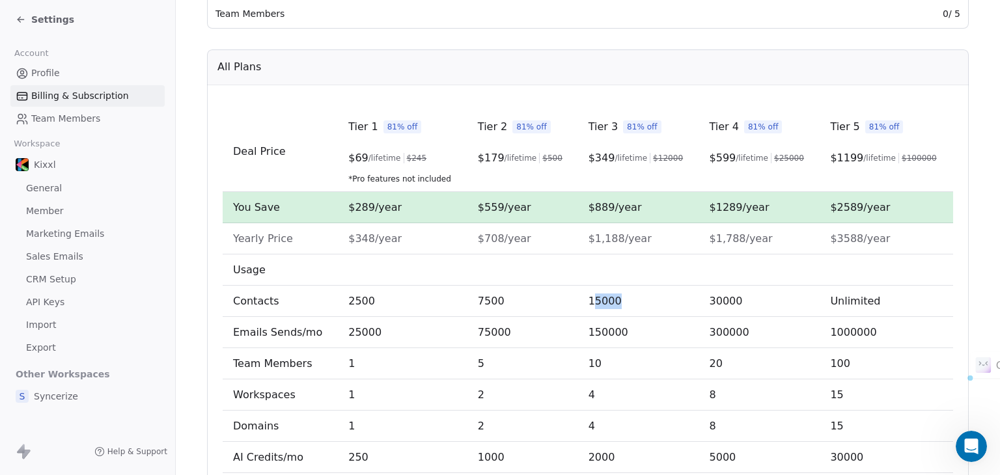
drag, startPoint x: 590, startPoint y: 306, endPoint x: 637, endPoint y: 309, distance: 47.0
click at [633, 309] on td "15000" at bounding box center [638, 301] width 121 height 31
drag, startPoint x: 607, startPoint y: 334, endPoint x: 621, endPoint y: 334, distance: 14.3
click at [620, 334] on td "150000" at bounding box center [638, 332] width 121 height 31
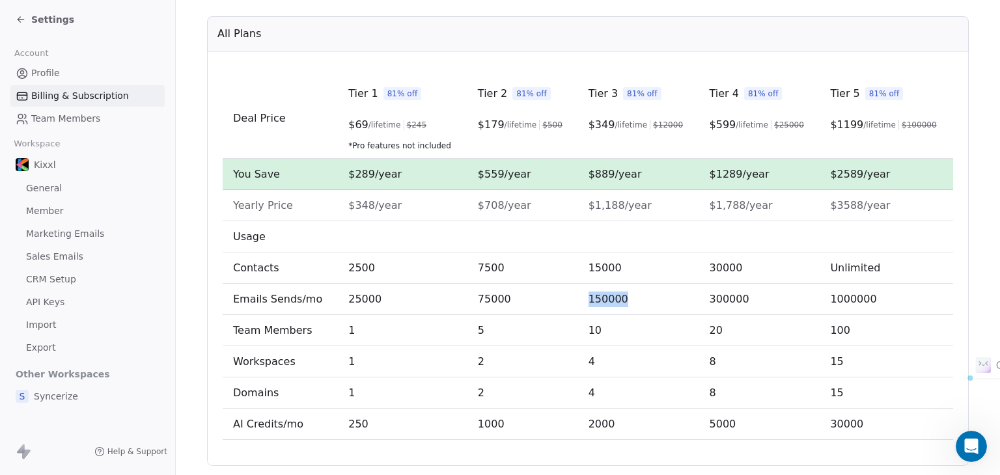
scroll to position [451, 0]
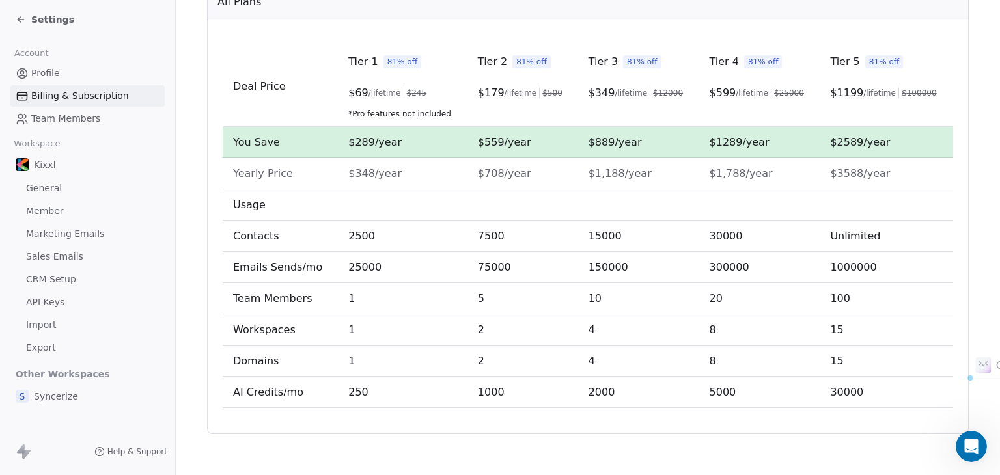
click at [596, 365] on td "4" at bounding box center [638, 361] width 121 height 31
drag, startPoint x: 591, startPoint y: 385, endPoint x: 617, endPoint y: 393, distance: 27.2
click at [603, 390] on span "2000" at bounding box center [602, 392] width 27 height 12
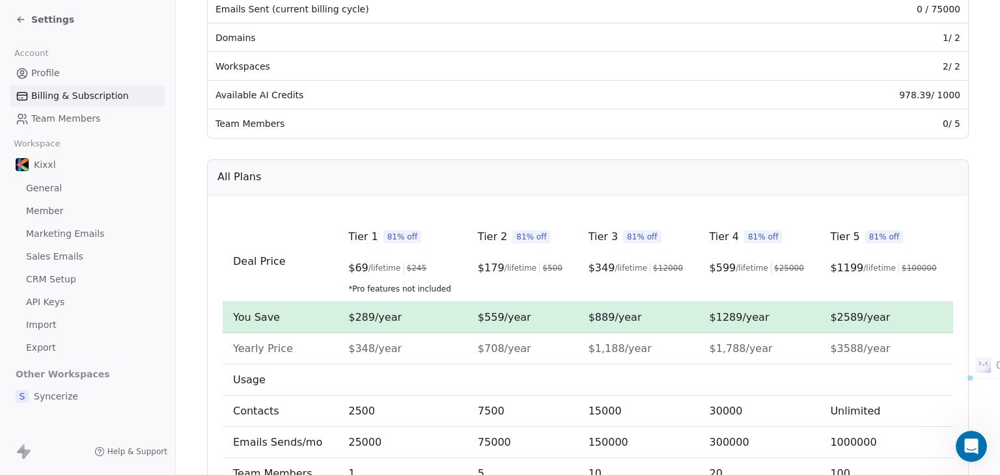
scroll to position [126, 0]
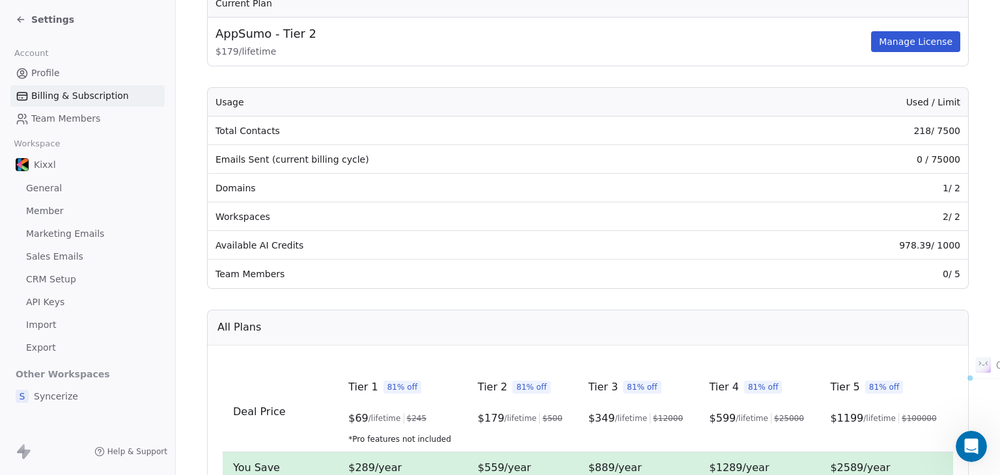
click at [57, 69] on span "Profile" at bounding box center [45, 73] width 29 height 14
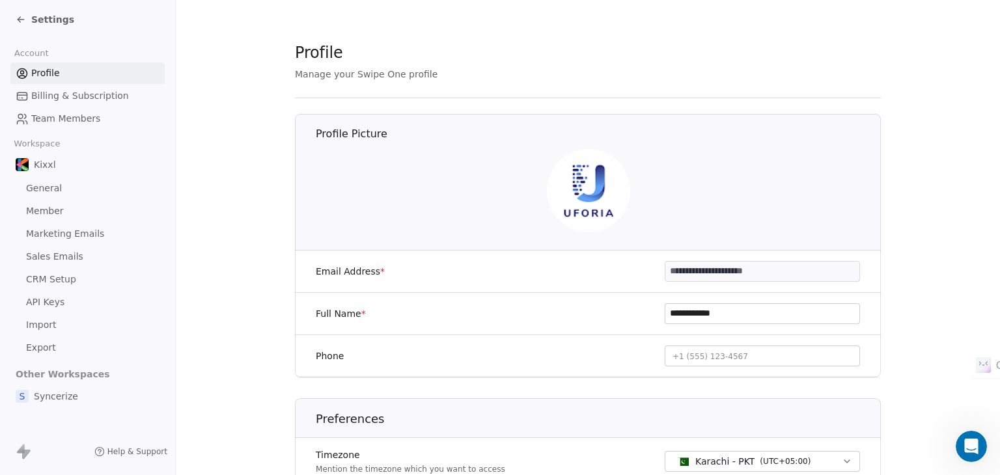
click at [64, 96] on span "Billing & Subscription" at bounding box center [80, 96] width 98 height 14
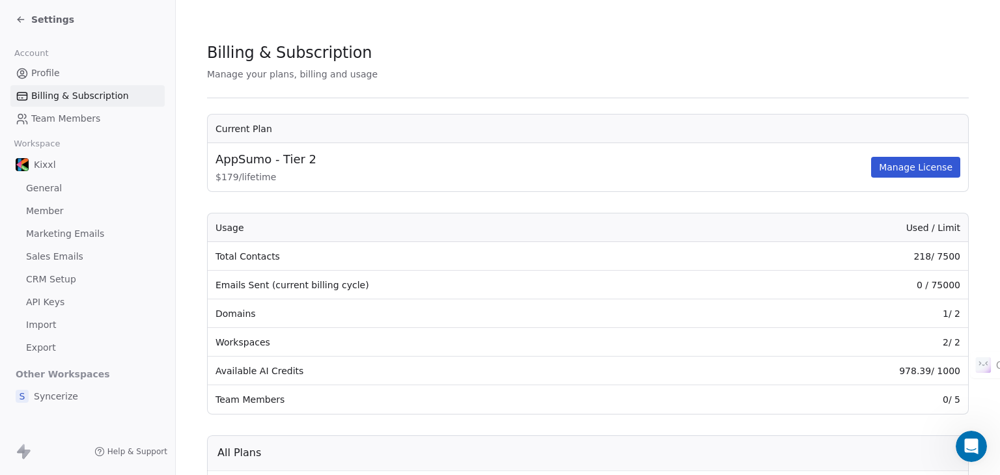
click at [10, 18] on div "Settings" at bounding box center [87, 19] width 175 height 39
click at [20, 20] on icon at bounding box center [21, 20] width 6 height 0
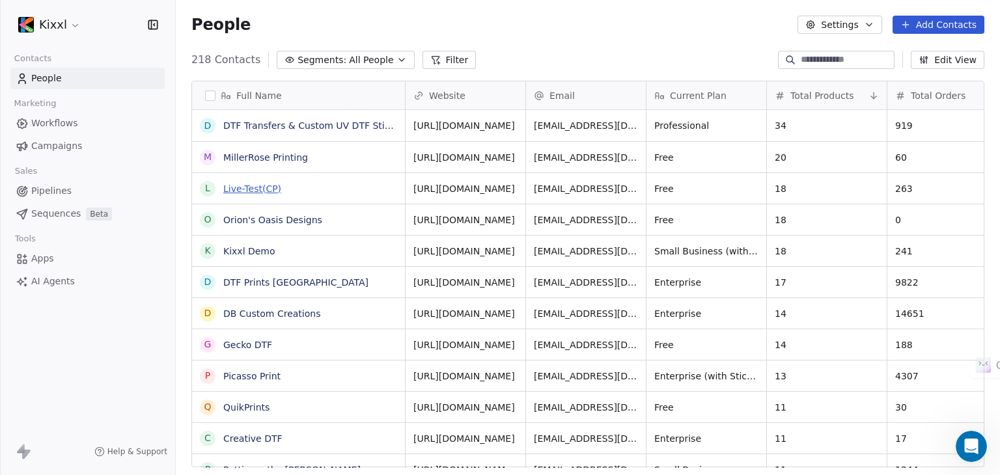
scroll to position [408, 814]
click at [830, 61] on input at bounding box center [846, 59] width 91 height 13
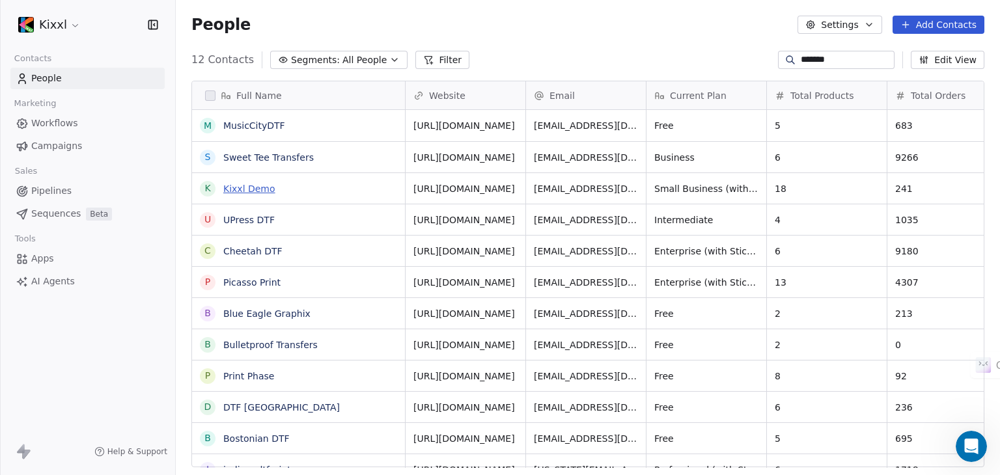
type input "*******"
click at [255, 190] on link "Kixxl Demo" at bounding box center [249, 189] width 52 height 10
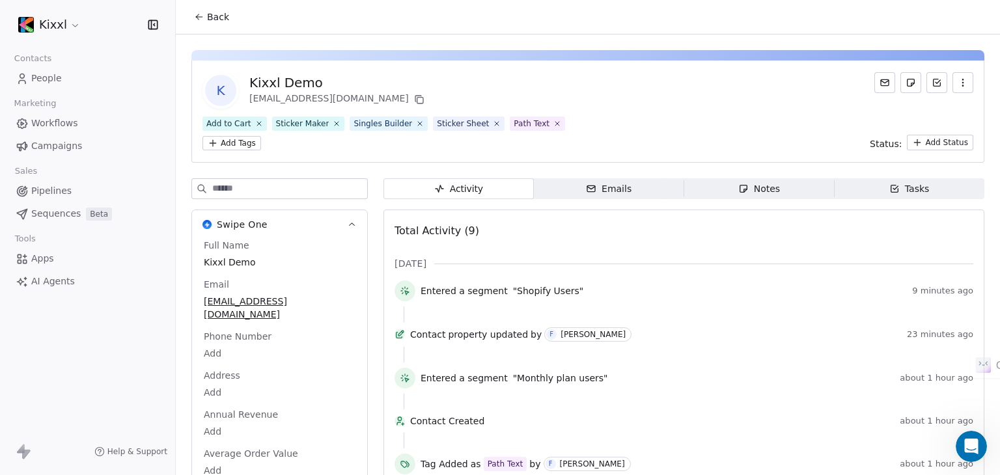
click at [607, 193] on div "Emails" at bounding box center [609, 189] width 46 height 14
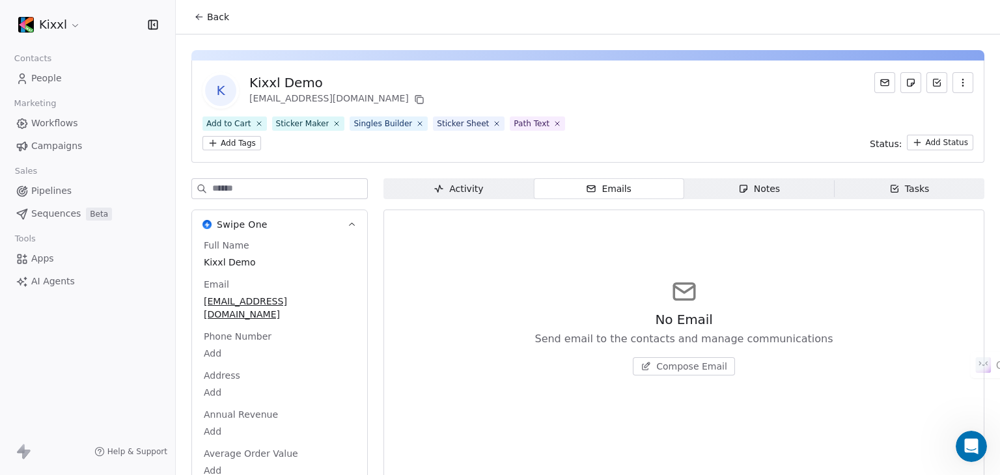
click at [661, 367] on span "Compose Email" at bounding box center [691, 366] width 71 height 13
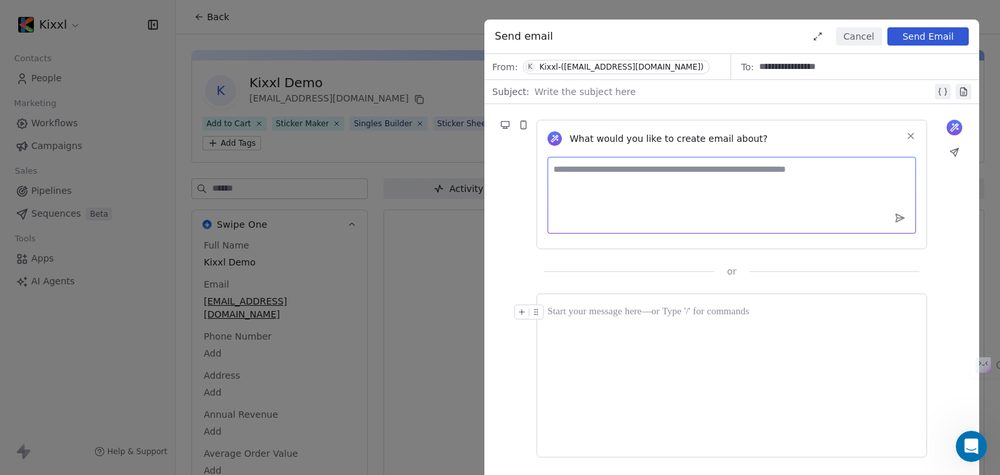
click at [623, 183] on textarea at bounding box center [732, 195] width 369 height 77
click at [602, 92] on div at bounding box center [734, 92] width 398 height 16
click at [661, 177] on textarea at bounding box center [732, 195] width 369 height 77
click at [637, 175] on textarea "**********" at bounding box center [732, 195] width 369 height 77
click at [640, 173] on textarea "**********" at bounding box center [732, 195] width 369 height 77
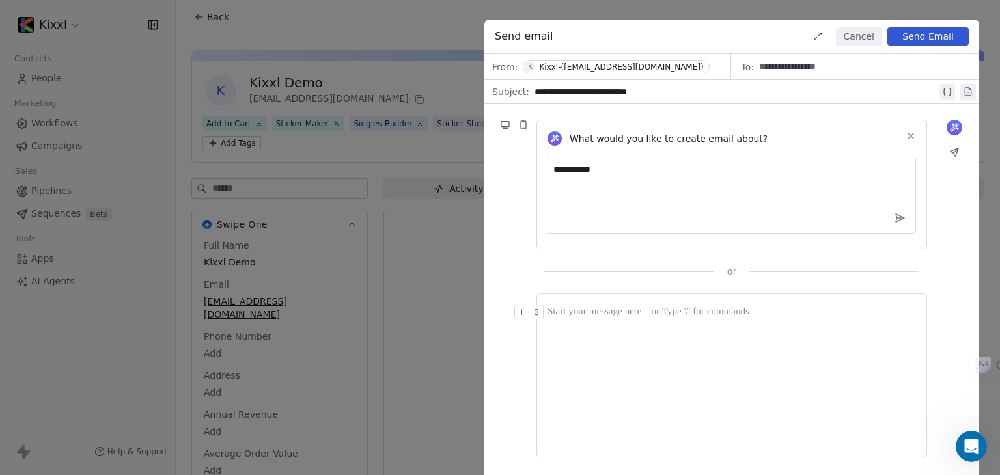
click at [691, 338] on div at bounding box center [732, 376] width 369 height 142
click at [630, 167] on textarea "**********" at bounding box center [732, 195] width 369 height 77
type textarea "**********"
click at [899, 222] on icon at bounding box center [900, 218] width 12 height 12
click at [773, 305] on div at bounding box center [732, 313] width 369 height 16
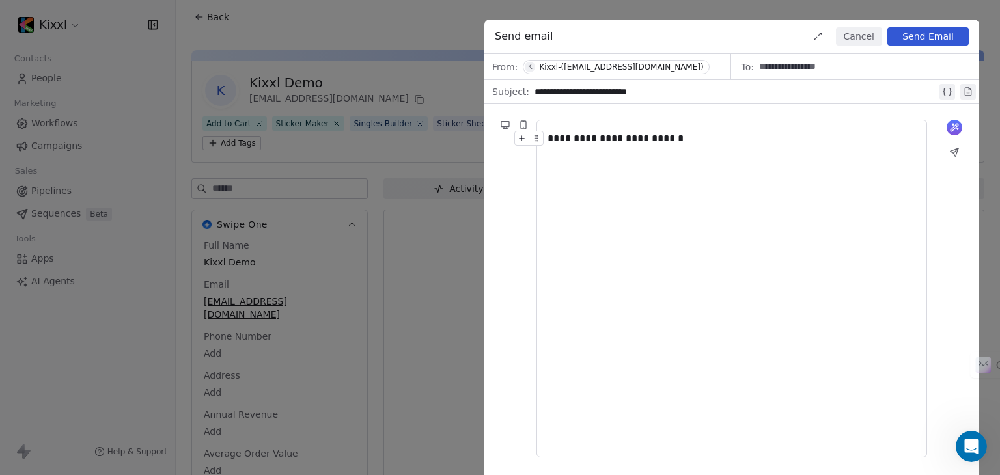
click at [926, 35] on button "Send Email" at bounding box center [927, 36] width 81 height 18
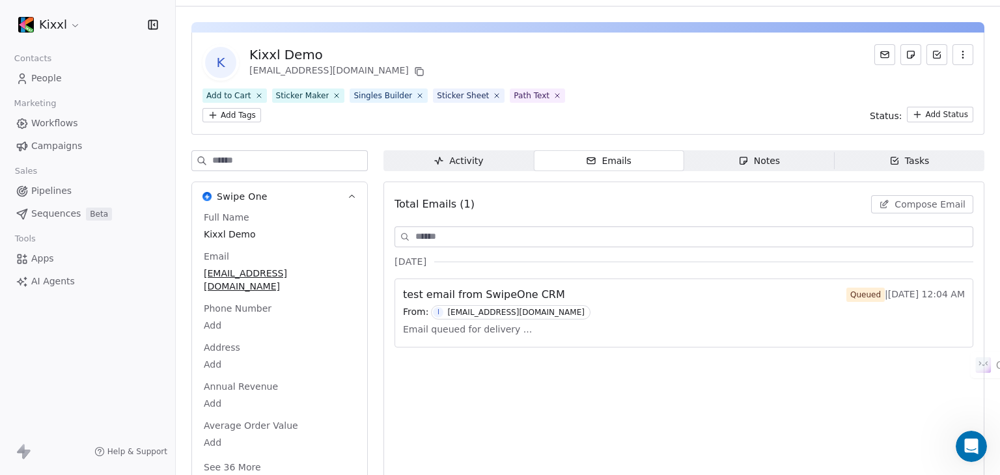
scroll to position [44, 0]
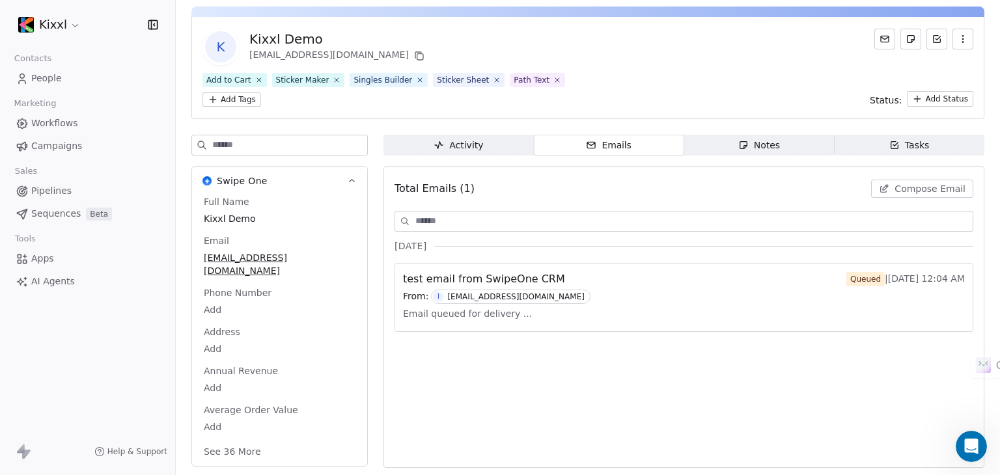
click at [722, 143] on span "Notes Notes" at bounding box center [759, 145] width 150 height 21
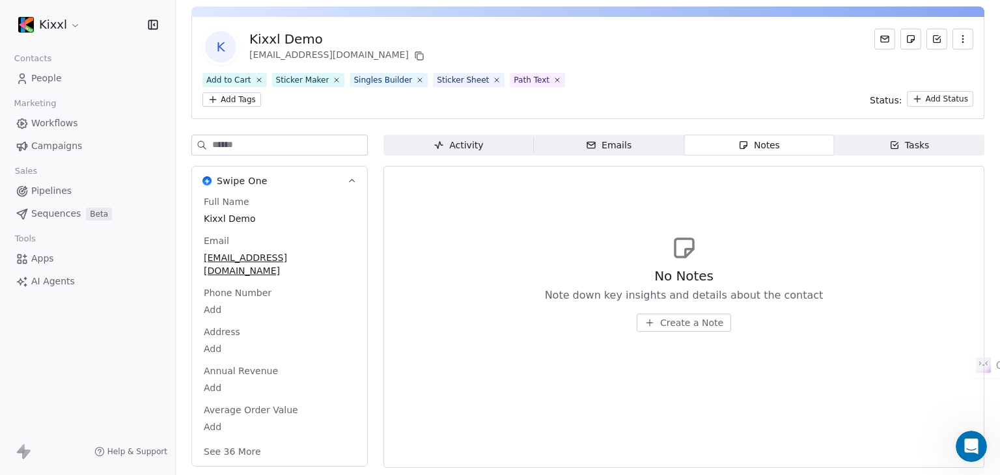
click at [889, 141] on icon "button" at bounding box center [894, 145] width 10 height 10
click at [761, 141] on div "Notes" at bounding box center [759, 146] width 42 height 14
click at [630, 140] on span "Emails Emails" at bounding box center [609, 145] width 150 height 21
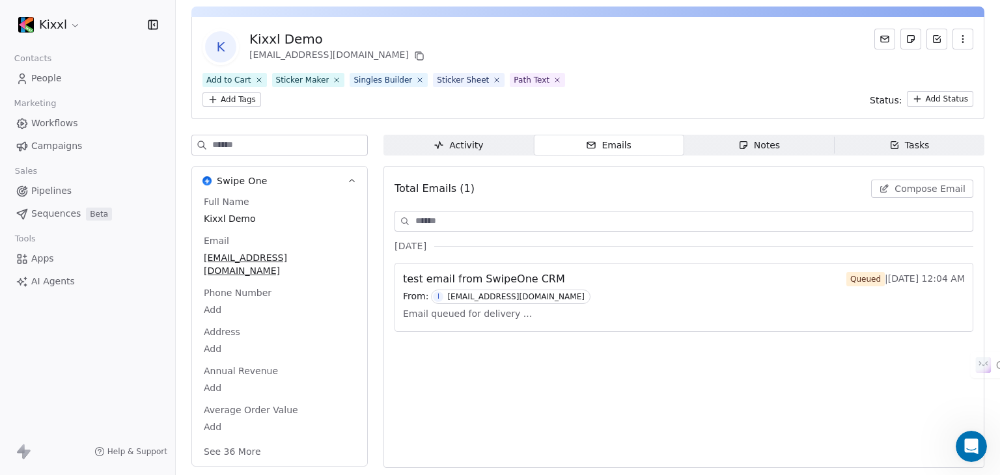
click at [478, 143] on div "Activity" at bounding box center [458, 146] width 49 height 14
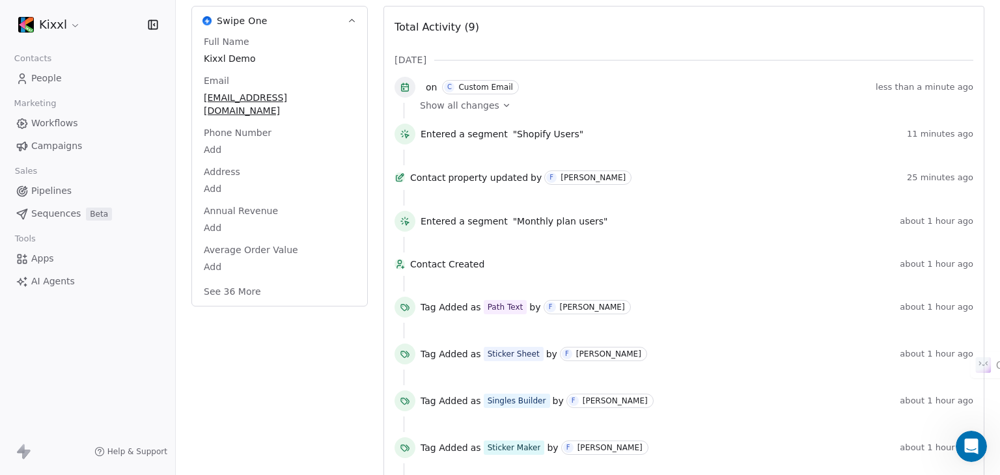
scroll to position [74, 0]
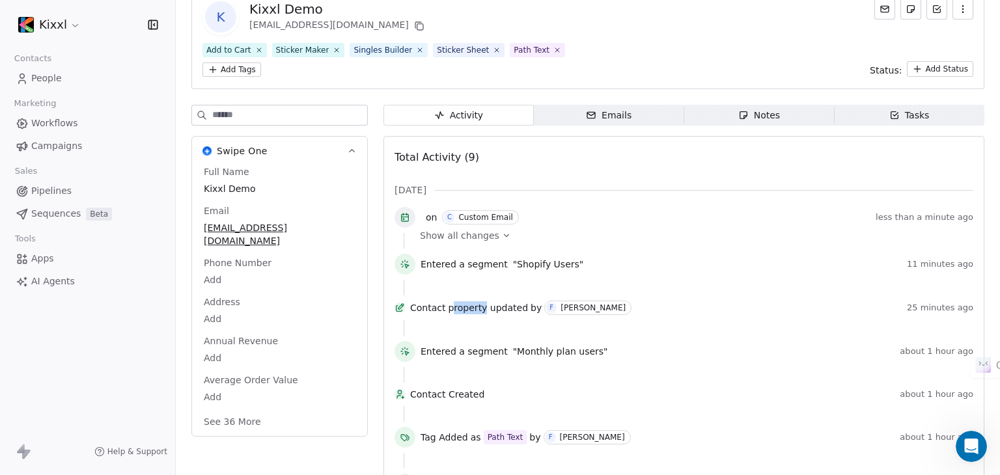
click at [497, 311] on span "property updated" at bounding box center [488, 307] width 80 height 13
click at [502, 234] on icon at bounding box center [506, 235] width 9 height 9
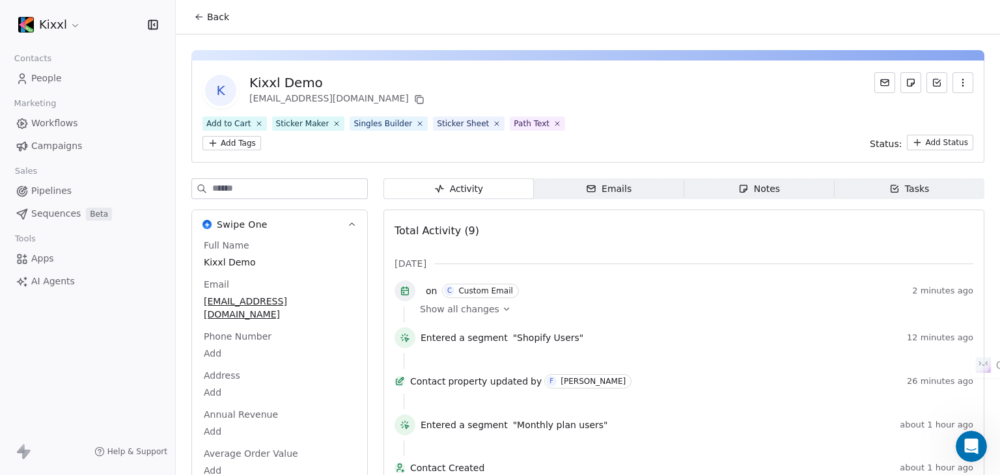
click at [198, 17] on icon at bounding box center [199, 17] width 6 height 0
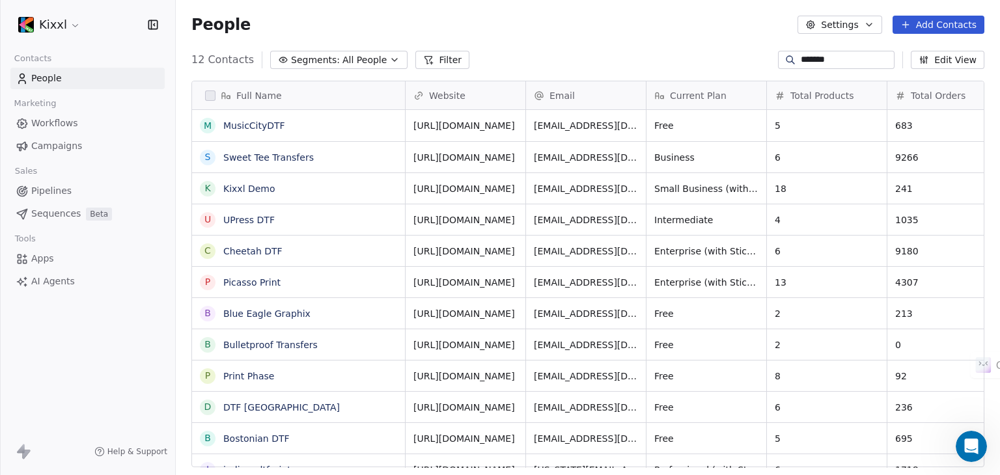
scroll to position [408, 814]
click at [242, 186] on link "Kixxl Demo" at bounding box center [249, 189] width 52 height 10
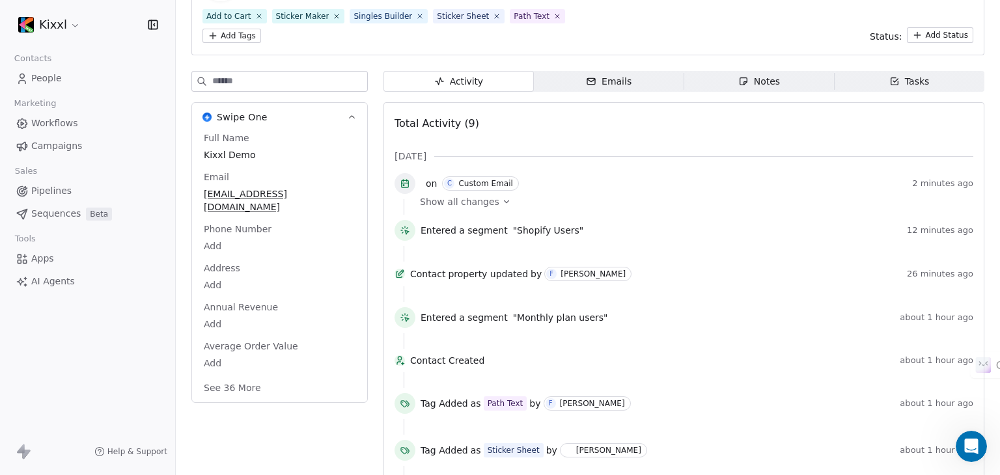
scroll to position [130, 0]
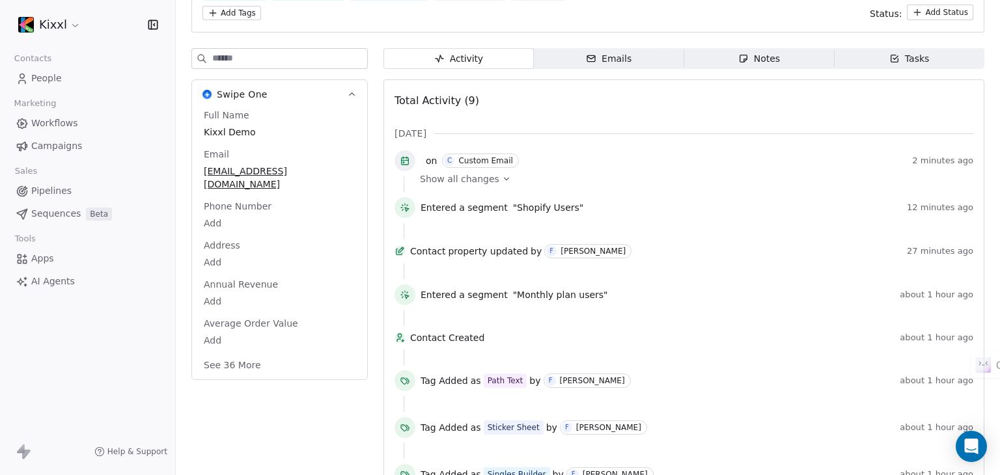
click at [249, 354] on button "See 36 More" at bounding box center [232, 365] width 73 height 23
click at [348, 92] on icon "button" at bounding box center [352, 95] width 10 height 10
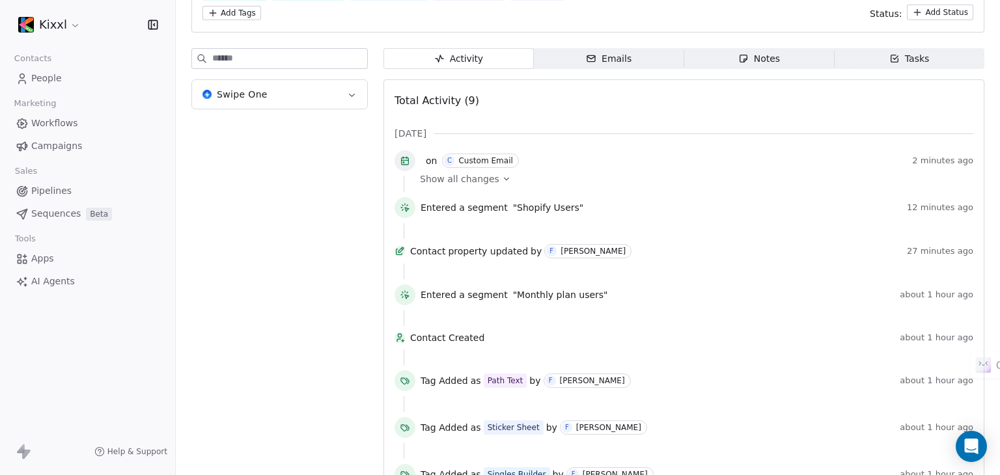
click at [345, 95] on button "Swipe One" at bounding box center [279, 94] width 175 height 29
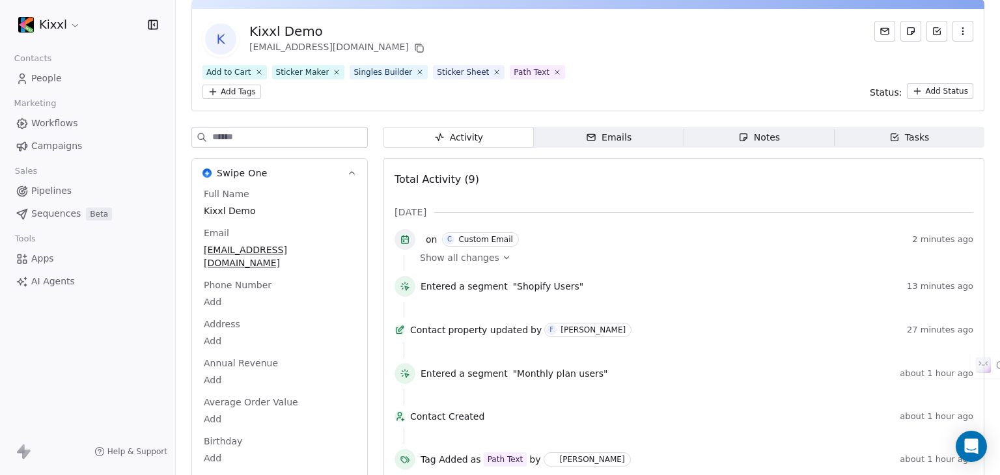
scroll to position [0, 0]
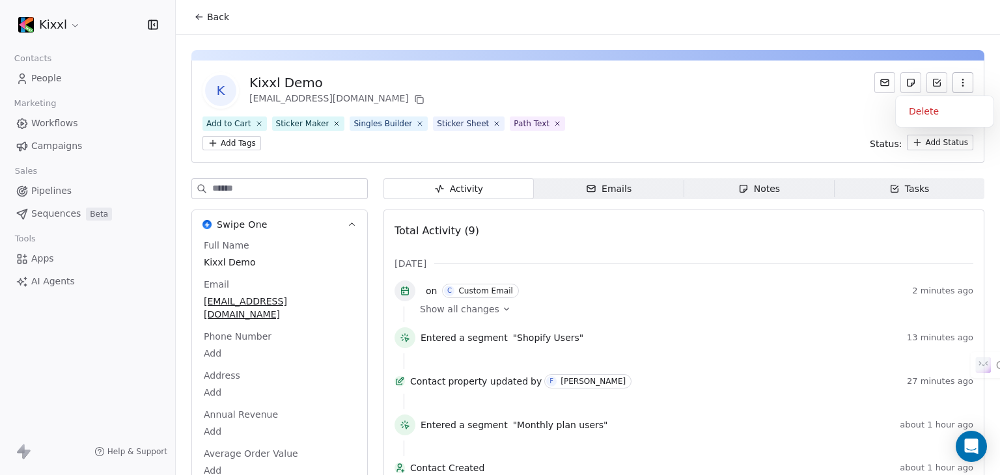
click at [958, 81] on icon "button" at bounding box center [963, 82] width 10 height 10
click at [794, 76] on div "K Kixxl Demo [EMAIL_ADDRESS][DOMAIN_NAME]" at bounding box center [587, 90] width 771 height 36
click at [354, 223] on icon "button" at bounding box center [352, 224] width 6 height 3
click at [278, 185] on input at bounding box center [289, 189] width 155 height 20
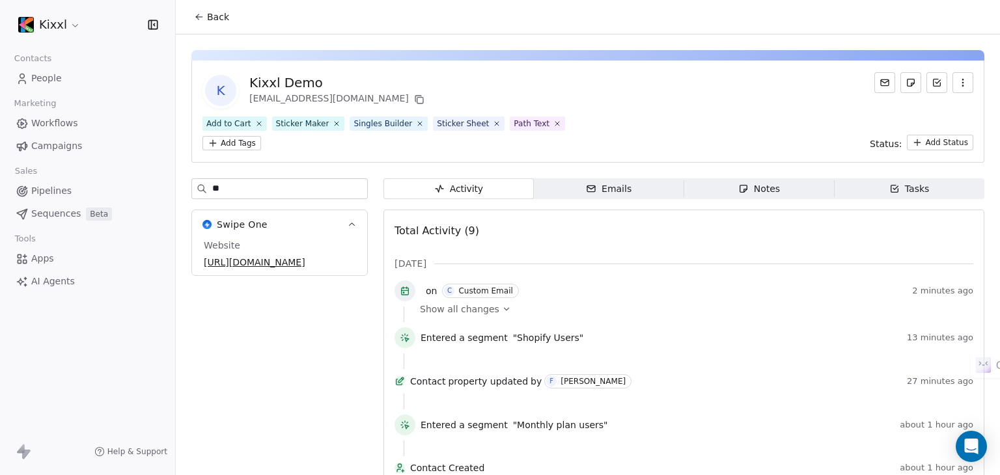
type input "*"
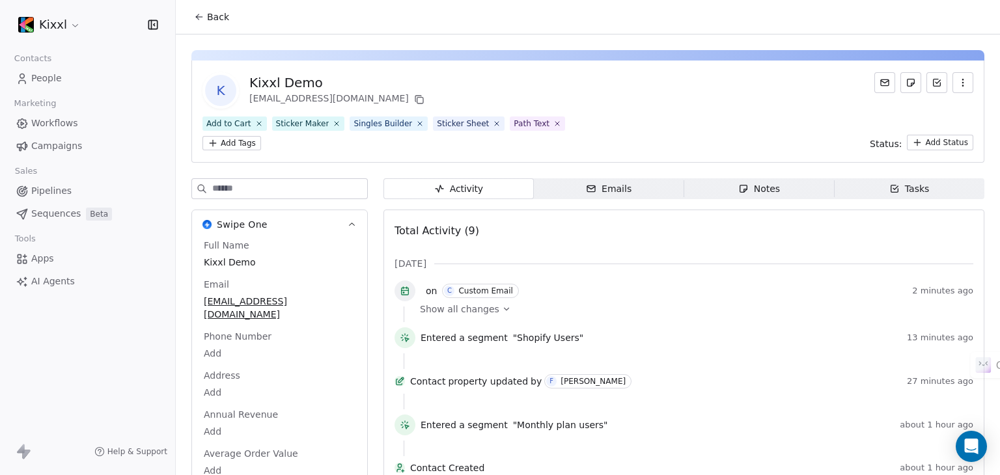
click at [197, 12] on icon at bounding box center [199, 17] width 10 height 10
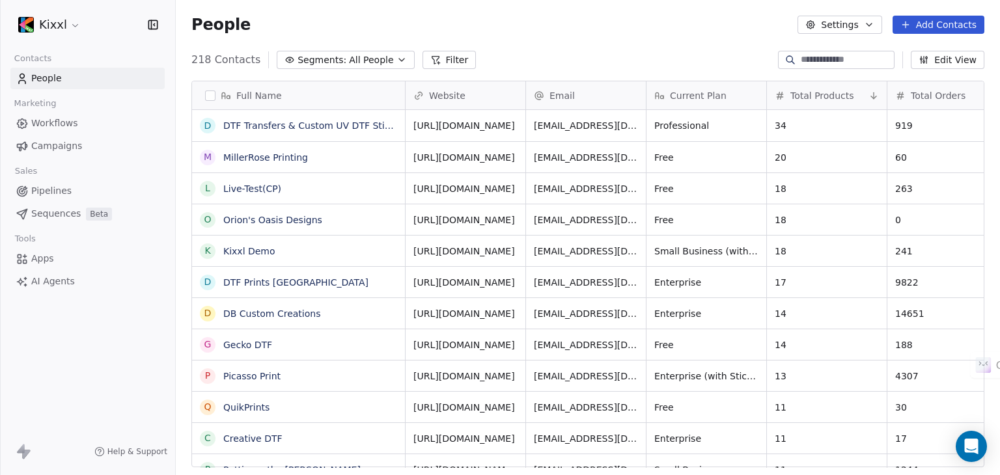
scroll to position [408, 814]
click at [953, 59] on button "Edit View" at bounding box center [948, 60] width 74 height 18
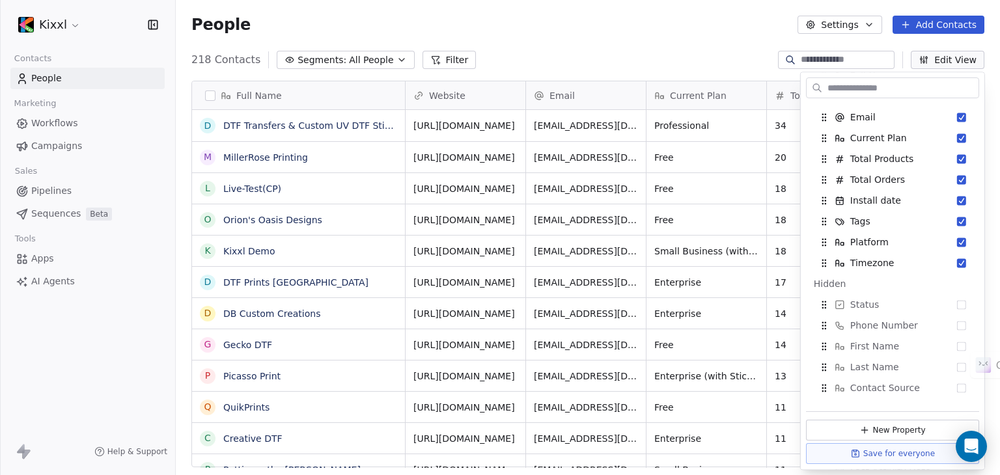
scroll to position [0, 0]
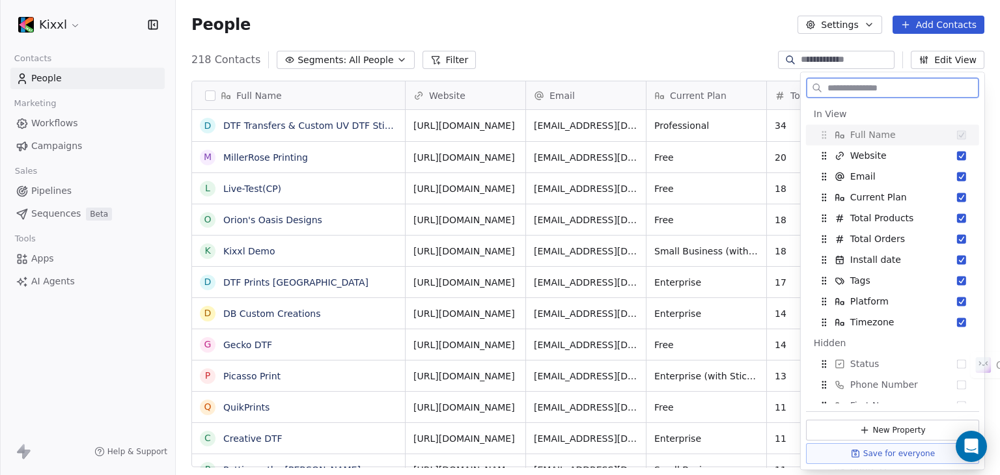
click at [862, 26] on button "Settings" at bounding box center [840, 25] width 84 height 18
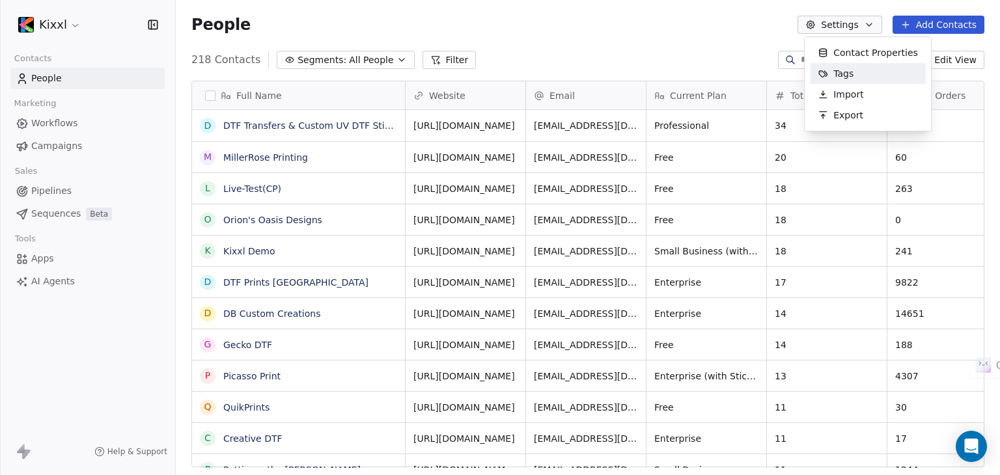
click at [831, 63] on div "Tags" at bounding box center [835, 73] width 51 height 21
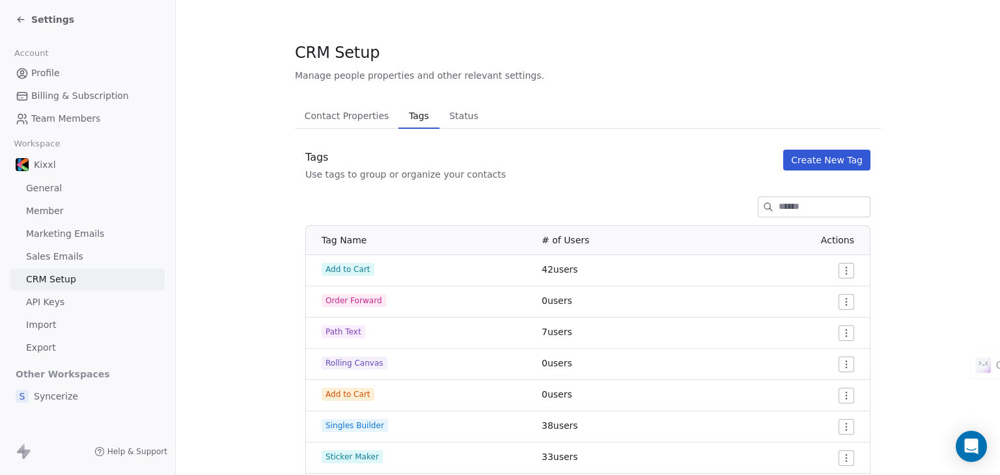
click at [19, 13] on div "Settings" at bounding box center [45, 19] width 59 height 13
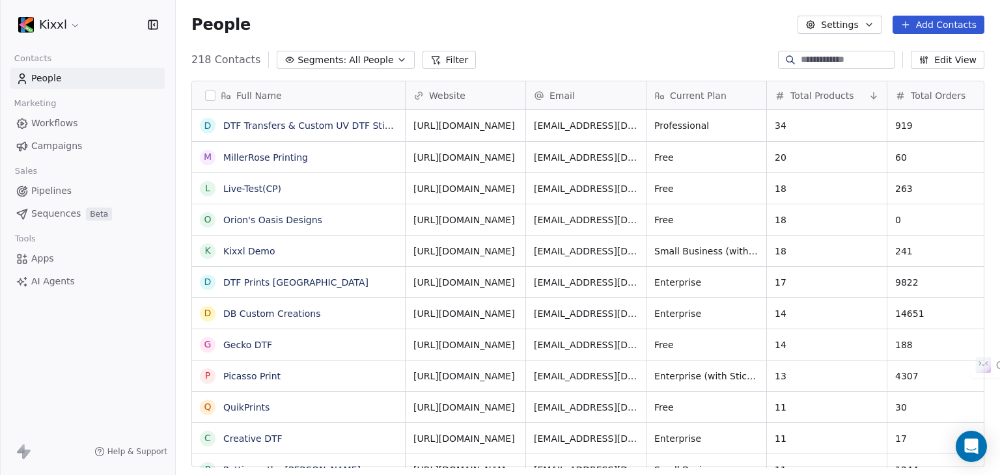
scroll to position [408, 814]
click at [856, 19] on button "Settings" at bounding box center [840, 25] width 84 height 18
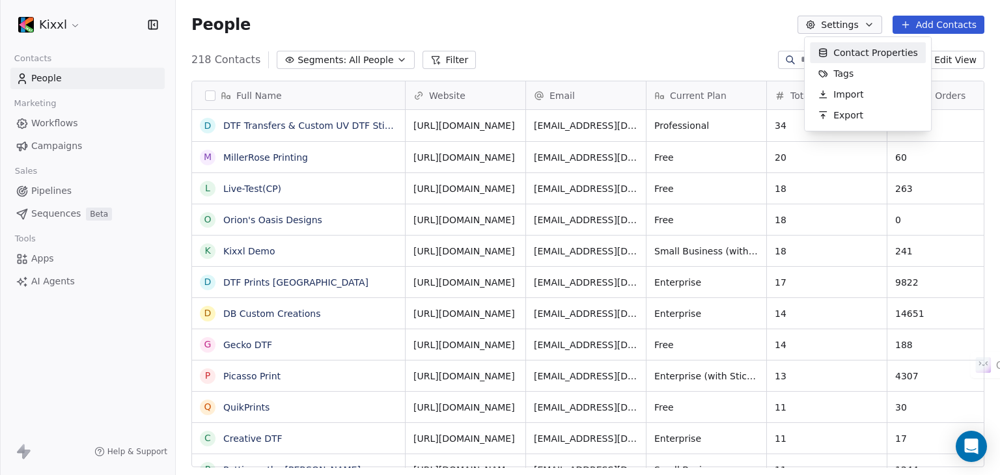
click at [841, 53] on span "Contact Properties" at bounding box center [875, 53] width 85 height 14
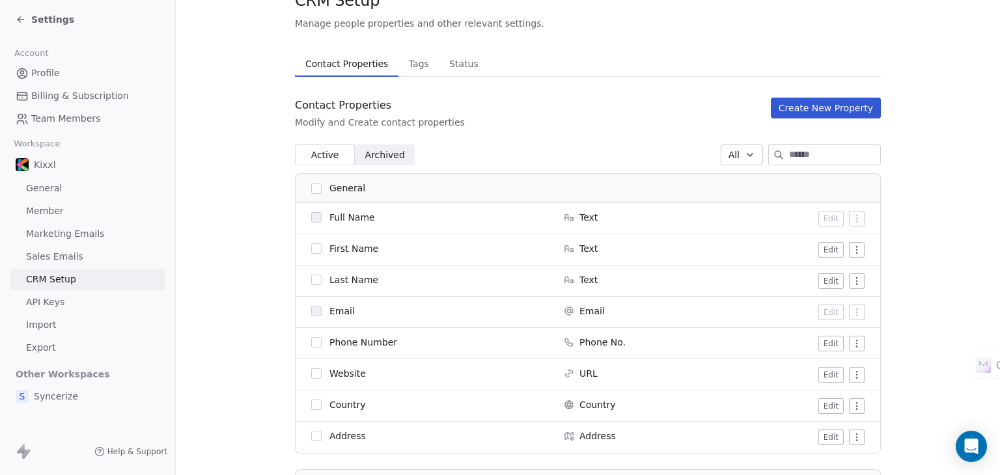
scroll to position [130, 0]
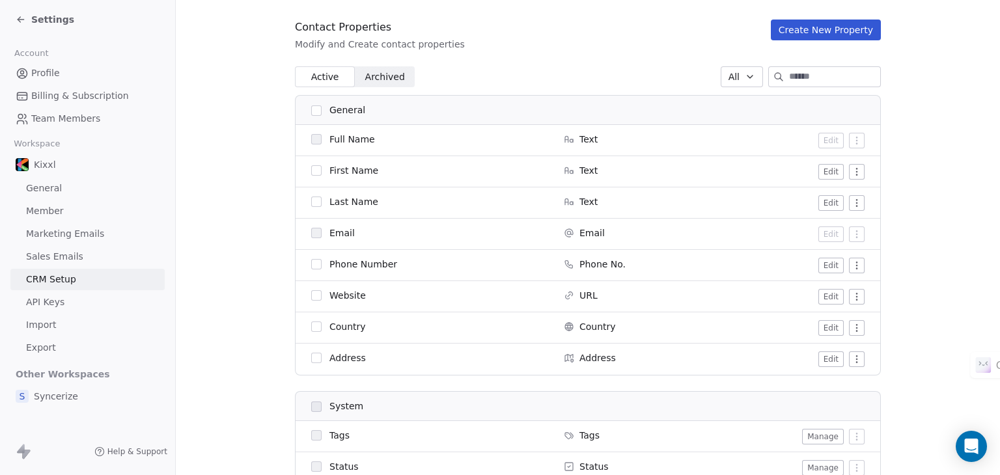
click at [370, 73] on span "Archived" at bounding box center [385, 77] width 40 height 14
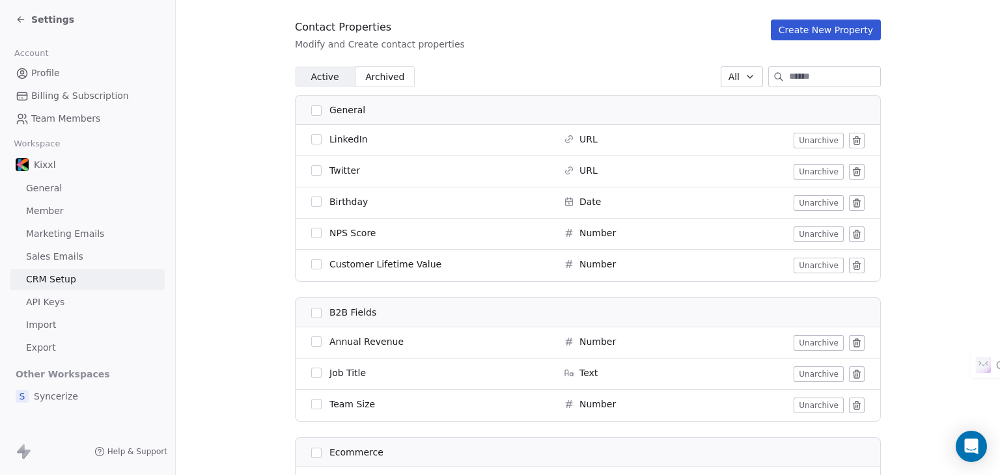
click at [320, 76] on span "Active" at bounding box center [325, 77] width 28 height 14
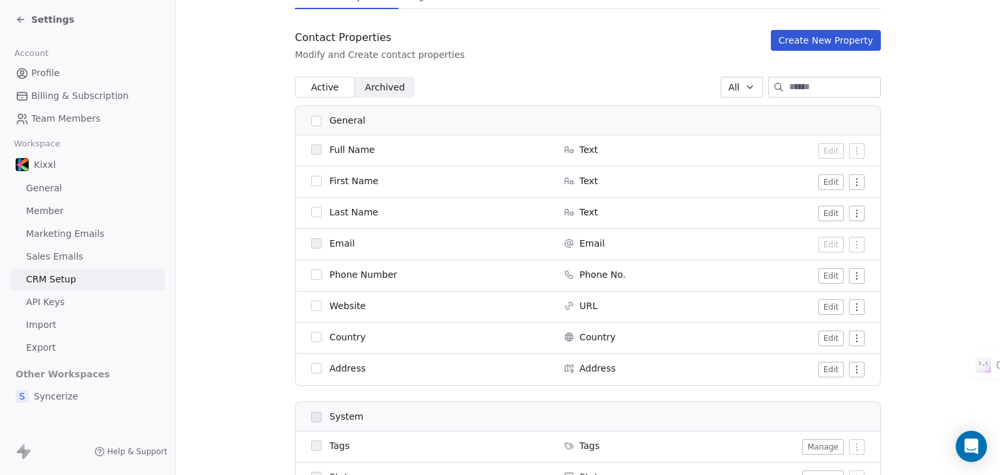
scroll to position [195, 0]
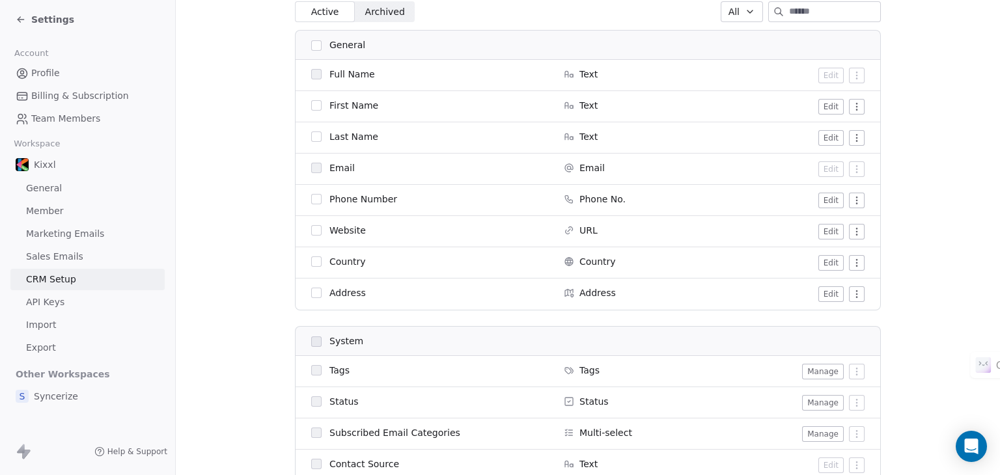
click at [852, 110] on html "Settings Account Profile Billing & Subscription Team Members Workspace Kixxl Ge…" at bounding box center [500, 237] width 1000 height 475
click at [849, 201] on html "Settings Account Profile Billing & Subscription Team Members Workspace Kixxl Ge…" at bounding box center [500, 237] width 1000 height 475
click at [875, 188] on html "Settings Account Profile Billing & Subscription Team Members Workspace Kixxl Ge…" at bounding box center [500, 237] width 1000 height 475
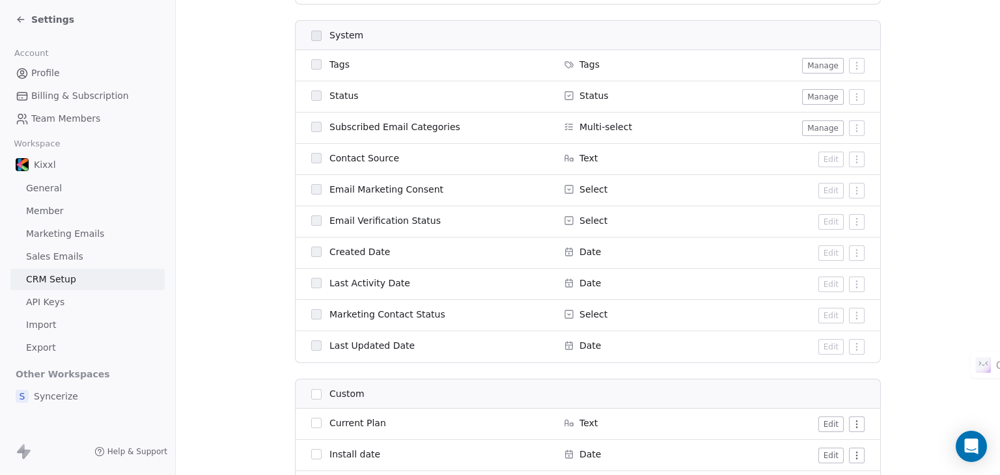
scroll to position [521, 0]
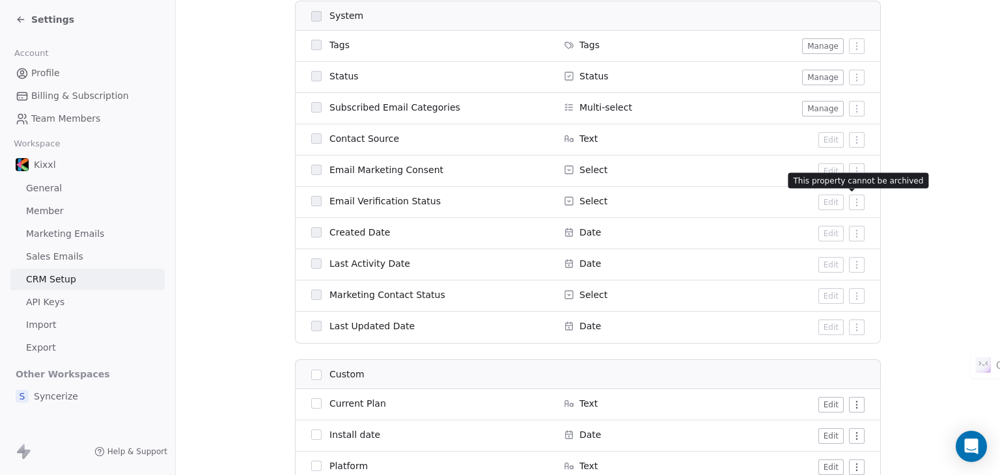
click at [856, 210] on td "Edit" at bounding box center [798, 202] width 164 height 31
click at [853, 277] on td "Edit" at bounding box center [798, 264] width 164 height 31
click at [410, 337] on td "Last Updated Date" at bounding box center [426, 327] width 260 height 31
click at [56, 256] on span "Sales Emails" at bounding box center [54, 257] width 57 height 14
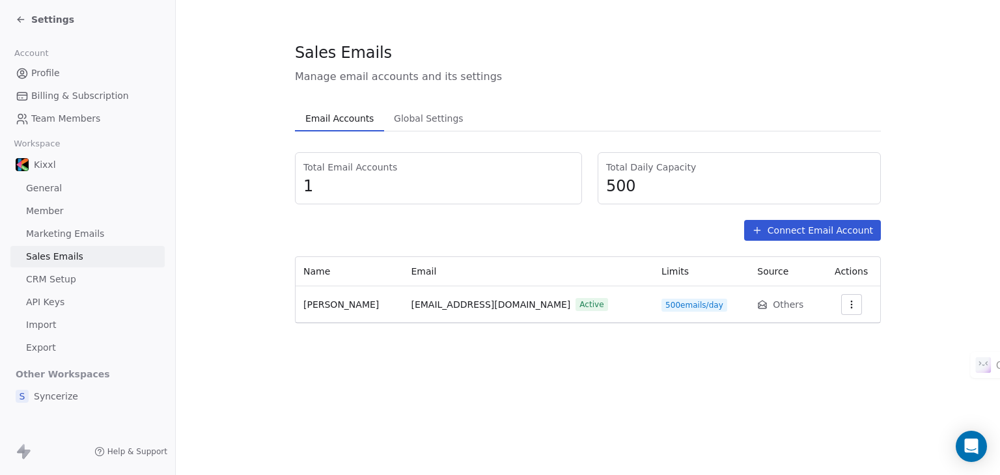
click at [64, 232] on span "Marketing Emails" at bounding box center [65, 234] width 78 height 14
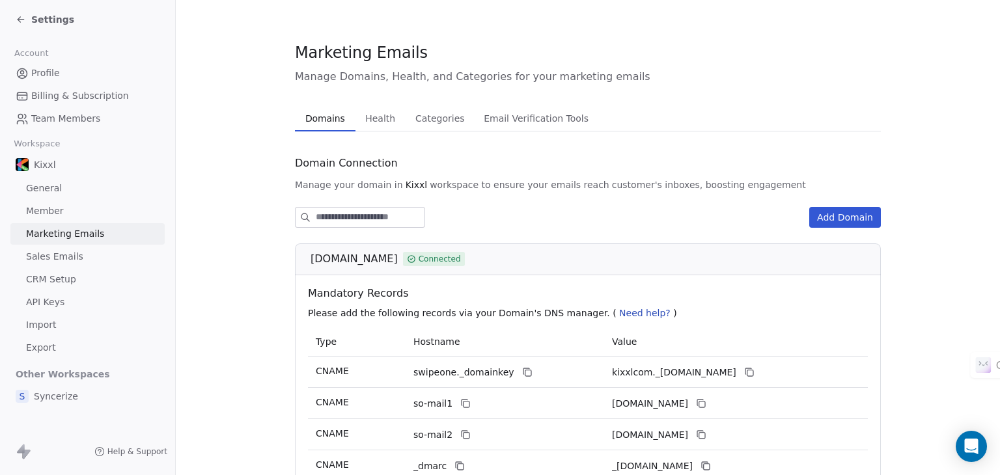
click at [44, 258] on span "Sales Emails" at bounding box center [54, 257] width 57 height 14
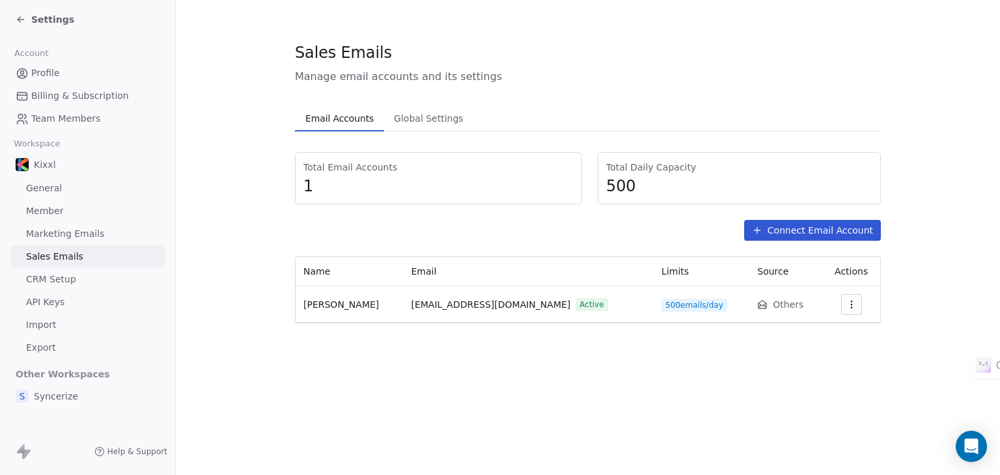
click at [434, 115] on span "Global Settings" at bounding box center [429, 118] width 80 height 18
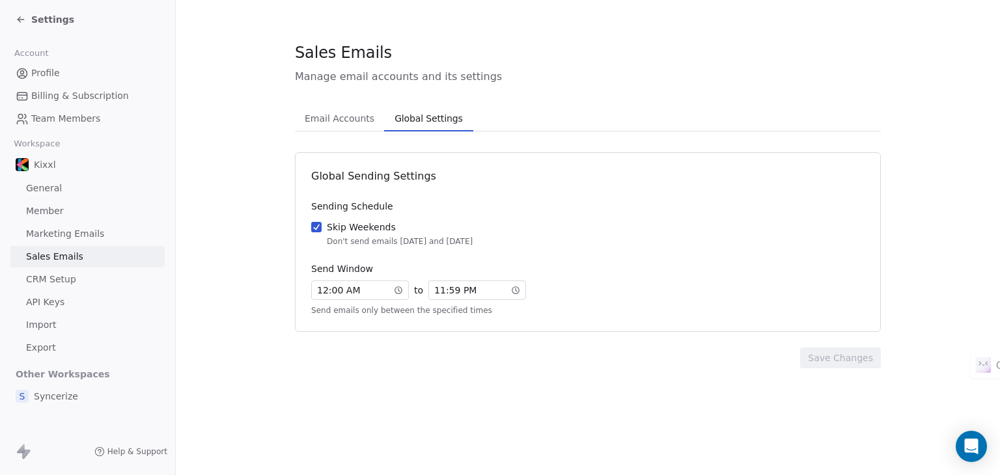
click at [337, 118] on span "Email Accounts" at bounding box center [339, 118] width 80 height 18
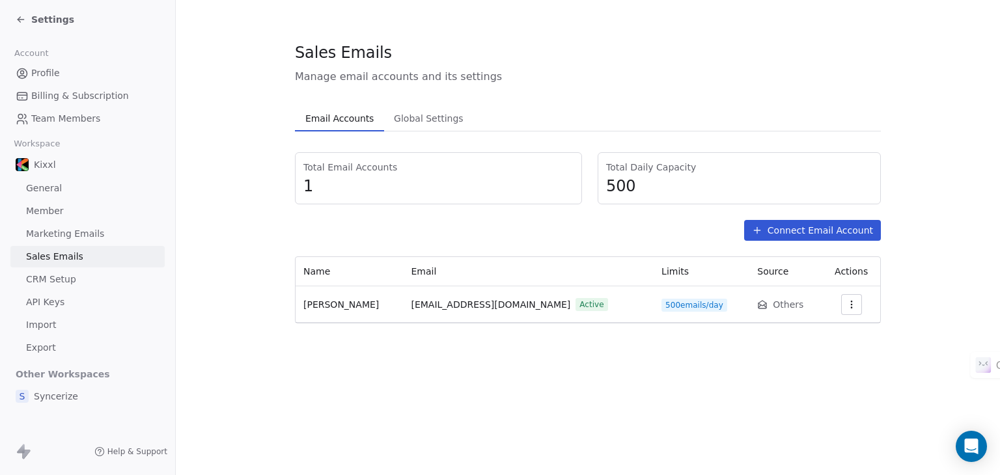
drag, startPoint x: 21, startPoint y: 11, endPoint x: 23, endPoint y: 18, distance: 7.3
click at [21, 11] on div "Settings" at bounding box center [90, 19] width 149 height 18
click at [18, 18] on icon at bounding box center [21, 19] width 10 height 10
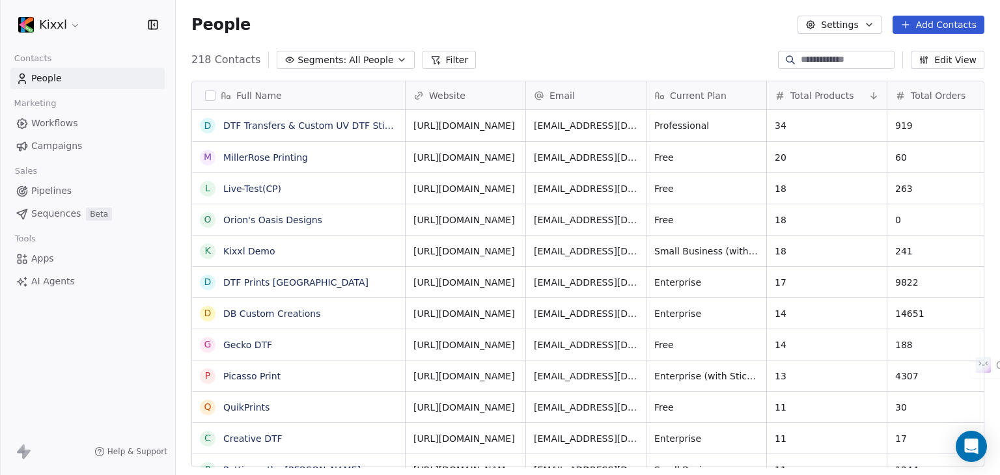
scroll to position [408, 814]
click at [45, 188] on span "Pipelines" at bounding box center [51, 191] width 40 height 14
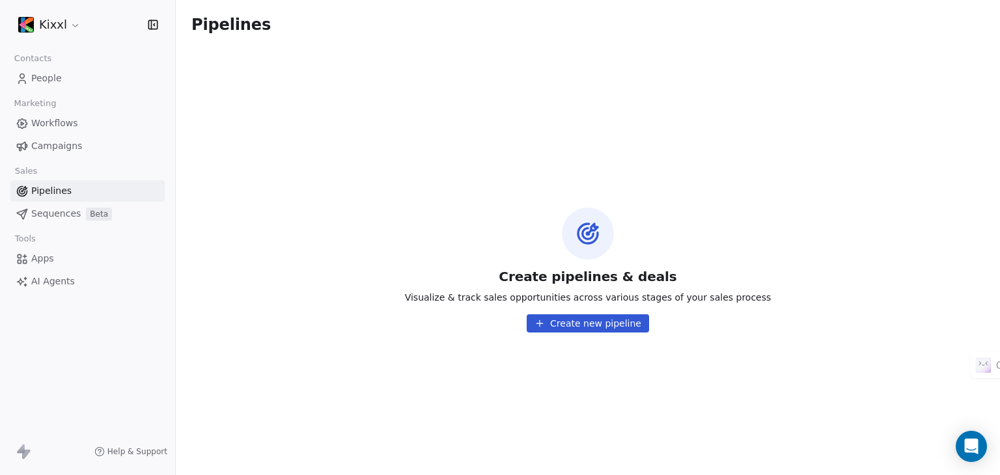
click at [45, 209] on span "Sequences" at bounding box center [55, 214] width 49 height 14
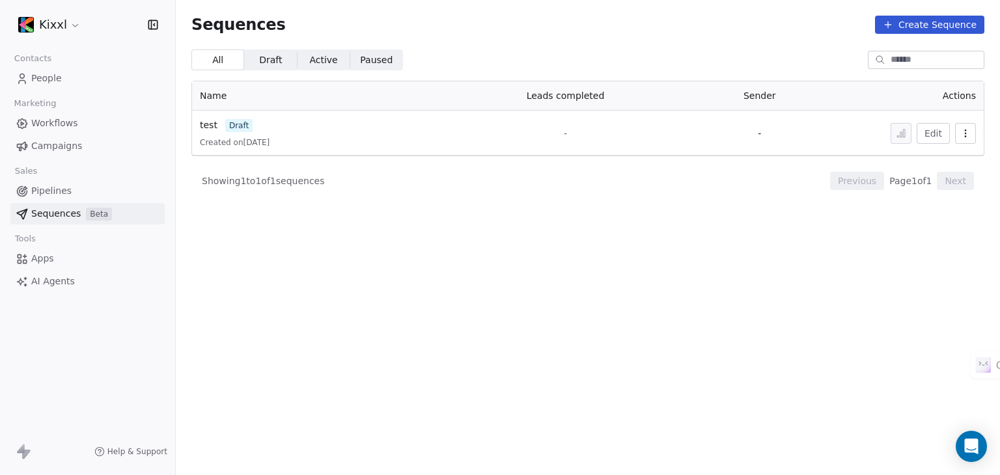
click at [40, 146] on span "Campaigns" at bounding box center [56, 146] width 51 height 14
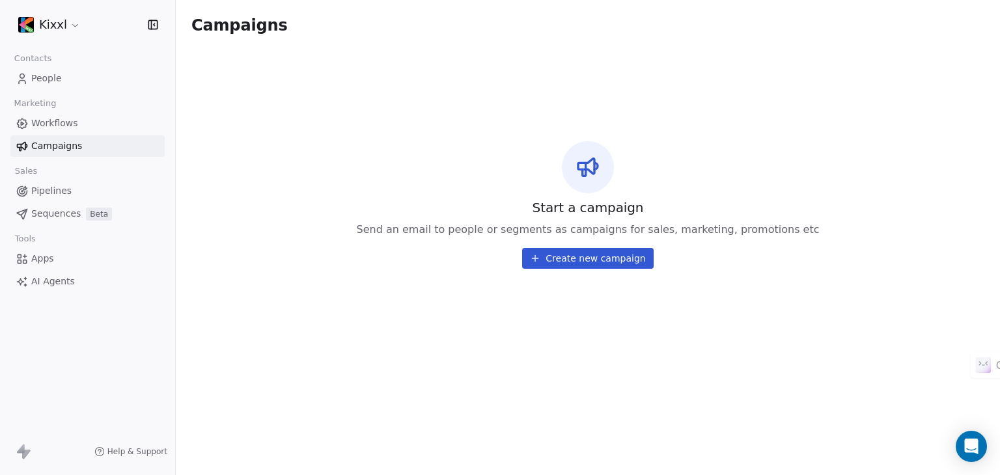
click at [49, 119] on span "Workflows" at bounding box center [54, 124] width 47 height 14
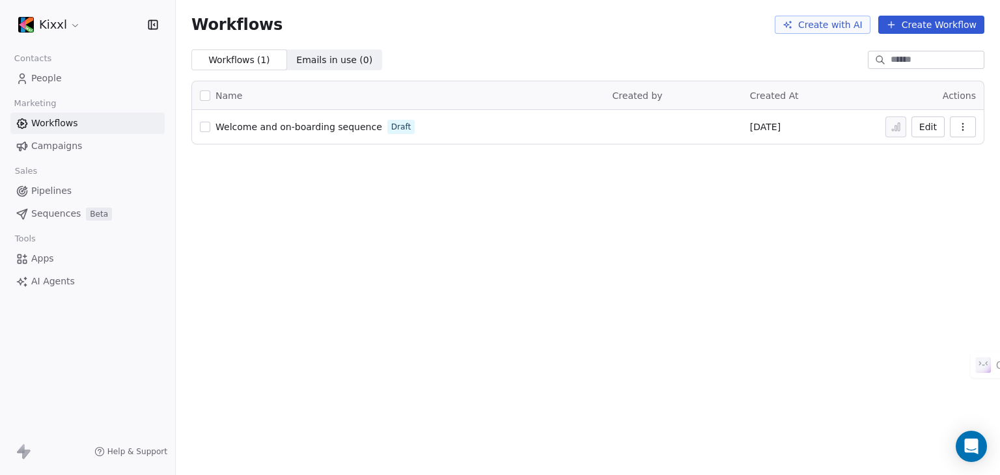
click at [329, 63] on span "Emails in use ( 0 )" at bounding box center [334, 60] width 76 height 14
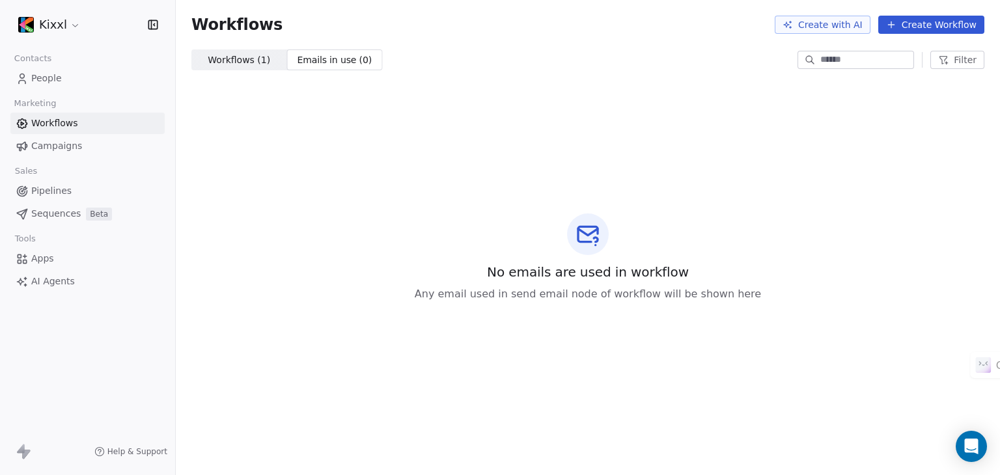
click at [38, 288] on link "AI Agents" at bounding box center [87, 281] width 154 height 21
